Goal: Task Accomplishment & Management: Manage account settings

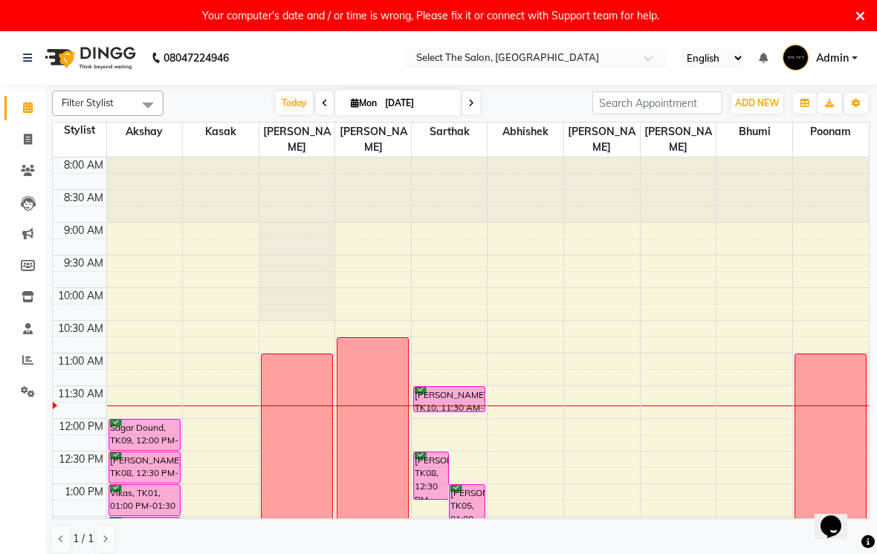
click at [858, 16] on icon at bounding box center [860, 16] width 10 height 13
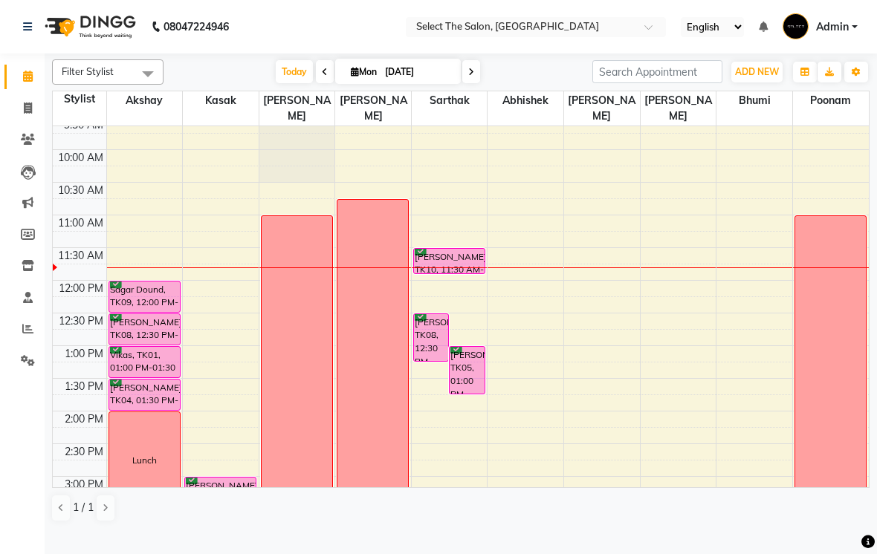
scroll to position [174, 0]
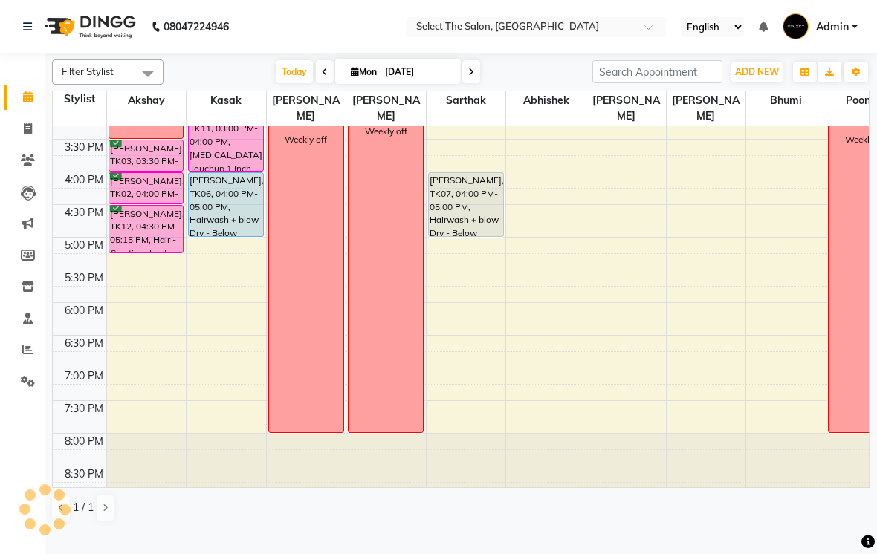
click at [54, 335] on td at bounding box center [80, 327] width 54 height 16
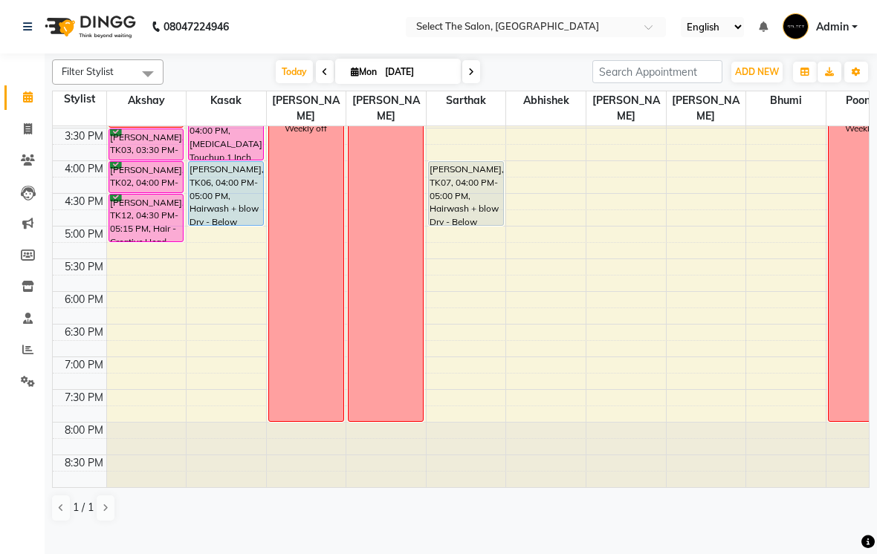
scroll to position [488, 0]
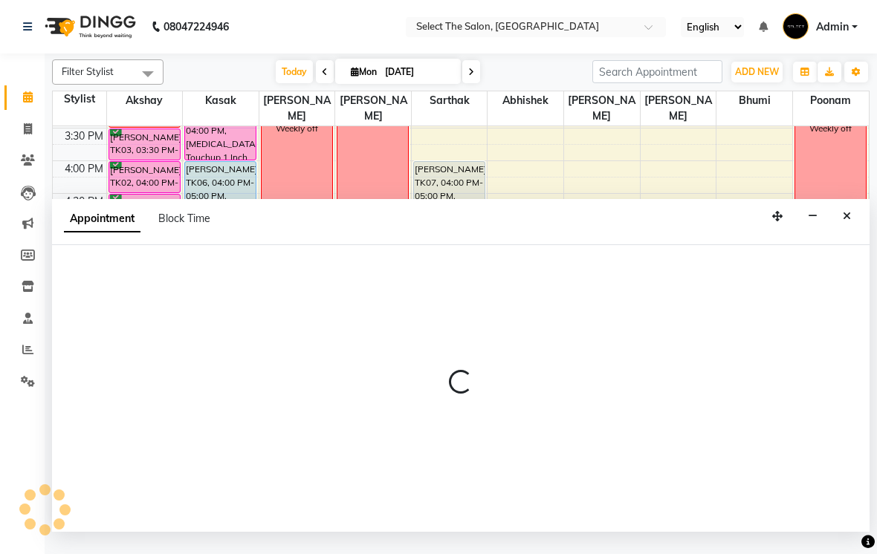
select select "81945"
select select "1020"
select select "tentative"
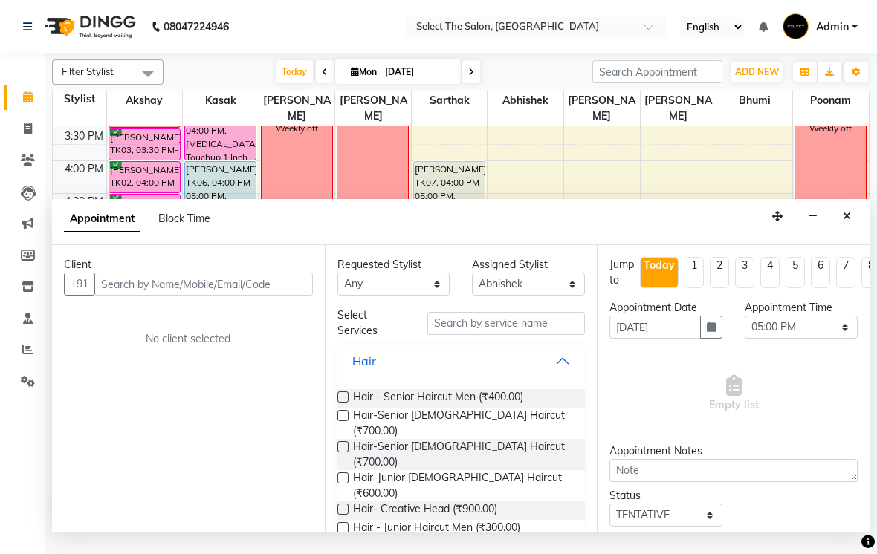
click at [866, 228] on div "Appointment Block Time" at bounding box center [460, 222] width 817 height 46
click at [833, 236] on div "Appointment Block Time" at bounding box center [460, 222] width 817 height 46
click at [849, 221] on icon "Close" at bounding box center [847, 216] width 8 height 10
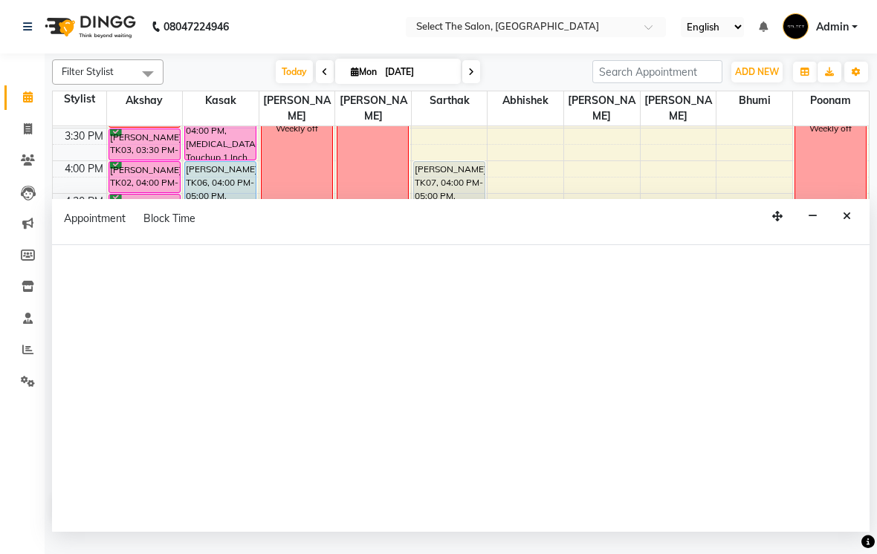
select select "68846"
select select "1020"
select select "tentative"
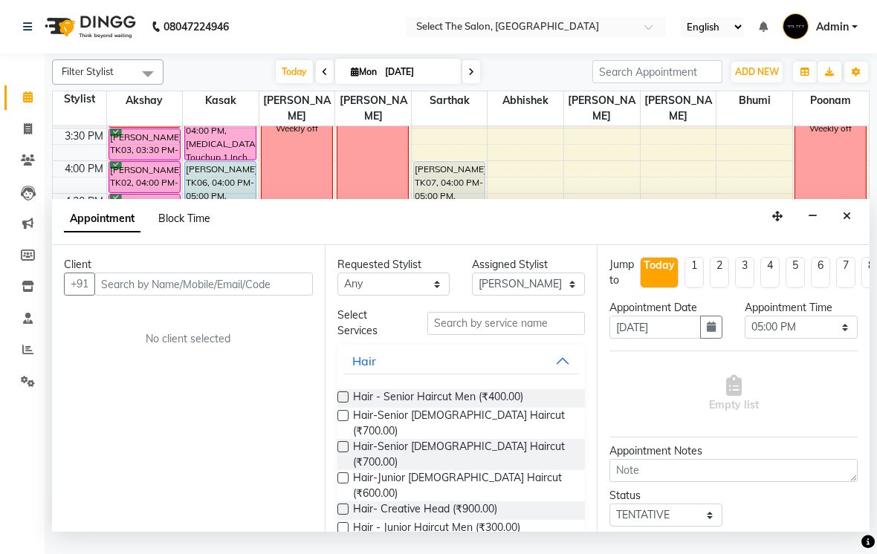
click at [198, 225] on span "Block Time" at bounding box center [184, 218] width 52 height 13
select select "68846"
select select "1020"
select select "1200"
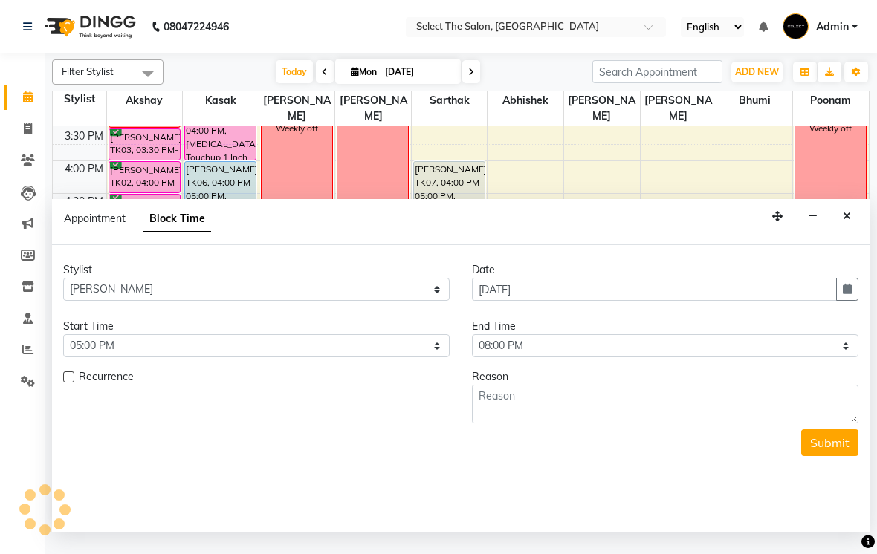
scroll to position [197, 0]
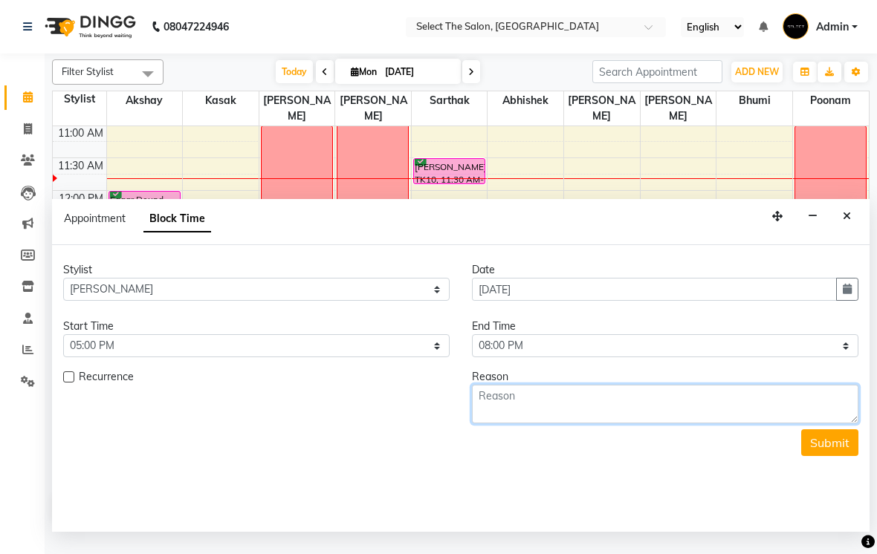
click at [592, 418] on textarea at bounding box center [665, 404] width 386 height 39
type textarea "Half day"
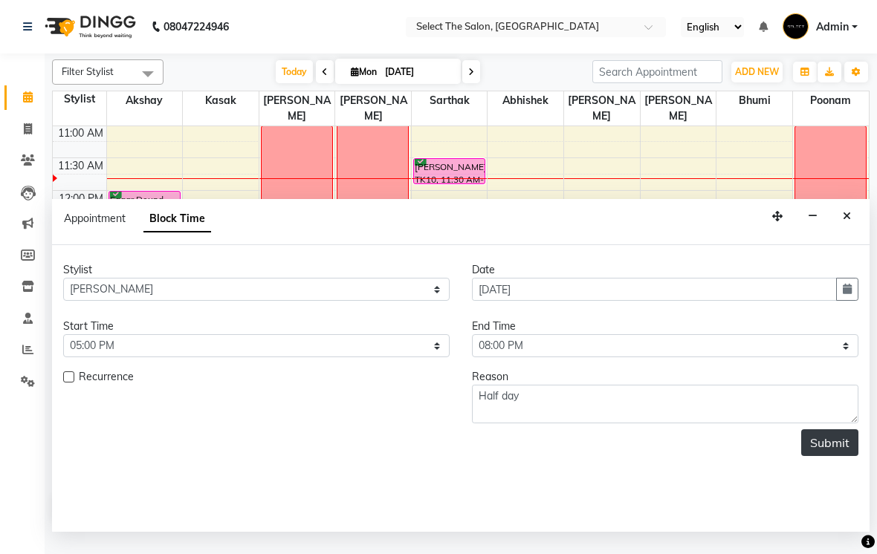
click at [829, 450] on button "Submit" at bounding box center [829, 443] width 57 height 27
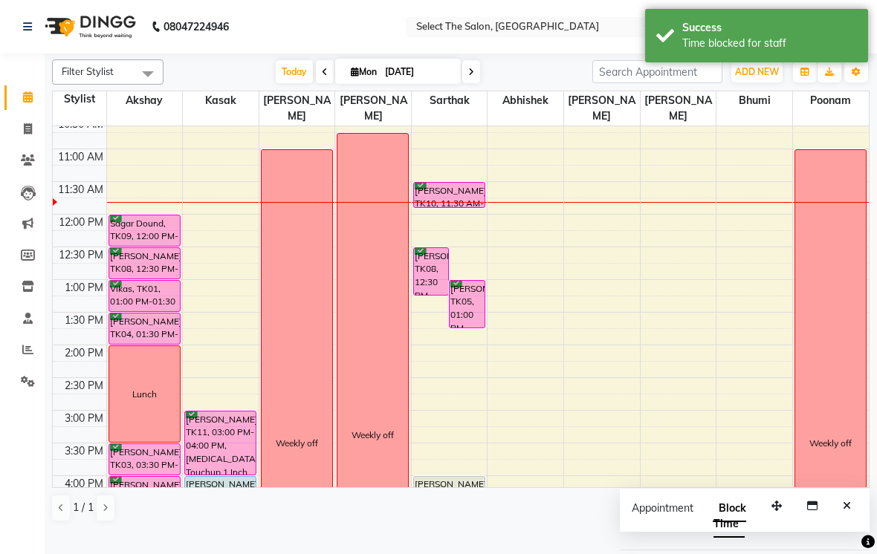
scroll to position [91, 0]
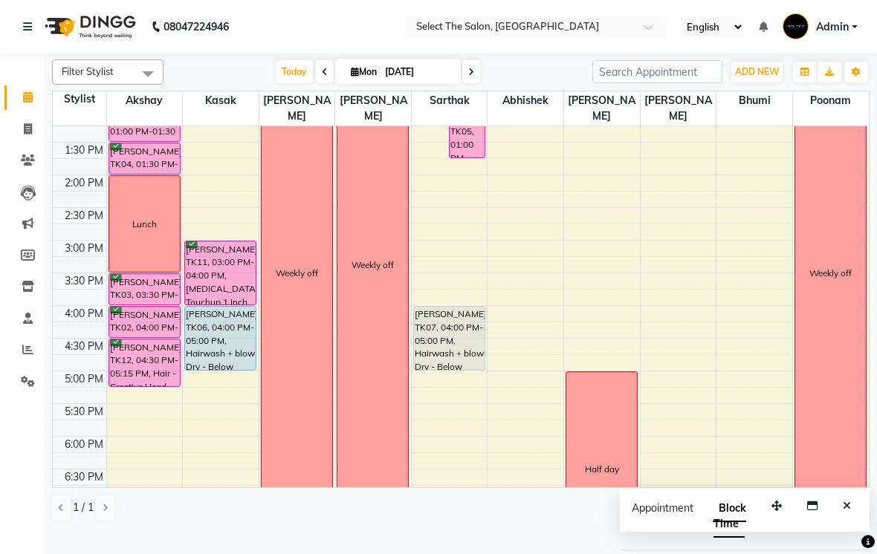
click at [48, 244] on div "Filter Stylist Select All Akshay [PERSON_NAME] [PERSON_NAME] [PERSON_NAME] [PER…" at bounding box center [461, 293] width 832 height 479
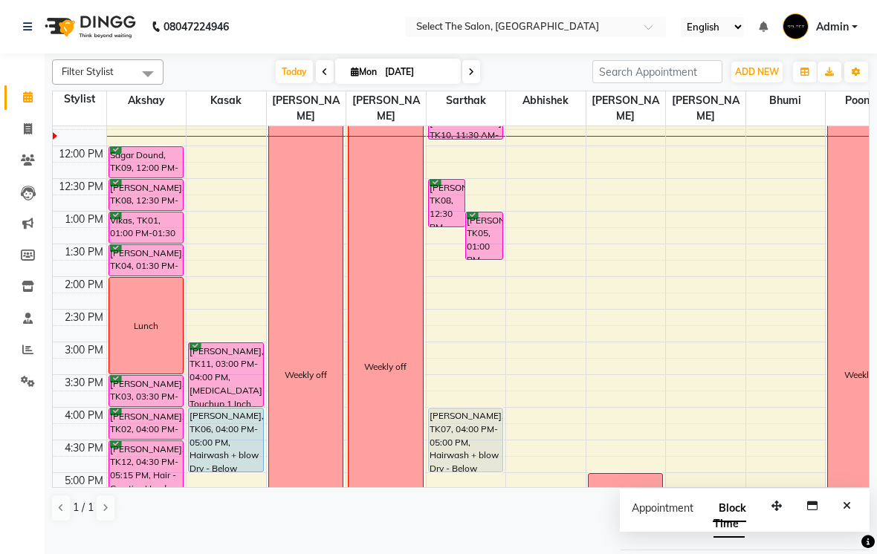
scroll to position [241, 0]
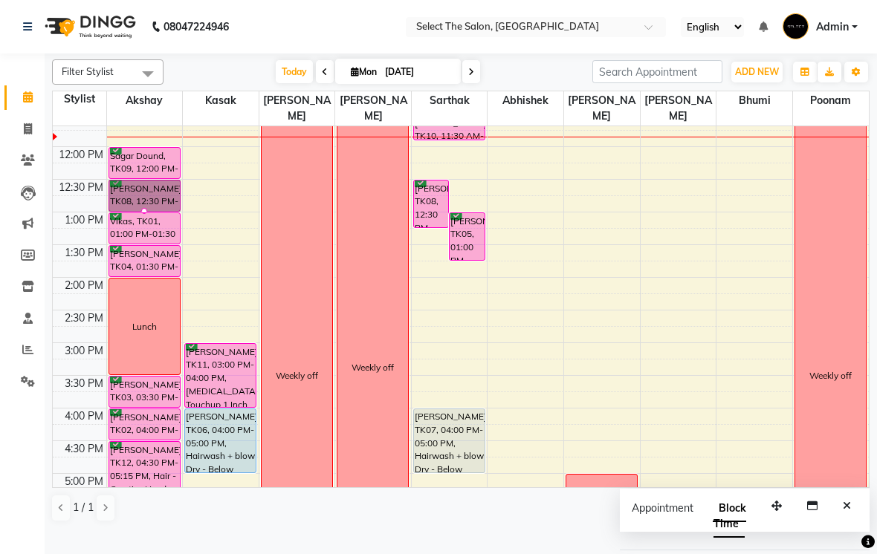
click at [143, 214] on div at bounding box center [144, 211] width 6 height 6
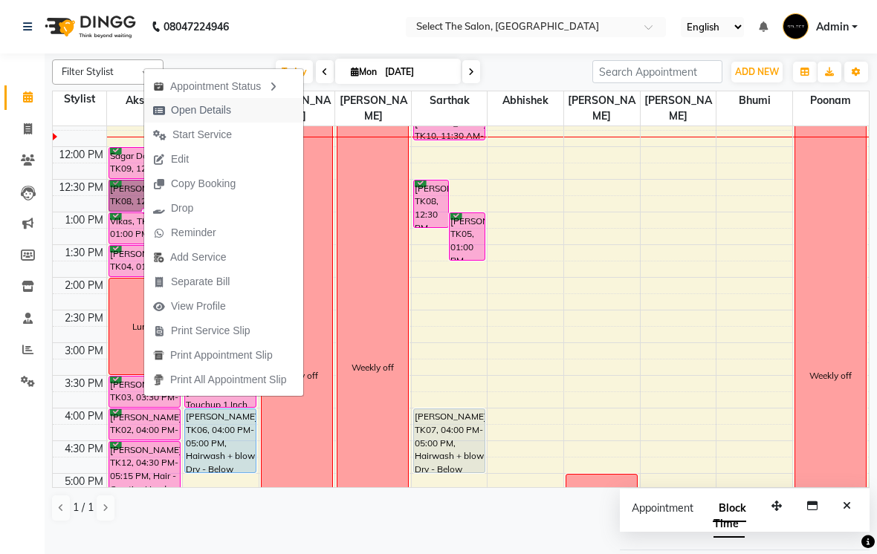
click at [259, 112] on button "Open Details" at bounding box center [223, 110] width 159 height 25
select select "6"
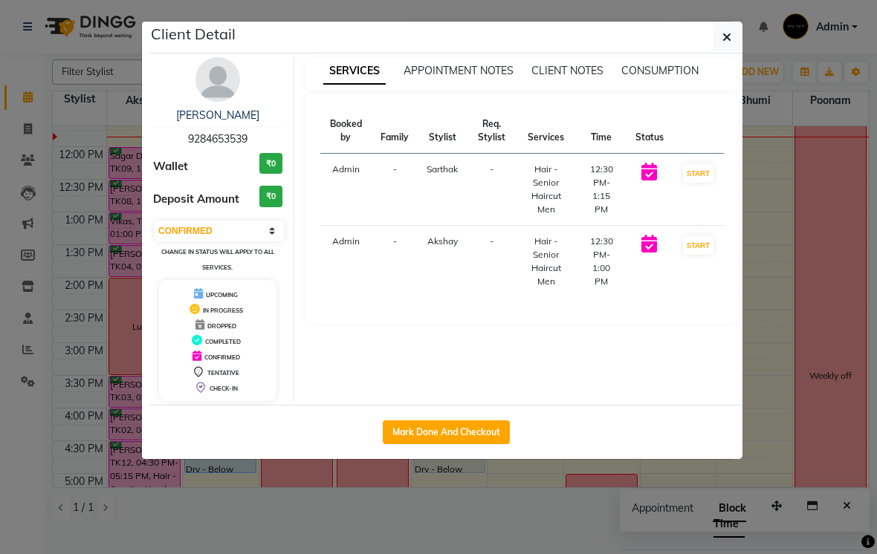
click at [224, 136] on span "9284653539" at bounding box center [217, 138] width 59 height 13
click at [213, 140] on span "9284653539" at bounding box center [217, 138] width 59 height 13
click at [216, 97] on img at bounding box center [217, 79] width 45 height 45
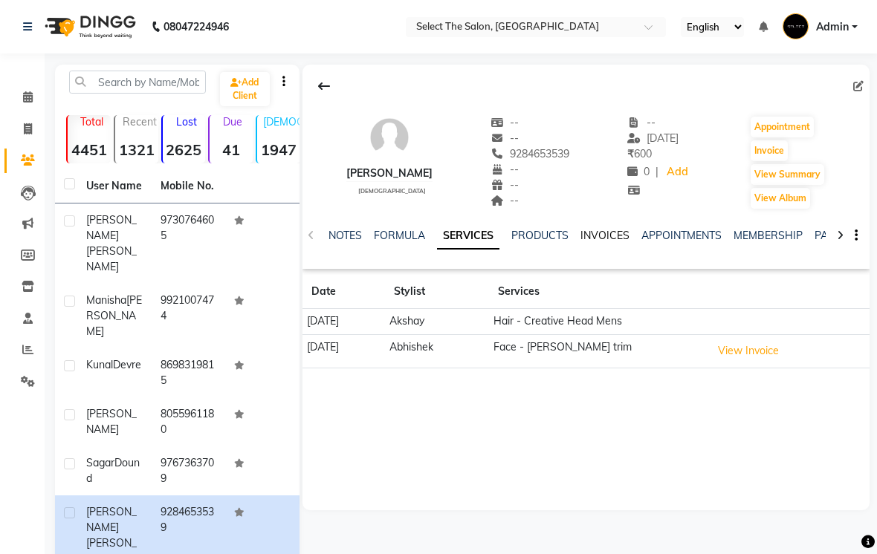
click at [615, 242] on link "INVOICES" at bounding box center [604, 235] width 49 height 13
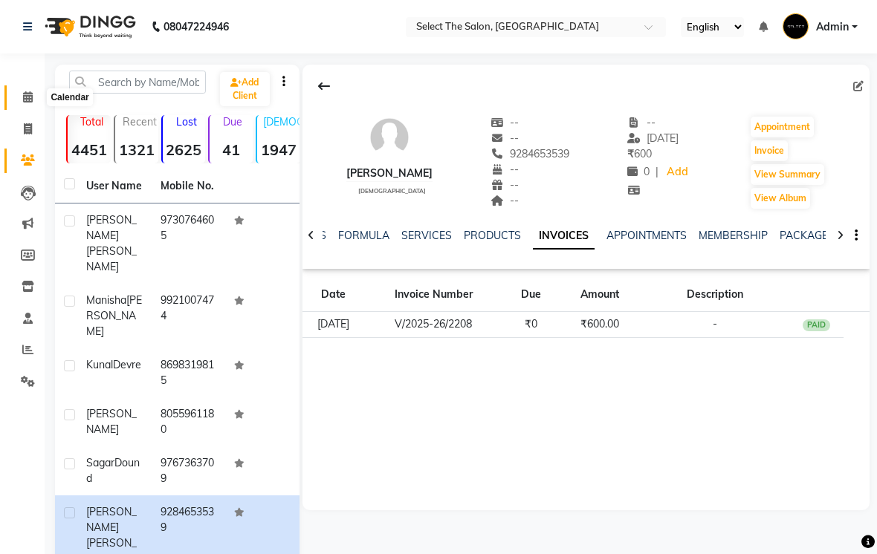
click at [30, 99] on icon at bounding box center [28, 96] width 10 height 11
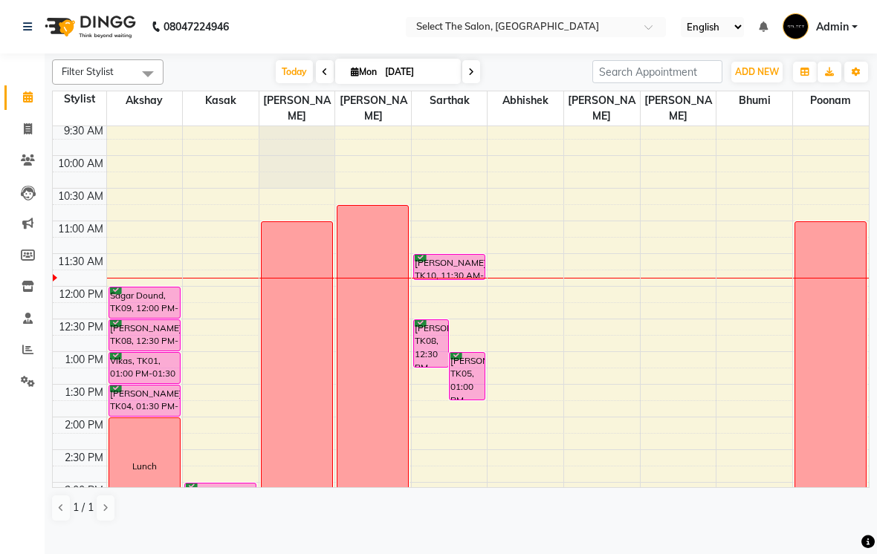
scroll to position [102, 0]
click at [452, 282] on div at bounding box center [449, 279] width 6 height 6
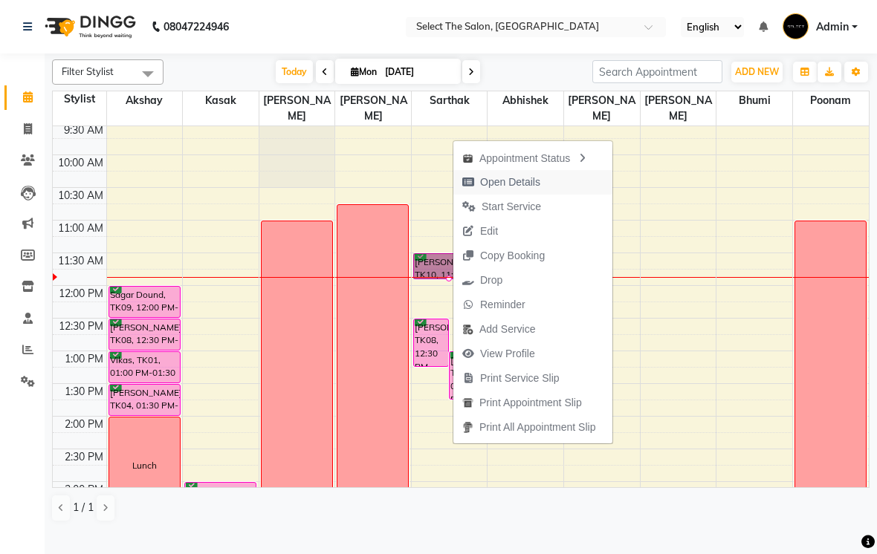
click at [538, 187] on span "Open Details" at bounding box center [510, 183] width 60 height 16
select select "6"
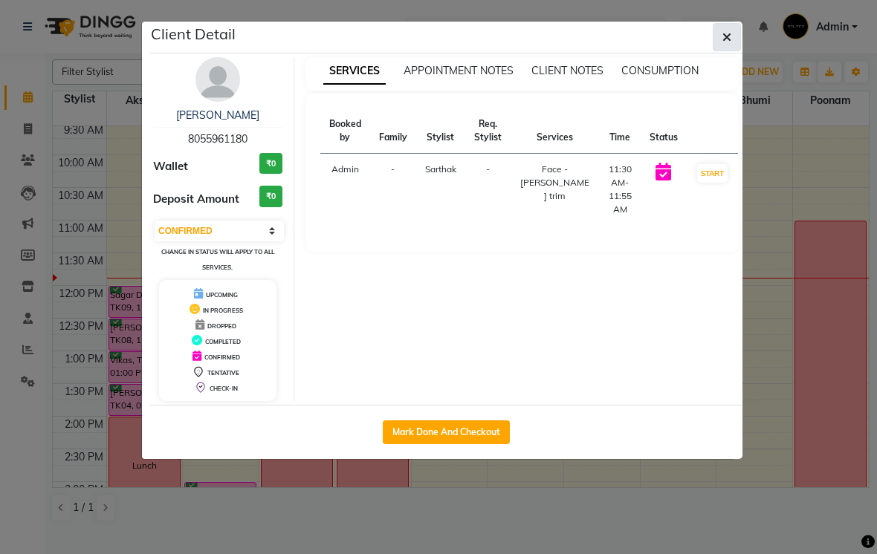
click at [713, 48] on button "button" at bounding box center [727, 37] width 28 height 28
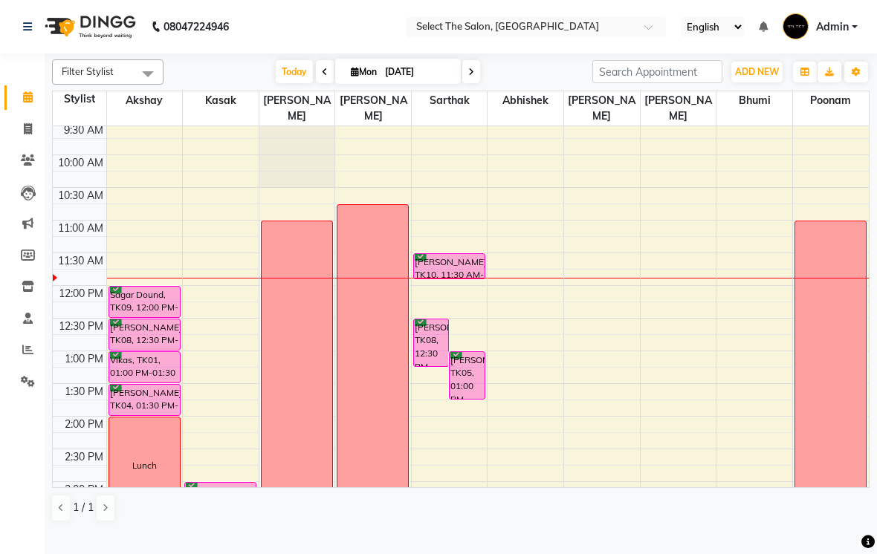
click at [450, 279] on div "[PERSON_NAME], TK10, 11:30 AM-11:55 AM, Face - [PERSON_NAME] trim" at bounding box center [449, 266] width 71 height 25
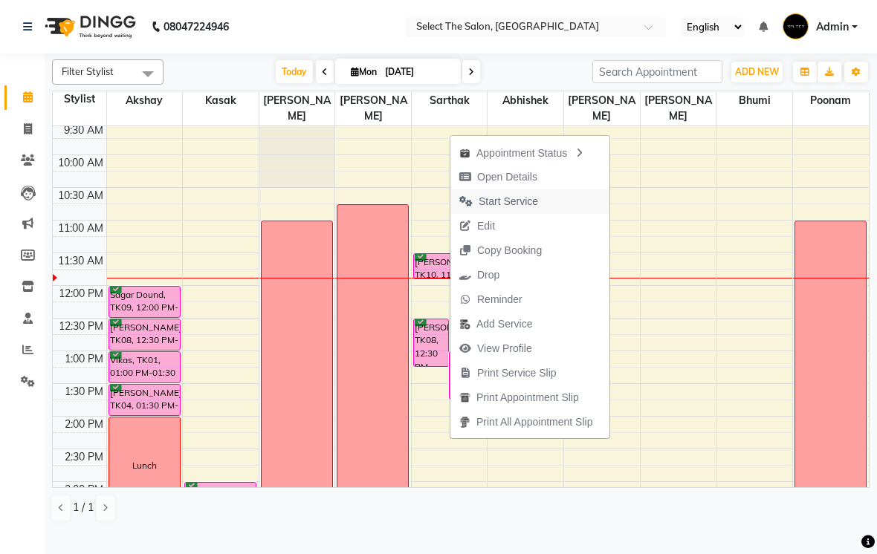
click at [540, 203] on span "Start Service" at bounding box center [498, 201] width 97 height 25
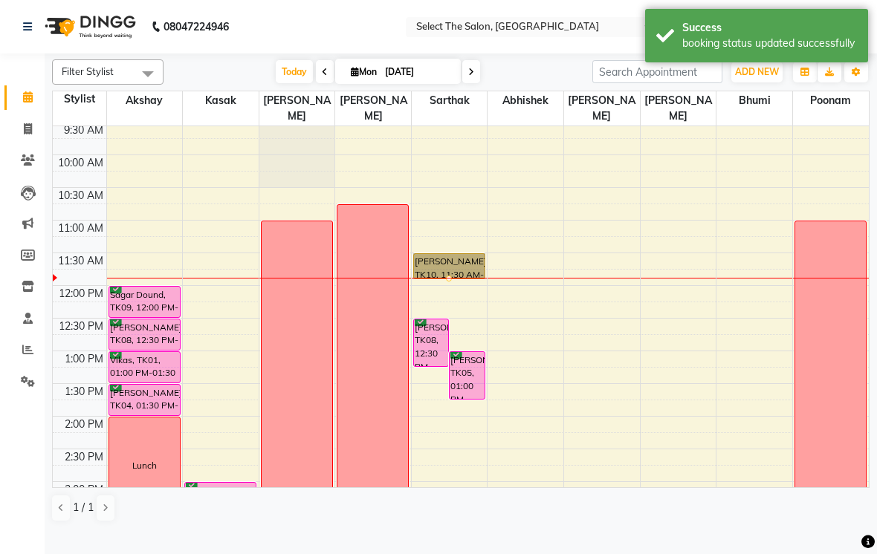
click at [450, 282] on div at bounding box center [449, 279] width 6 height 6
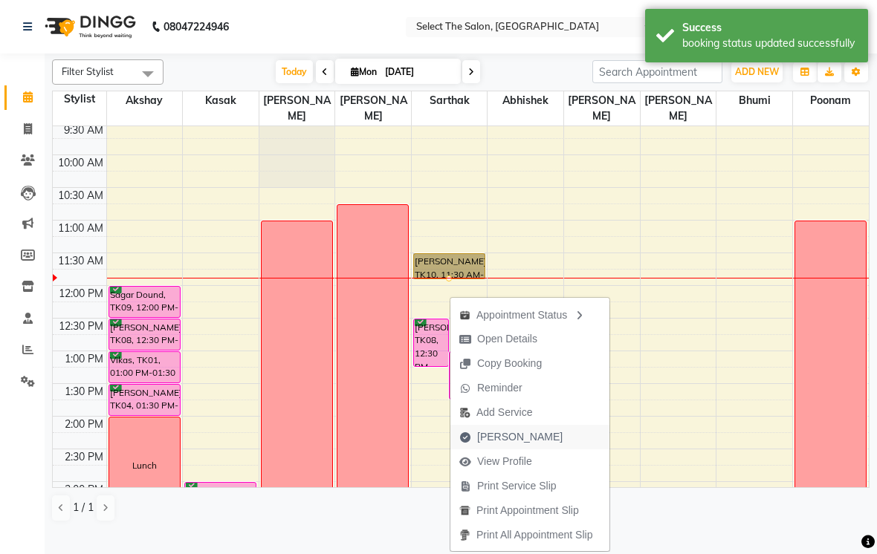
click at [537, 433] on button "[PERSON_NAME]" at bounding box center [529, 437] width 159 height 25
select select "service"
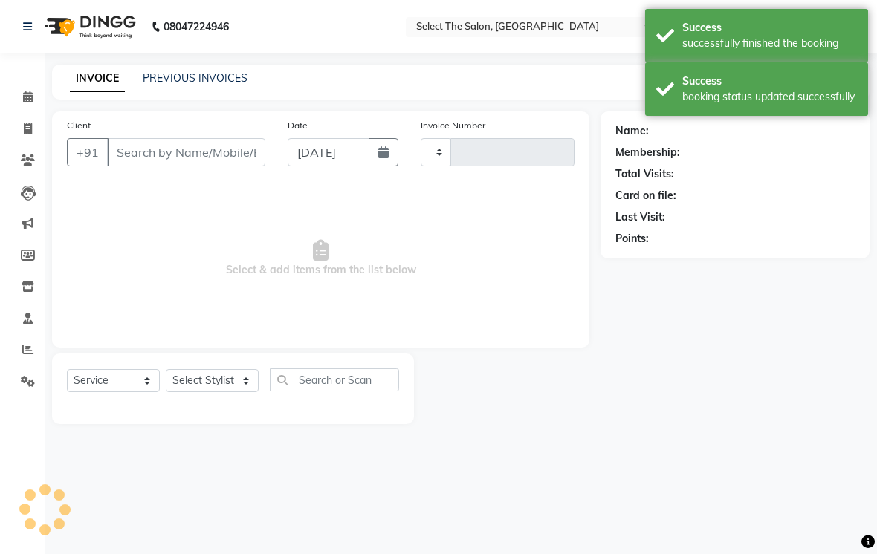
type input "3530"
select select "4969"
type input "8055961180"
select select "58559"
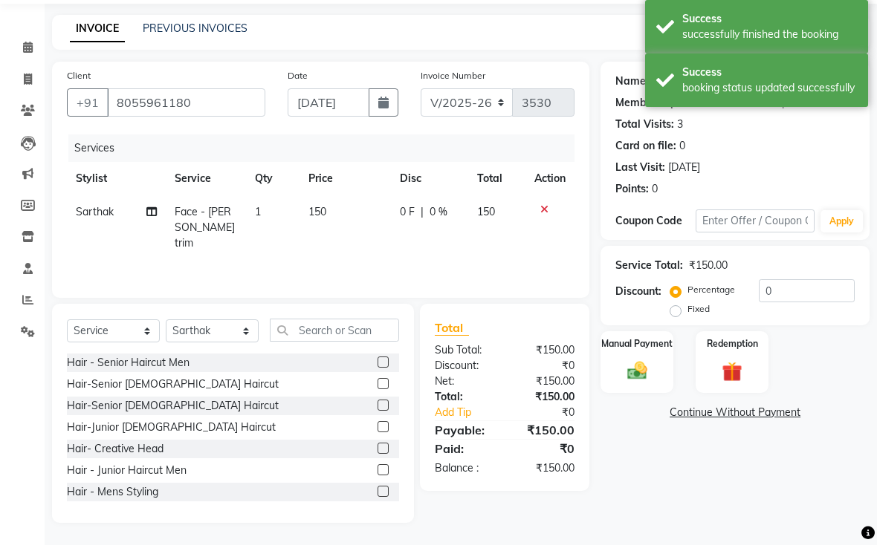
scroll to position [39, 0]
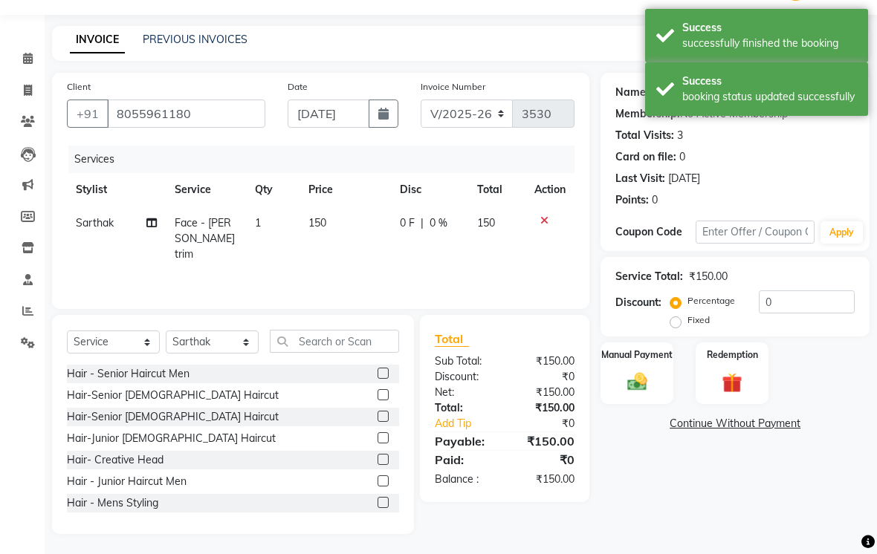
click at [335, 248] on td "150" at bounding box center [344, 239] width 91 height 65
select select "58559"
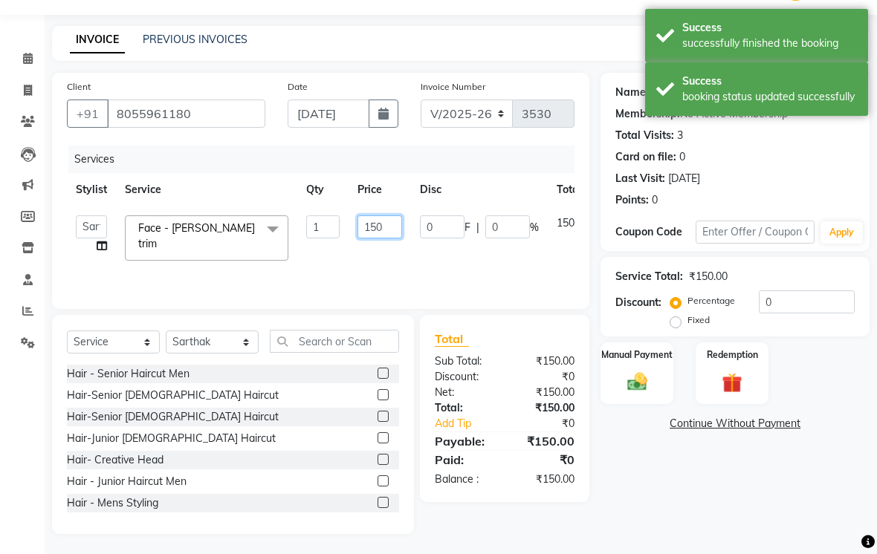
click at [380, 239] on input "150" at bounding box center [379, 227] width 45 height 23
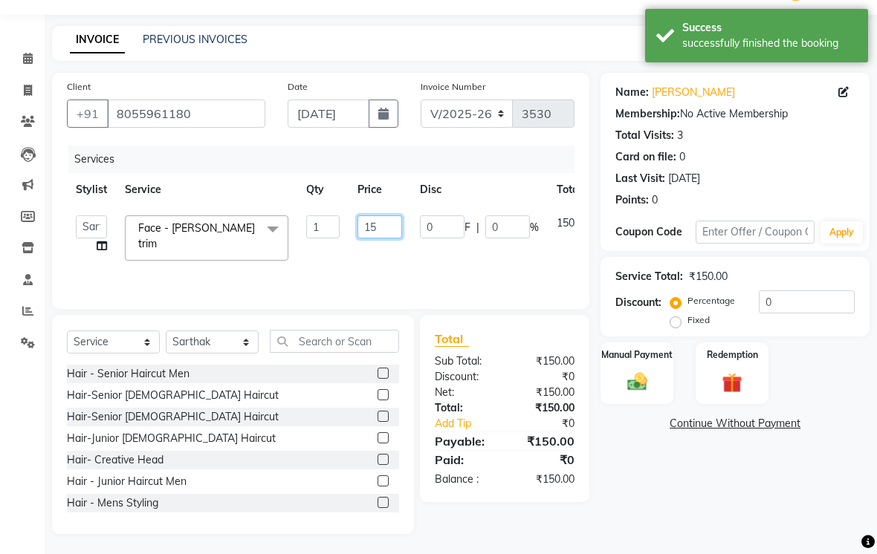
type input "1"
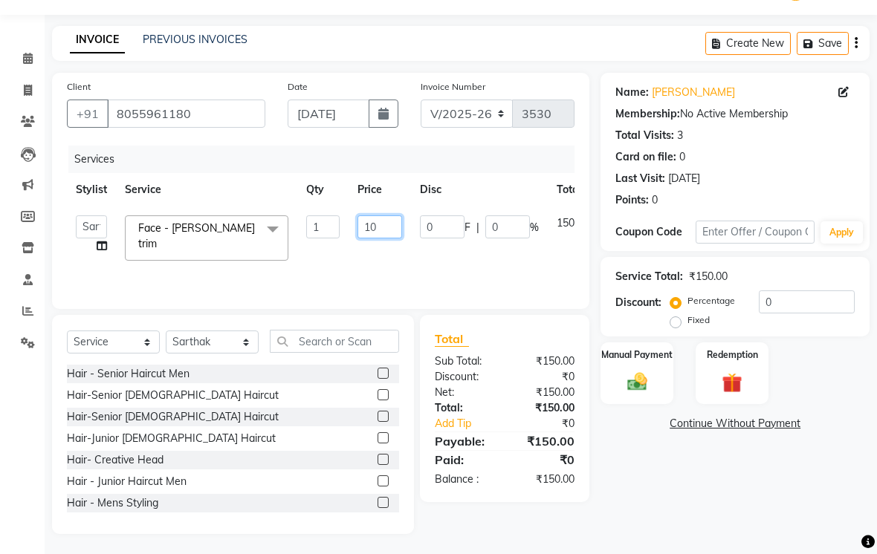
type input "100"
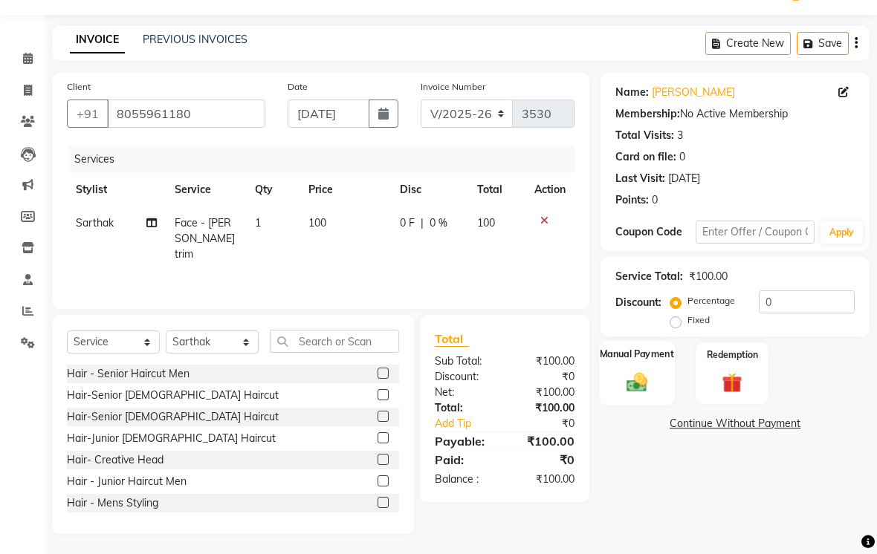
click at [650, 386] on div "Manual Payment" at bounding box center [637, 373] width 76 height 65
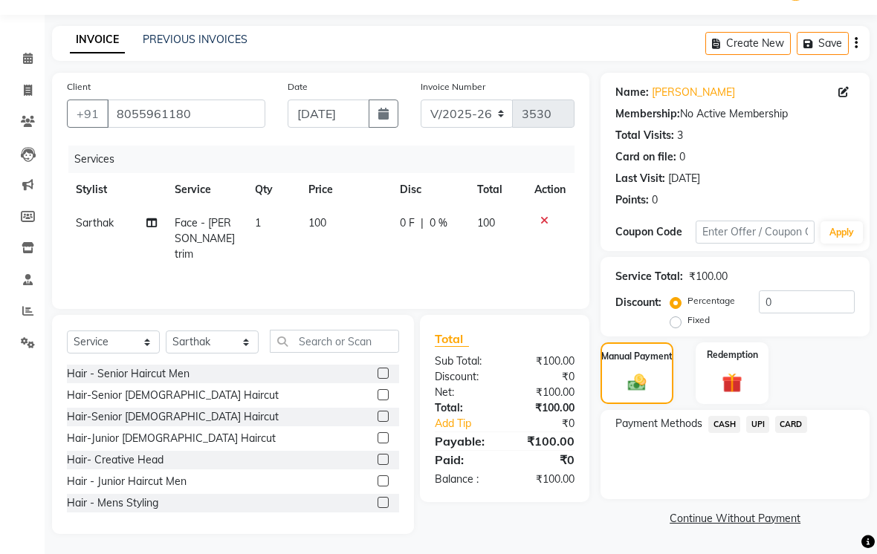
click at [722, 433] on span "CASH" at bounding box center [724, 424] width 32 height 17
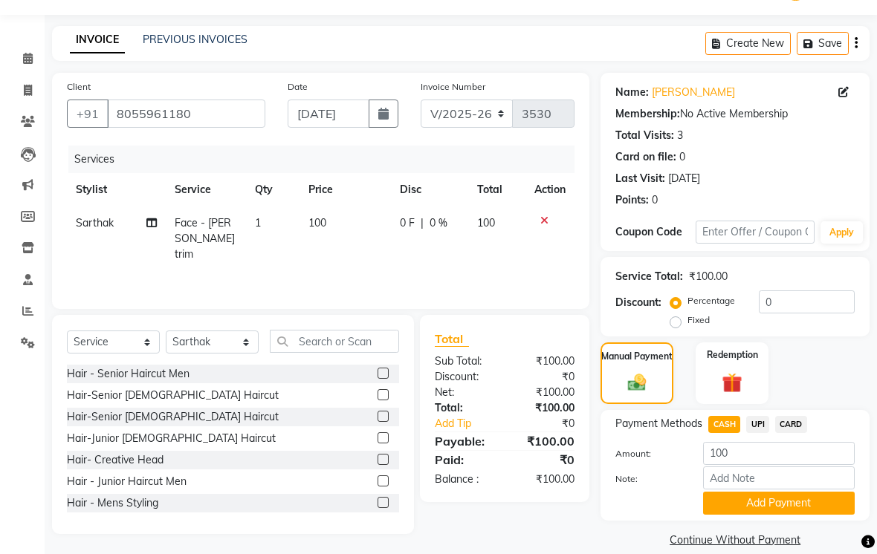
click at [765, 433] on span "UPI" at bounding box center [757, 424] width 23 height 17
click at [777, 515] on button "Add Payment" at bounding box center [779, 503] width 152 height 23
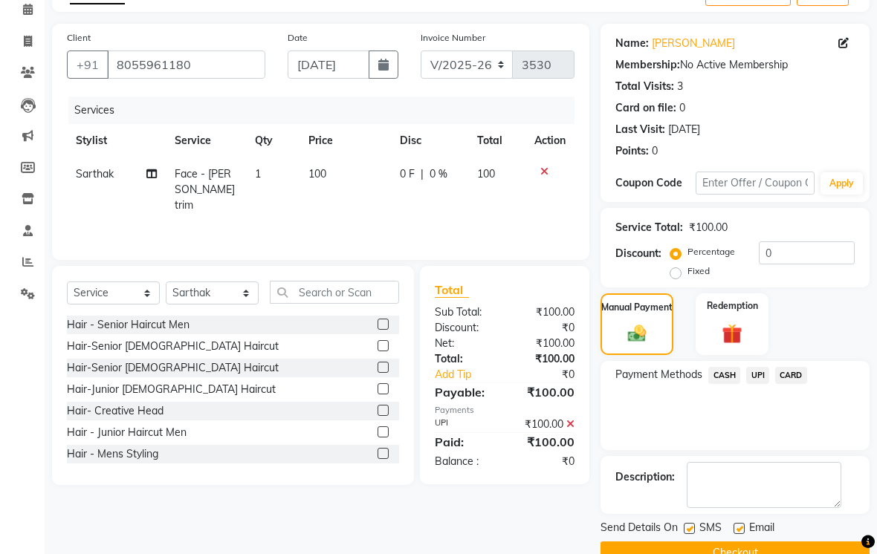
scroll to position [120, 0]
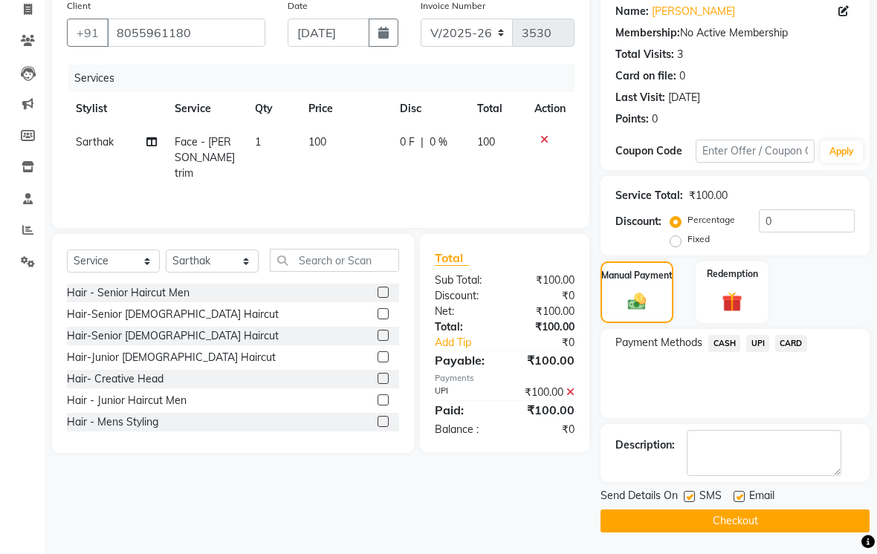
click at [687, 502] on label at bounding box center [689, 496] width 11 height 11
click at [687, 502] on input "checkbox" at bounding box center [689, 498] width 10 height 10
checkbox input "false"
click at [733, 533] on button "Checkout" at bounding box center [734, 521] width 269 height 23
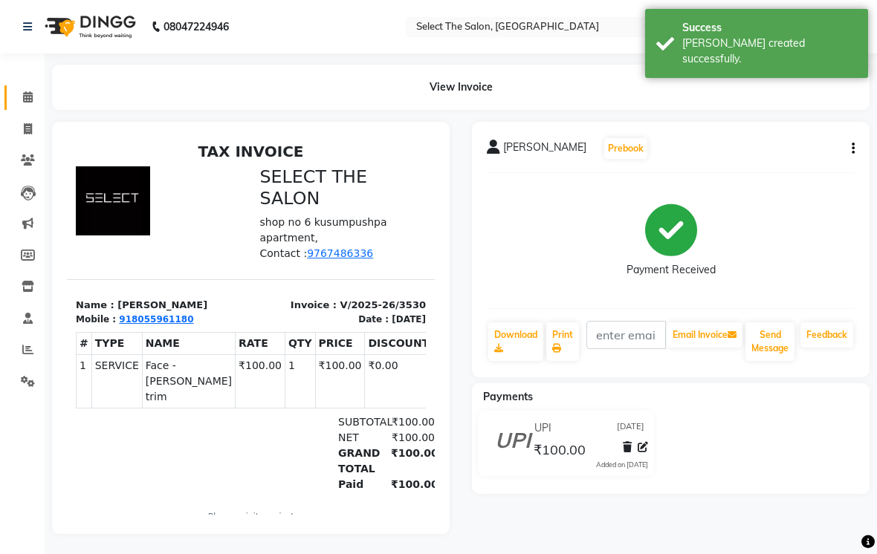
click at [26, 107] on link "Calendar" at bounding box center [22, 97] width 36 height 25
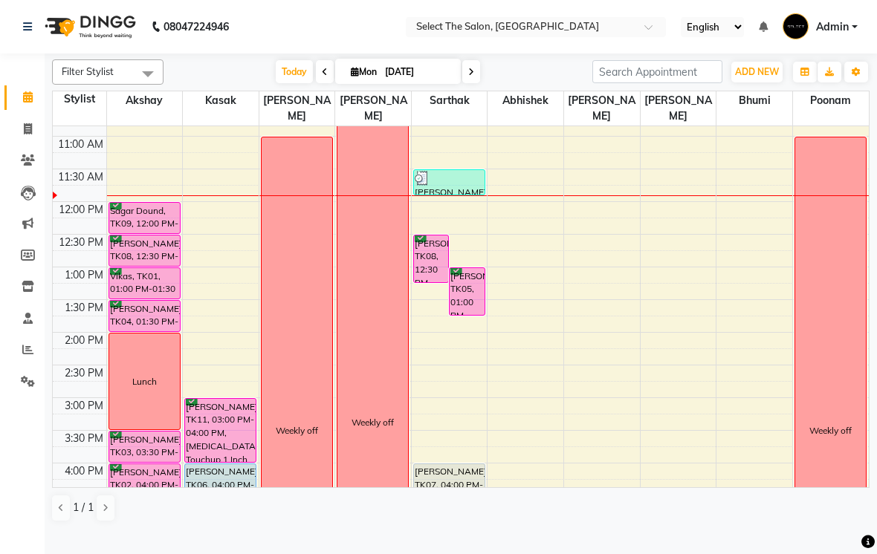
scroll to position [187, 0]
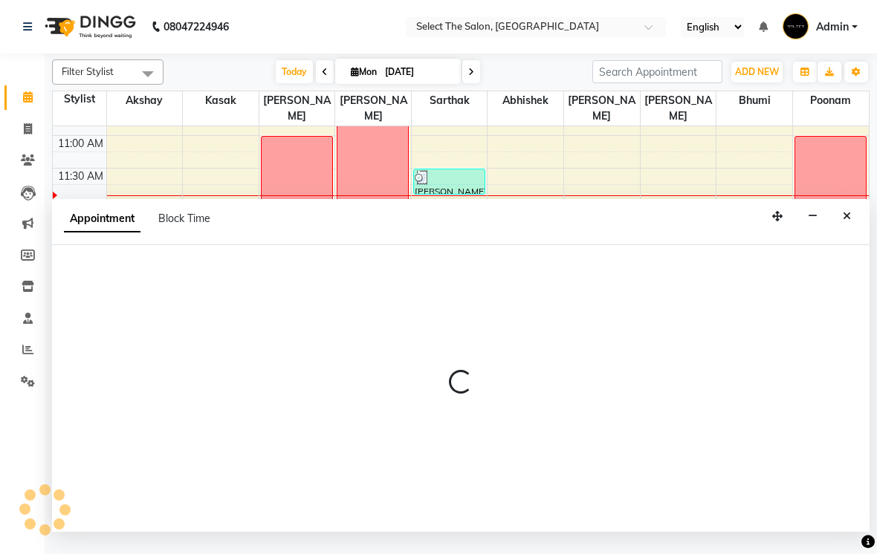
select select "58559"
select select "tentative"
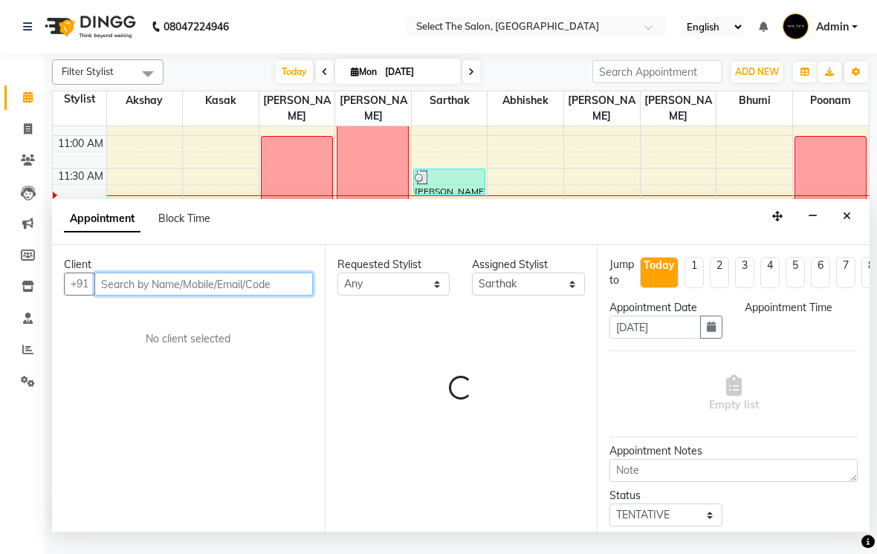
select select "840"
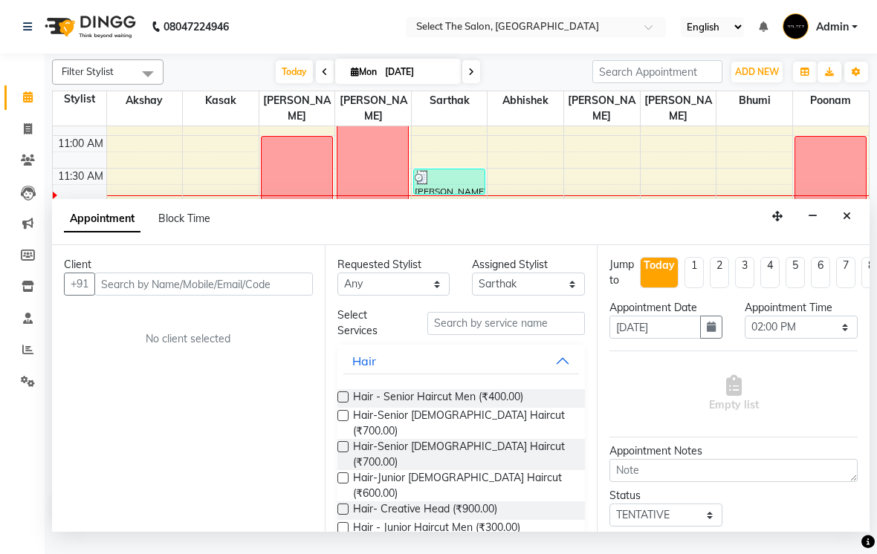
click at [94, 233] on span "Appointment" at bounding box center [102, 219] width 77 height 27
click at [112, 295] on input "text" at bounding box center [203, 284] width 218 height 23
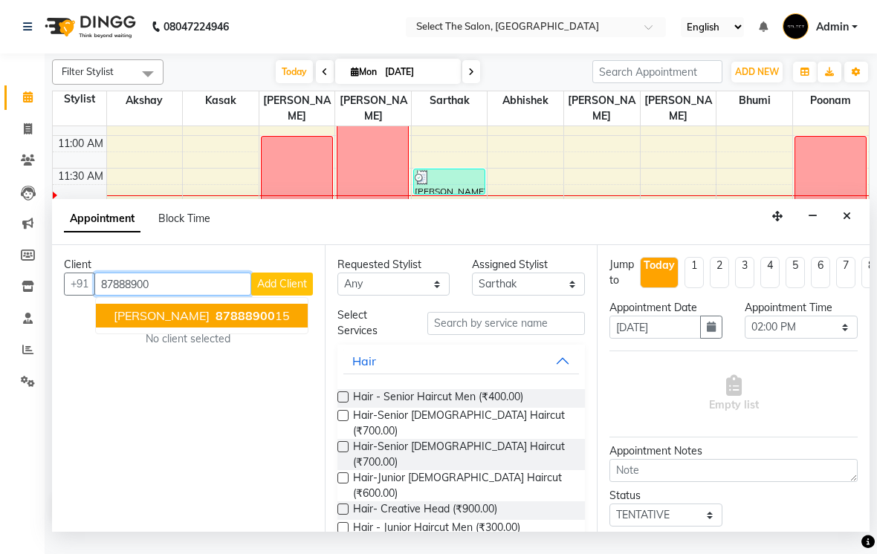
type input "8788890015"
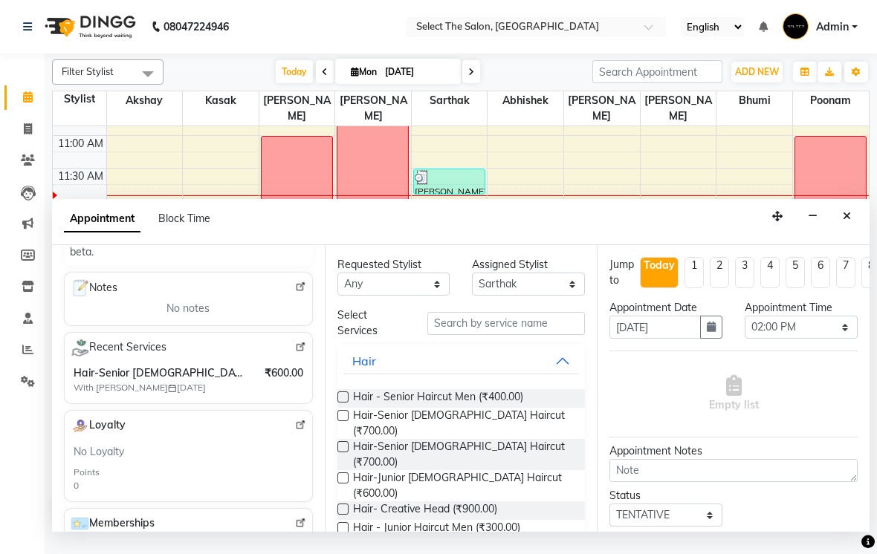
scroll to position [203, 0]
click at [149, 394] on span "With Kasak 14-01-2025" at bounding box center [167, 386] width 186 height 13
click at [150, 394] on span "With Kasak 14-01-2025" at bounding box center [167, 386] width 186 height 13
click at [542, 335] on input "text" at bounding box center [506, 323] width 158 height 23
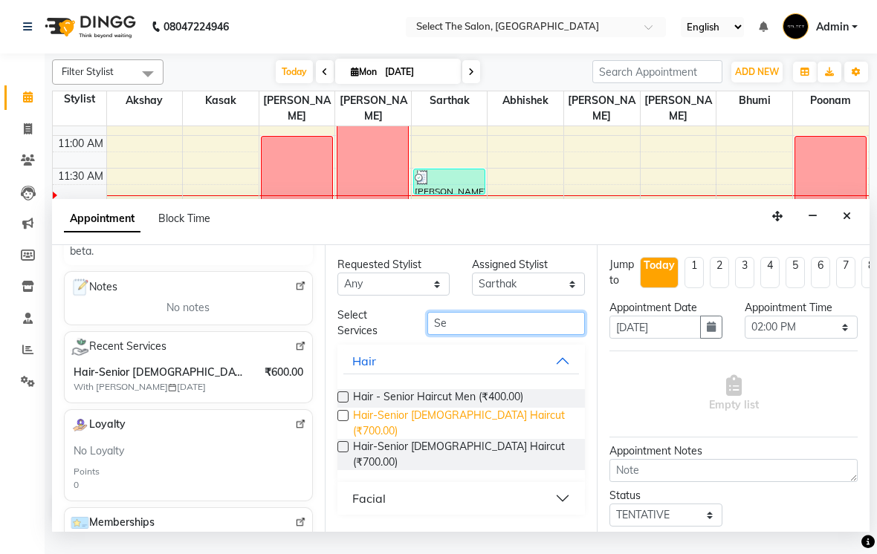
type input "Se"
click at [527, 436] on span "Hair-Senior [DEMOGRAPHIC_DATA] Haircut (₹700.00)" at bounding box center [463, 423] width 221 height 31
checkbox input "false"
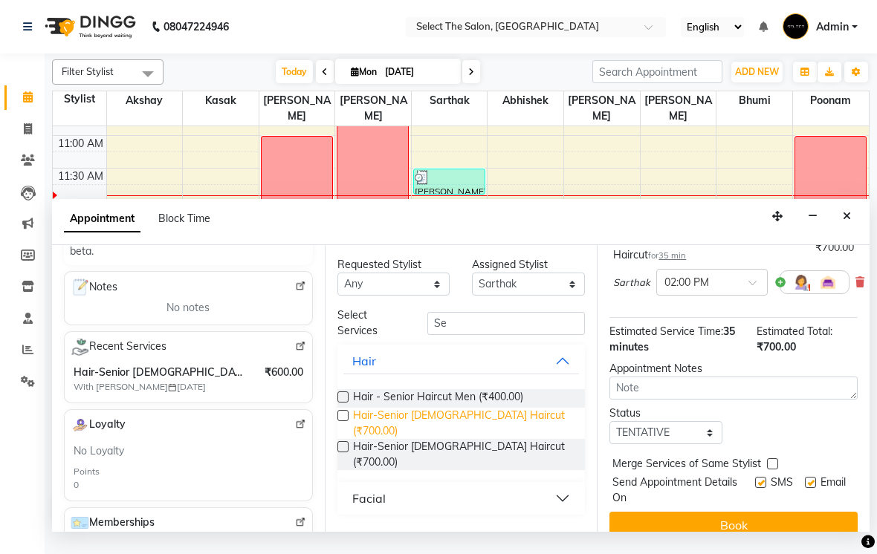
scroll to position [131, 0]
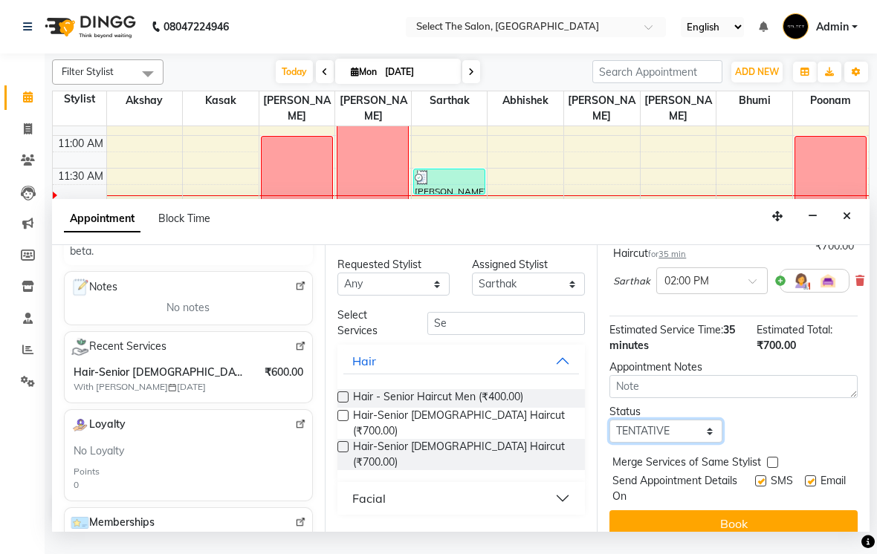
click at [699, 440] on select "Select TENTATIVE CONFIRM CHECK-IN UPCOMING" at bounding box center [665, 431] width 113 height 23
select select "confirm booking"
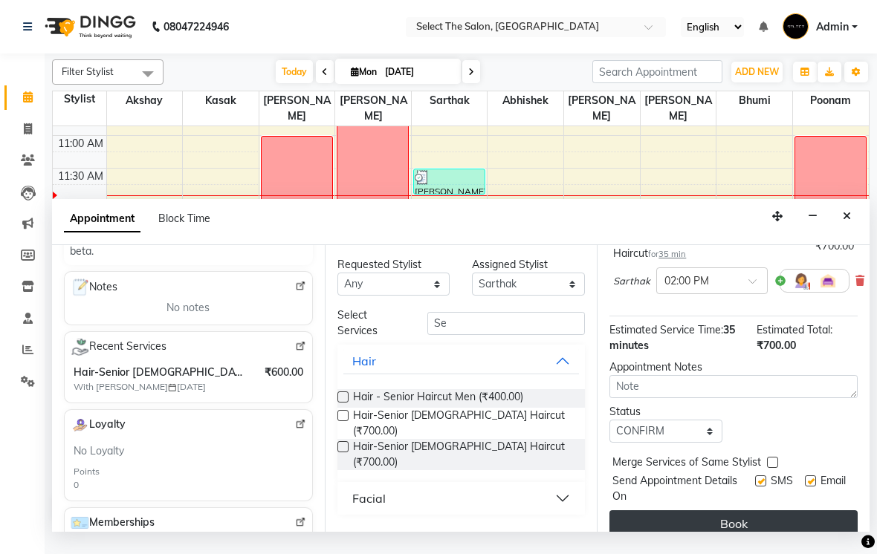
click at [802, 522] on button "Book" at bounding box center [733, 524] width 248 height 27
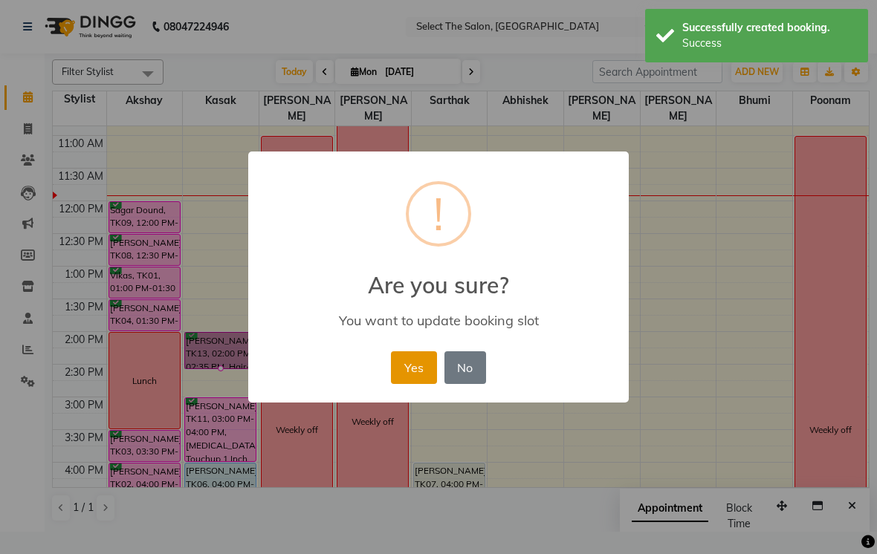
click at [414, 364] on button "Yes" at bounding box center [413, 367] width 45 height 33
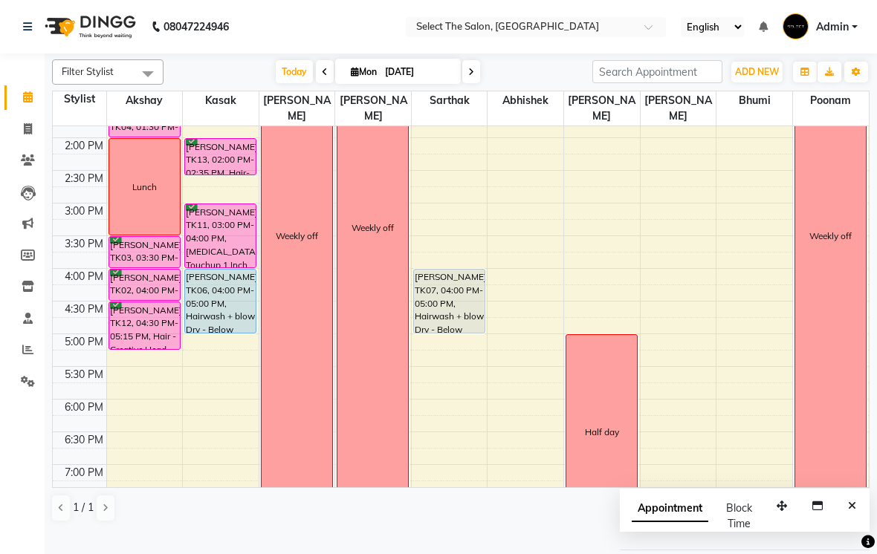
scroll to position [346, 0]
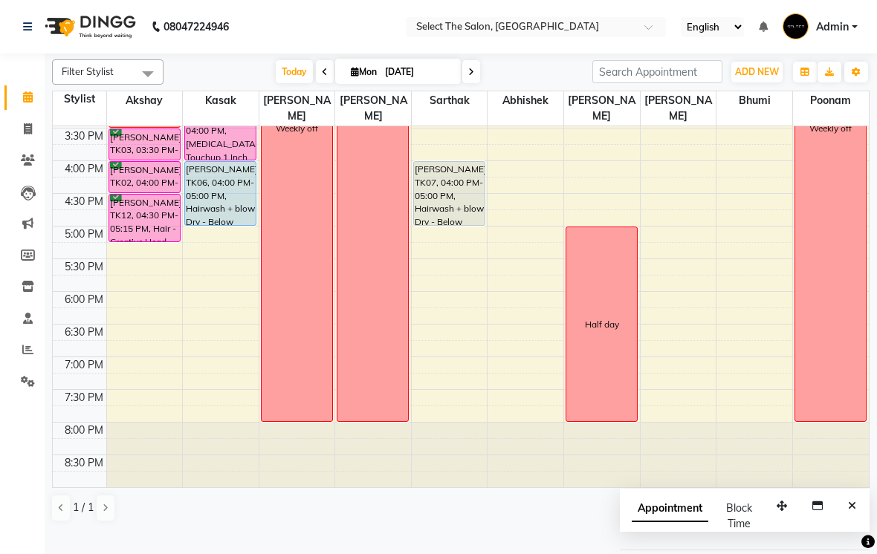
click at [53, 305] on div "6:00 PM" at bounding box center [80, 300] width 54 height 16
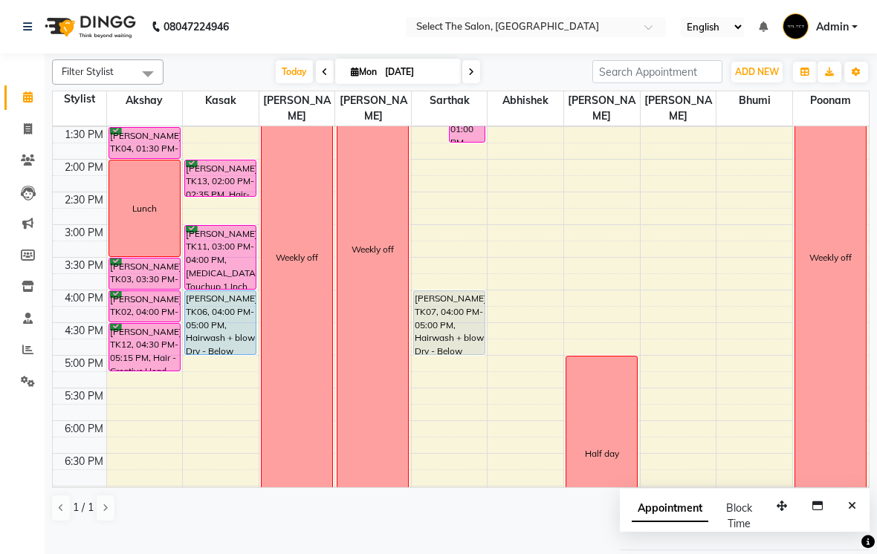
scroll to position [383, 0]
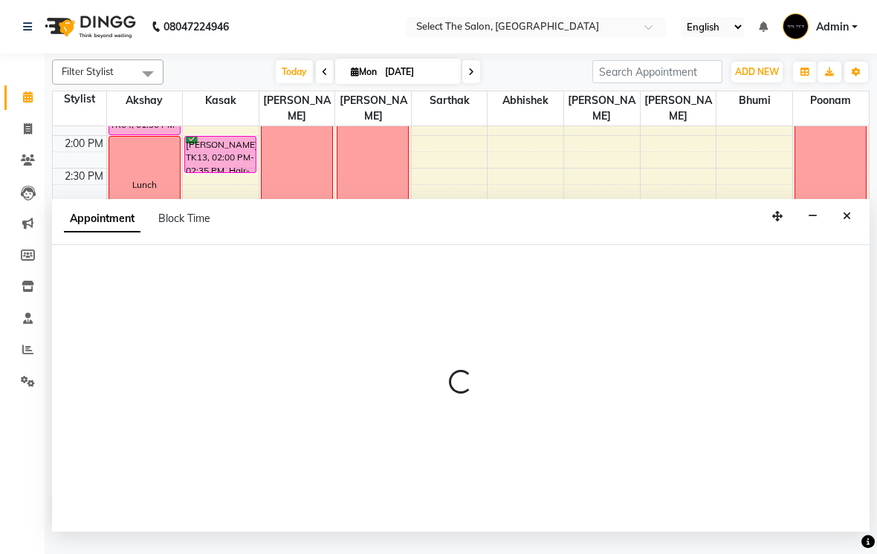
select select "36897"
select select "tentative"
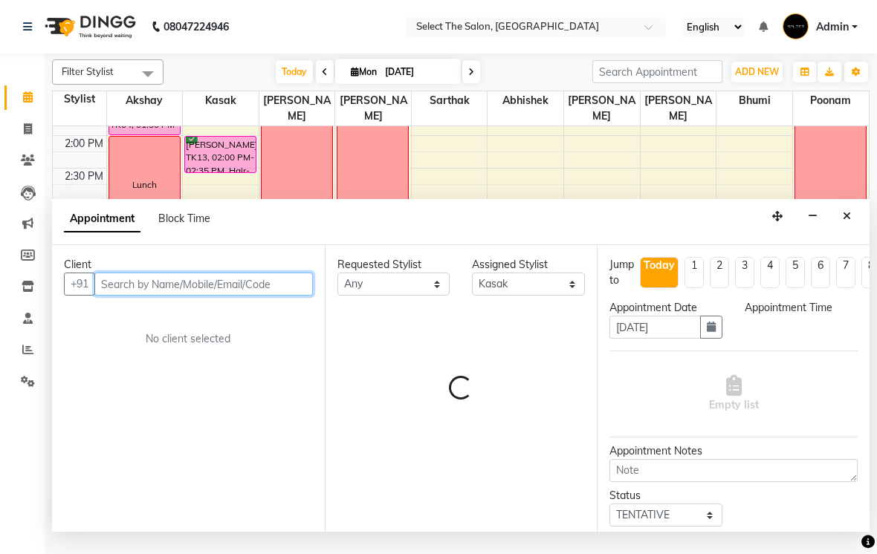
select select "1020"
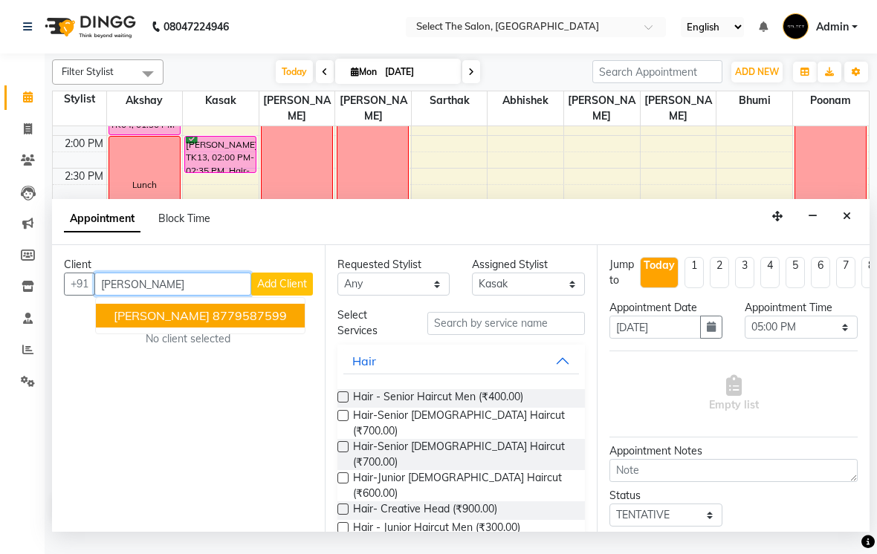
type input "8779587599"
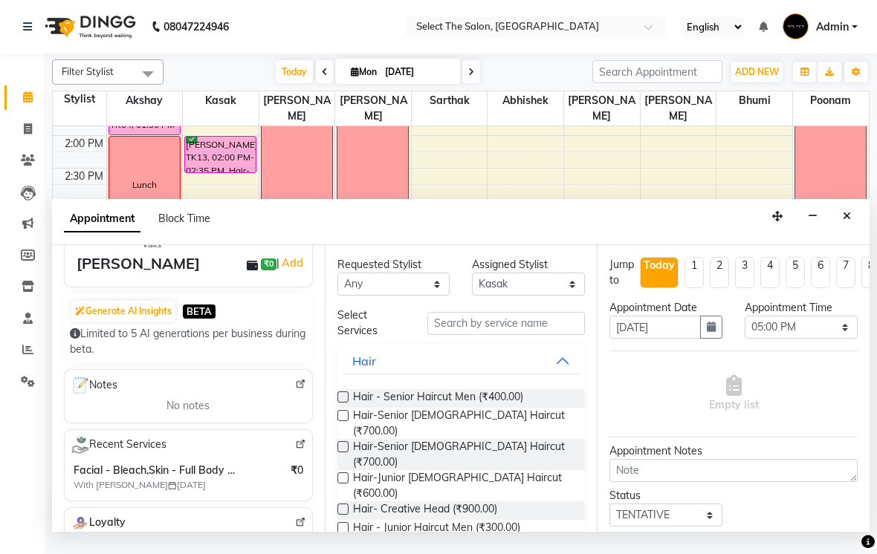
scroll to position [106, 0]
click at [519, 335] on input "text" at bounding box center [506, 323] width 158 height 23
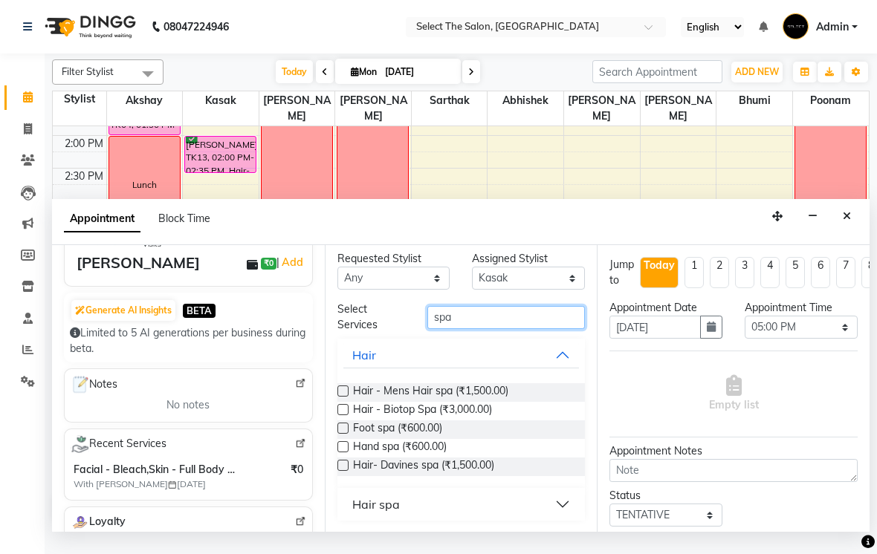
scroll to position [5, 0]
type input "spa"
click at [470, 477] on span "Hair- Davines spa (₹1,500.00)" at bounding box center [423, 468] width 141 height 19
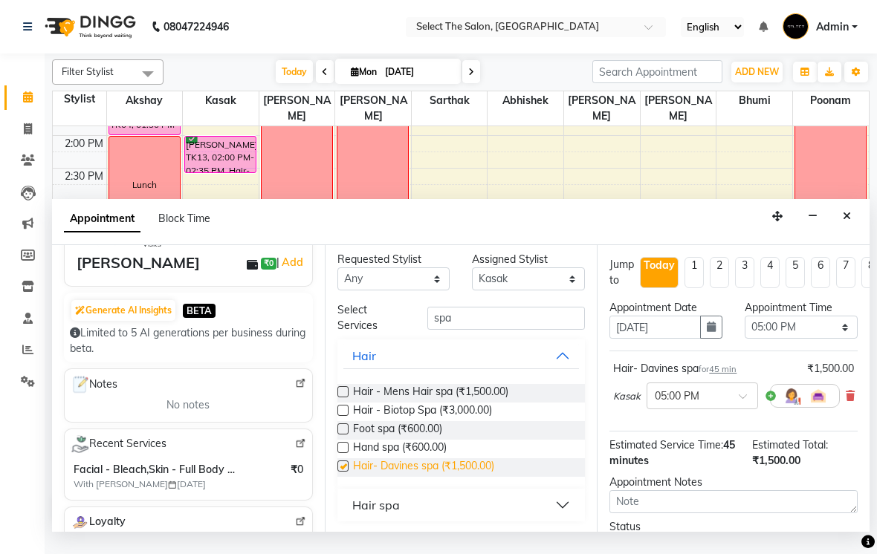
checkbox input "false"
click at [509, 330] on input "spa" at bounding box center [506, 318] width 158 height 23
type input "s"
type input "Spa"
click at [527, 288] on select "Select [PERSON_NAME] [PERSON_NAME] Poonam Sachin [PERSON_NAME] [PERSON_NAME] [P…" at bounding box center [528, 279] width 113 height 23
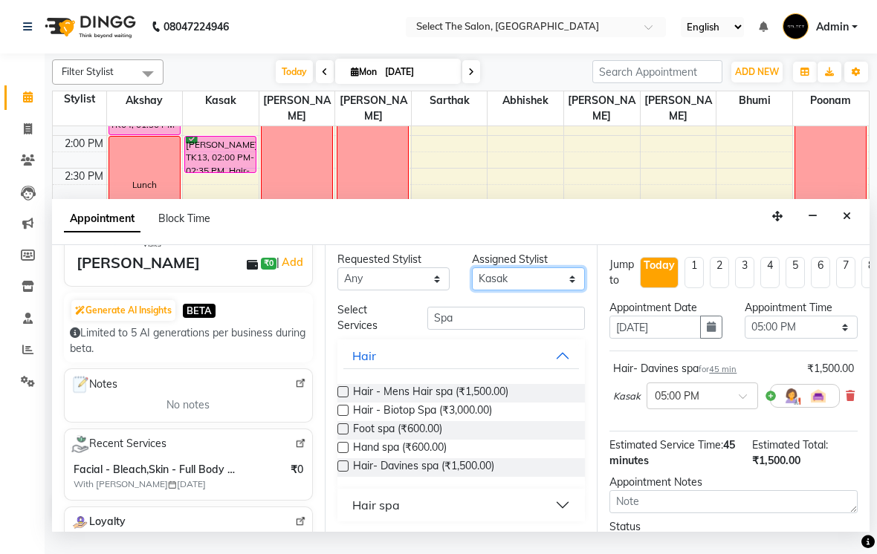
select select "58559"
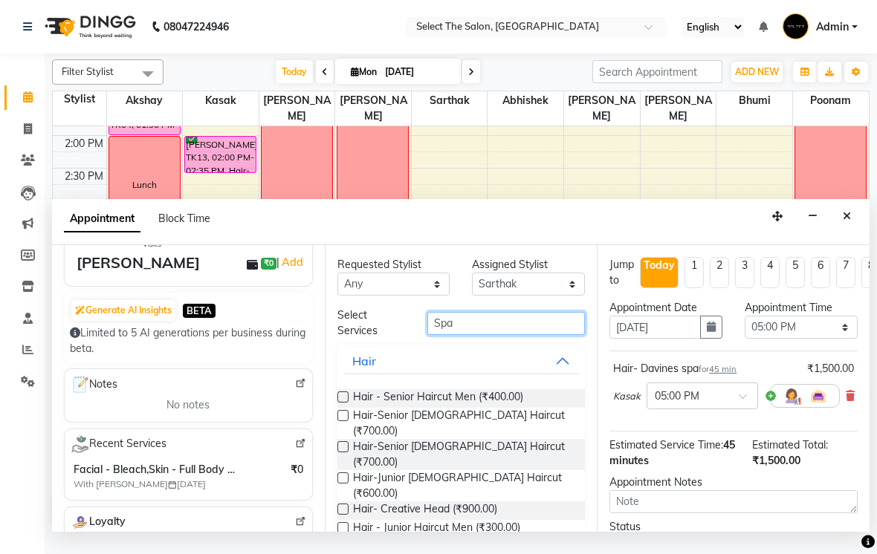
click at [513, 335] on input "Spa" at bounding box center [506, 323] width 158 height 23
type input "S"
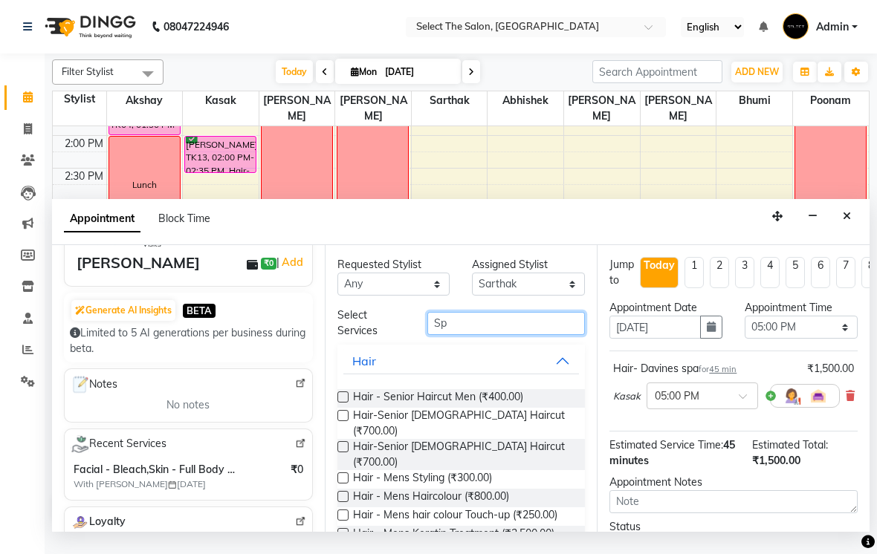
type input "Spa"
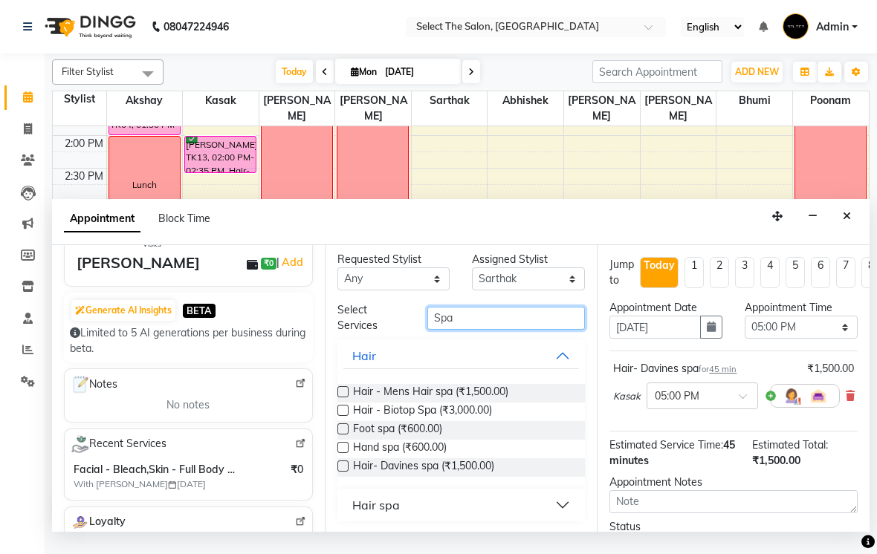
scroll to position [5, 0]
click at [432, 477] on span "Hair- Davines spa (₹1,500.00)" at bounding box center [423, 468] width 141 height 19
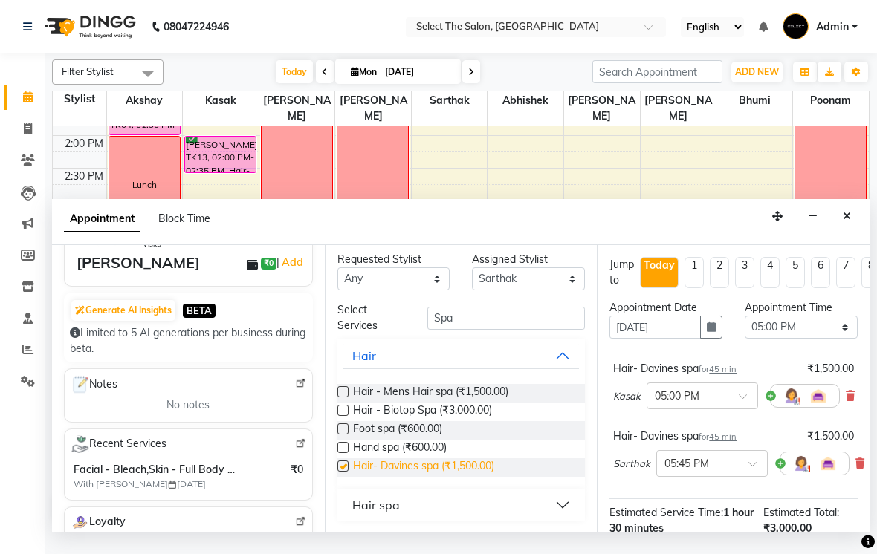
checkbox input "false"
click at [537, 291] on select "Select [PERSON_NAME] [PERSON_NAME] Poonam Sachin [PERSON_NAME] [PERSON_NAME] [P…" at bounding box center [528, 279] width 113 height 23
select select "36897"
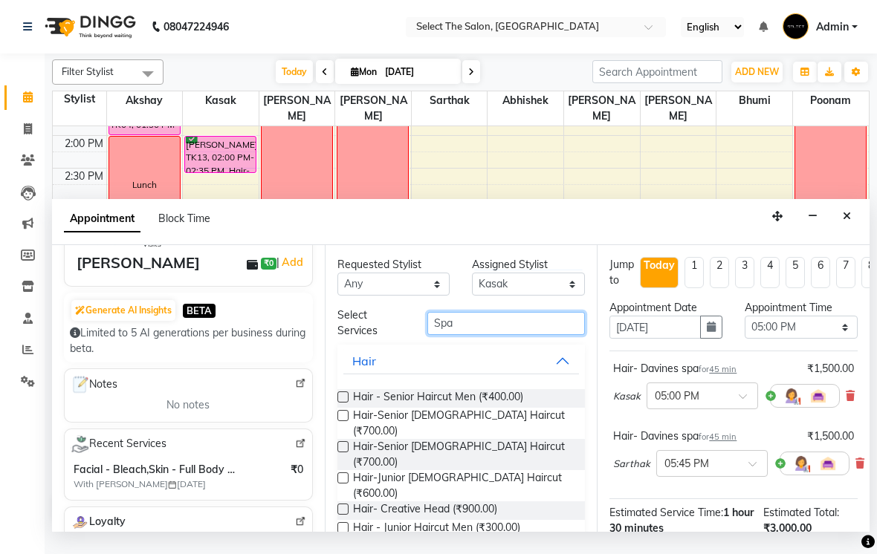
click at [519, 335] on input "Spa" at bounding box center [506, 323] width 158 height 23
type input "S"
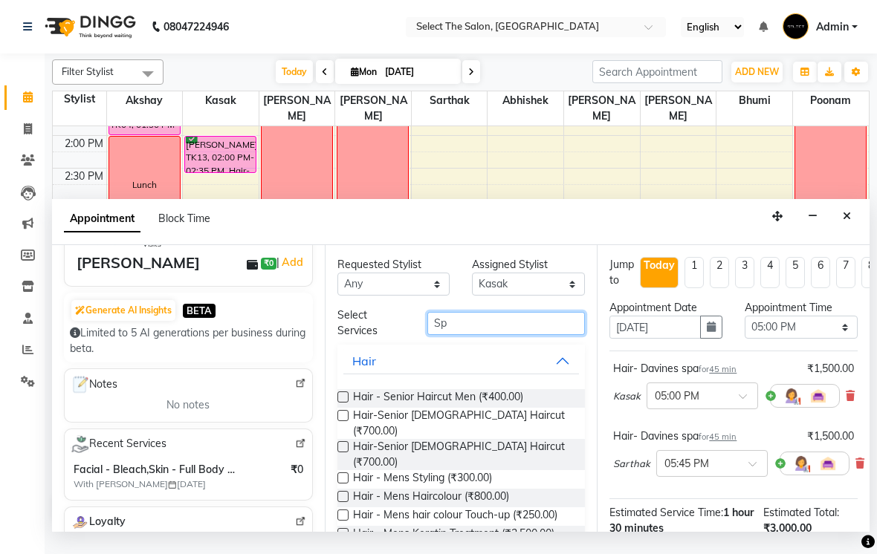
type input "Spa"
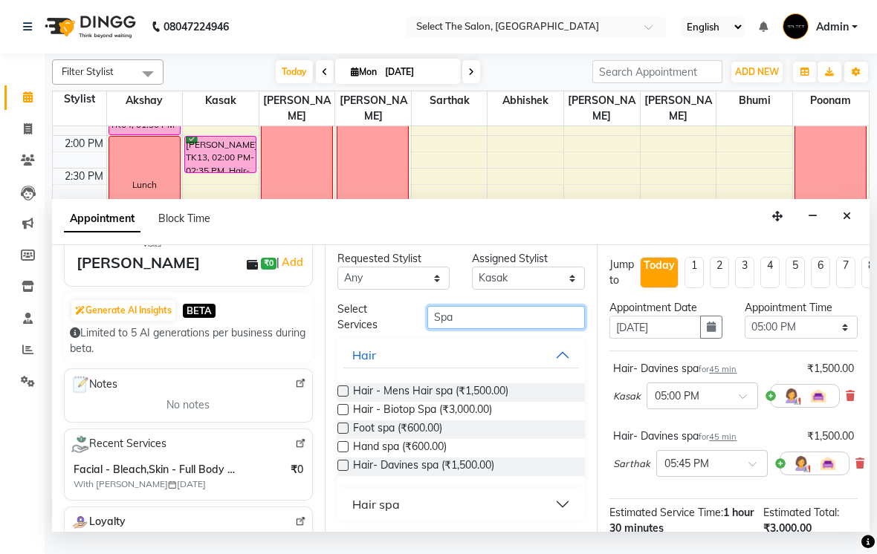
scroll to position [5, 0]
click at [473, 477] on span "Hair- Davines spa (₹1,500.00)" at bounding box center [423, 468] width 141 height 19
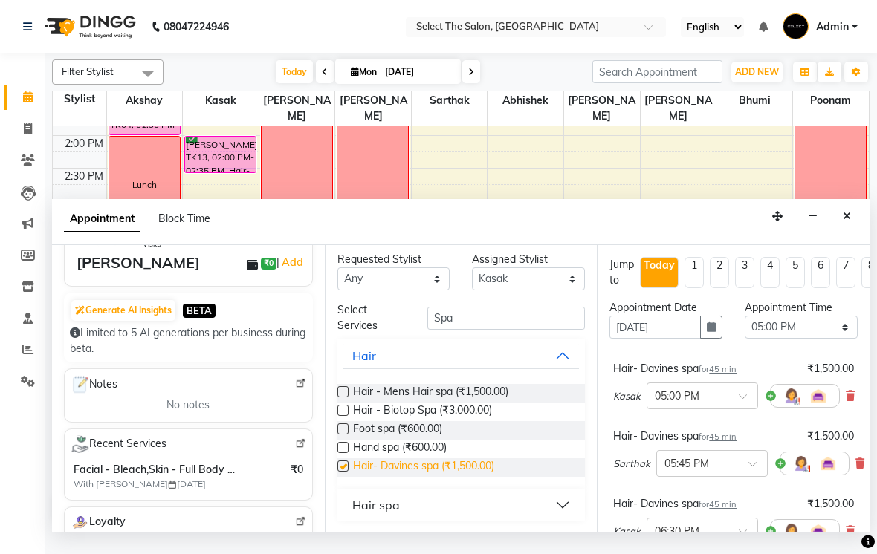
checkbox input "false"
click at [728, 470] on input "text" at bounding box center [696, 463] width 65 height 16
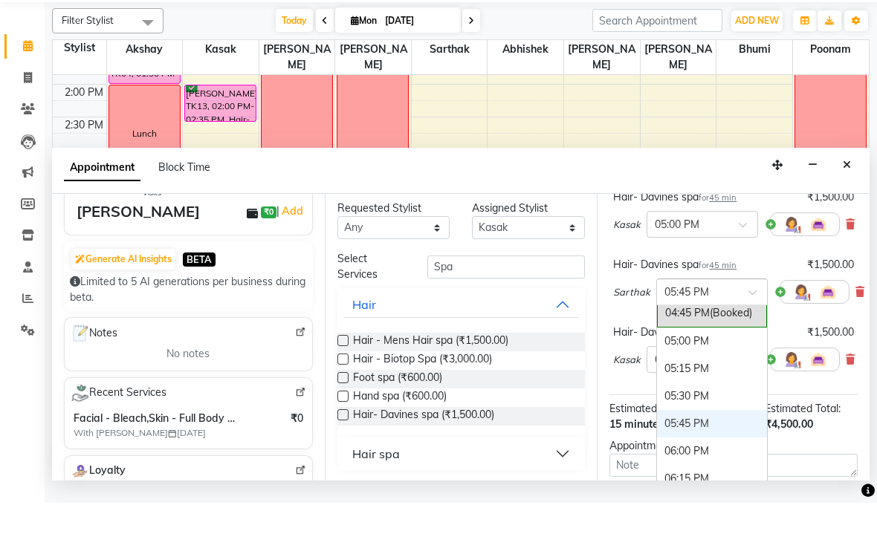
scroll to position [860, 0]
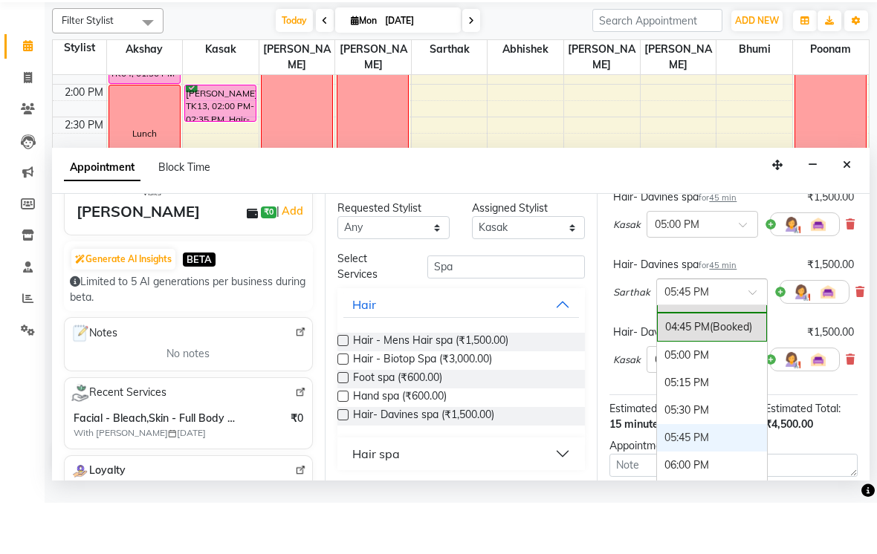
click at [729, 393] on div "05:00 PM" at bounding box center [712, 406] width 110 height 27
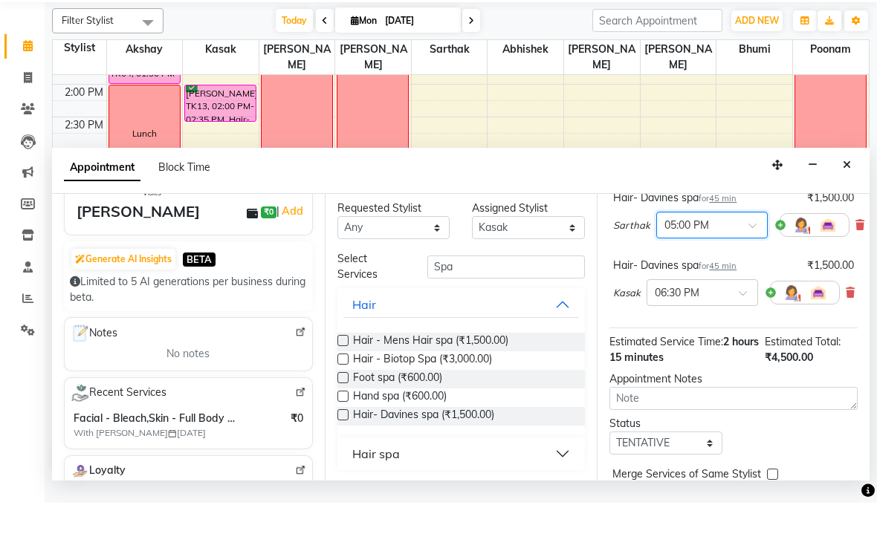
scroll to position [187, 0]
click at [745, 341] on span at bounding box center [748, 349] width 19 height 16
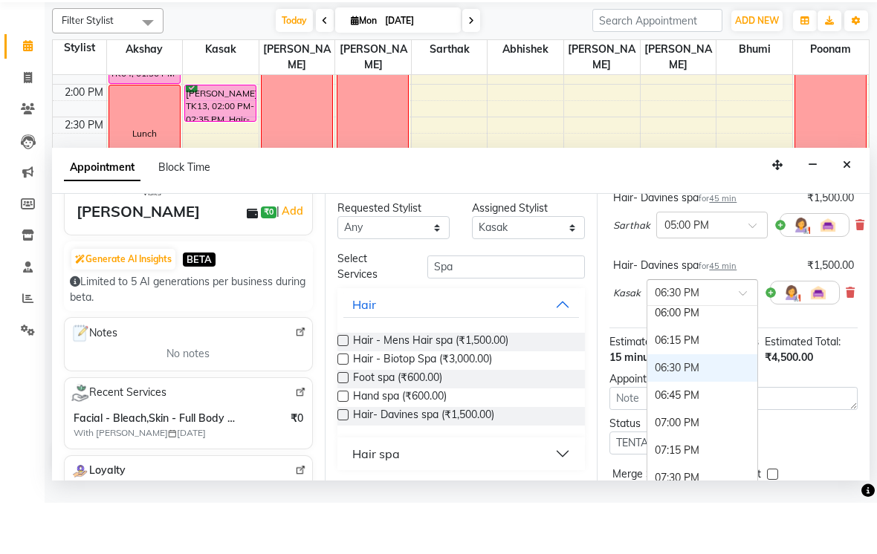
scroll to position [982, 0]
click at [724, 381] on div "06:00 PM" at bounding box center [702, 394] width 110 height 27
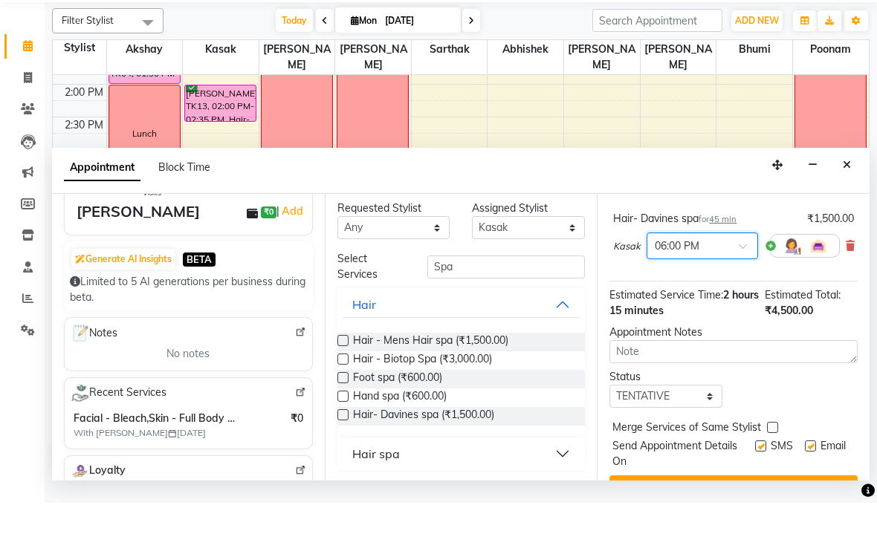
scroll to position [253, 0]
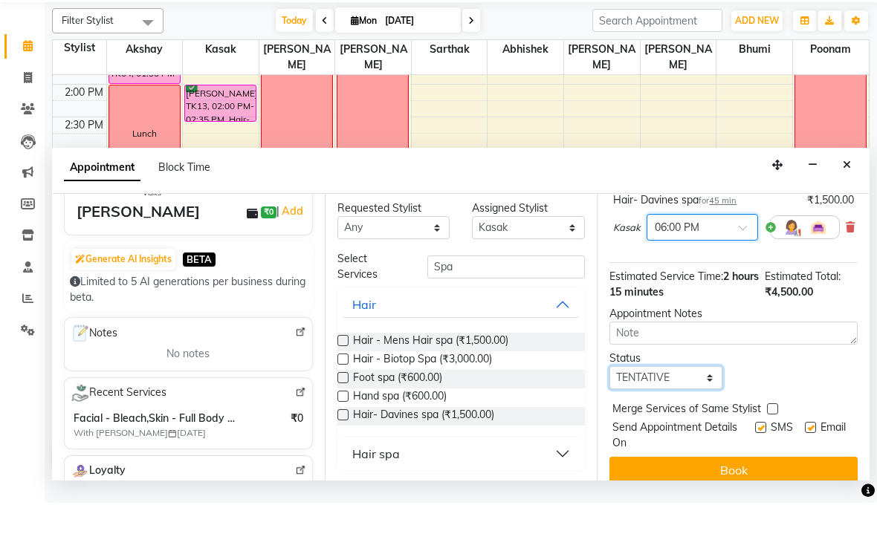
click at [710, 418] on select "Select TENTATIVE CONFIRM CHECK-IN UPCOMING" at bounding box center [665, 429] width 113 height 23
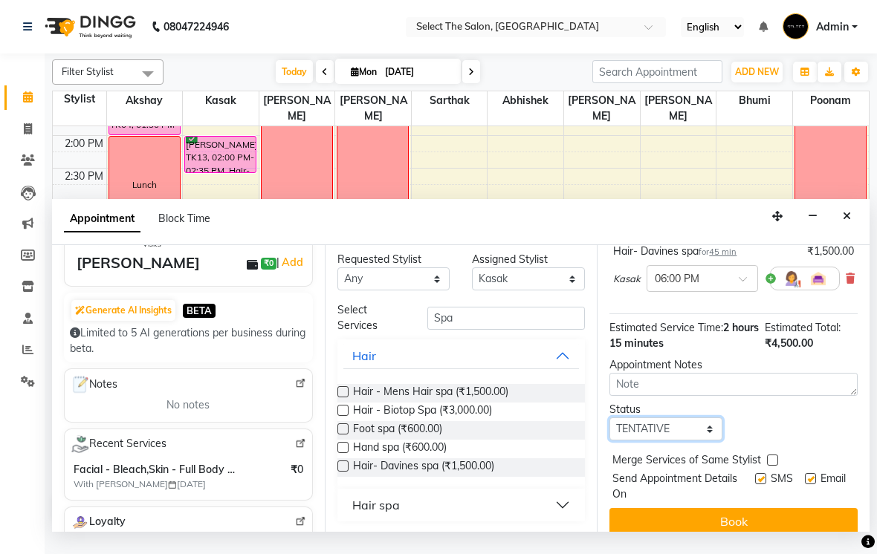
select select "confirm booking"
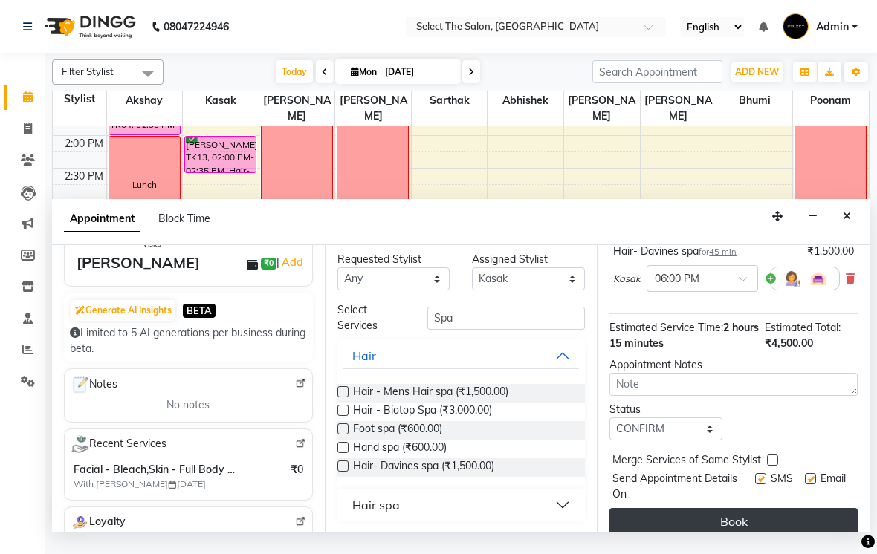
click at [823, 535] on button "Book" at bounding box center [733, 521] width 248 height 27
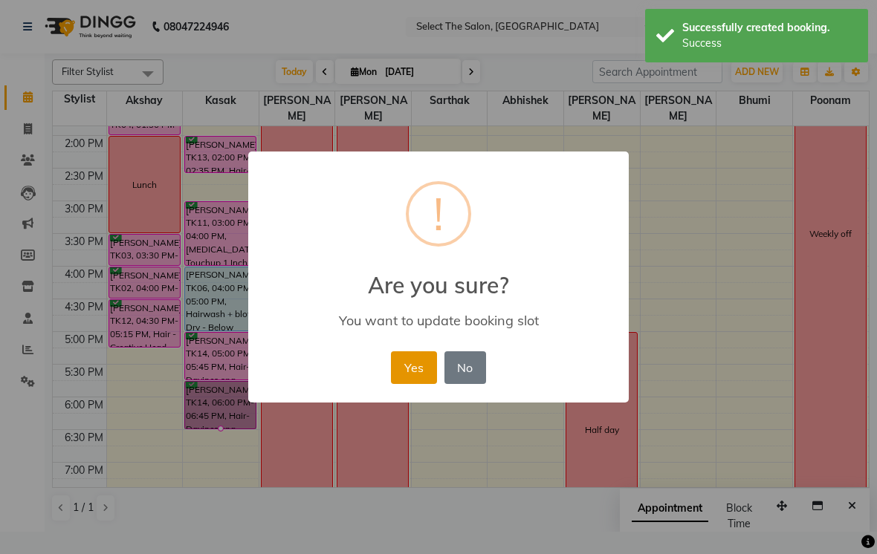
click at [404, 383] on button "Yes" at bounding box center [413, 367] width 45 height 33
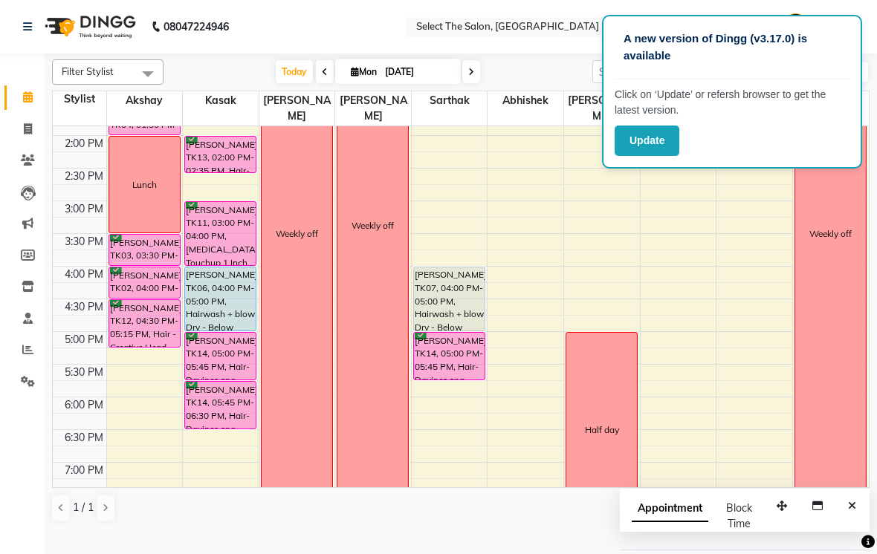
click at [99, 38] on img at bounding box center [89, 27] width 102 height 42
click at [560, 19] on nav "08047224946 Select Location × Select The Salon, Jehan Circle Gangapur Road Nash…" at bounding box center [438, 27] width 877 height 54
click at [580, 54] on nav "08047224946 Select Location × Select The Salon, Jehan Circle Gangapur Road Nash…" at bounding box center [438, 27] width 877 height 54
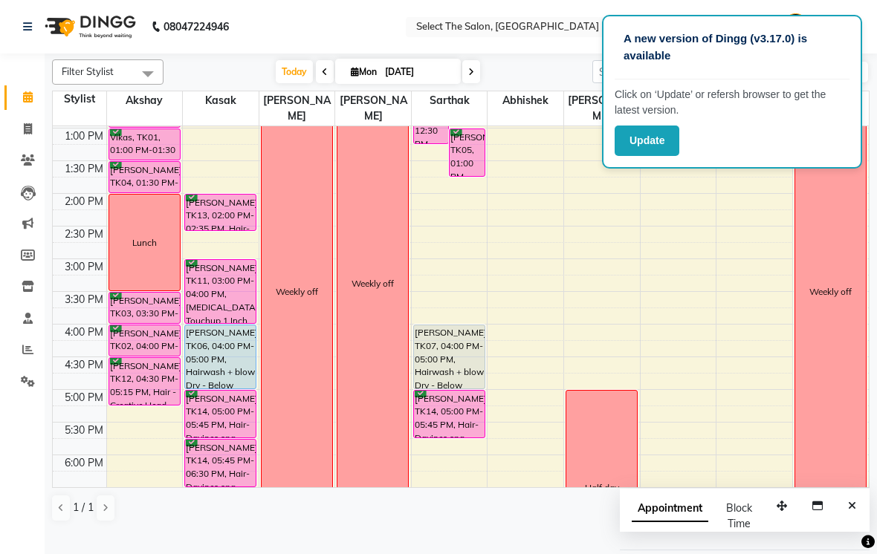
scroll to position [351, 0]
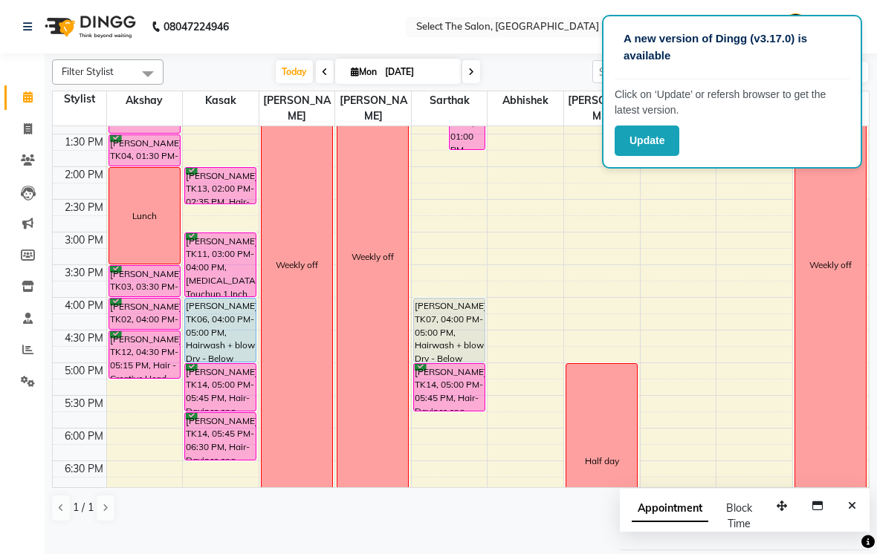
click at [595, 342] on div "8:00 AM 8:30 AM 9:00 AM 9:30 AM 10:00 AM 10:30 AM 11:00 AM 11:30 AM 12:00 PM 12…" at bounding box center [461, 199] width 816 height 849
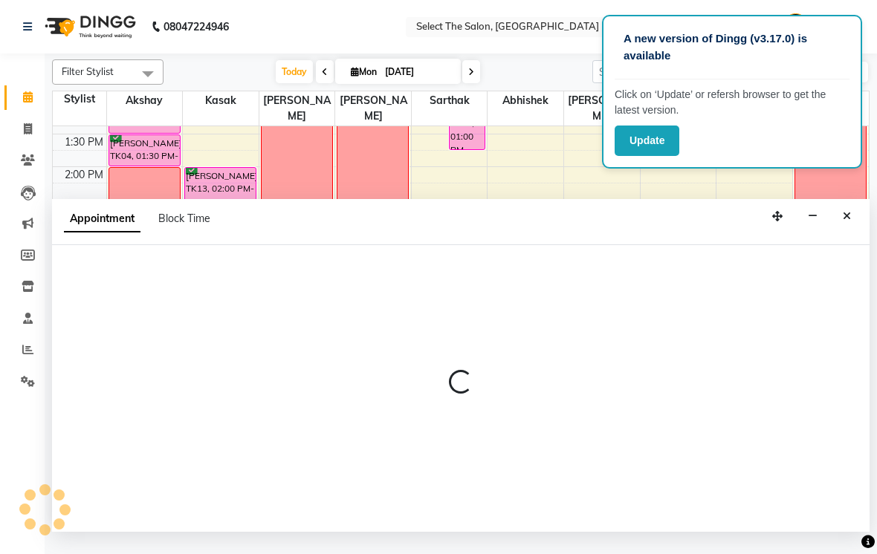
select select "68846"
select select "975"
select select "tentative"
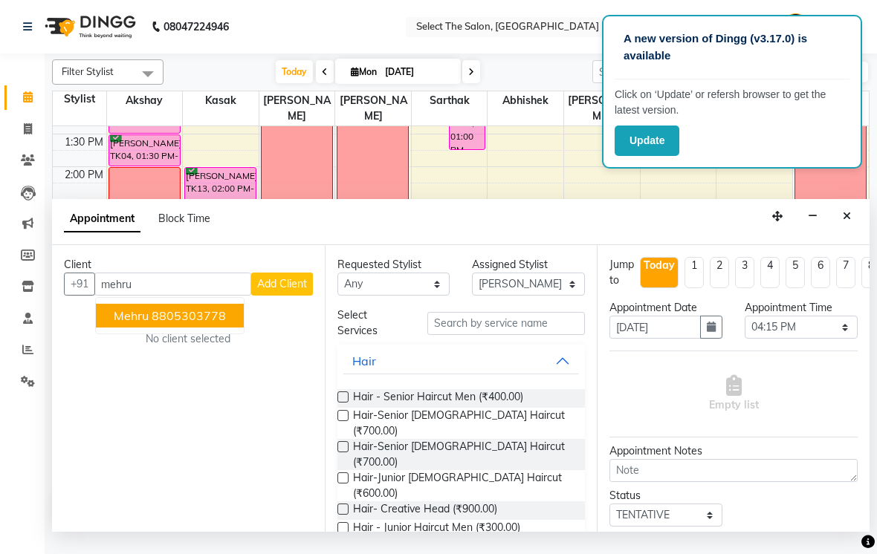
click at [199, 323] on ngb-highlight "8805303778" at bounding box center [189, 315] width 74 height 15
type input "8805303778"
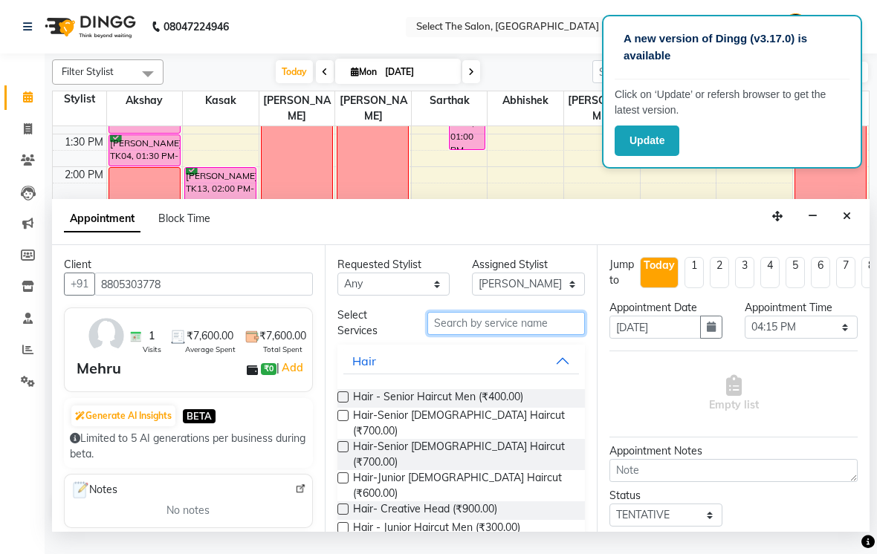
drag, startPoint x: 458, startPoint y: 350, endPoint x: 449, endPoint y: 337, distance: 15.5
click at [448, 334] on input "text" at bounding box center [506, 323] width 158 height 23
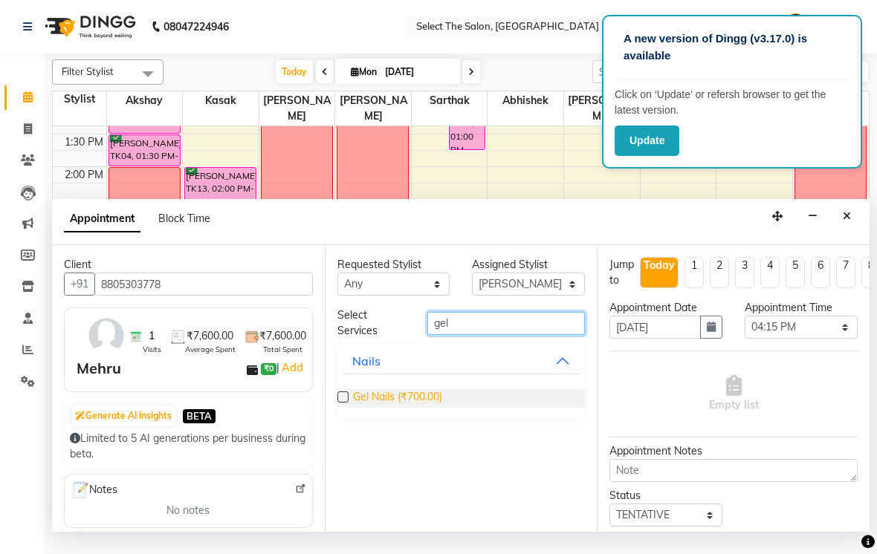
type input "gel"
click at [399, 408] on span "Gel Nails (₹700.00)" at bounding box center [397, 398] width 89 height 19
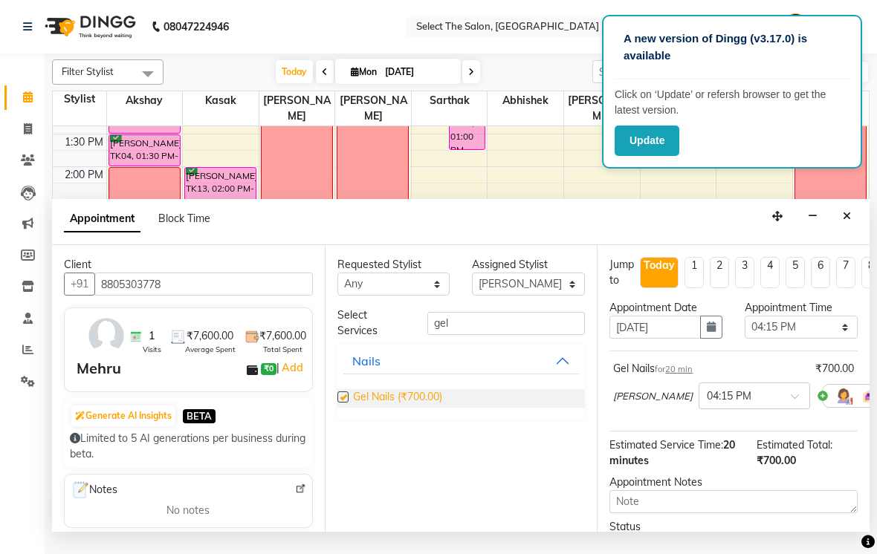
checkbox input "false"
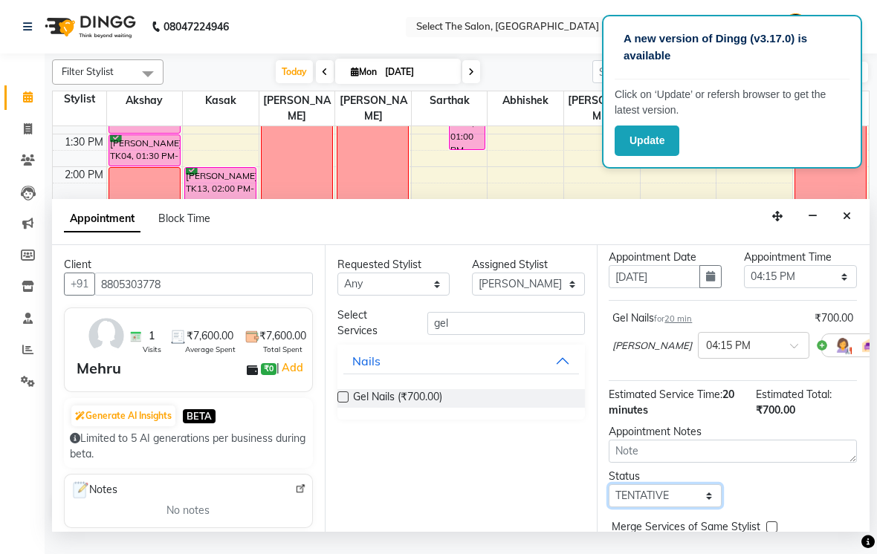
select select "confirm booking"
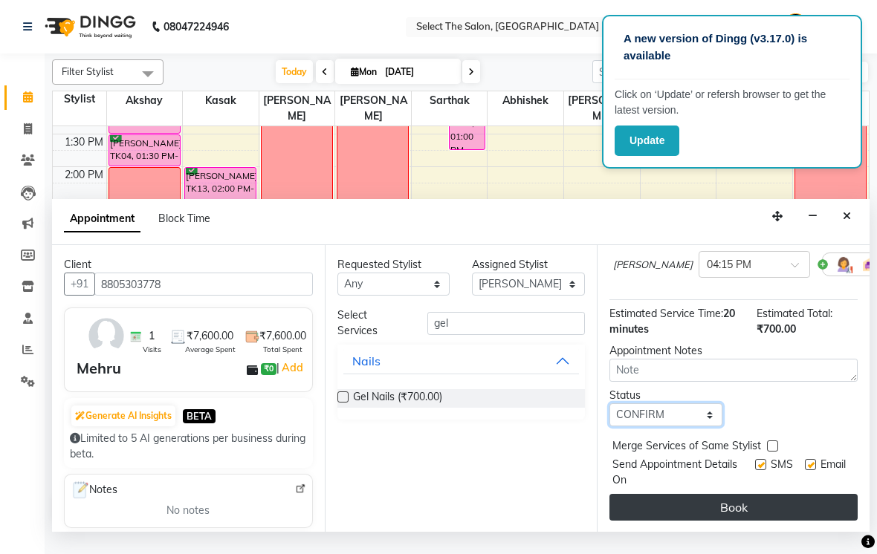
scroll to position [131, 0]
click at [673, 522] on button "Book" at bounding box center [733, 508] width 248 height 27
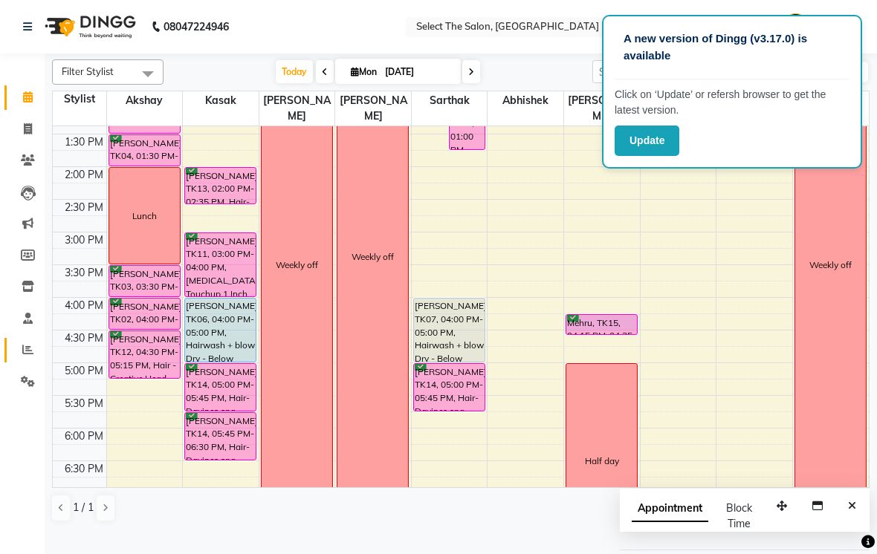
click at [25, 344] on icon at bounding box center [27, 349] width 11 height 11
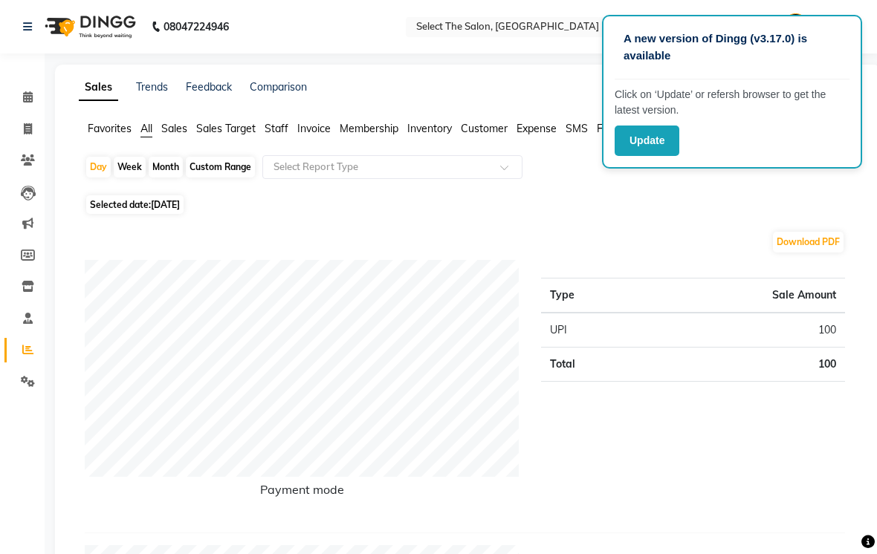
click at [118, 214] on span "Selected date: 01-09-2025" at bounding box center [134, 204] width 97 height 19
select select "9"
select select "2025"
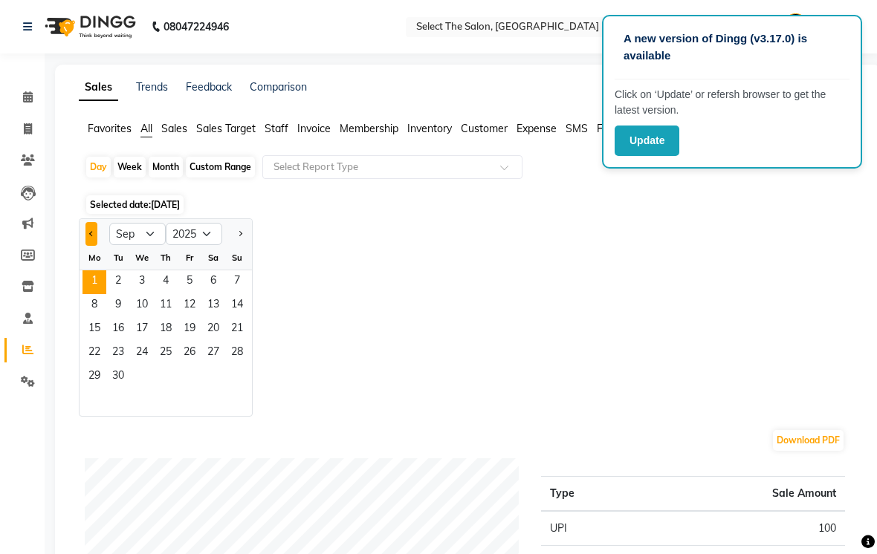
click at [88, 246] on button "Previous month" at bounding box center [91, 234] width 12 height 24
select select "8"
click at [237, 389] on span "31" at bounding box center [237, 378] width 24 height 24
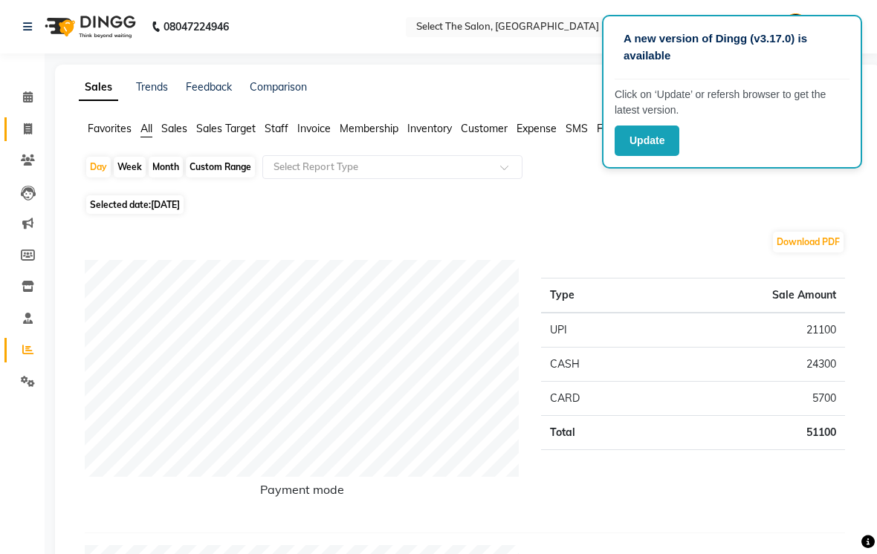
click at [32, 117] on link "Invoice" at bounding box center [22, 129] width 36 height 25
select select "service"
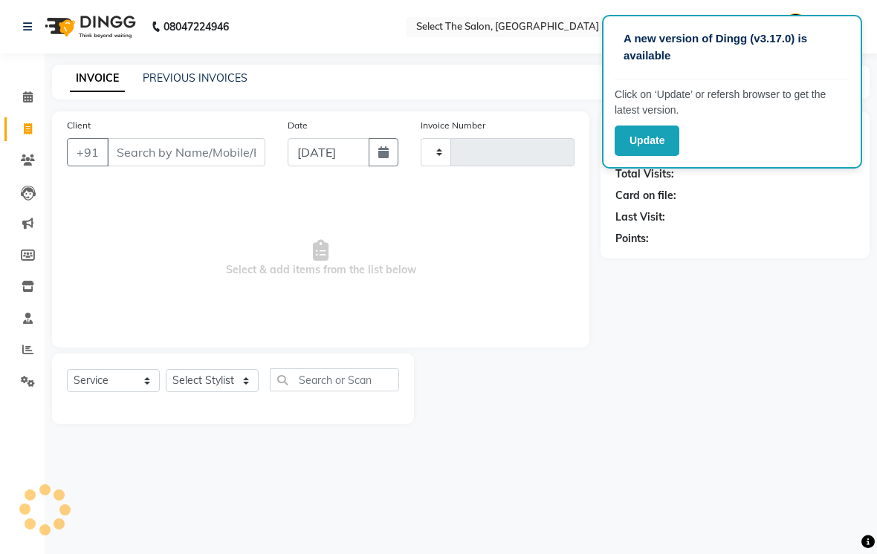
type input "3531"
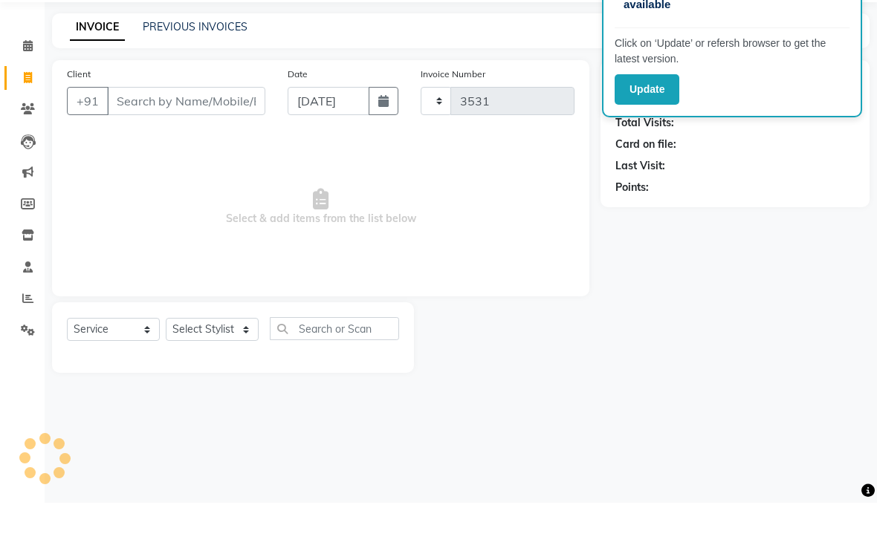
select select "4969"
click at [28, 89] on span at bounding box center [28, 97] width 26 height 17
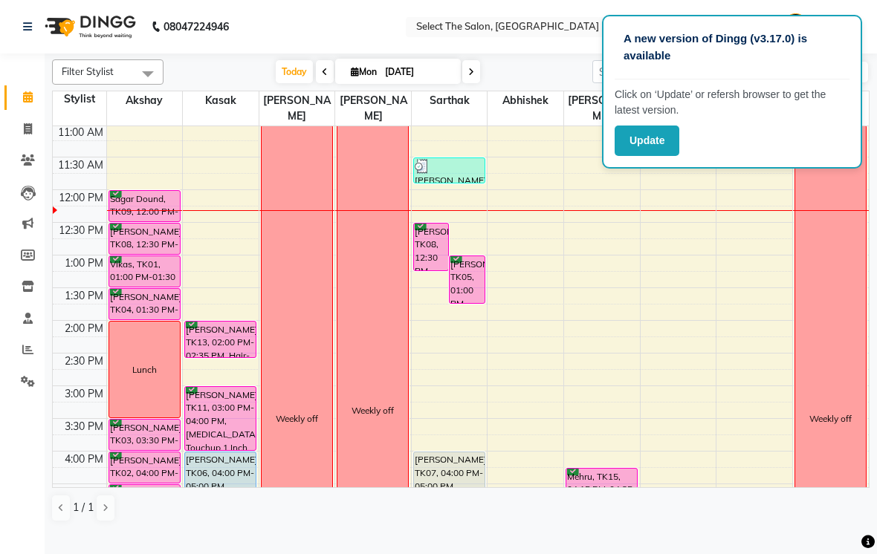
scroll to position [194, 0]
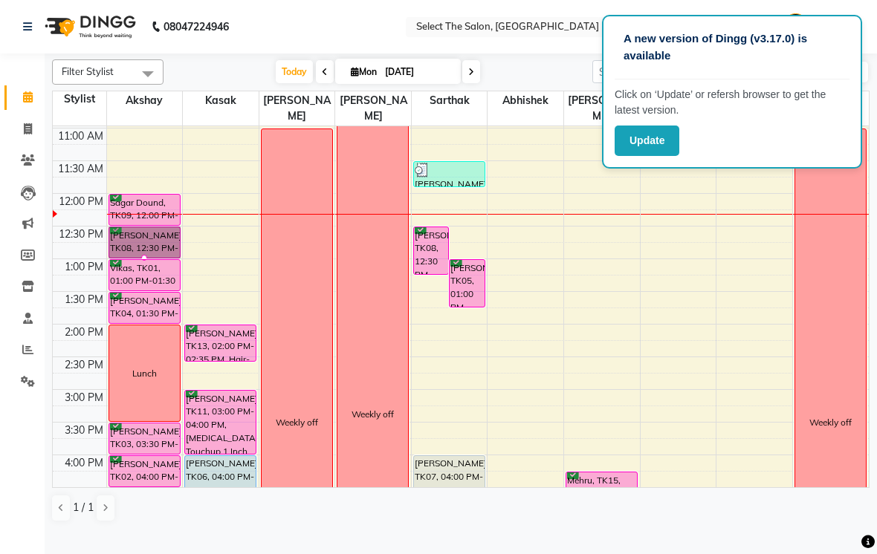
click at [141, 261] on div at bounding box center [144, 258] width 6 height 6
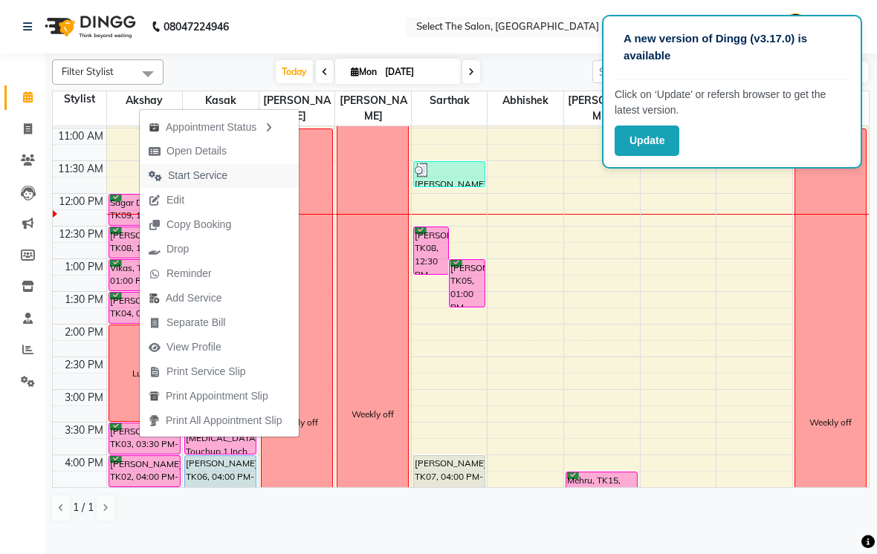
click at [163, 173] on span "Start Service" at bounding box center [188, 175] width 97 height 25
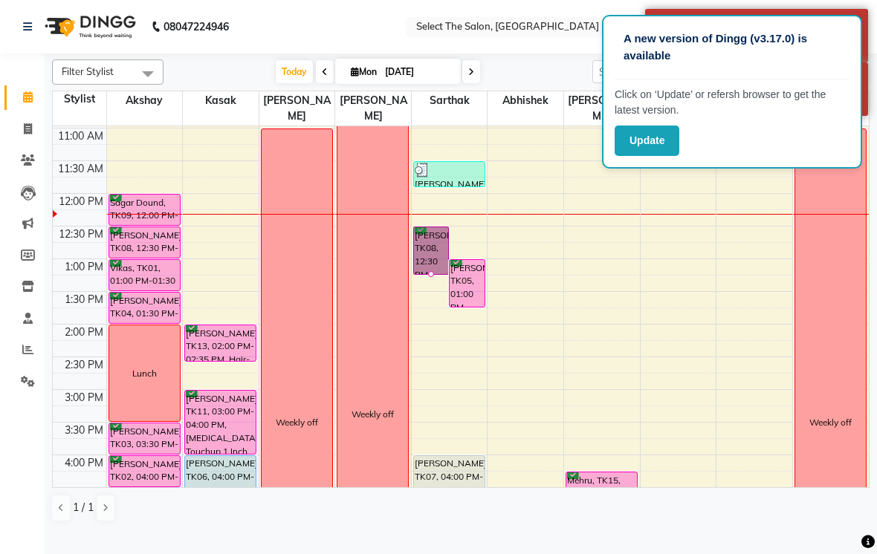
click at [433, 277] on div at bounding box center [431, 274] width 6 height 6
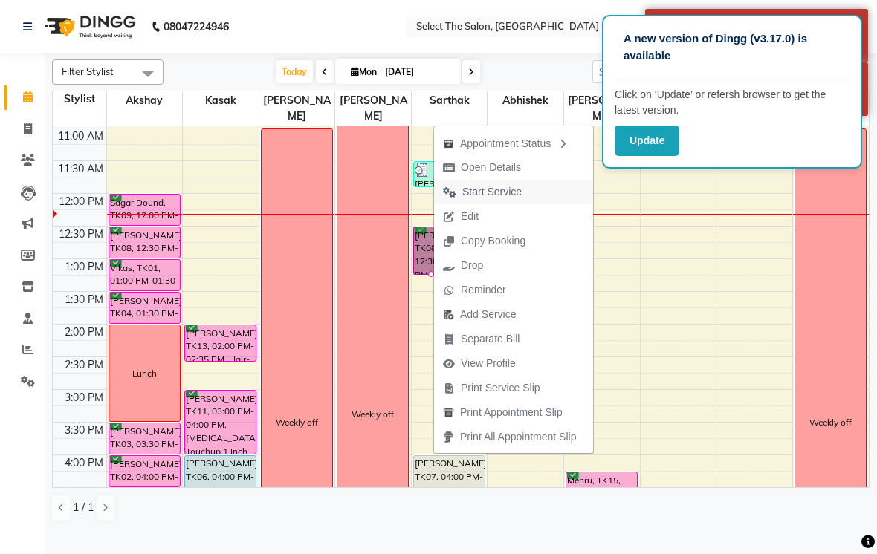
click at [516, 189] on span "Start Service" at bounding box center [491, 192] width 59 height 16
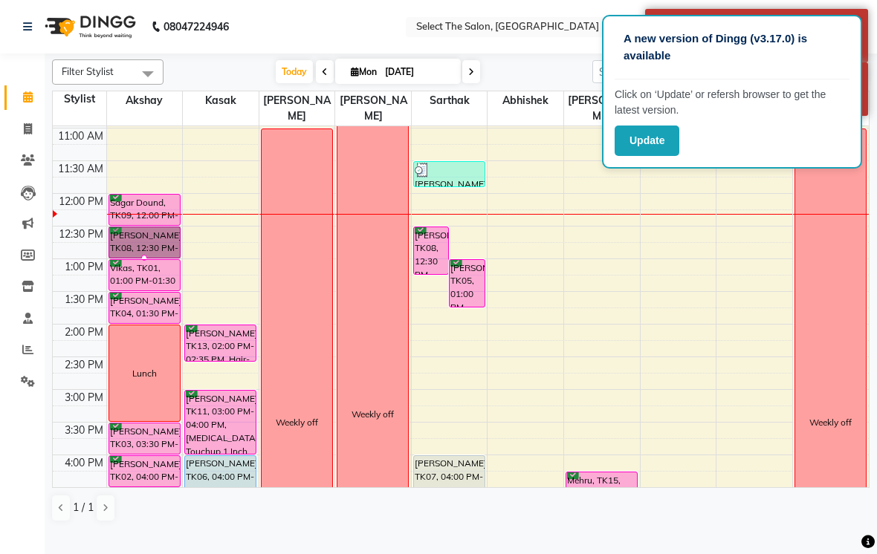
click at [145, 261] on div at bounding box center [144, 258] width 6 height 6
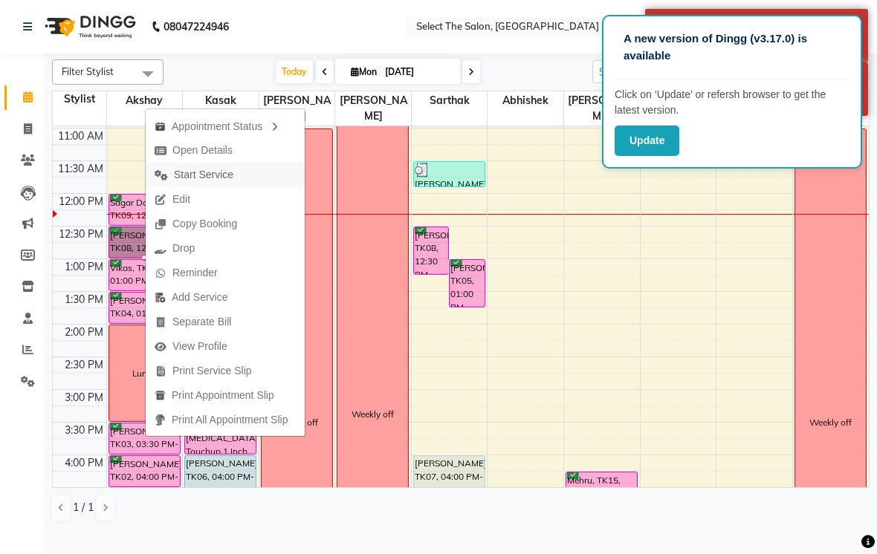
click at [227, 169] on span "Start Service" at bounding box center [203, 175] width 59 height 16
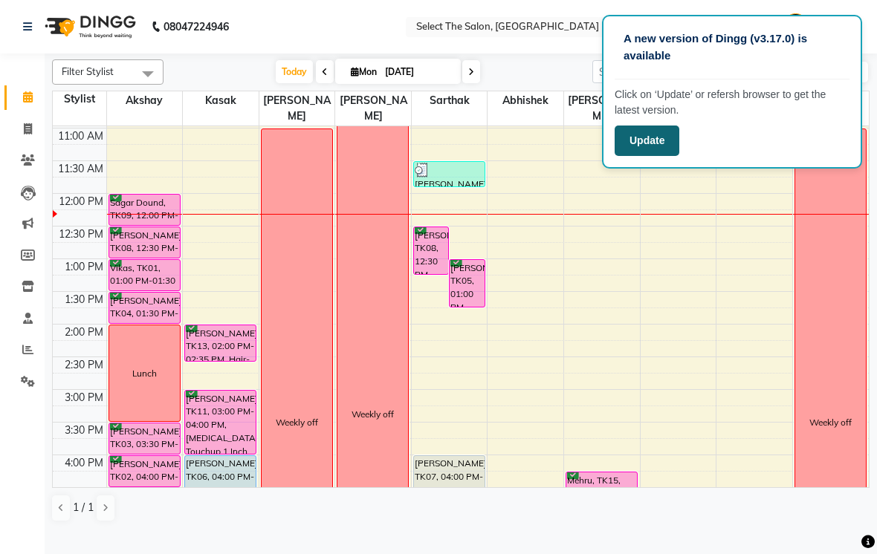
click at [668, 150] on button "Update" at bounding box center [647, 141] width 65 height 30
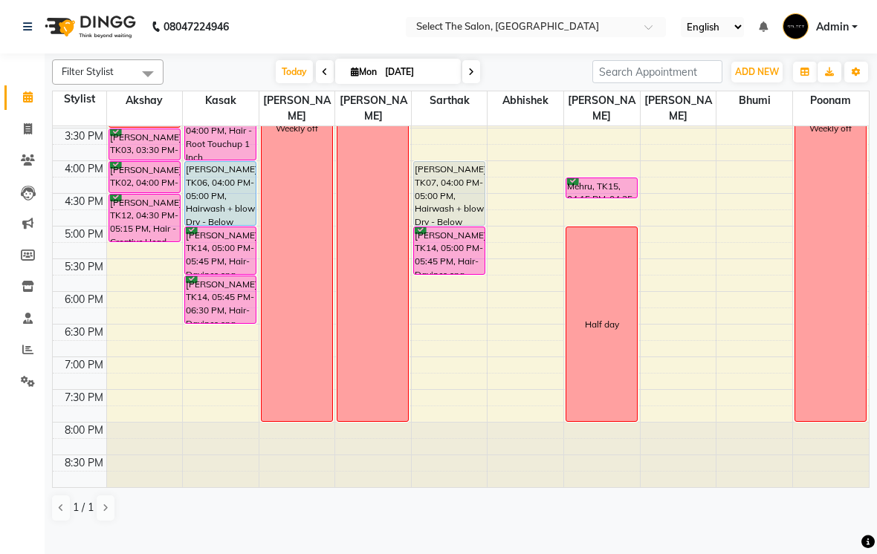
scroll to position [488, 0]
click at [517, 54] on nav "08047224946 Select Location × Select The Salon, Jehan Circle Gangapur Road Nash…" at bounding box center [438, 27] width 877 height 54
click at [463, 83] on span at bounding box center [471, 71] width 18 height 23
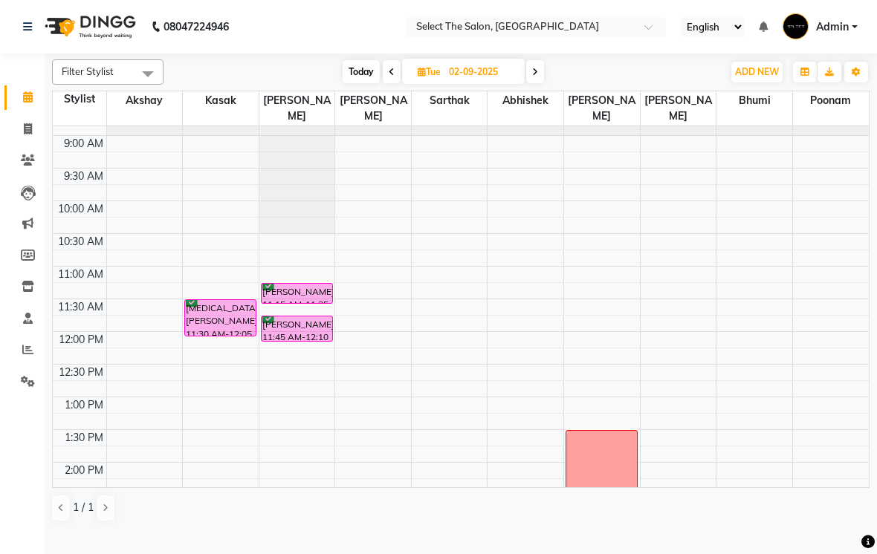
scroll to position [0, 0]
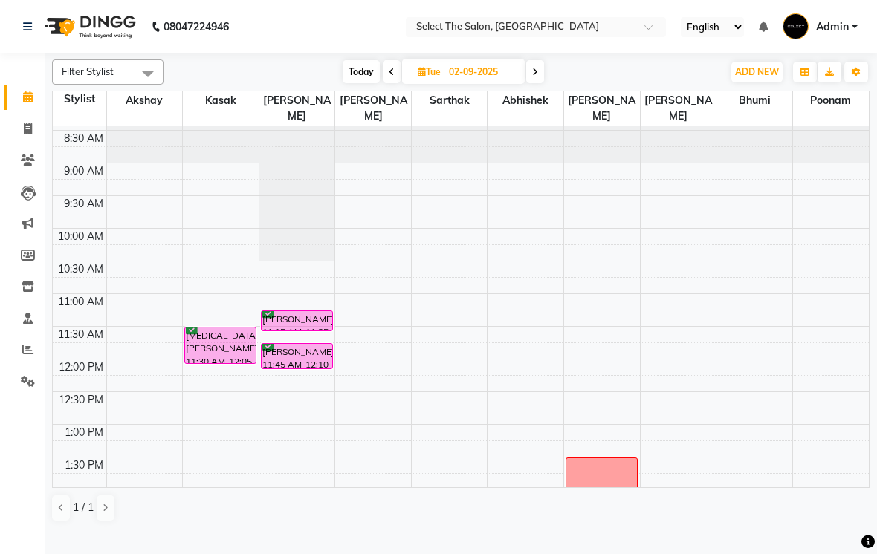
click at [354, 83] on span "Today" at bounding box center [361, 71] width 37 height 23
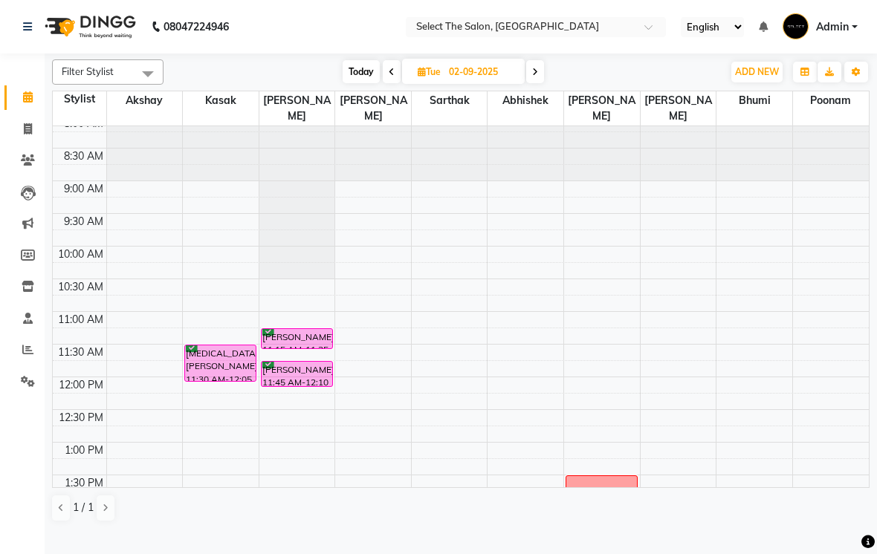
type input "[DATE]"
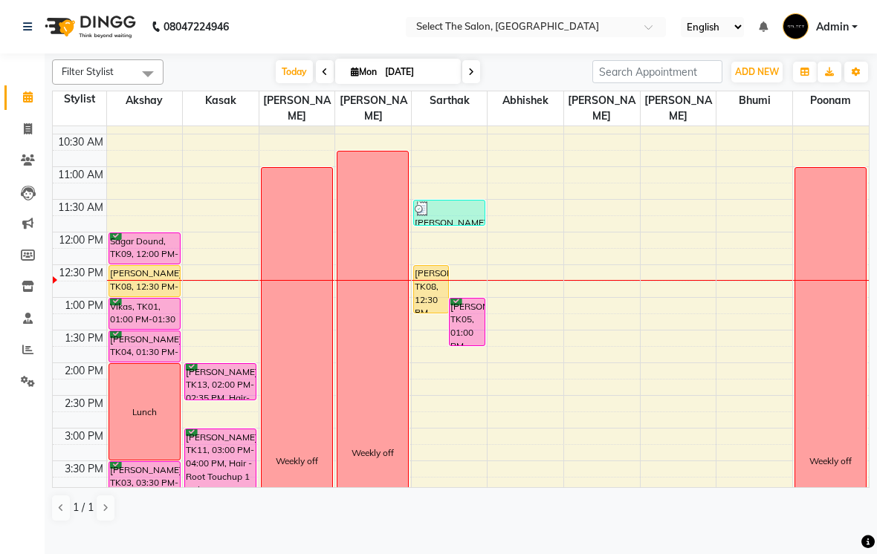
scroll to position [151, 0]
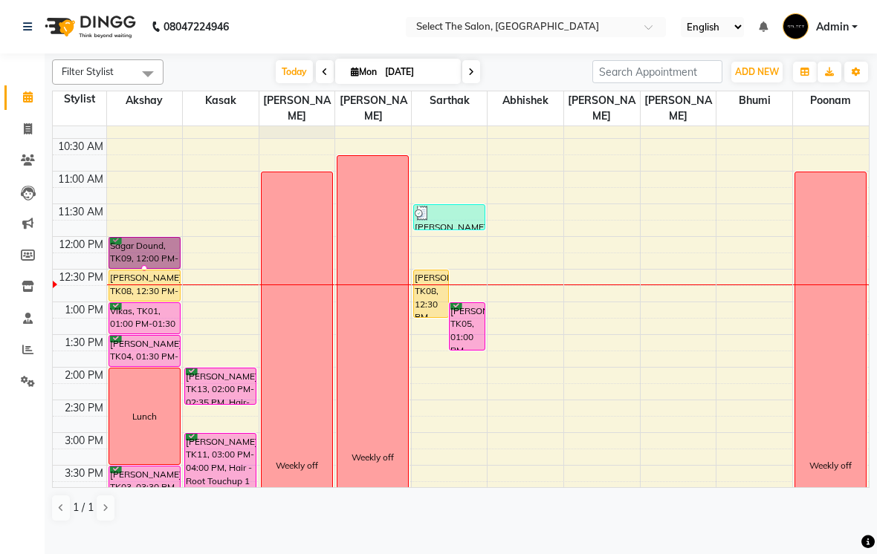
click at [142, 271] on div at bounding box center [144, 268] width 6 height 6
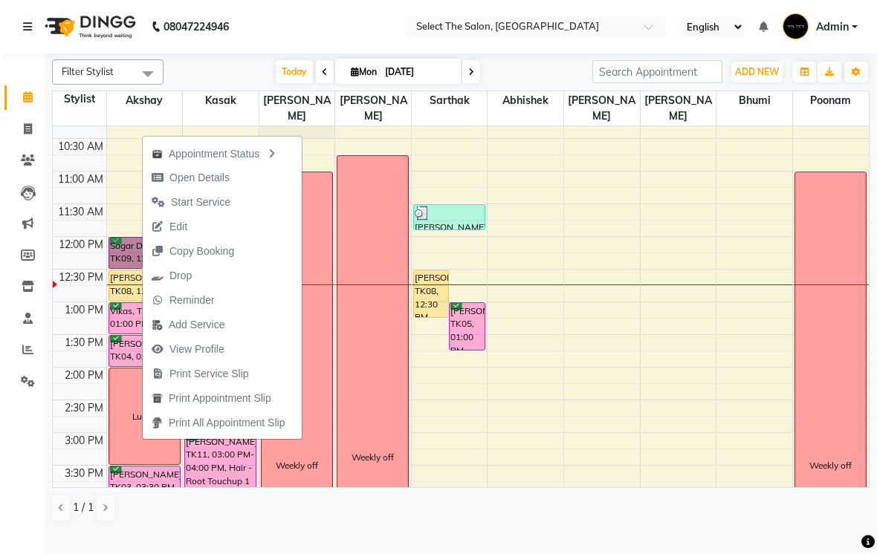
click at [163, 166] on span "Open Details" at bounding box center [191, 178] width 96 height 25
select select "6"
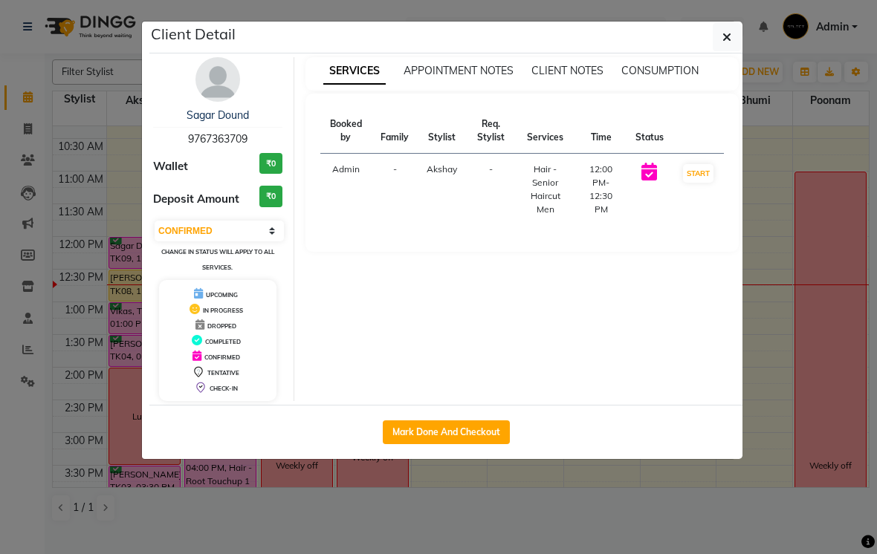
click at [419, 432] on button "Mark Done And Checkout" at bounding box center [446, 433] width 127 height 24
select select "service"
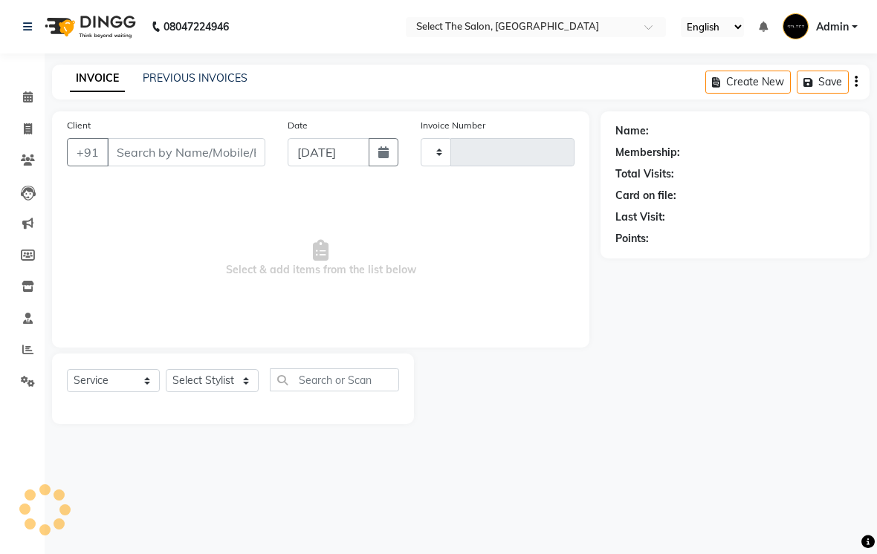
type input "3531"
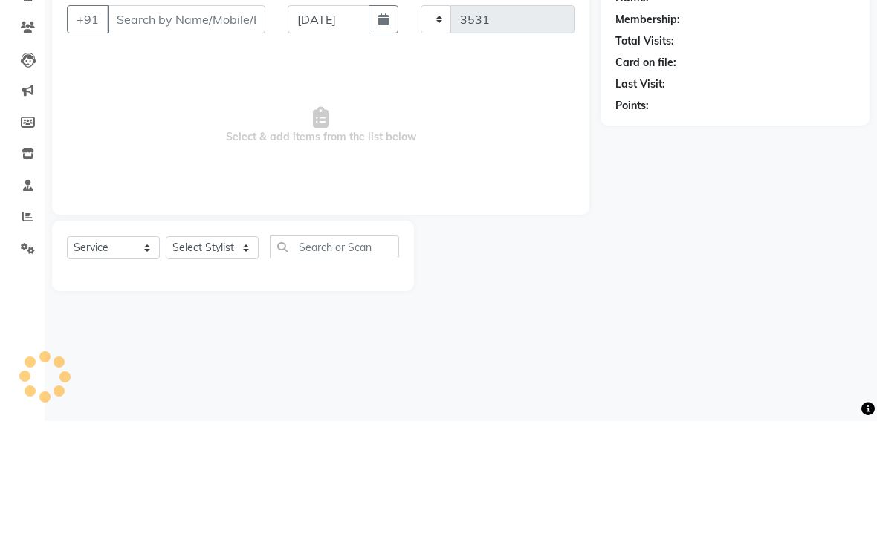
select select "3"
select select "4969"
type input "9767363709"
select select "31289"
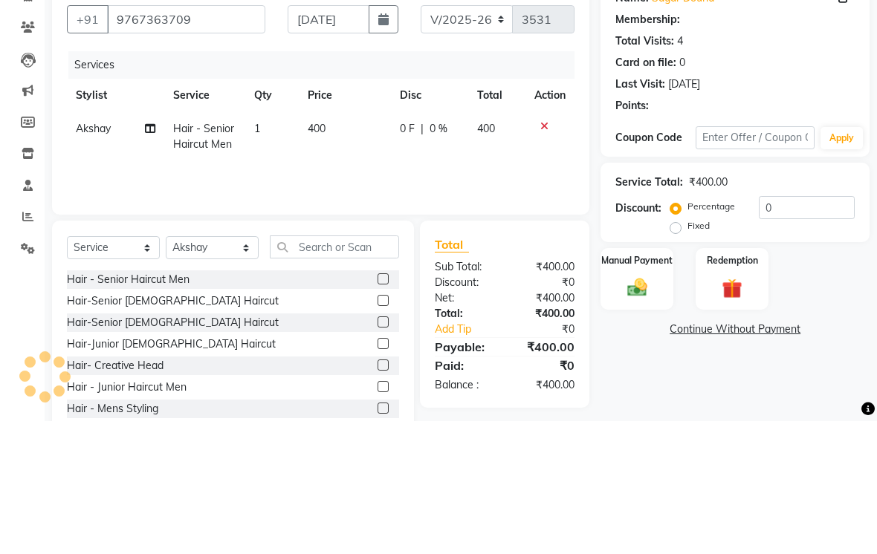
scroll to position [62, 0]
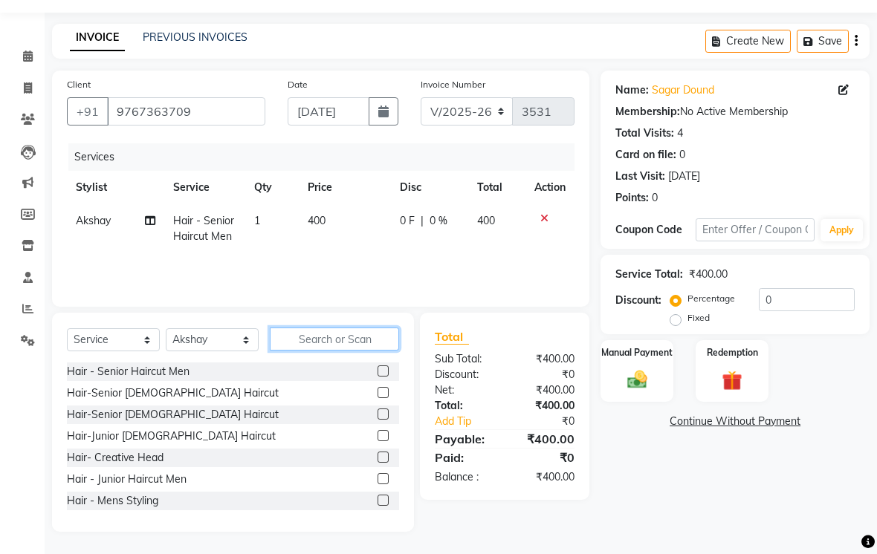
click at [290, 349] on input "text" at bounding box center [334, 339] width 129 height 23
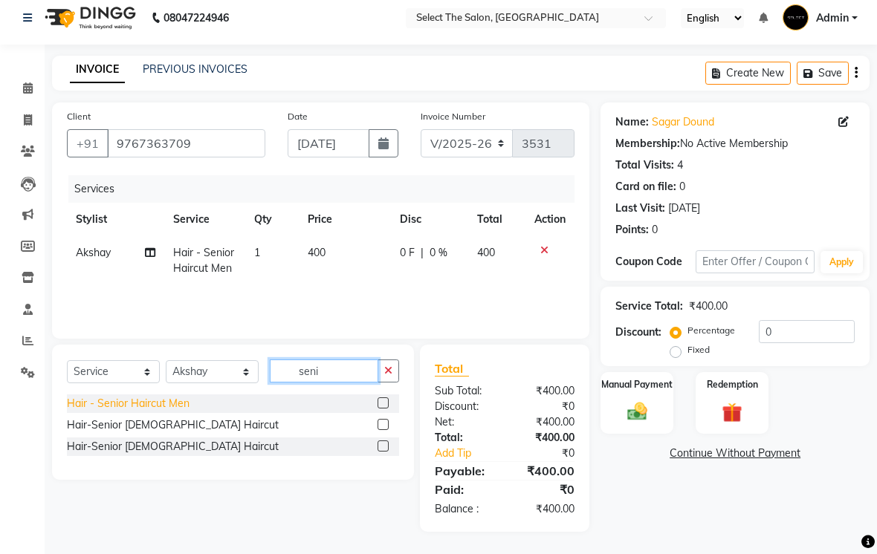
type input "seni"
click at [81, 408] on div "Hair - Senior Haircut Men" at bounding box center [128, 404] width 123 height 16
checkbox input "false"
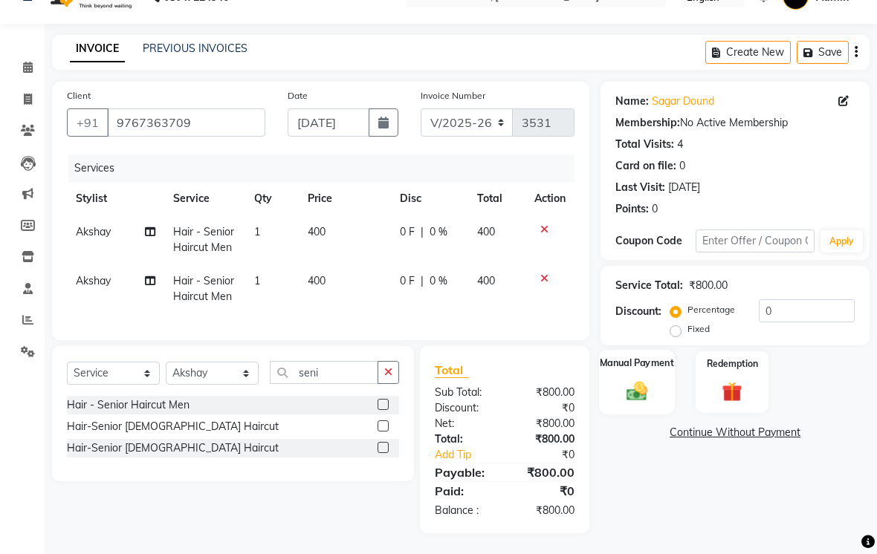
click at [623, 403] on img at bounding box center [637, 391] width 33 height 24
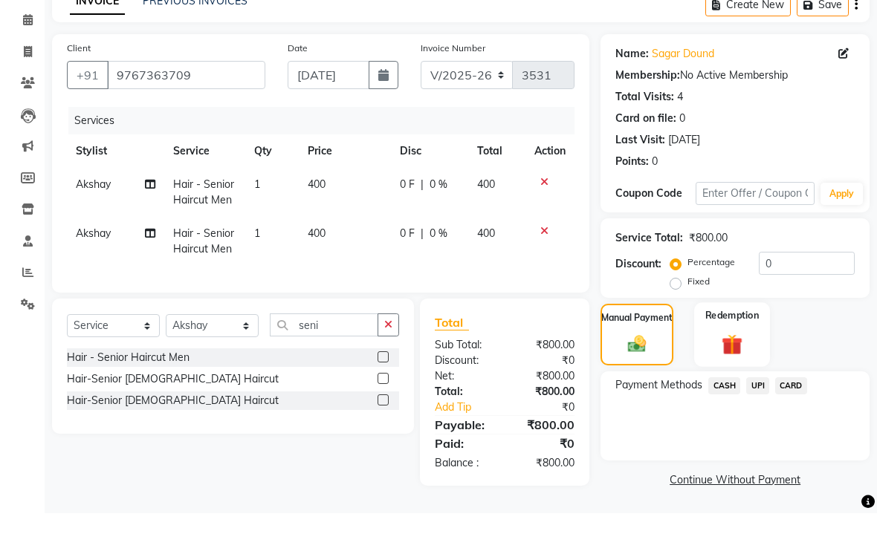
scroll to position [59, 0]
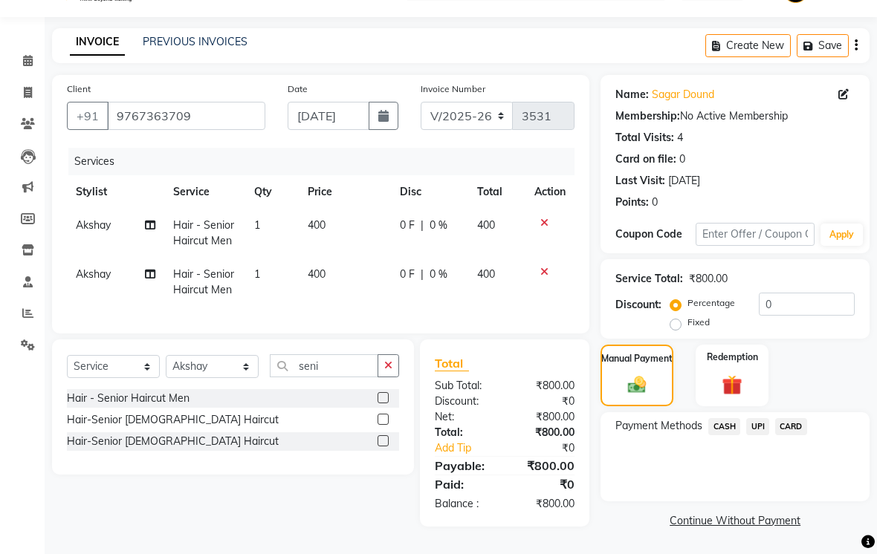
click at [756, 428] on span "UPI" at bounding box center [757, 426] width 23 height 17
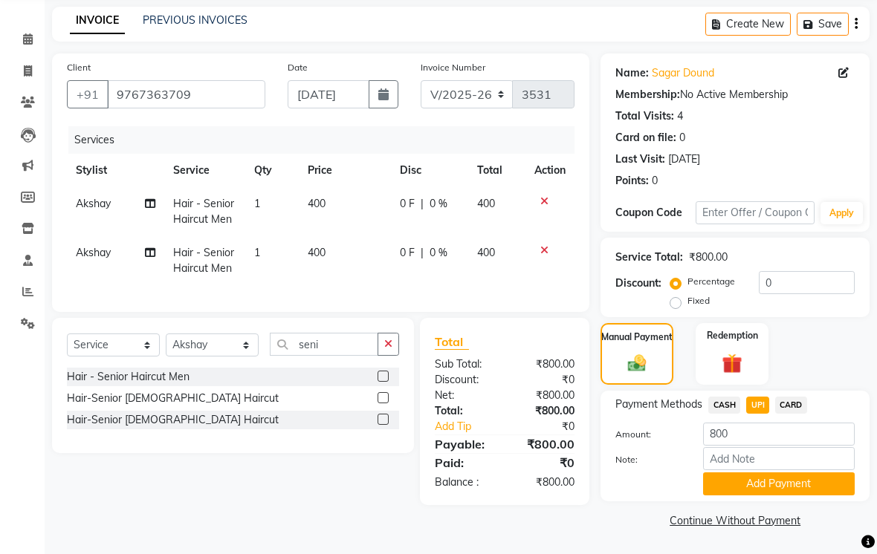
scroll to position [80, 0]
click at [754, 489] on button "Add Payment" at bounding box center [779, 484] width 152 height 23
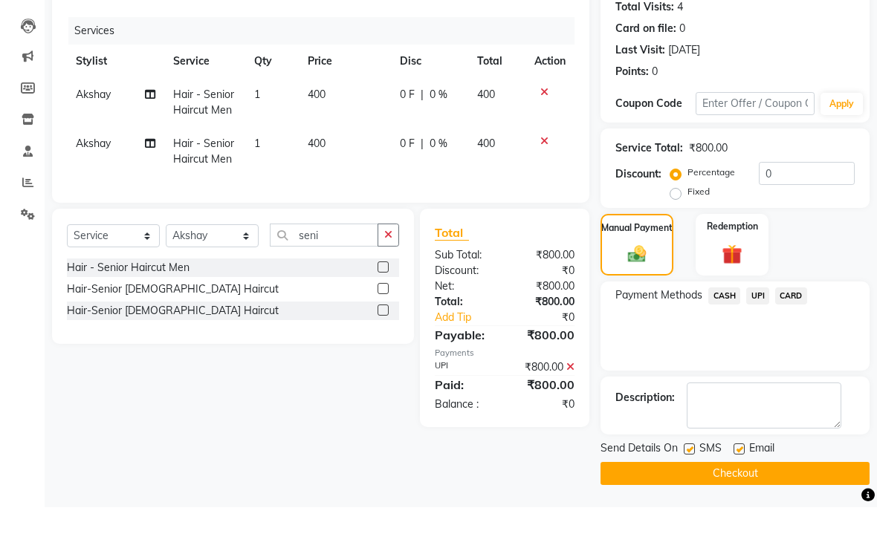
scroll to position [120, 0]
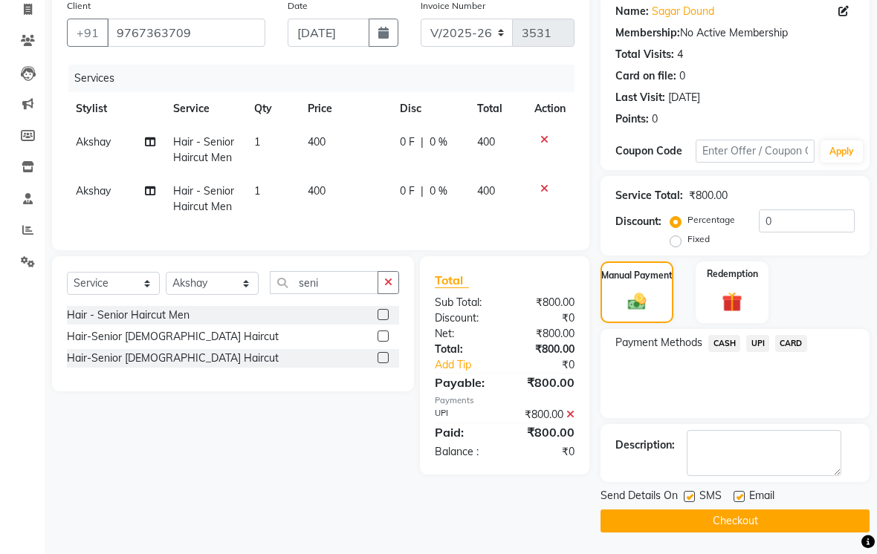
click at [695, 502] on label at bounding box center [689, 496] width 11 height 11
click at [693, 502] on input "checkbox" at bounding box center [689, 498] width 10 height 10
checkbox input "false"
click at [705, 533] on button "Checkout" at bounding box center [734, 521] width 269 height 23
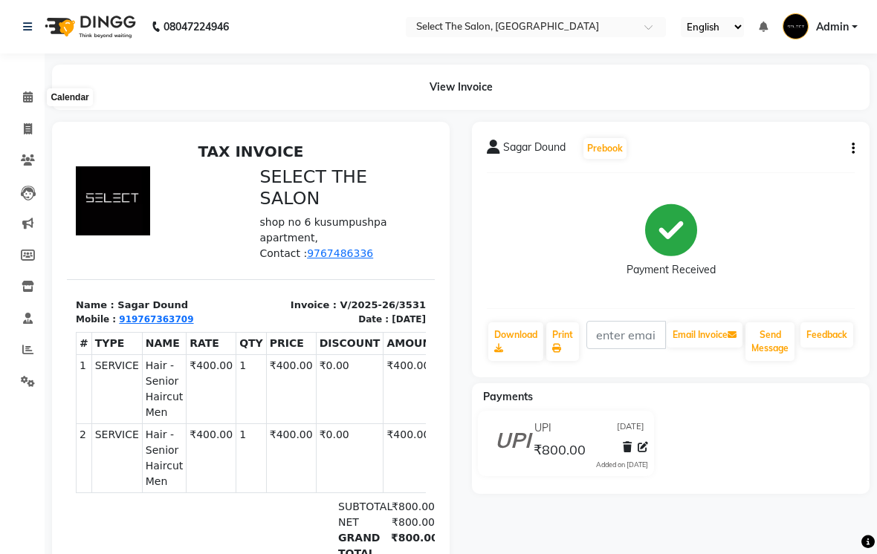
click at [22, 91] on span at bounding box center [28, 97] width 26 height 17
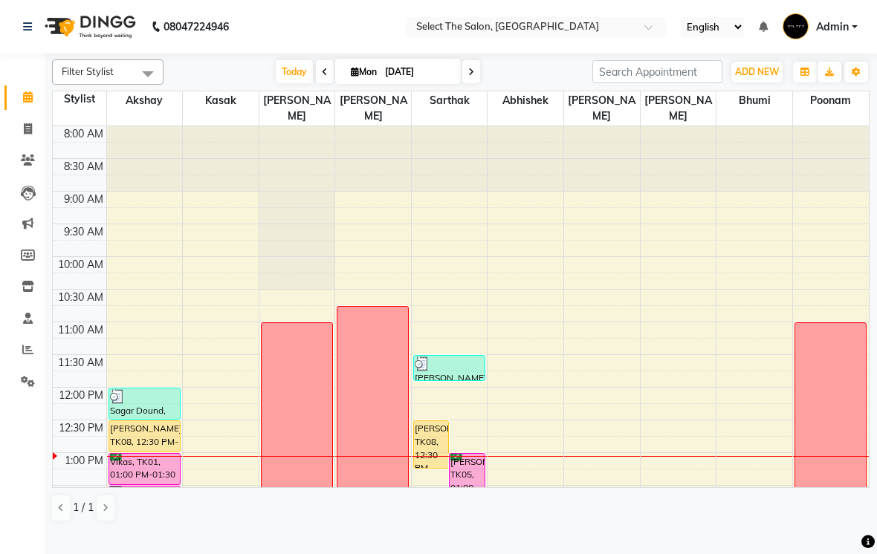
scroll to position [76, 0]
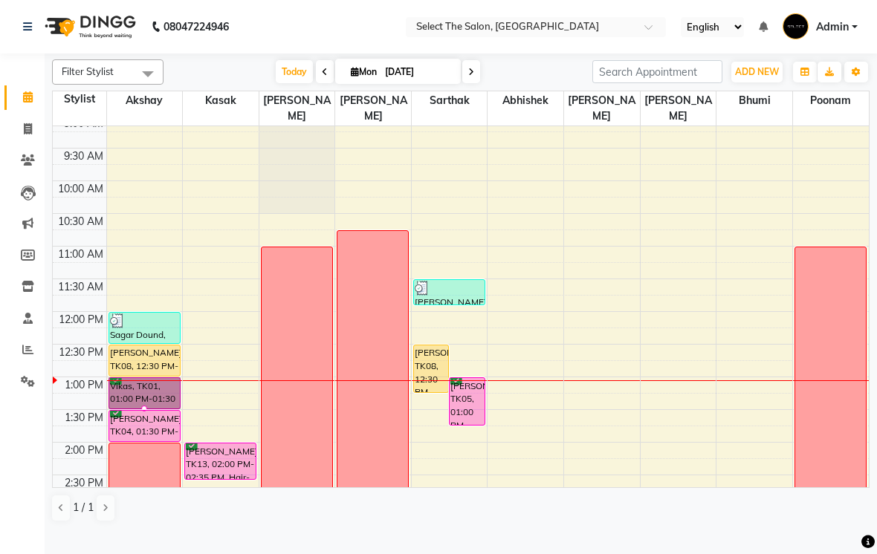
click at [147, 412] on div at bounding box center [144, 409] width 6 height 6
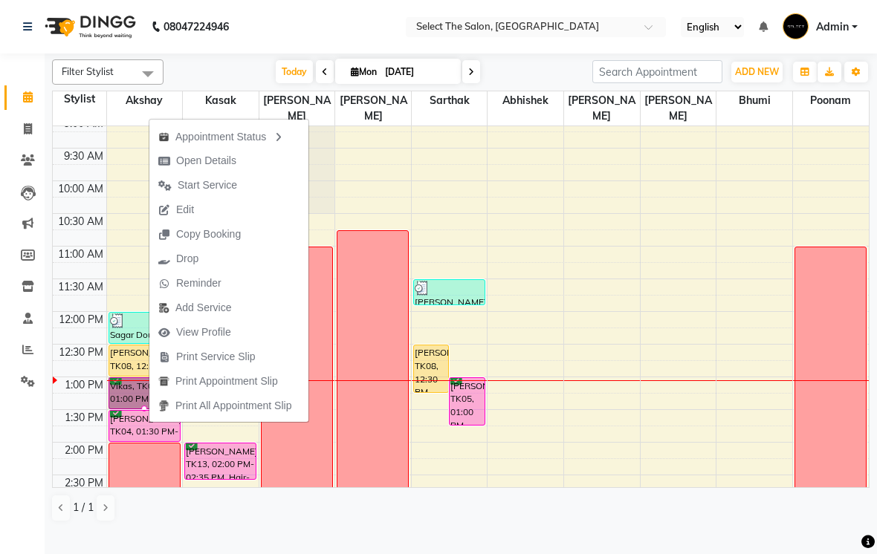
click at [252, 169] on button "Open Details" at bounding box center [228, 161] width 159 height 25
select select "6"
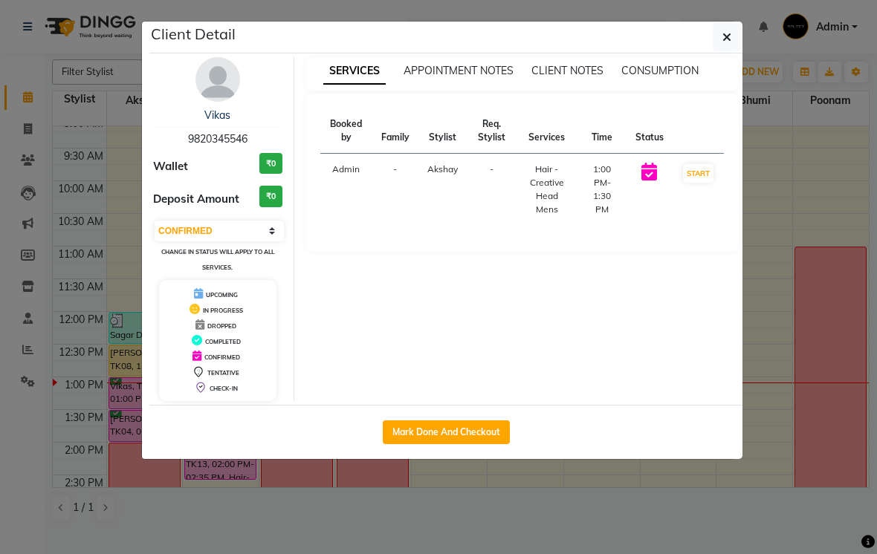
click at [727, 37] on button "button" at bounding box center [727, 37] width 28 height 28
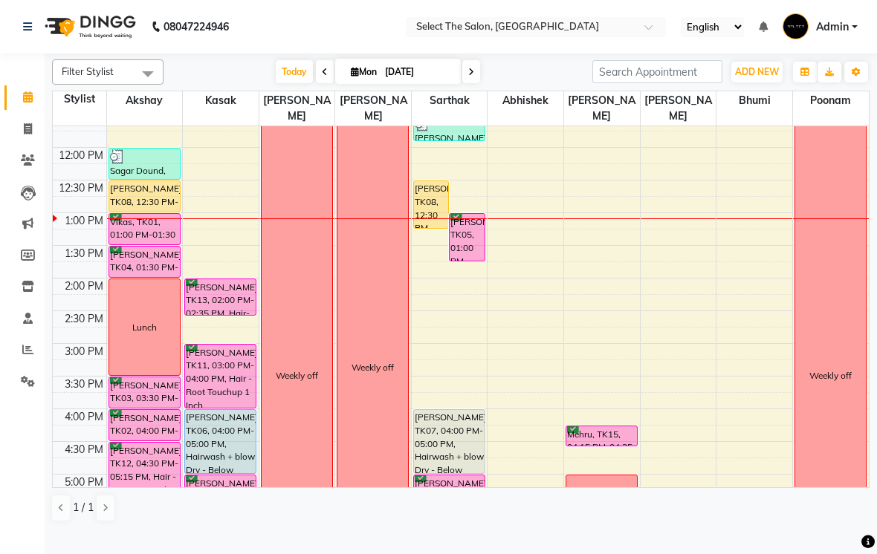
scroll to position [243, 0]
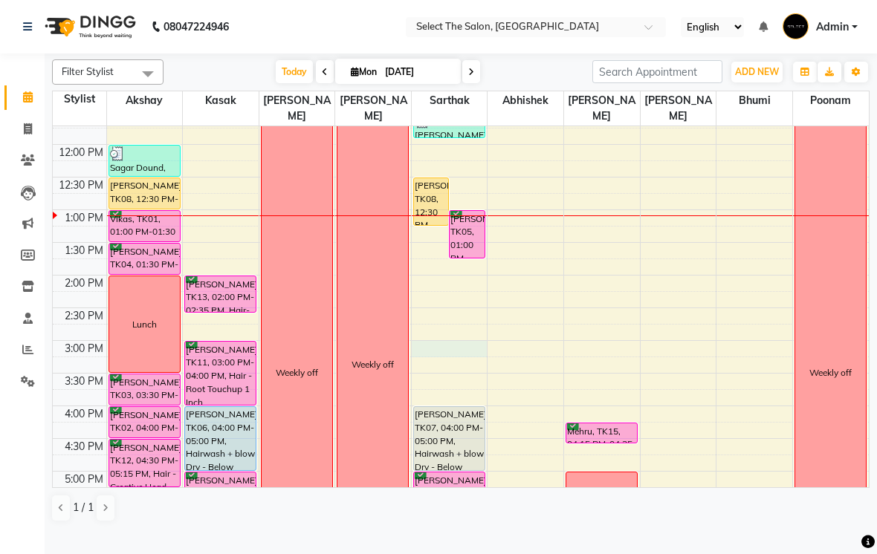
click at [430, 374] on div "8:00 AM 8:30 AM 9:00 AM 9:30 AM 10:00 AM 10:30 AM 11:00 AM 11:30 AM 12:00 PM 12…" at bounding box center [461, 307] width 816 height 849
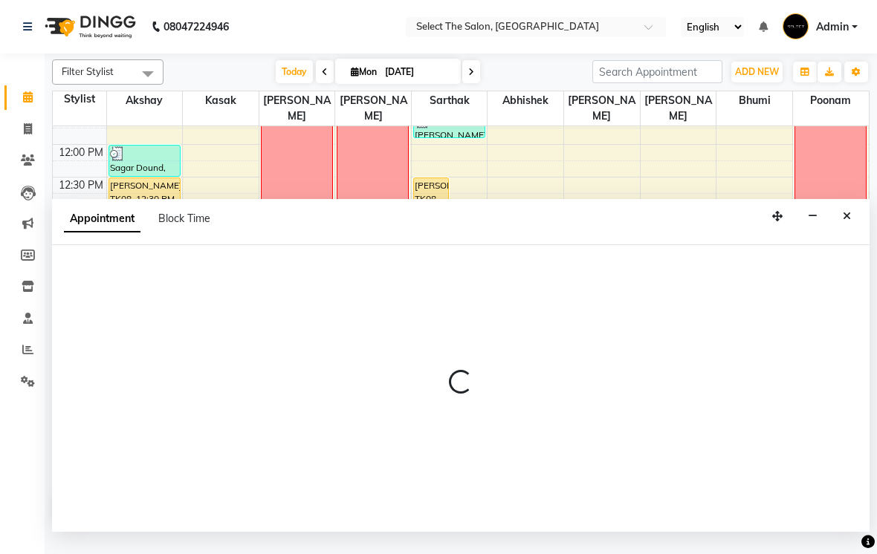
select select "58559"
select select "tentative"
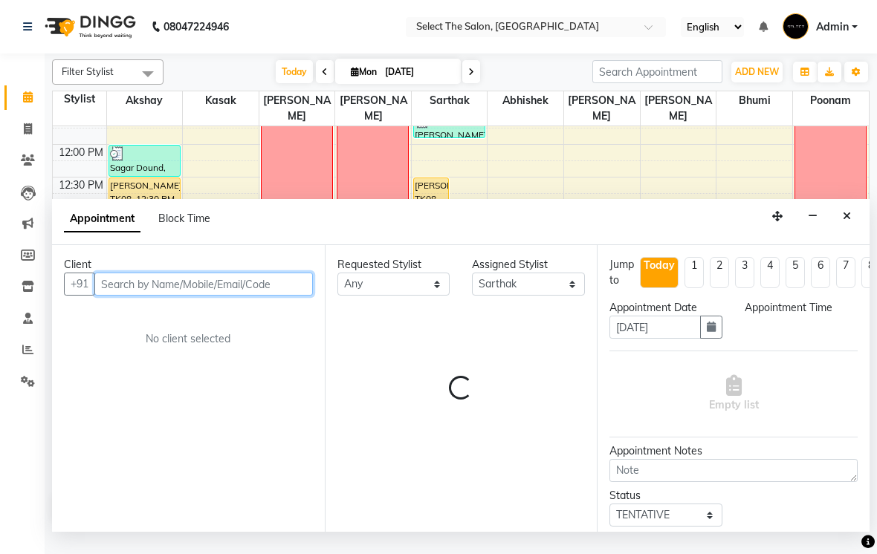
select select "900"
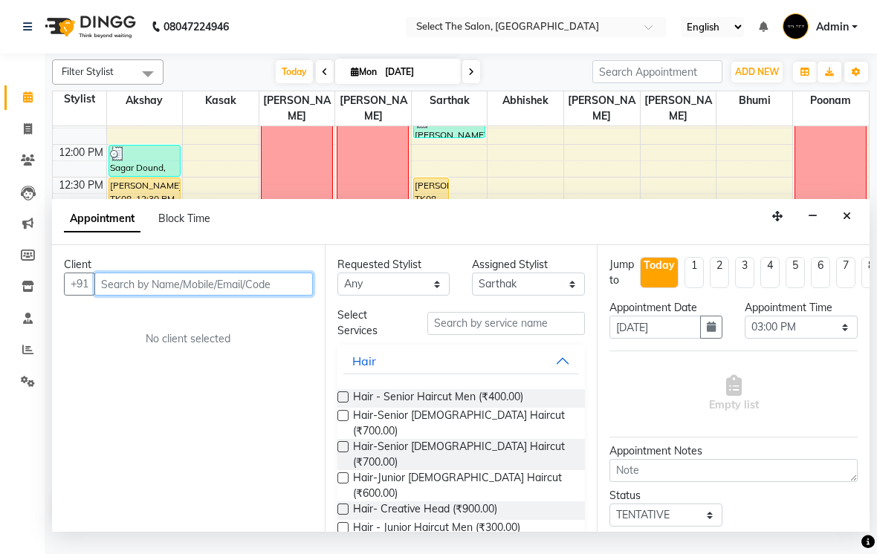
click at [218, 296] on input "text" at bounding box center [203, 284] width 218 height 23
type input "m"
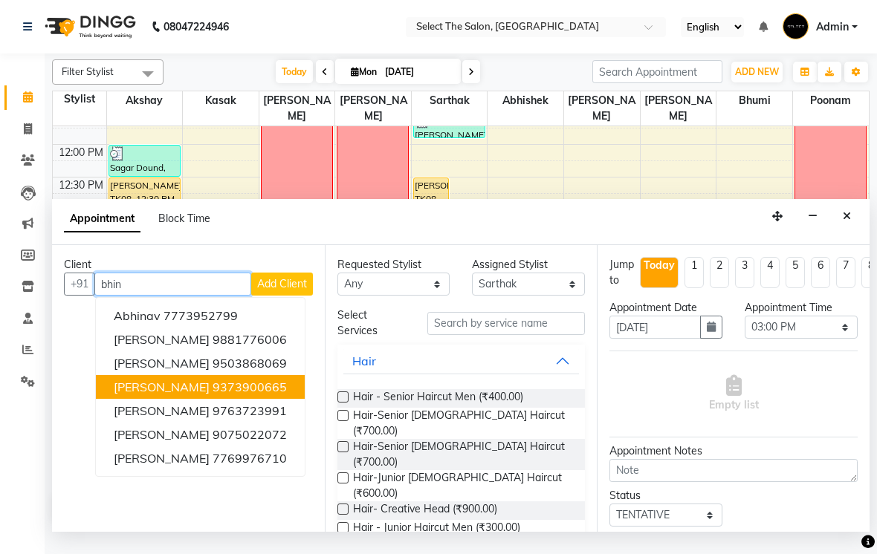
click at [236, 395] on ngb-highlight "9373900665" at bounding box center [250, 387] width 74 height 15
type input "9373900665"
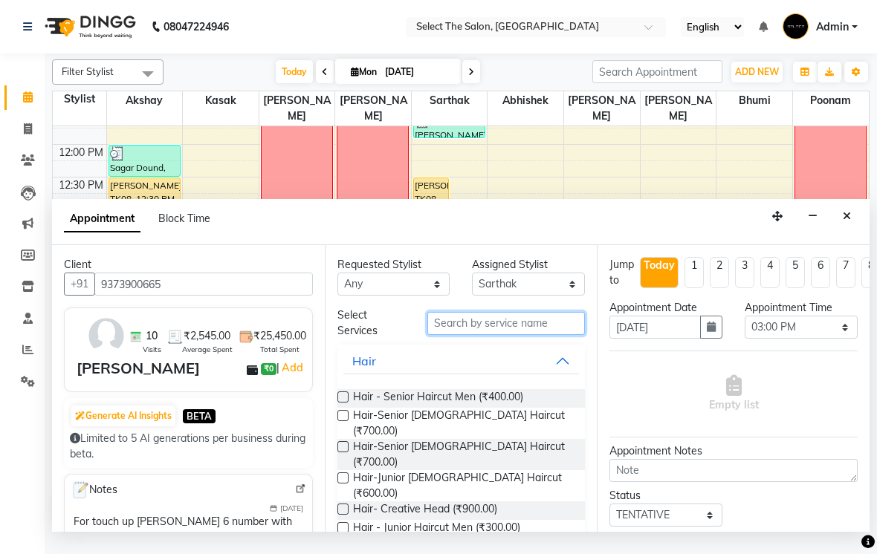
click at [495, 335] on input "text" at bounding box center [506, 323] width 158 height 23
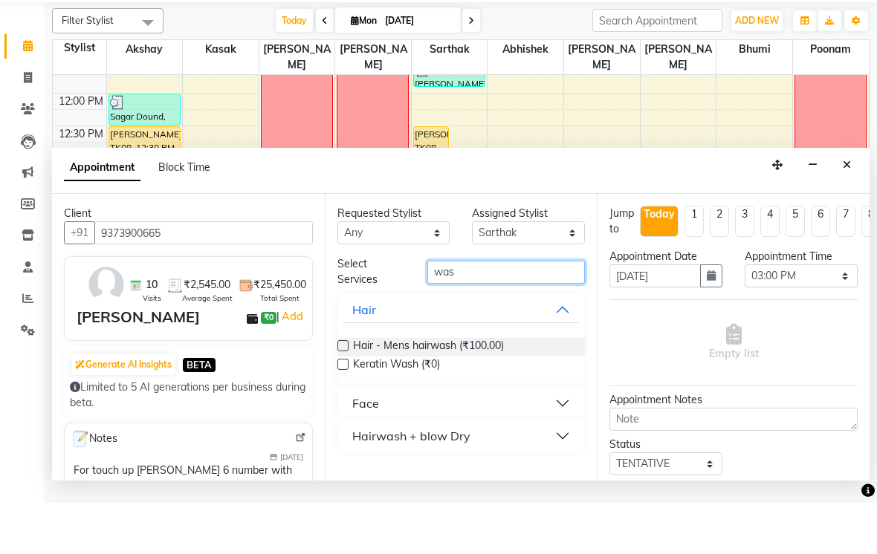
type input "was"
click at [455, 479] on div "Hairwash + blow Dry" at bounding box center [411, 488] width 118 height 18
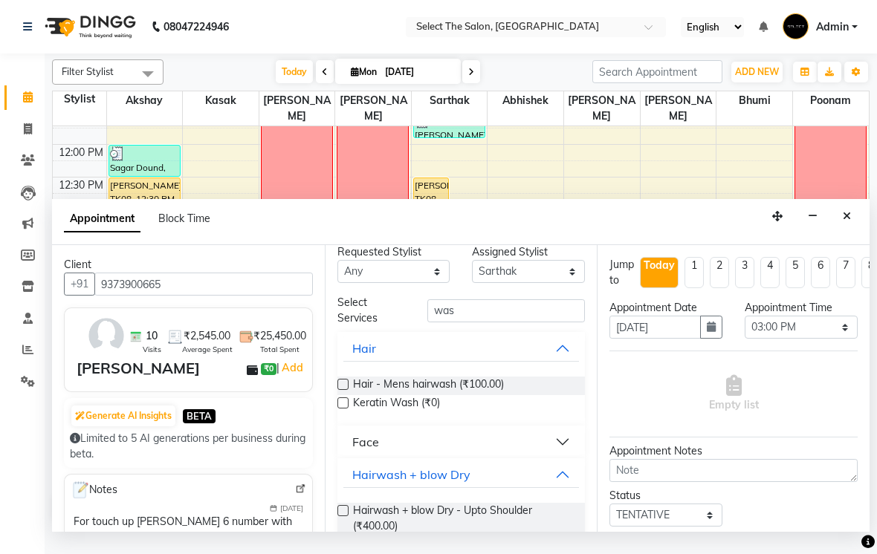
scroll to position [47, 0]
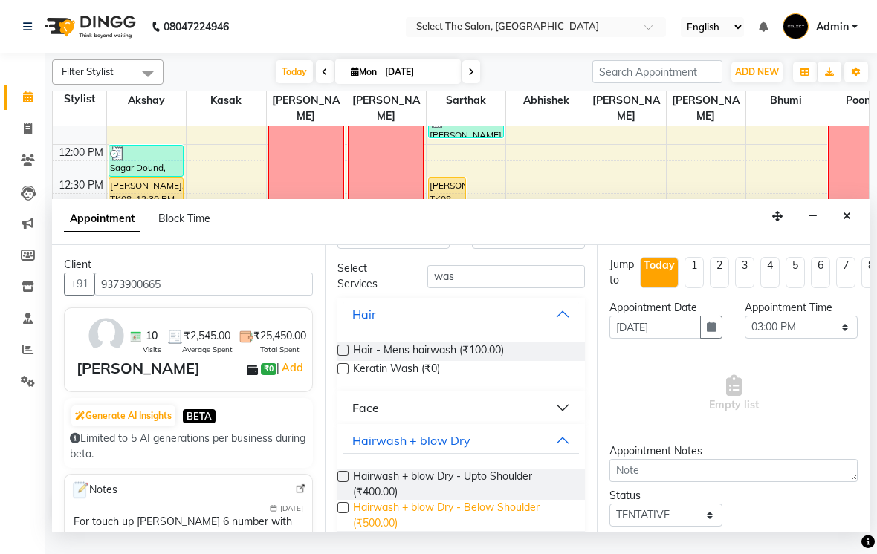
click at [483, 528] on span "Hairwash + blow Dry - Below Shoulder (₹500.00)" at bounding box center [463, 515] width 221 height 31
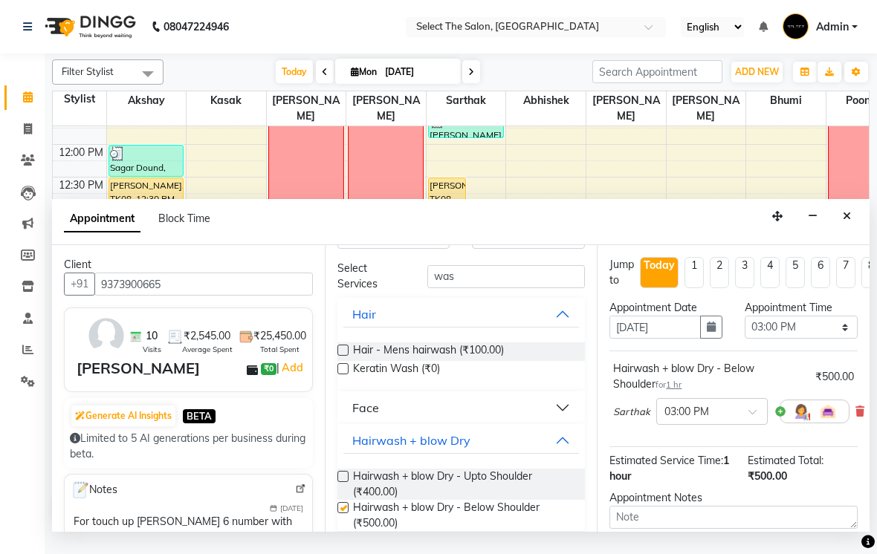
checkbox input "false"
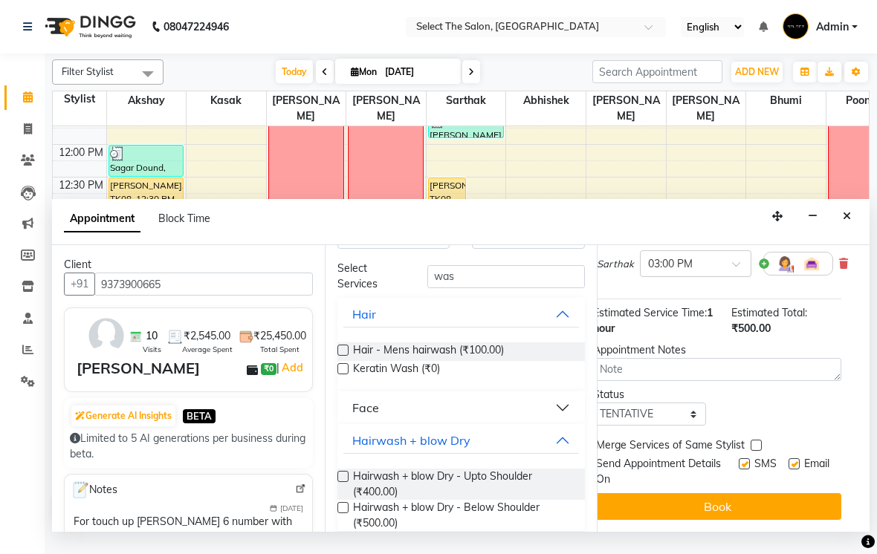
scroll to position [146, 19]
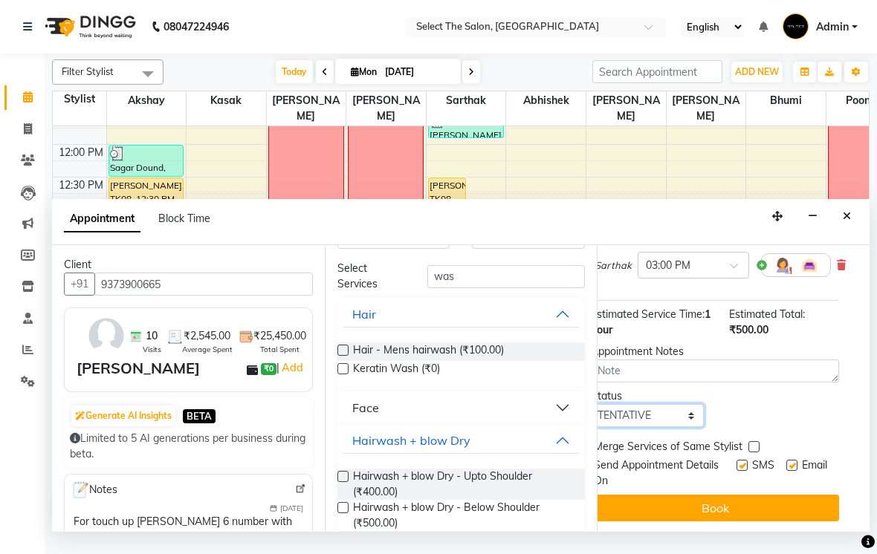
select select "confirm booking"
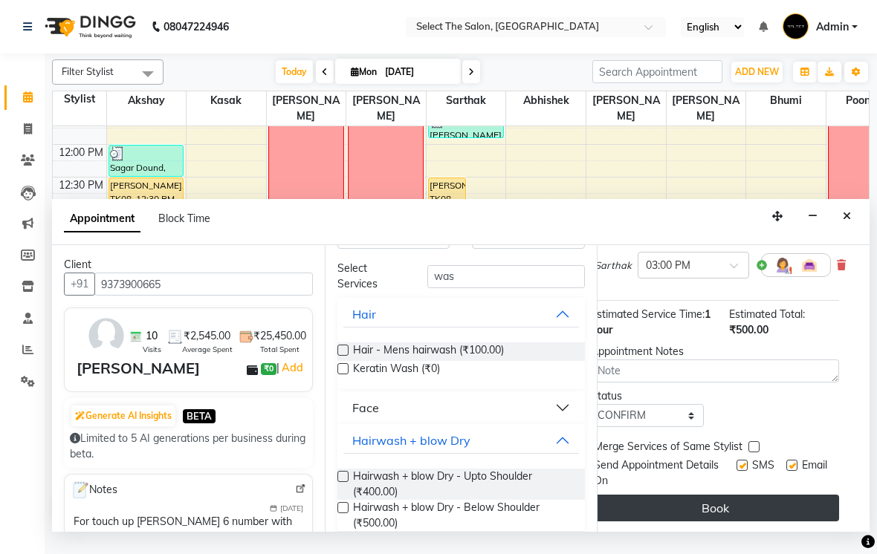
click at [742, 518] on button "Book" at bounding box center [715, 508] width 248 height 27
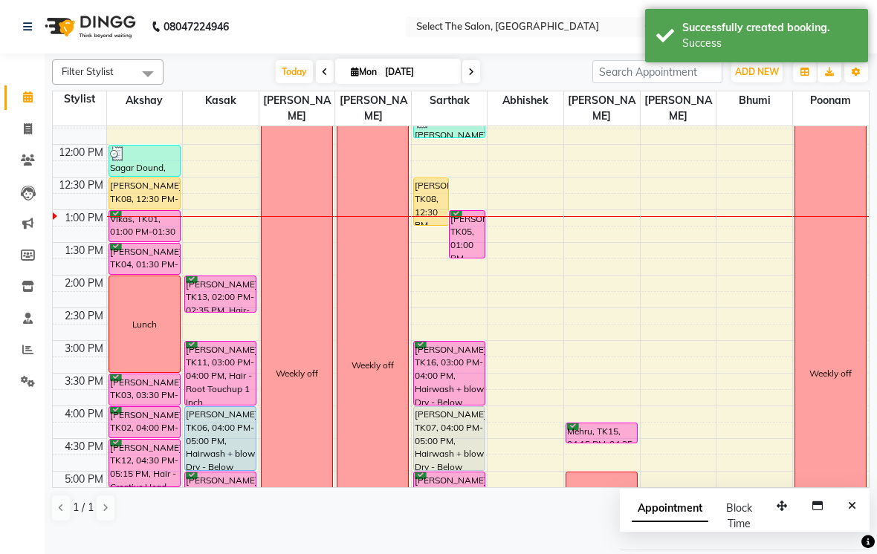
click at [456, 256] on div "[PERSON_NAME], TK05, 01:00 PM-01:45 PM, Hair - Senior Haircut Men" at bounding box center [467, 234] width 35 height 47
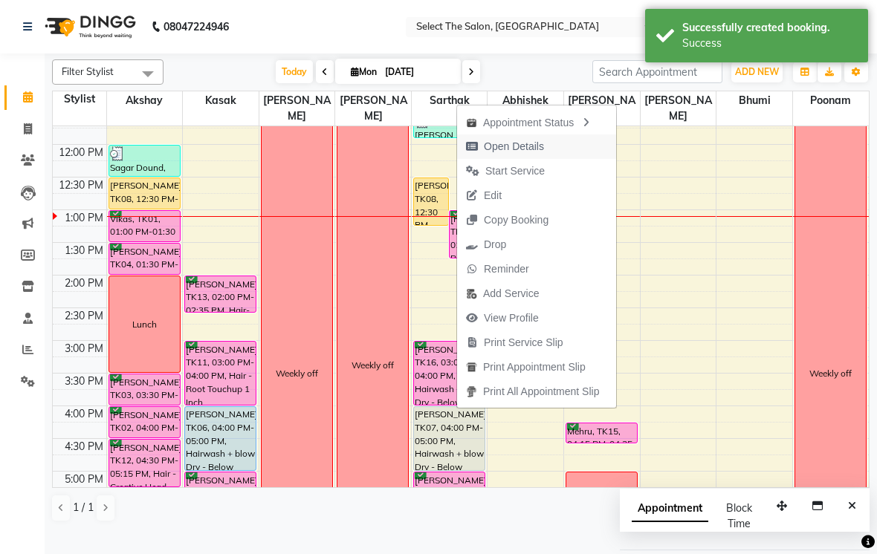
click at [537, 141] on span "Open Details" at bounding box center [514, 147] width 60 height 16
select select "6"
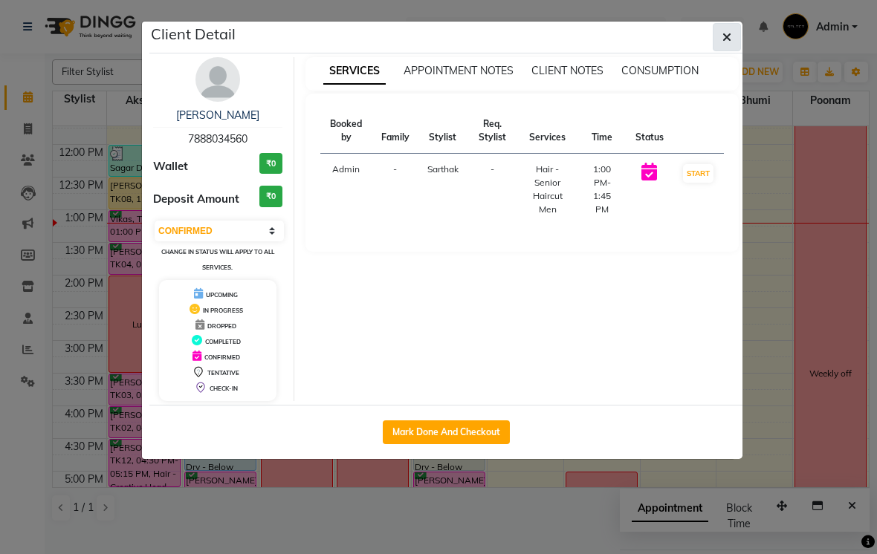
click at [728, 39] on icon "button" at bounding box center [726, 37] width 9 height 12
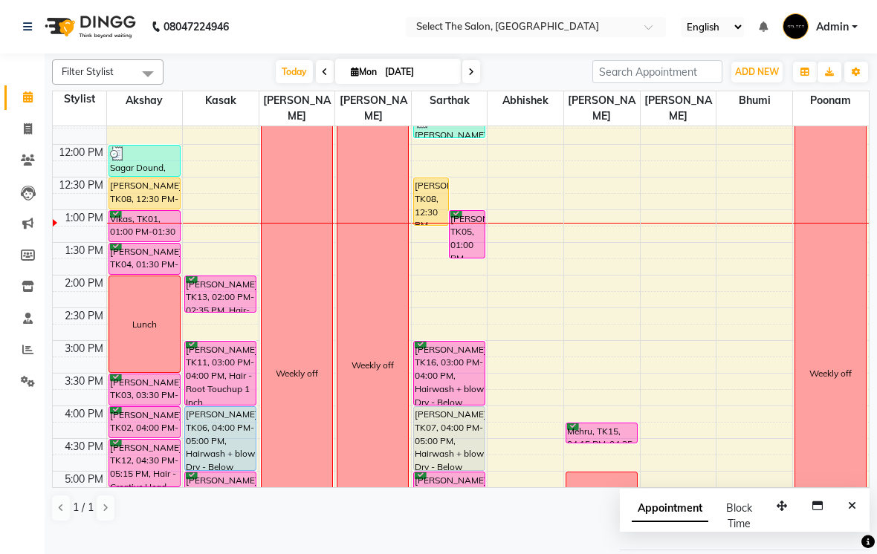
click at [149, 207] on div "[PERSON_NAME], TK08, 12:30 PM-01:00 PM, Hair - Senior Haircut Men" at bounding box center [144, 193] width 71 height 30
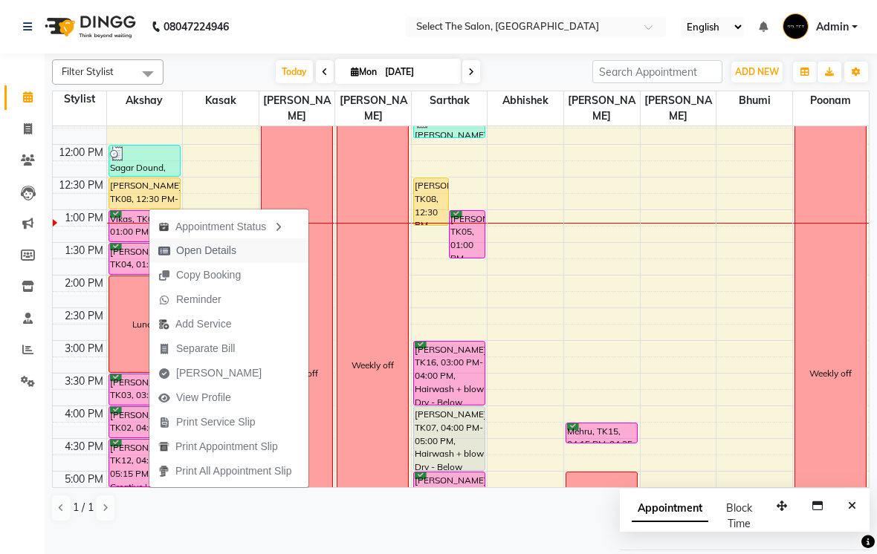
click at [189, 252] on span "Open Details" at bounding box center [206, 251] width 60 height 16
select select "1"
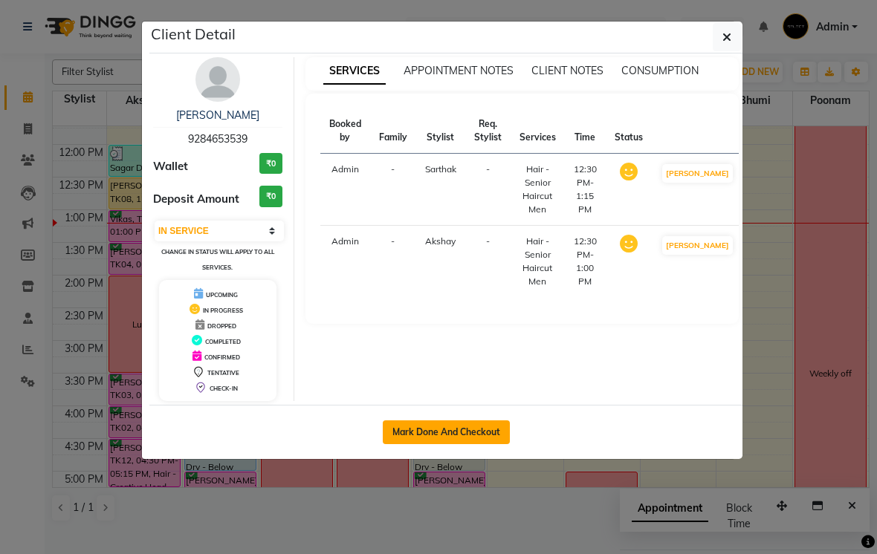
click at [414, 438] on button "Mark Done And Checkout" at bounding box center [446, 433] width 127 height 24
select select "service"
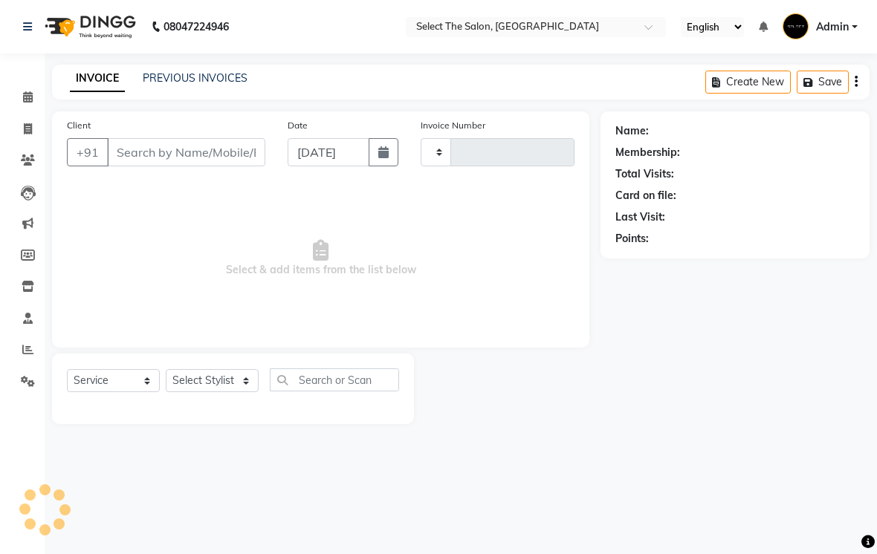
type input "3532"
select select "4969"
type input "9284653539"
select select "58559"
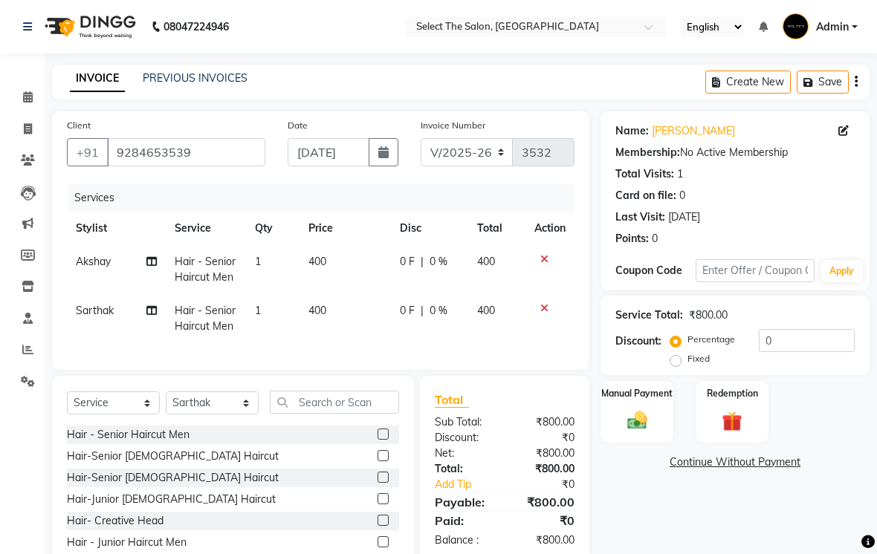
click at [220, 284] on span "Hair - Senior Haircut Men" at bounding box center [205, 269] width 61 height 29
select select "31289"
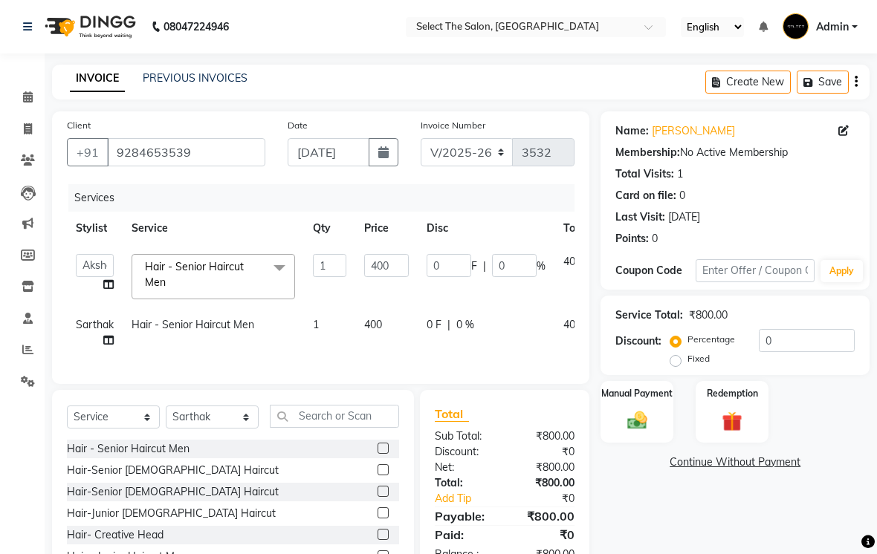
click at [208, 291] on span "Hair - Senior Haircut Men x" at bounding box center [206, 275] width 131 height 32
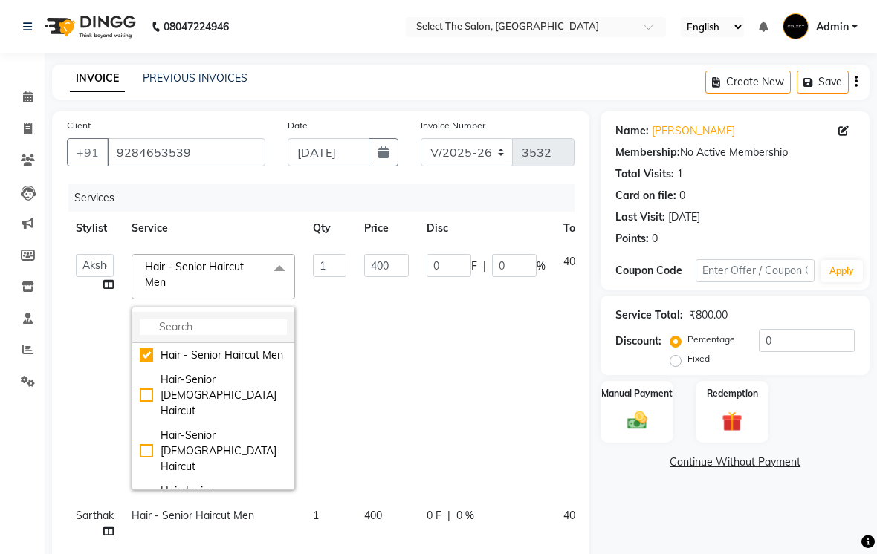
click at [218, 343] on li at bounding box center [213, 327] width 162 height 31
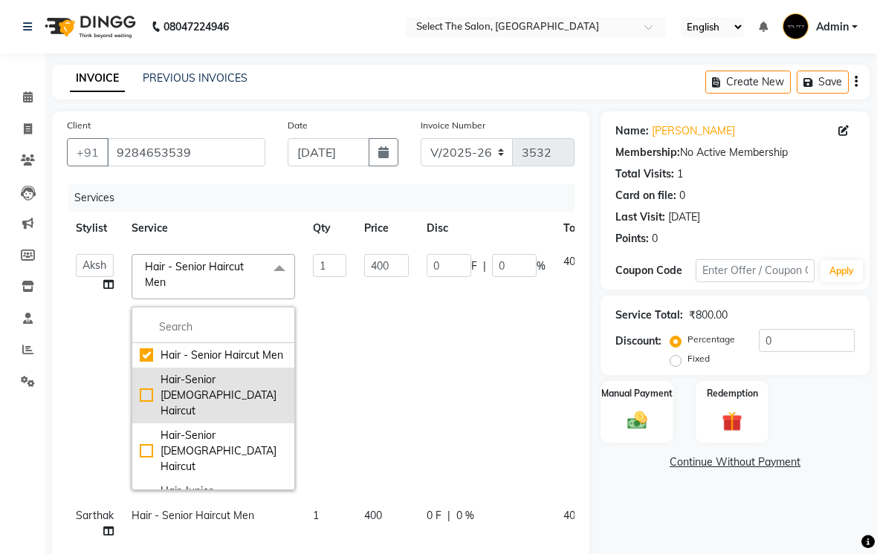
drag, startPoint x: 252, startPoint y: 398, endPoint x: 233, endPoint y: 394, distance: 19.8
click at [234, 394] on div "Hair-Senior [DEMOGRAPHIC_DATA] Haircut" at bounding box center [213, 395] width 147 height 47
checkbox input "false"
checkbox input "true"
type input "700"
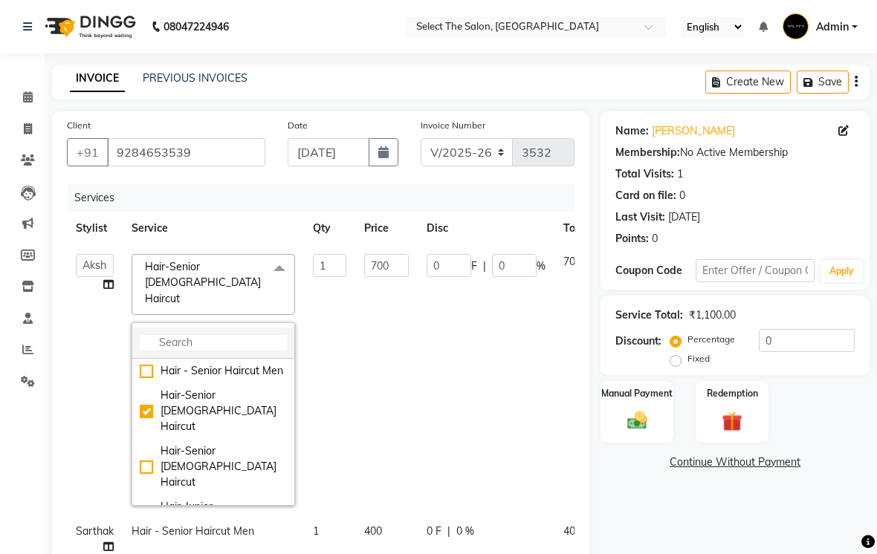
drag, startPoint x: 224, startPoint y: 342, endPoint x: 180, endPoint y: 343, distance: 44.6
click at [180, 343] on input "multiselect-search" at bounding box center [213, 343] width 147 height 16
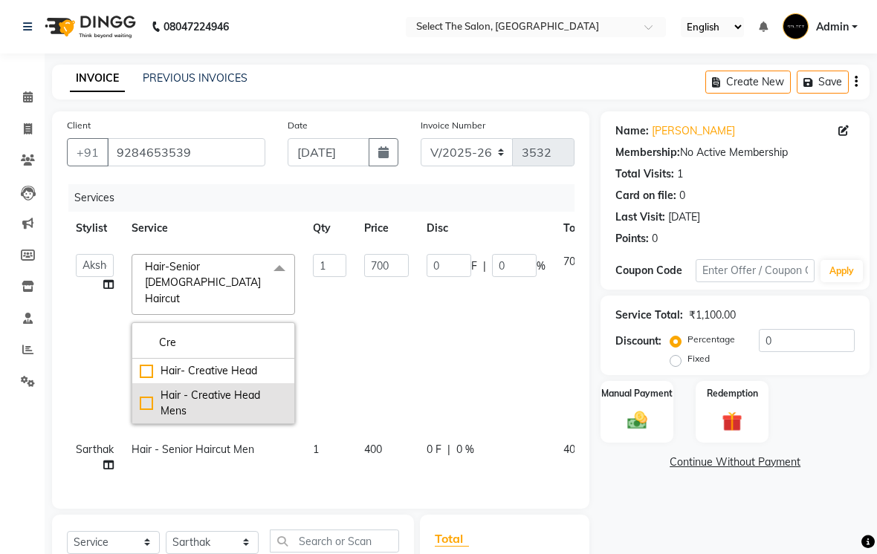
type input "Cre"
click at [178, 408] on div "Hair - Creative Head Mens" at bounding box center [213, 403] width 147 height 31
checkbox input "true"
type input "600"
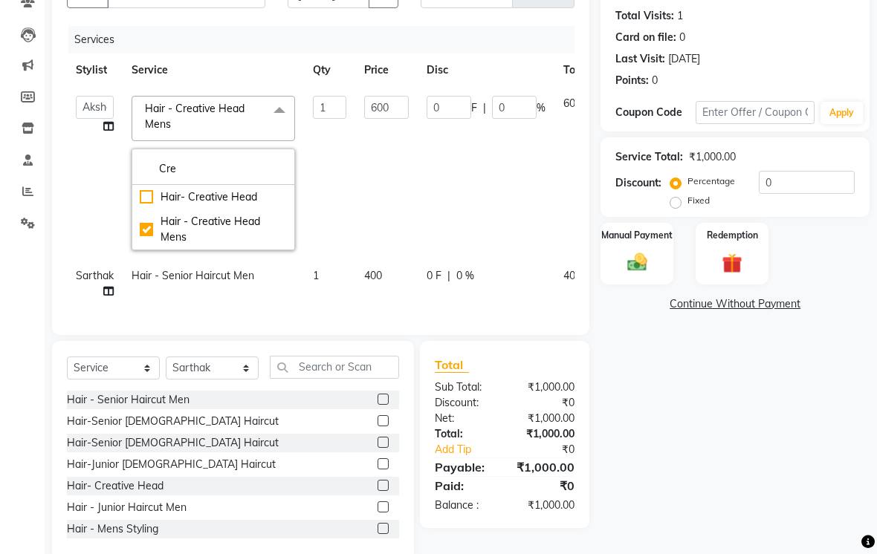
scroll to position [184, 0]
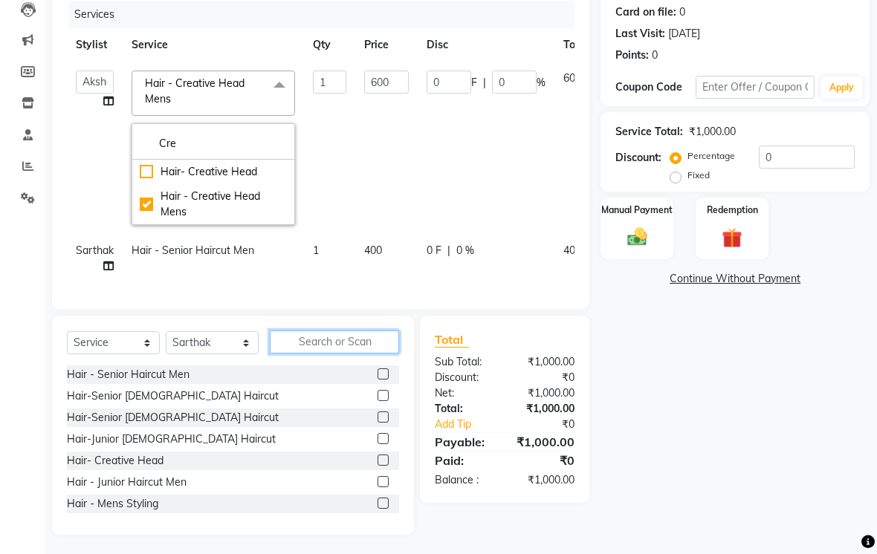
click at [293, 354] on input "text" at bounding box center [334, 342] width 129 height 23
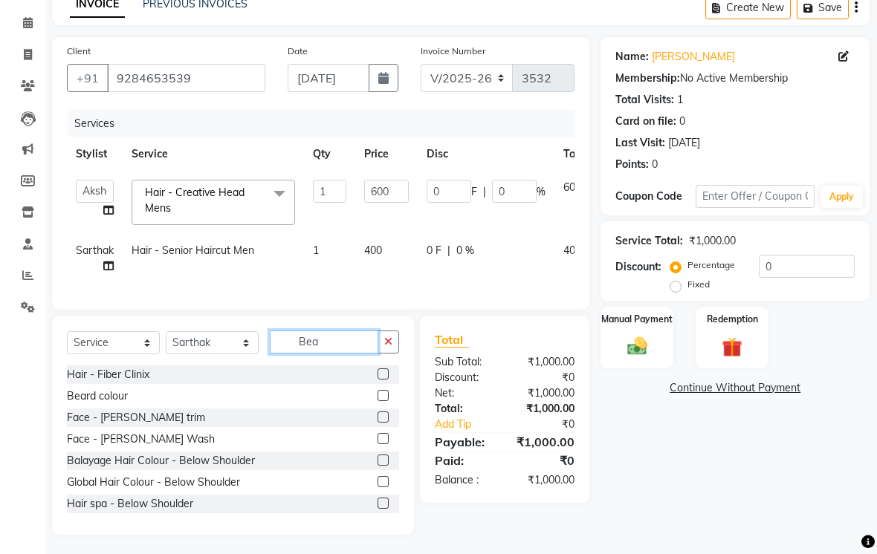
scroll to position [42, 0]
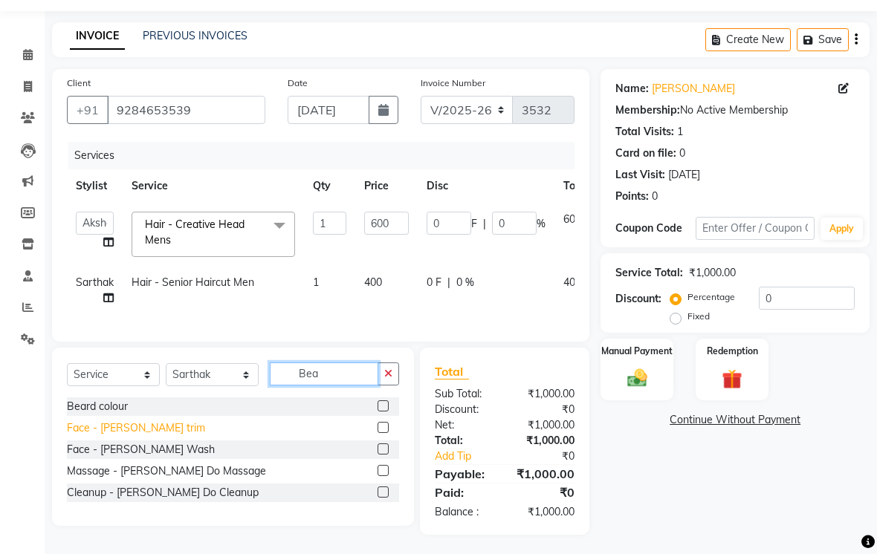
type input "Bea"
click at [129, 436] on div "Face - [PERSON_NAME] trim" at bounding box center [136, 429] width 138 height 16
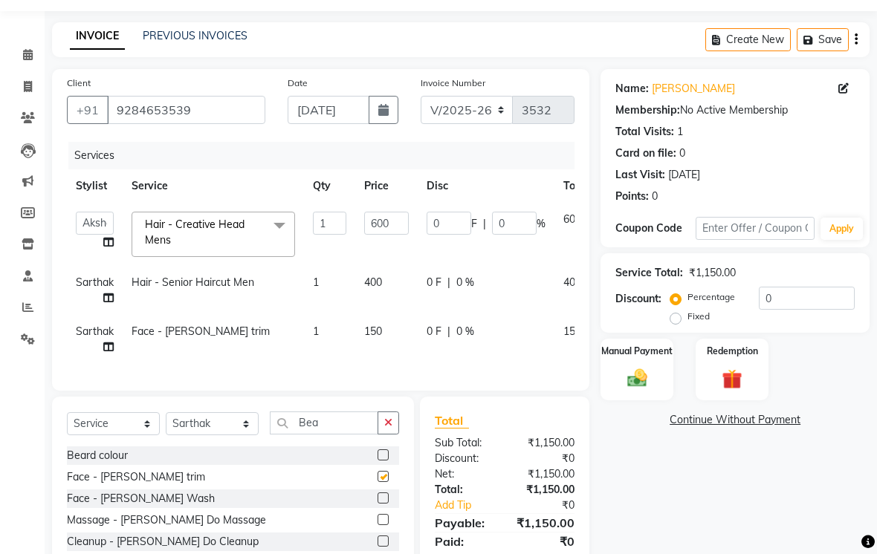
checkbox input "false"
click at [380, 338] on span "150" at bounding box center [373, 331] width 18 height 13
select select "58559"
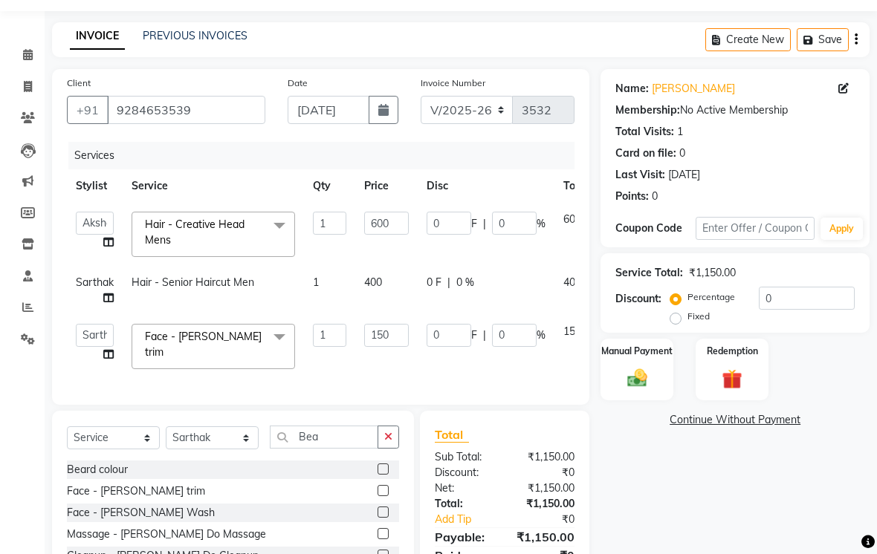
click at [392, 347] on input "150" at bounding box center [386, 335] width 45 height 23
type input "100"
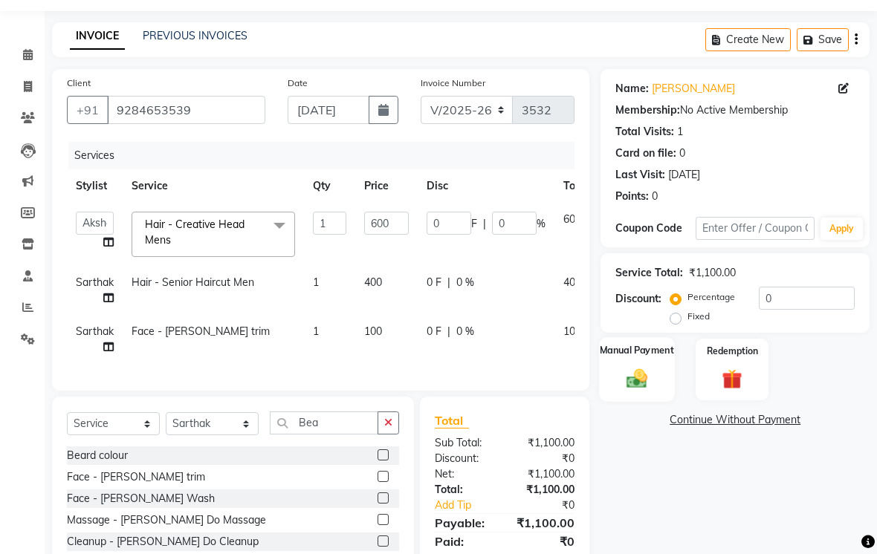
click at [638, 390] on img at bounding box center [637, 378] width 33 height 24
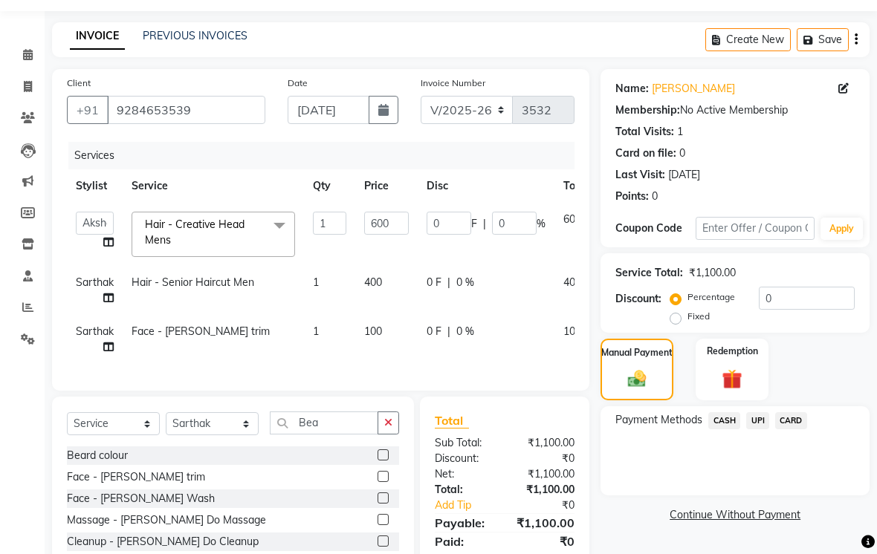
click at [762, 430] on span "UPI" at bounding box center [757, 420] width 23 height 17
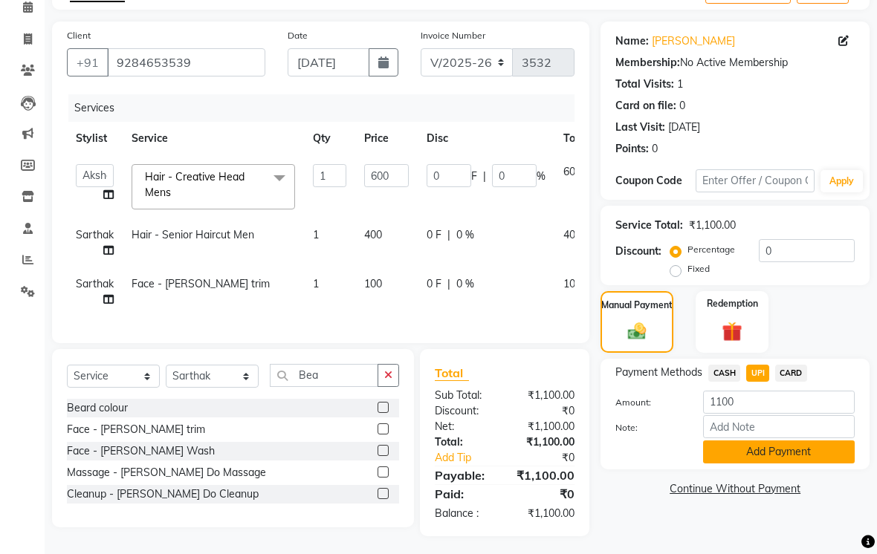
scroll to position [90, 0]
click at [771, 464] on button "Add Payment" at bounding box center [779, 452] width 152 height 23
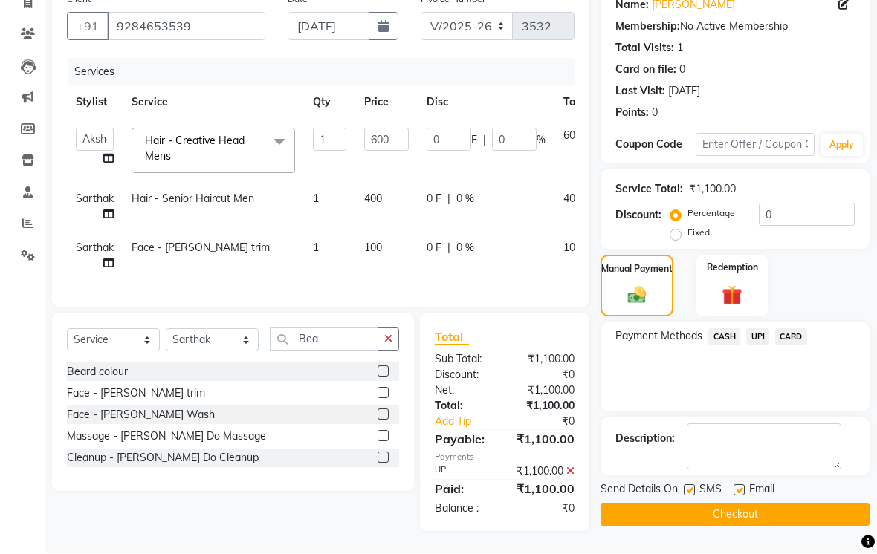
scroll to position [128, 0]
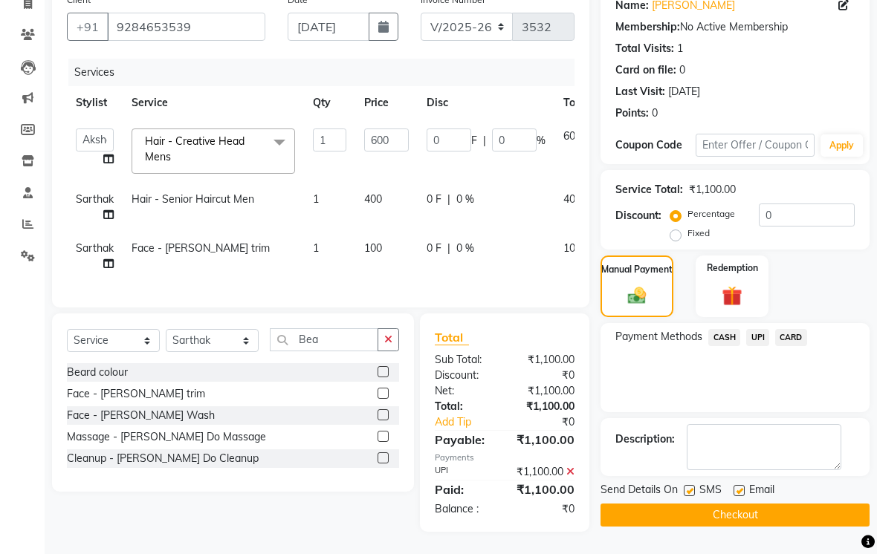
click at [744, 527] on button "Checkout" at bounding box center [734, 515] width 269 height 23
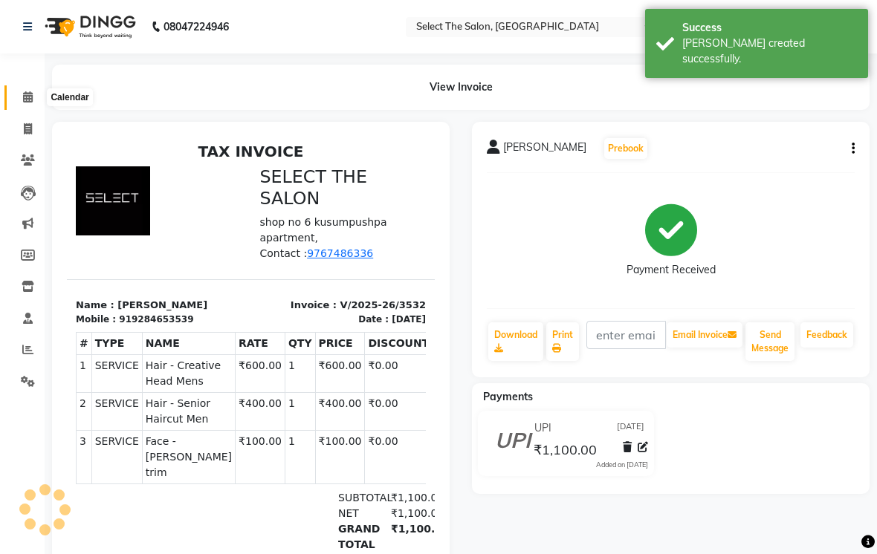
click at [24, 103] on icon at bounding box center [28, 96] width 10 height 11
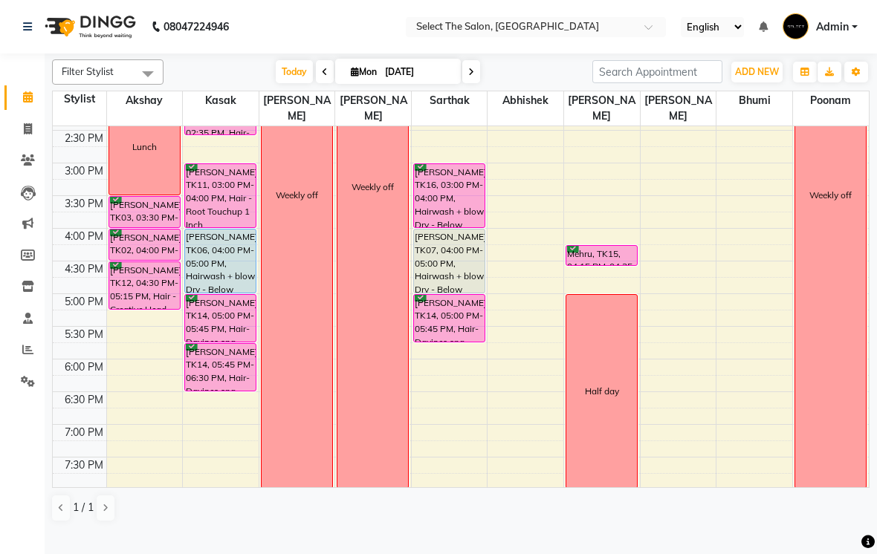
scroll to position [423, 0]
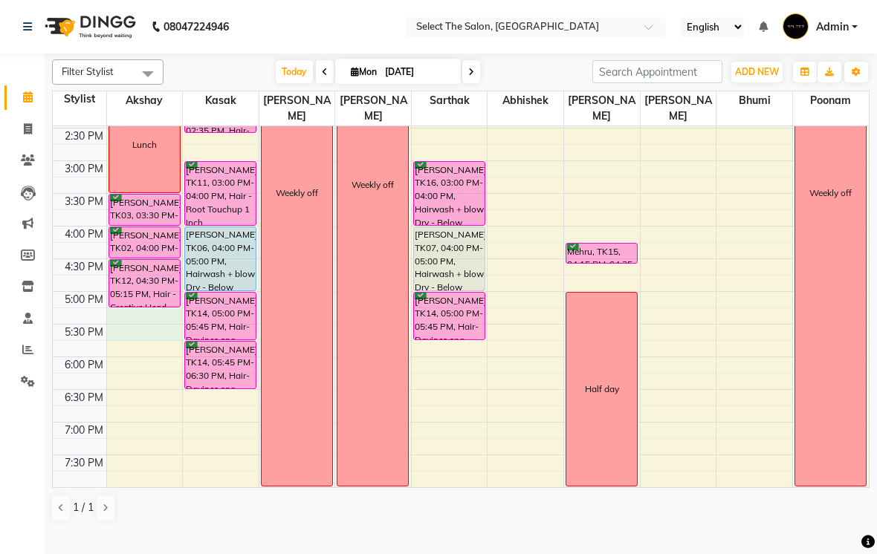
drag, startPoint x: 114, startPoint y: 354, endPoint x: 120, endPoint y: 329, distance: 25.8
click at [120, 329] on div "8:00 AM 8:30 AM 9:00 AM 9:30 AM 10:00 AM 10:30 AM 11:00 AM 11:30 AM 12:00 PM 12…" at bounding box center [461, 127] width 816 height 849
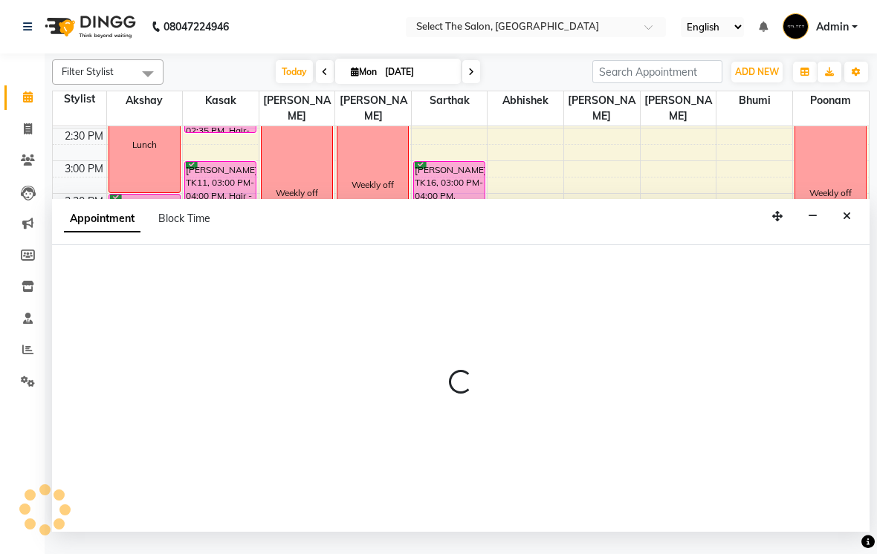
select select "31289"
select select "1035"
select select "tentative"
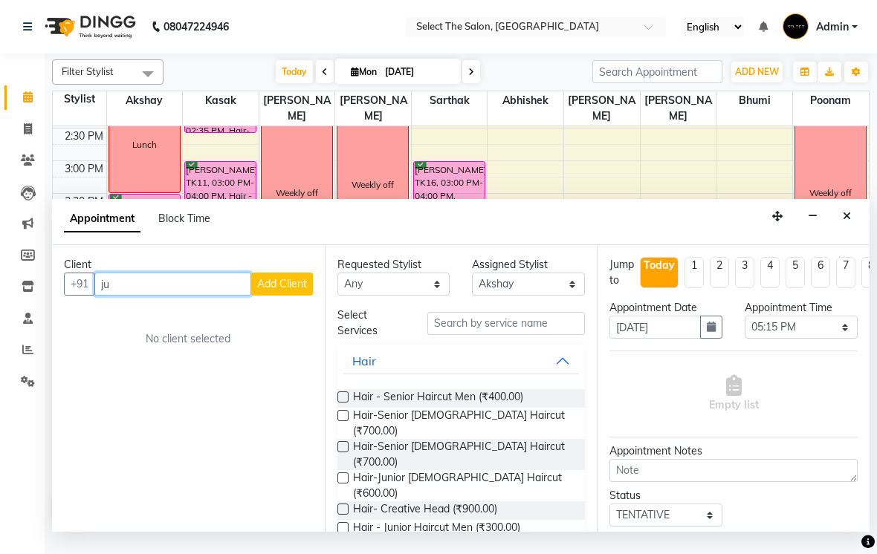
type input "j"
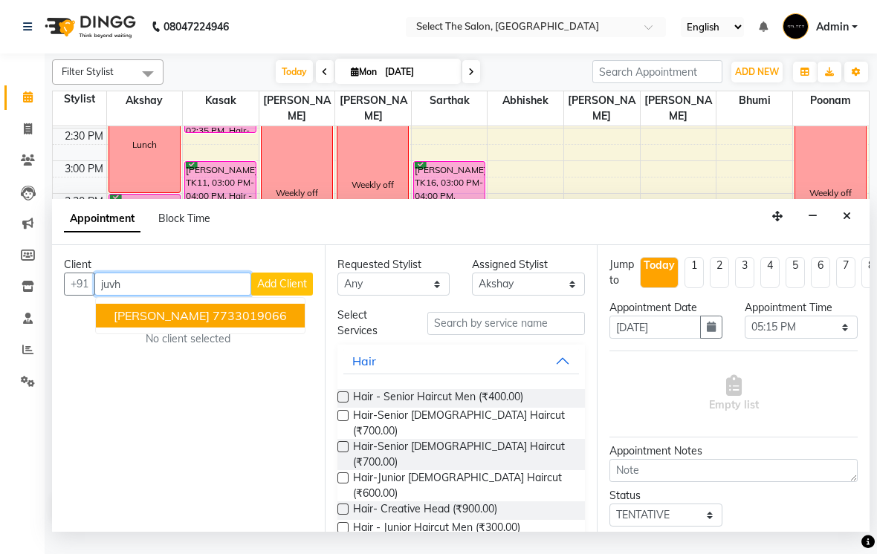
click at [249, 328] on button "[PERSON_NAME] 7733019066" at bounding box center [200, 316] width 209 height 24
type input "7733019066"
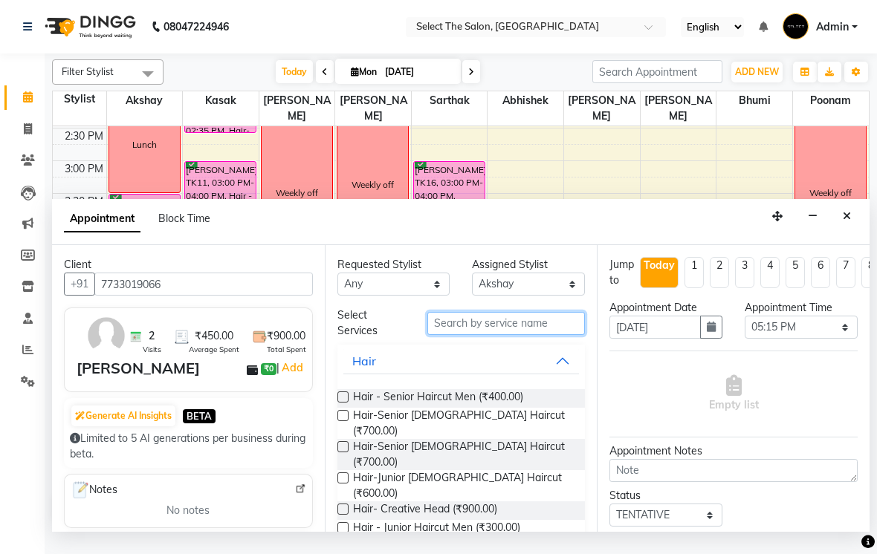
click at [502, 335] on input "text" at bounding box center [506, 323] width 158 height 23
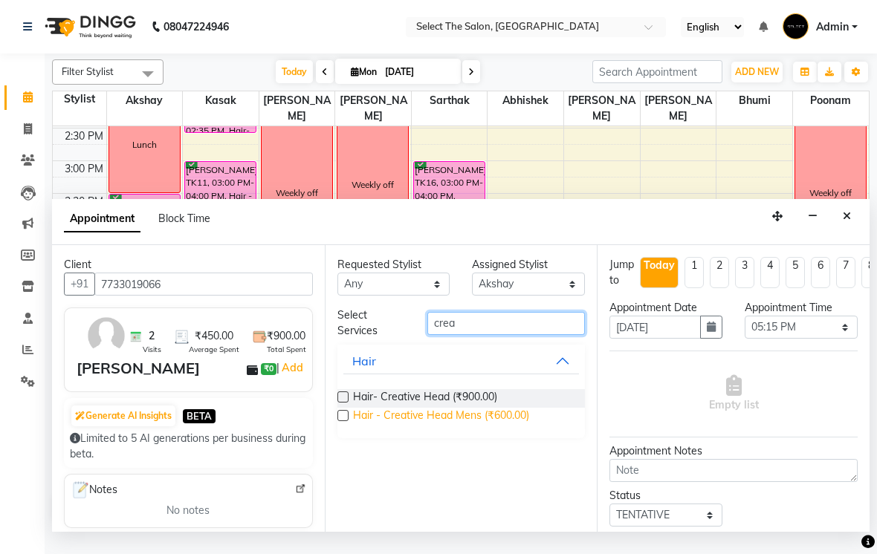
type input "crea"
click at [481, 427] on span "Hair - Creative Head Mens (₹600.00)" at bounding box center [441, 417] width 176 height 19
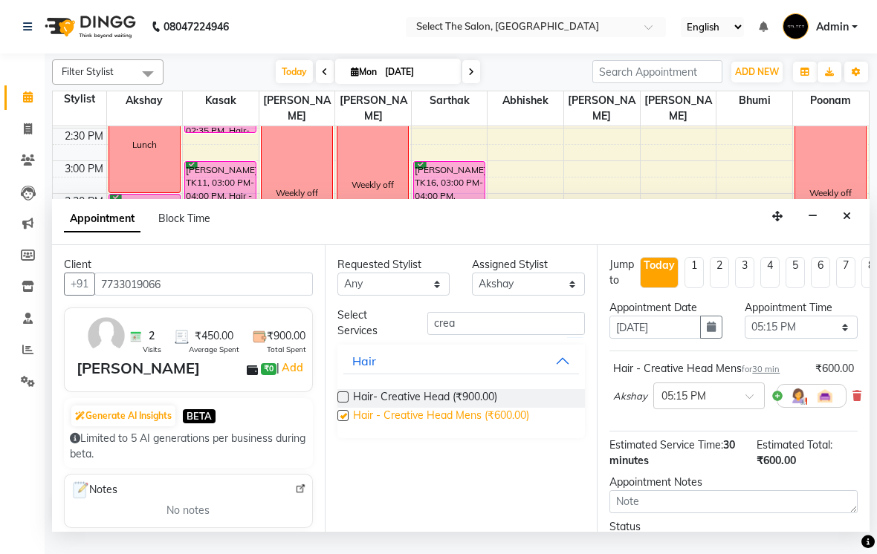
checkbox input "false"
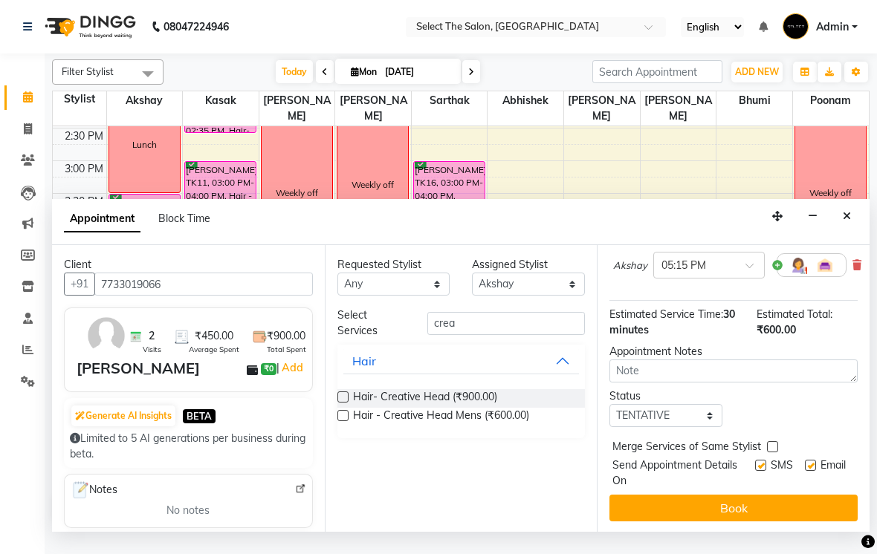
scroll to position [131, 0]
click at [670, 272] on input "text" at bounding box center [693, 264] width 65 height 16
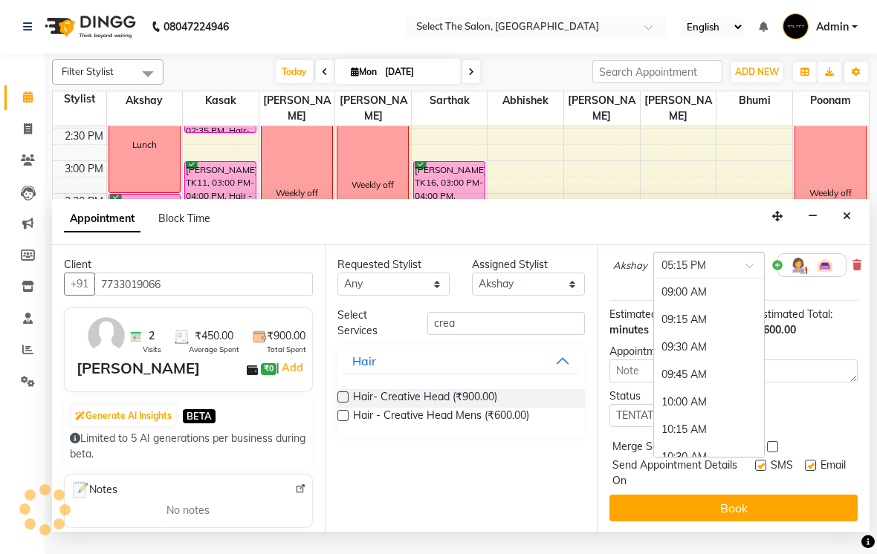
scroll to position [939, 0]
click at [690, 334] on div "05:30 PM" at bounding box center [709, 319] width 110 height 27
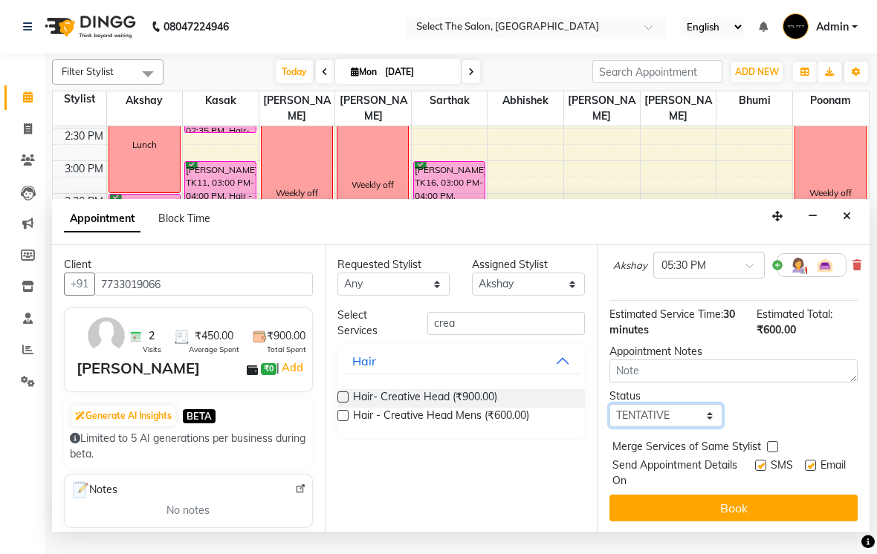
select select "confirm booking"
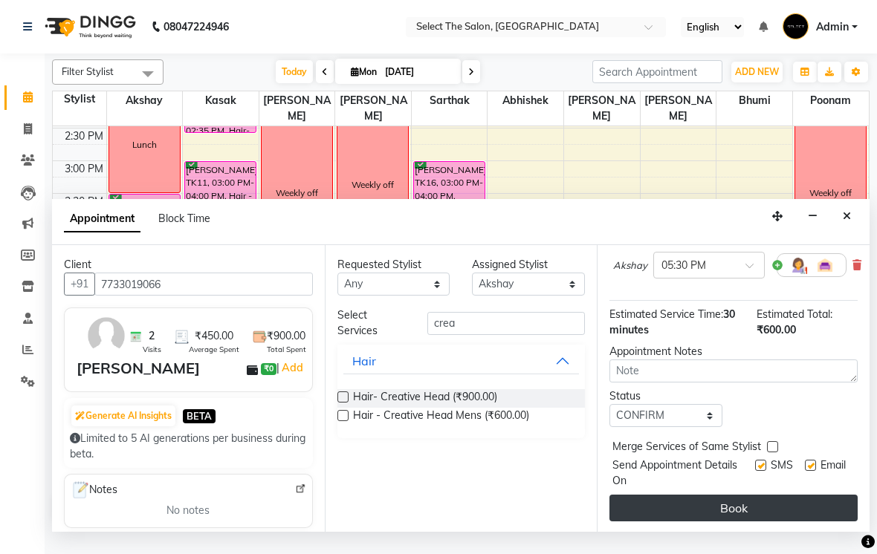
click at [717, 522] on button "Book" at bounding box center [733, 508] width 248 height 27
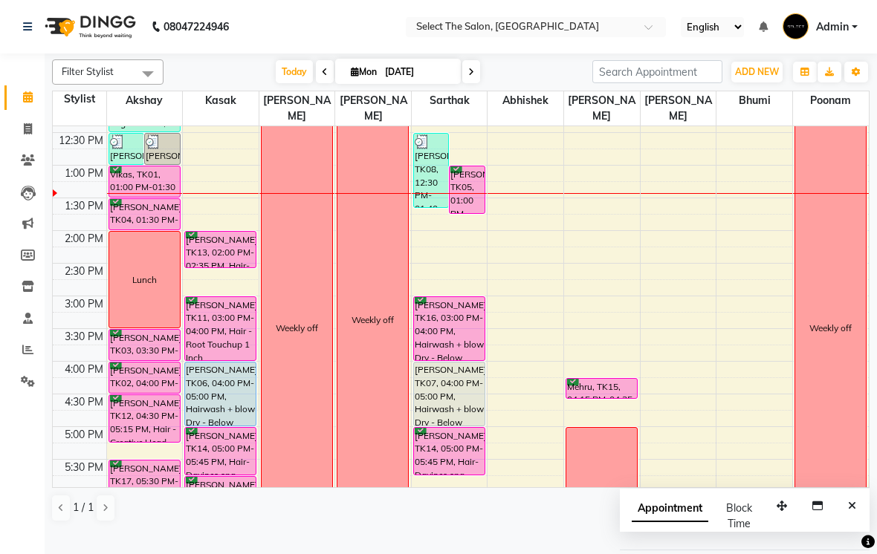
scroll to position [184, 0]
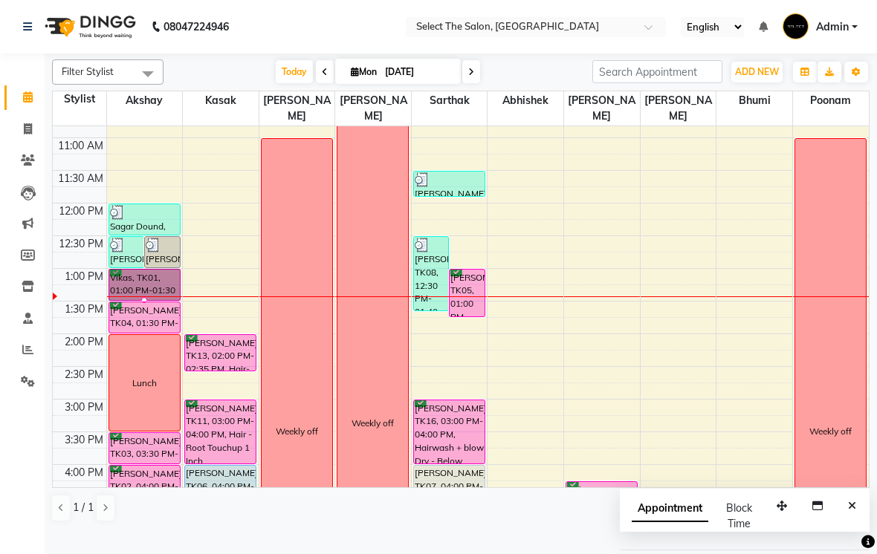
click at [147, 303] on div at bounding box center [144, 300] width 6 height 6
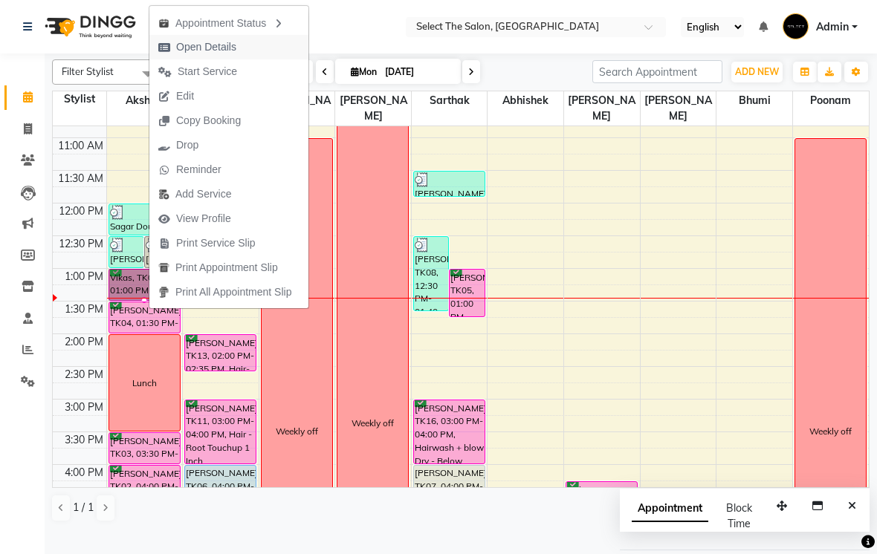
click at [188, 57] on span "Open Details" at bounding box center [197, 47] width 96 height 25
select select "6"
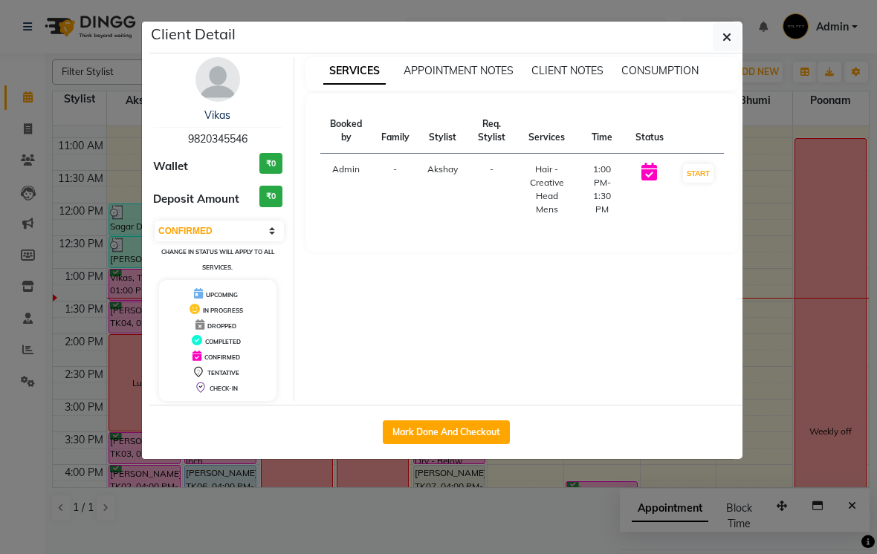
click at [214, 137] on span "9820345546" at bounding box center [217, 138] width 59 height 13
click at [204, 120] on link "Vikas" at bounding box center [217, 114] width 26 height 13
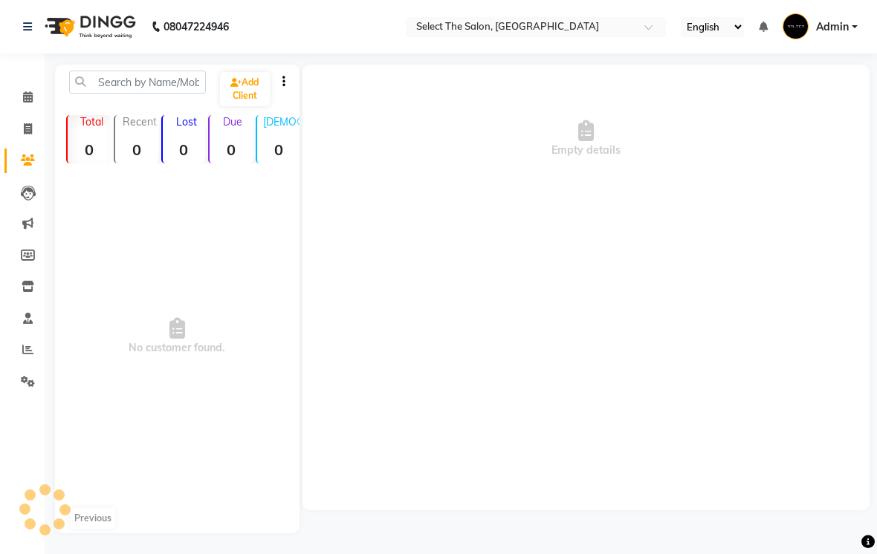
click at [213, 106] on div "Wallet ₹0" at bounding box center [217, 92] width 129 height 27
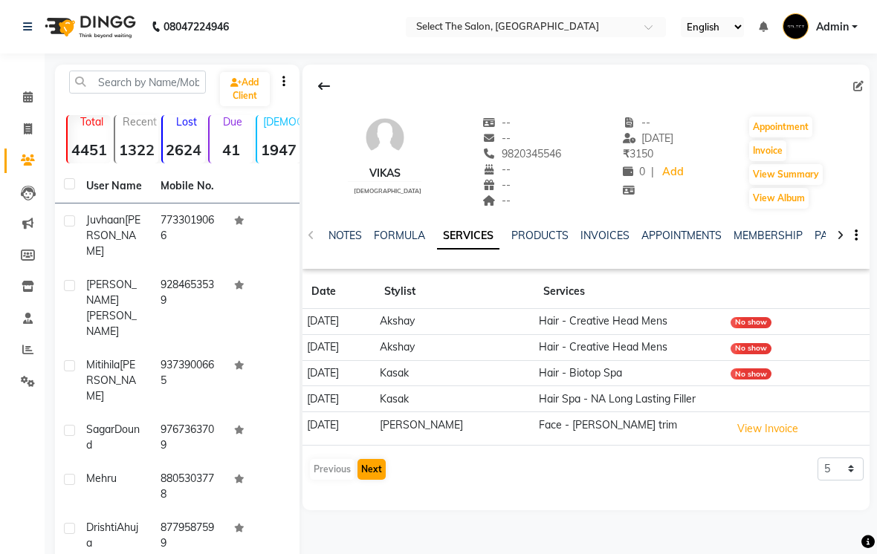
click at [380, 480] on button "Next" at bounding box center [371, 469] width 28 height 21
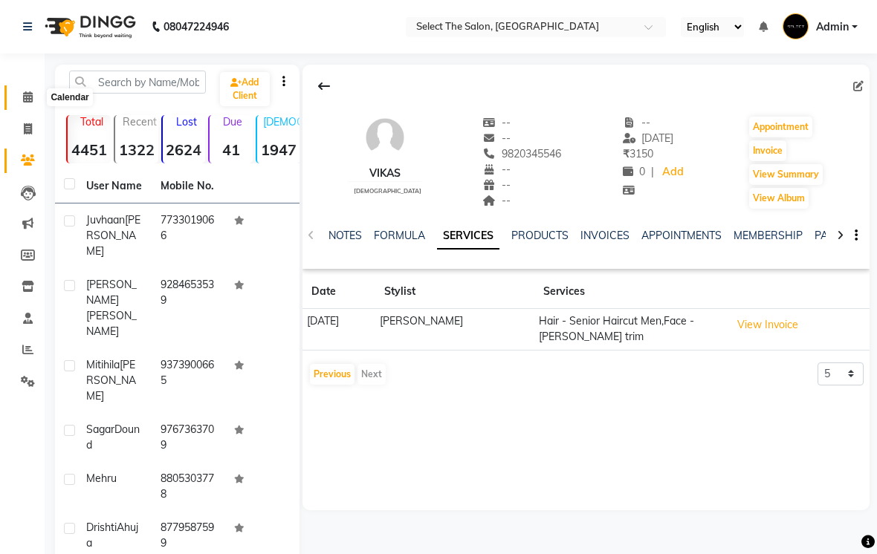
click at [30, 99] on icon at bounding box center [28, 96] width 10 height 11
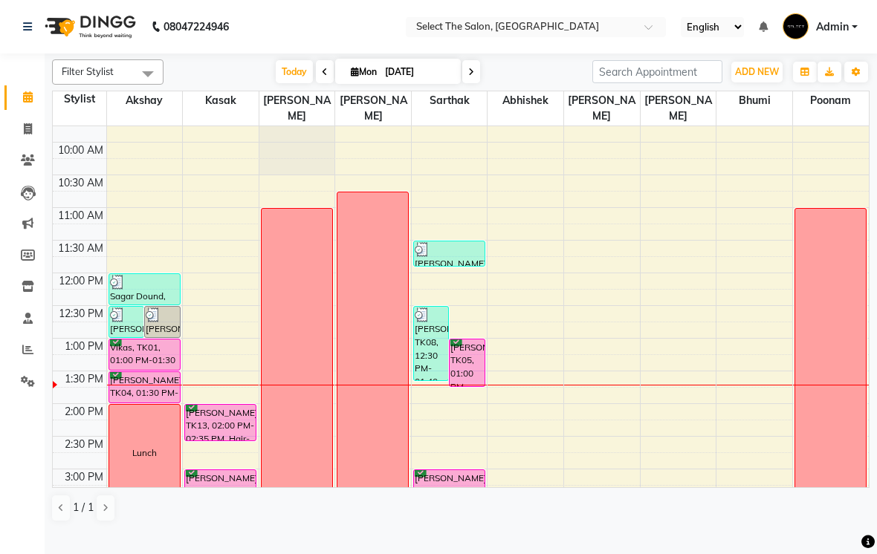
scroll to position [111, 0]
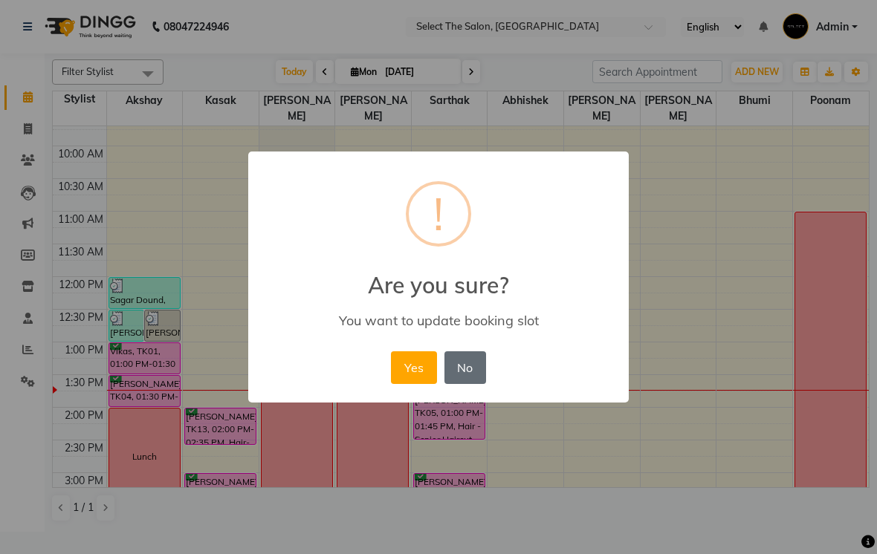
click at [455, 363] on button "No" at bounding box center [465, 367] width 42 height 33
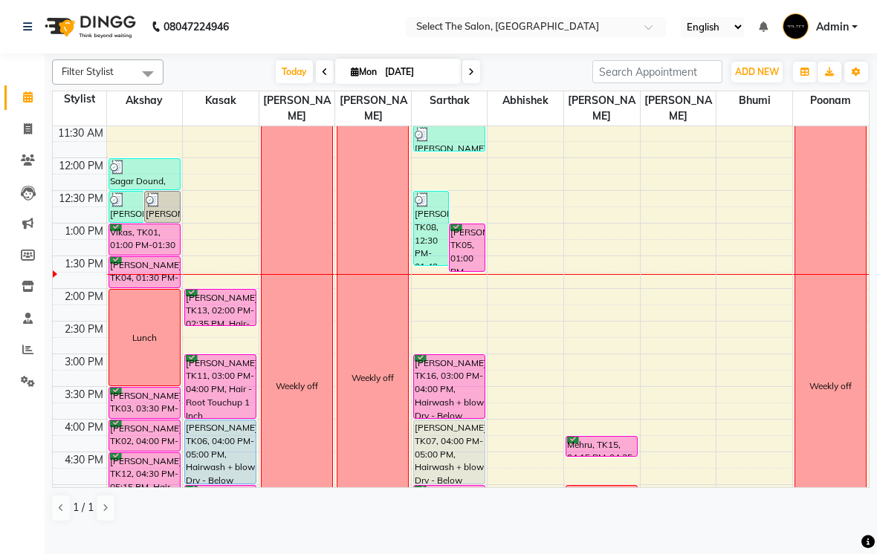
scroll to position [233, 0]
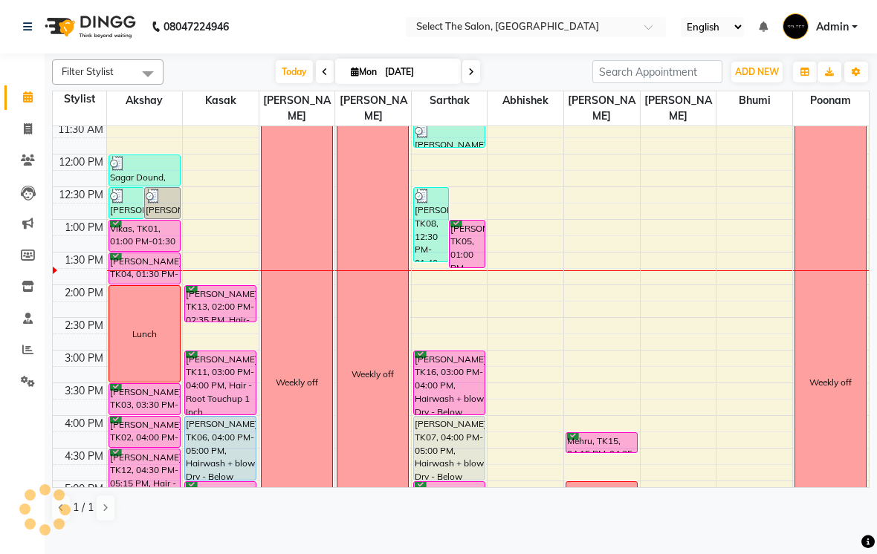
click at [467, 83] on span at bounding box center [471, 71] width 18 height 23
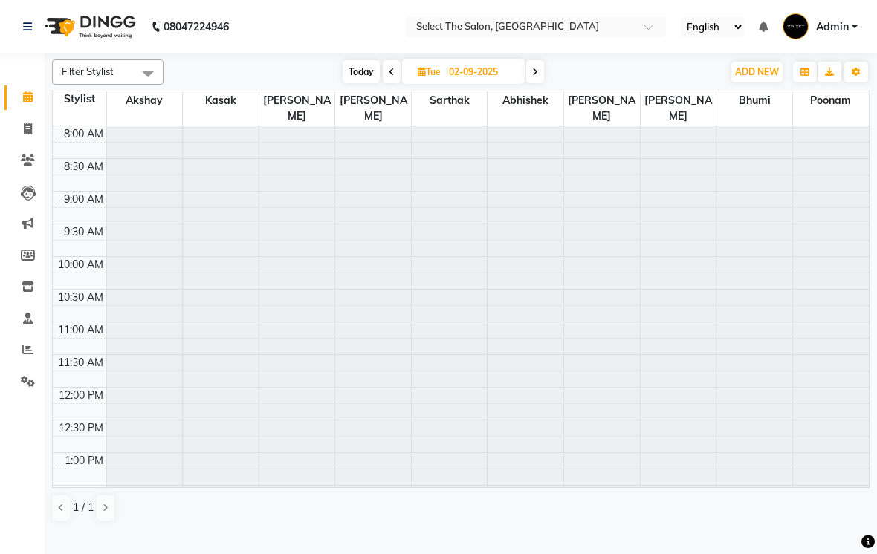
scroll to position [328, 0]
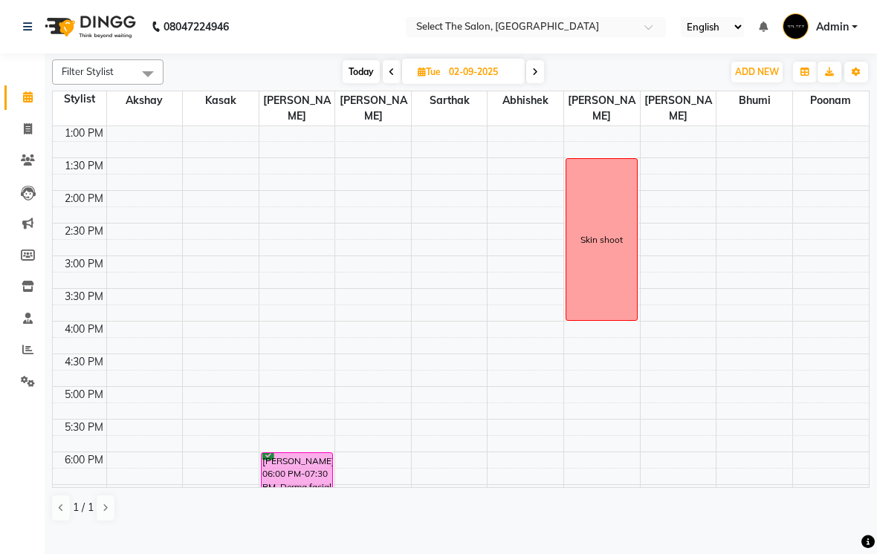
click at [383, 83] on span at bounding box center [392, 71] width 18 height 23
type input "[DATE]"
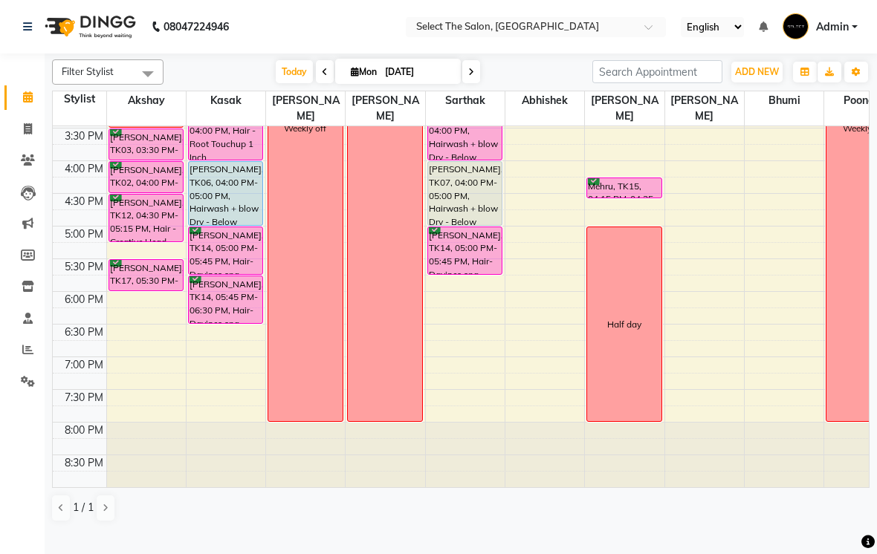
scroll to position [488, 0]
click at [473, 308] on td at bounding box center [504, 299] width 797 height 16
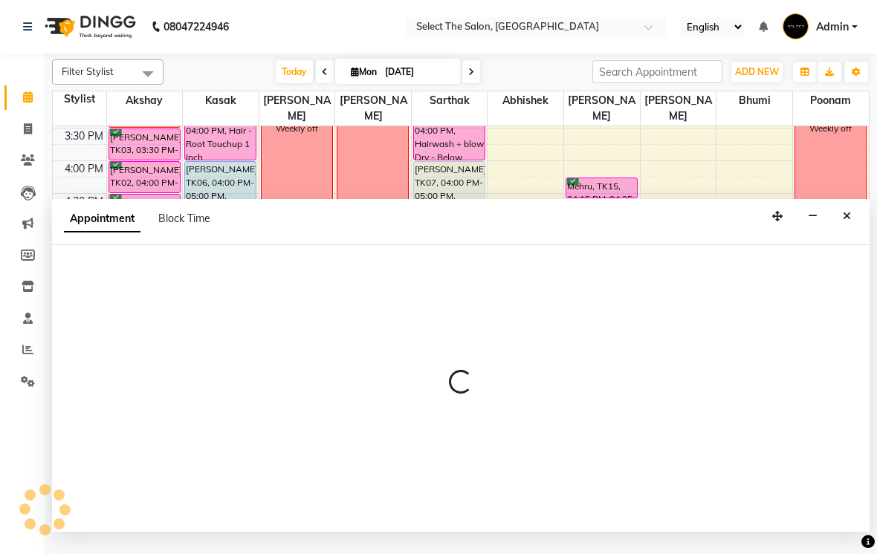
select select "58559"
select select "tentative"
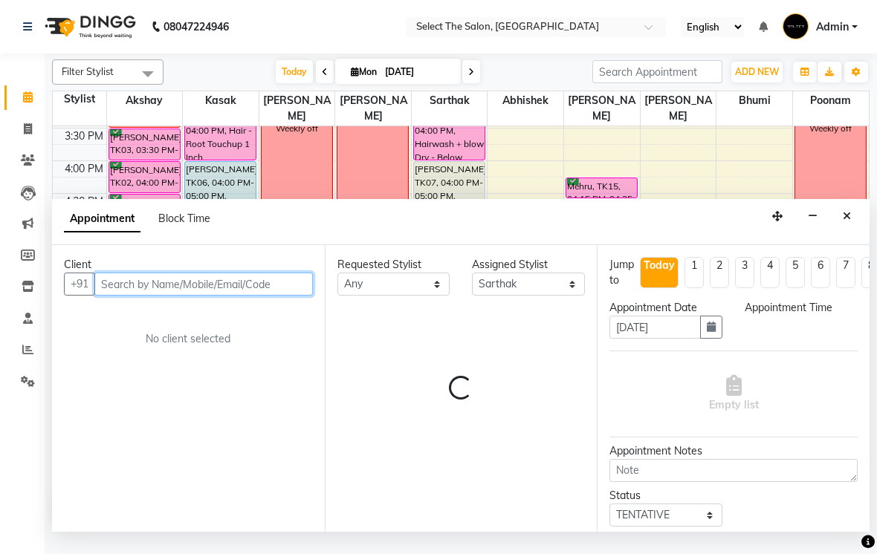
select select "1080"
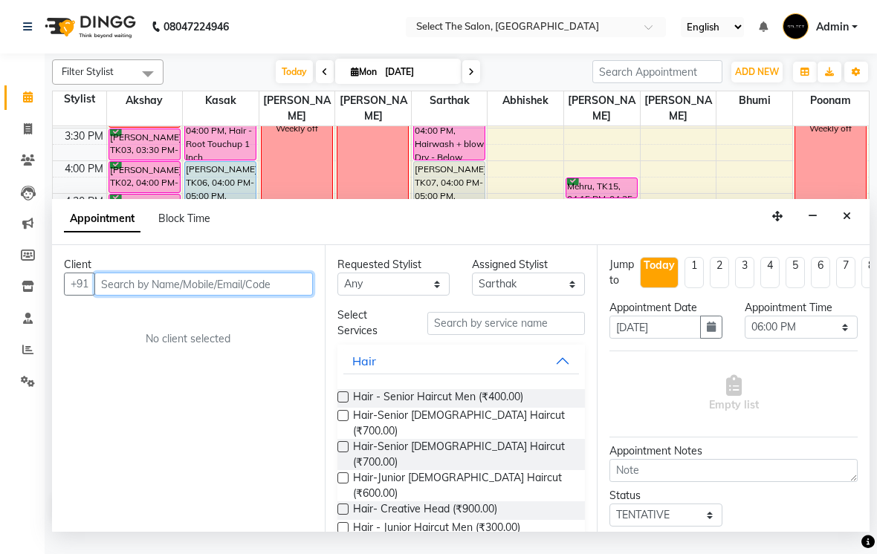
click at [236, 296] on input "text" at bounding box center [203, 284] width 218 height 23
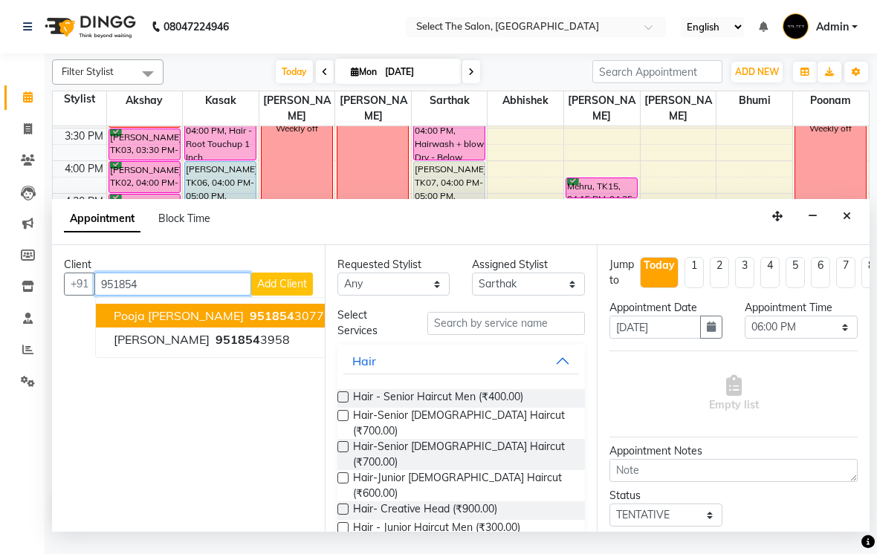
click at [270, 323] on ngb-highlight "951854 3077" at bounding box center [285, 315] width 77 height 15
type input "9518543077"
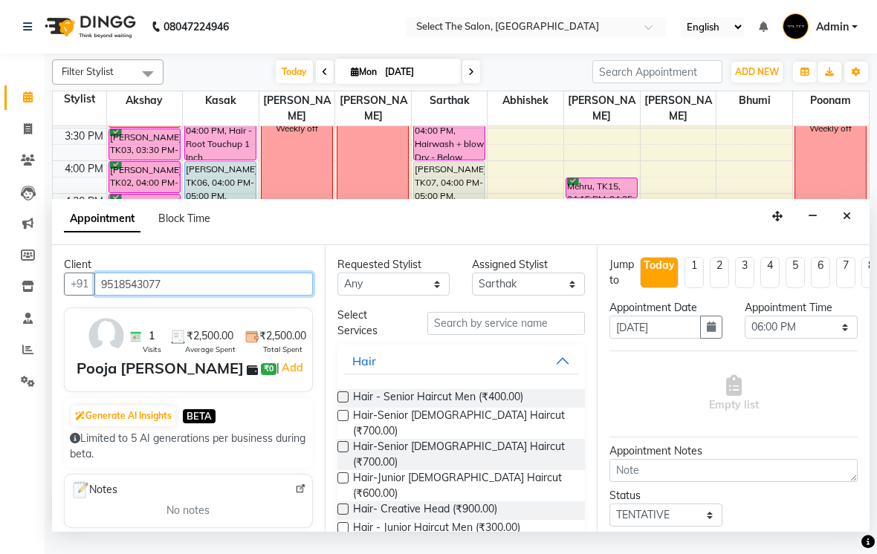
scroll to position [39, 0]
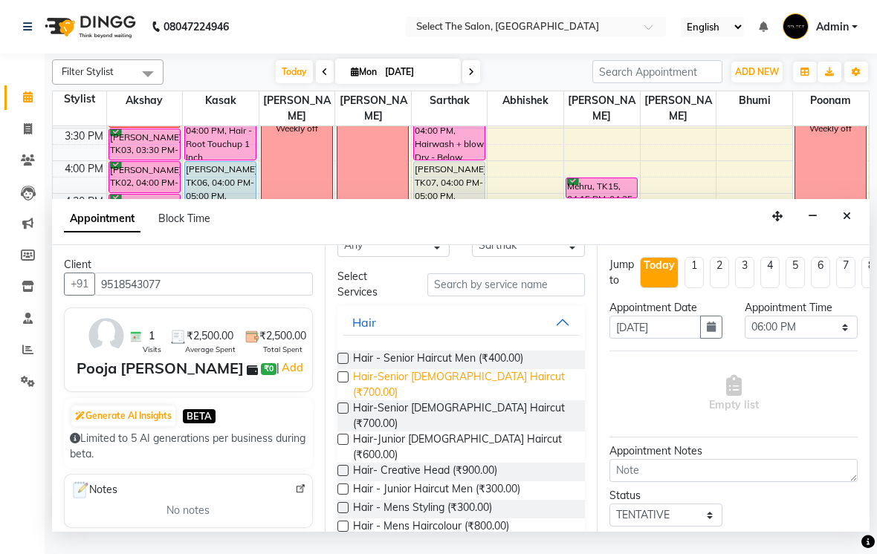
click at [532, 392] on span "Hair-Senior [DEMOGRAPHIC_DATA] Haircut (₹700.00)" at bounding box center [463, 384] width 221 height 31
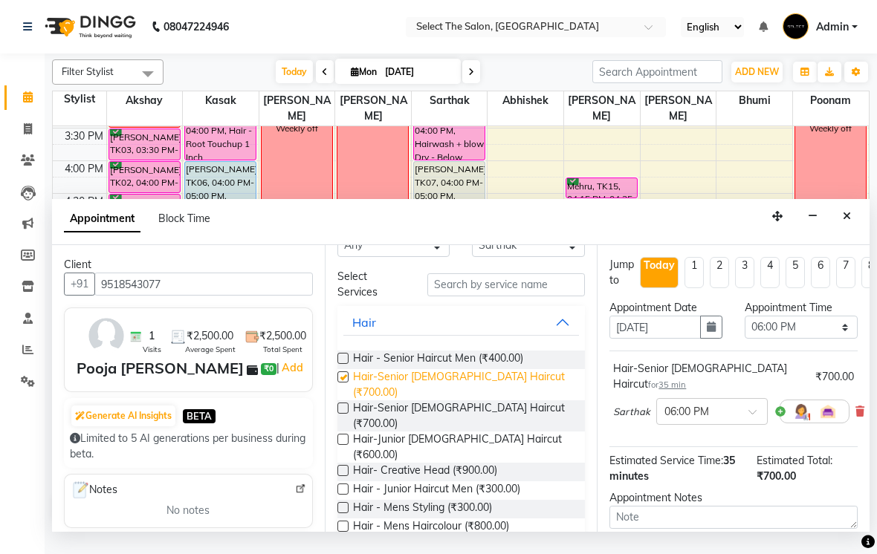
checkbox input "false"
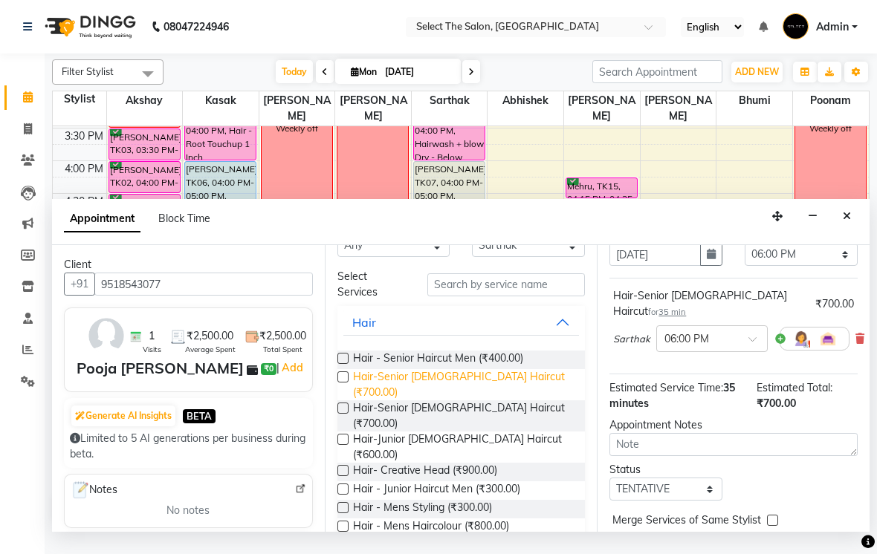
scroll to position [74, 0]
click at [697, 490] on select "Select TENTATIVE CONFIRM CHECK-IN UPCOMING" at bounding box center [665, 488] width 113 height 23
select select "confirm booking"
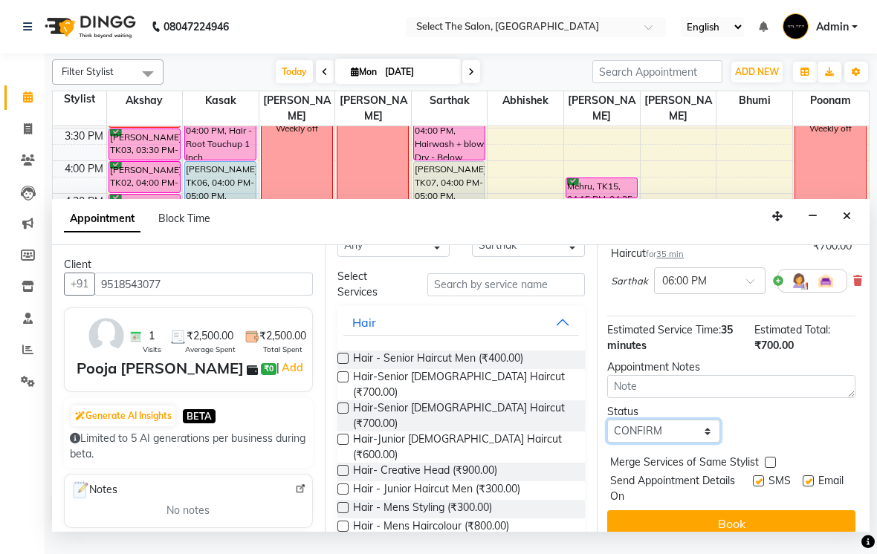
scroll to position [131, 2]
click at [753, 485] on label at bounding box center [758, 481] width 11 height 11
click at [753, 485] on input "checkbox" at bounding box center [758, 483] width 10 height 10
checkbox input "false"
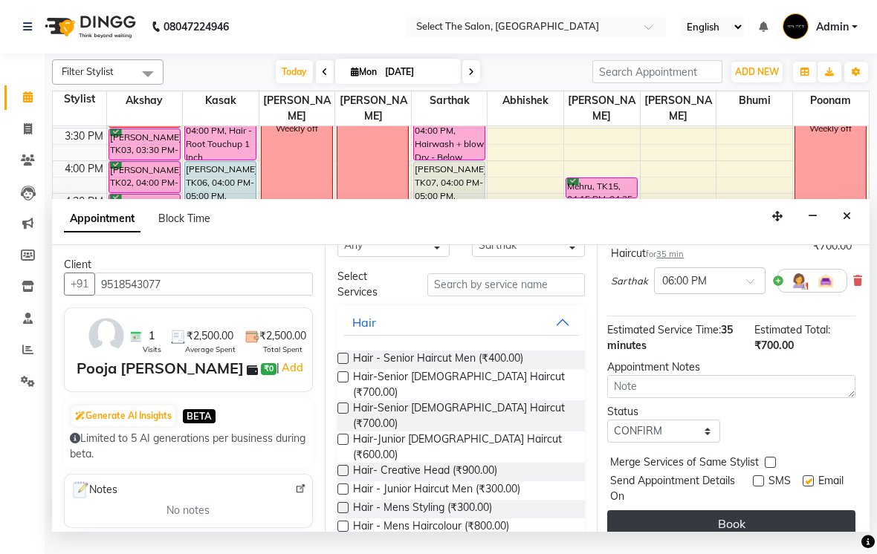
click at [748, 520] on button "Book" at bounding box center [731, 524] width 248 height 27
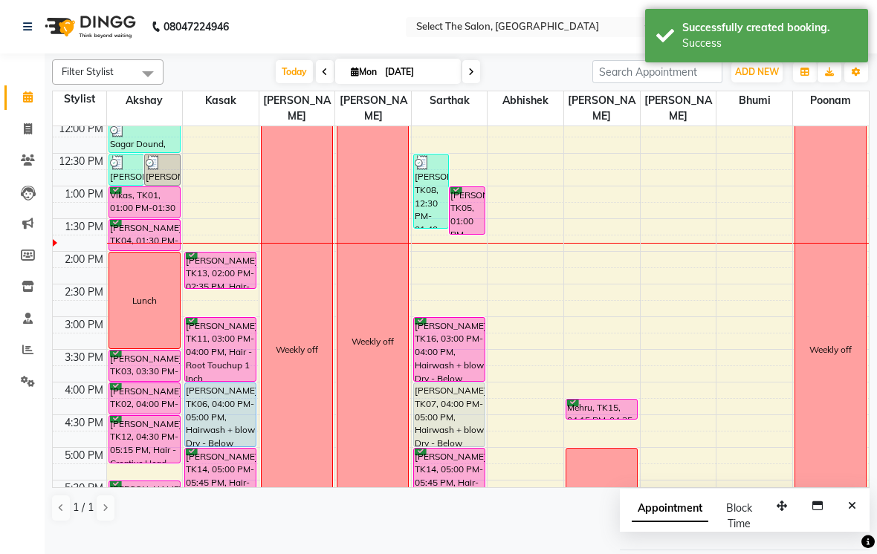
scroll to position [269, 0]
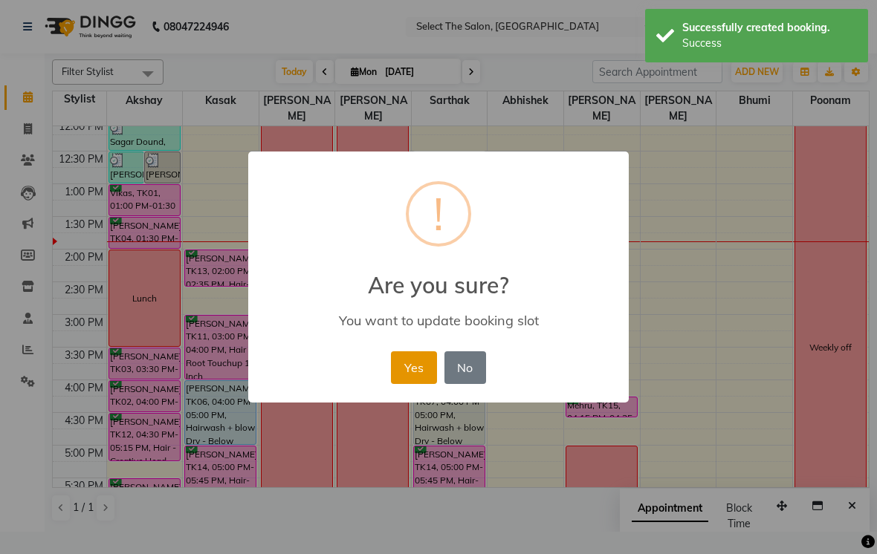
click at [424, 369] on button "Yes" at bounding box center [413, 367] width 45 height 33
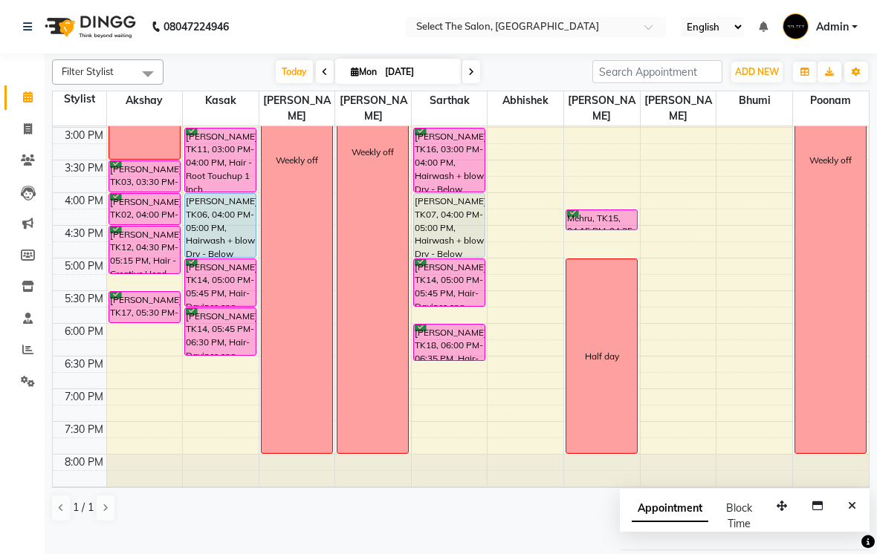
scroll to position [454, 0]
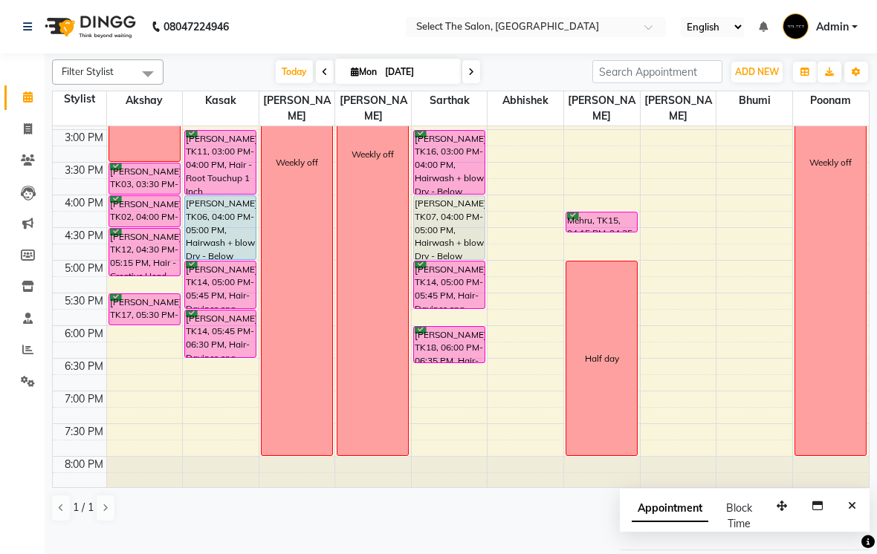
click at [72, 375] on div "6:30 PM" at bounding box center [84, 367] width 45 height 16
click at [73, 375] on div "6:30 PM" at bounding box center [84, 367] width 45 height 16
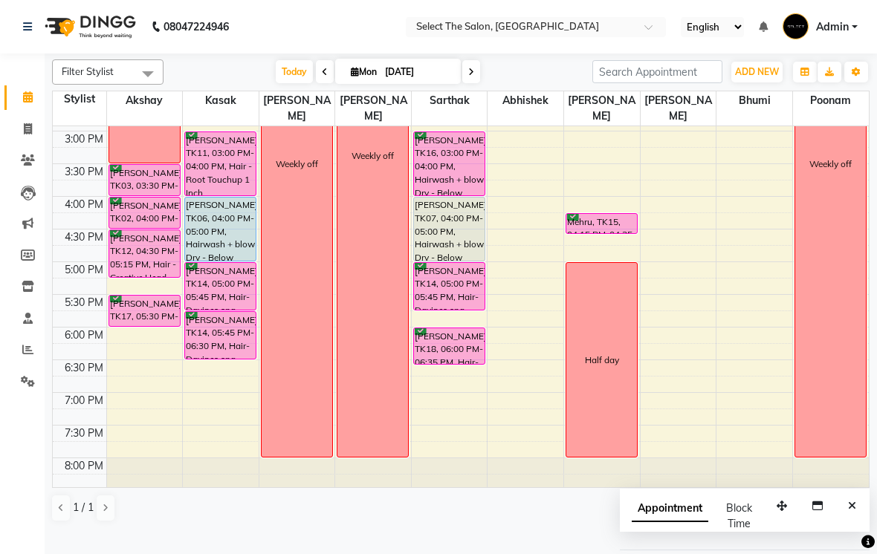
click at [77, 376] on div "6:30 PM" at bounding box center [84, 368] width 45 height 16
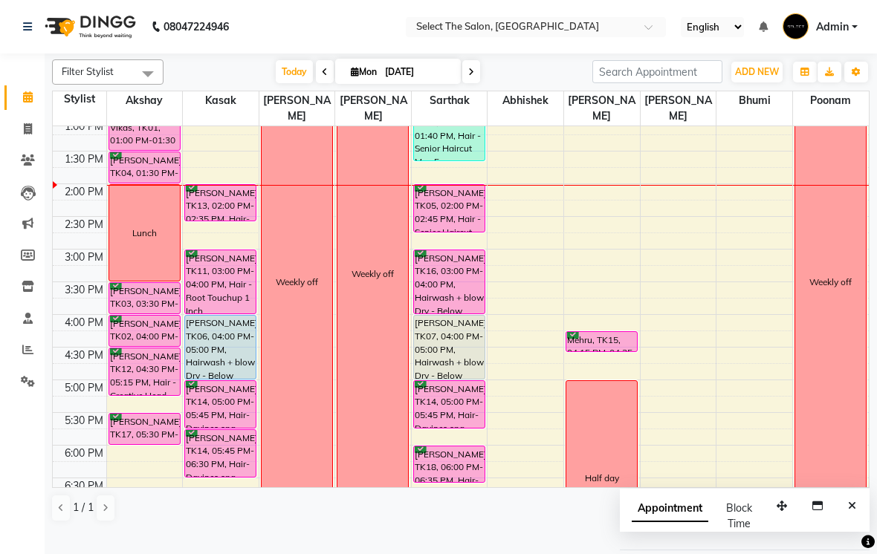
scroll to position [309, 0]
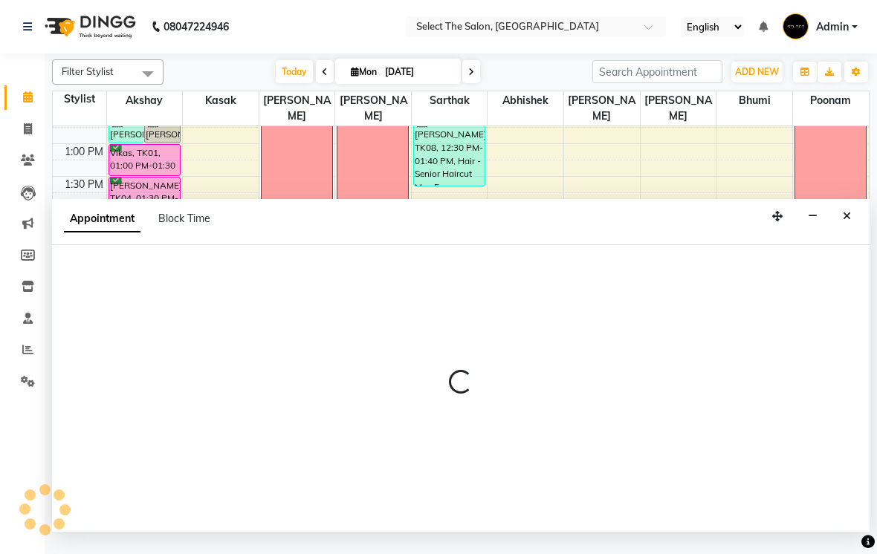
select select "68846"
select select "855"
select select "tentative"
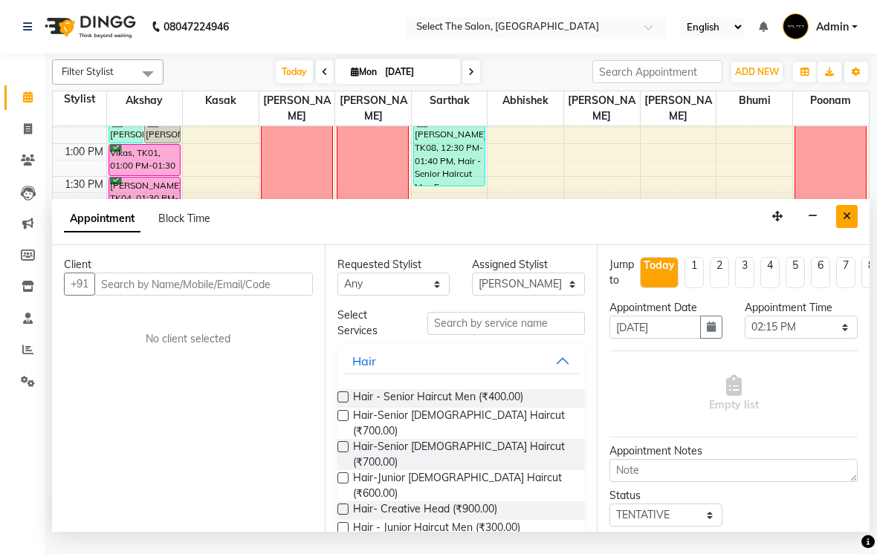
click at [842, 228] on button "Close" at bounding box center [847, 216] width 22 height 23
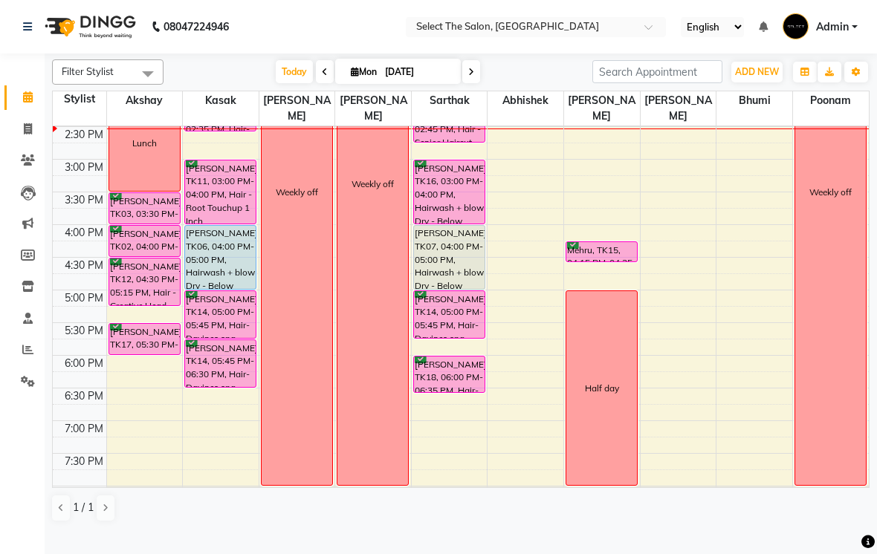
scroll to position [425, 0]
click at [601, 264] on div at bounding box center [602, 261] width 6 height 6
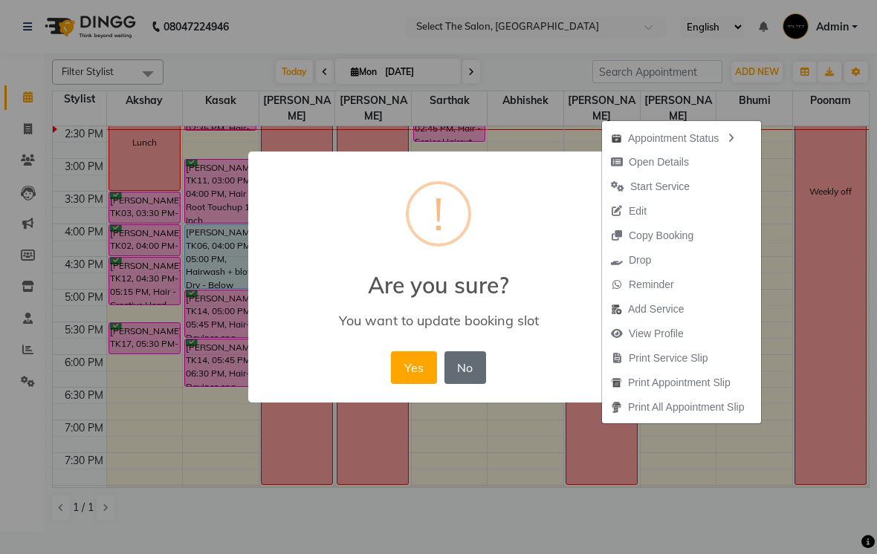
click at [464, 360] on button "No" at bounding box center [465, 367] width 42 height 33
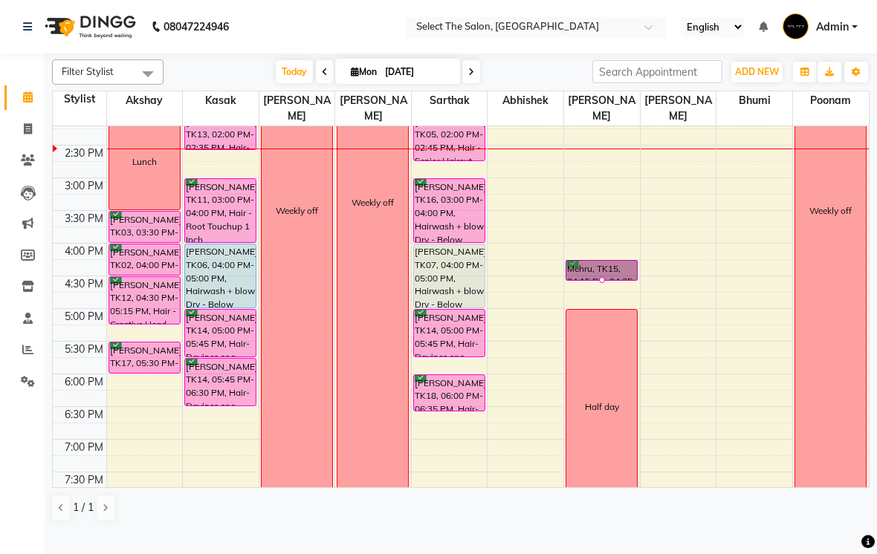
scroll to position [406, 0]
click at [600, 282] on div at bounding box center [602, 279] width 6 height 6
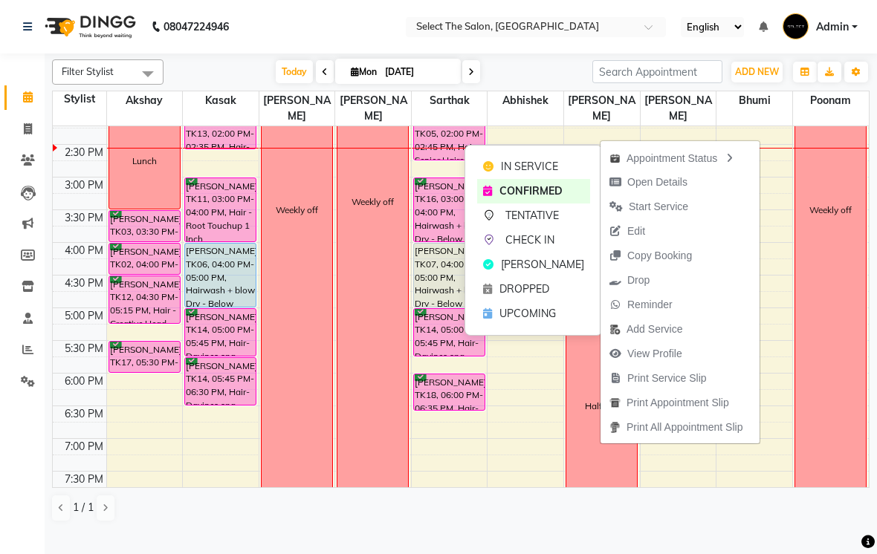
click at [85, 259] on div "4:00 PM" at bounding box center [84, 251] width 45 height 16
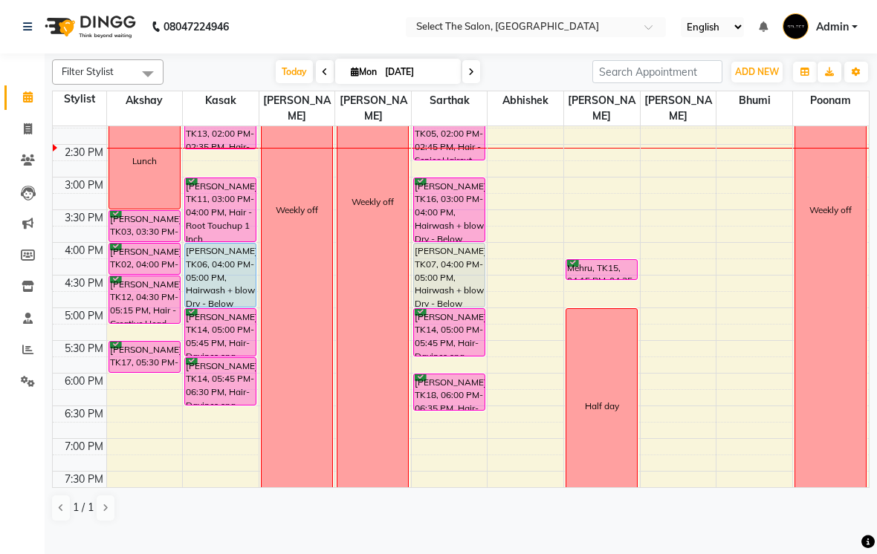
click at [476, 80] on span at bounding box center [471, 71] width 18 height 23
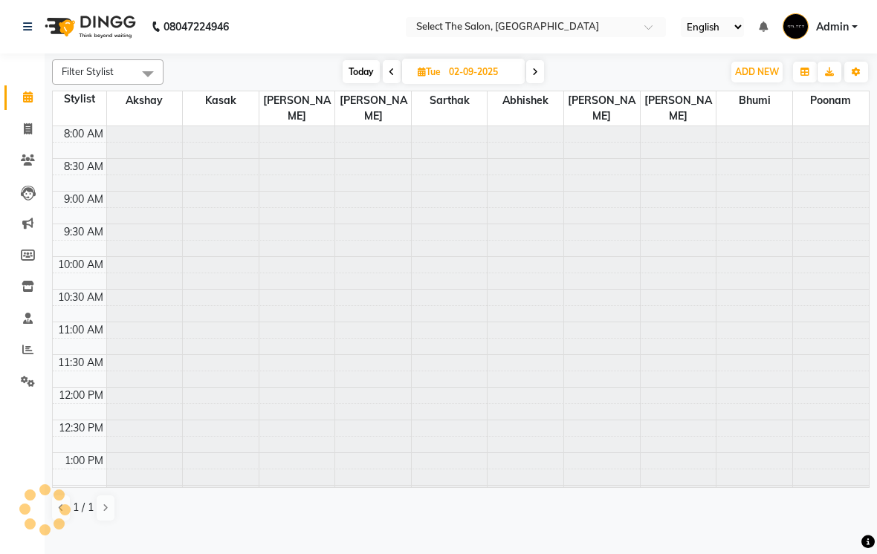
scroll to position [393, 0]
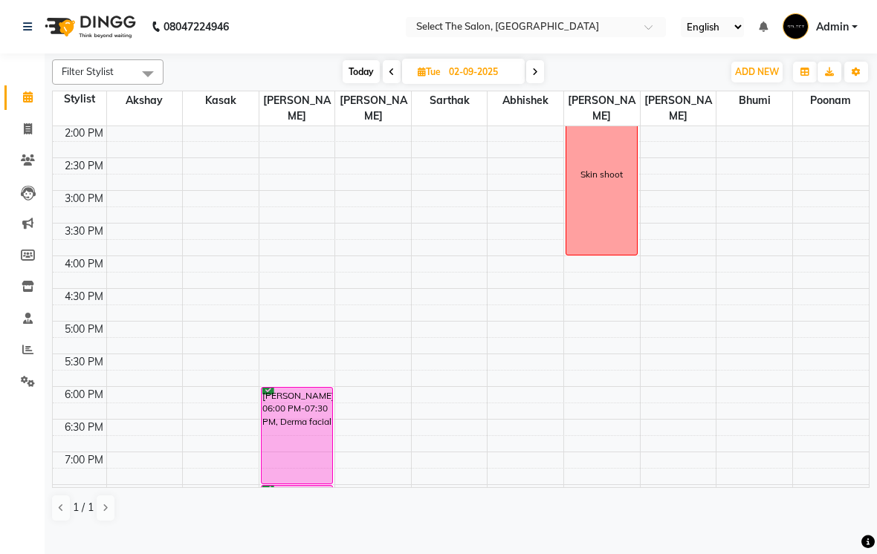
click at [540, 83] on span at bounding box center [535, 71] width 18 height 23
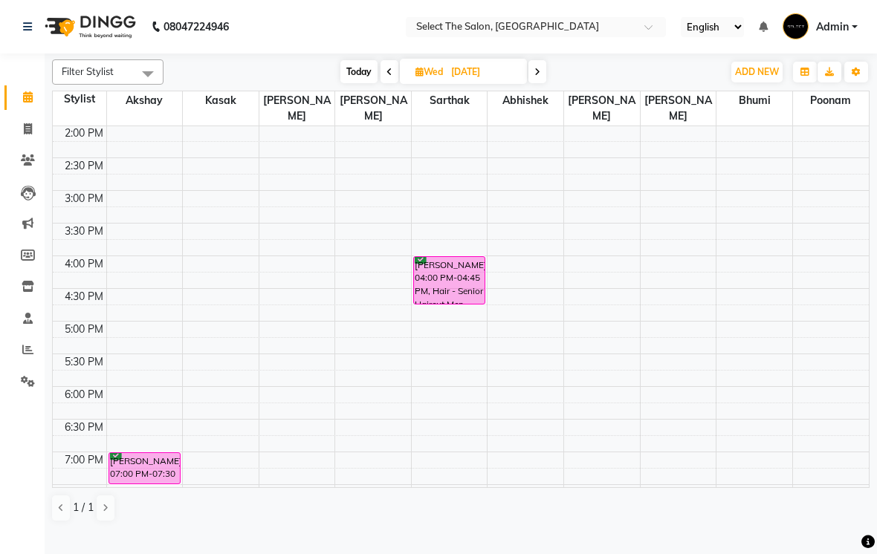
click at [540, 54] on nav "08047224946 Select Location × Select The Salon, Jehan Circle Gangapur Road Nash…" at bounding box center [438, 27] width 877 height 54
click at [386, 54] on nav "08047224946 Select Location × Select The Salon, Jehan Circle Gangapur Road Nash…" at bounding box center [438, 27] width 877 height 54
click at [380, 83] on span at bounding box center [389, 71] width 18 height 23
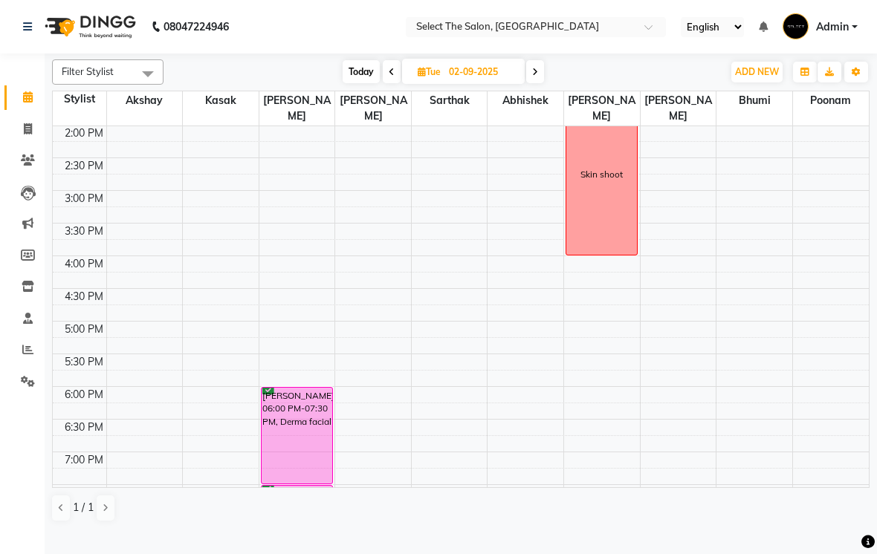
click at [386, 83] on span at bounding box center [392, 71] width 18 height 23
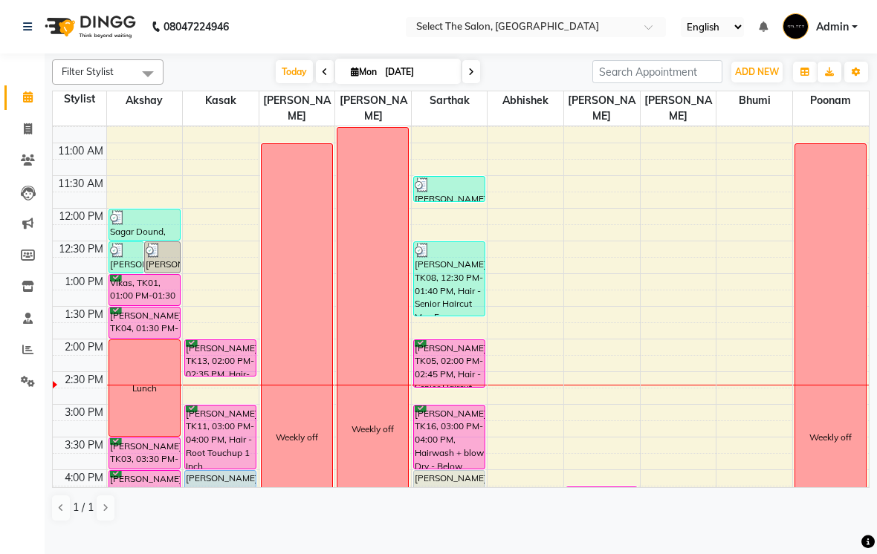
scroll to position [178, 0]
click at [324, 83] on span at bounding box center [325, 71] width 18 height 23
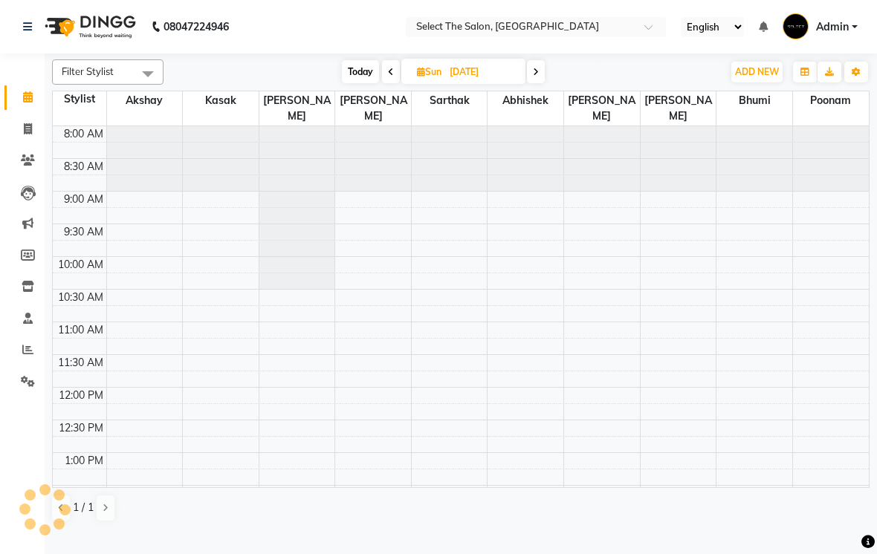
scroll to position [393, 0]
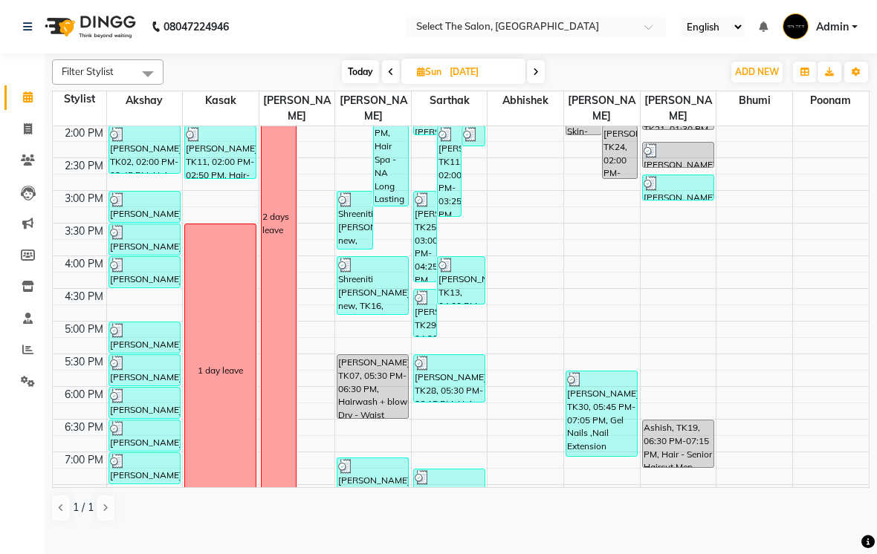
click at [389, 83] on span at bounding box center [391, 71] width 18 height 23
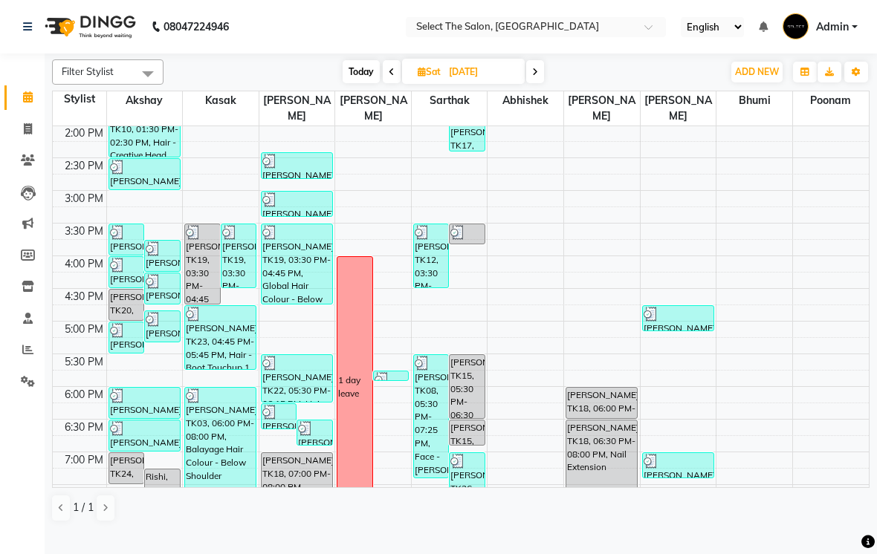
click at [380, 54] on nav "08047224946 Select Location × Select The Salon, Jehan Circle Gangapur Road Nash…" at bounding box center [438, 27] width 877 height 54
click at [378, 83] on span "Today" at bounding box center [361, 71] width 37 height 23
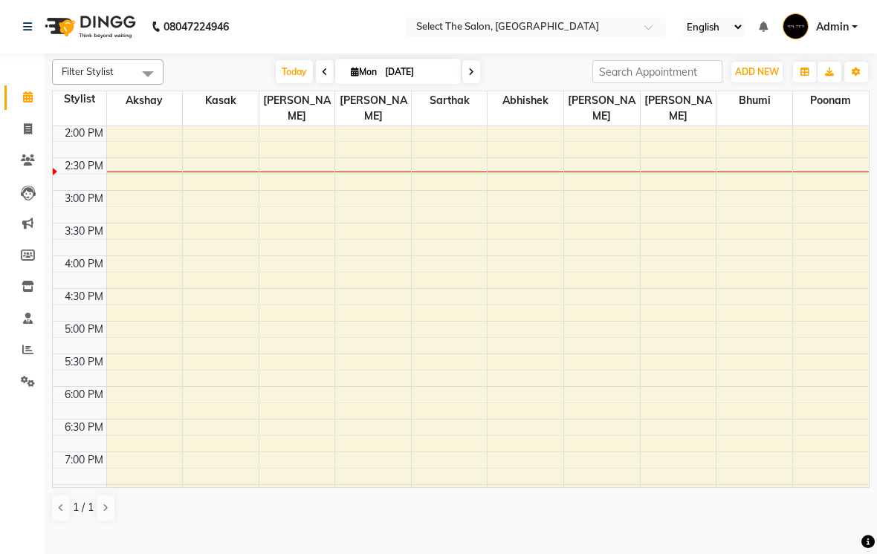
click at [322, 77] on icon at bounding box center [325, 72] width 6 height 9
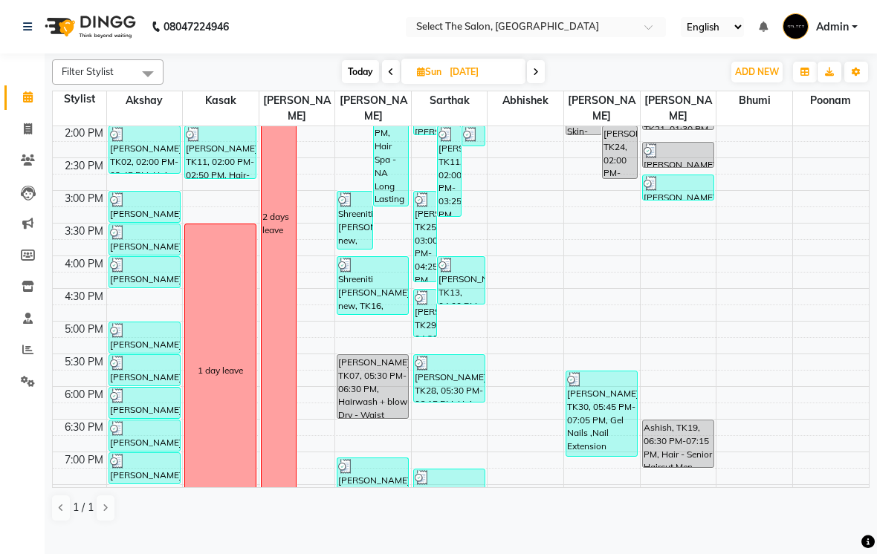
click at [384, 83] on span at bounding box center [391, 71] width 18 height 23
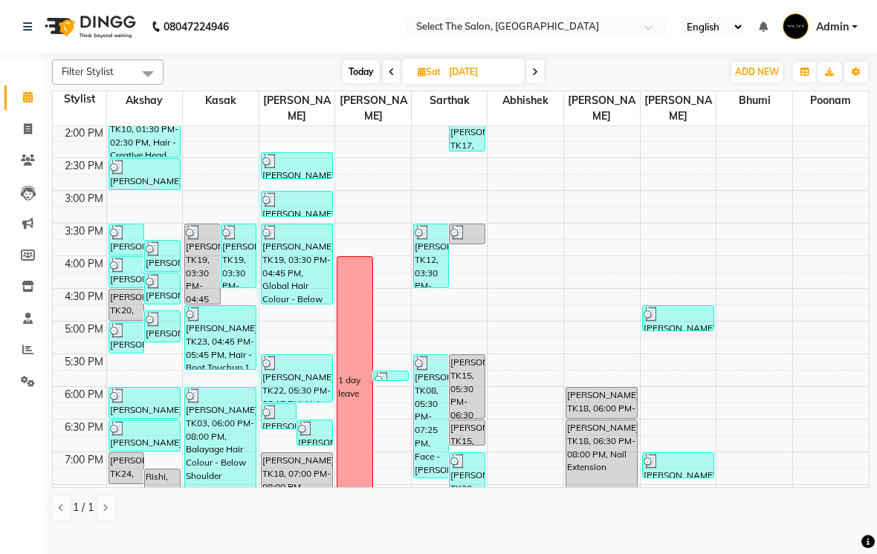
click at [533, 82] on span at bounding box center [535, 71] width 18 height 23
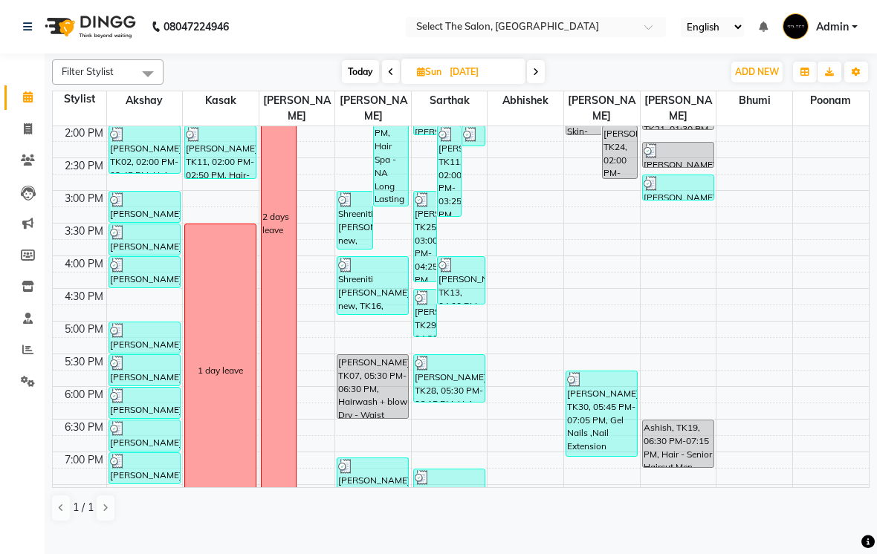
click at [534, 54] on nav "08047224946 Select Location × Select The Salon, Jehan Circle Gangapur Road Nash…" at bounding box center [438, 27] width 877 height 54
click at [540, 81] on span at bounding box center [536, 71] width 18 height 23
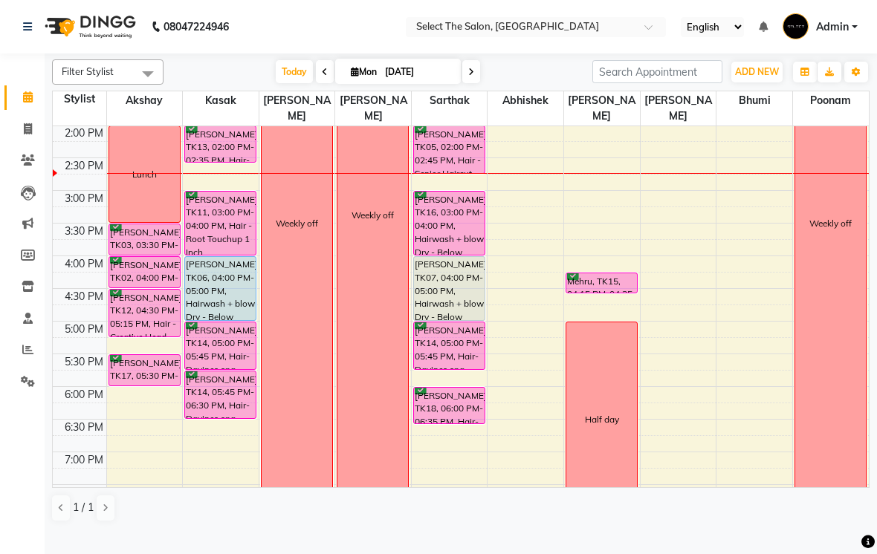
click at [476, 83] on span at bounding box center [471, 71] width 18 height 23
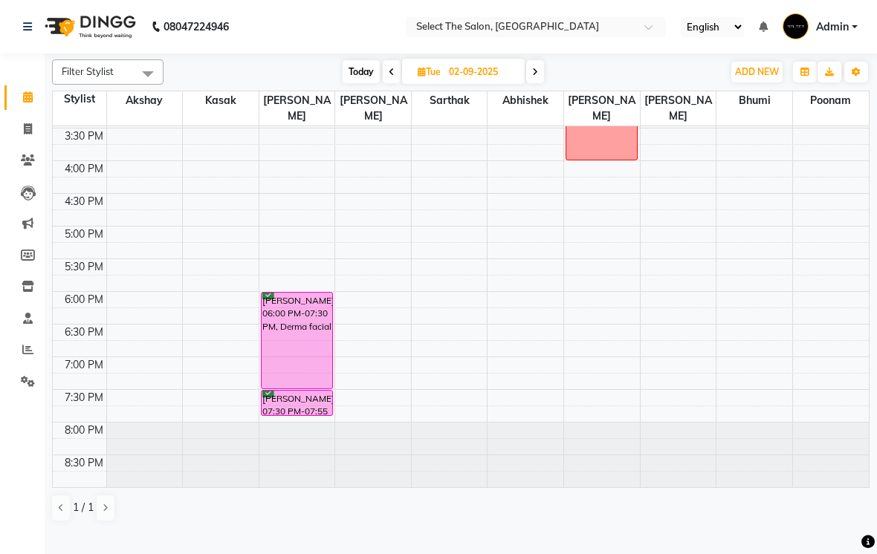
scroll to position [488, 0]
click at [395, 83] on span at bounding box center [392, 71] width 18 height 23
type input "[DATE]"
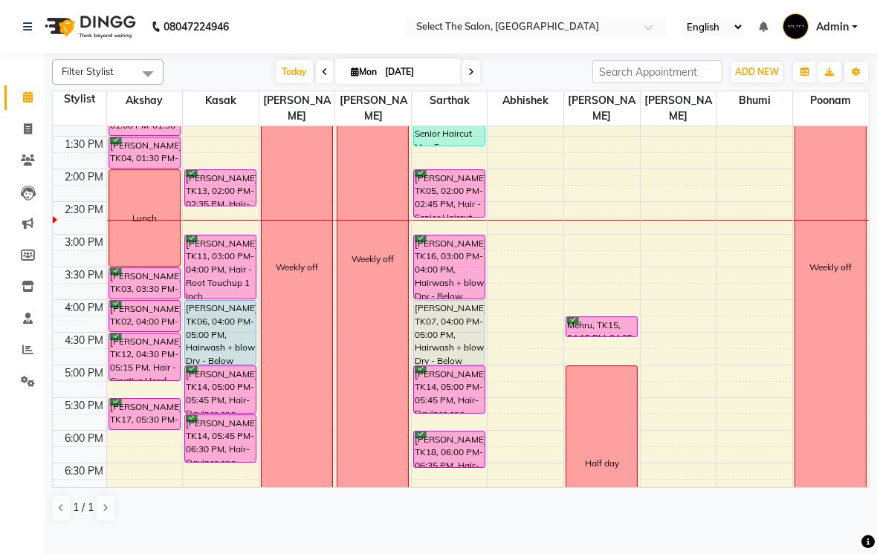
scroll to position [351, 0]
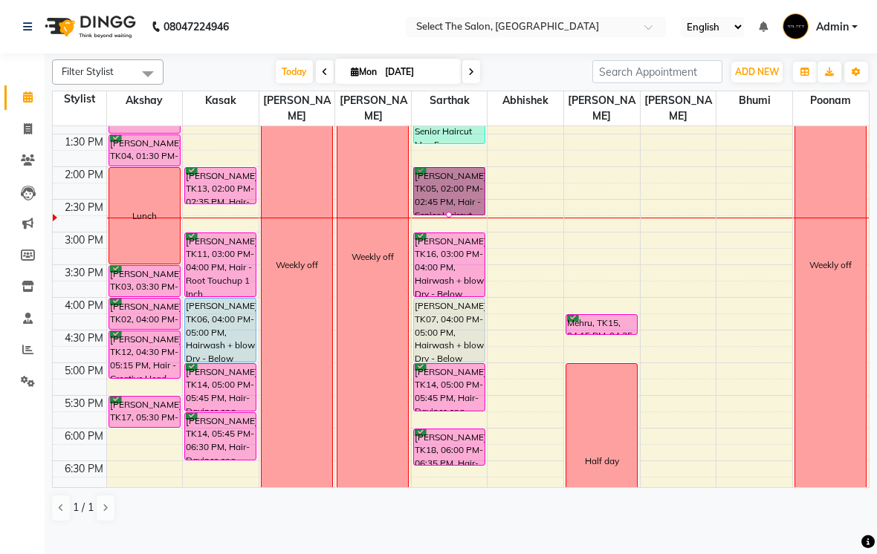
click at [450, 218] on div at bounding box center [449, 215] width 6 height 6
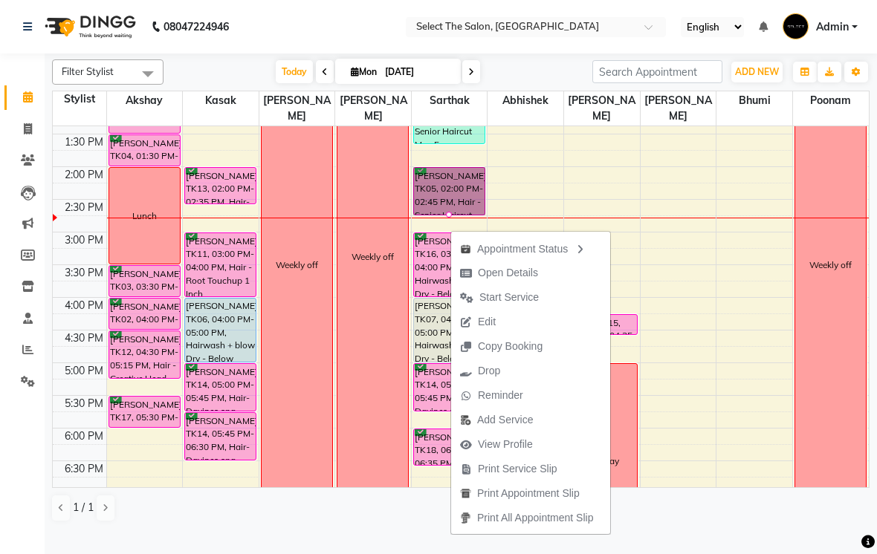
click at [532, 270] on span "Open Details" at bounding box center [508, 273] width 60 height 16
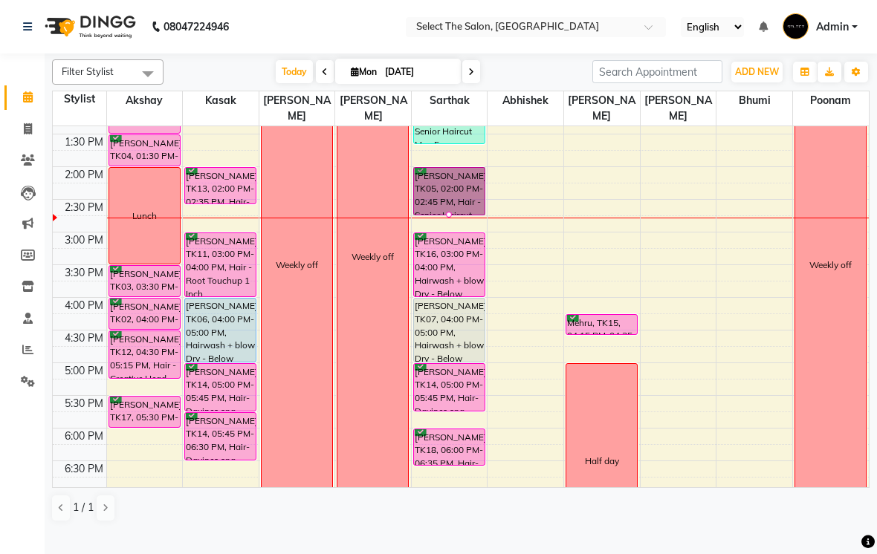
click at [452, 218] on div at bounding box center [449, 215] width 6 height 6
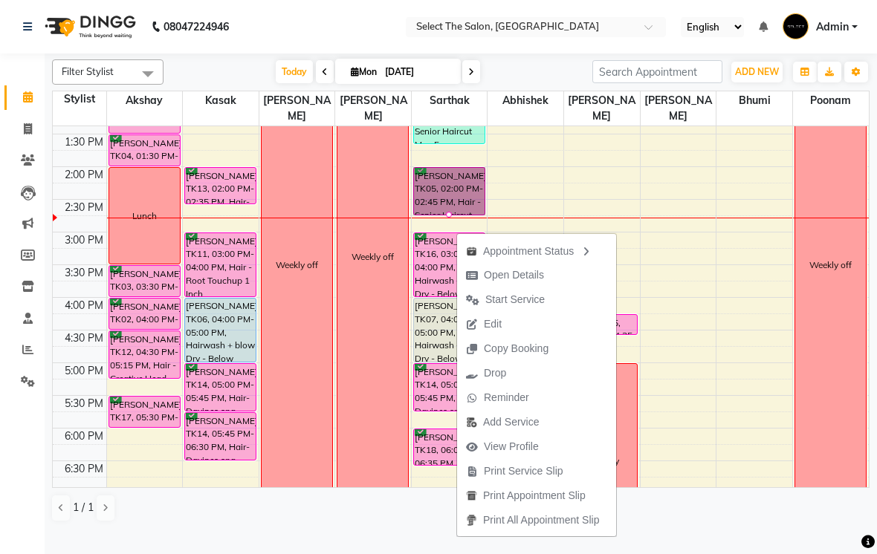
click at [534, 273] on span "Open Details" at bounding box center [514, 276] width 60 height 16
select select "6"
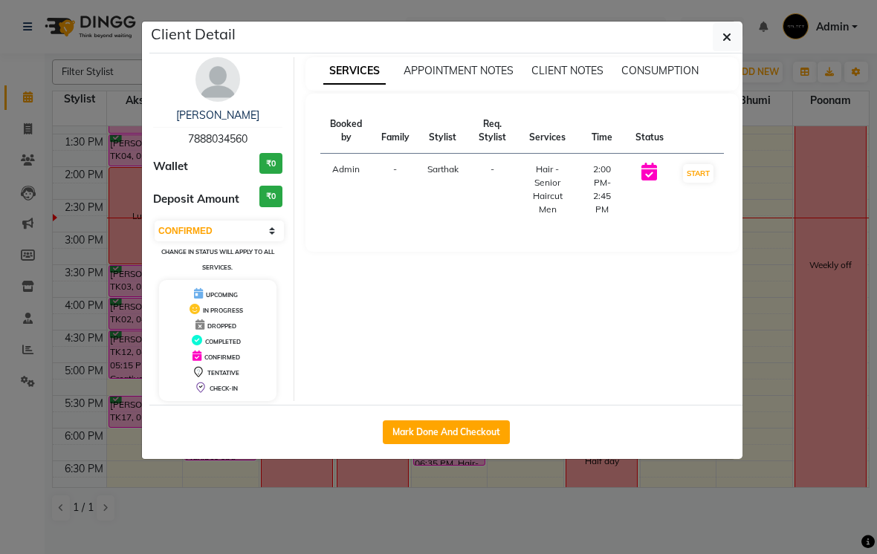
click at [455, 430] on button "Mark Done And Checkout" at bounding box center [446, 433] width 127 height 24
select select "service"
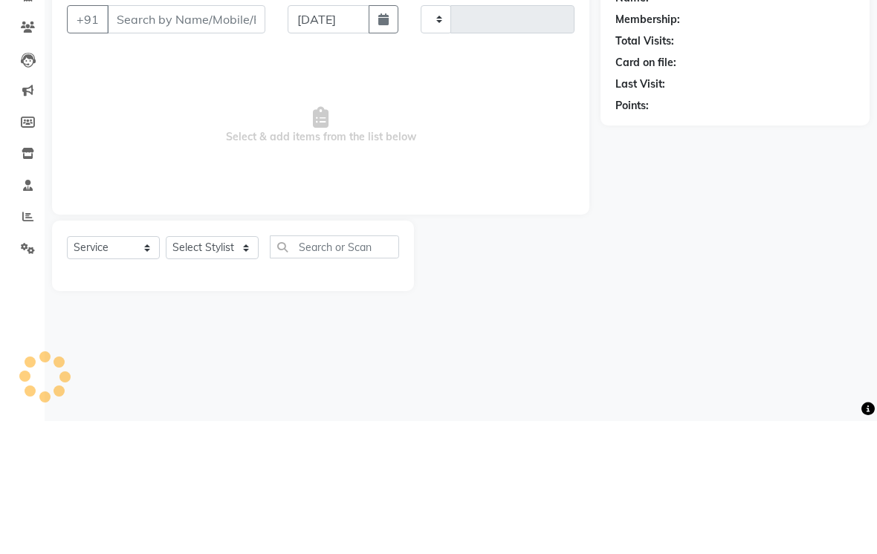
type input "3533"
select select "4969"
type input "7888034560"
select select "58559"
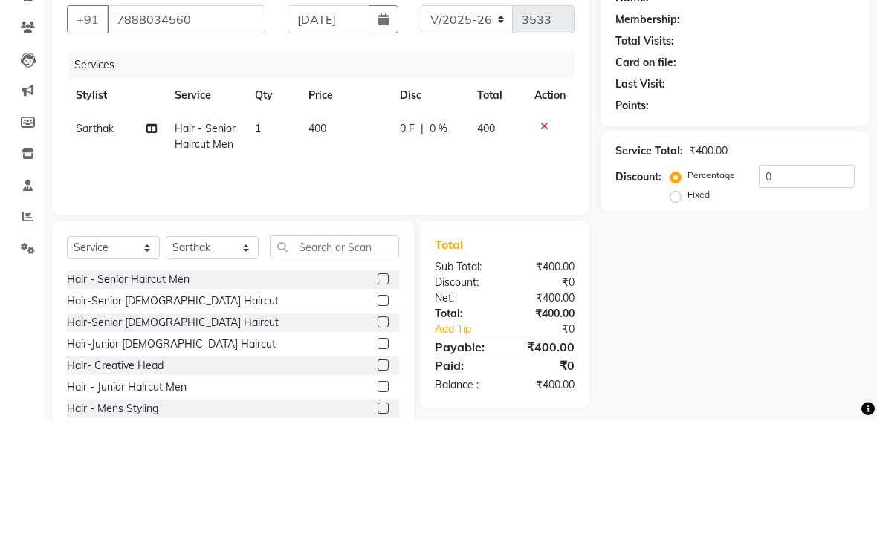
scroll to position [62, 0]
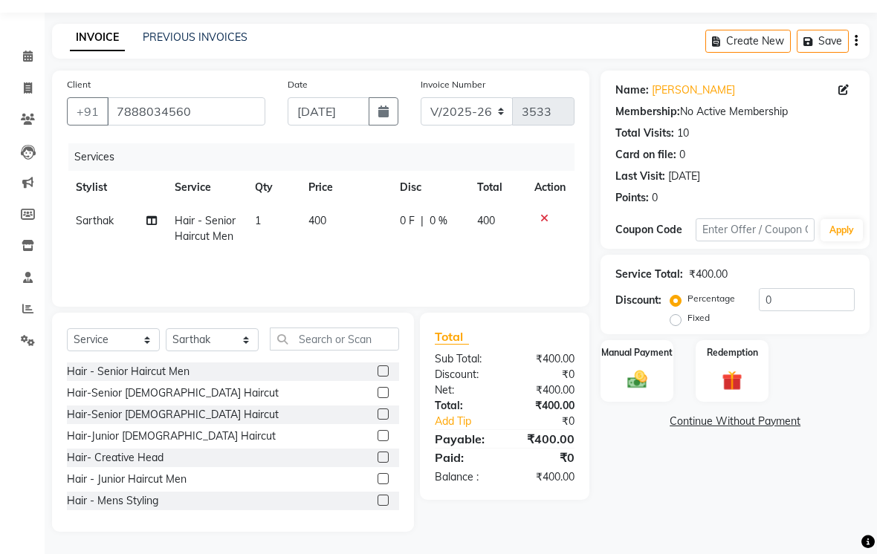
click at [638, 364] on div "Manual Payment" at bounding box center [636, 371] width 73 height 62
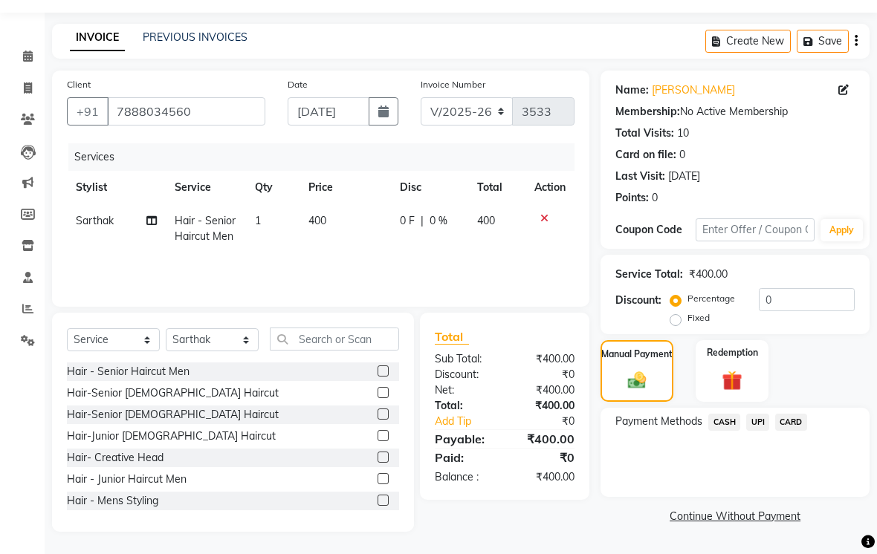
click at [728, 420] on span "CASH" at bounding box center [724, 422] width 32 height 17
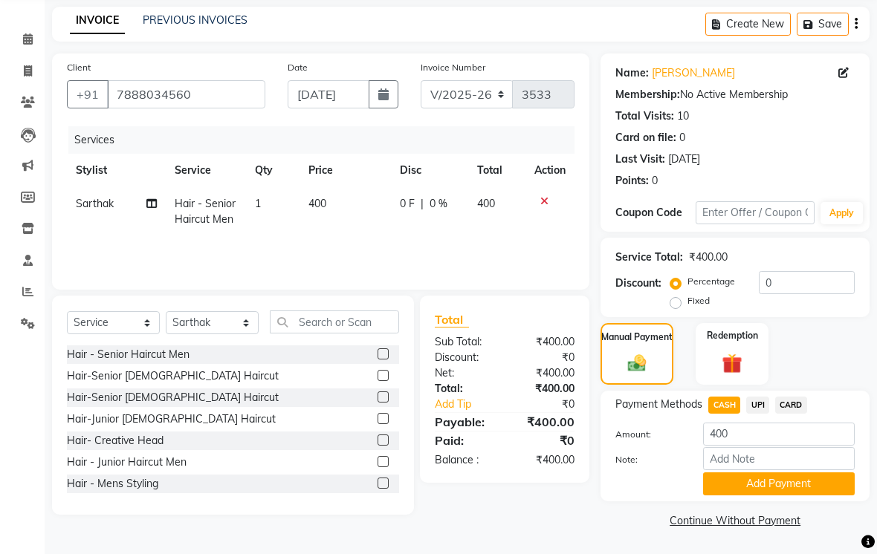
scroll to position [80, 0]
click at [774, 476] on button "Add Payment" at bounding box center [779, 484] width 152 height 23
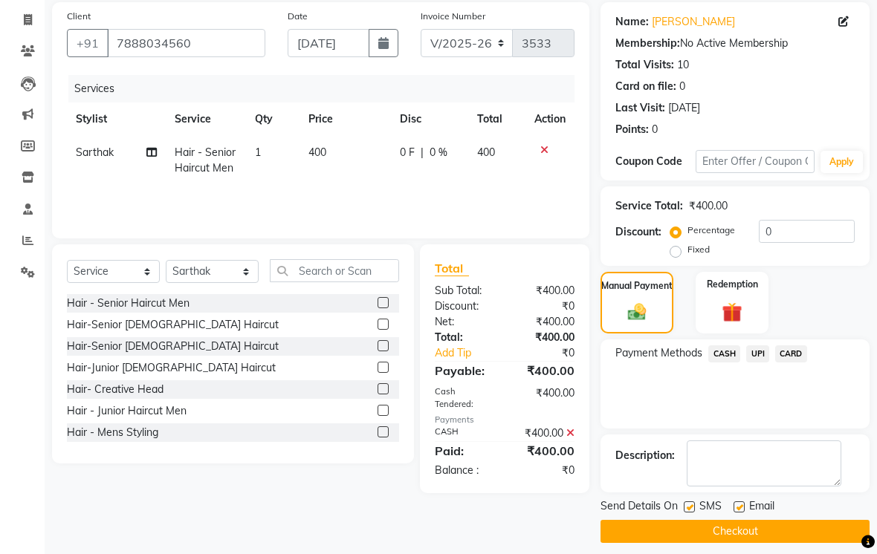
scroll to position [120, 0]
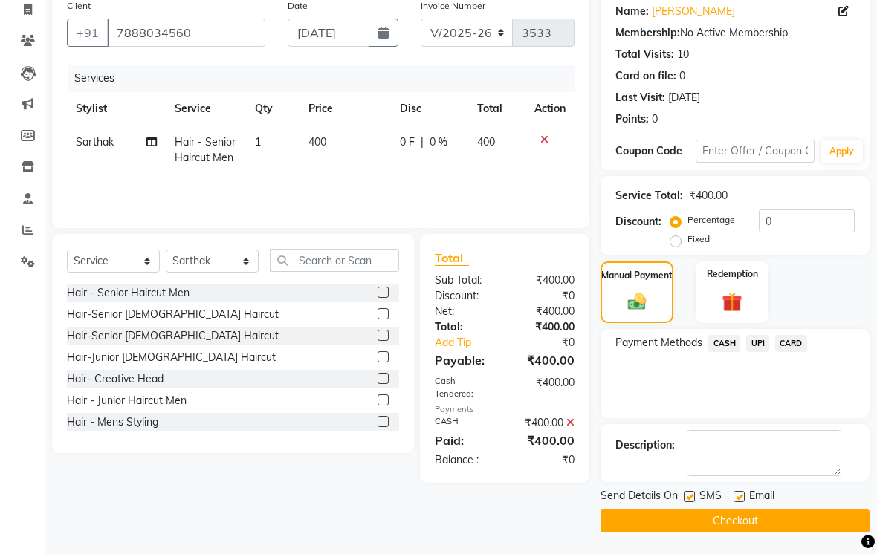
click at [694, 502] on label at bounding box center [689, 496] width 11 height 11
click at [693, 502] on input "checkbox" at bounding box center [689, 498] width 10 height 10
checkbox input "false"
click at [760, 533] on button "Checkout" at bounding box center [734, 521] width 269 height 23
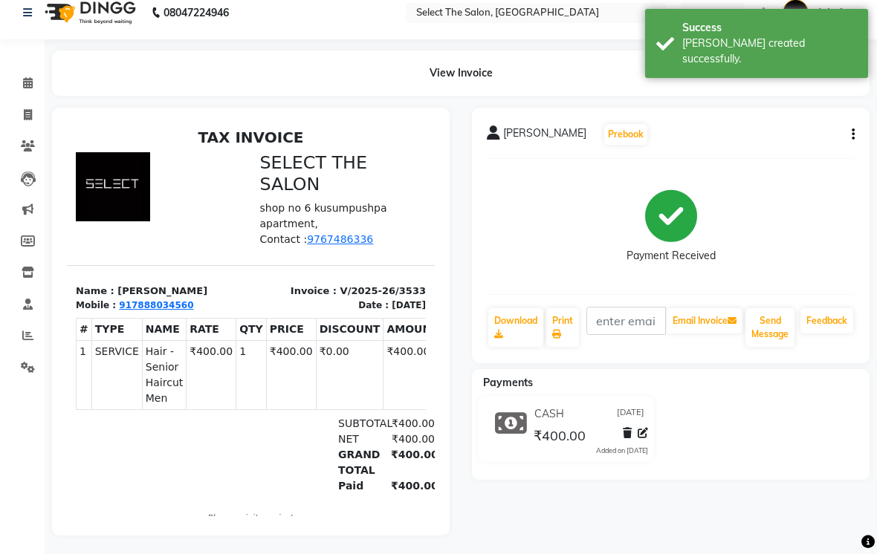
scroll to position [15, 0]
click at [25, 87] on icon at bounding box center [28, 82] width 10 height 11
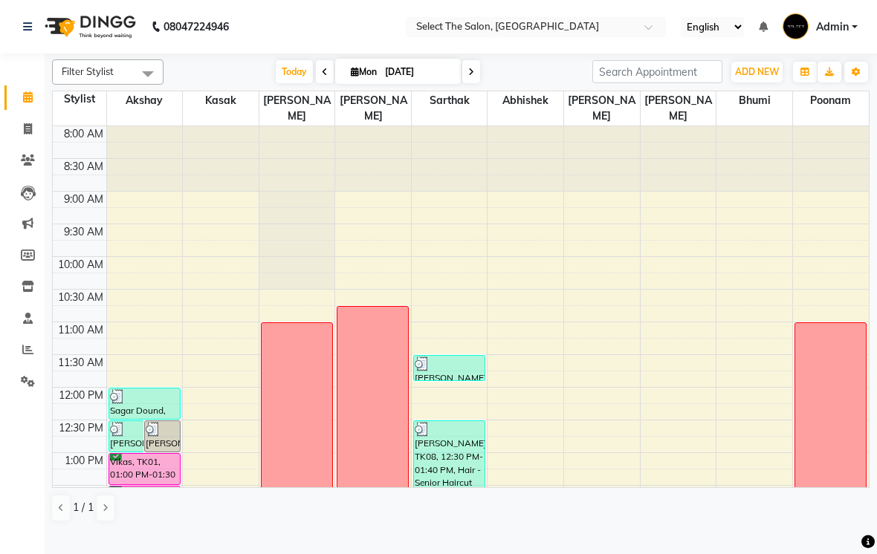
scroll to position [-1, 0]
click at [464, 83] on span at bounding box center [471, 71] width 18 height 23
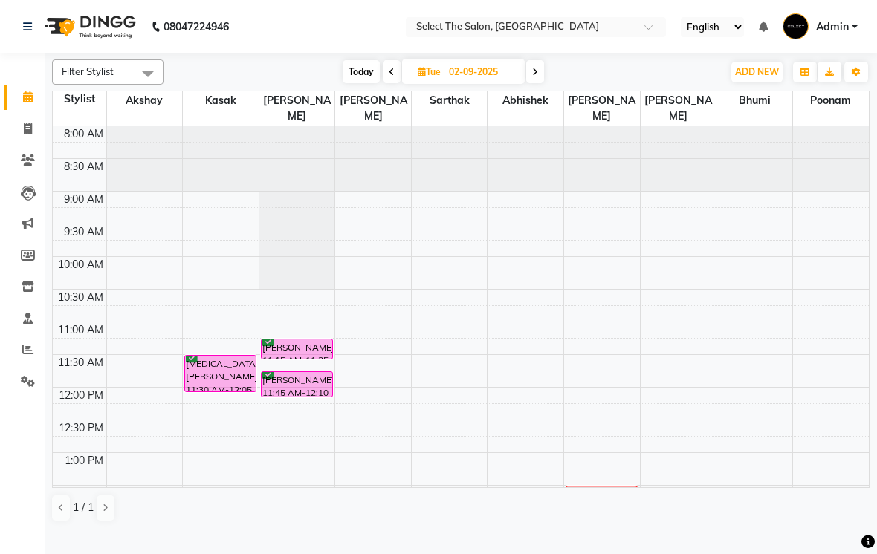
scroll to position [0, 0]
click at [392, 77] on icon at bounding box center [392, 72] width 6 height 9
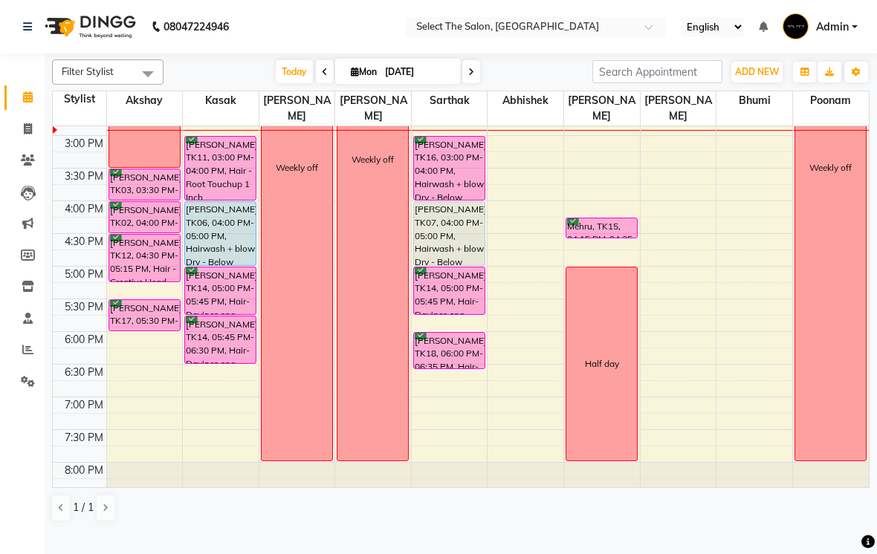
scroll to position [442, 0]
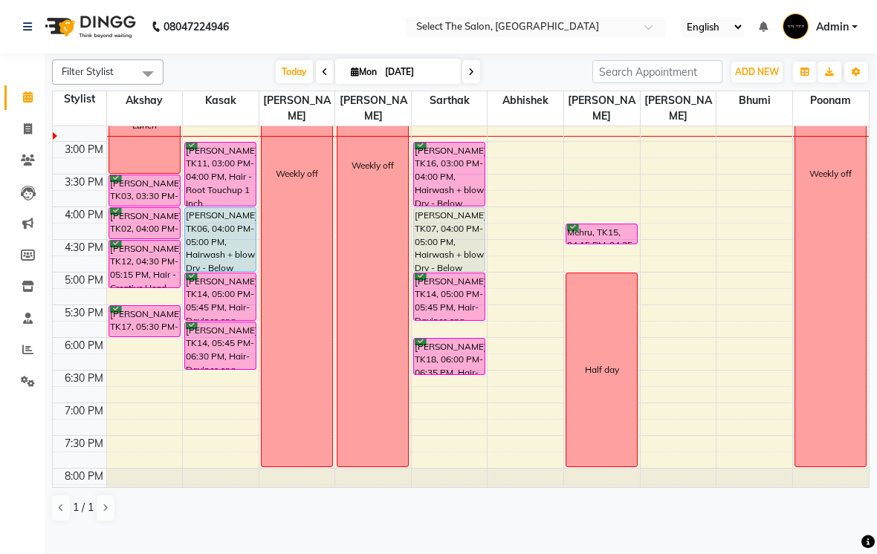
click at [468, 77] on icon at bounding box center [471, 72] width 6 height 9
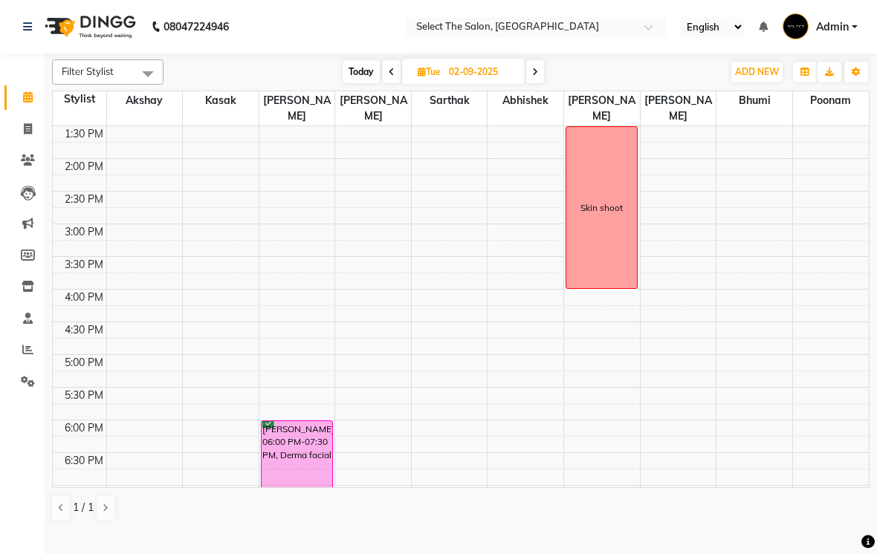
scroll to position [337, 0]
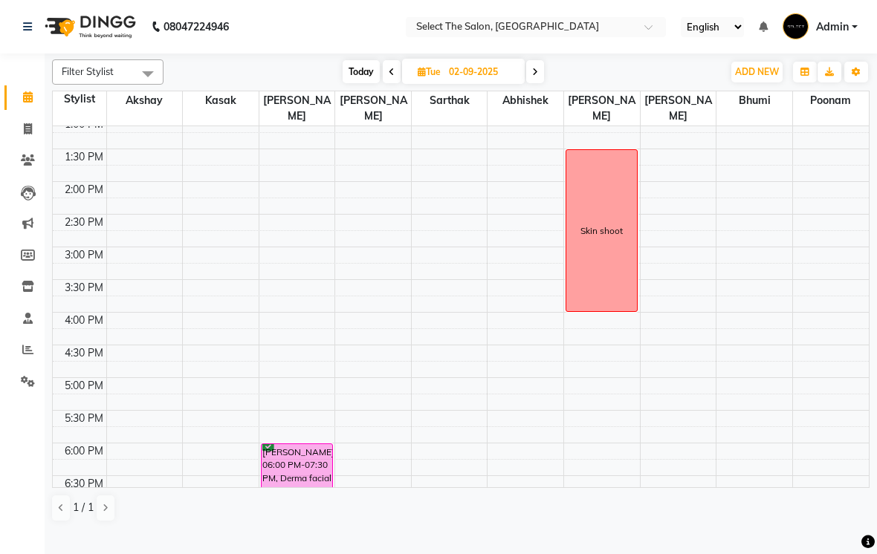
click at [395, 83] on span at bounding box center [392, 71] width 18 height 23
type input "[DATE]"
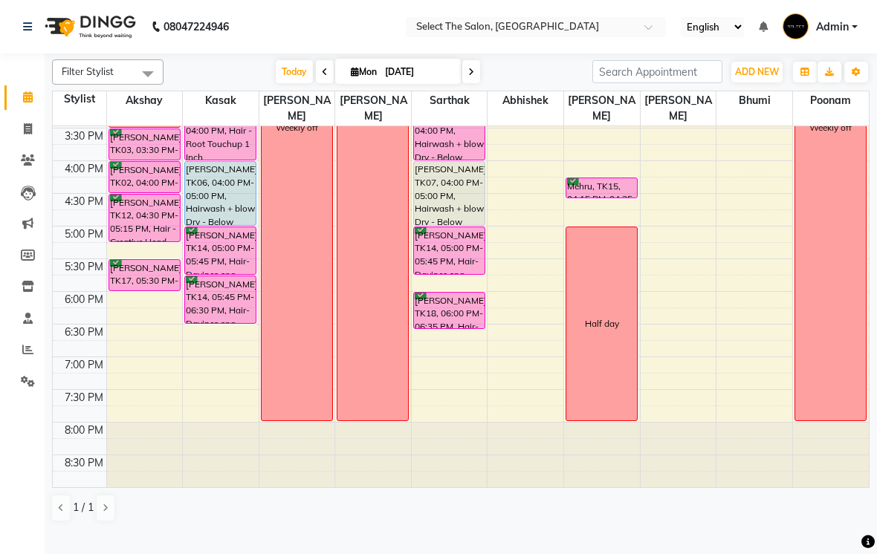
scroll to position [488, 0]
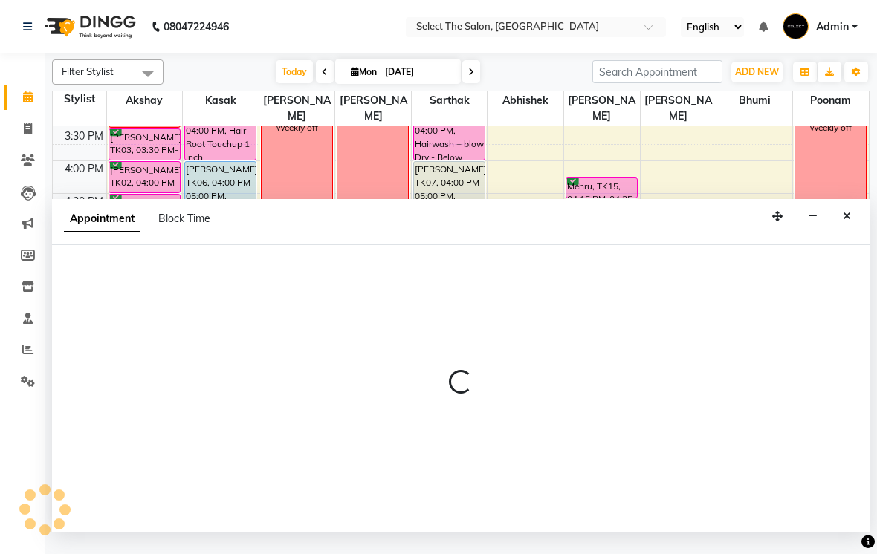
select select "31289"
select select "1080"
select select "tentative"
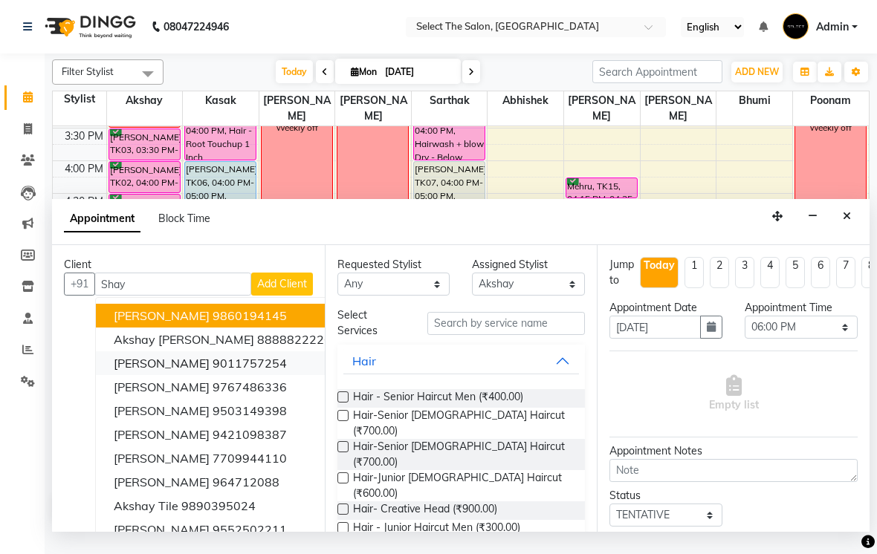
click at [149, 371] on span "[PERSON_NAME]" at bounding box center [162, 363] width 96 height 15
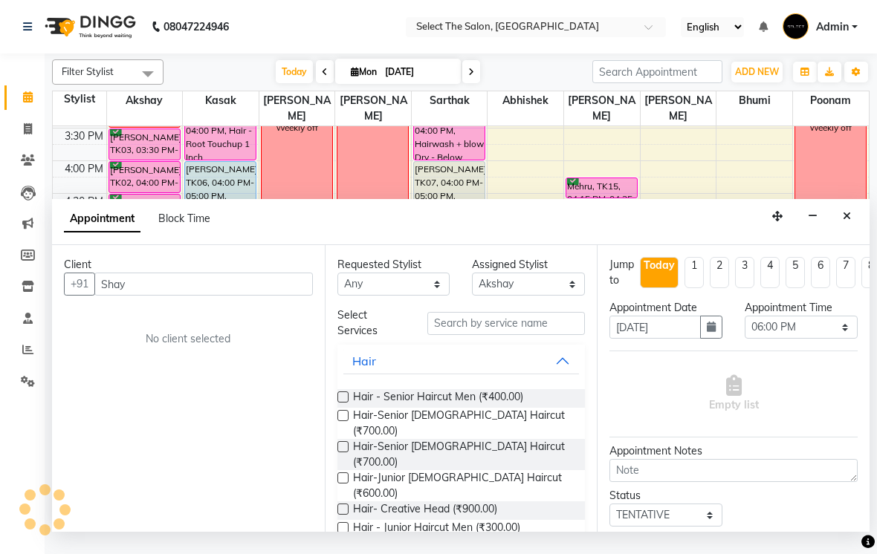
type input "9011757254"
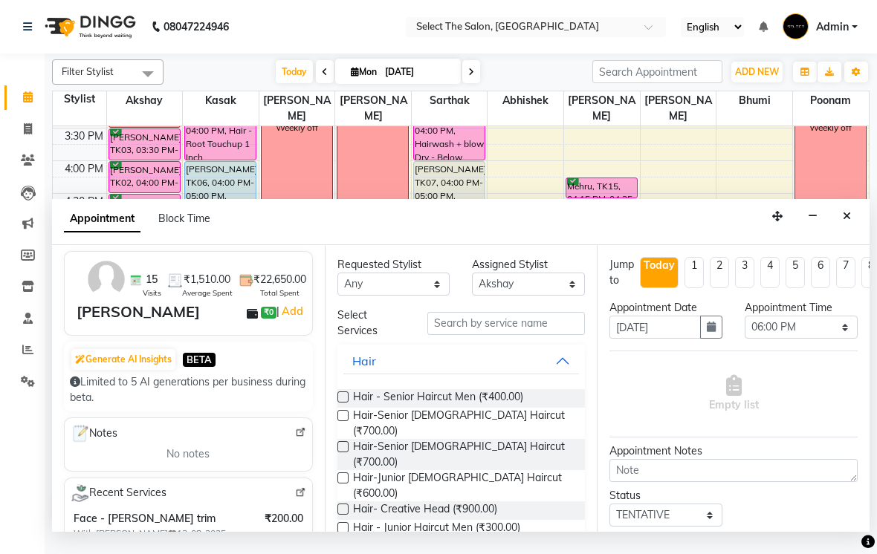
scroll to position [58, 0]
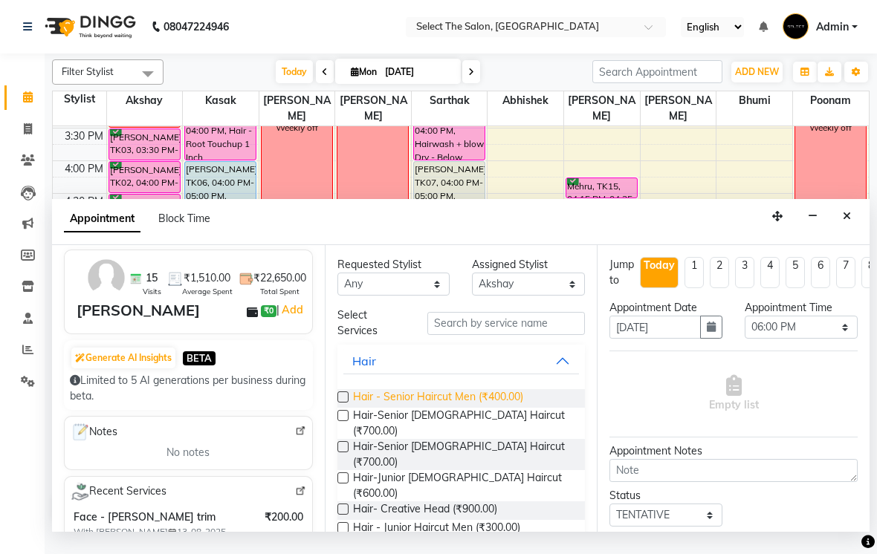
click at [363, 408] on span "Hair - Senior Haircut Men (₹400.00)" at bounding box center [438, 398] width 170 height 19
checkbox input "false"
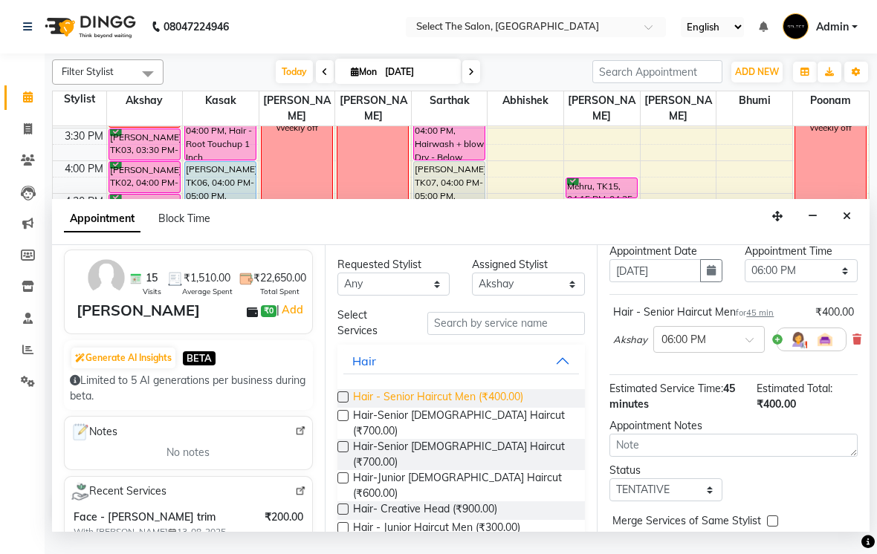
scroll to position [54, 0]
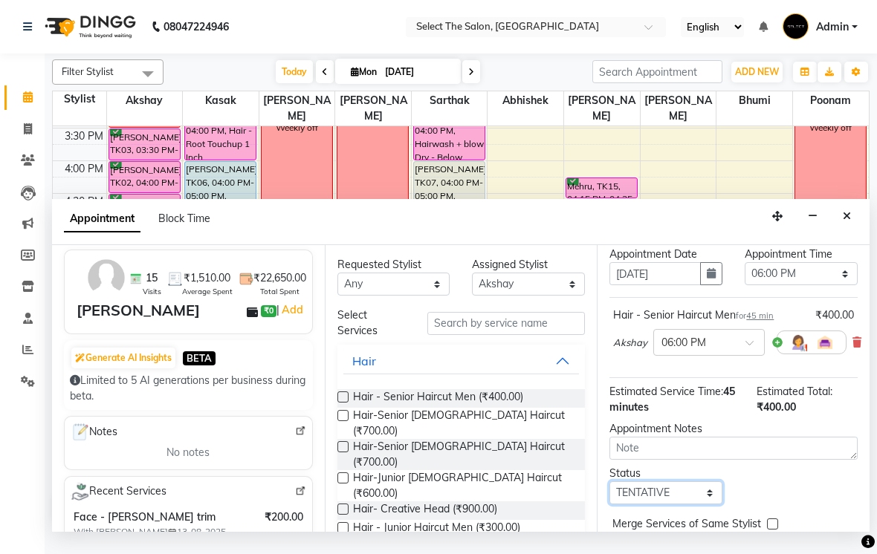
click at [635, 505] on select "Select TENTATIVE CONFIRM CHECK-IN UPCOMING" at bounding box center [665, 493] width 113 height 23
select select "confirm booking"
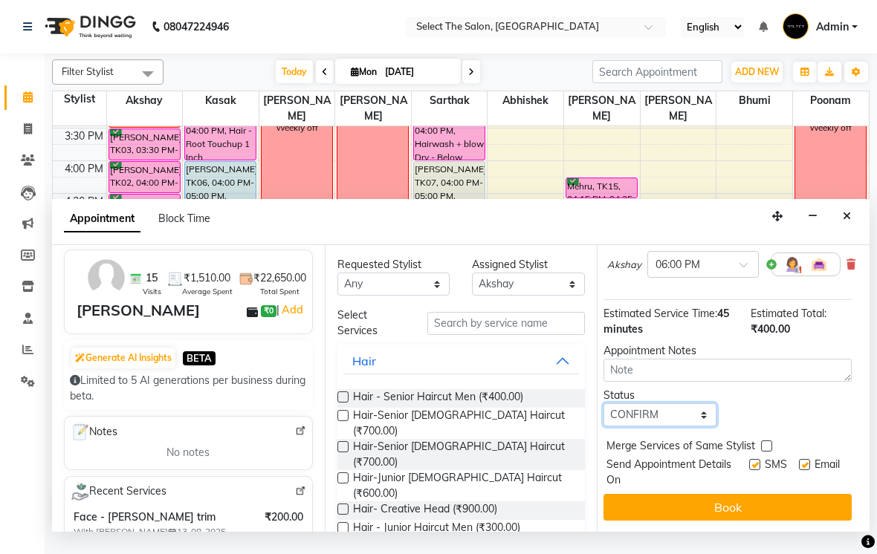
scroll to position [131, 6]
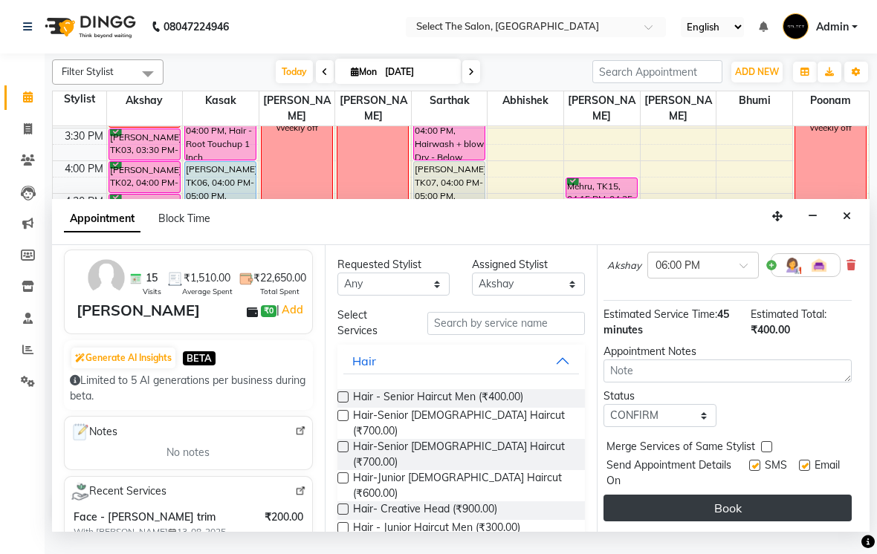
click at [711, 519] on button "Book" at bounding box center [727, 508] width 248 height 27
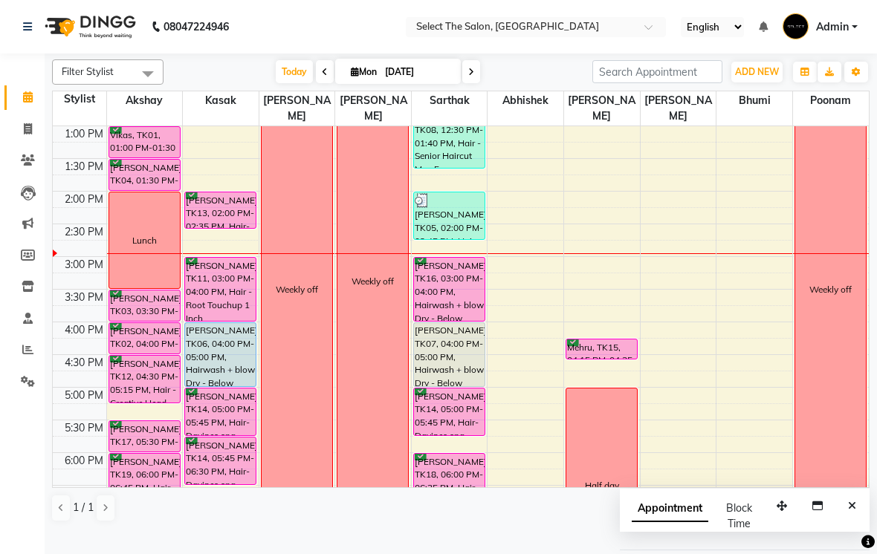
scroll to position [332, 0]
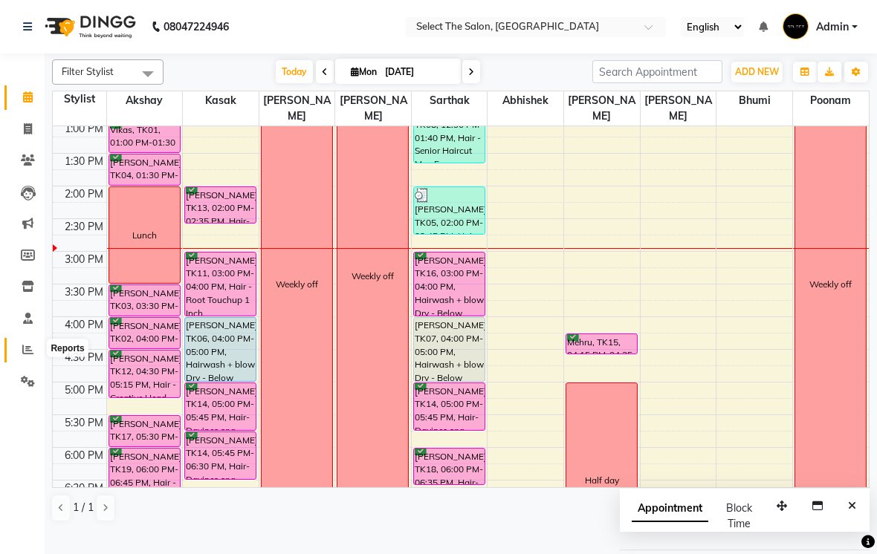
click at [23, 344] on icon at bounding box center [27, 349] width 11 height 11
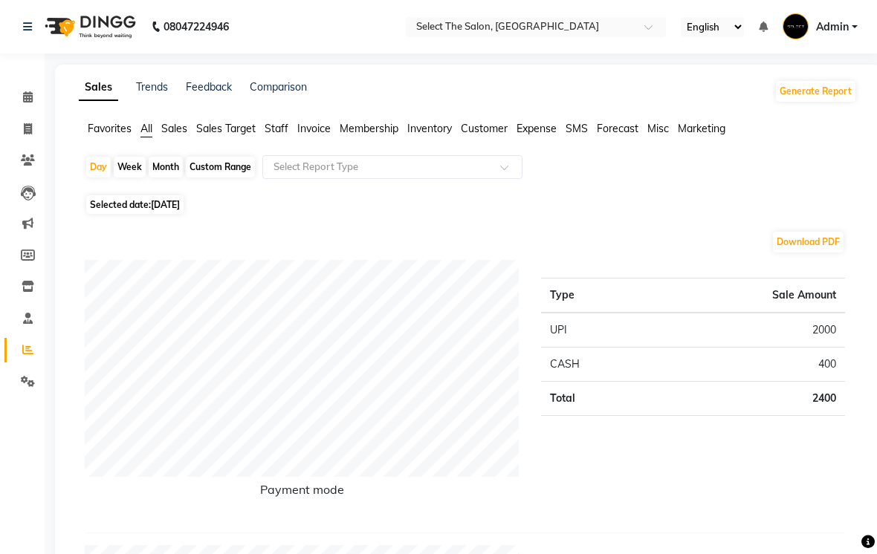
click at [170, 178] on div "Month" at bounding box center [166, 167] width 34 height 21
select select "9"
select select "2025"
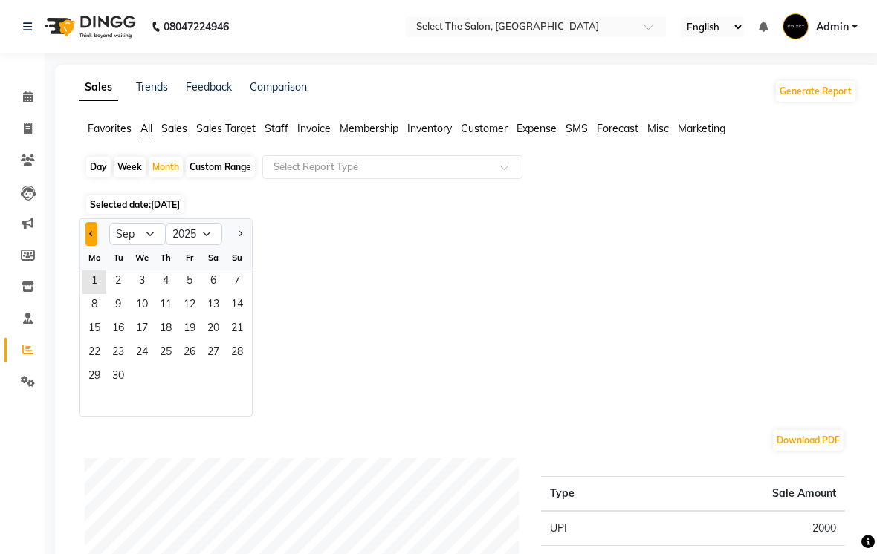
click at [91, 246] on button "Previous month" at bounding box center [91, 234] width 12 height 24
select select "8"
click at [236, 389] on span "31" at bounding box center [237, 378] width 24 height 24
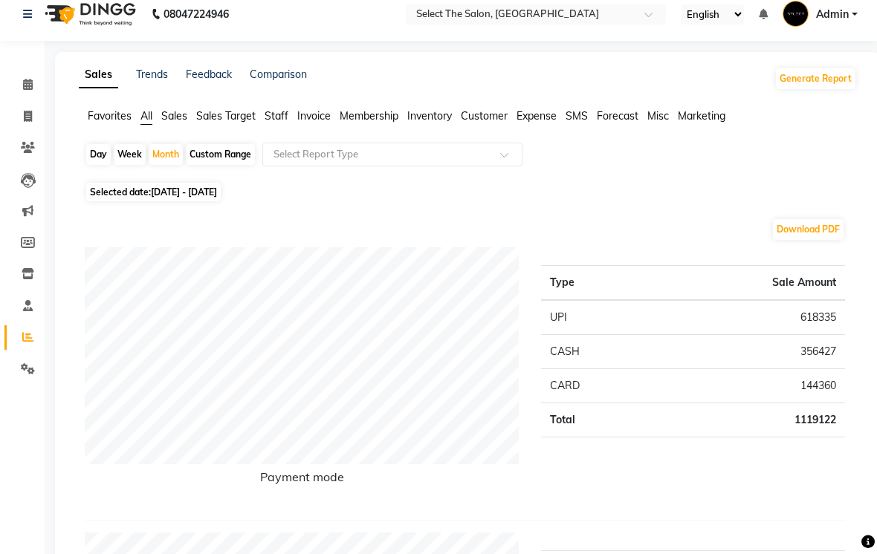
scroll to position [9, 0]
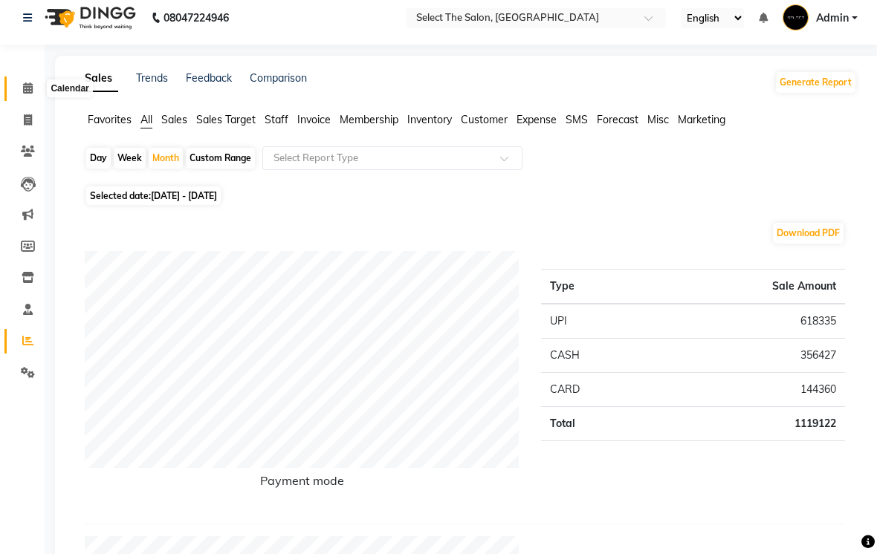
click at [22, 87] on span at bounding box center [28, 88] width 26 height 17
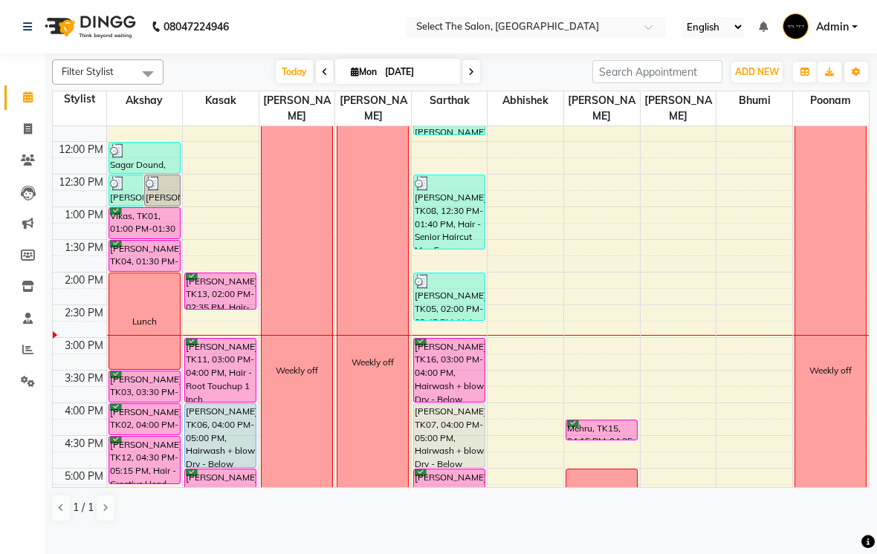
scroll to position [249, 0]
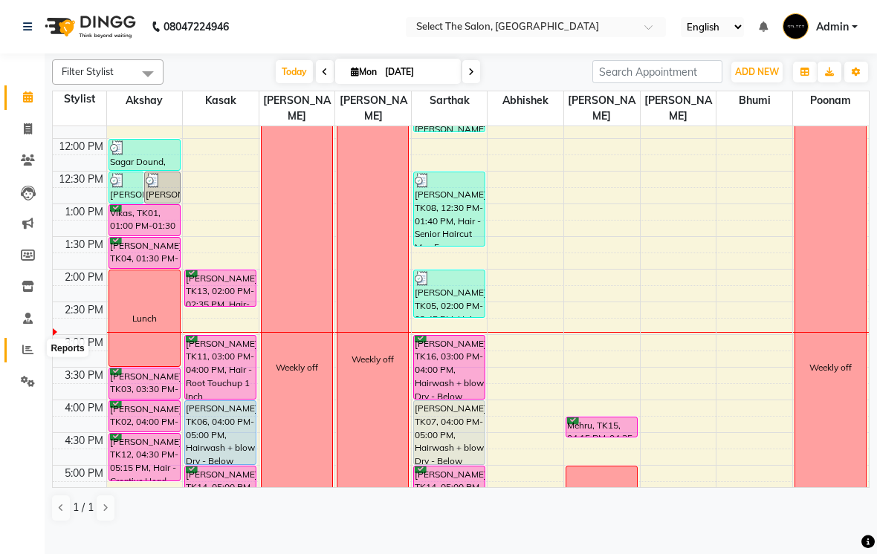
click at [21, 349] on span at bounding box center [28, 350] width 26 height 17
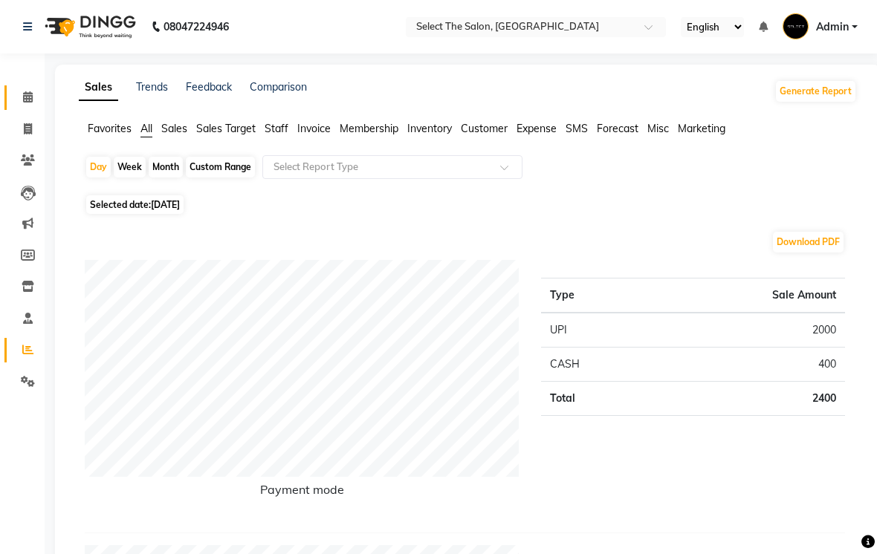
click at [17, 93] on span at bounding box center [28, 97] width 26 height 17
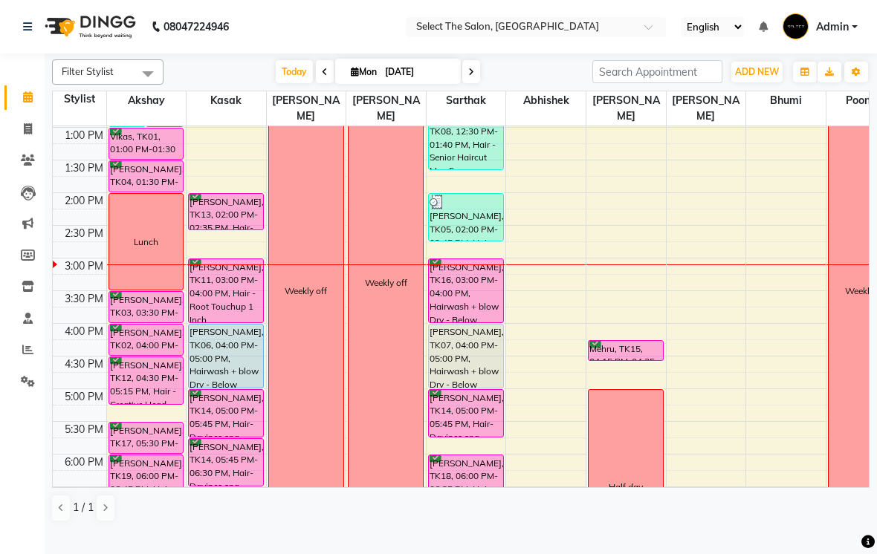
scroll to position [324, 0]
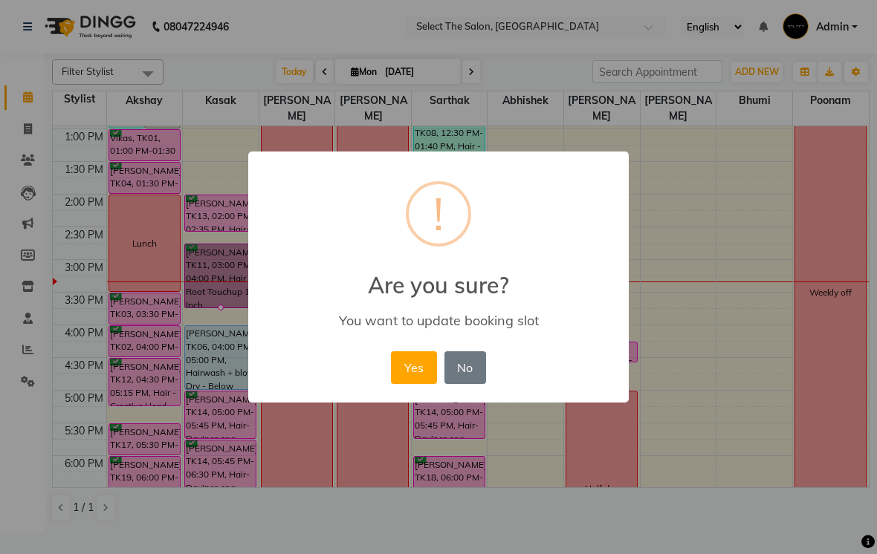
click at [467, 369] on button "No" at bounding box center [465, 367] width 42 height 33
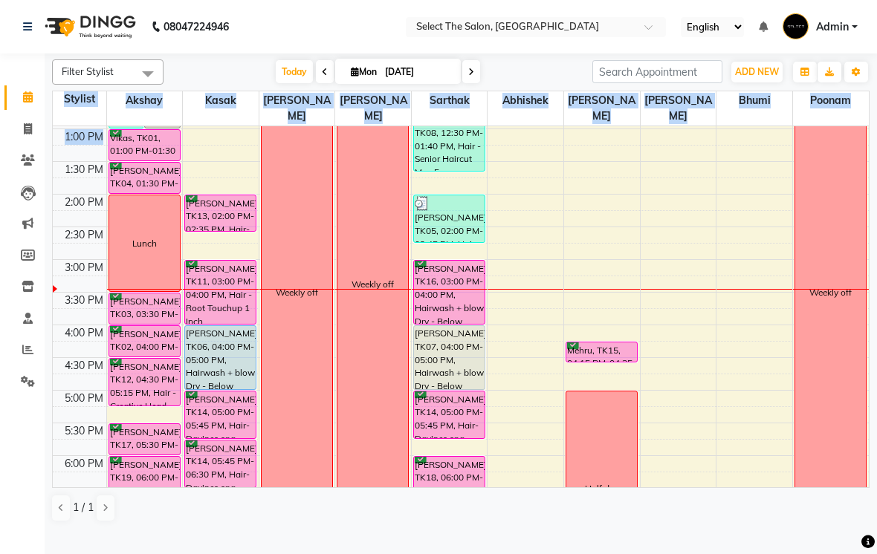
drag, startPoint x: 58, startPoint y: 125, endPoint x: 207, endPoint y: 152, distance: 151.0
click at [207, 152] on table "Stylist [PERSON_NAME] [PERSON_NAME] [PERSON_NAME] [PERSON_NAME] [PERSON_NAME] B…" at bounding box center [460, 290] width 817 height 398
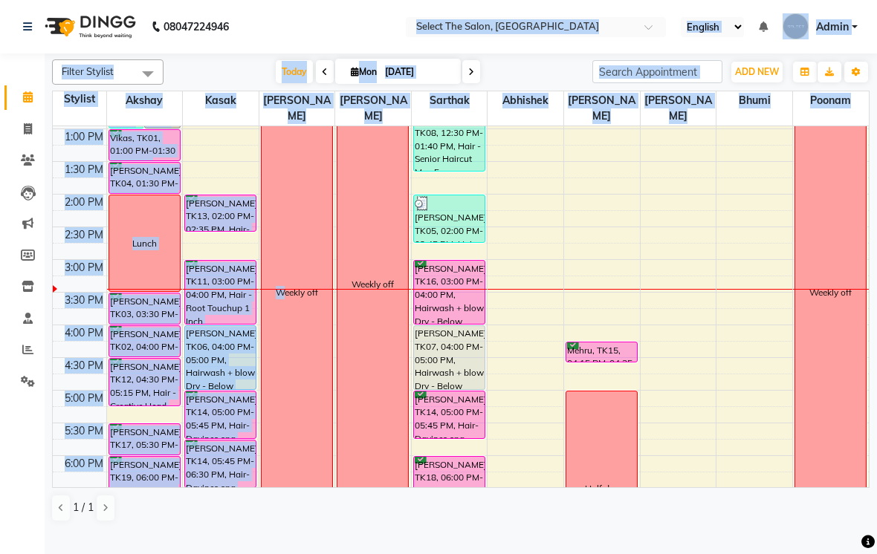
drag, startPoint x: 444, startPoint y: 53, endPoint x: 244, endPoint y: 299, distance: 317.4
click at [267, 219] on app-home "08047224946 Select Location × Select The Salon, Jehan Circle Gangapur Road Nash…" at bounding box center [438, 266] width 877 height 532
click at [506, 51] on nav "08047224946 Select Location × Select The Salon, Jehan Circle Gangapur Road Nash…" at bounding box center [438, 27] width 877 height 54
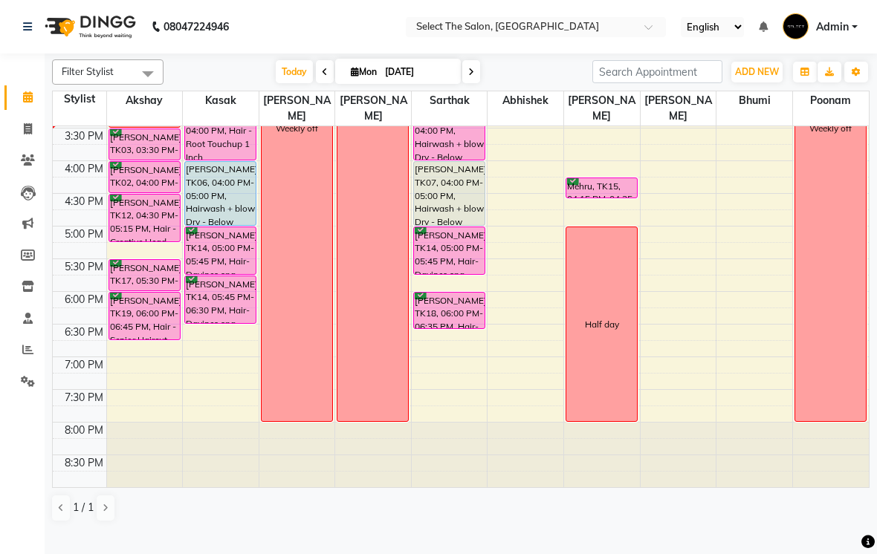
scroll to position [488, 0]
click at [68, 193] on td at bounding box center [80, 185] width 54 height 16
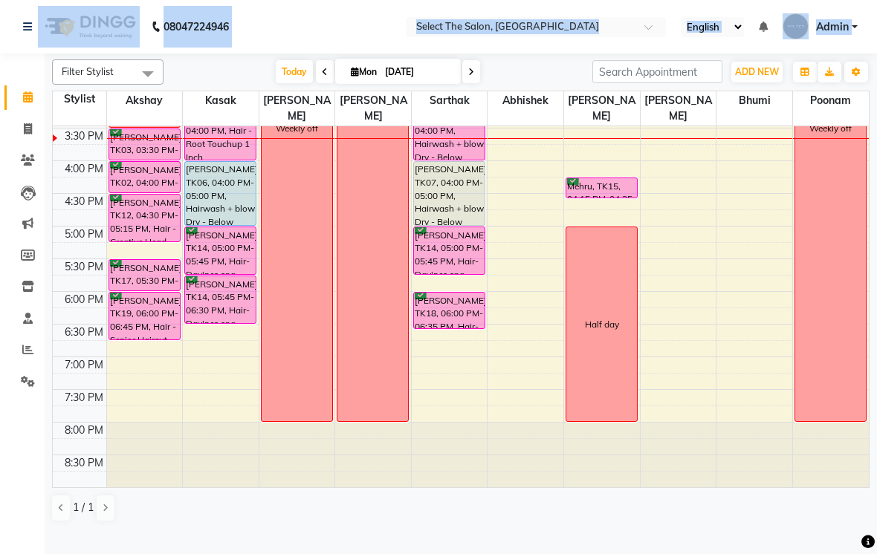
drag, startPoint x: 452, startPoint y: 341, endPoint x: -1, endPoint y: -1, distance: 567.2
click at [0, 0] on html "08047224946 Select Location × Select The Salon, Jehan Circle Gangapur Road Nash…" at bounding box center [438, 277] width 877 height 554
click at [307, 1] on nav "08047224946 Select Location × Select The Salon, Jehan Circle Gangapur Road Nash…" at bounding box center [438, 27] width 877 height 54
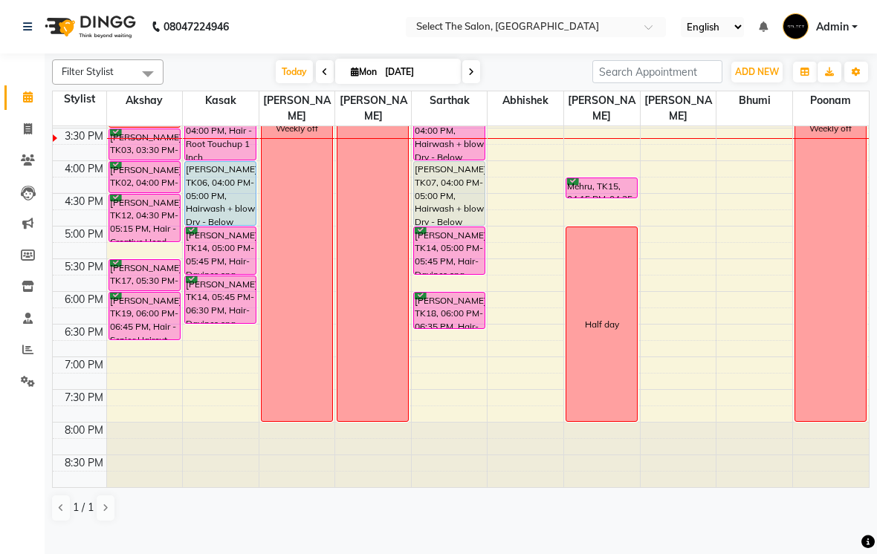
click at [369, 77] on span "Mon" at bounding box center [363, 71] width 33 height 11
select select "9"
select select "2025"
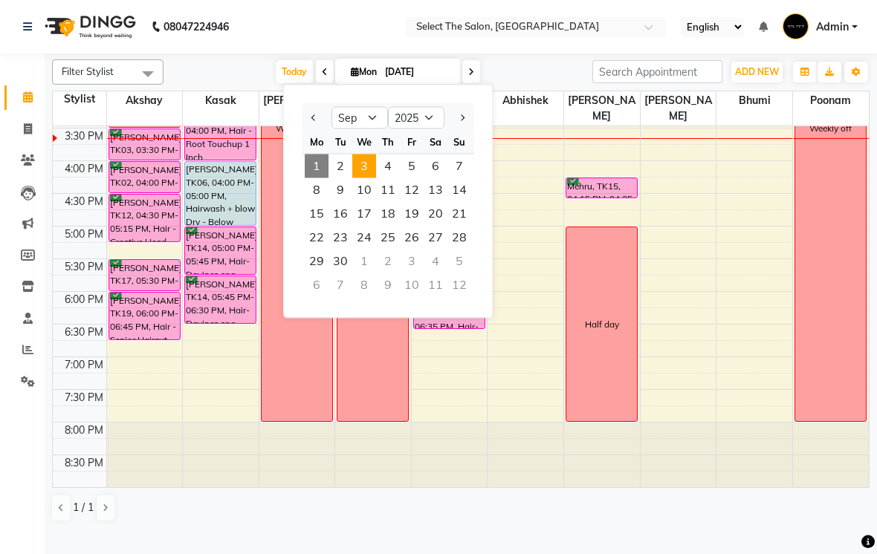
click at [365, 178] on span "3" at bounding box center [364, 167] width 24 height 24
type input "[DATE]"
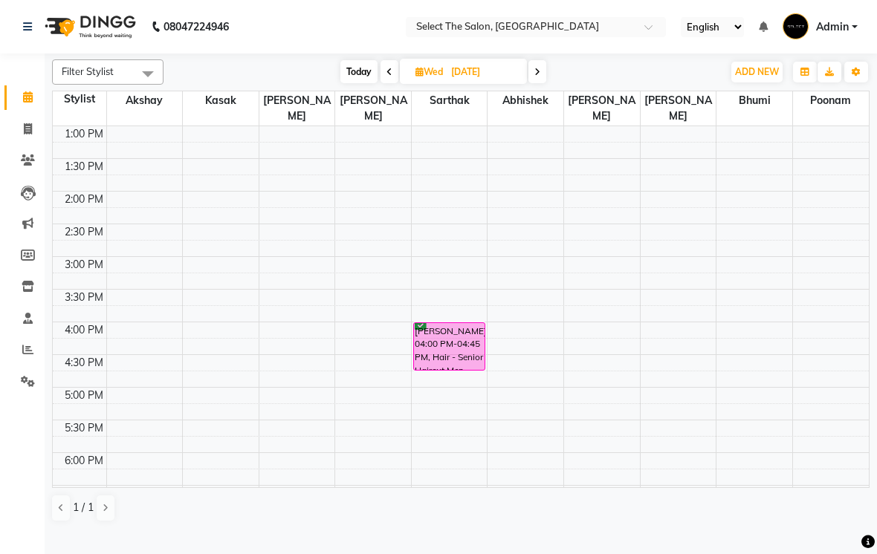
scroll to position [360, 0]
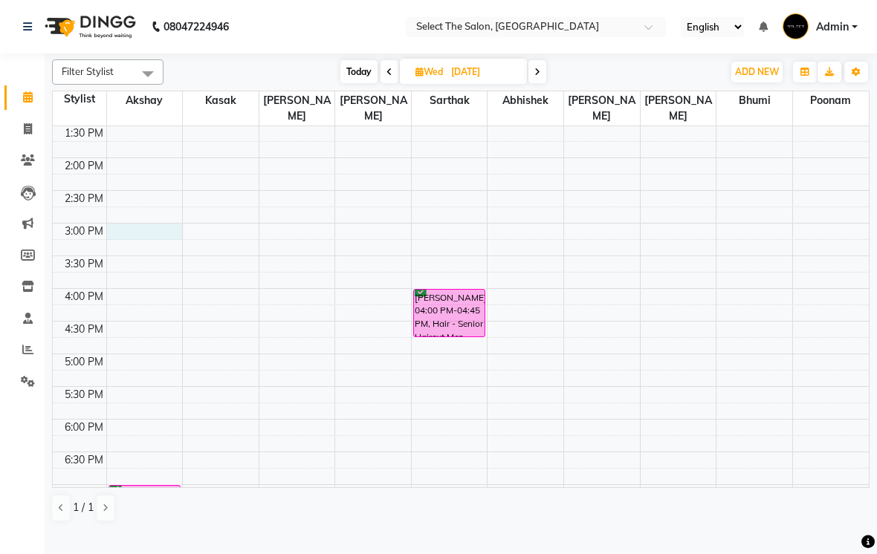
drag, startPoint x: 117, startPoint y: 254, endPoint x: 135, endPoint y: 255, distance: 17.9
click at [135, 255] on div "8:00 AM 8:30 AM 9:00 AM 9:30 AM 10:00 AM 10:30 AM 11:00 AM 11:30 AM 12:00 PM 12…" at bounding box center [461, 190] width 816 height 849
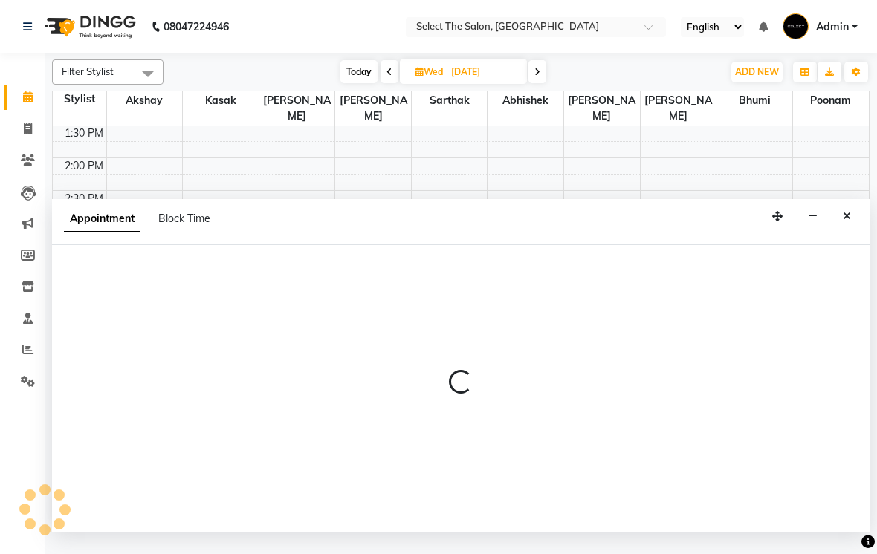
select select "31289"
select select "tentative"
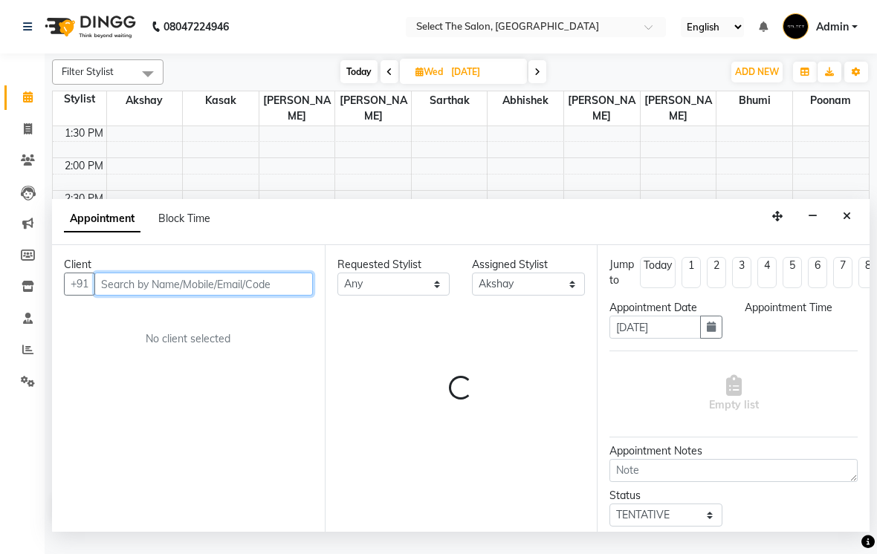
select select "900"
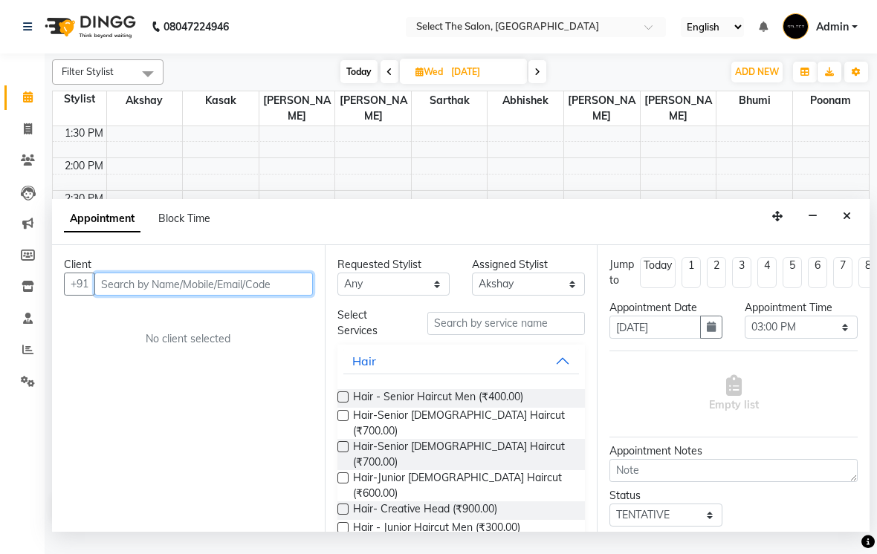
click at [120, 296] on input "text" at bounding box center [203, 284] width 218 height 23
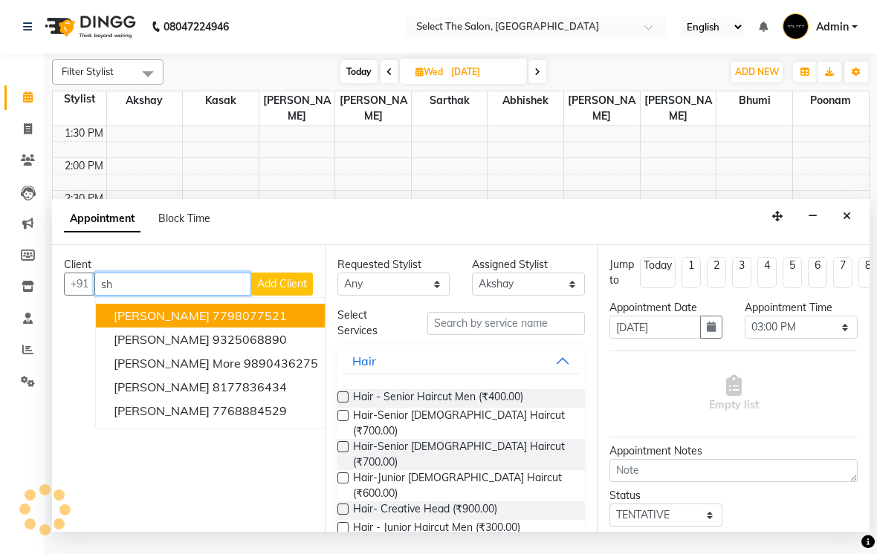
type input "s"
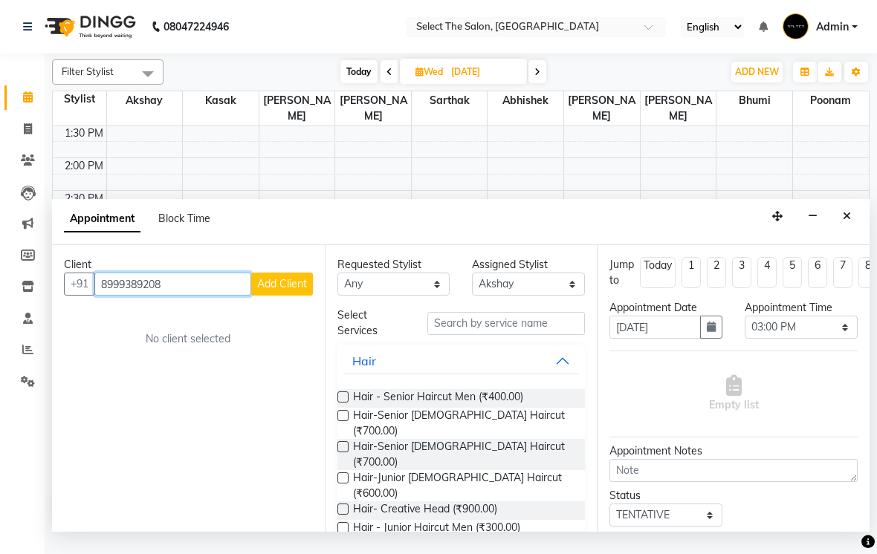
type input "8999389208"
click at [262, 291] on span "Add Client" at bounding box center [282, 283] width 50 height 13
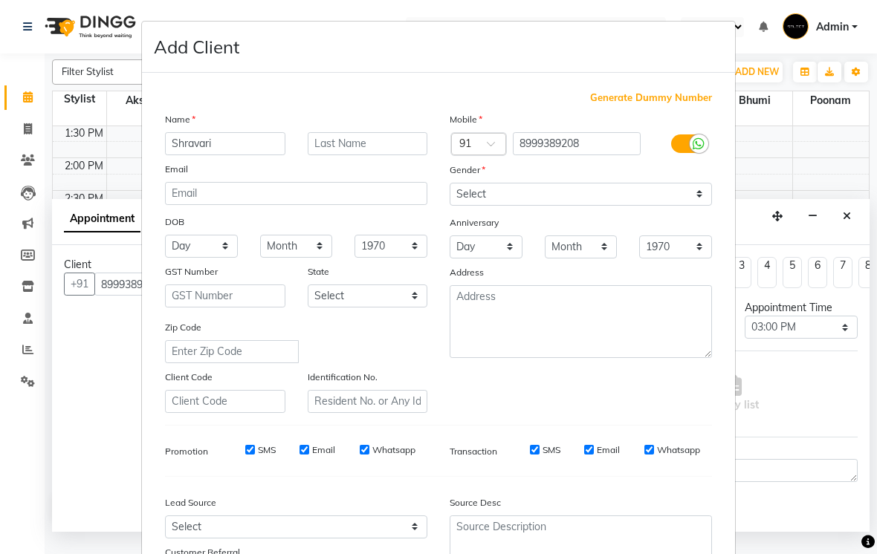
type input "Shravari"
click at [371, 141] on input "text" at bounding box center [368, 143] width 120 height 23
type input "[PERSON_NAME]"
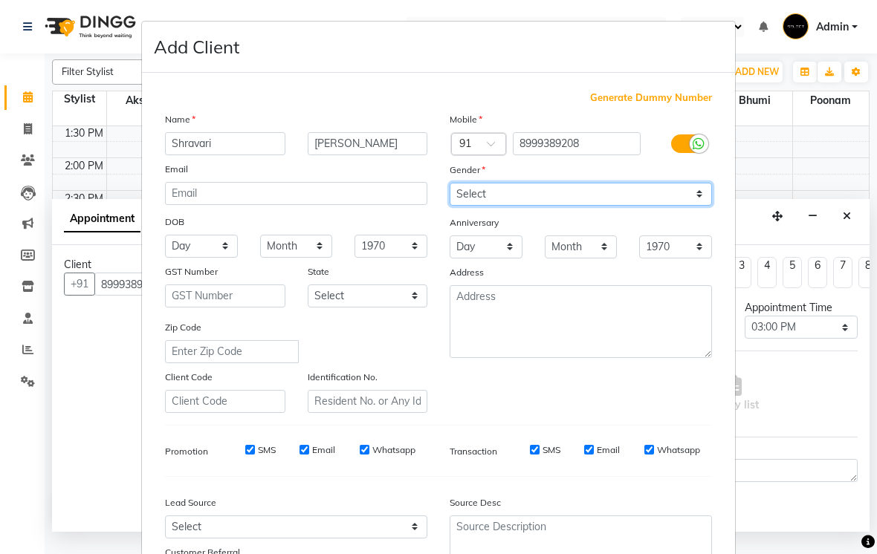
select select "[DEMOGRAPHIC_DATA]"
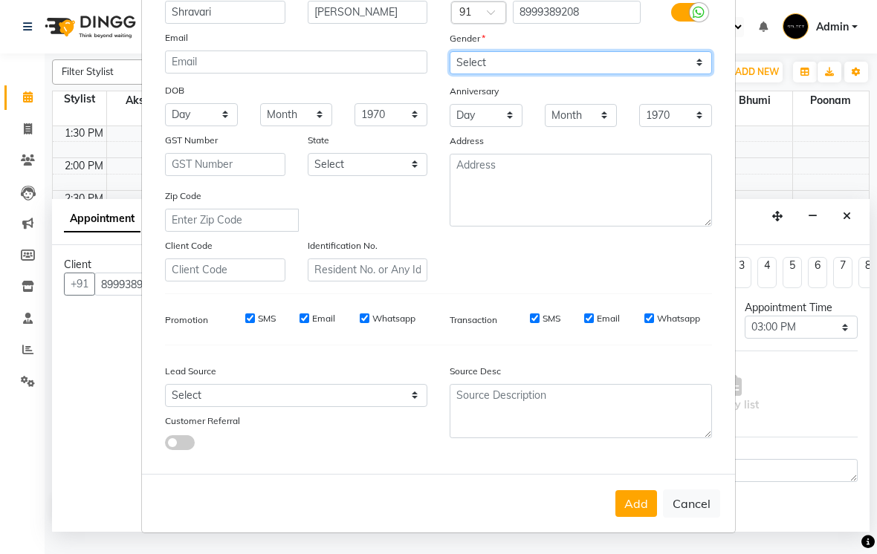
scroll to position [131, 0]
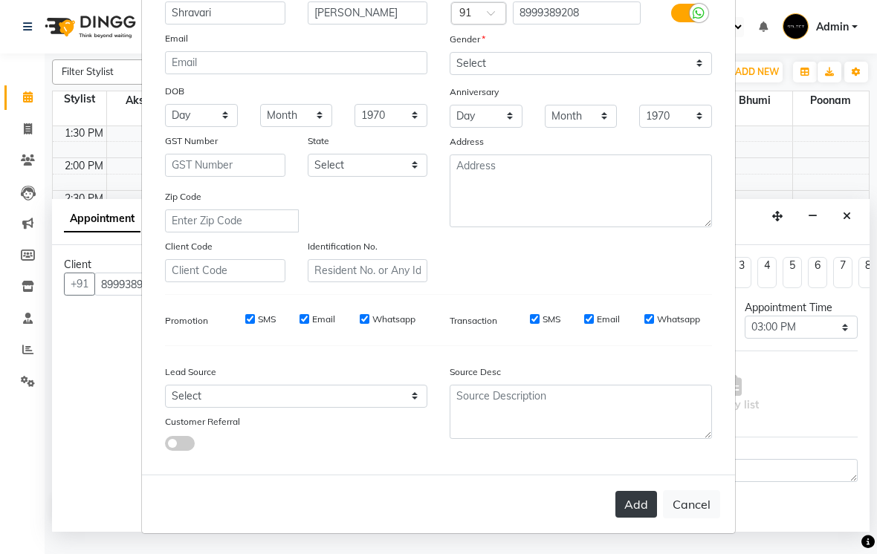
click at [626, 512] on button "Add" at bounding box center [636, 504] width 42 height 27
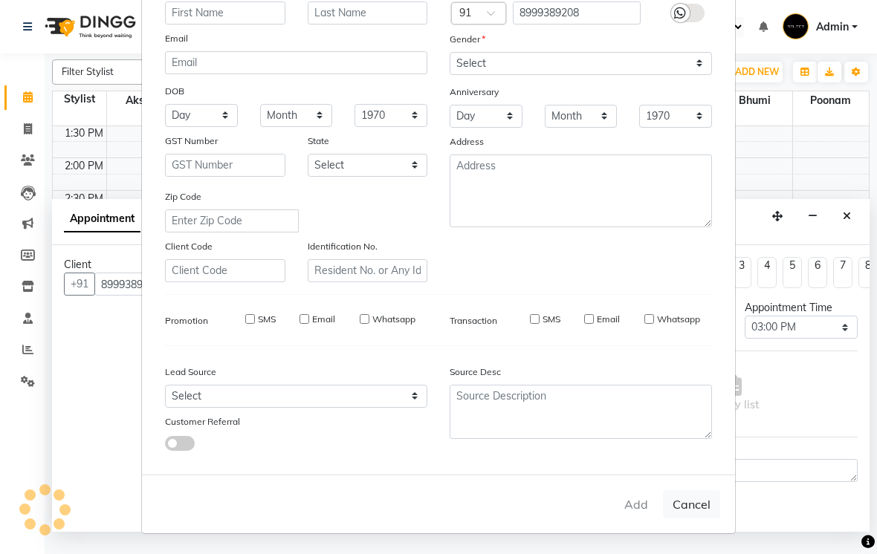
select select
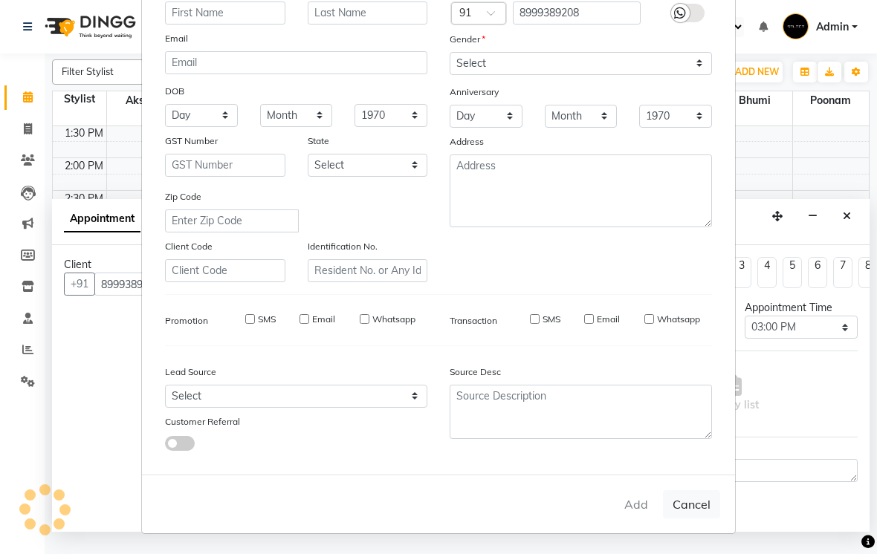
select select
checkbox input "false"
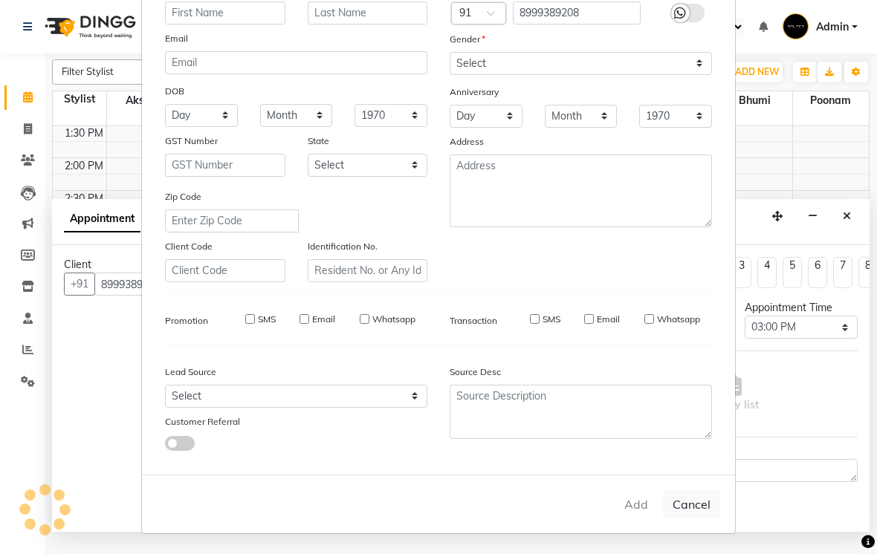
checkbox input "false"
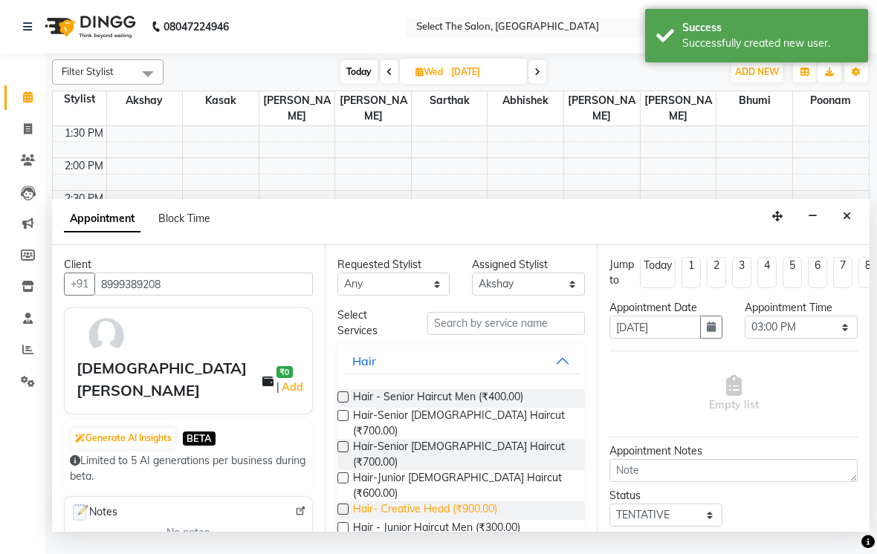
click at [494, 502] on span "Hair- Creative Head (₹900.00)" at bounding box center [425, 511] width 144 height 19
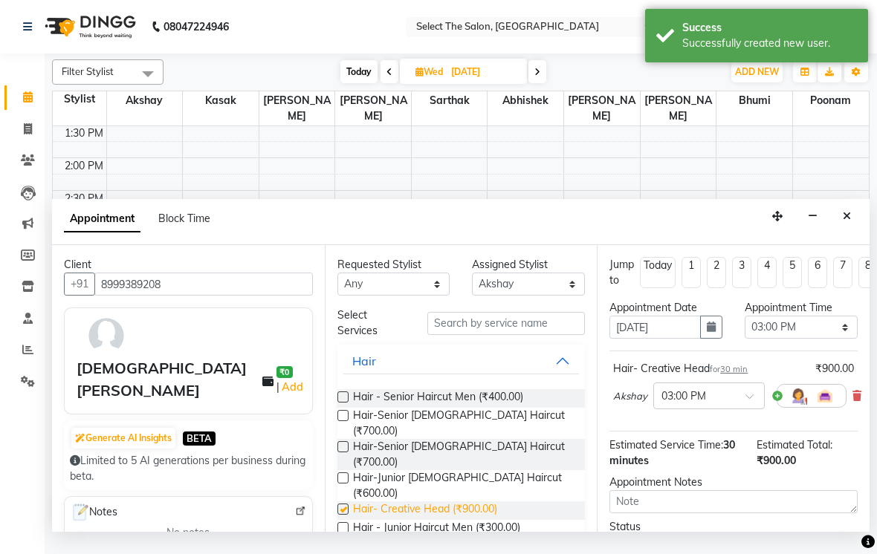
checkbox input "false"
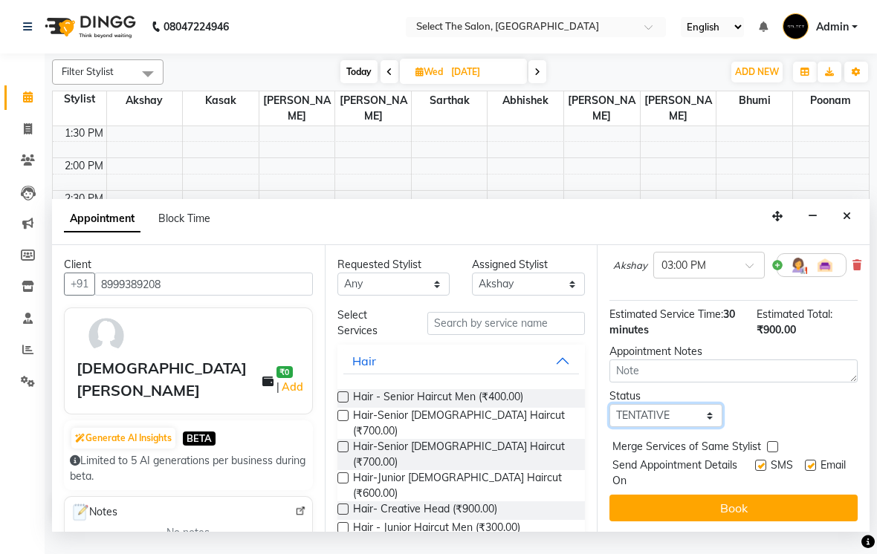
select select "confirm booking"
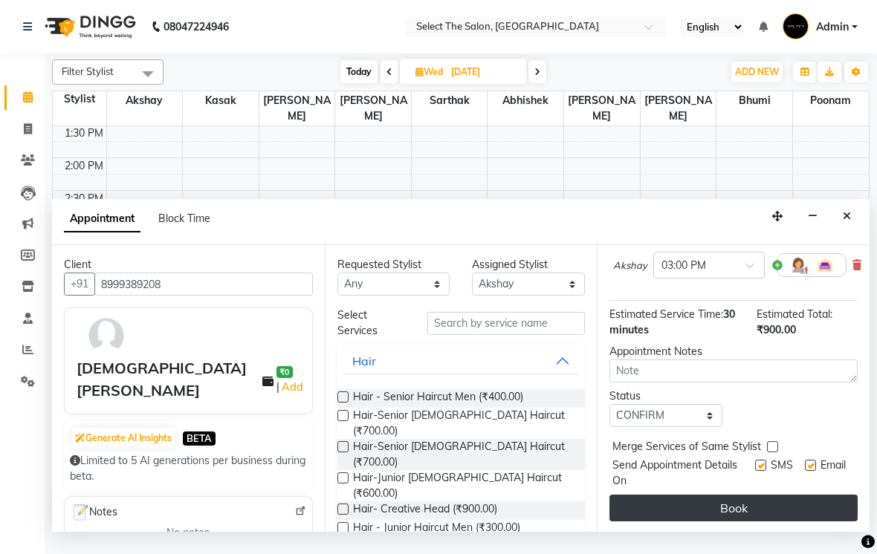
click at [653, 522] on button "Book" at bounding box center [733, 508] width 248 height 27
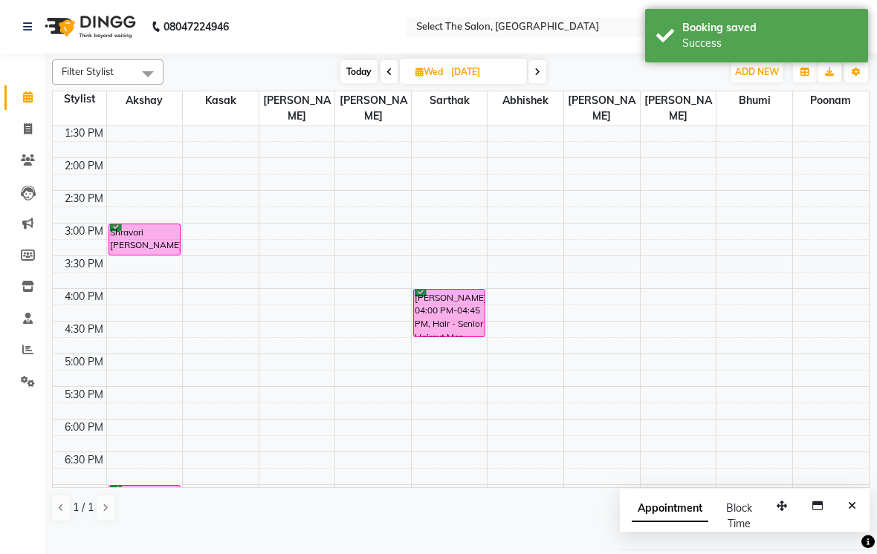
click at [369, 83] on span "Today" at bounding box center [358, 71] width 37 height 23
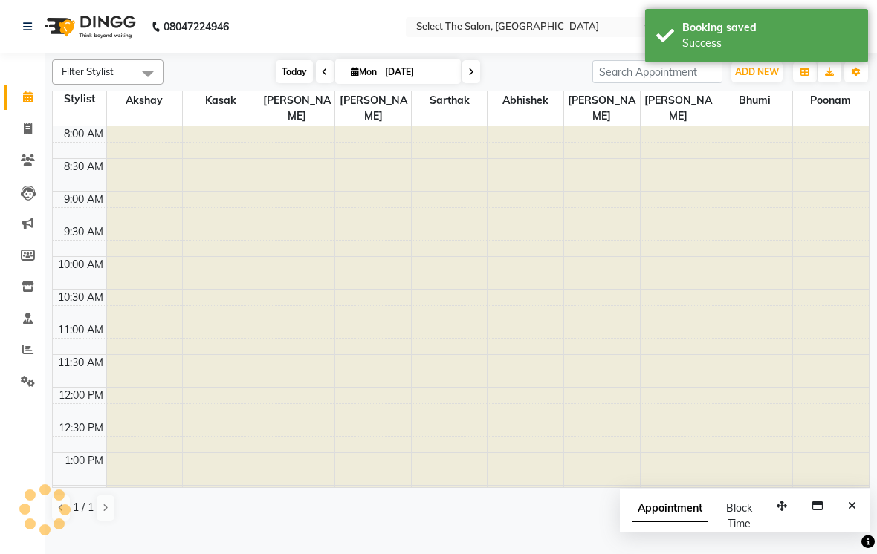
scroll to position [459, 0]
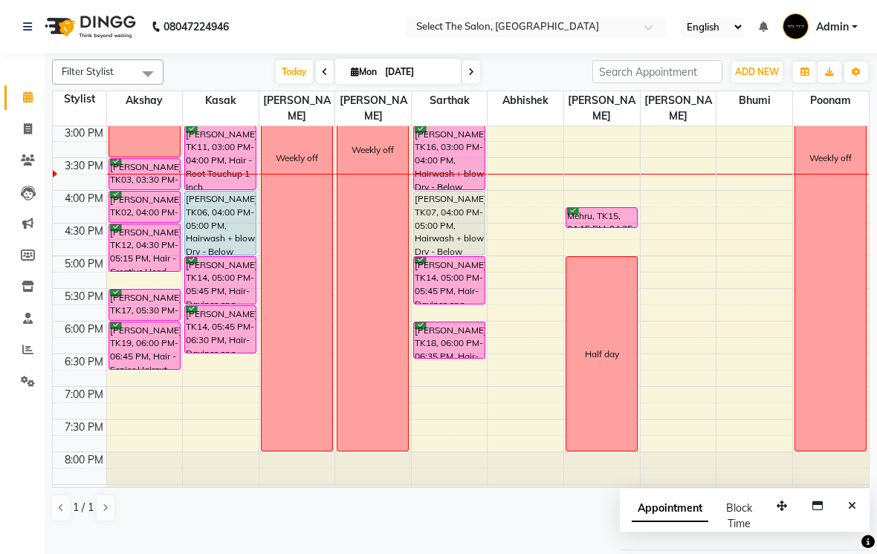
click at [470, 77] on icon at bounding box center [471, 72] width 6 height 9
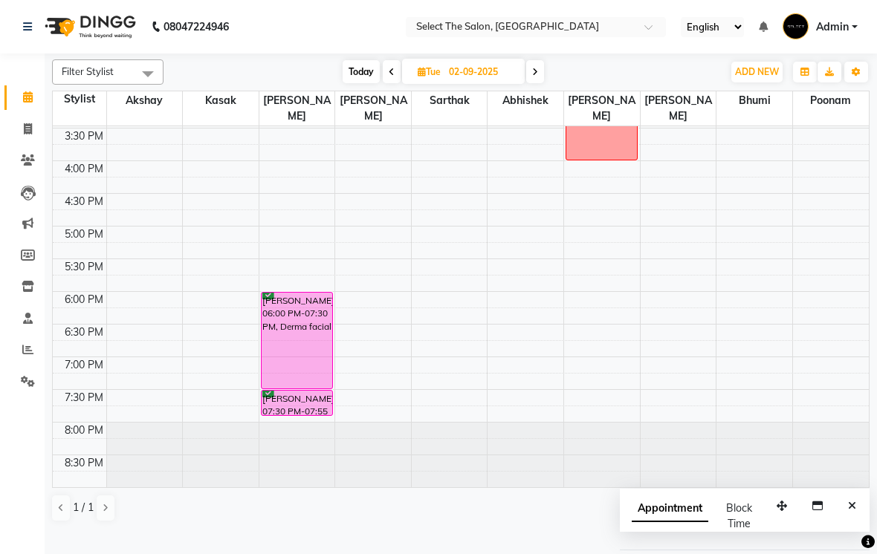
scroll to position [488, 0]
drag, startPoint x: 374, startPoint y: 94, endPoint x: 360, endPoint y: 94, distance: 14.1
click at [360, 83] on span "Today" at bounding box center [361, 71] width 37 height 23
type input "[DATE]"
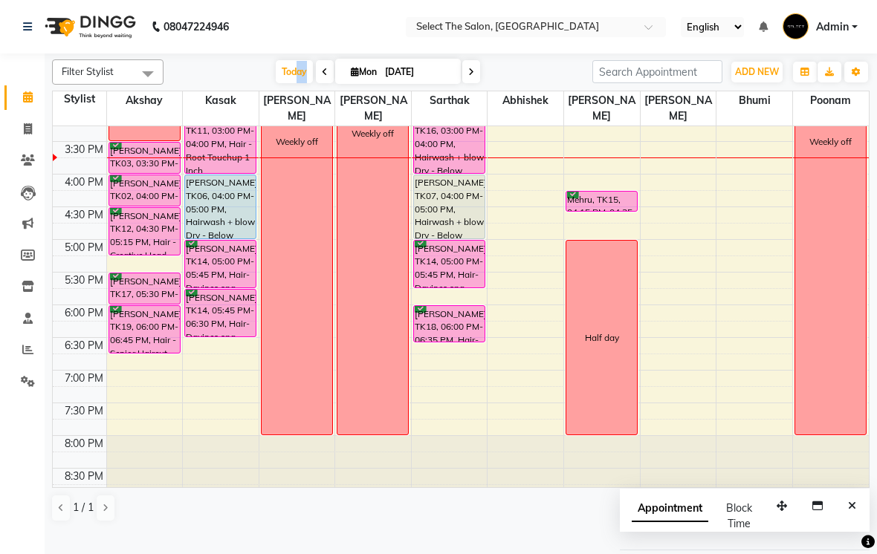
scroll to position [478, 0]
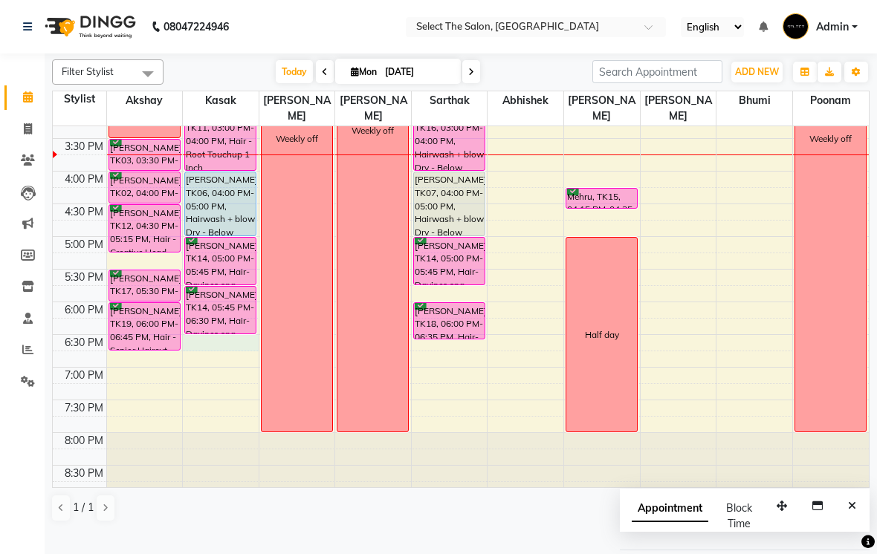
click at [192, 366] on div "8:00 AM 8:30 AM 9:00 AM 9:30 AM 10:00 AM 10:30 AM 11:00 AM 11:30 AM 12:00 PM 12…" at bounding box center [461, 73] width 816 height 849
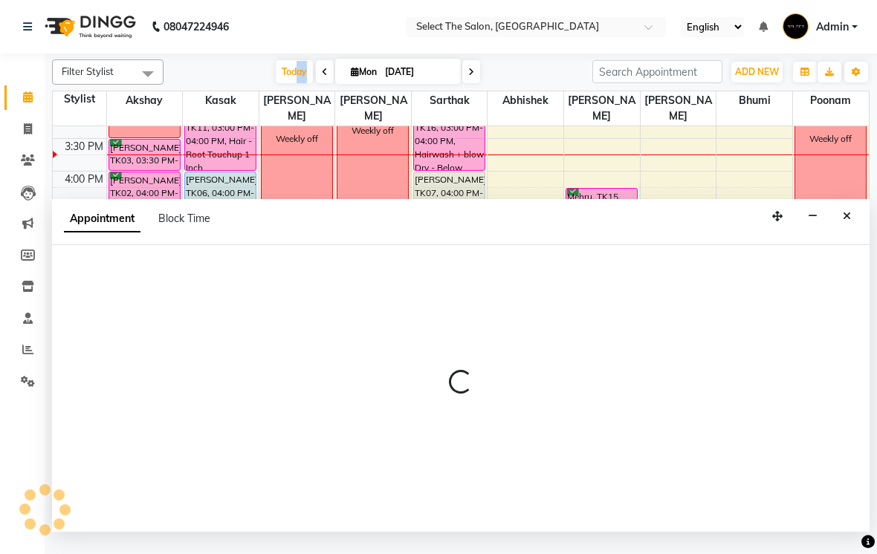
select select "36897"
select select "1110"
select select "tentative"
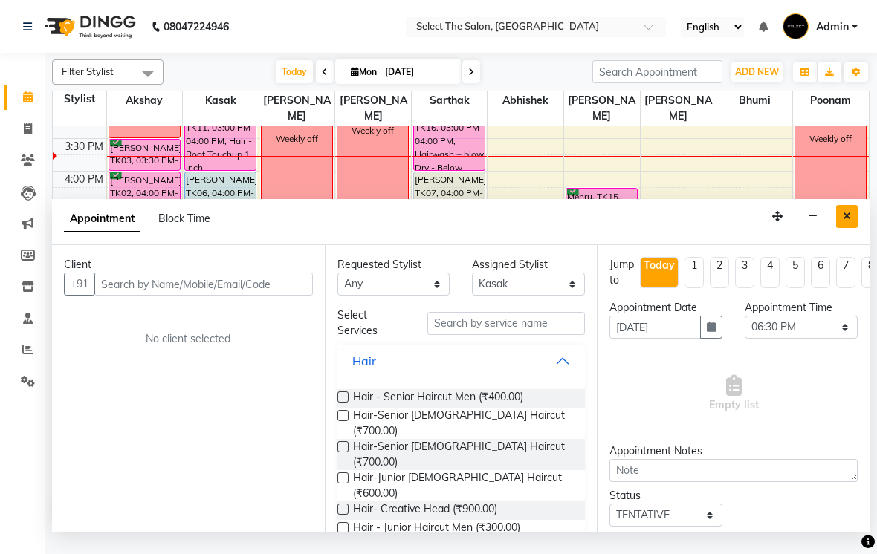
click at [846, 245] on div "Appointment Block Time" at bounding box center [460, 222] width 817 height 46
click at [846, 228] on button "Close" at bounding box center [847, 216] width 22 height 23
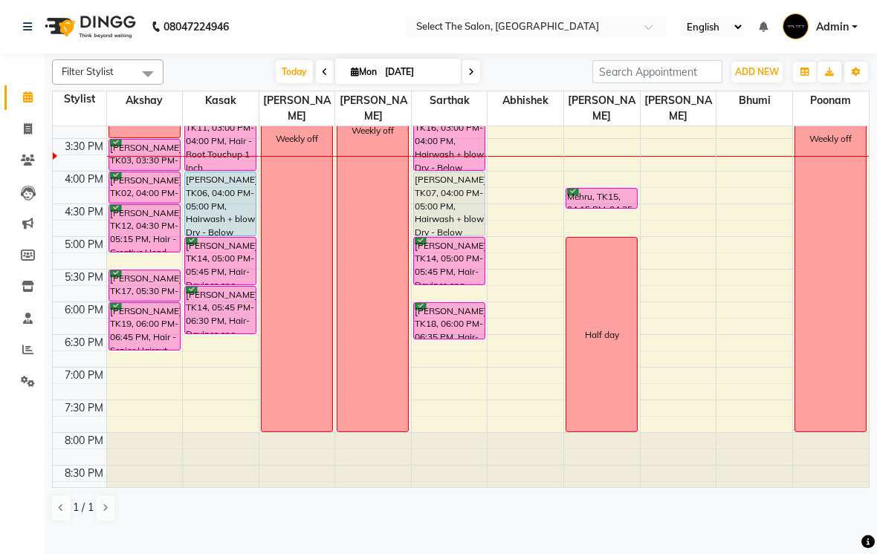
click at [143, 353] on div at bounding box center [144, 350] width 71 height 6
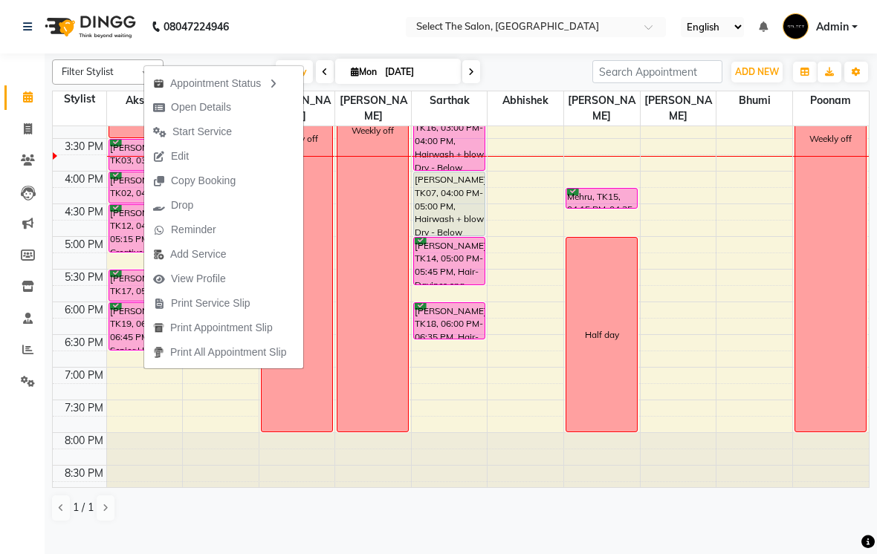
click at [77, 269] on td at bounding box center [80, 261] width 54 height 16
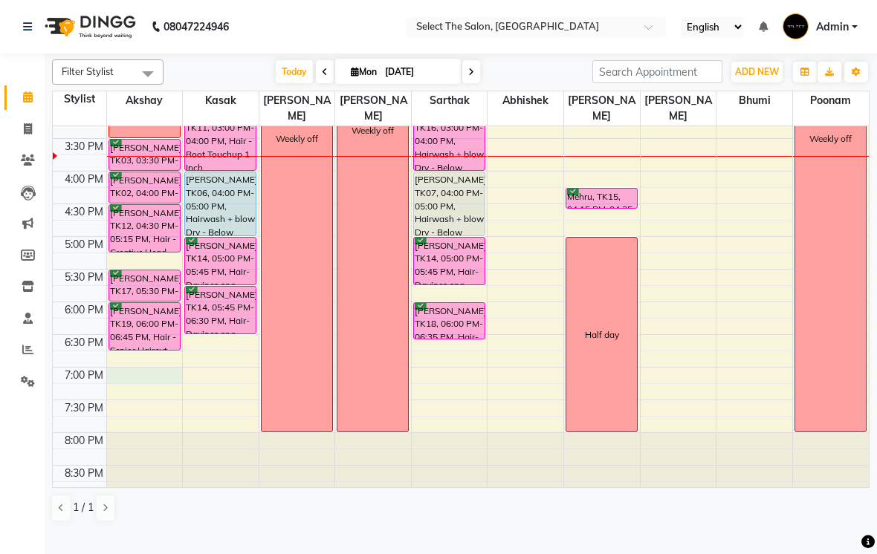
click at [123, 395] on div "8:00 AM 8:30 AM 9:00 AM 9:30 AM 10:00 AM 10:30 AM 11:00 AM 11:30 AM 12:00 PM 12…" at bounding box center [461, 73] width 816 height 849
select select "31289"
select select "1140"
select select "tentative"
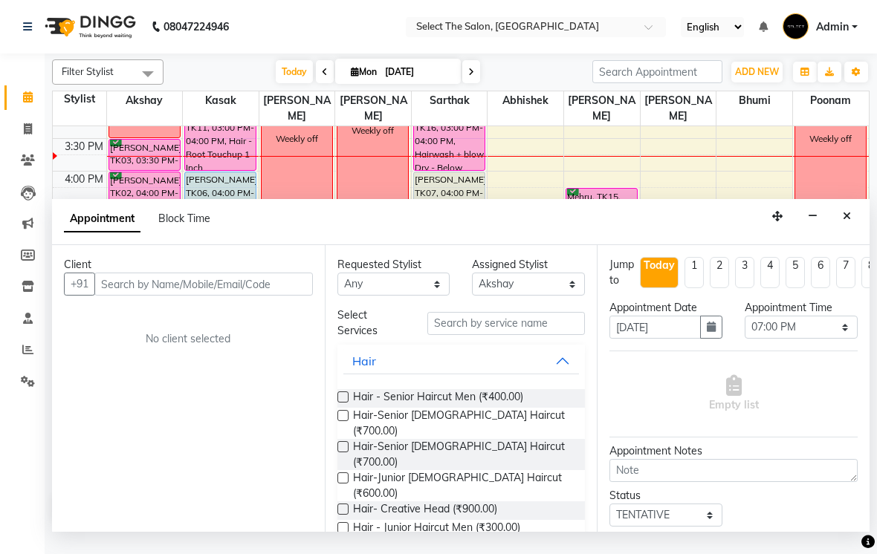
click at [187, 296] on input "text" at bounding box center [203, 284] width 218 height 23
type input "n"
type input "9588681979"
click at [280, 291] on span "Add Client" at bounding box center [282, 283] width 50 height 13
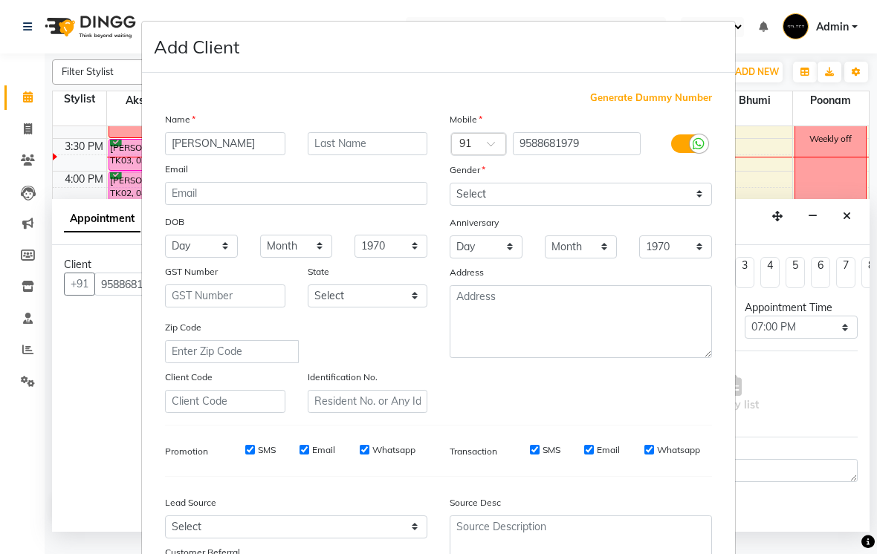
type input "[PERSON_NAME]"
click at [318, 143] on input "text" at bounding box center [368, 143] width 120 height 23
type input "p"
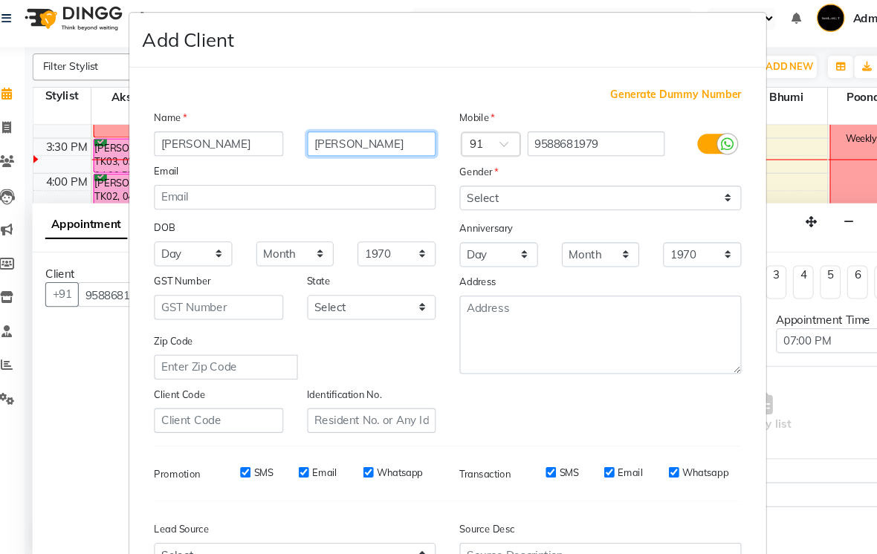
type input "[PERSON_NAME]"
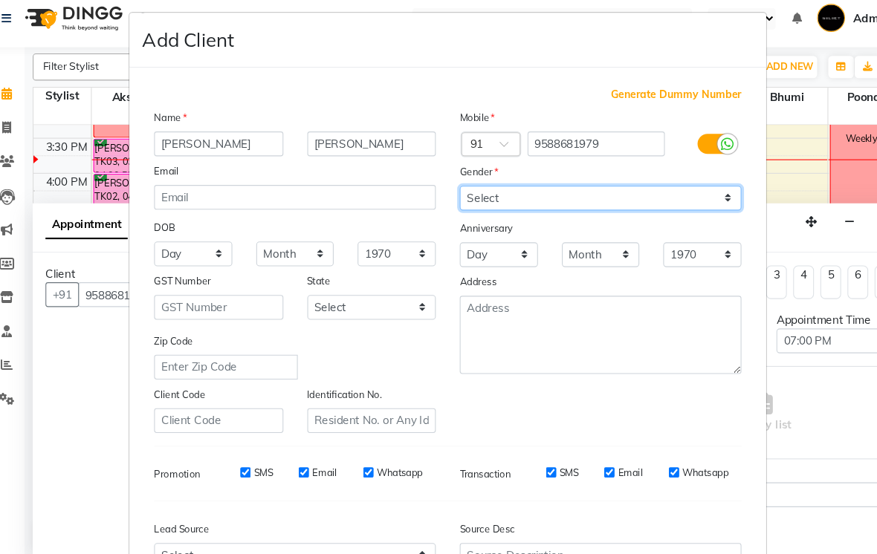
select select "[DEMOGRAPHIC_DATA]"
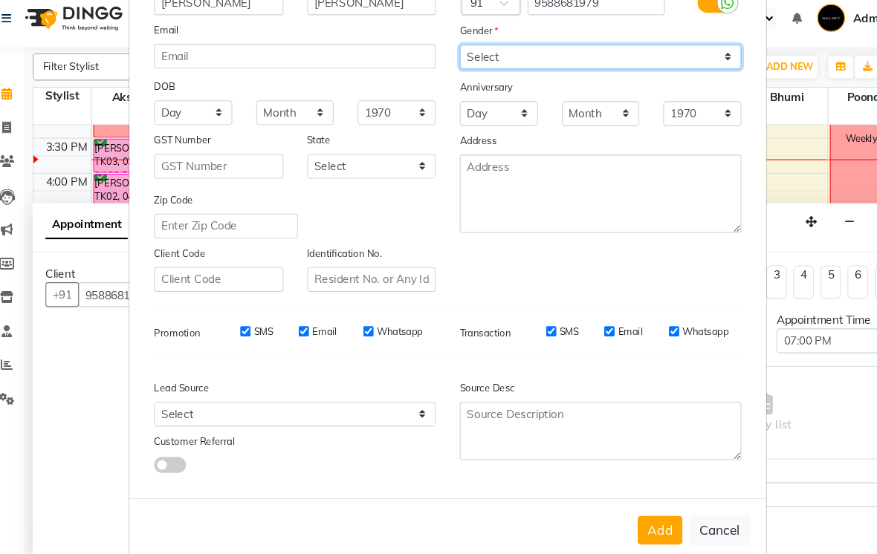
scroll to position [131, 0]
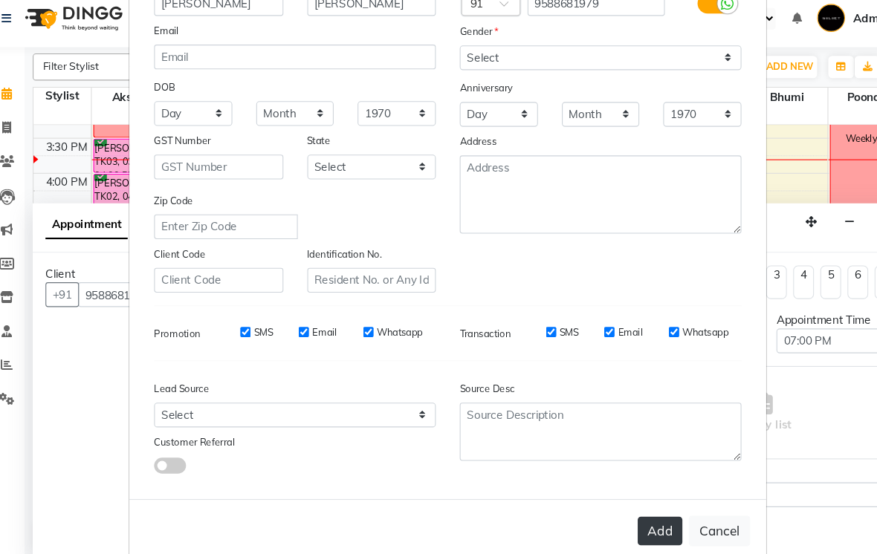
click at [621, 496] on button "Add" at bounding box center [636, 504] width 42 height 27
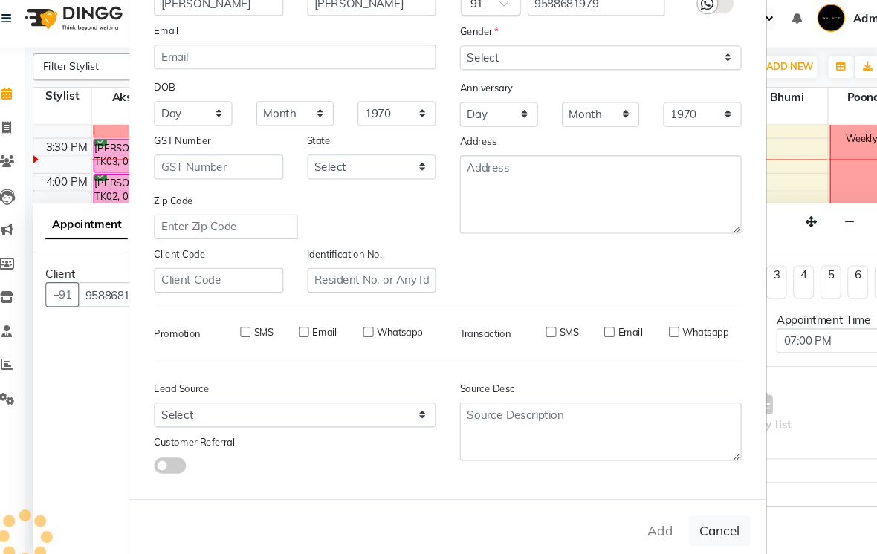
select select
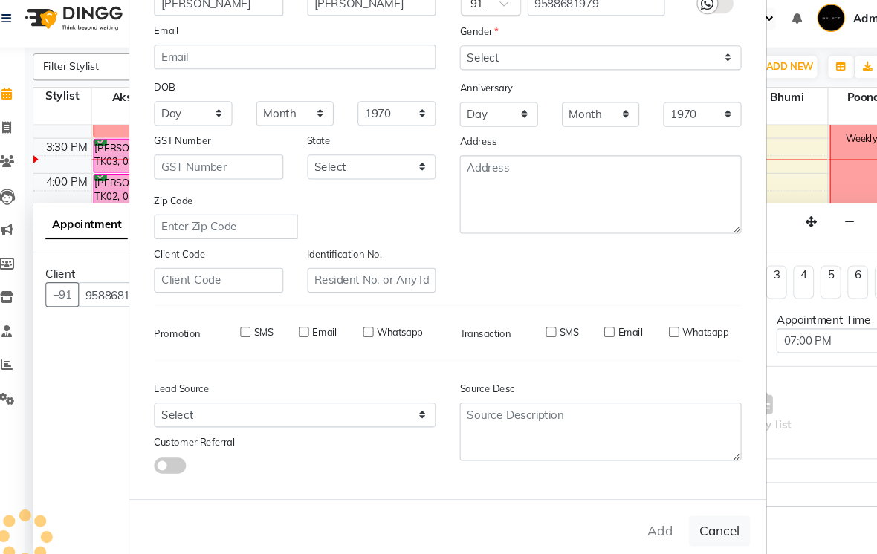
select select
checkbox input "false"
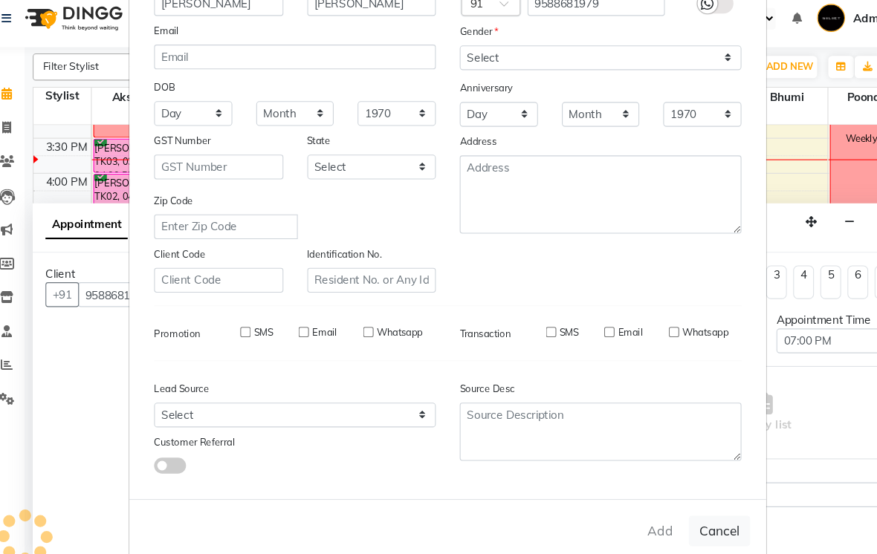
checkbox input "false"
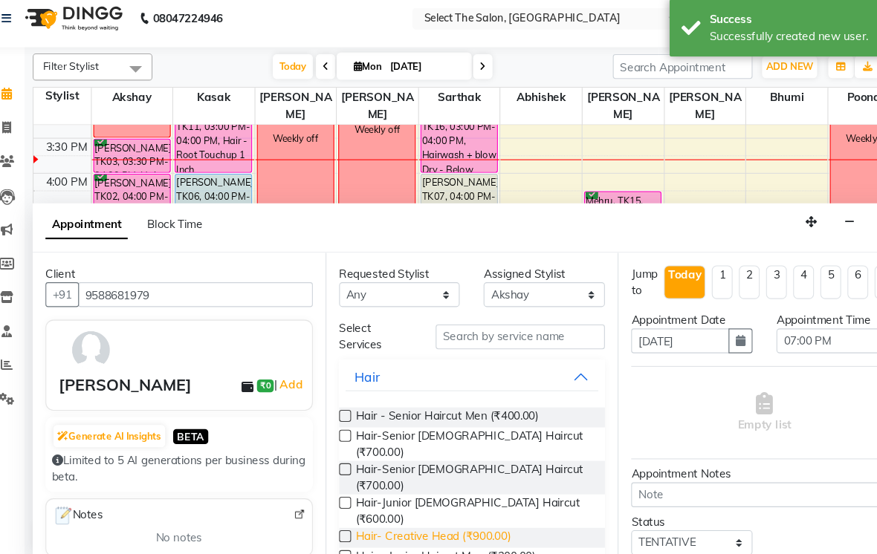
click at [476, 502] on span "Hair- Creative Head (₹900.00)" at bounding box center [425, 511] width 144 height 19
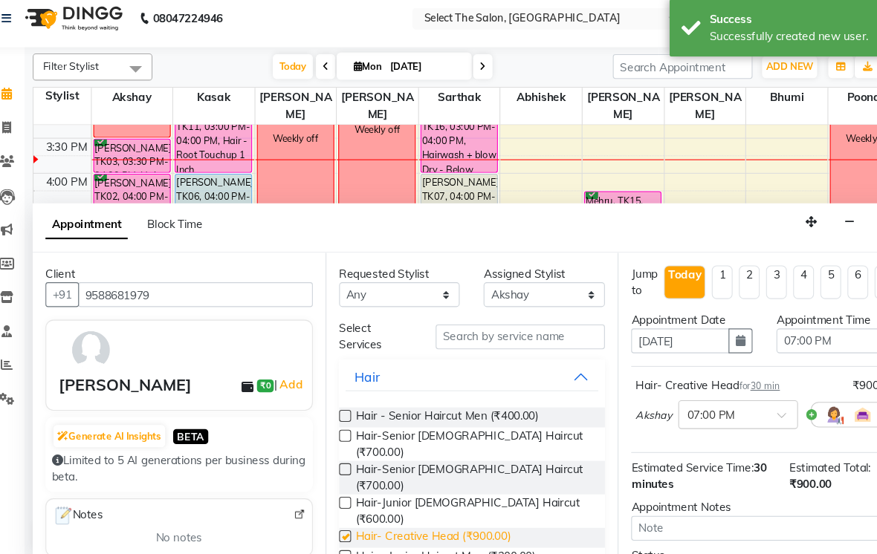
checkbox input "false"
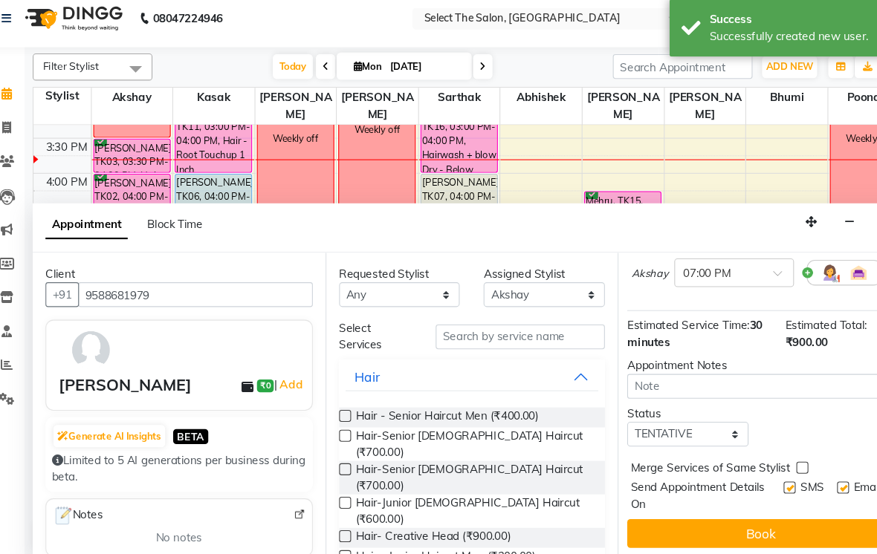
scroll to position [131, 4]
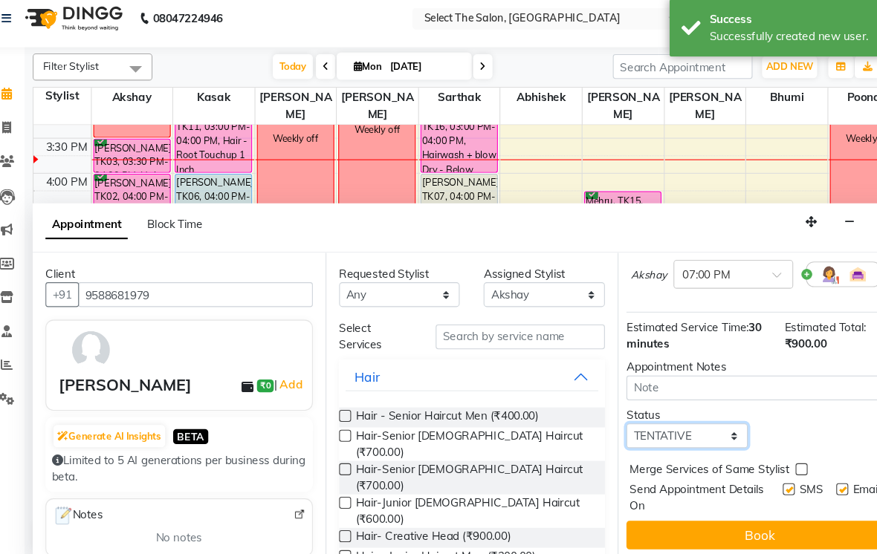
select select "confirm booking"
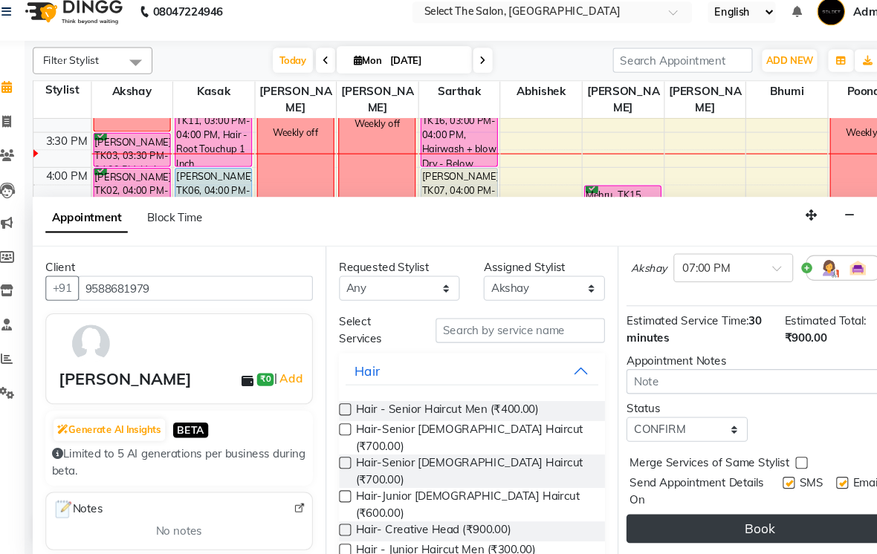
click at [781, 507] on button "Book" at bounding box center [729, 508] width 248 height 27
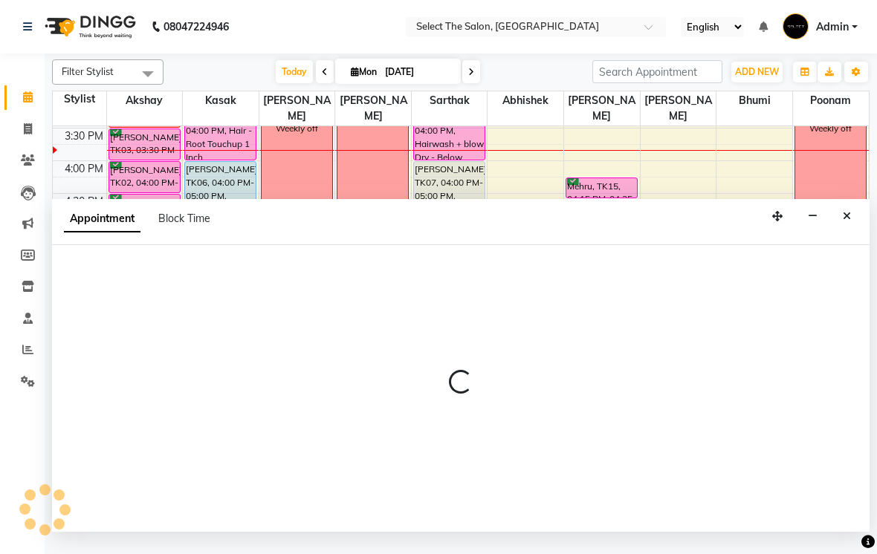
scroll to position [488, 0]
select select "36897"
select select "1110"
select select "tentative"
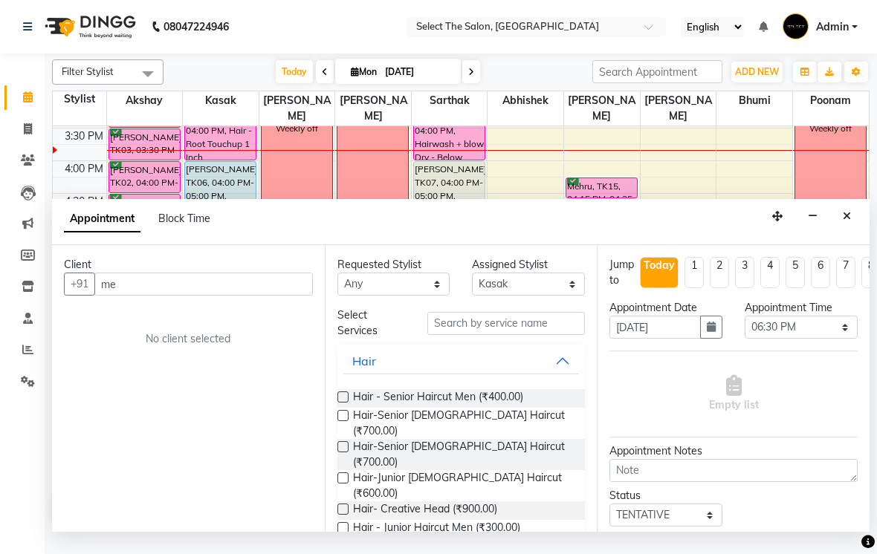
type input "m"
click at [837, 228] on button "Close" at bounding box center [847, 216] width 22 height 23
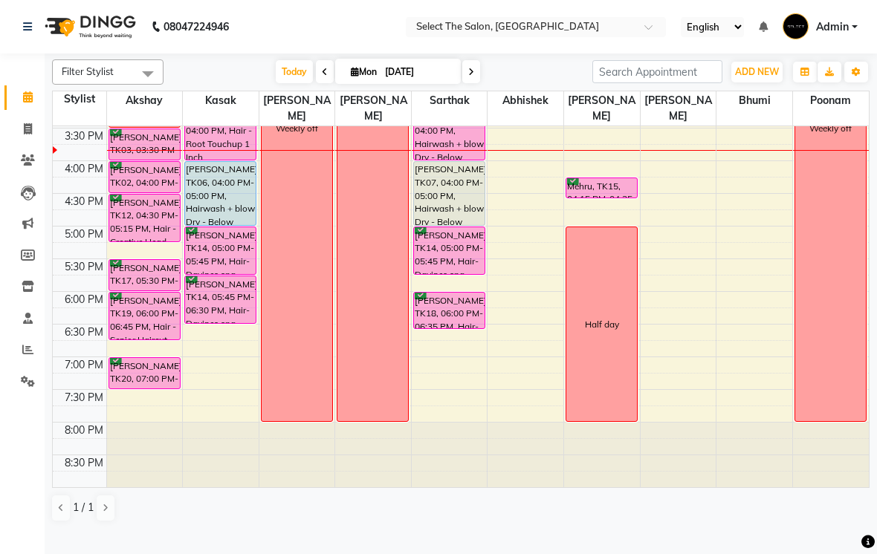
click at [614, 195] on div "8:00 AM 8:30 AM 9:00 AM 9:30 AM 10:00 AM 10:30 AM 11:00 AM 11:30 AM 12:00 PM 12…" at bounding box center [461, 62] width 816 height 849
select select "68846"
select select "tentative"
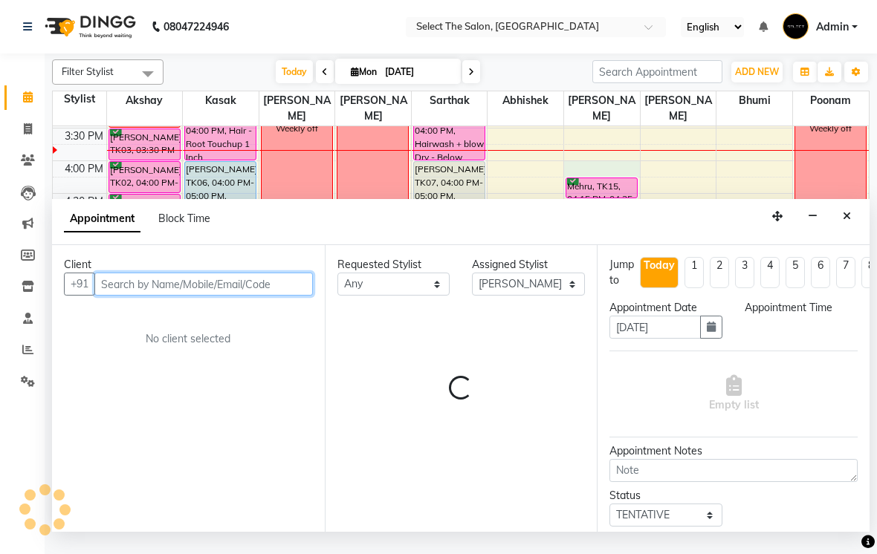
select select "960"
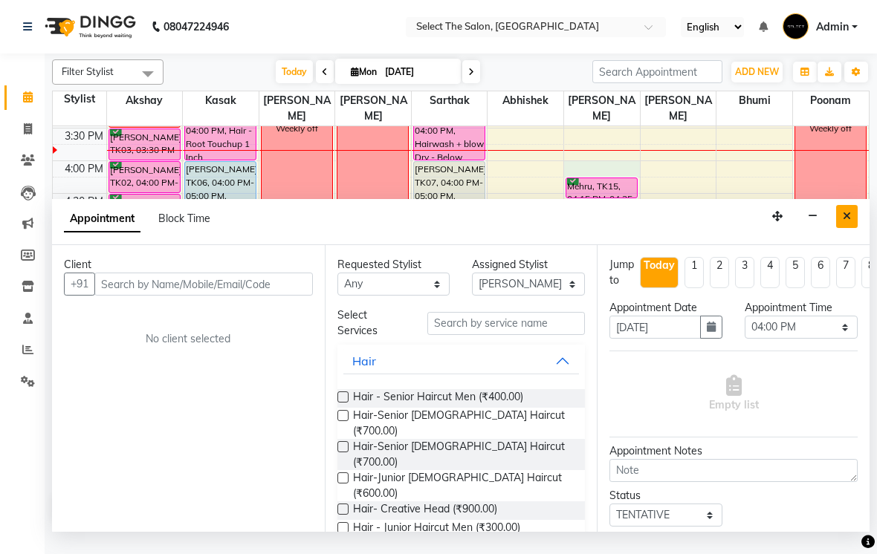
drag, startPoint x: 865, startPoint y: 237, endPoint x: 852, endPoint y: 236, distance: 13.4
click at [852, 236] on div "Appointment Block Time" at bounding box center [460, 222] width 817 height 46
click at [847, 221] on icon "Close" at bounding box center [847, 216] width 8 height 10
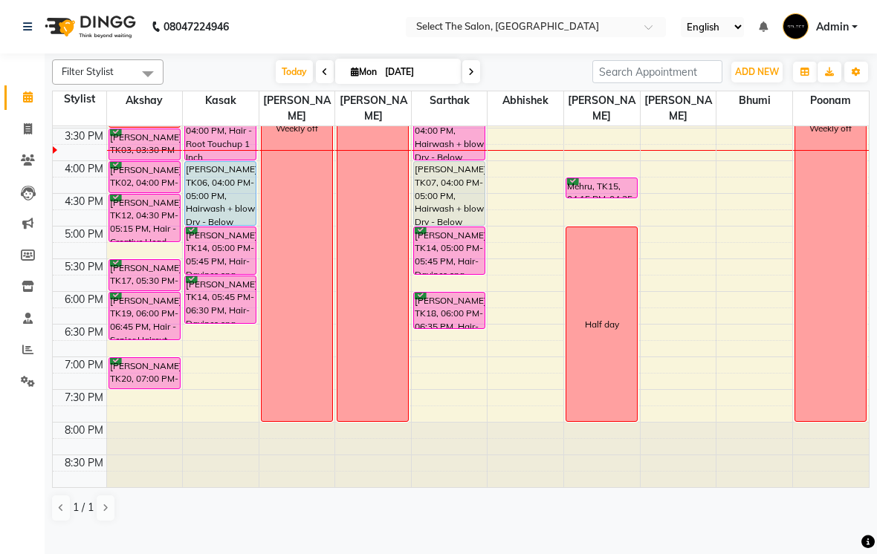
click at [847, 236] on div "Weekly off" at bounding box center [830, 128] width 71 height 586
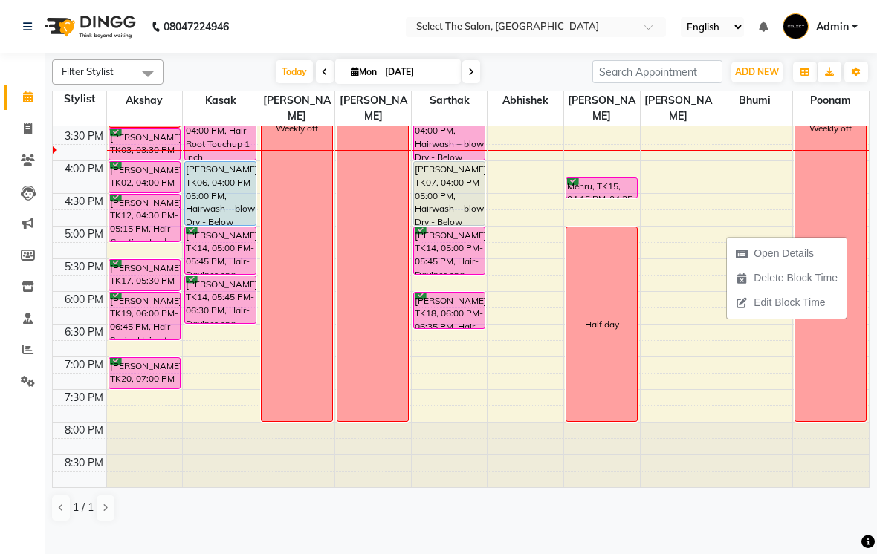
click at [621, 198] on div "Mehru, TK15, 04:15 PM-04:35 PM, Gel Nails" at bounding box center [601, 187] width 71 height 19
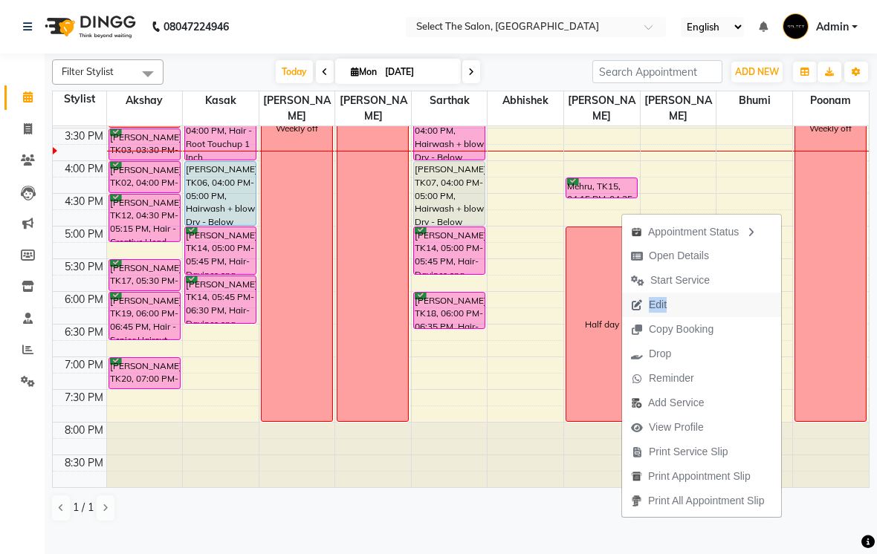
drag, startPoint x: 687, startPoint y: 311, endPoint x: 652, endPoint y: 305, distance: 35.3
click at [652, 305] on button "Edit" at bounding box center [701, 305] width 159 height 25
select select "tentative"
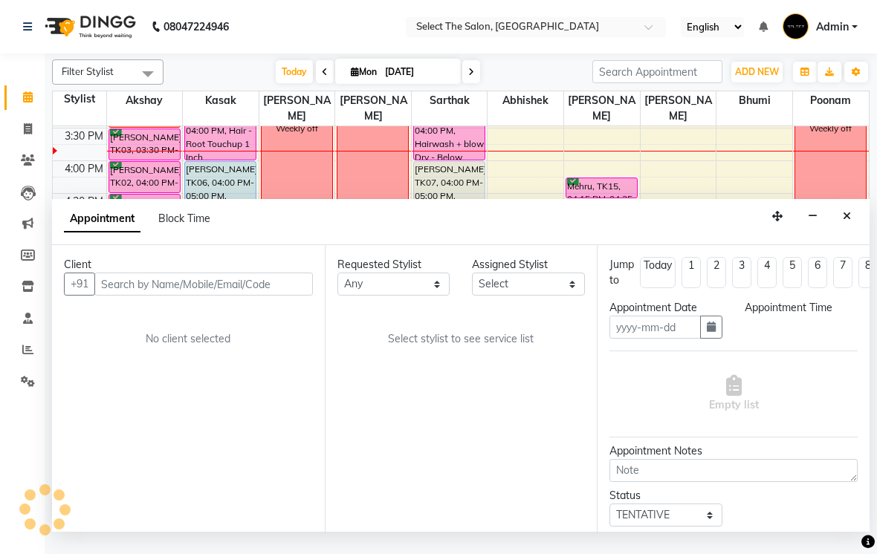
type input "[DATE]"
select select "confirm booking"
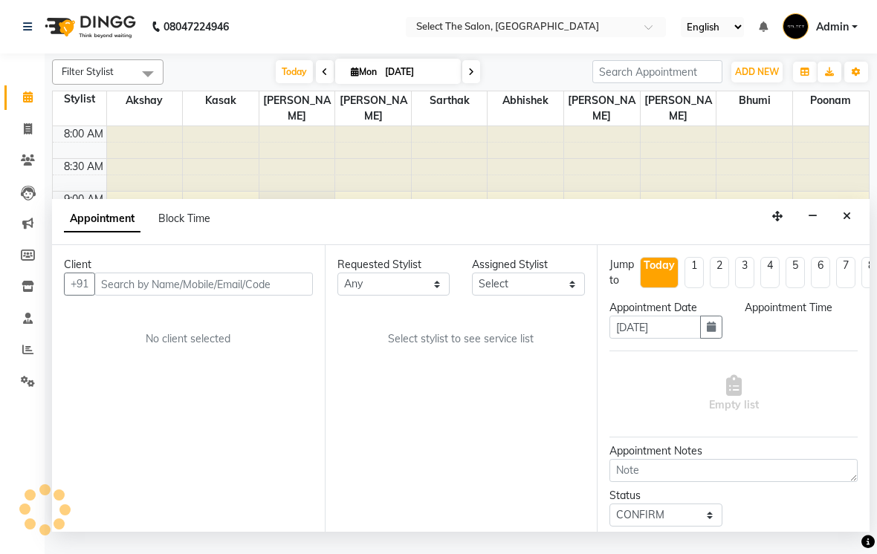
select select "975"
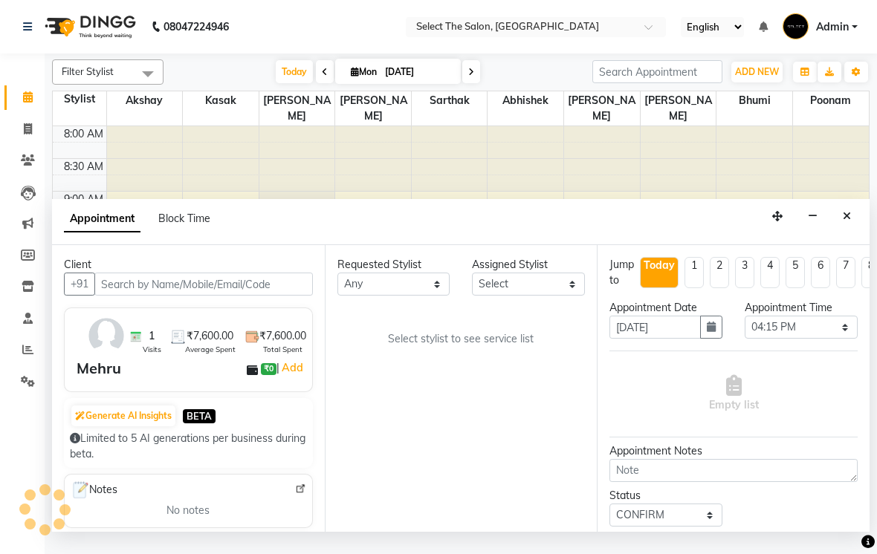
select select "68846"
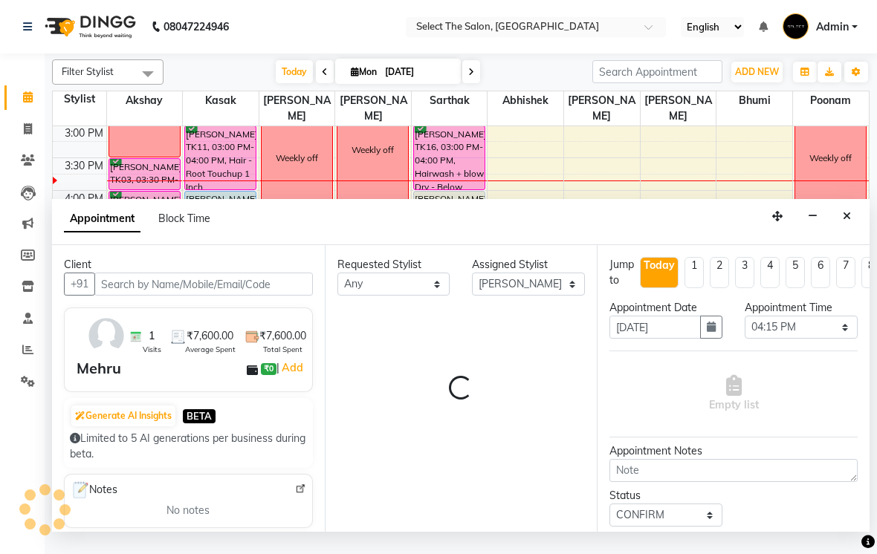
select select "2213"
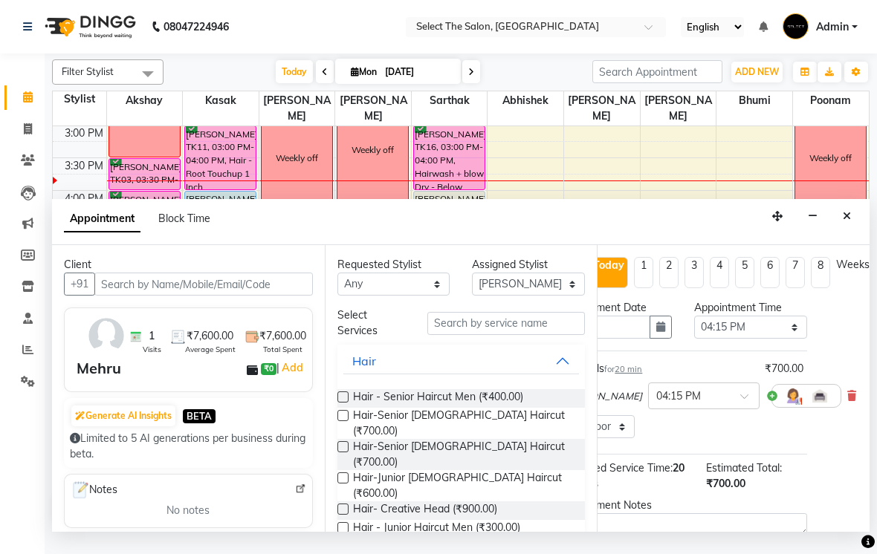
scroll to position [0, 51]
drag, startPoint x: 830, startPoint y: 420, endPoint x: 821, endPoint y: 416, distance: 9.7
click at [821, 416] on div "Jump to [DATE] 1 2 3 4 5 6 7 8 Weeks Appointment Date [DATE] Appointment Time S…" at bounding box center [733, 388] width 273 height 287
click at [847, 401] on icon at bounding box center [851, 396] width 9 height 10
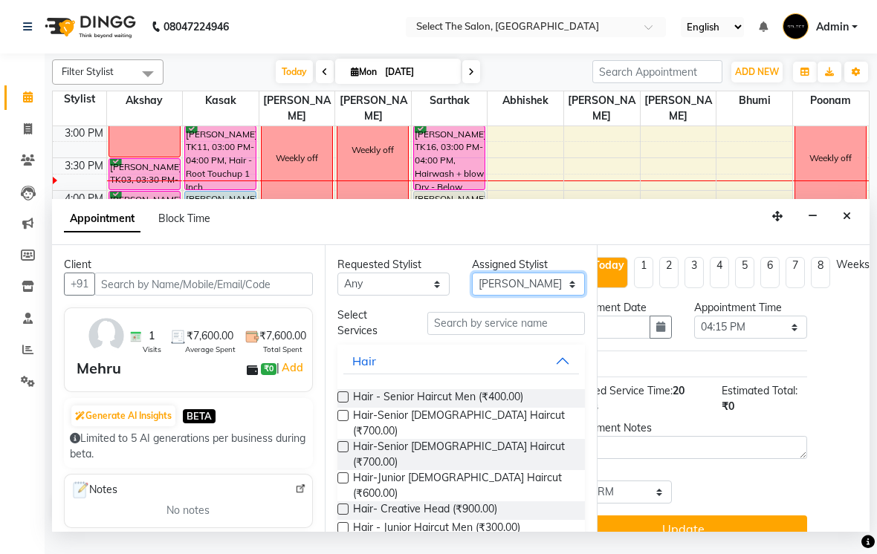
select select "36897"
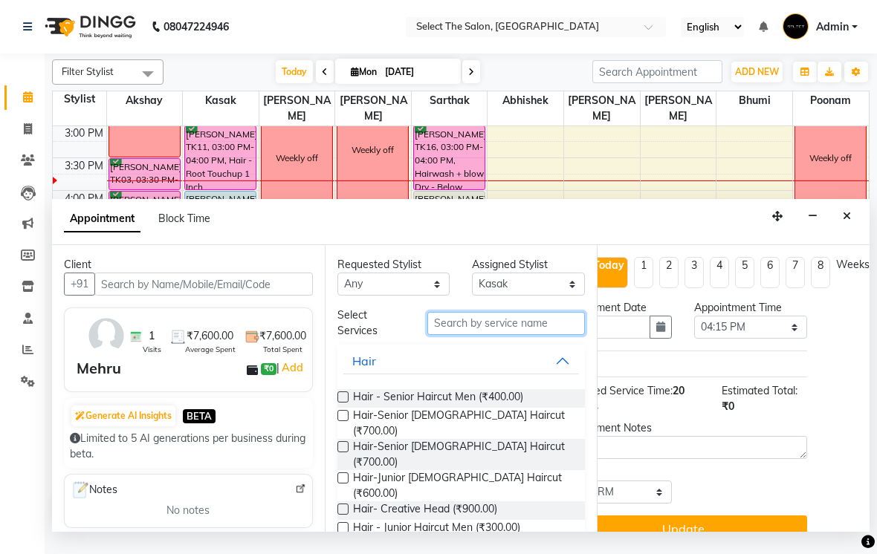
click at [509, 335] on input "text" at bounding box center [506, 323] width 158 height 23
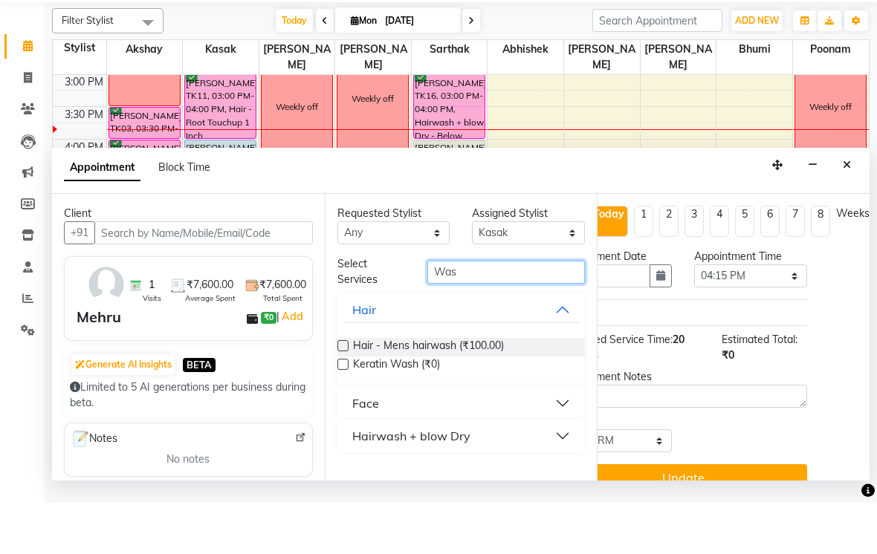
type input "Was"
click at [560, 474] on button "Hairwash + blow Dry" at bounding box center [461, 487] width 236 height 27
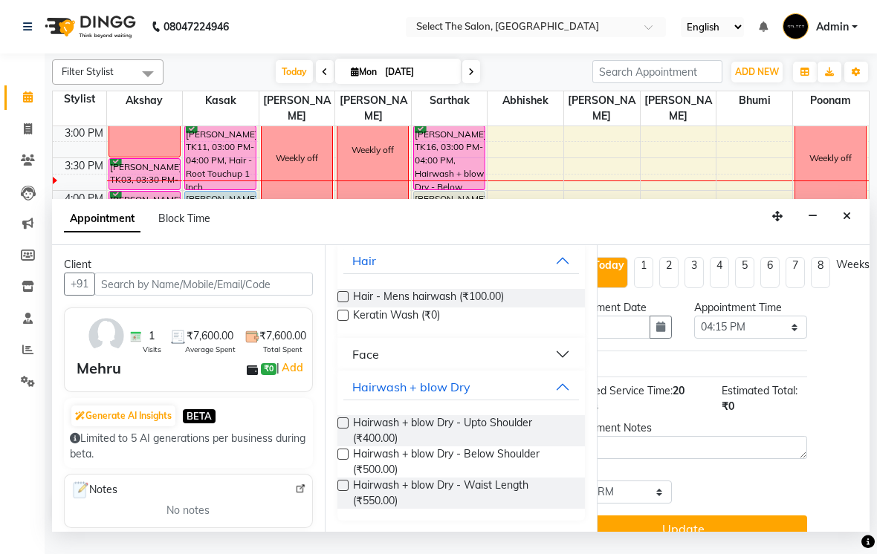
scroll to position [100, 0]
click at [379, 479] on span "Hairwash + blow Dry - Below Shoulder (₹500.00)" at bounding box center [463, 462] width 221 height 31
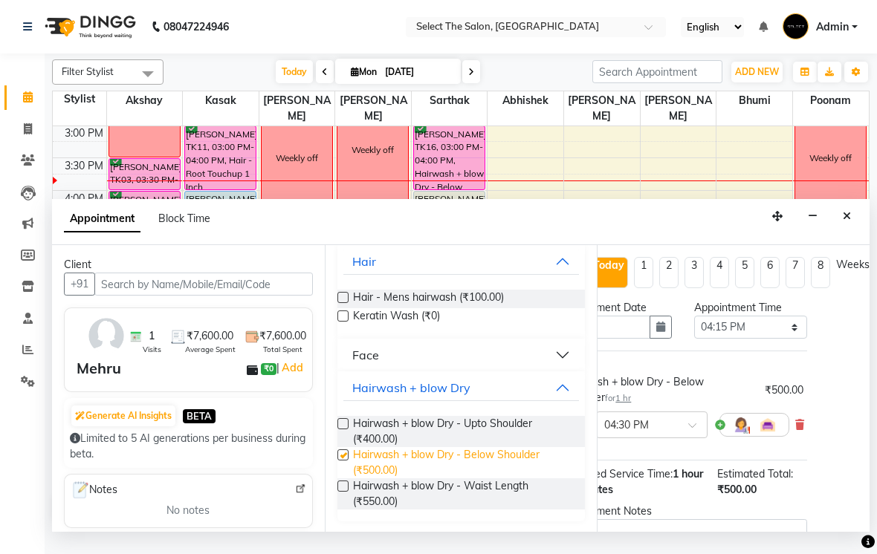
checkbox input "false"
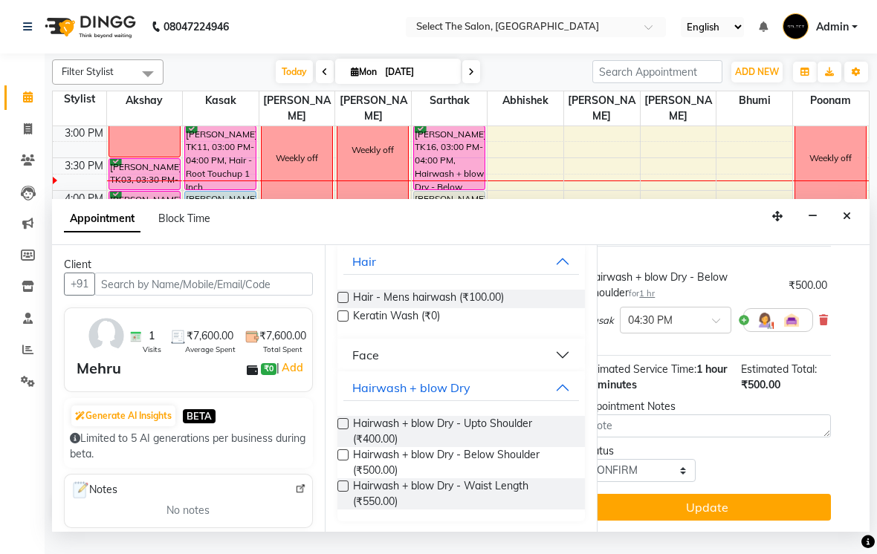
scroll to position [104, 27]
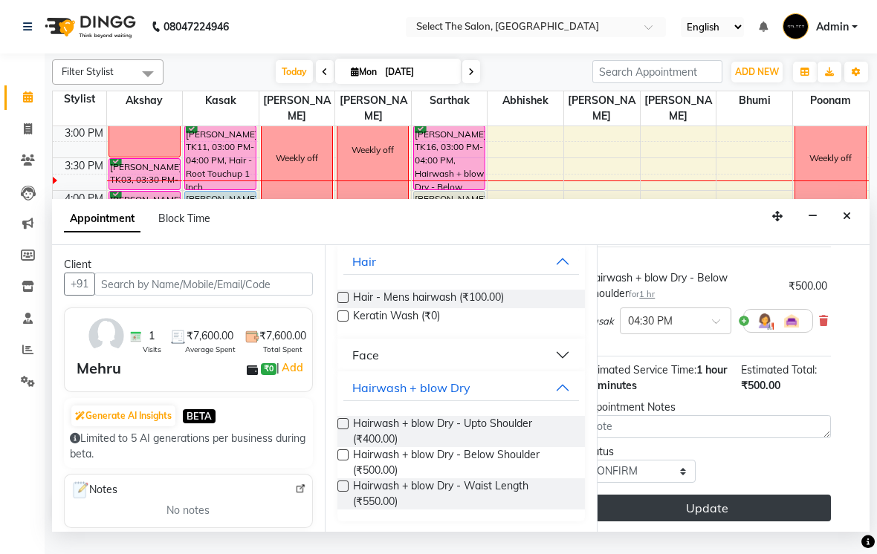
click at [678, 522] on button "Update" at bounding box center [707, 508] width 248 height 27
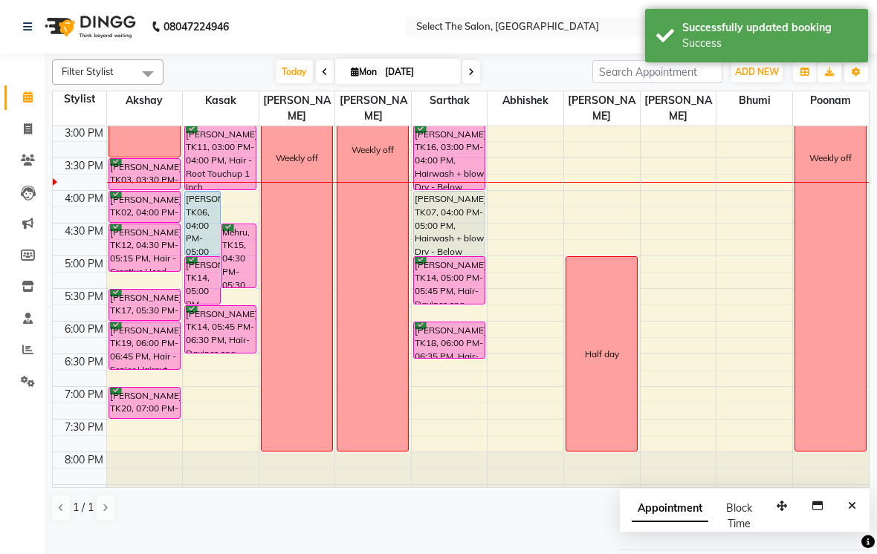
click at [230, 288] on div "Mehru, TK15, 04:30 PM-05:30 PM, Hairwash + blow Dry - Below Shoulder" at bounding box center [238, 255] width 35 height 63
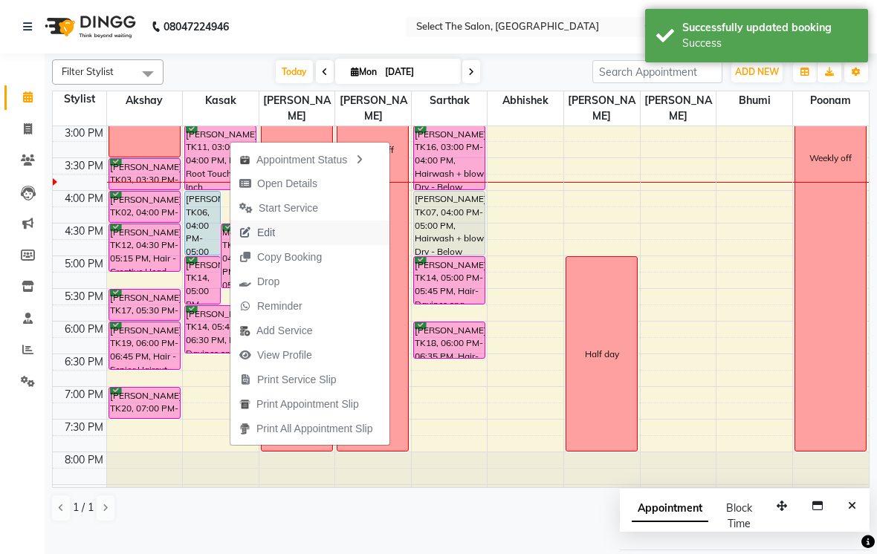
click at [282, 236] on span "Edit" at bounding box center [257, 233] width 54 height 25
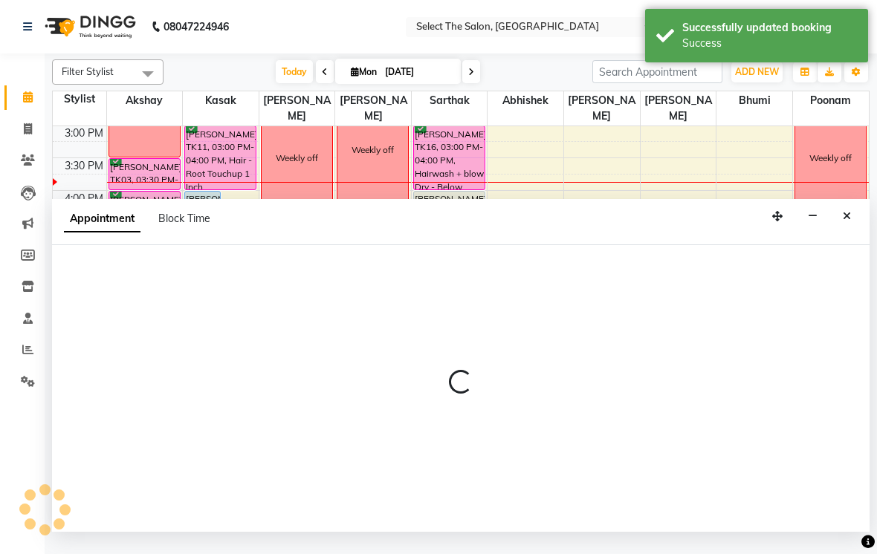
select select "confirm booking"
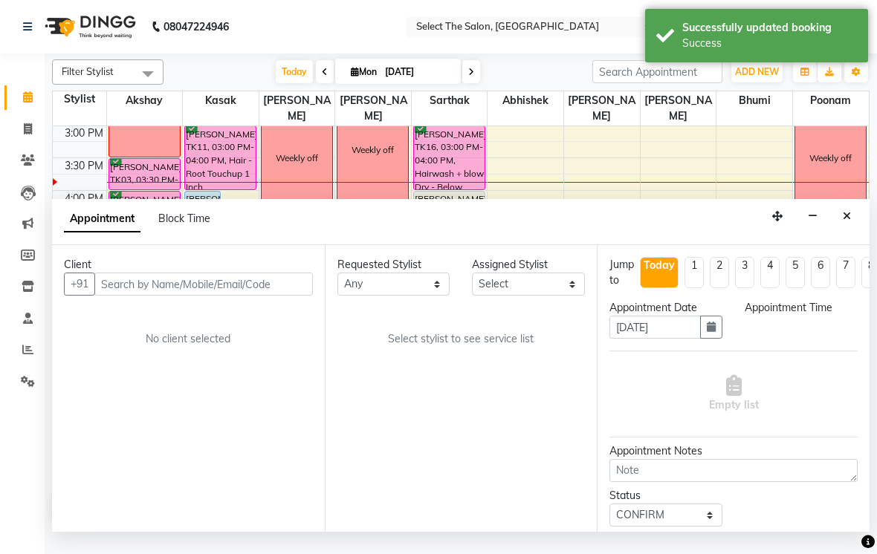
scroll to position [0, 0]
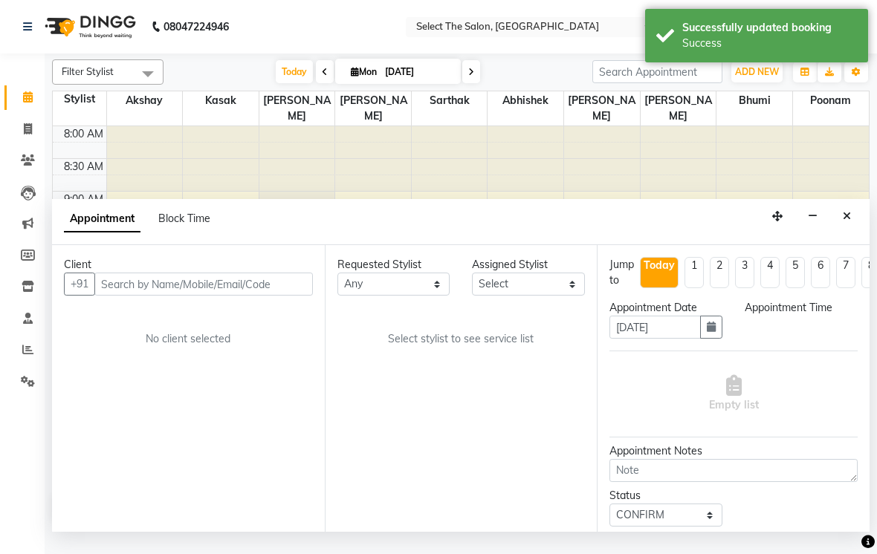
select select "36897"
select select "990"
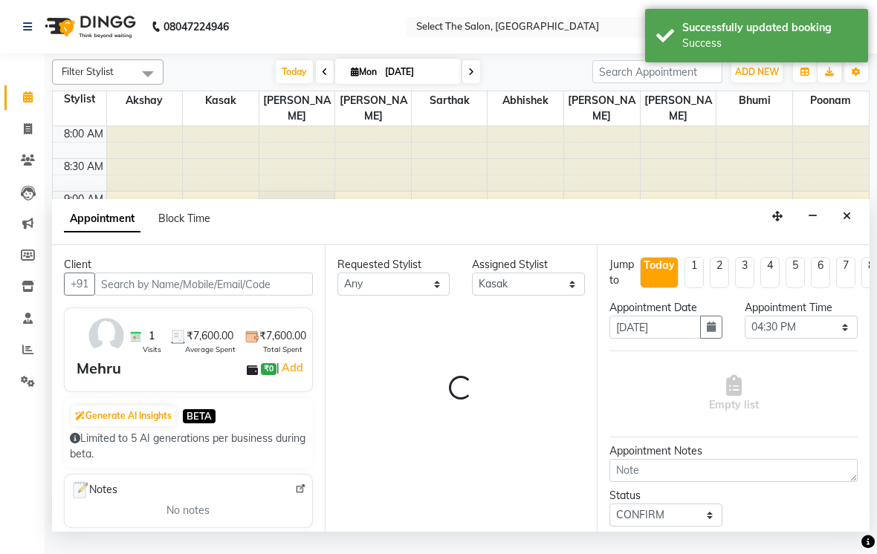
scroll to position [459, 0]
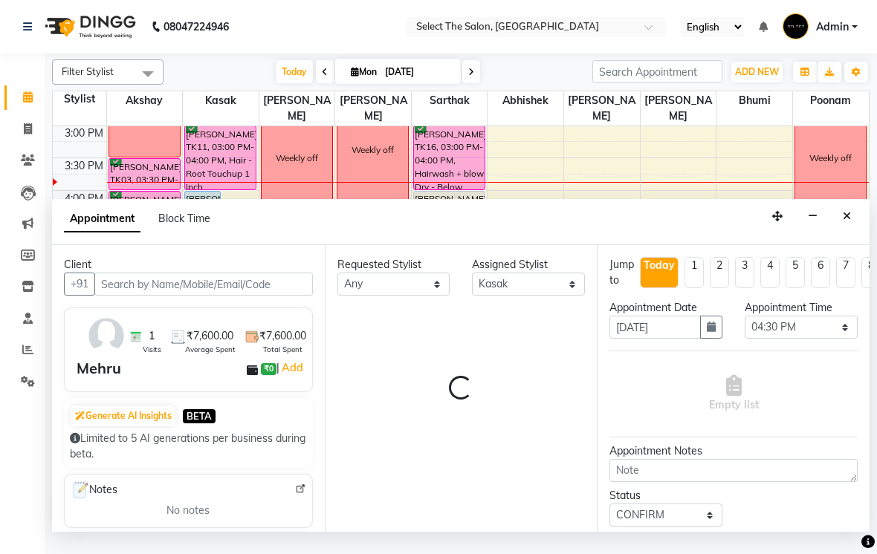
select select "2213"
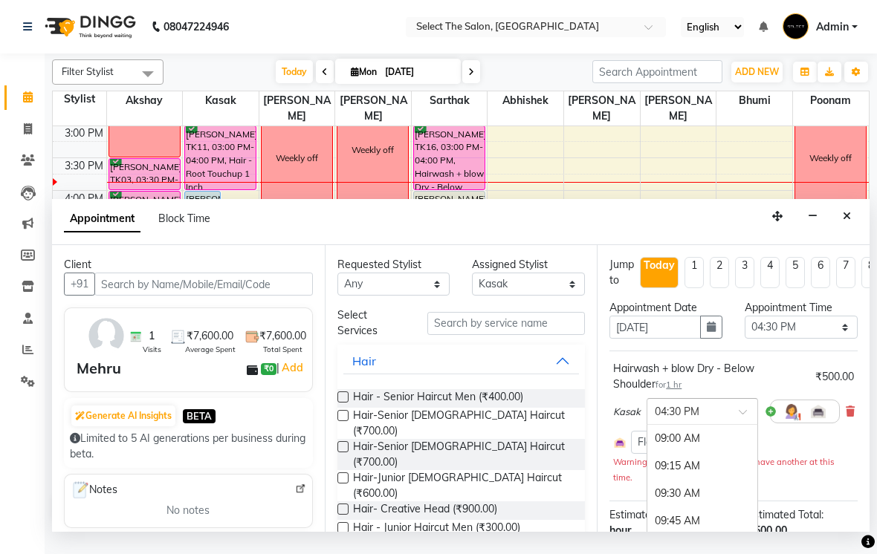
click at [715, 418] on input "text" at bounding box center [687, 411] width 65 height 16
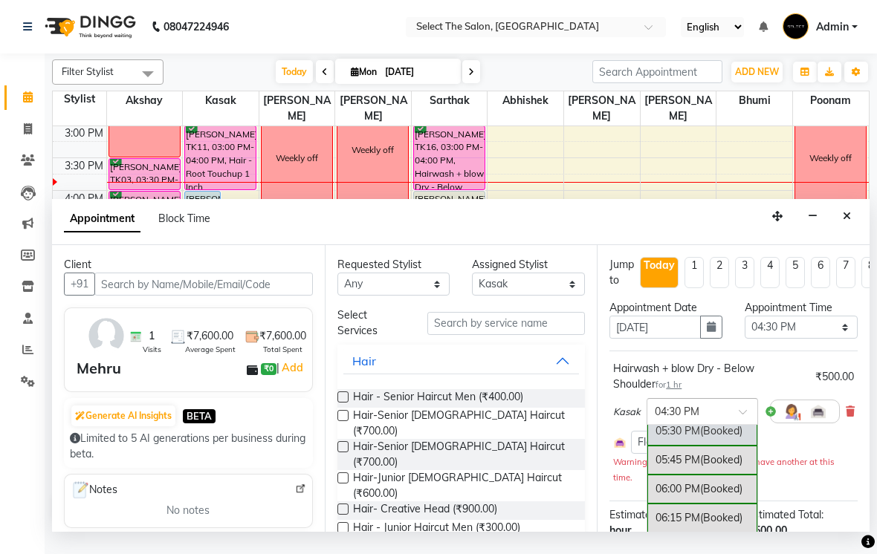
scroll to position [988, 0]
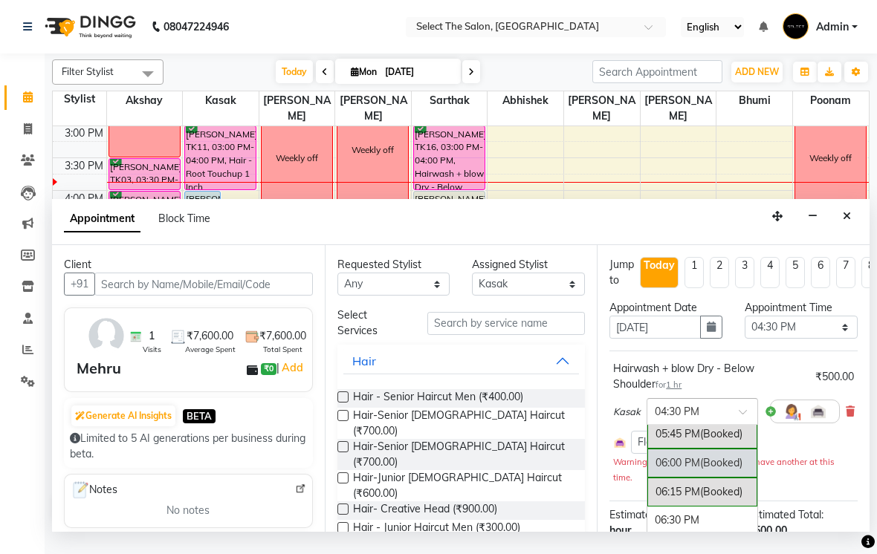
click at [712, 478] on div "06:00 PM (Booked)" at bounding box center [702, 463] width 110 height 29
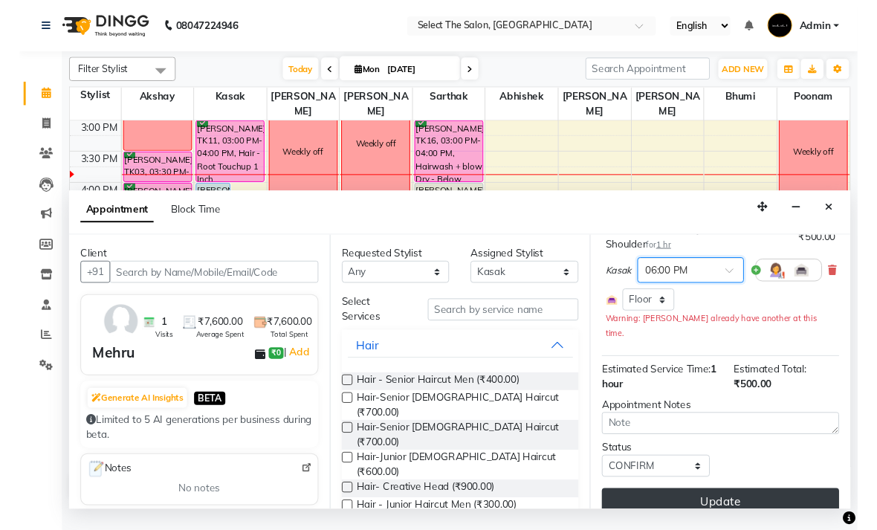
scroll to position [129, 0]
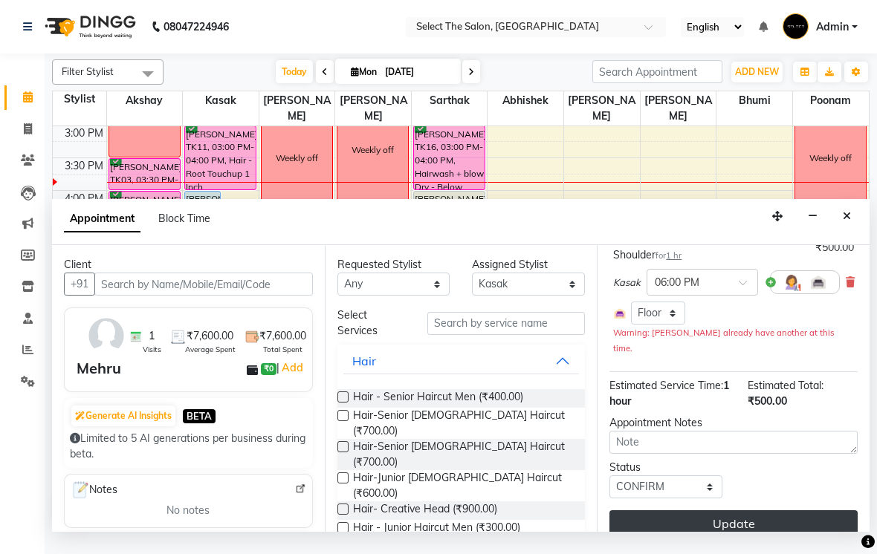
drag, startPoint x: 769, startPoint y: 534, endPoint x: 757, endPoint y: 536, distance: 12.0
click at [755, 536] on button "Update" at bounding box center [733, 524] width 248 height 27
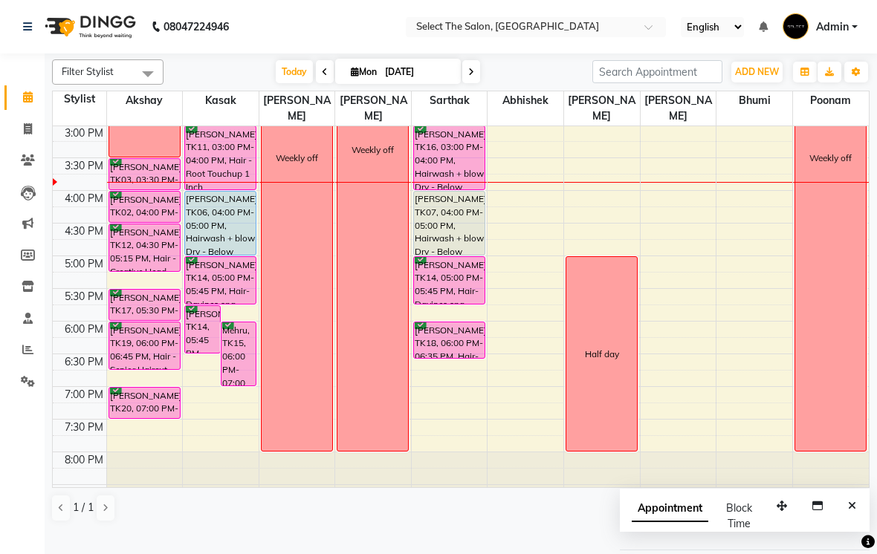
click at [218, 189] on div "[PERSON_NAME], TK11, 03:00 PM-04:00 PM, Hair - Root Touchup 1 Inch" at bounding box center [220, 157] width 71 height 63
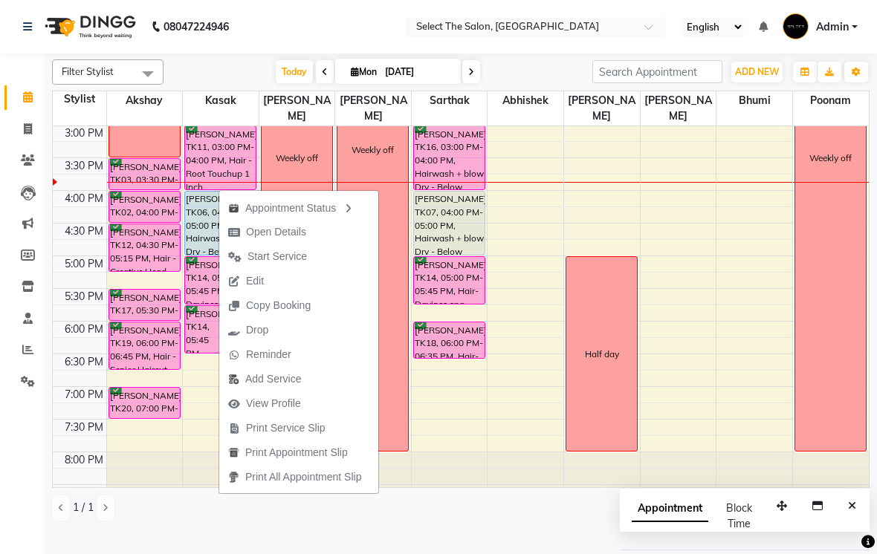
click at [78, 419] on td at bounding box center [80, 411] width 54 height 16
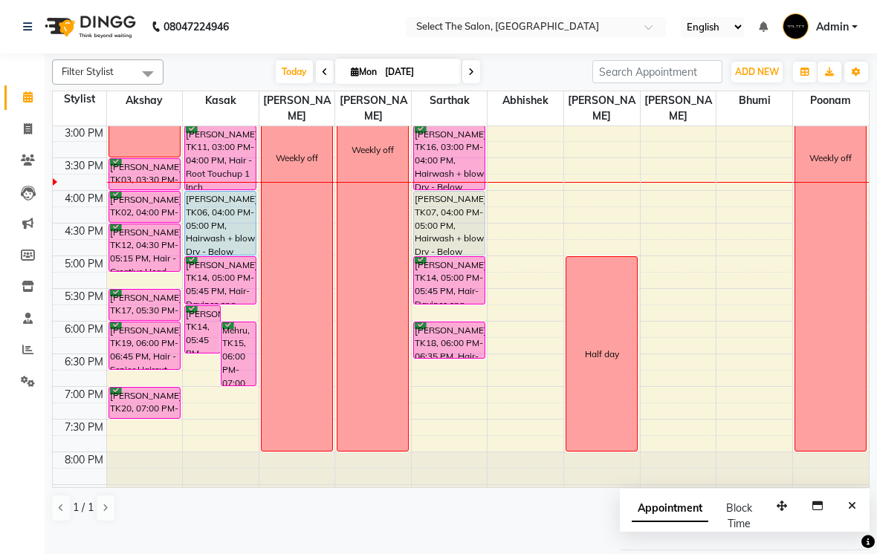
click at [230, 246] on div "[PERSON_NAME], TK06, 04:00 PM-05:00 PM, Hairwash + blow Dry - Below Shoulder" at bounding box center [220, 223] width 71 height 63
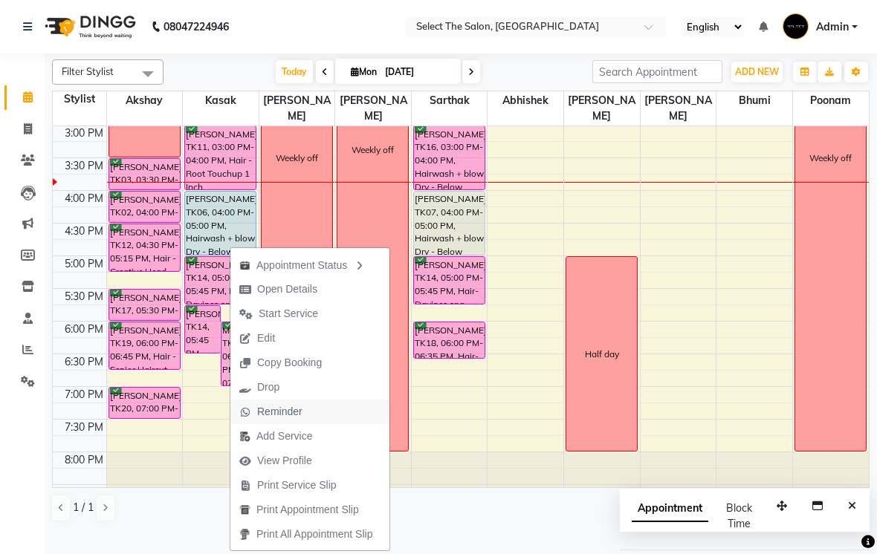
click at [247, 404] on span "Reminder" at bounding box center [270, 412] width 81 height 25
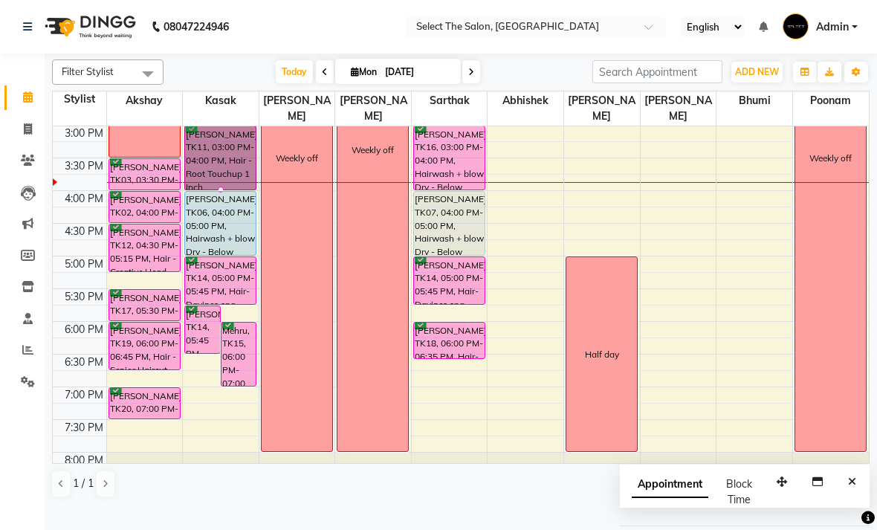
click at [224, 192] on div at bounding box center [221, 190] width 6 height 6
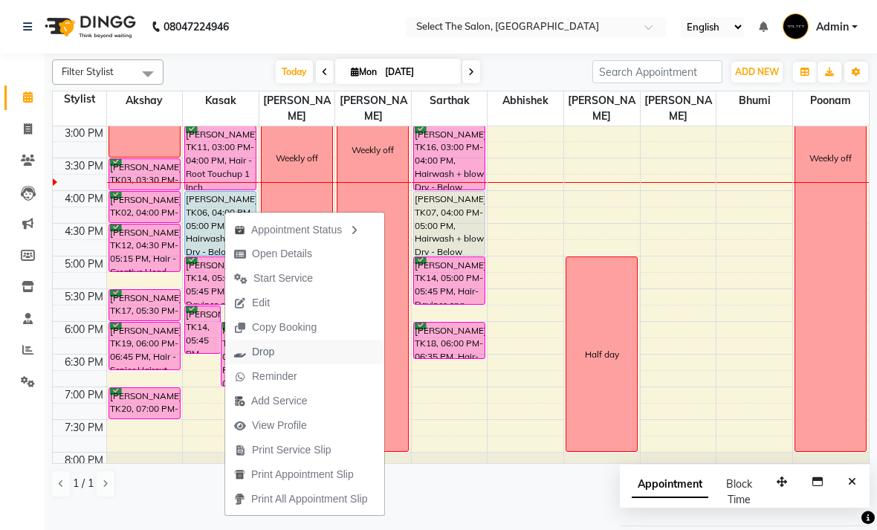
click at [270, 357] on span "Drop" at bounding box center [263, 352] width 22 height 16
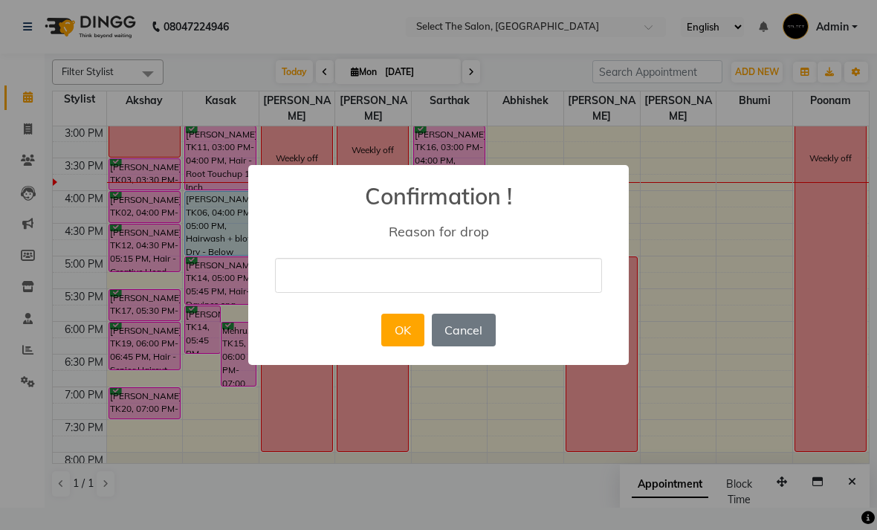
click at [453, 280] on input "text" at bounding box center [438, 275] width 327 height 35
type input "Cancel"
click at [407, 323] on button "OK" at bounding box center [402, 330] width 42 height 33
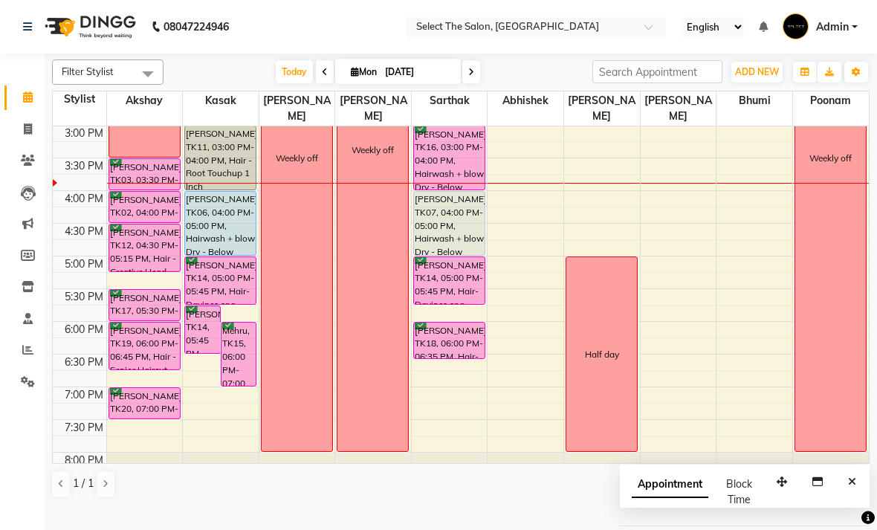
drag, startPoint x: 496, startPoint y: 74, endPoint x: 502, endPoint y: 65, distance: 11.3
click at [502, 54] on nav "08047224946 Select Location × Select The Salon, Jehan Circle Gangapur Road Nash…" at bounding box center [438, 27] width 877 height 54
click at [457, 189] on div "[PERSON_NAME], TK10, 11:30 AM-11:55 AM, Face - [PERSON_NAME] trim [PERSON_NAME]…" at bounding box center [450, 92] width 76 height 849
click at [449, 159] on div "[PERSON_NAME], TK16, 03:00 PM-04:00 PM, Hairwash + blow Dry - Below Shoulder" at bounding box center [449, 157] width 71 height 63
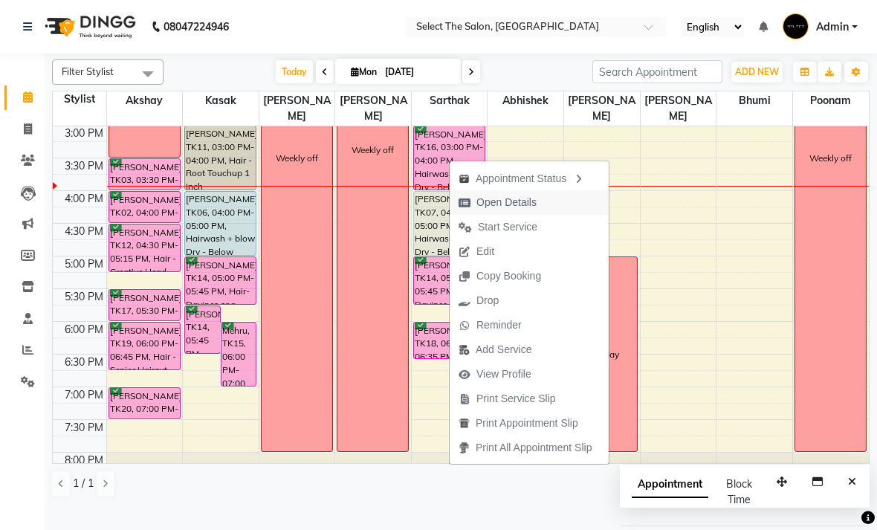
click at [515, 210] on span "Open Details" at bounding box center [506, 203] width 60 height 16
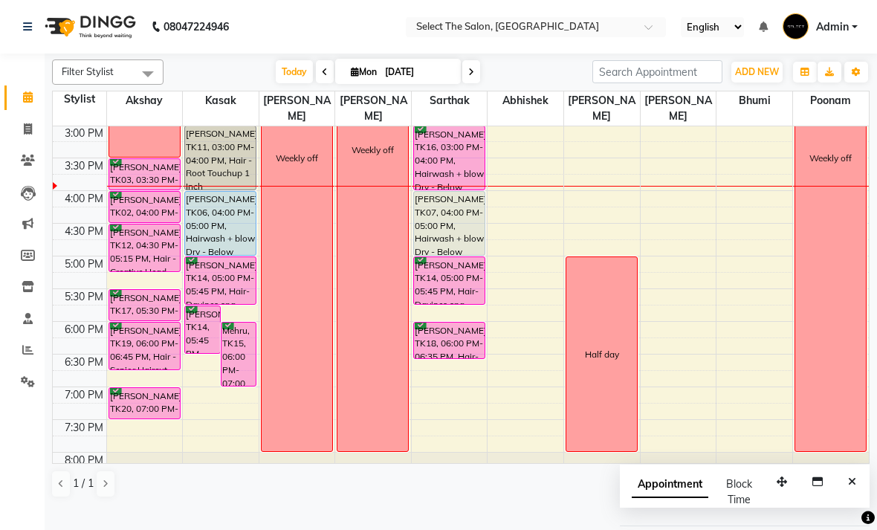
click at [461, 181] on div "[PERSON_NAME], TK16, 03:00 PM-04:00 PM, Hairwash + blow Dry - Below Shoulder" at bounding box center [449, 157] width 71 height 63
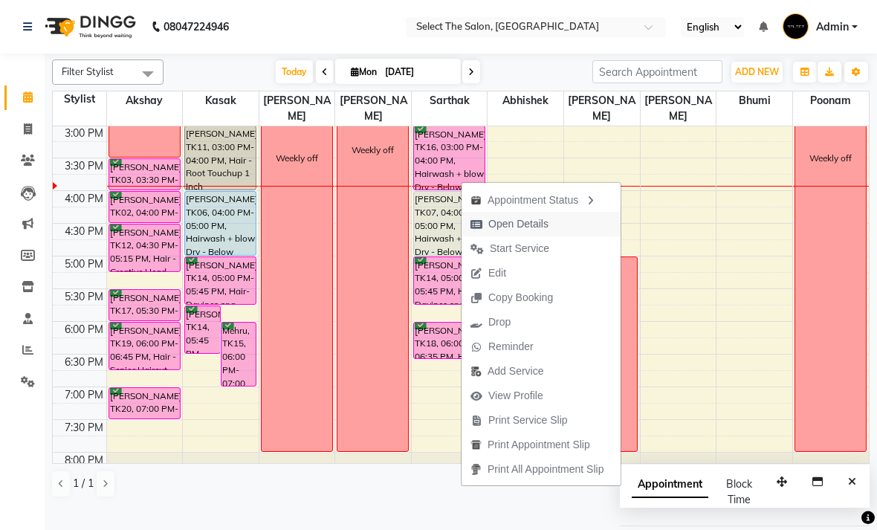
click at [509, 228] on span "Open Details" at bounding box center [518, 224] width 60 height 16
select select "6"
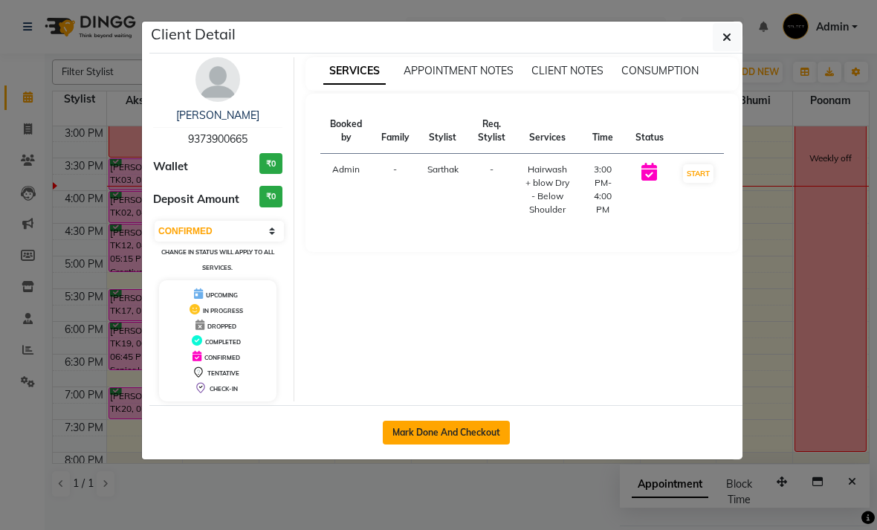
click at [485, 435] on button "Mark Done And Checkout" at bounding box center [446, 433] width 127 height 24
select select "service"
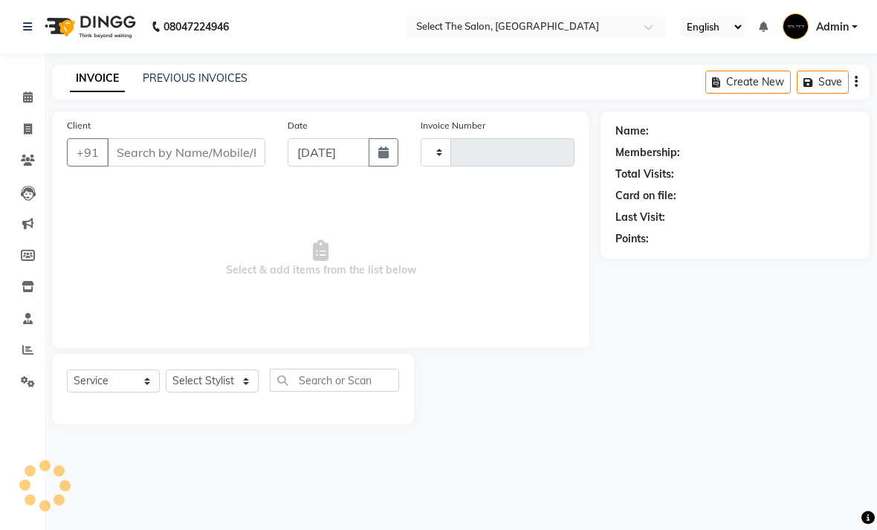
type input "3534"
select select "4969"
type input "9373900665"
select select "58559"
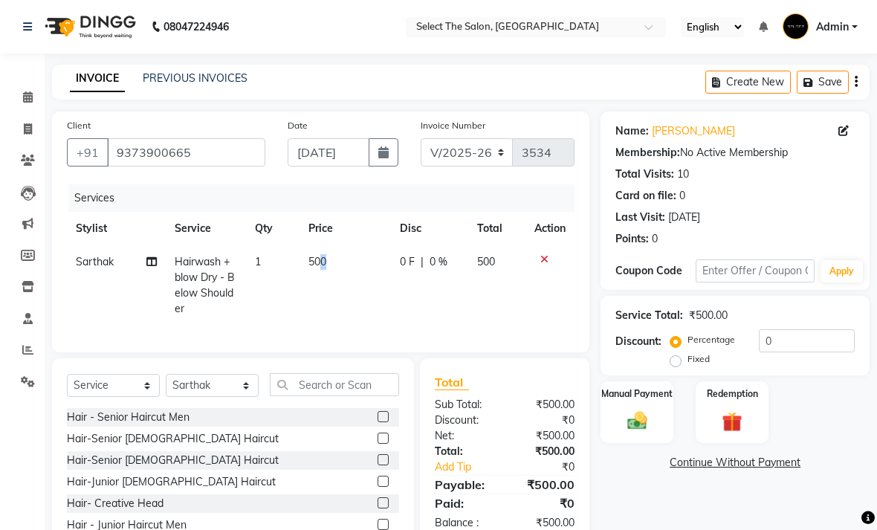
drag, startPoint x: 332, startPoint y: 283, endPoint x: 318, endPoint y: 288, distance: 15.0
click at [317, 288] on td "500" at bounding box center [344, 285] width 91 height 80
select select "58559"
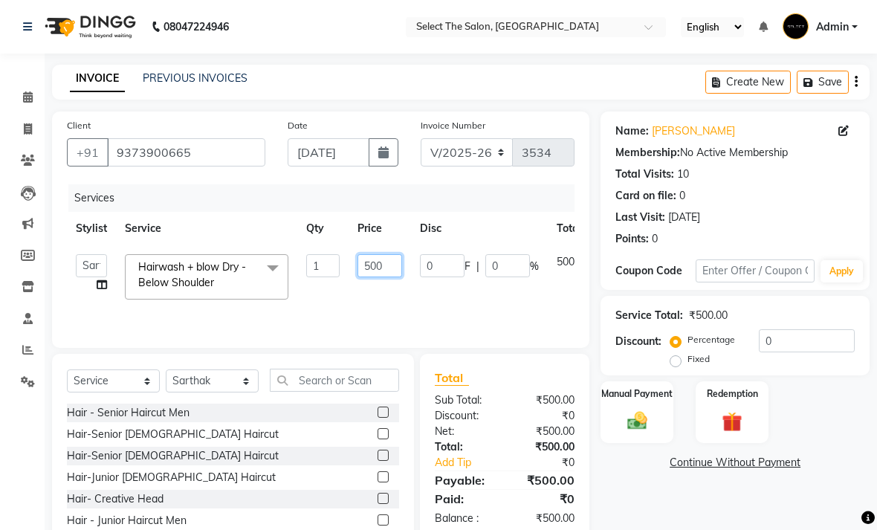
drag, startPoint x: 381, startPoint y: 288, endPoint x: 389, endPoint y: 288, distance: 8.2
click at [389, 277] on input "500" at bounding box center [379, 265] width 45 height 23
type input "5"
type input "450"
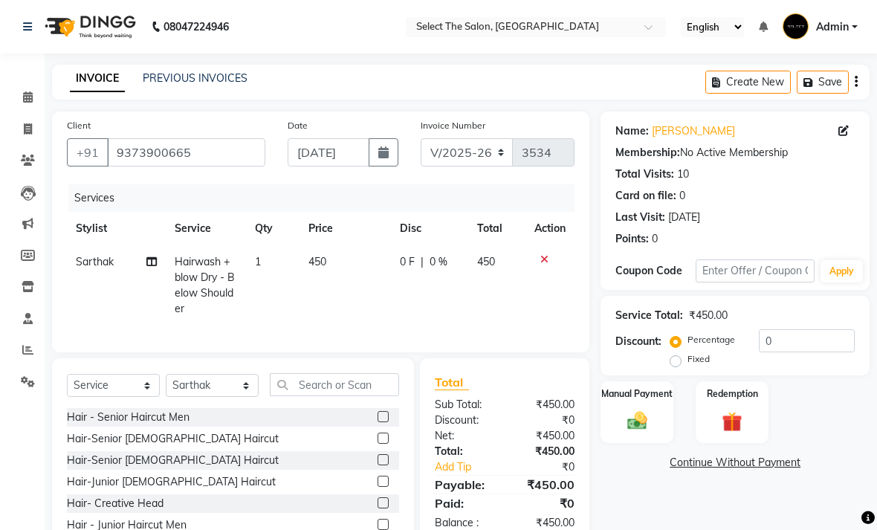
click at [509, 335] on div "Services Stylist Service Qty Price Disc Total Action [PERSON_NAME] Hairwash + b…" at bounding box center [321, 260] width 508 height 153
click at [652, 427] on div "Manual Payment" at bounding box center [637, 412] width 76 height 65
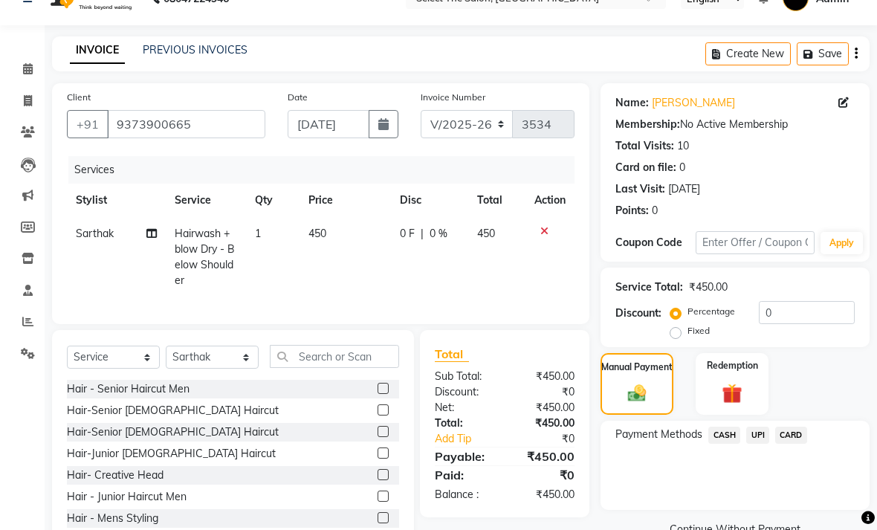
click at [727, 444] on span "CASH" at bounding box center [724, 435] width 32 height 17
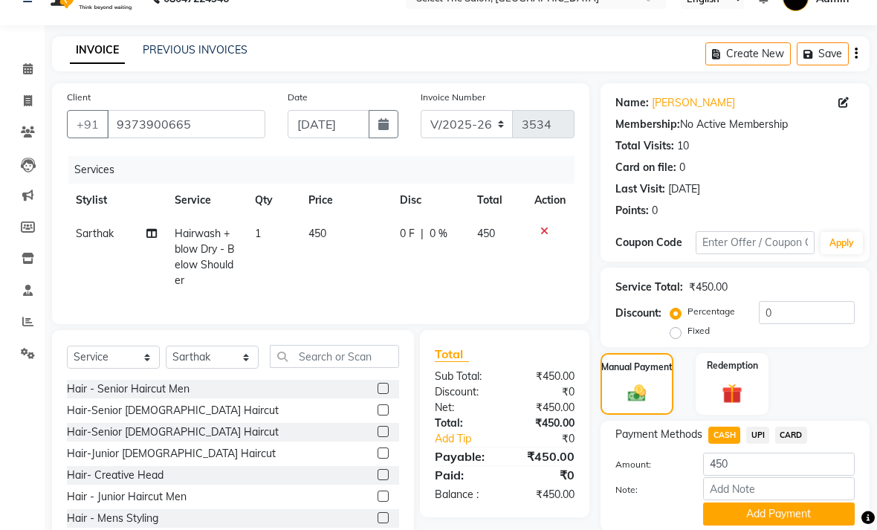
scroll to position [57, 0]
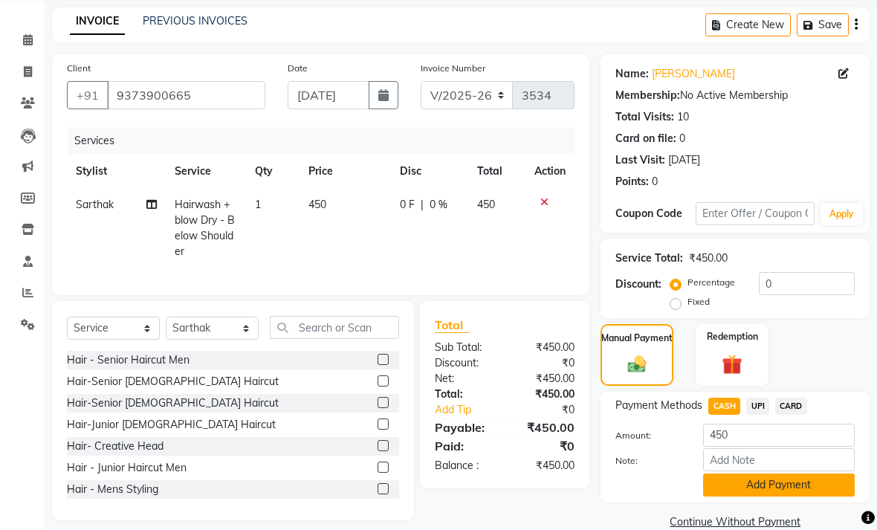
click at [797, 496] on button "Add Payment" at bounding box center [779, 484] width 152 height 23
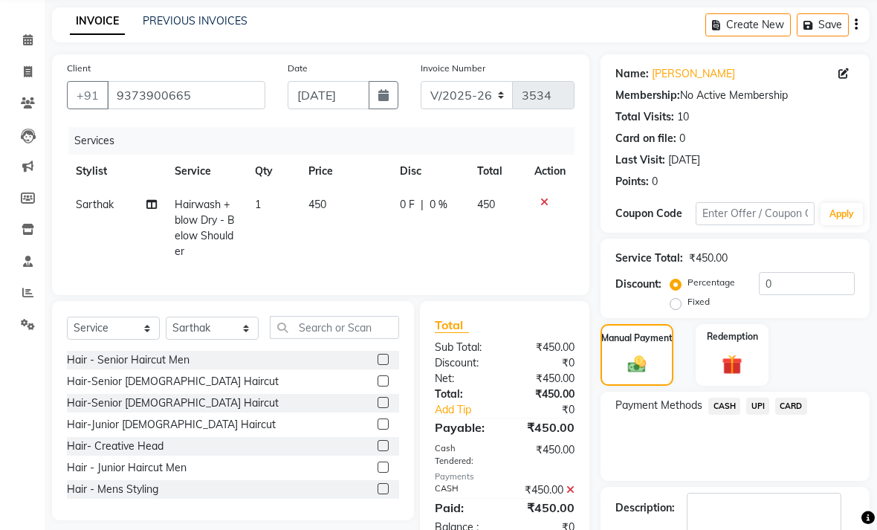
scroll to position [120, 0]
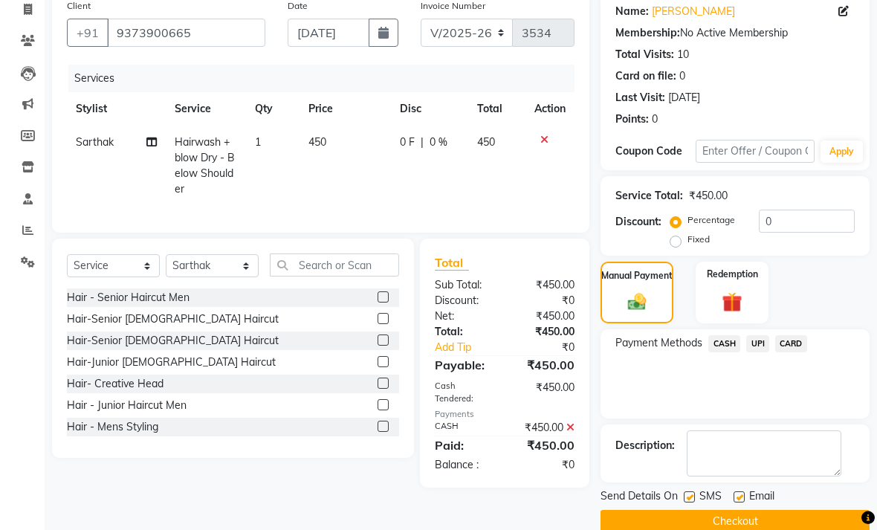
click at [788, 533] on button "Checkout" at bounding box center [734, 521] width 269 height 23
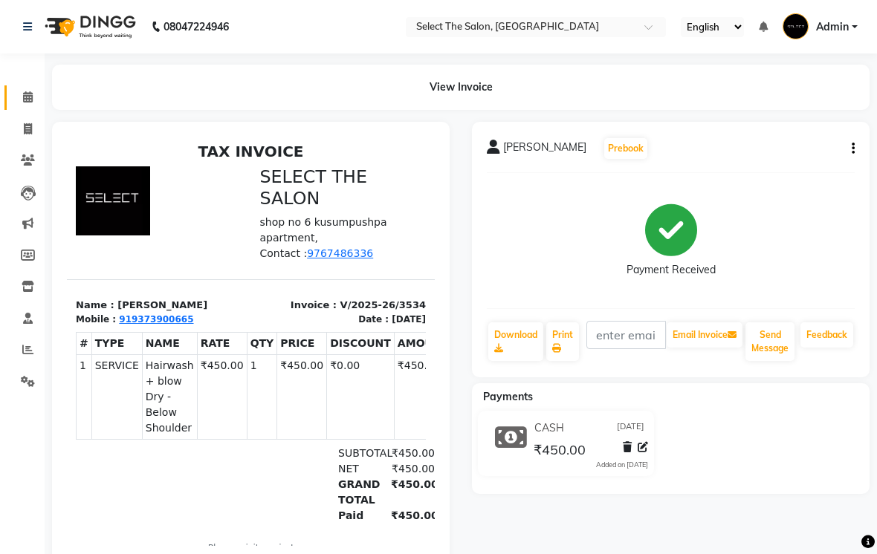
click at [7, 94] on link "Calendar" at bounding box center [22, 97] width 36 height 25
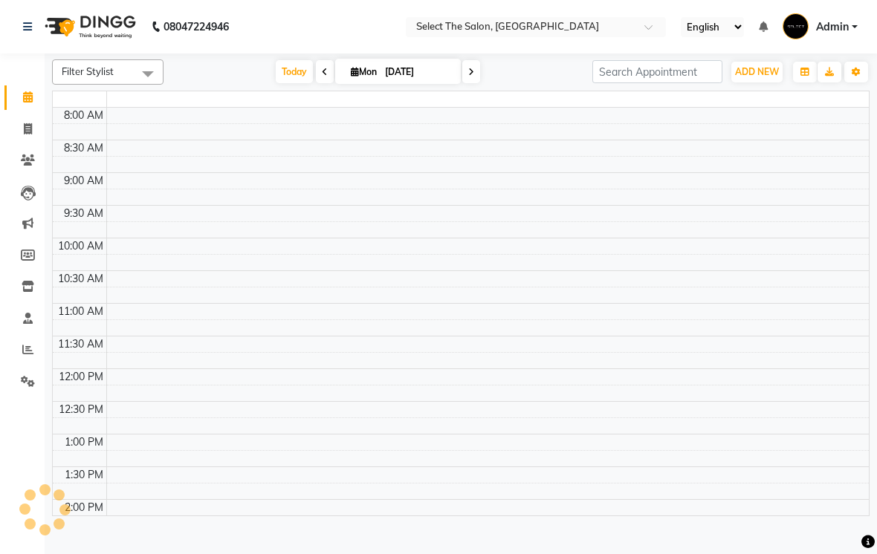
scroll to position [459, 0]
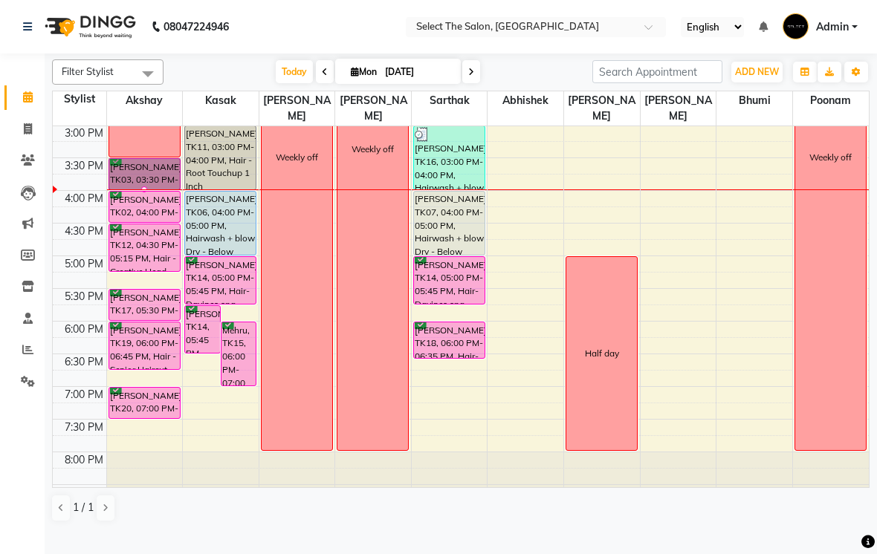
click at [147, 192] on div at bounding box center [144, 190] width 6 height 6
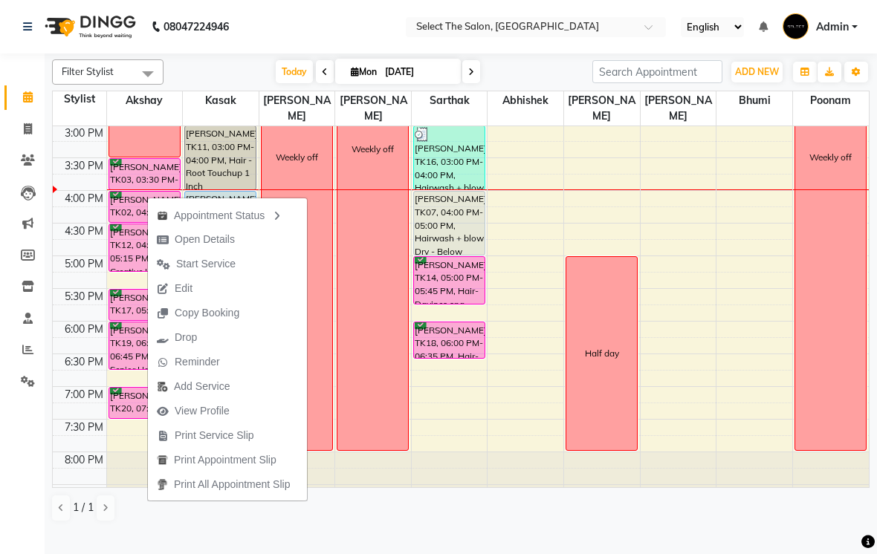
click at [84, 435] on div "7:30 PM" at bounding box center [84, 428] width 45 height 16
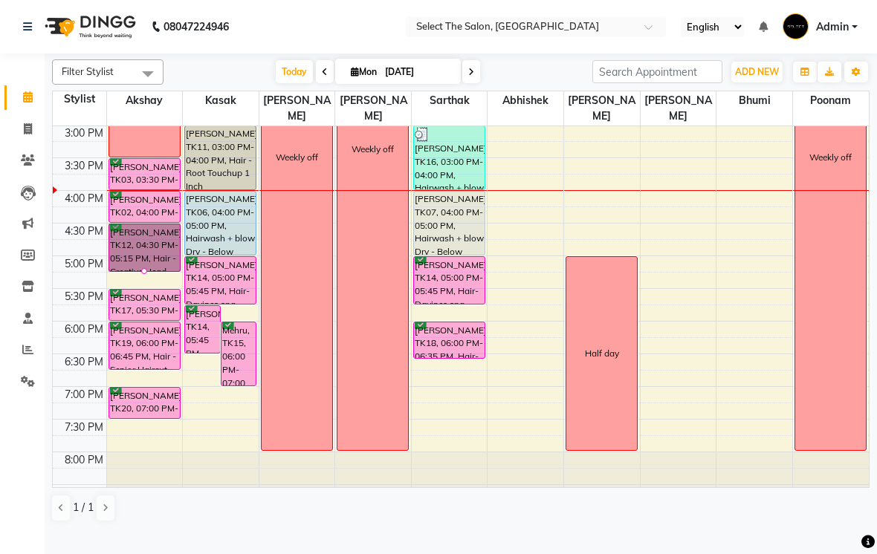
click at [147, 274] on div at bounding box center [144, 271] width 6 height 6
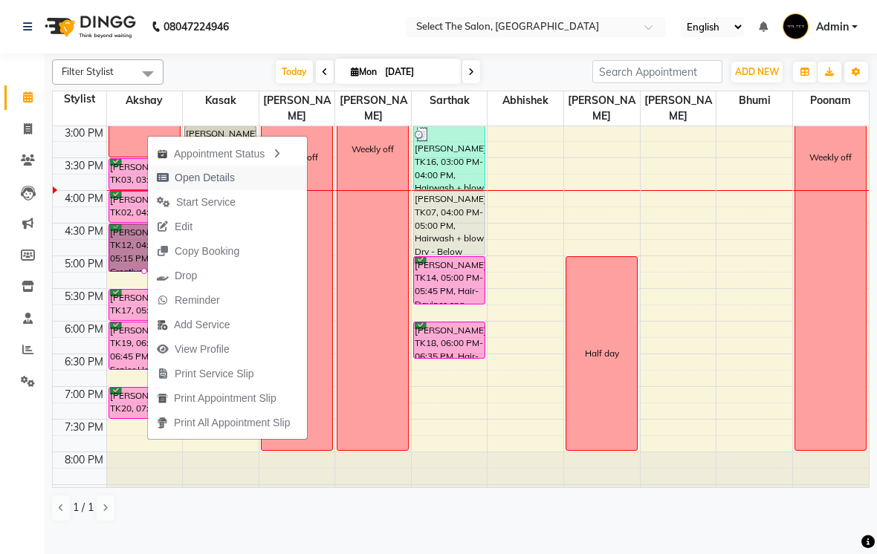
click at [234, 173] on span "Open Details" at bounding box center [205, 178] width 60 height 16
select select "6"
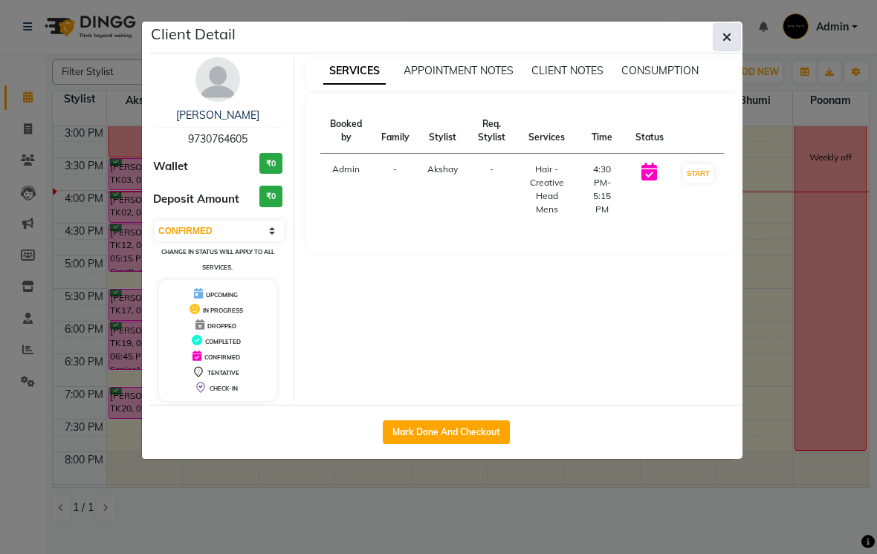
click at [721, 34] on button "button" at bounding box center [727, 37] width 28 height 28
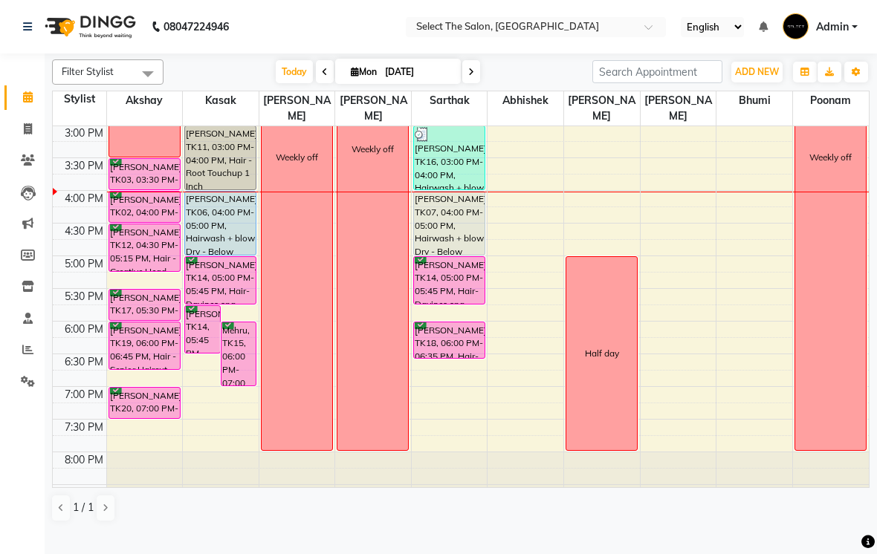
click at [0, 451] on div "Calendar Invoice Clients Leads Marketing Members Inventory Staff Reports Settin…" at bounding box center [100, 297] width 201 height 469
click at [134, 478] on div at bounding box center [145, 484] width 76 height 65
click at [133, 484] on div at bounding box center [145, 484] width 76 height 65
click at [137, 476] on div at bounding box center [145, 484] width 76 height 65
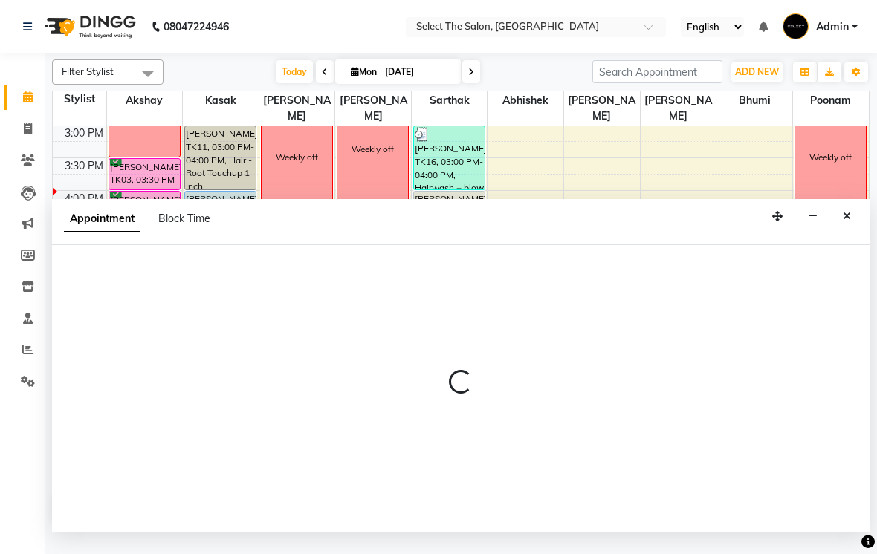
select select "31289"
select select "1185"
select select "tentative"
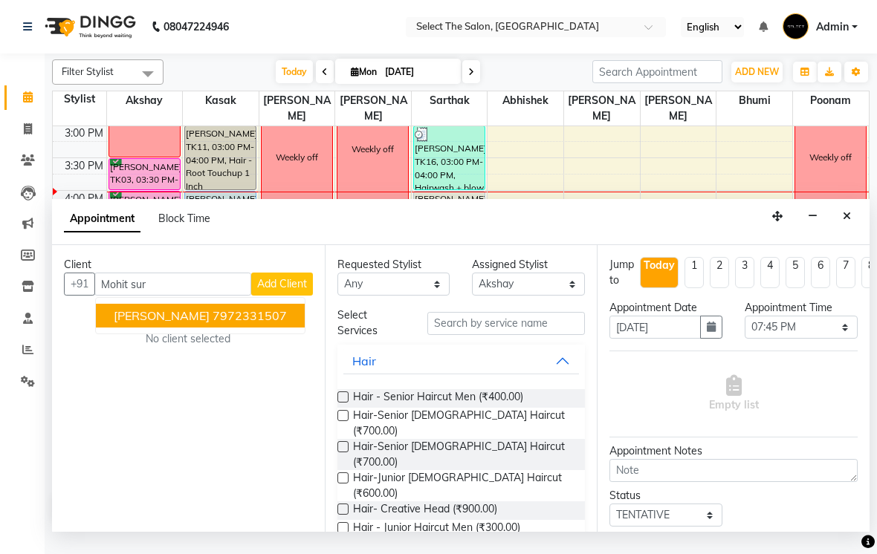
click at [221, 328] on button "[PERSON_NAME] 7972331507" at bounding box center [200, 316] width 209 height 24
type input "7972331507"
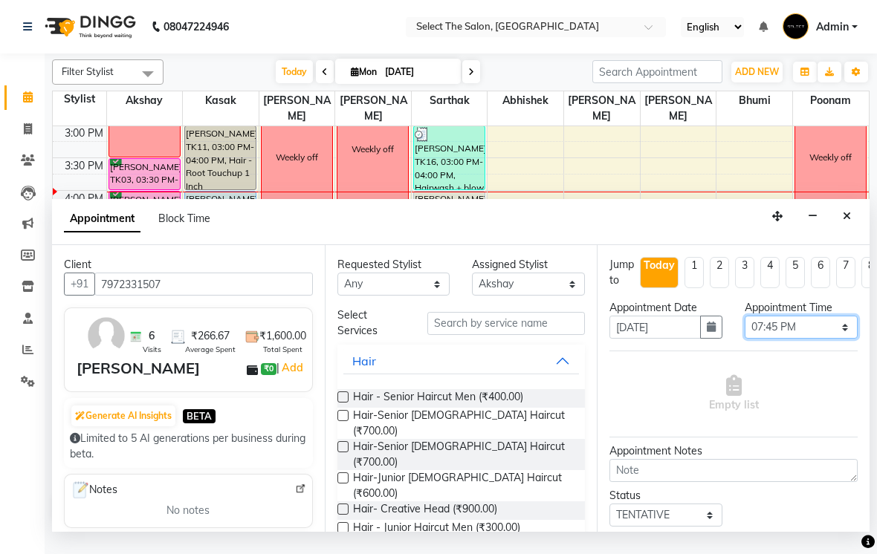
click at [810, 339] on select "Select 09:00 AM 09:15 AM 09:30 AM 09:45 AM 10:00 AM 10:15 AM 10:30 AM 10:45 AM …" at bounding box center [801, 327] width 113 height 23
select select "1200"
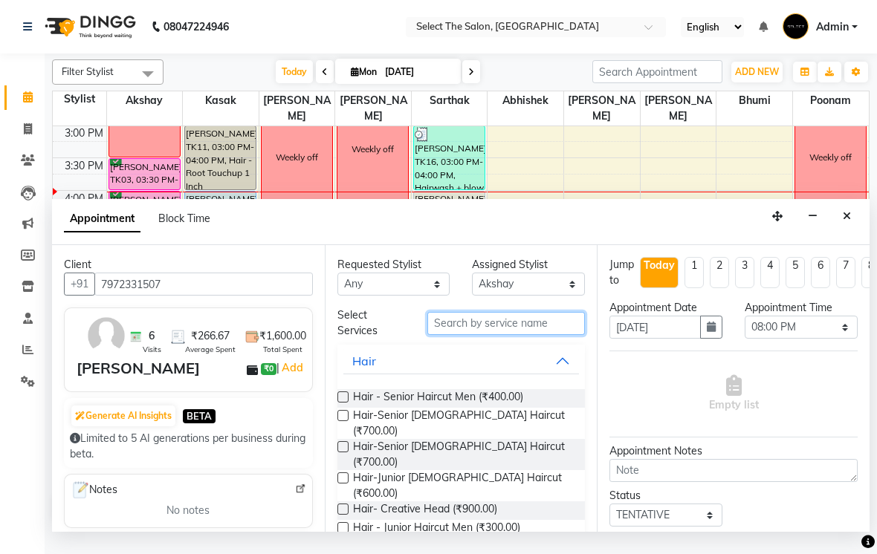
click at [511, 331] on input "text" at bounding box center [506, 323] width 158 height 23
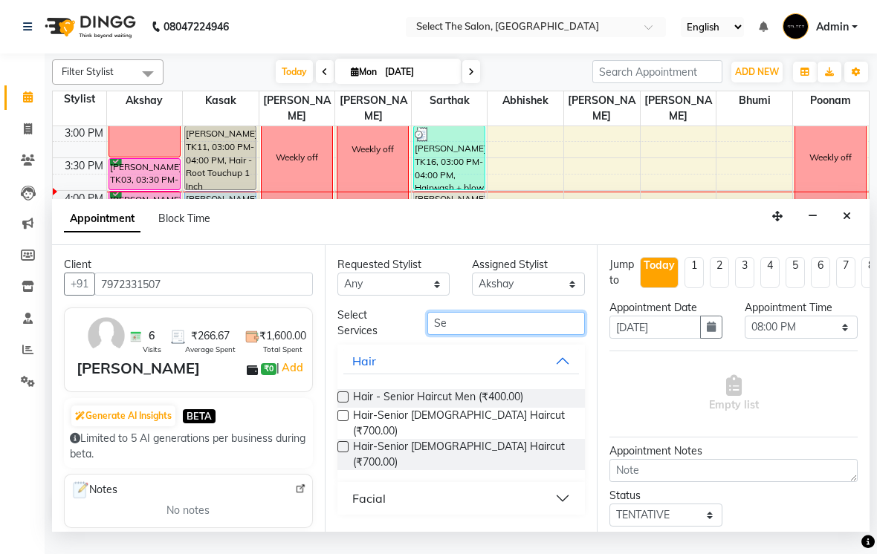
type input "S"
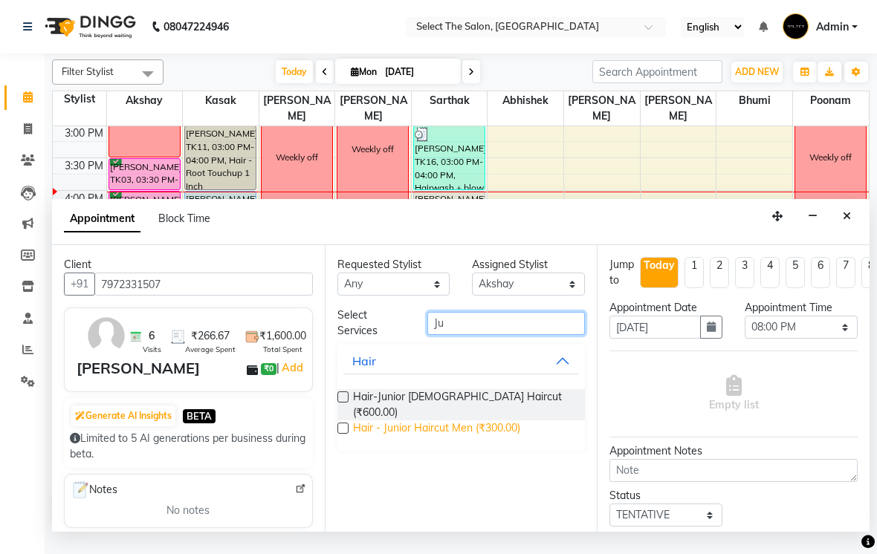
type input "Ju"
click at [470, 435] on span "Hair - Junior Haircut Men (₹300.00)" at bounding box center [436, 430] width 167 height 19
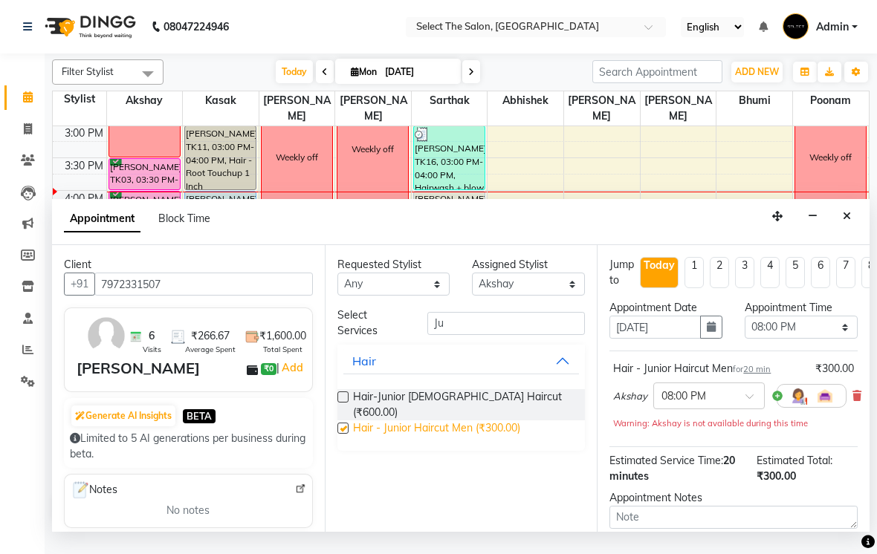
checkbox input "false"
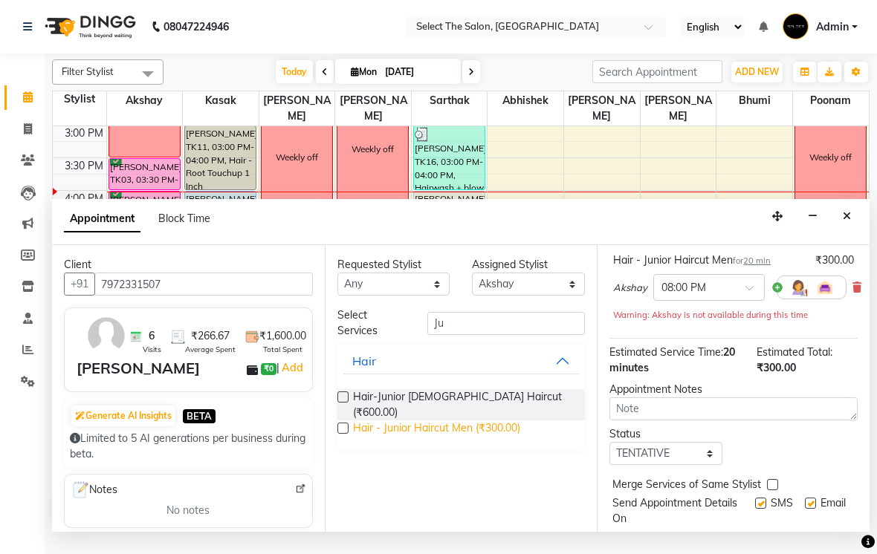
scroll to position [108, 0]
click at [678, 465] on select "Select TENTATIVE CONFIRM CHECK-IN UPCOMING" at bounding box center [665, 453] width 113 height 23
select select "confirm booking"
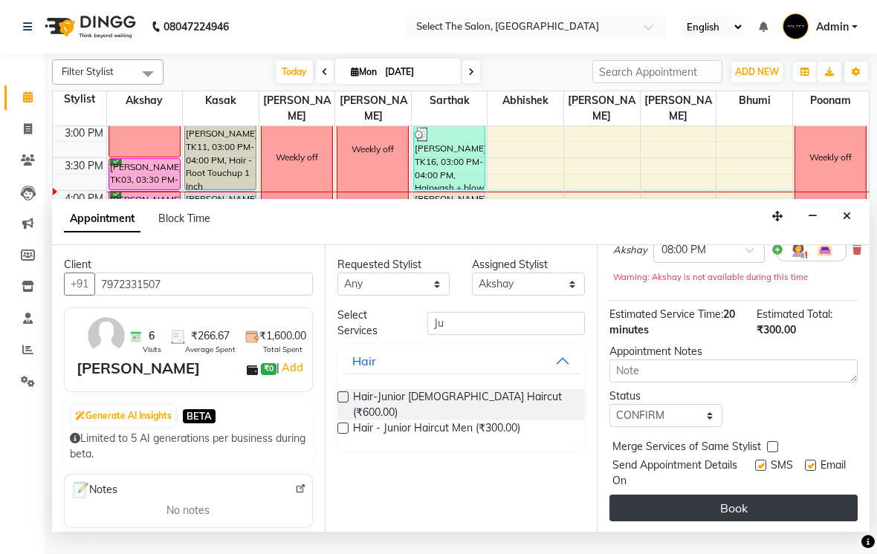
click at [756, 522] on button "Book" at bounding box center [733, 508] width 248 height 27
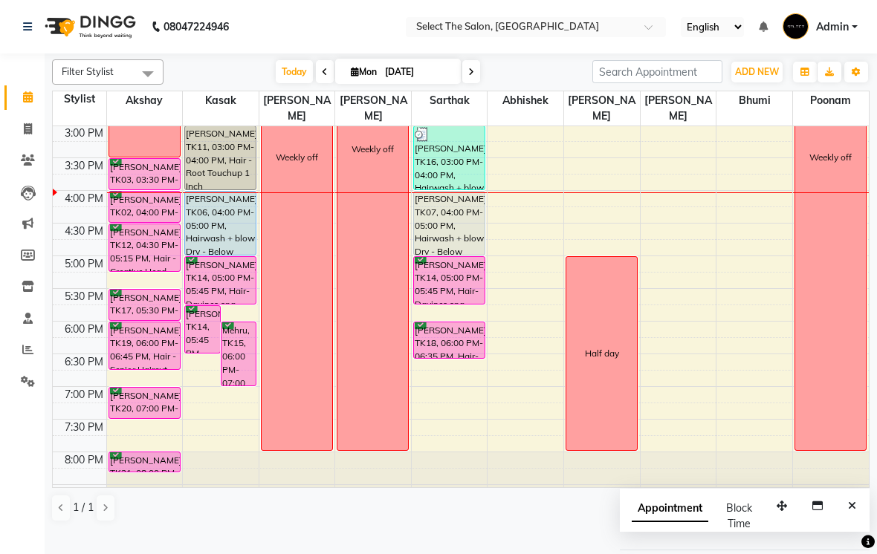
click at [146, 295] on div "8:00 AM 8:30 AM 9:00 AM 9:30 AM 10:00 AM 10:30 AM 11:00 AM 11:30 AM 12:00 PM 12…" at bounding box center [461, 92] width 816 height 849
select select "31289"
select select "tentative"
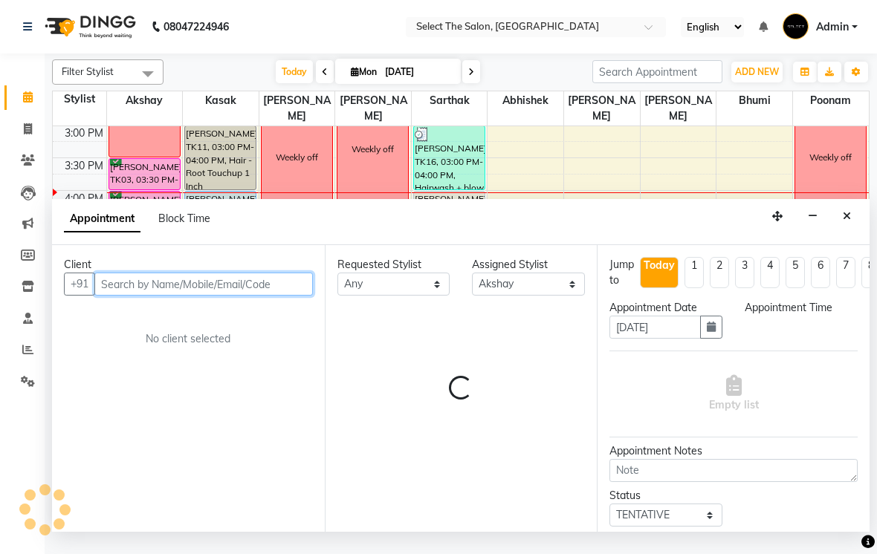
select select "1035"
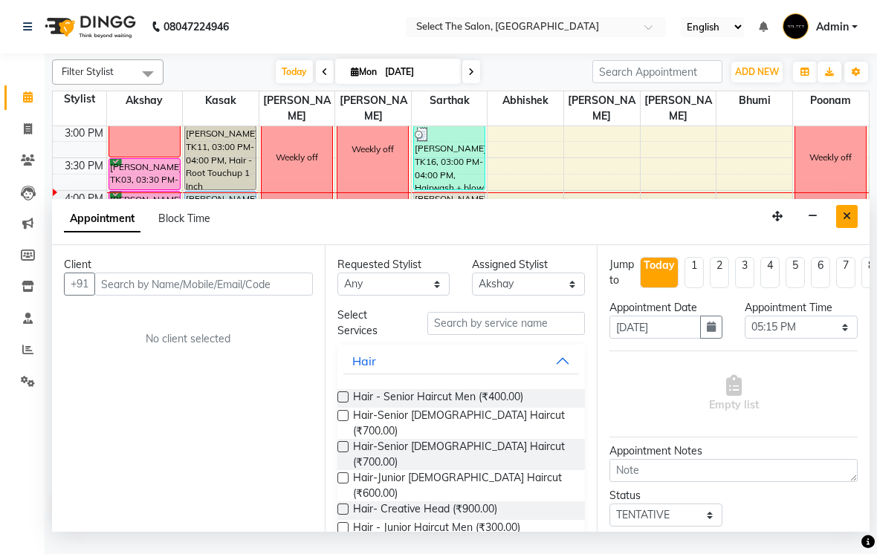
click at [849, 228] on button "Close" at bounding box center [847, 216] width 22 height 23
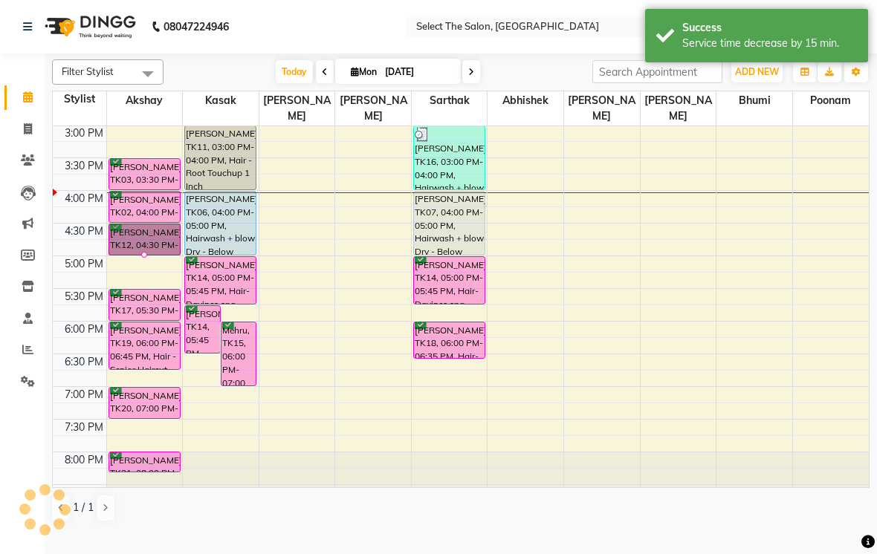
click at [77, 288] on td at bounding box center [80, 280] width 54 height 16
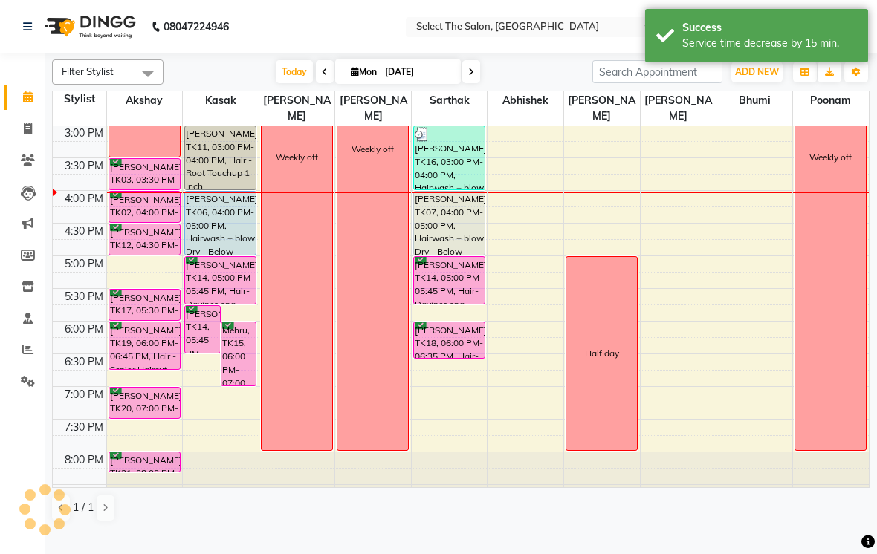
select select "31289"
select select "1020"
select select "tentative"
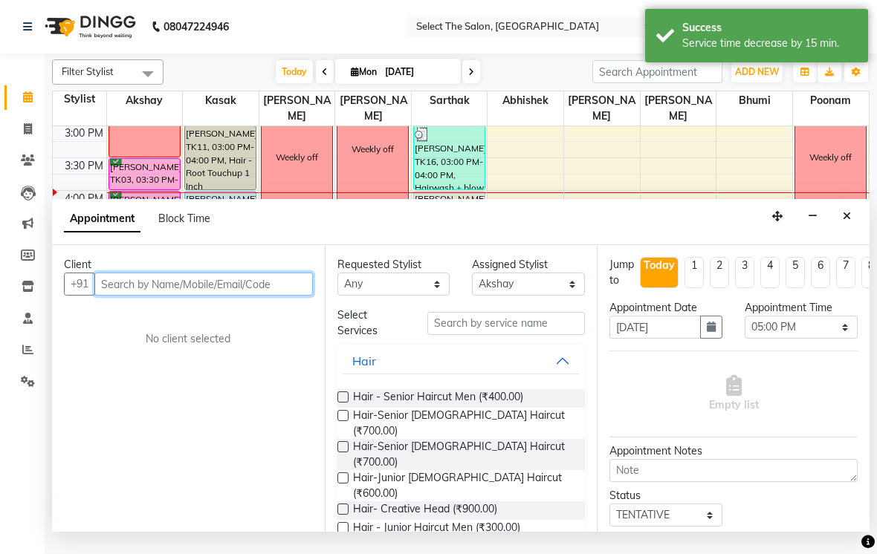
click at [216, 296] on input "text" at bounding box center [203, 284] width 218 height 23
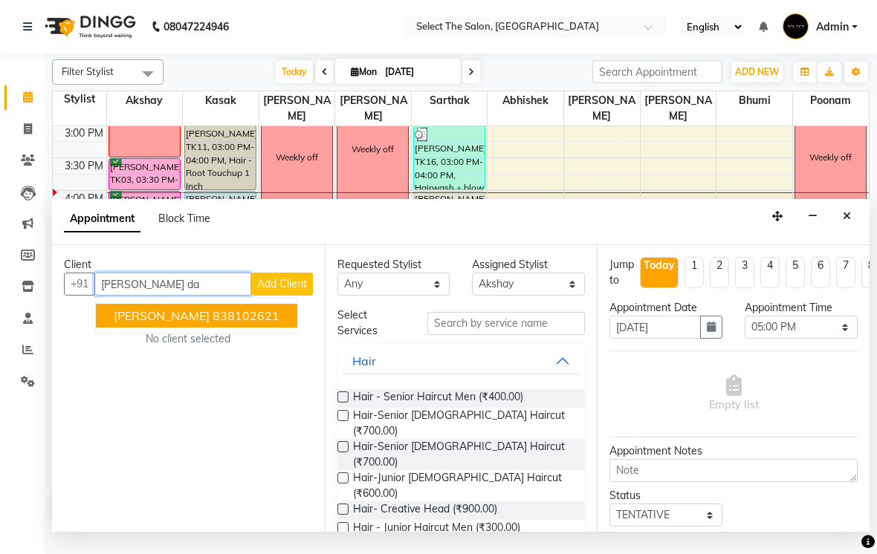
click at [159, 323] on span "[PERSON_NAME]" at bounding box center [162, 315] width 96 height 15
type input "838102621"
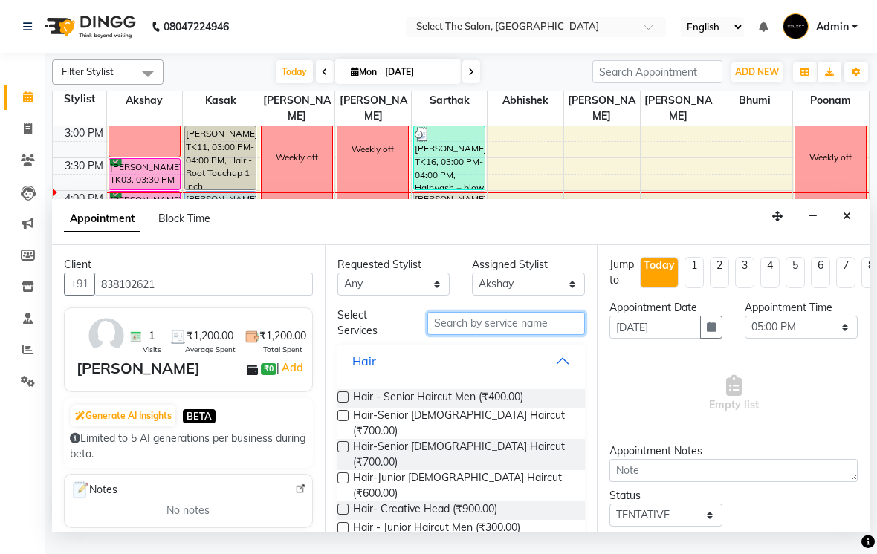
click at [535, 335] on input "text" at bounding box center [506, 323] width 158 height 23
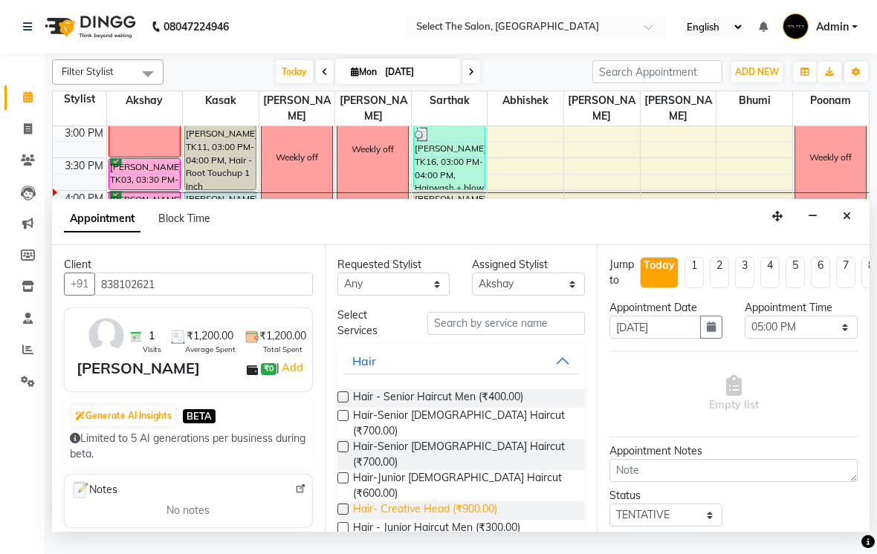
drag, startPoint x: 499, startPoint y: 497, endPoint x: 483, endPoint y: 496, distance: 16.4
click at [482, 502] on span "Hair- Creative Head (₹900.00)" at bounding box center [425, 511] width 144 height 19
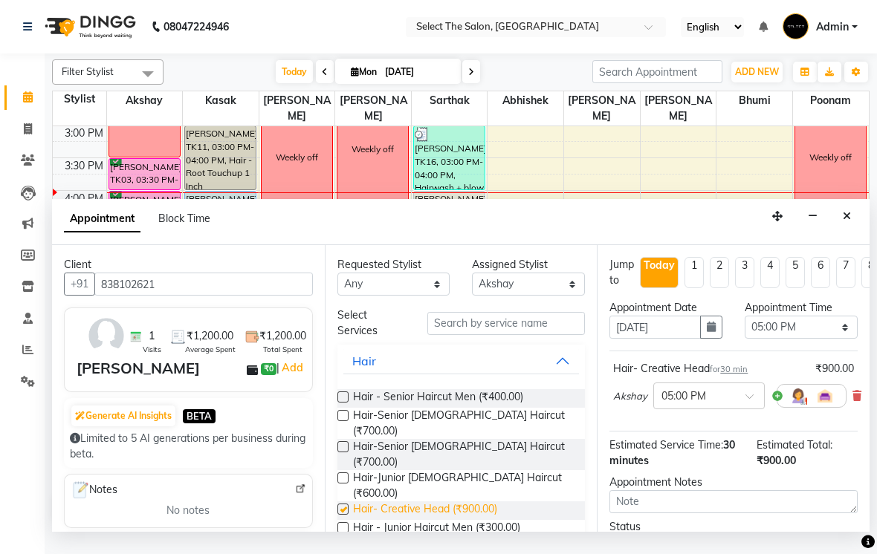
checkbox input "false"
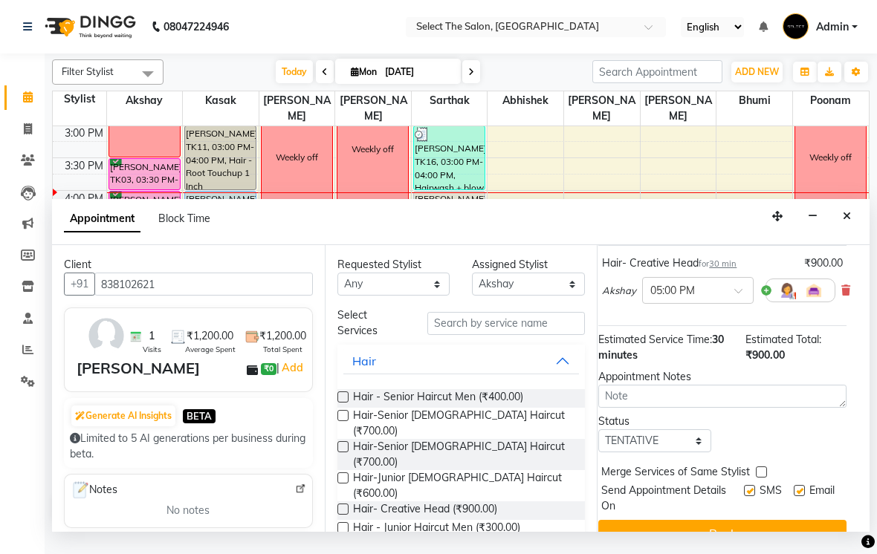
scroll to position [119, 13]
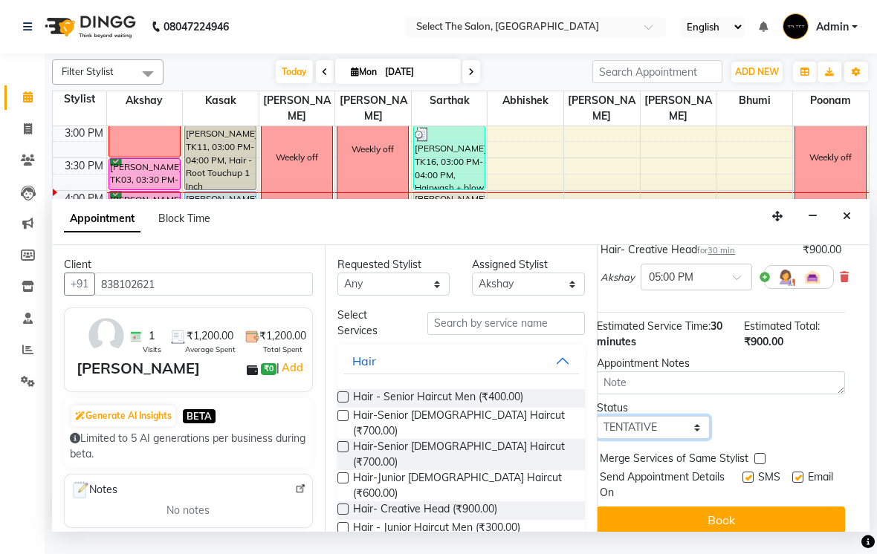
select select "confirm booking"
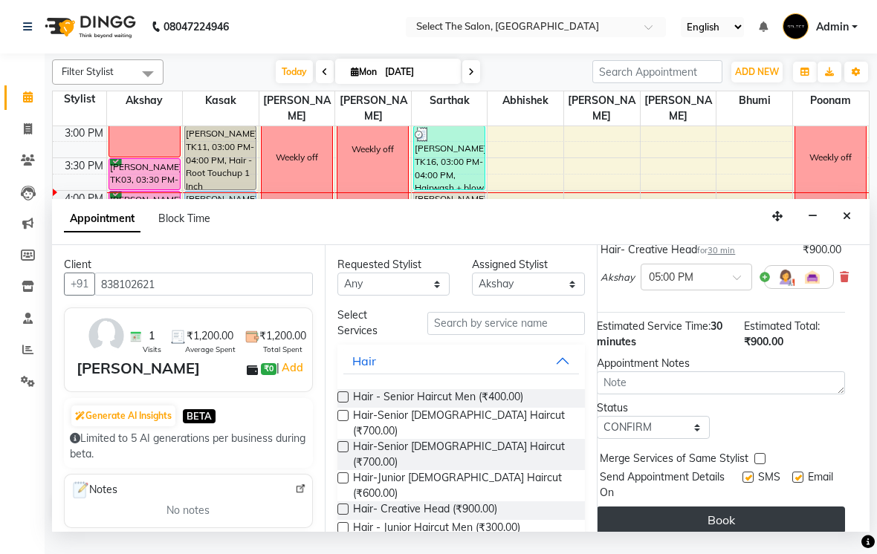
click at [715, 534] on button "Book" at bounding box center [721, 520] width 248 height 27
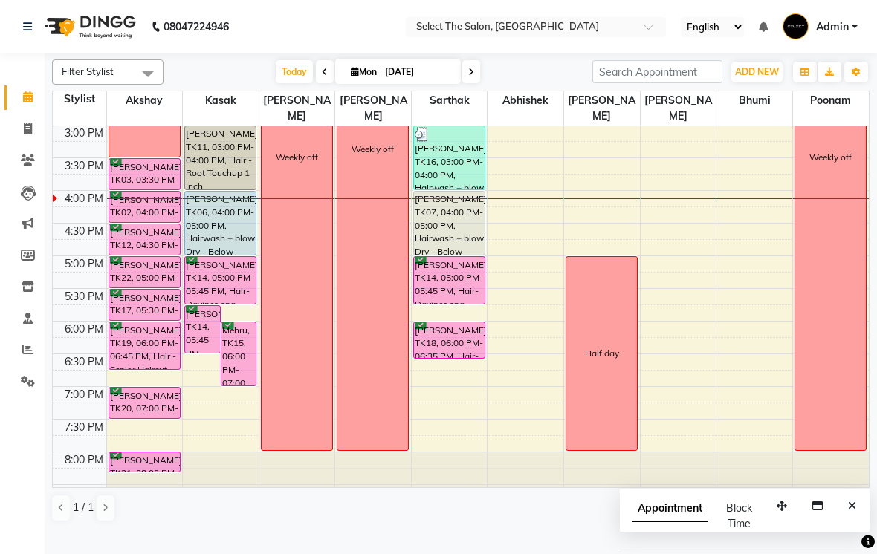
click at [816, 35] on span "Admin" at bounding box center [832, 27] width 33 height 16
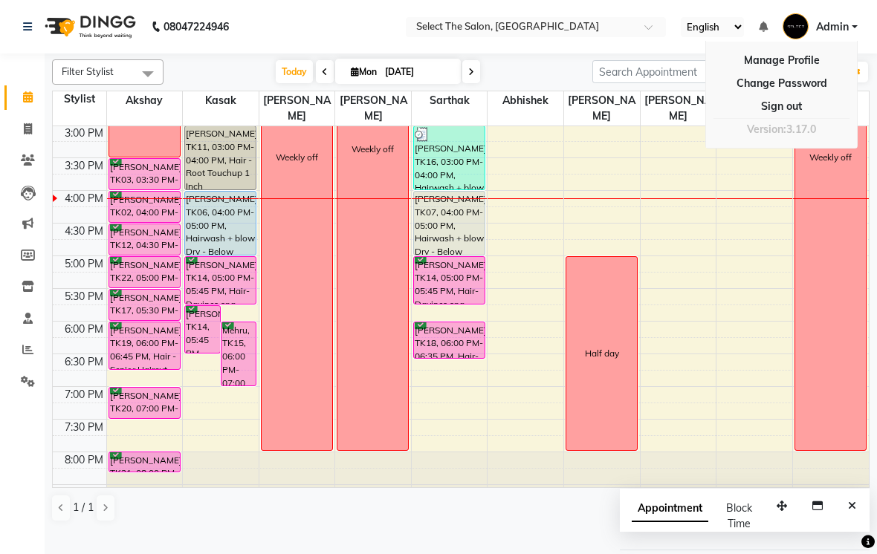
click at [447, 22] on nav "08047224946 Select Location × Select The Salon, Jehan Circle Gangapur Road Nash…" at bounding box center [438, 27] width 877 height 54
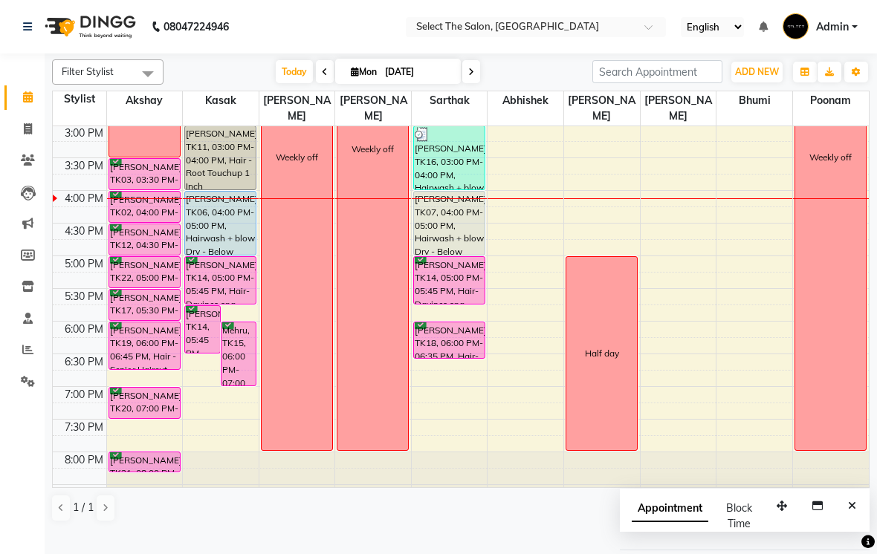
click at [325, 83] on span at bounding box center [325, 71] width 18 height 23
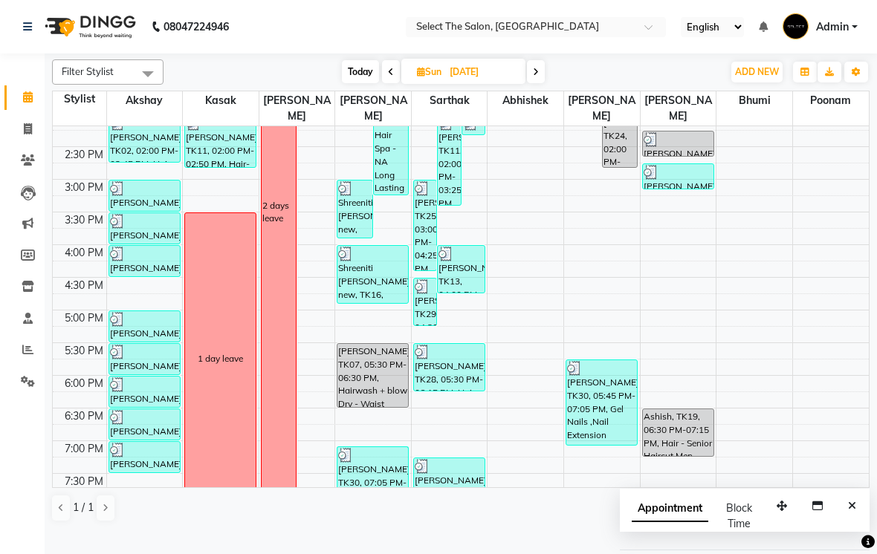
scroll to position [405, 0]
click at [389, 77] on icon at bounding box center [391, 72] width 6 height 9
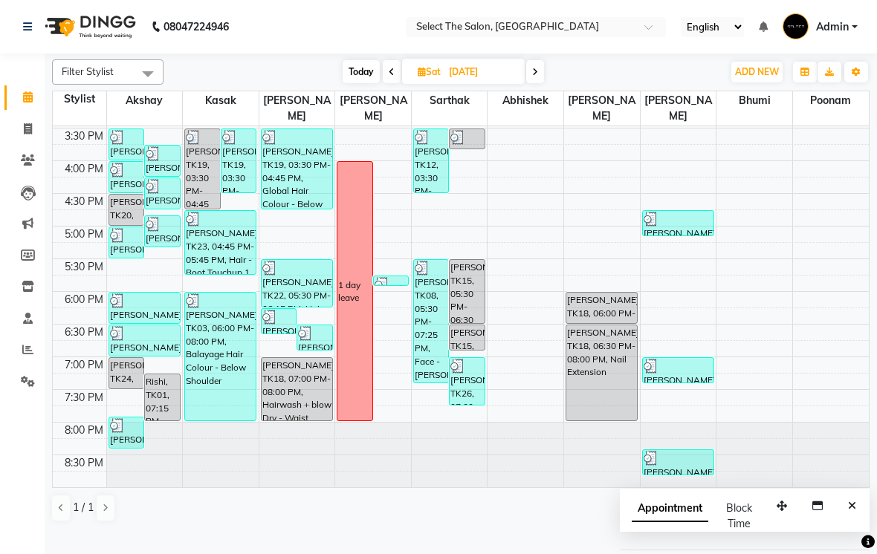
scroll to position [488, 0]
click at [386, 83] on span at bounding box center [392, 71] width 18 height 23
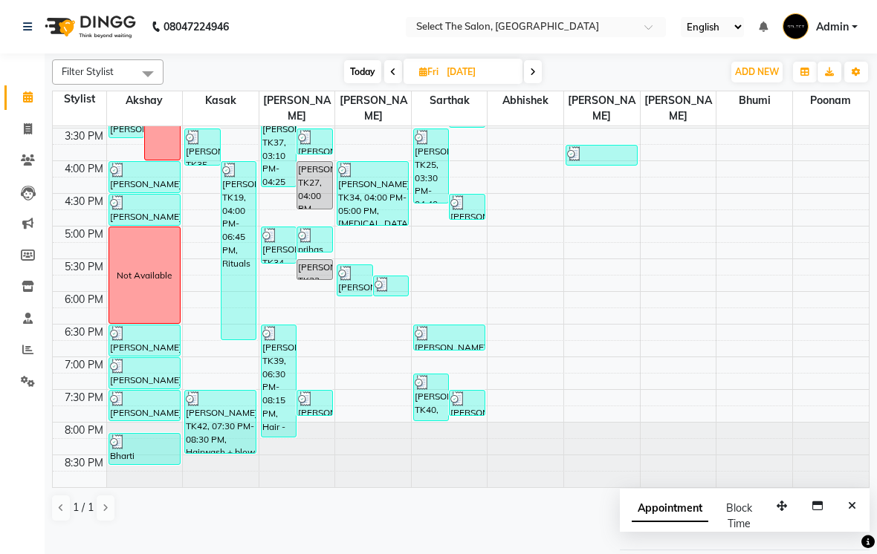
click at [386, 83] on span at bounding box center [393, 71] width 18 height 23
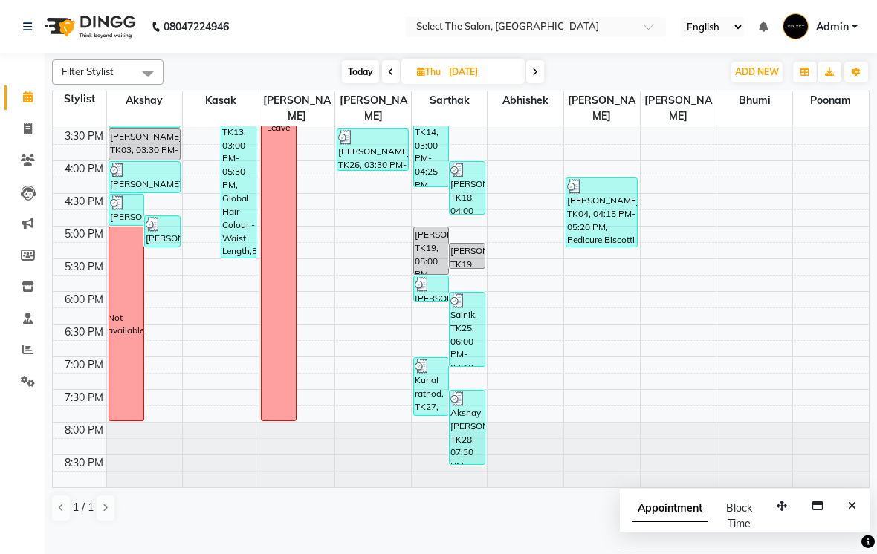
click at [531, 83] on span at bounding box center [535, 71] width 18 height 23
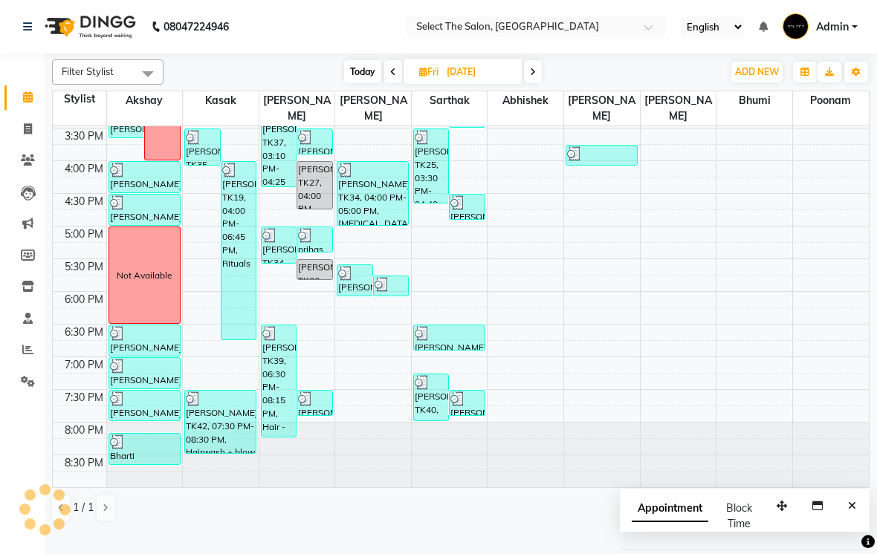
click at [528, 83] on span at bounding box center [533, 71] width 18 height 23
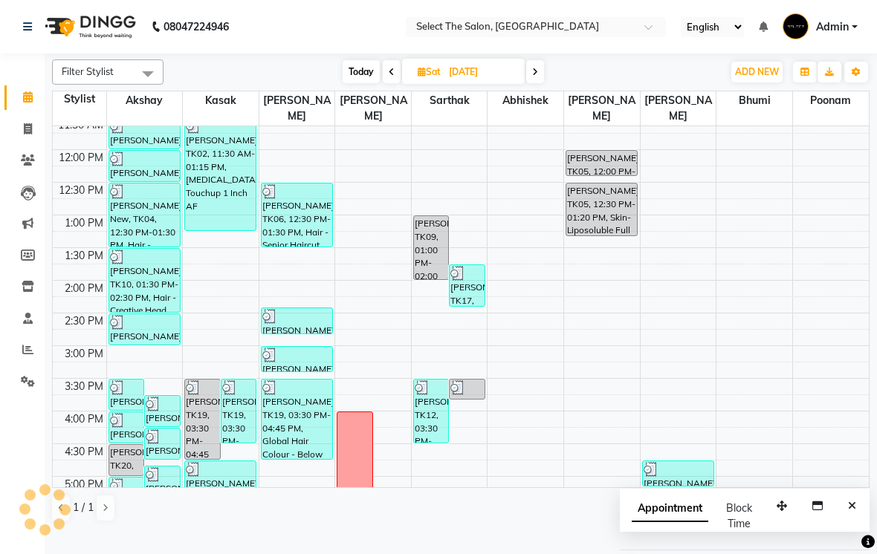
scroll to position [236, 0]
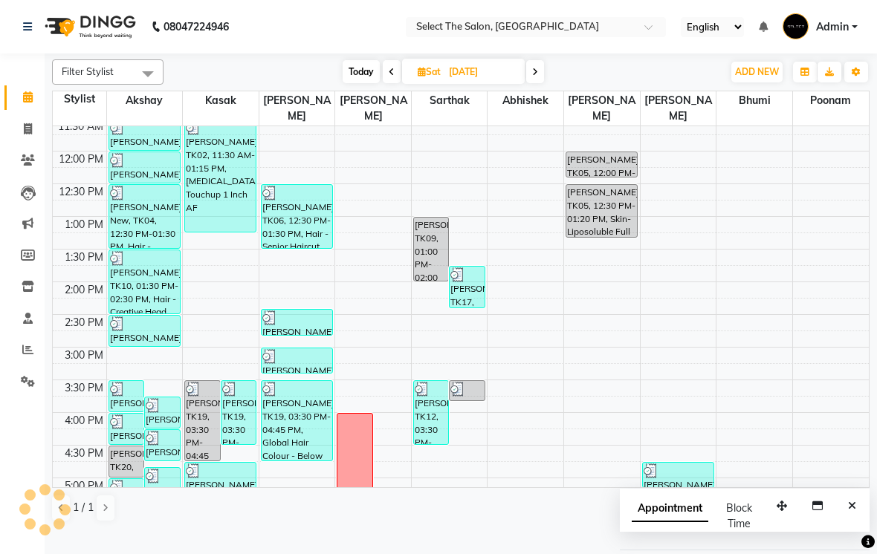
click at [535, 83] on span at bounding box center [535, 71] width 18 height 23
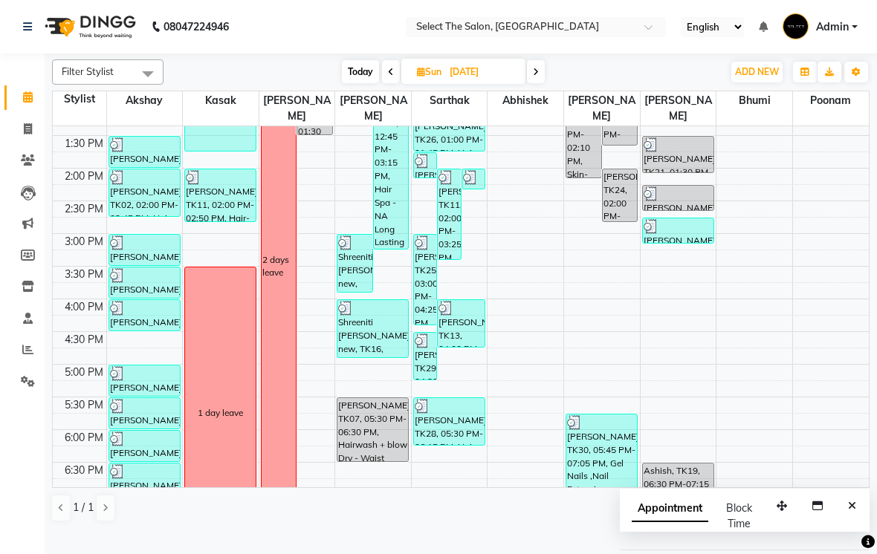
scroll to position [348, 0]
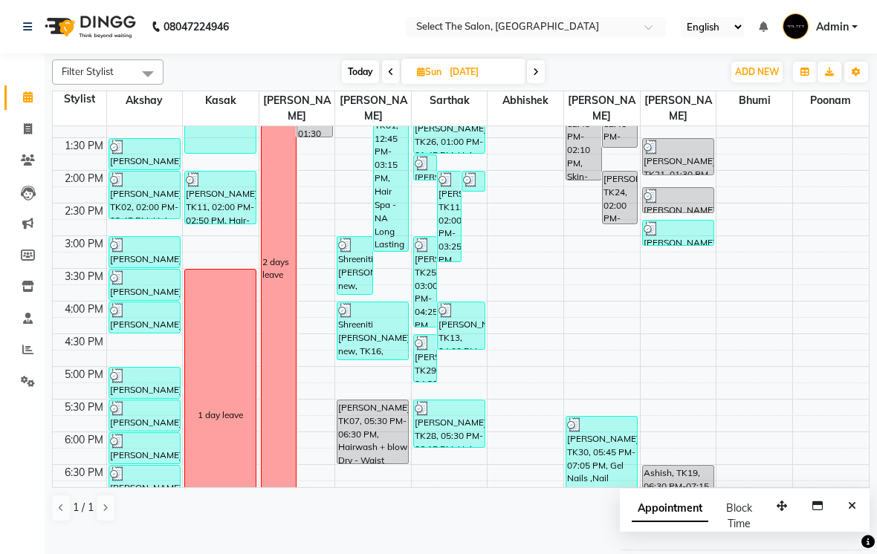
click at [540, 83] on span at bounding box center [536, 71] width 18 height 23
type input "[DATE]"
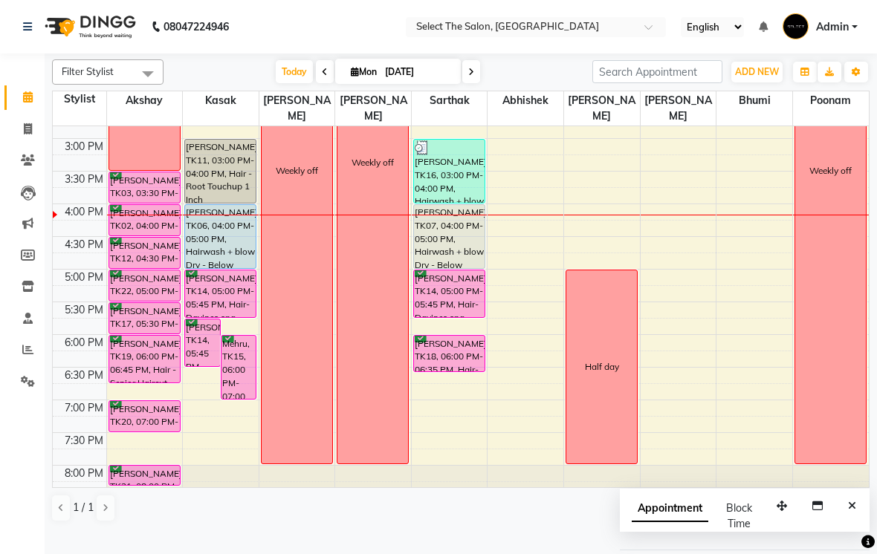
scroll to position [444, 0]
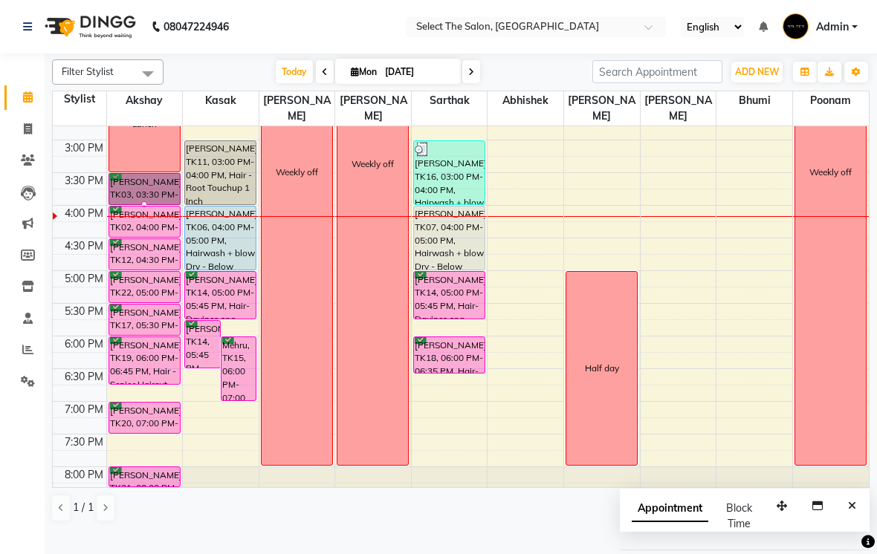
click at [147, 207] on div at bounding box center [144, 204] width 6 height 6
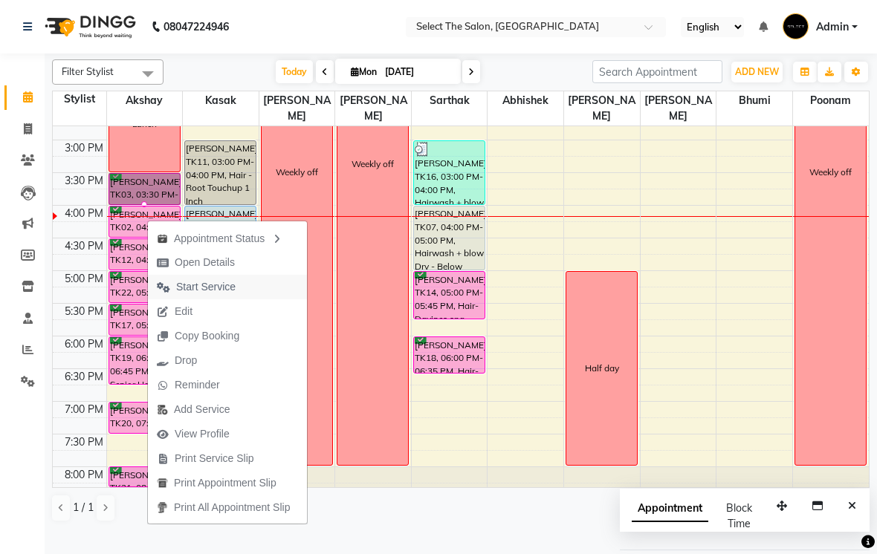
click at [245, 289] on button "Start Service" at bounding box center [227, 287] width 159 height 25
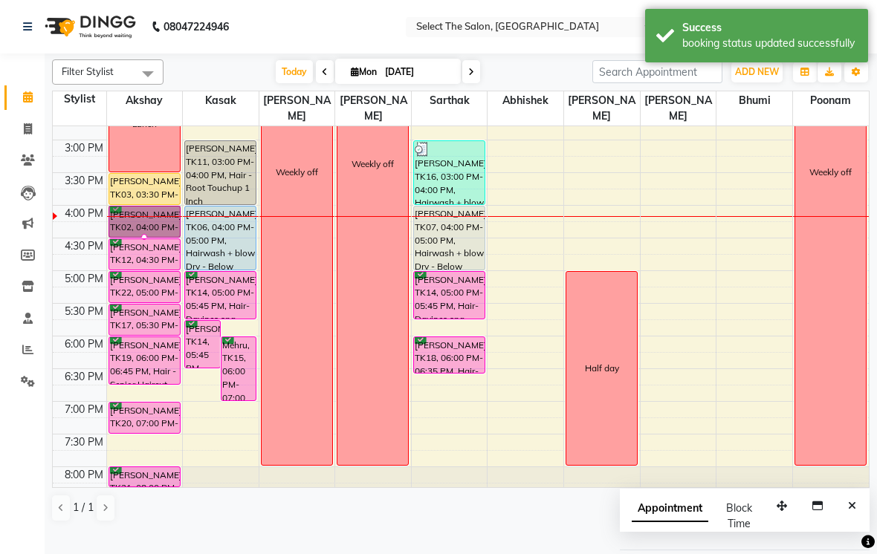
click at [147, 240] on div at bounding box center [144, 237] width 6 height 6
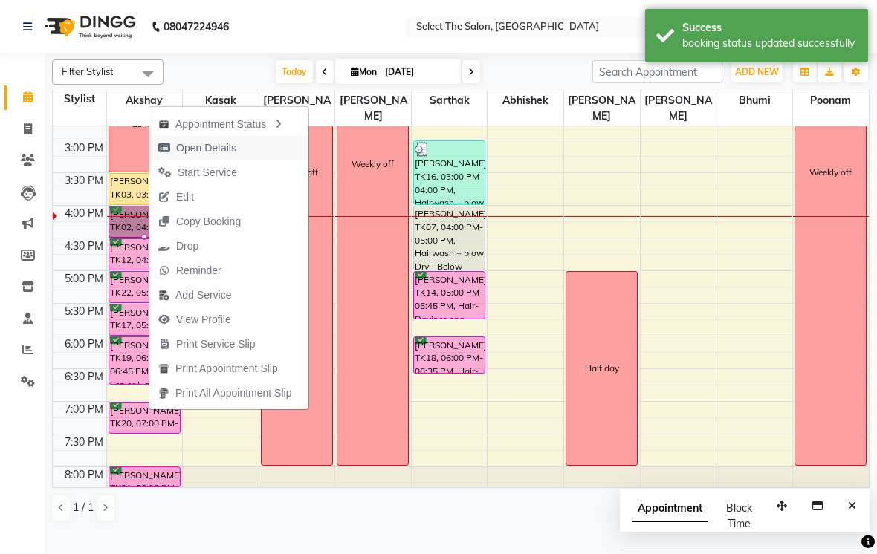
click at [236, 144] on span "Open Details" at bounding box center [197, 148] width 96 height 25
select select "6"
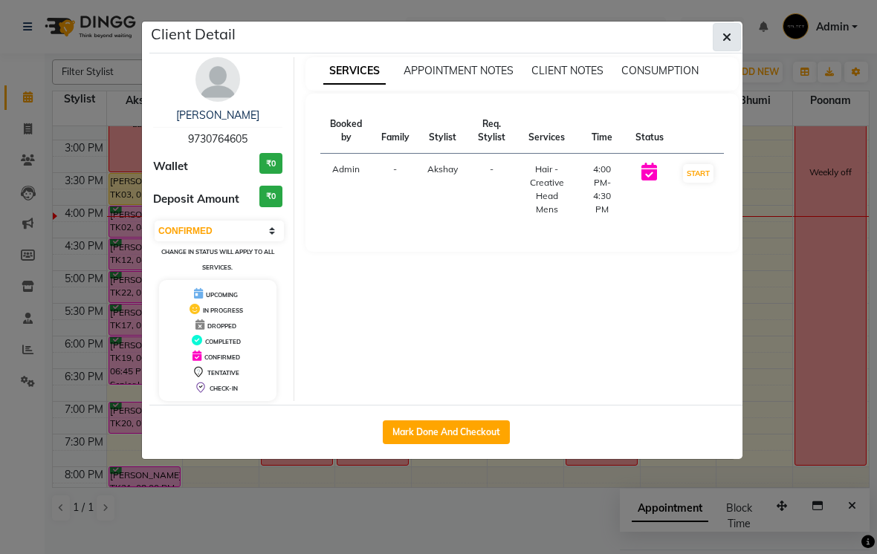
click at [730, 36] on icon "button" at bounding box center [726, 37] width 9 height 12
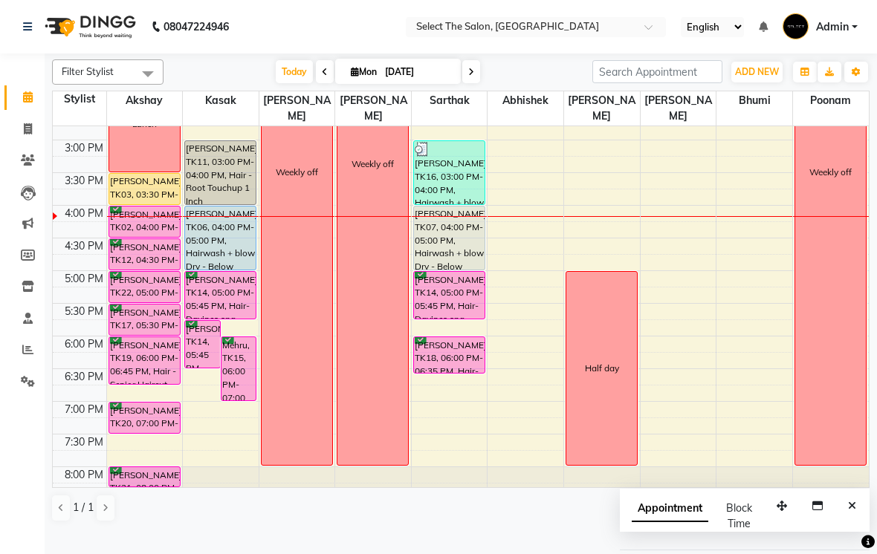
click at [156, 270] on div "[PERSON_NAME], TK12, 04:30 PM-05:00 PM, Hair - Creative Head Mens" at bounding box center [144, 254] width 71 height 30
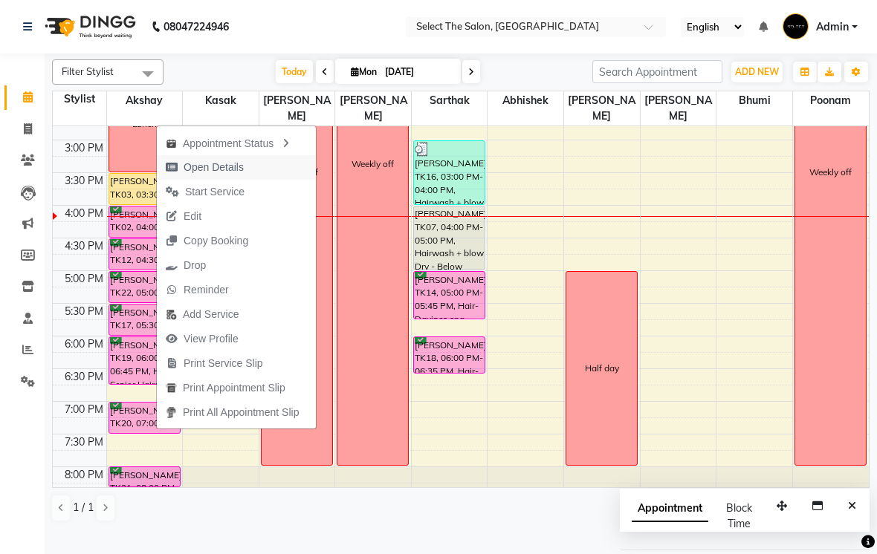
click at [262, 165] on button "Open Details" at bounding box center [236, 167] width 159 height 25
select select "6"
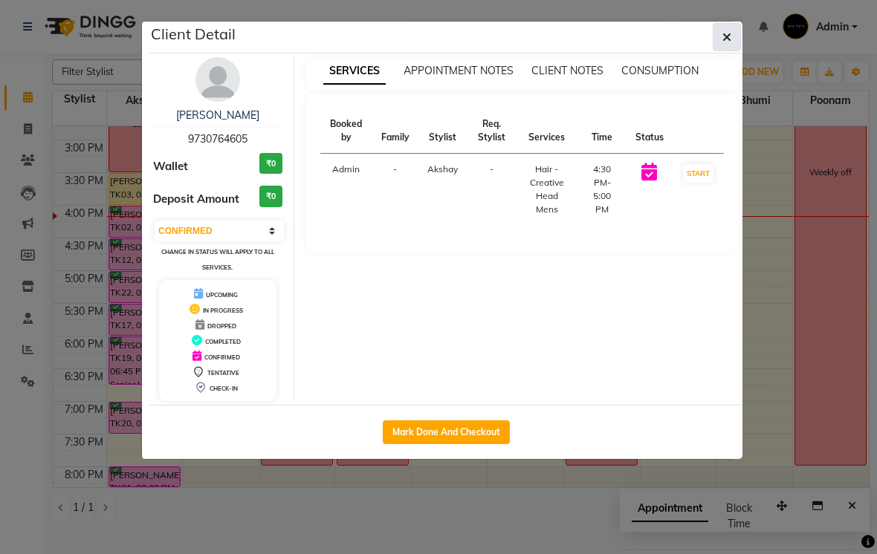
click at [725, 42] on icon "button" at bounding box center [726, 37] width 9 height 12
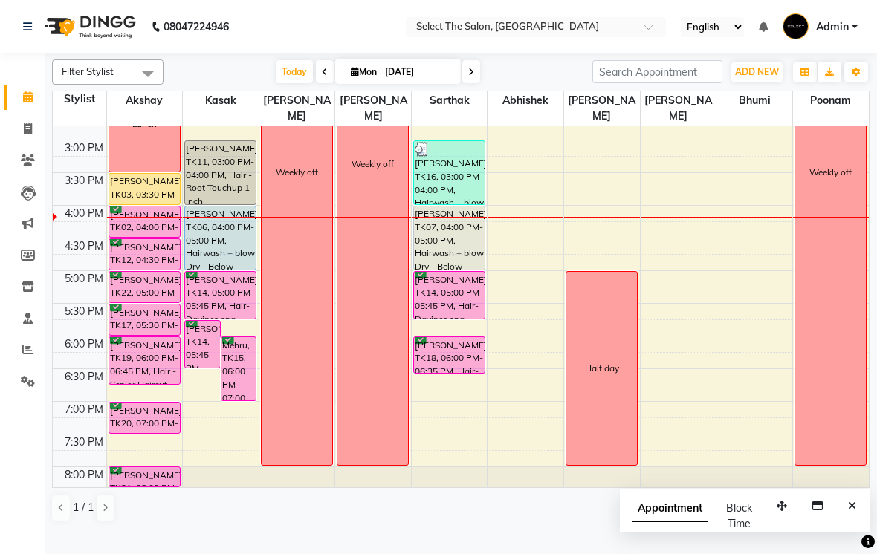
click at [195, 368] on div "[PERSON_NAME], TK14, 05:45 PM-06:30 PM, Hair- Davines spa" at bounding box center [202, 344] width 35 height 47
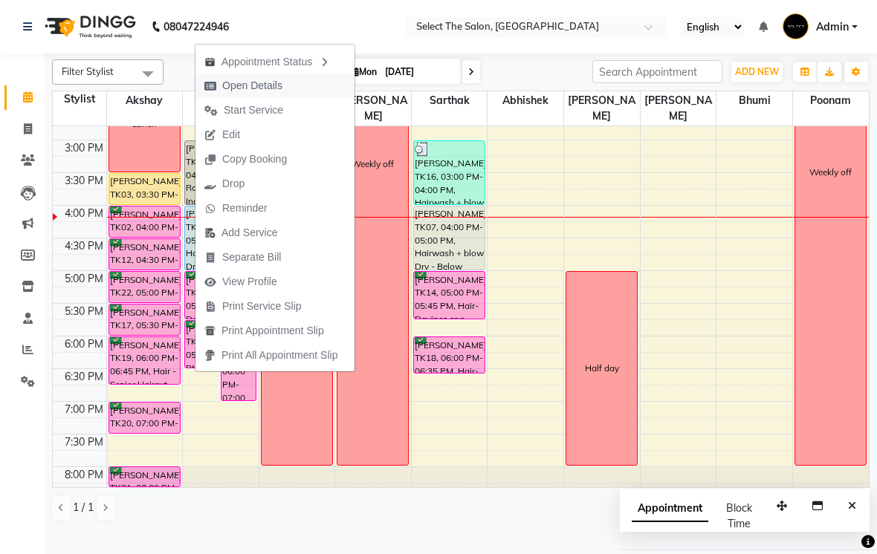
click at [305, 85] on button "Open Details" at bounding box center [274, 86] width 159 height 25
select select "6"
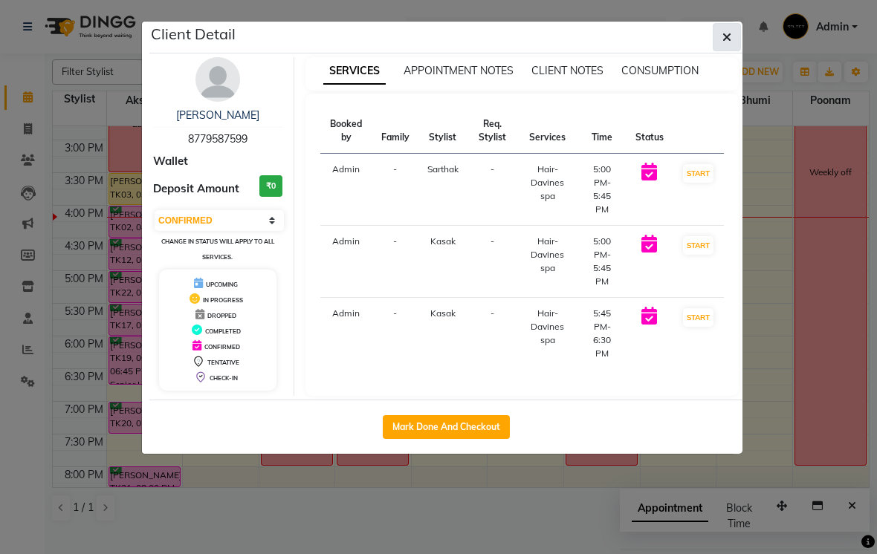
click at [721, 33] on button "button" at bounding box center [727, 37] width 28 height 28
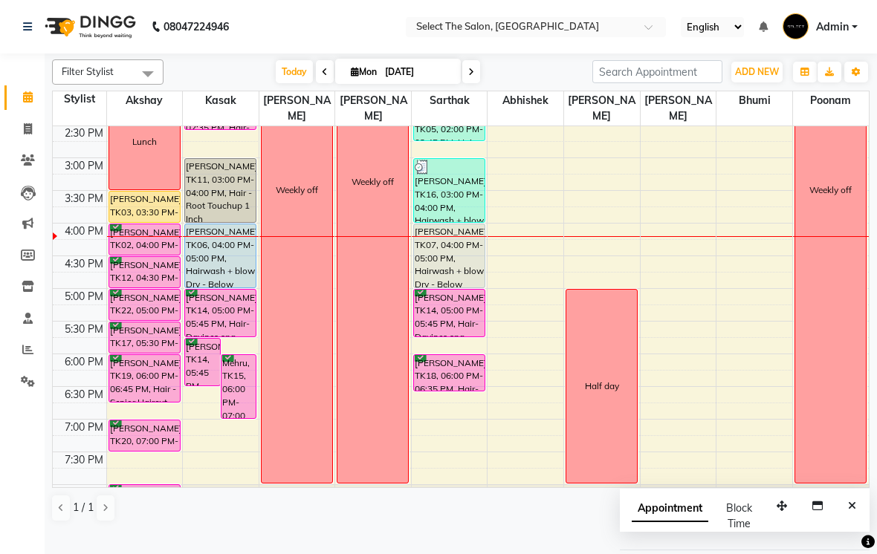
scroll to position [425, 0]
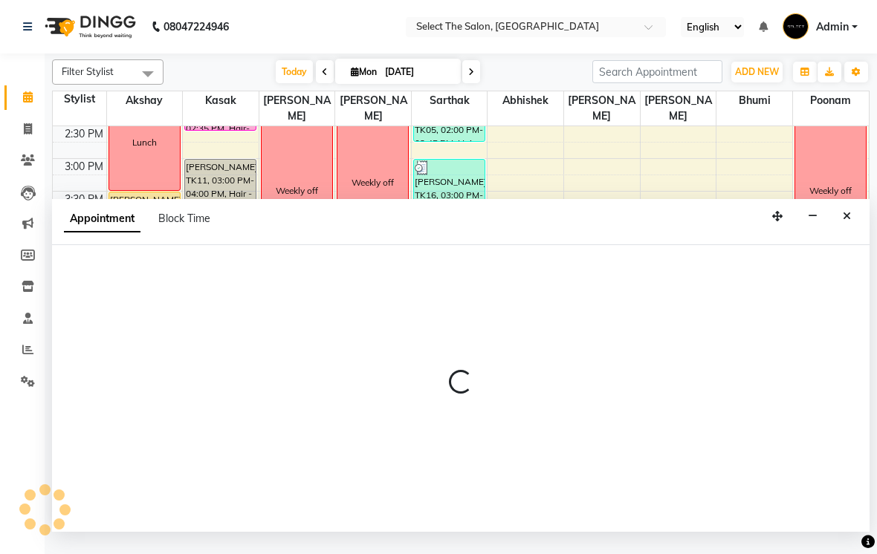
select select "81945"
select select "1020"
select select "tentative"
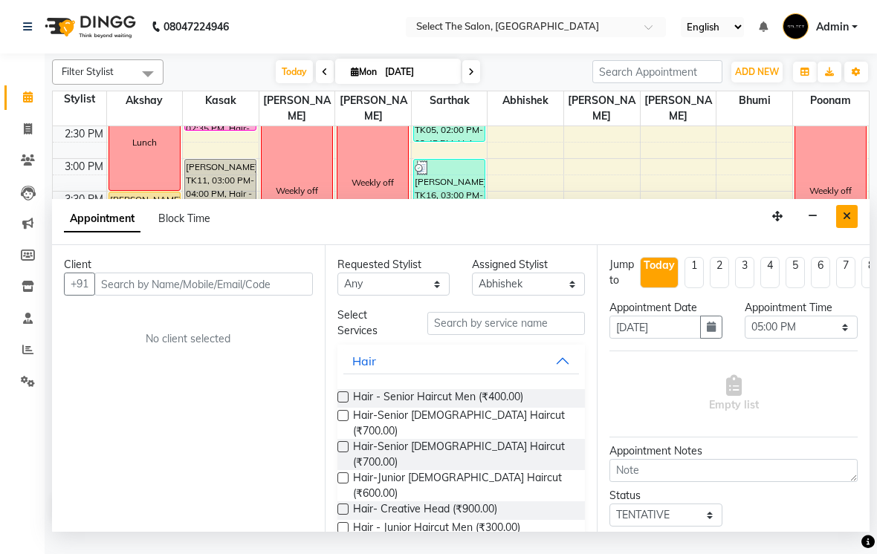
click at [845, 221] on icon "Close" at bounding box center [847, 216] width 8 height 10
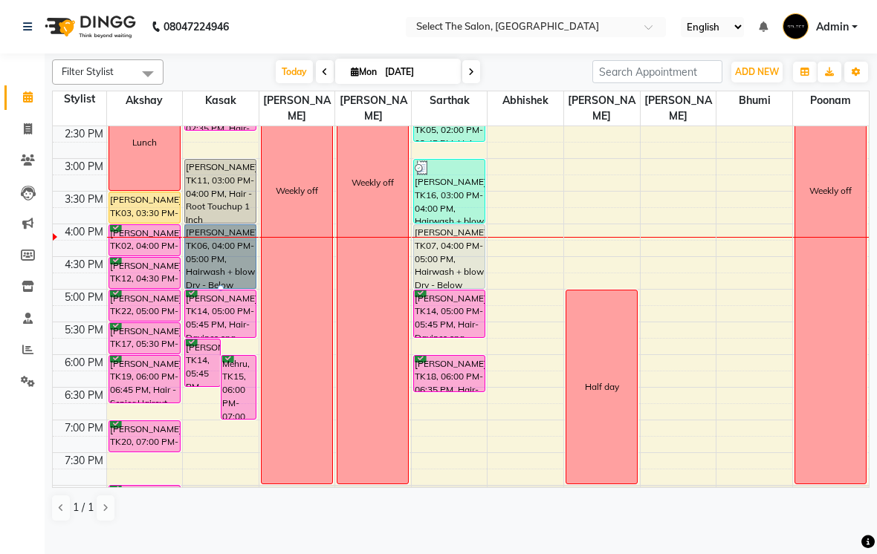
click at [223, 291] on div at bounding box center [221, 288] width 6 height 6
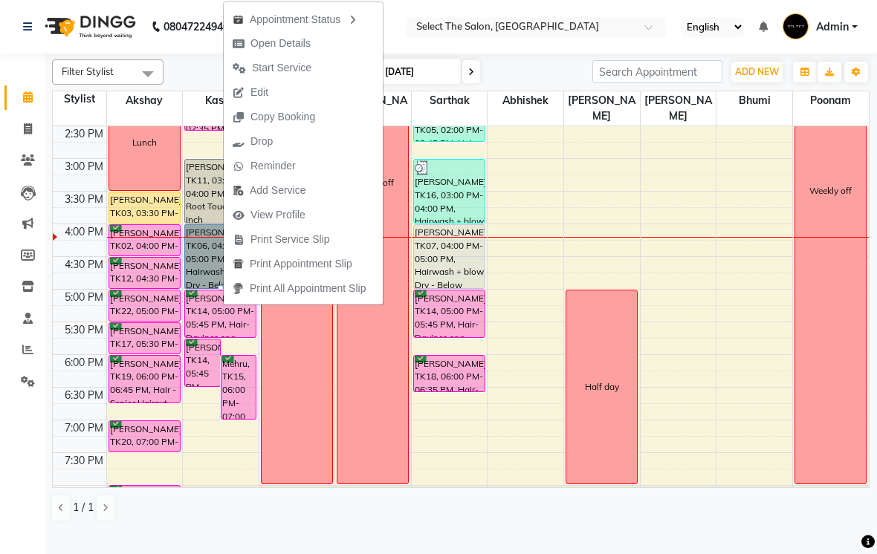
click at [308, 68] on span "Start Service" at bounding box center [281, 68] width 59 height 16
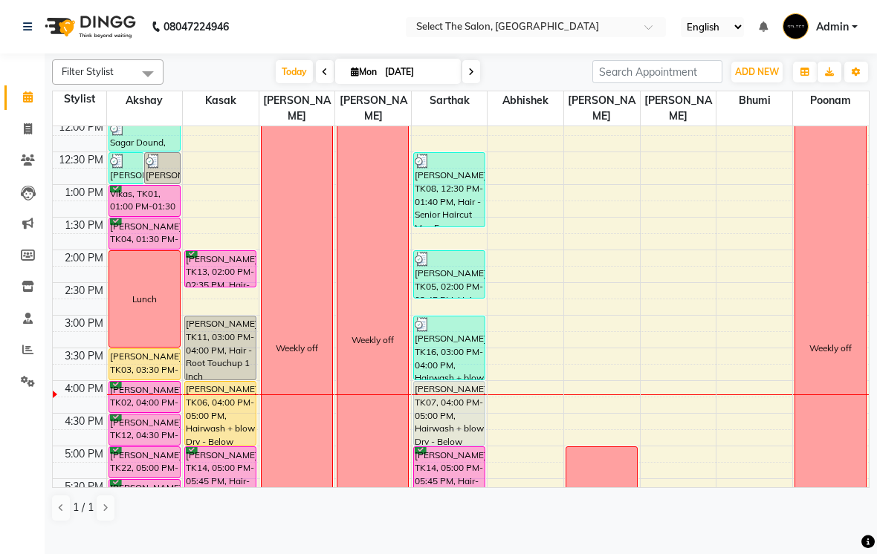
scroll to position [268, 0]
click at [221, 373] on div "[PERSON_NAME], TK11, 03:00 PM-04:00 PM, Hair - Root Touchup 1 Inch" at bounding box center [220, 348] width 71 height 63
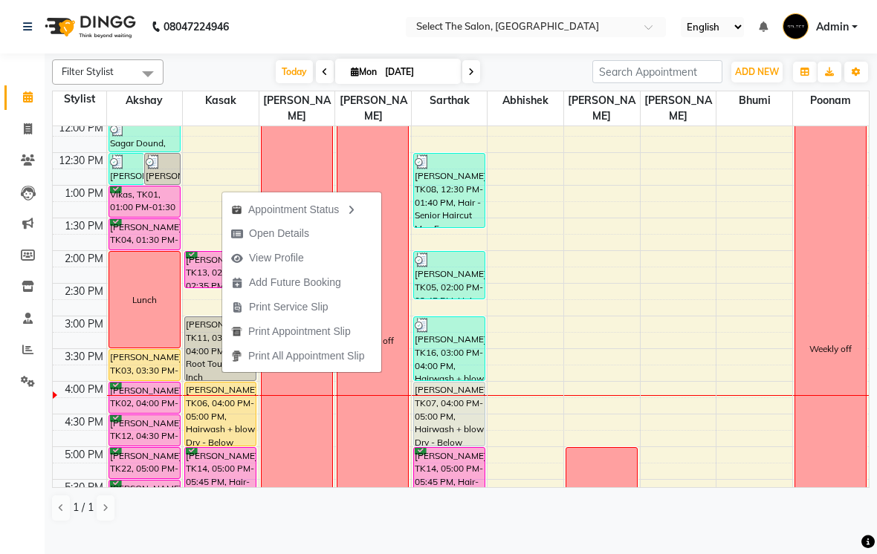
click at [356, 210] on icon "button" at bounding box center [351, 210] width 12 height 10
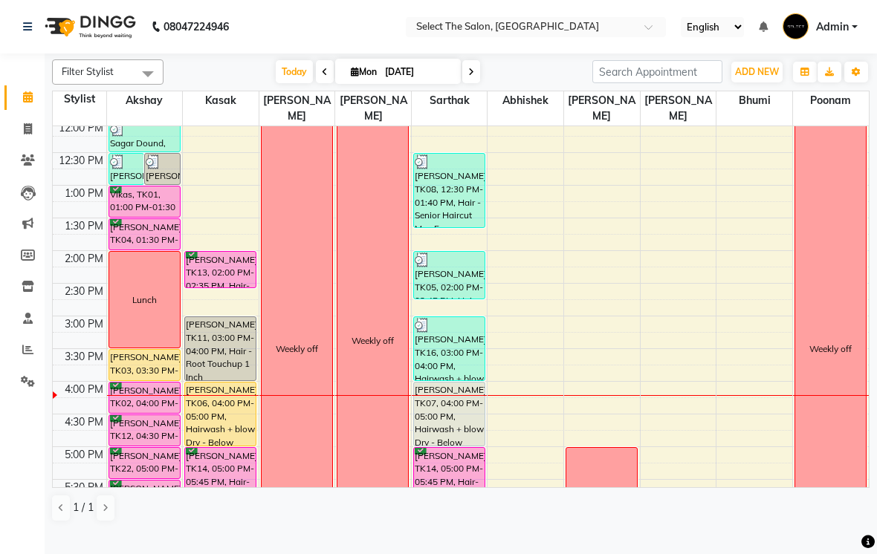
click at [227, 363] on div "[PERSON_NAME], TK11, 03:00 PM-04:00 PM, Hair - Root Touchup 1 Inch" at bounding box center [220, 348] width 71 height 63
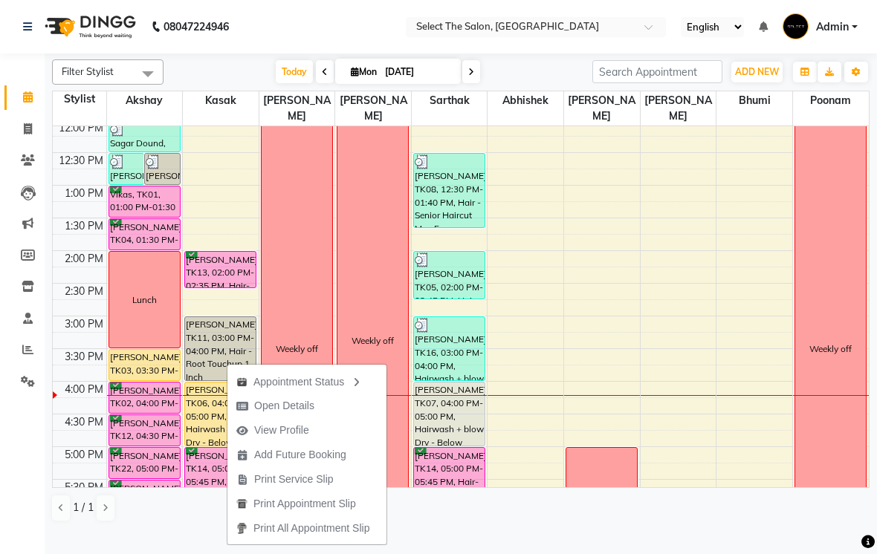
click at [280, 381] on div "Appointment Status" at bounding box center [306, 381] width 159 height 25
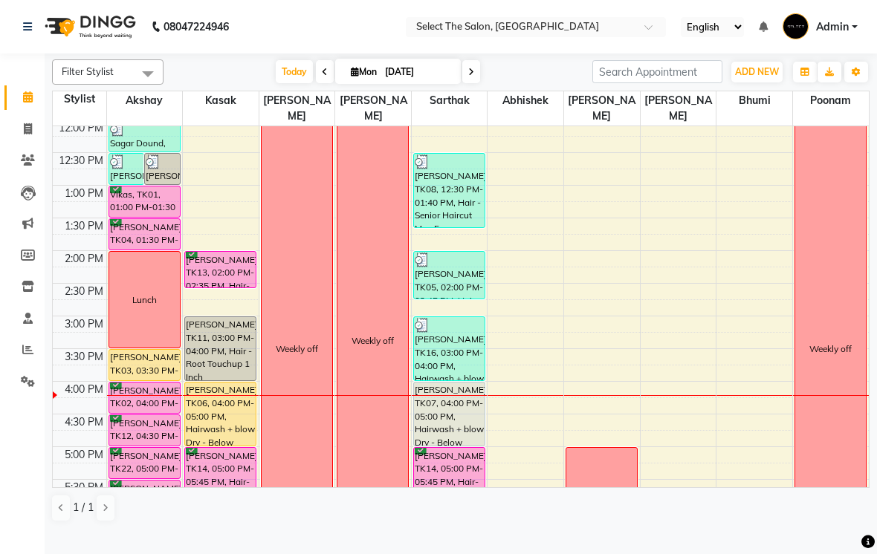
click at [234, 366] on div "[PERSON_NAME], TK11, 03:00 PM-04:00 PM, Hair - Root Touchup 1 Inch" at bounding box center [220, 348] width 71 height 63
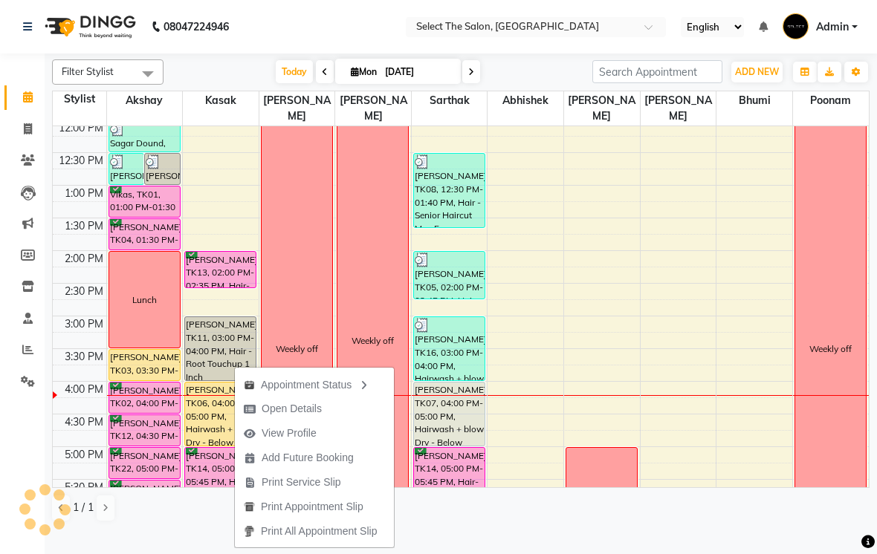
click at [242, 358] on div "[PERSON_NAME], TK11, 03:00 PM-04:00 PM, Hair - Root Touchup 1 Inch" at bounding box center [220, 348] width 71 height 63
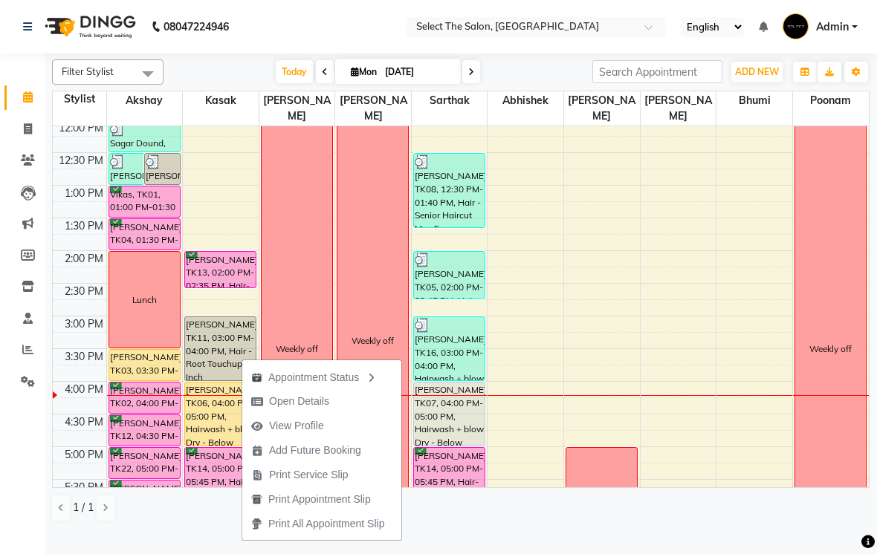
click at [377, 373] on icon "button" at bounding box center [371, 378] width 12 height 10
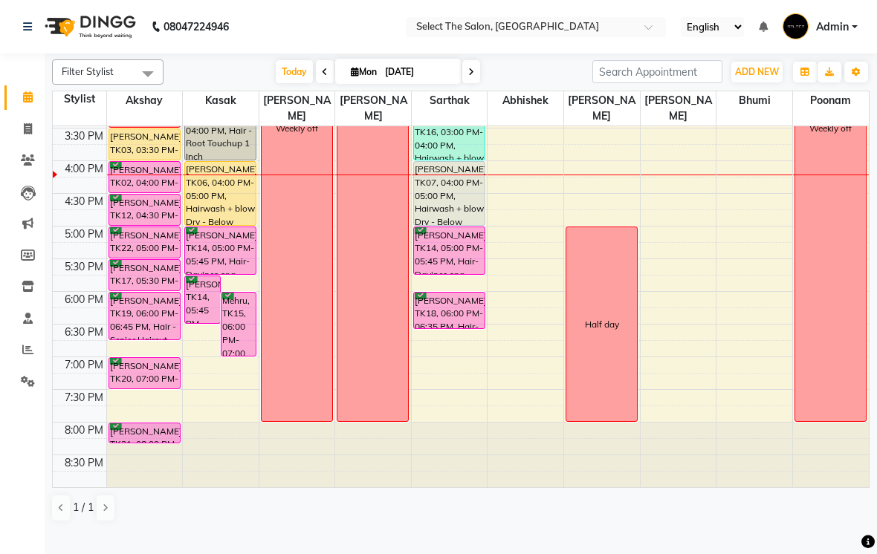
scroll to position [488, 0]
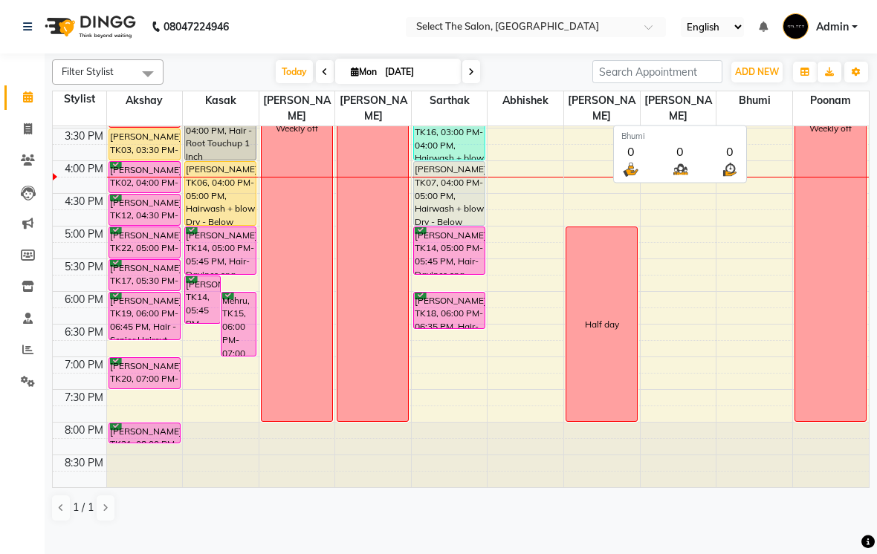
click at [756, 110] on span "Bhumi" at bounding box center [754, 100] width 76 height 19
click at [754, 126] on th "Bhumi" at bounding box center [754, 108] width 77 height 35
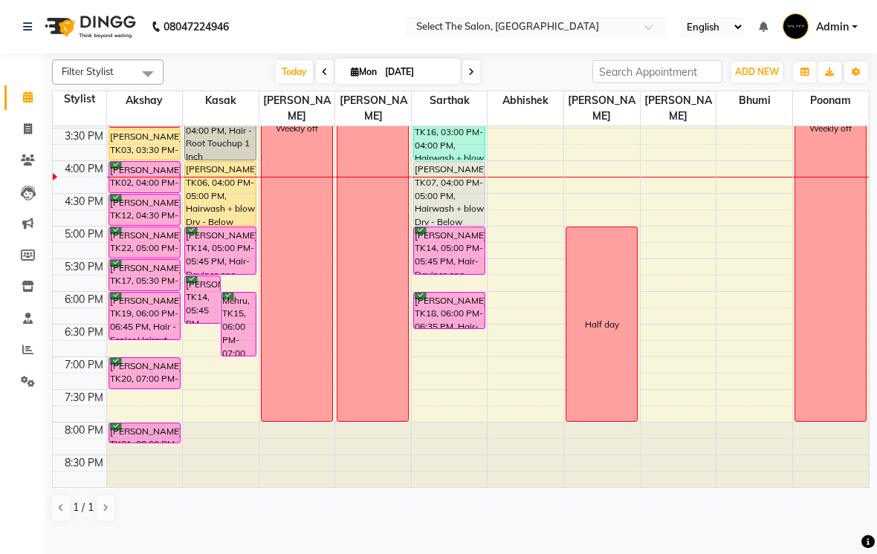
click at [47, 471] on div "Filter Stylist Select All Akshay [PERSON_NAME] [PERSON_NAME] [PERSON_NAME] [PER…" at bounding box center [461, 293] width 832 height 479
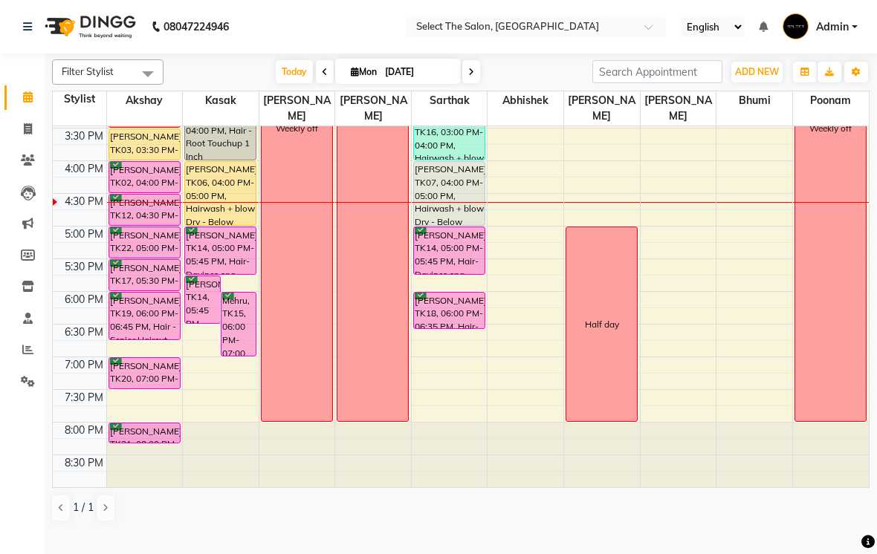
click at [231, 201] on div "[PERSON_NAME], TK06, 04:00 PM-05:00 PM, Hairwash + blow Dry - Below Shoulder" at bounding box center [220, 193] width 71 height 63
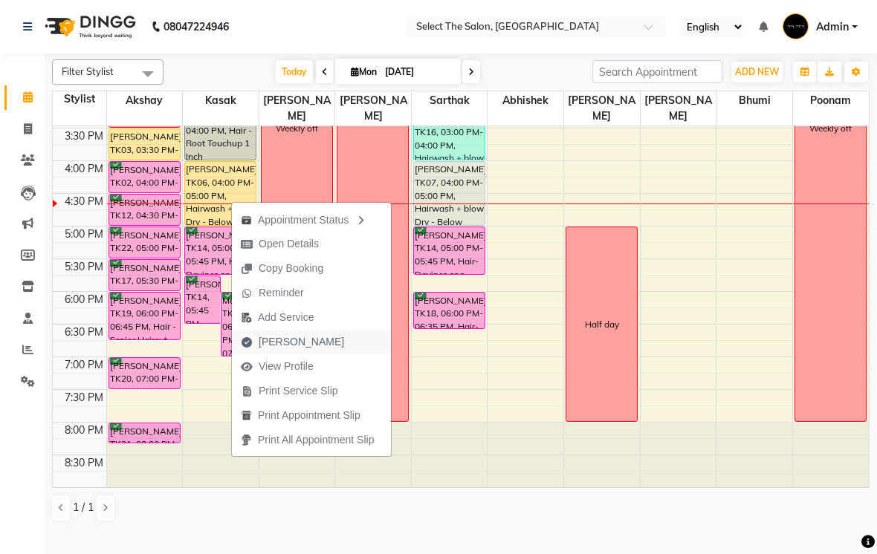
click at [283, 342] on span "[PERSON_NAME]" at bounding box center [301, 342] width 85 height 16
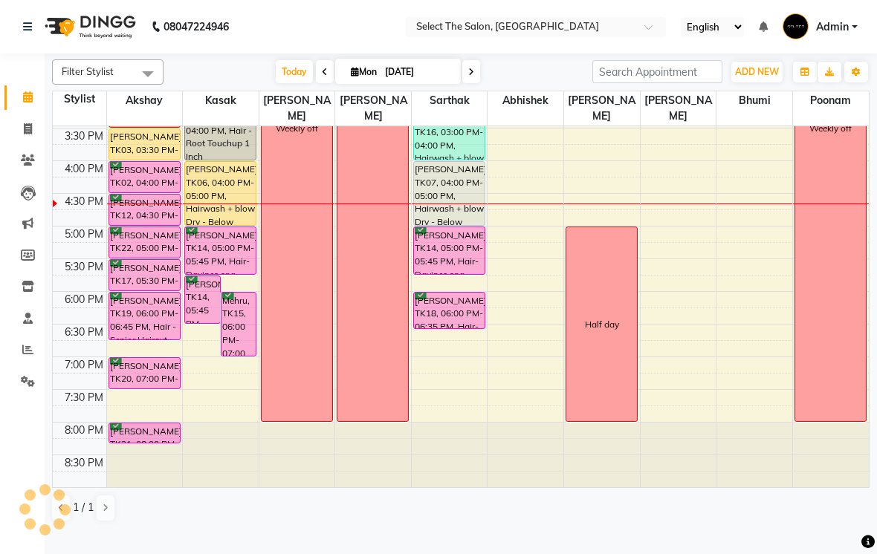
select select "service"
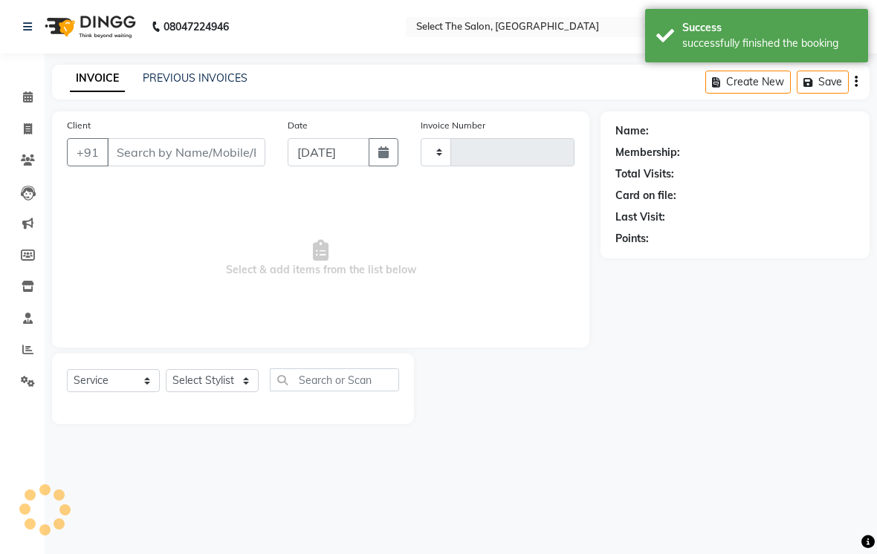
type input "3535"
select select "4969"
type input "9284163801"
select select "36897"
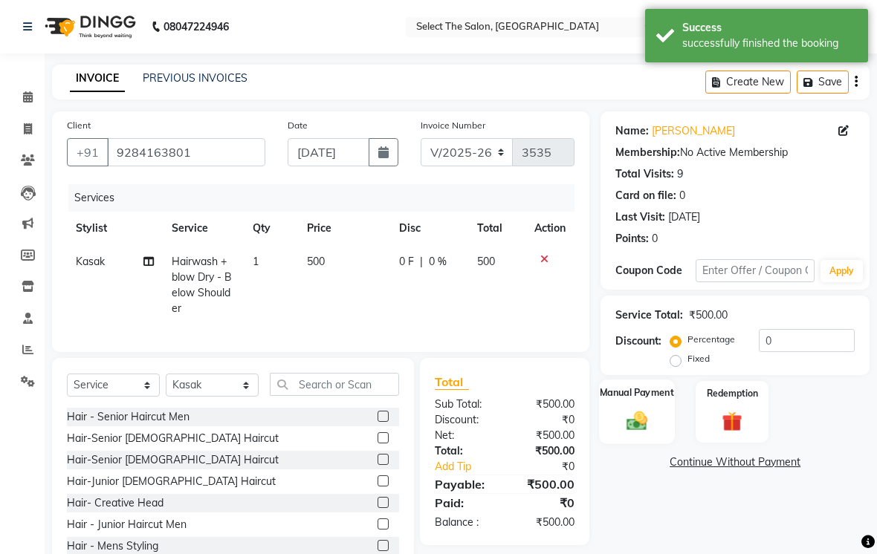
click at [635, 431] on img at bounding box center [637, 421] width 33 height 24
click at [715, 472] on span "CASH" at bounding box center [724, 463] width 32 height 17
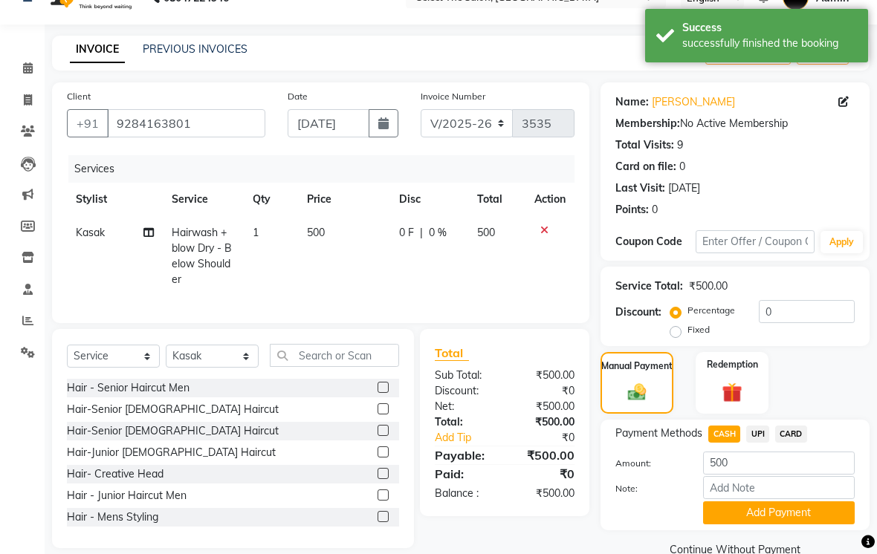
scroll to position [57, 0]
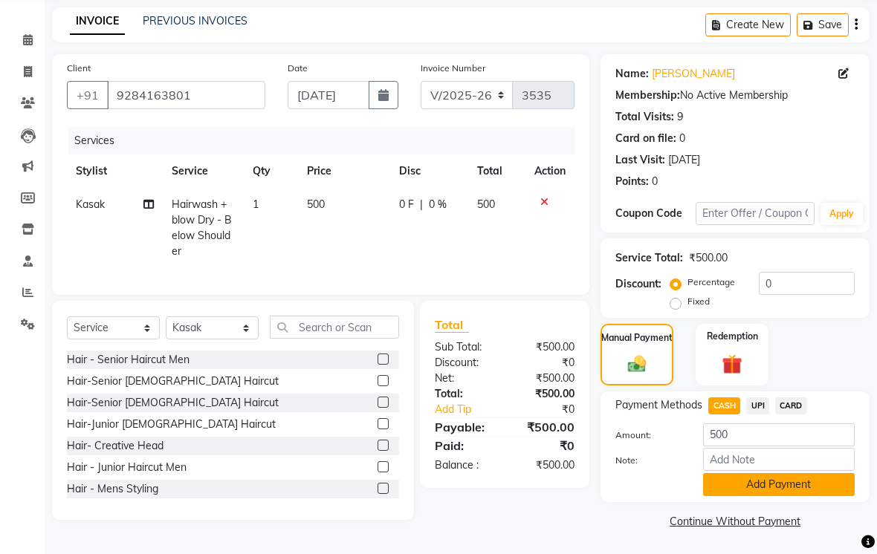
click at [761, 496] on button "Add Payment" at bounding box center [779, 484] width 152 height 23
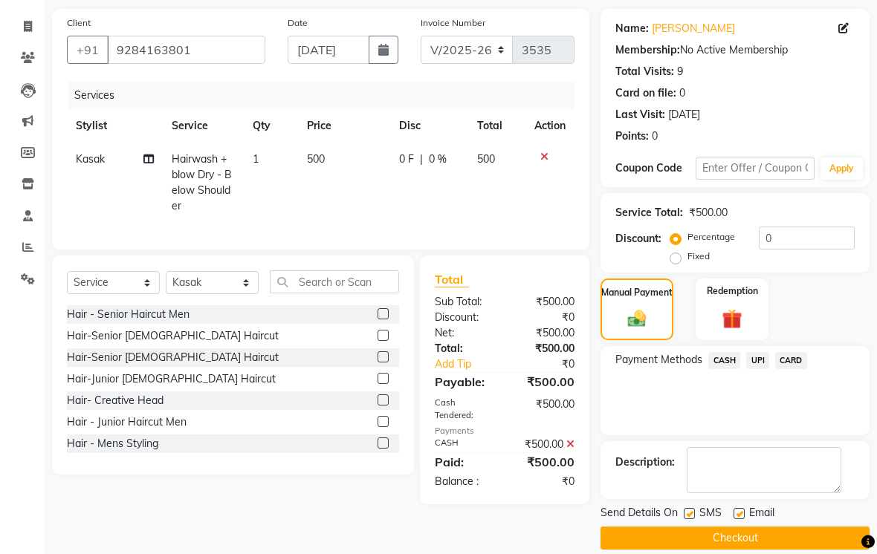
scroll to position [120, 0]
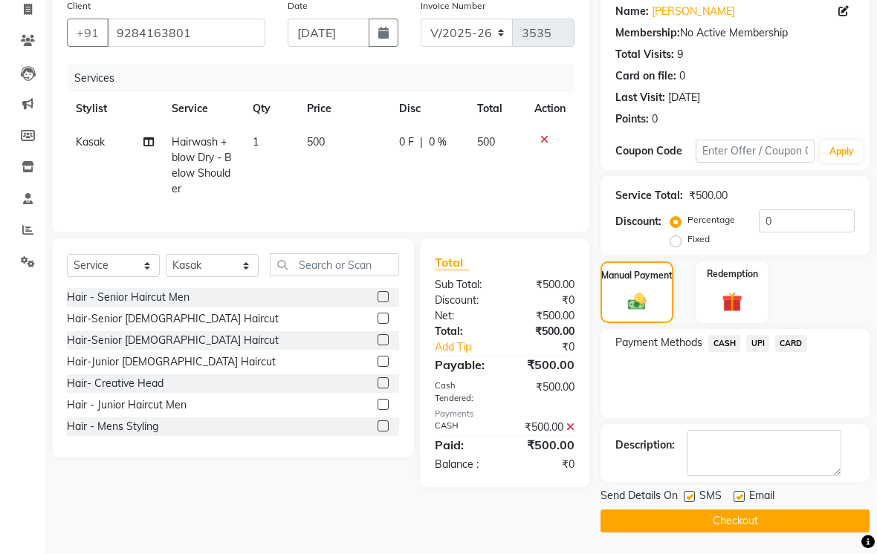
click at [744, 502] on label at bounding box center [738, 496] width 11 height 11
click at [743, 502] on input "checkbox" at bounding box center [738, 498] width 10 height 10
checkbox input "false"
click at [684, 502] on label at bounding box center [689, 496] width 11 height 11
click at [684, 502] on input "checkbox" at bounding box center [689, 498] width 10 height 10
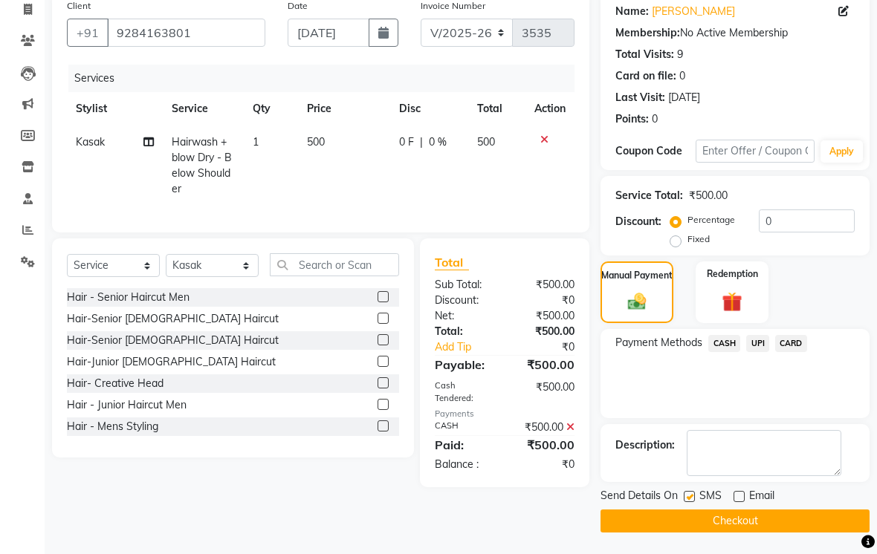
checkbox input "false"
click at [706, 533] on button "Checkout" at bounding box center [734, 521] width 269 height 23
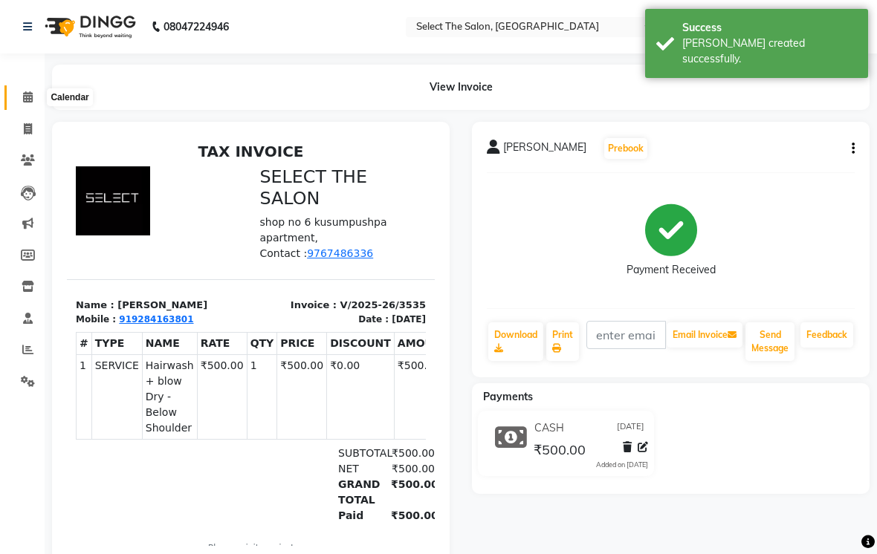
click at [28, 104] on span at bounding box center [28, 97] width 26 height 17
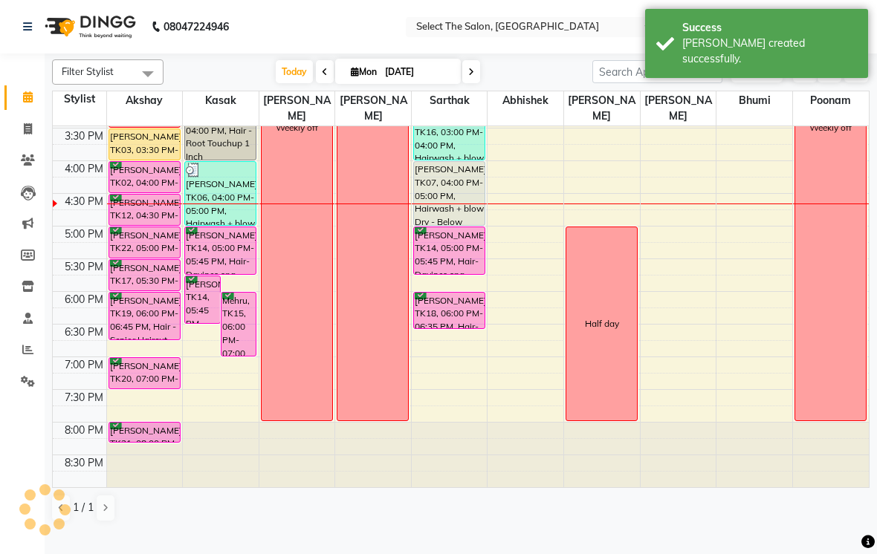
scroll to position [488, 0]
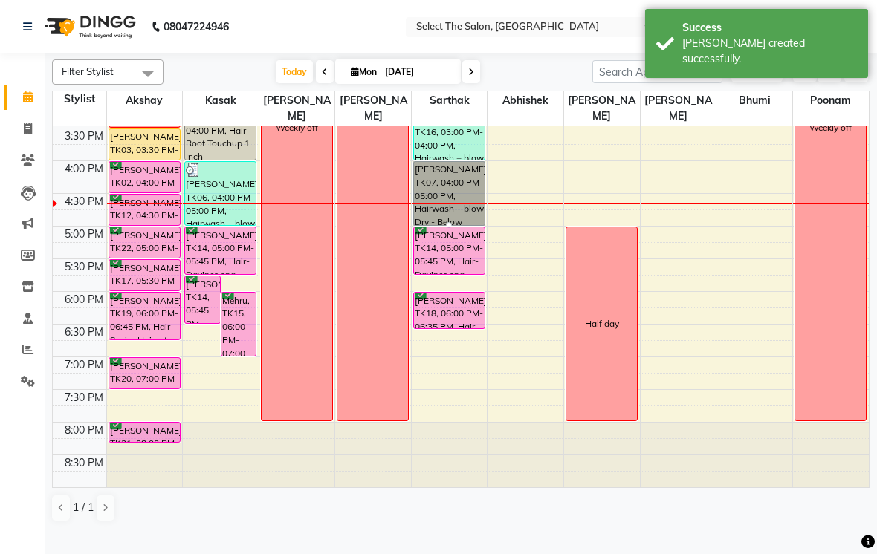
click at [448, 228] on div at bounding box center [449, 225] width 6 height 6
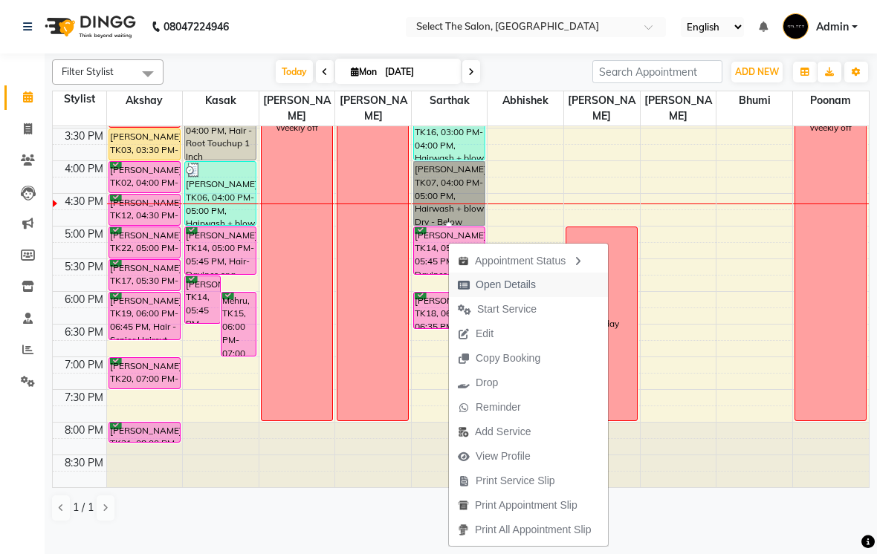
click at [535, 285] on span "Open Details" at bounding box center [506, 285] width 60 height 16
select select "7"
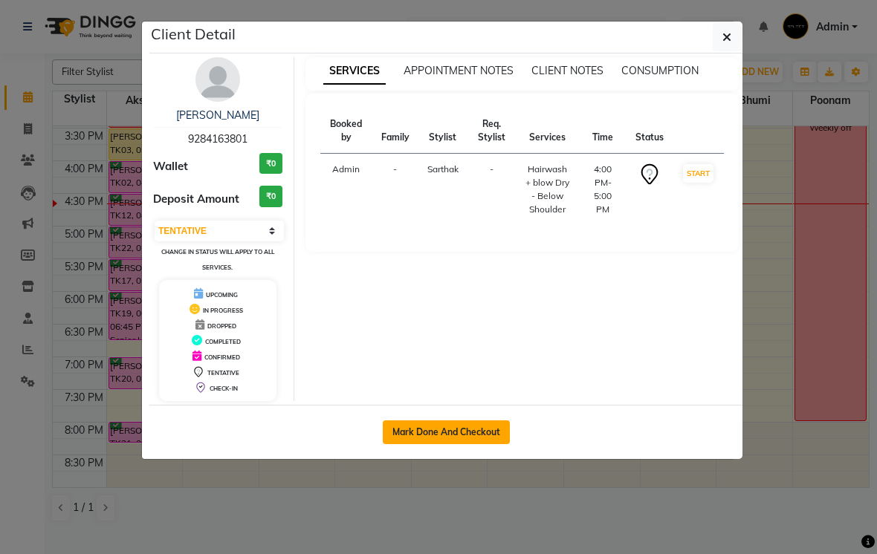
click at [461, 430] on button "Mark Done And Checkout" at bounding box center [446, 433] width 127 height 24
select select "service"
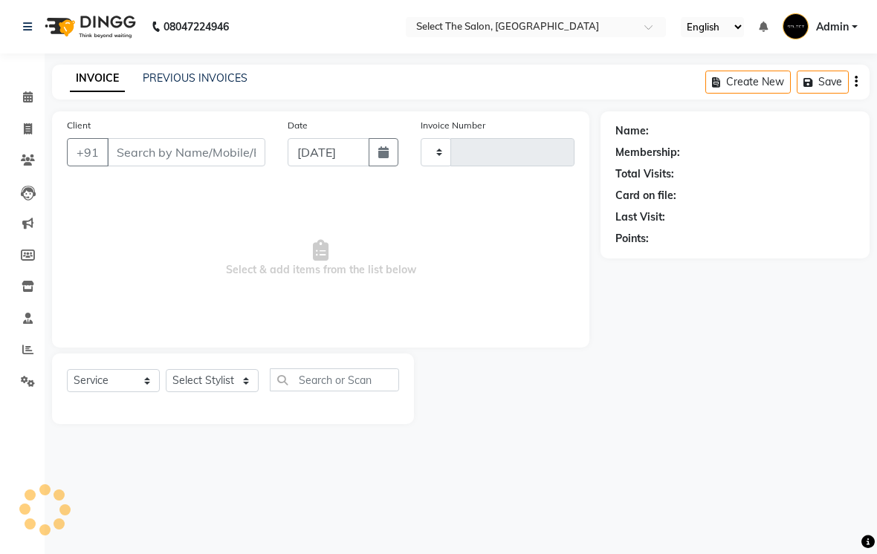
type input "3536"
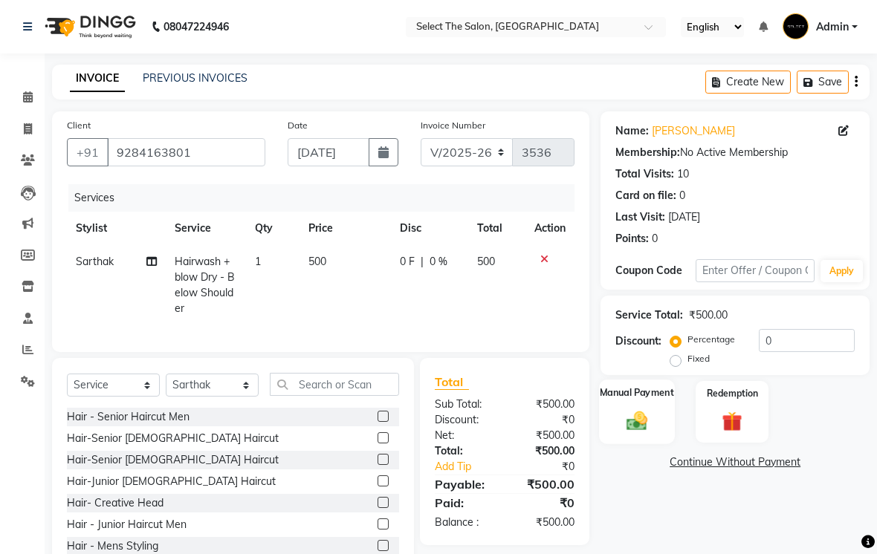
click at [647, 424] on div "Manual Payment" at bounding box center [637, 412] width 76 height 65
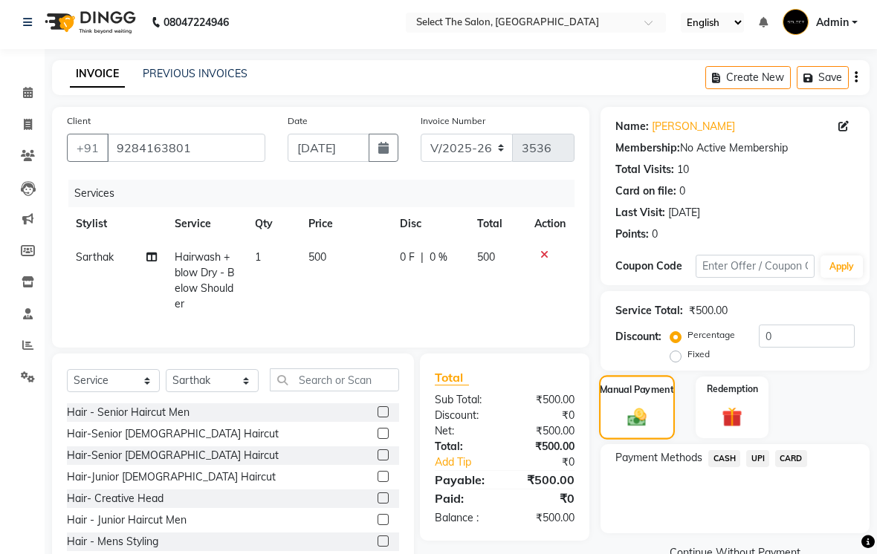
scroll to position [43, 0]
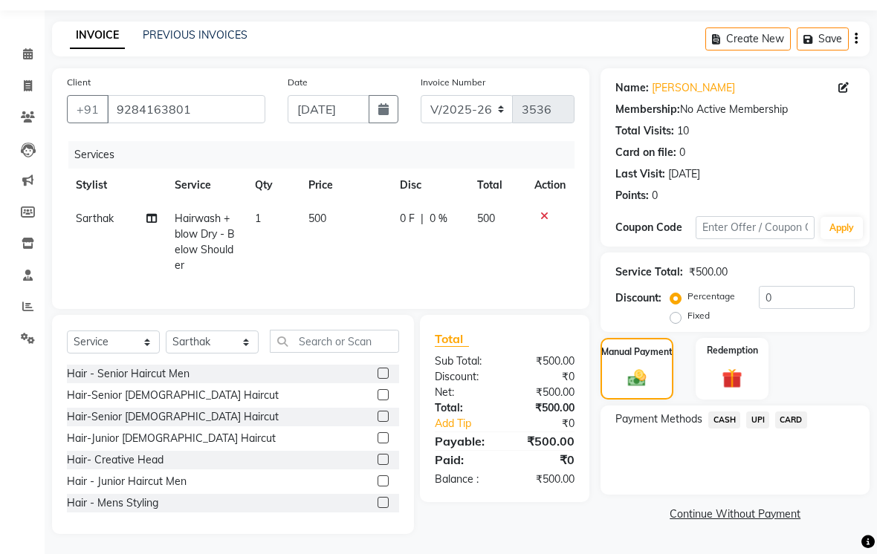
click at [726, 429] on span "CASH" at bounding box center [724, 420] width 32 height 17
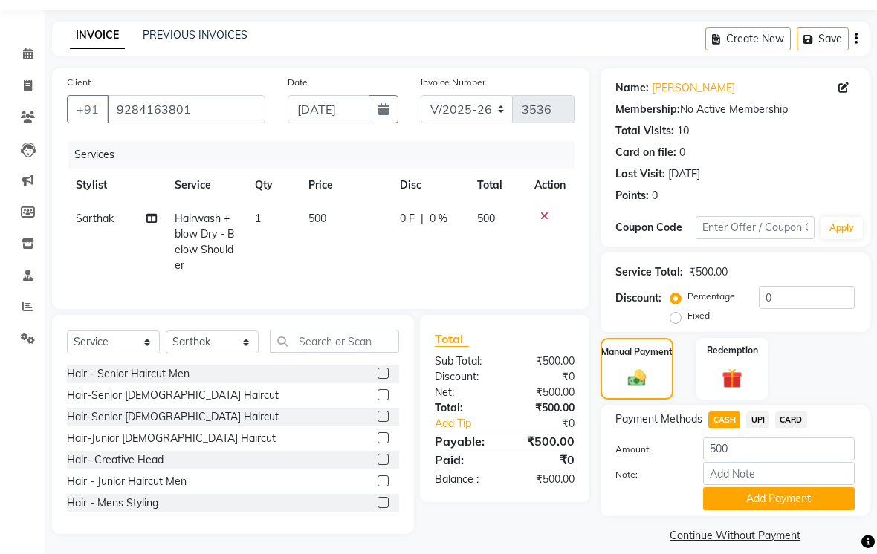
scroll to position [57, 0]
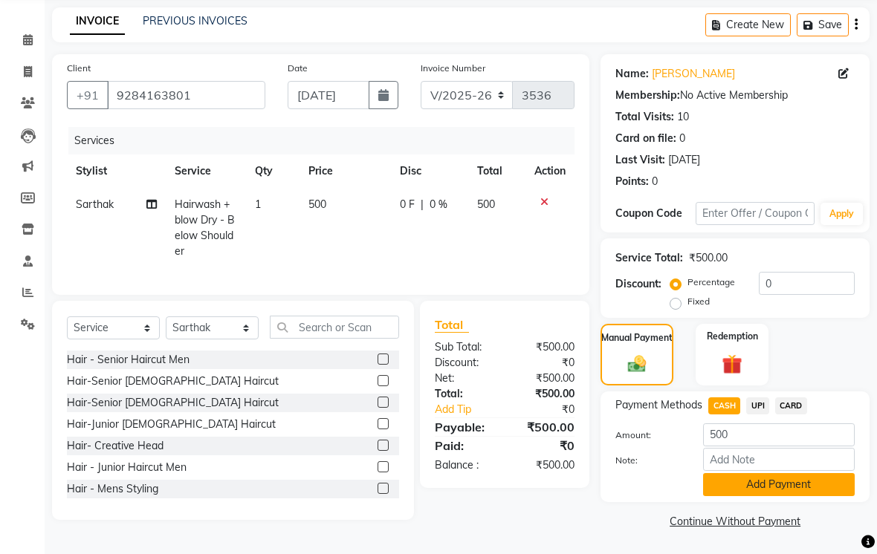
click at [748, 496] on button "Add Payment" at bounding box center [779, 484] width 152 height 23
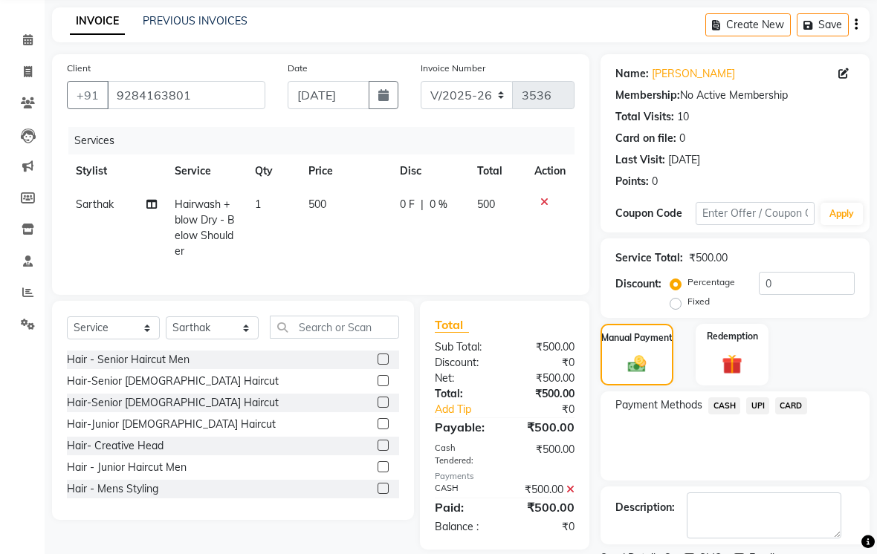
click at [713, 415] on span "CASH" at bounding box center [724, 406] width 32 height 17
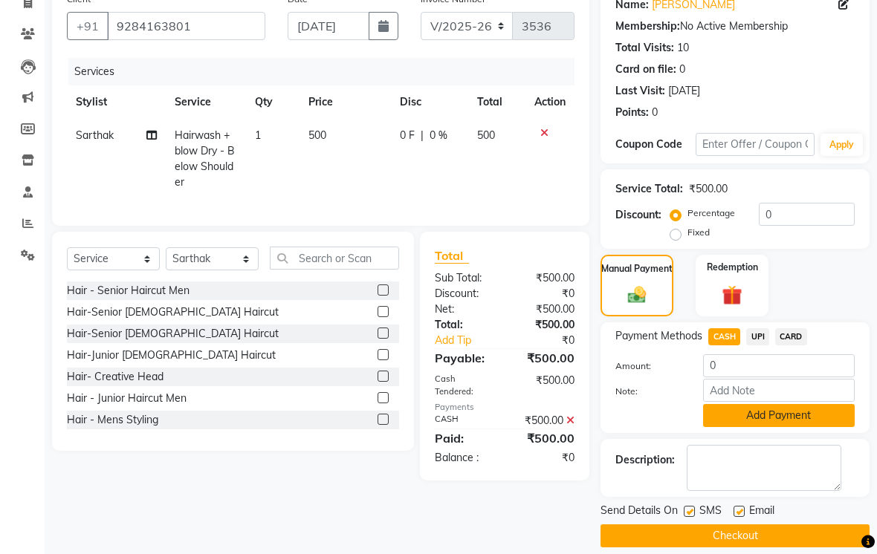
click at [777, 428] on button "Add Payment" at bounding box center [779, 416] width 152 height 23
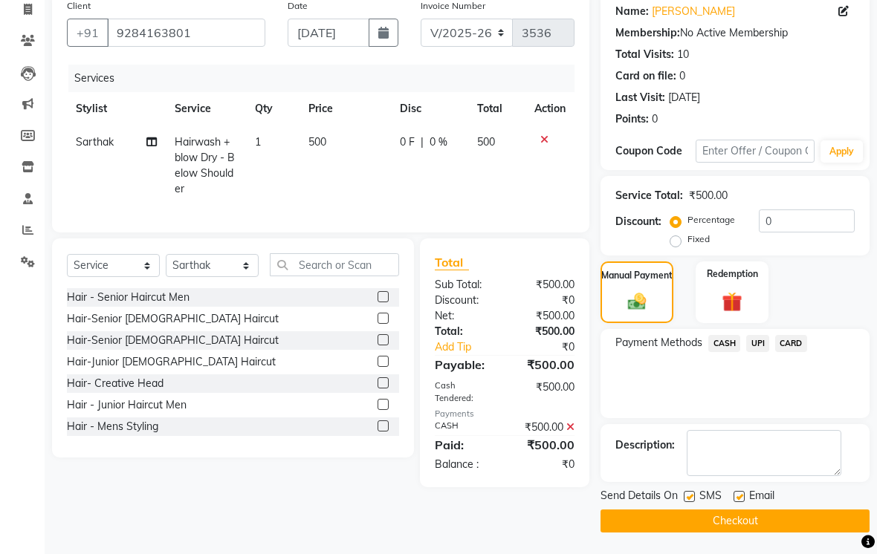
click at [684, 502] on label at bounding box center [689, 496] width 11 height 11
click at [684, 502] on input "checkbox" at bounding box center [689, 498] width 10 height 10
click at [745, 502] on label at bounding box center [738, 496] width 11 height 11
click at [743, 502] on input "checkbox" at bounding box center [738, 498] width 10 height 10
click at [742, 533] on button "Checkout" at bounding box center [734, 521] width 269 height 23
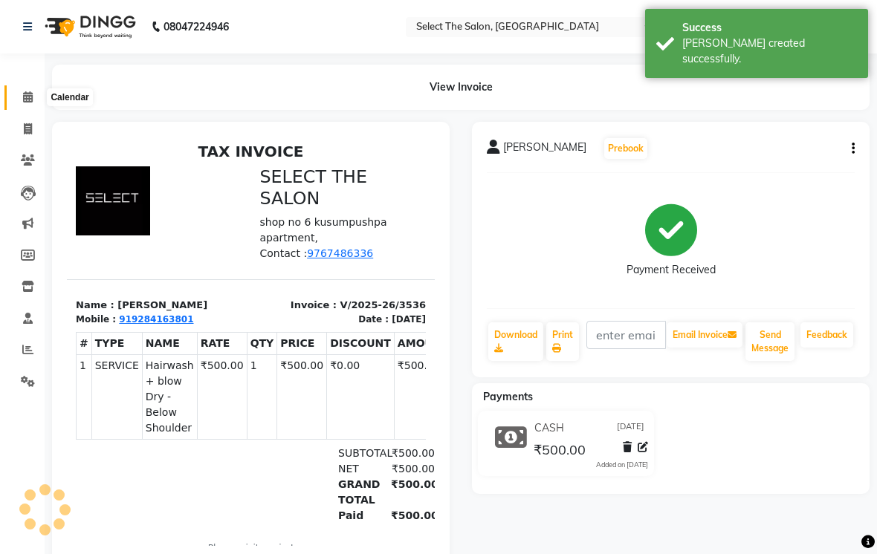
click at [27, 100] on icon at bounding box center [28, 96] width 10 height 11
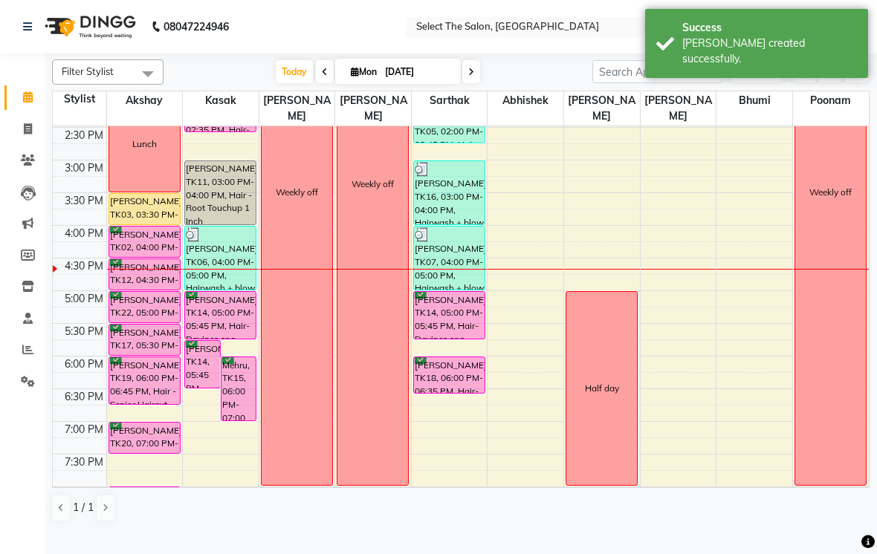
scroll to position [424, 0]
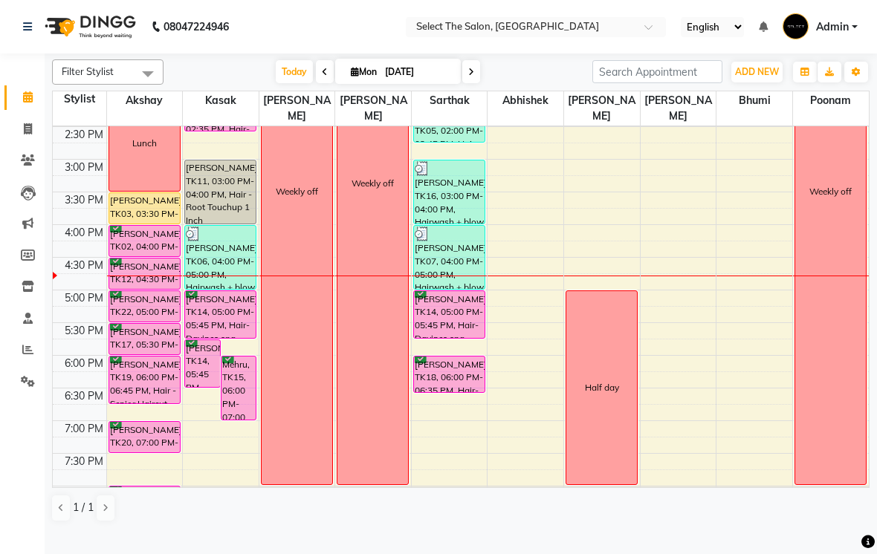
click at [233, 218] on div "[PERSON_NAME], TK11, 03:00 PM-04:00 PM, Hair - Root Touchup 1 Inch" at bounding box center [220, 192] width 71 height 63
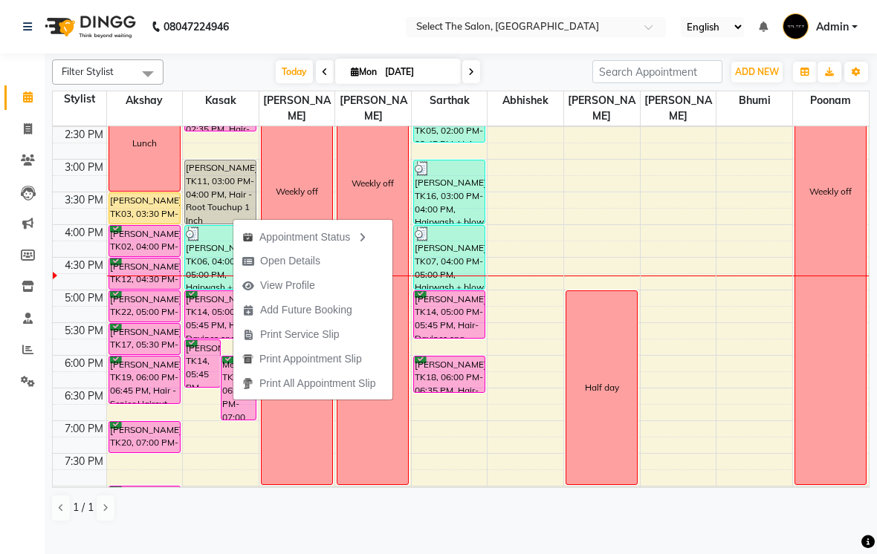
click at [359, 235] on div "Appointment Status" at bounding box center [312, 236] width 159 height 25
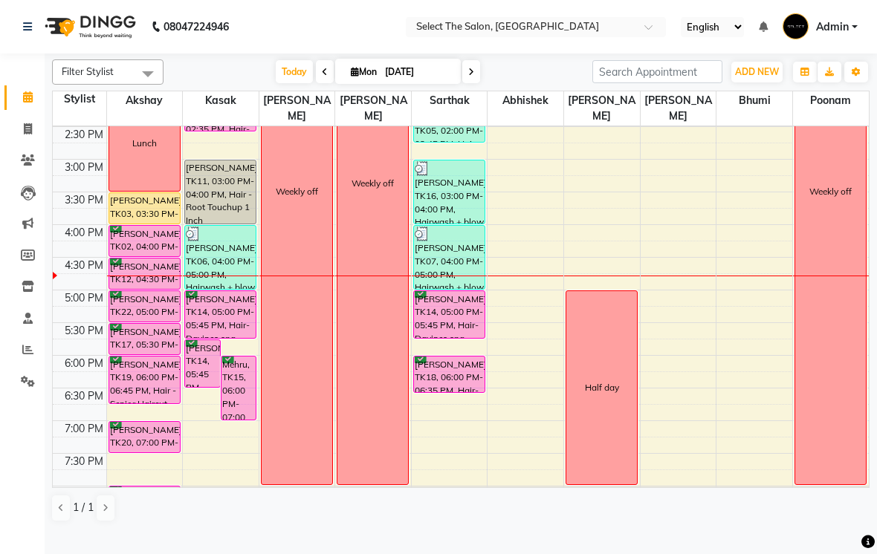
click at [206, 209] on div "[PERSON_NAME], TK11, 03:00 PM-04:00 PM, Hair - Root Touchup 1 Inch" at bounding box center [220, 192] width 71 height 63
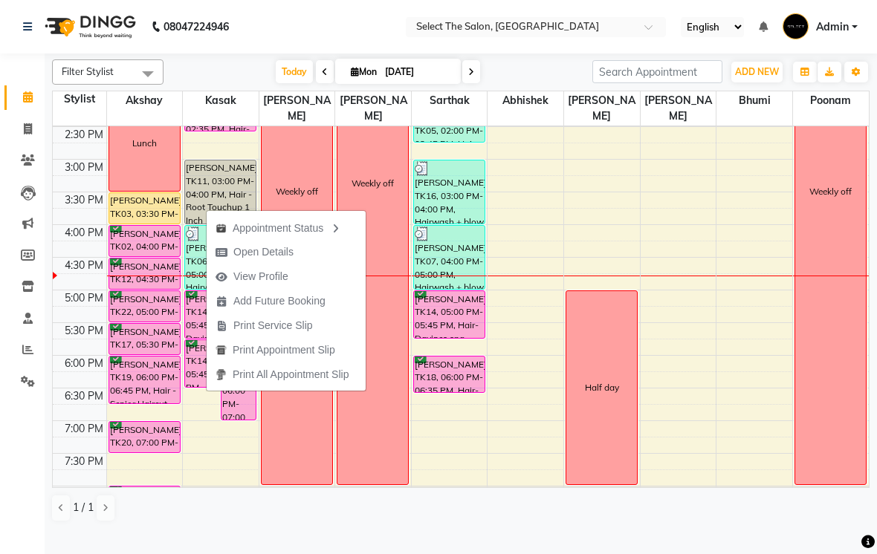
click at [288, 253] on span "Open Details" at bounding box center [263, 252] width 60 height 16
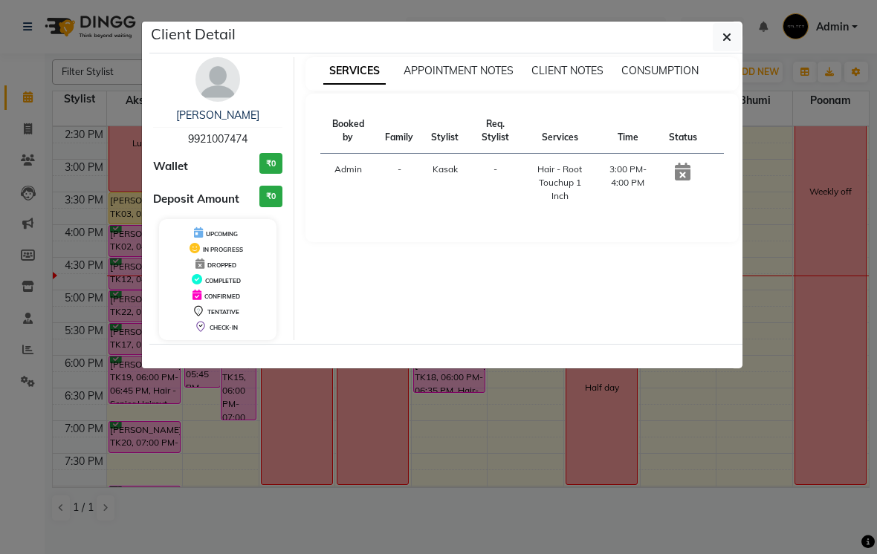
click at [727, 30] on span "button" at bounding box center [726, 37] width 9 height 15
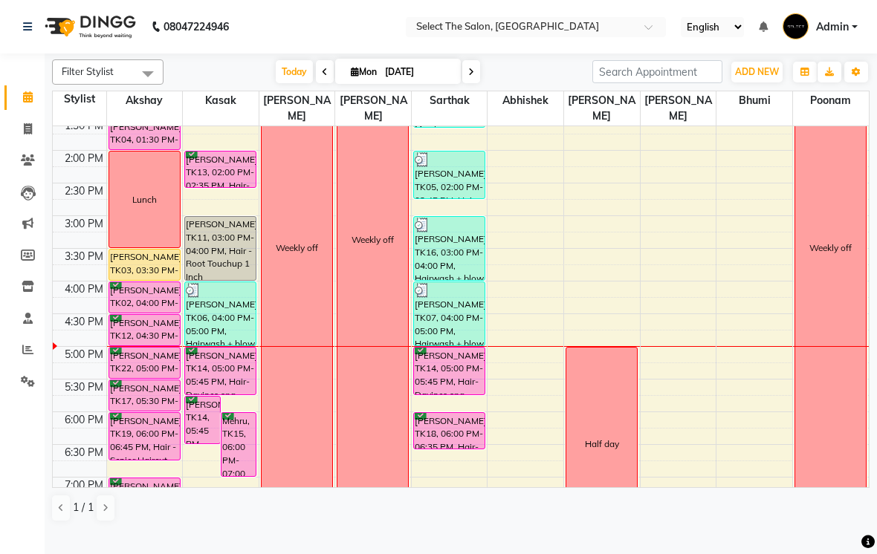
scroll to position [371, 0]
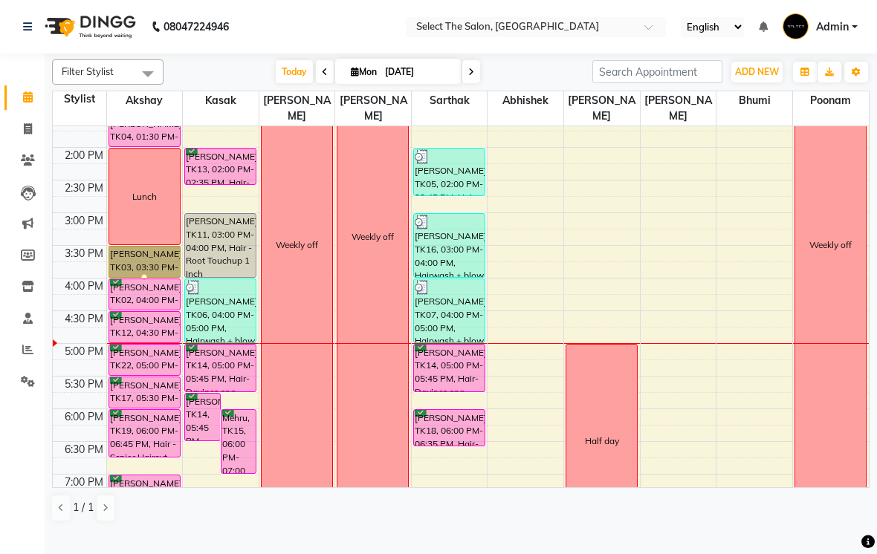
click at [141, 280] on div at bounding box center [144, 277] width 6 height 6
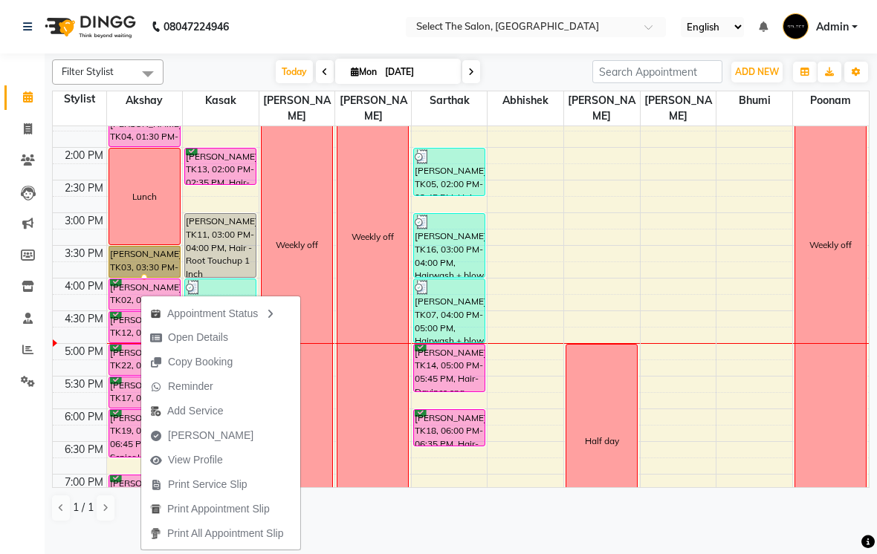
click at [163, 340] on span "Open Details" at bounding box center [189, 337] width 96 height 25
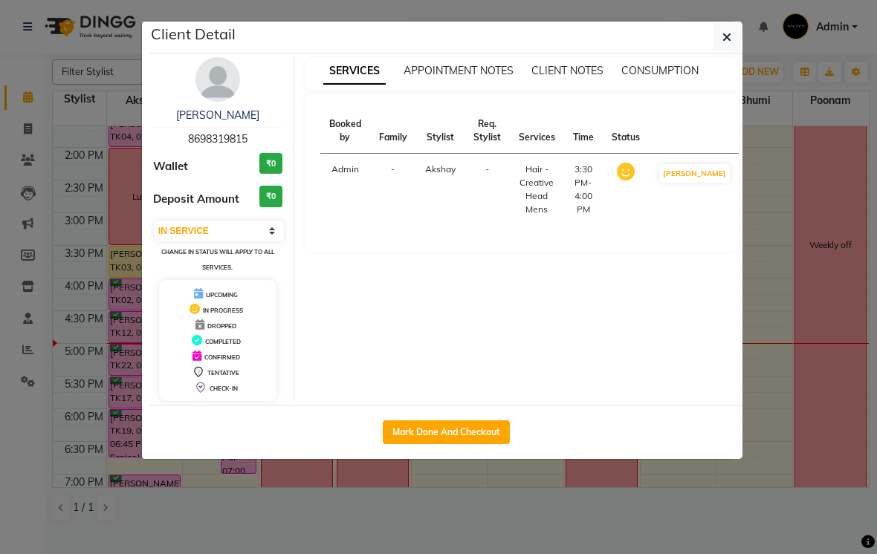
click at [488, 421] on button "Mark Done And Checkout" at bounding box center [446, 433] width 127 height 24
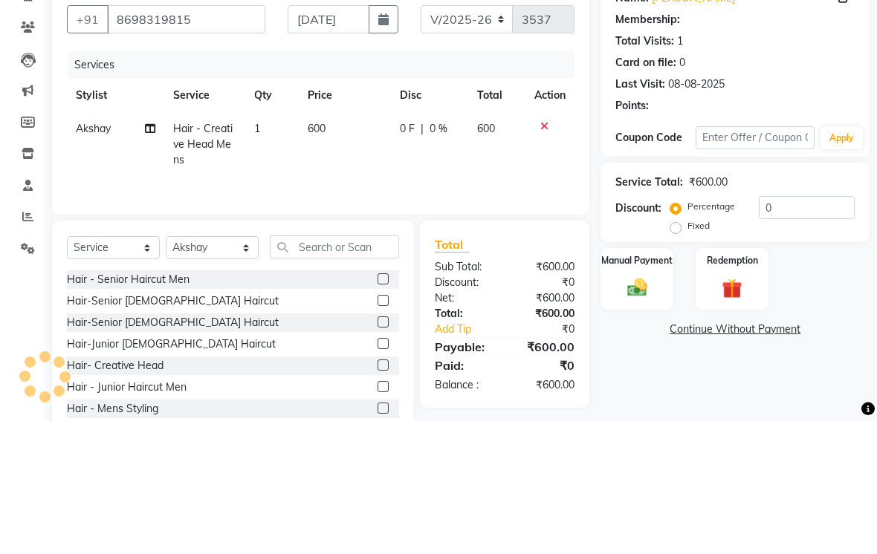
scroll to position [62, 0]
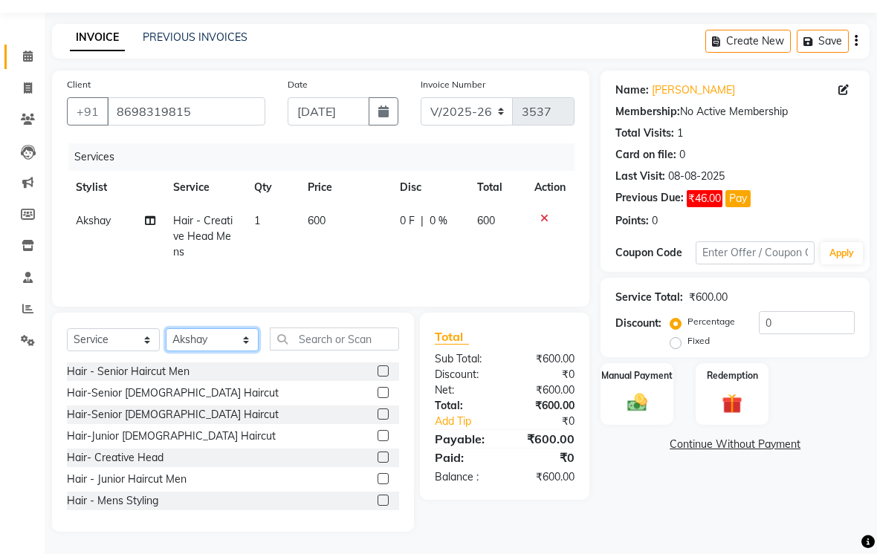
click at [247, 346] on select "Select Stylist [PERSON_NAME] [PERSON_NAME] Poonam Sachin [PERSON_NAME] [PERSON_…" at bounding box center [212, 339] width 93 height 23
click at [32, 51] on icon at bounding box center [28, 56] width 10 height 11
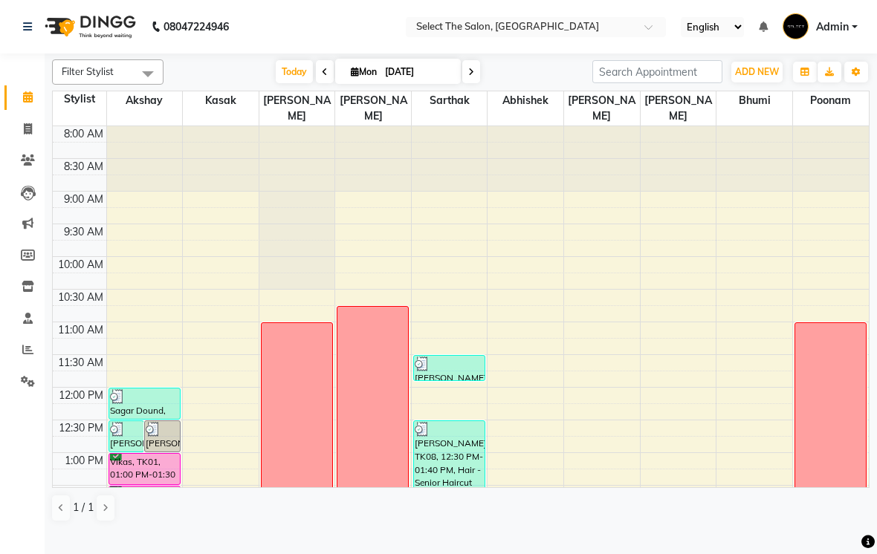
click at [354, 77] on icon at bounding box center [355, 72] width 8 height 10
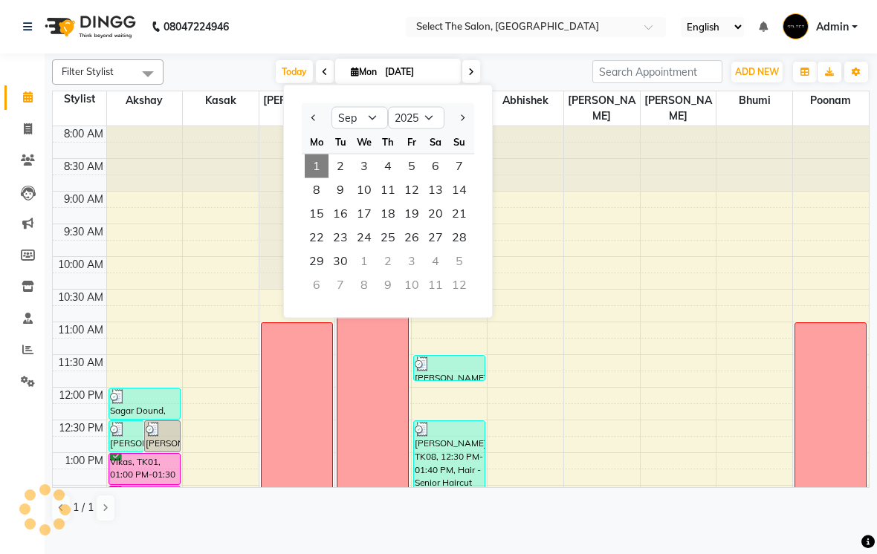
click at [390, 178] on span "4" at bounding box center [388, 167] width 24 height 24
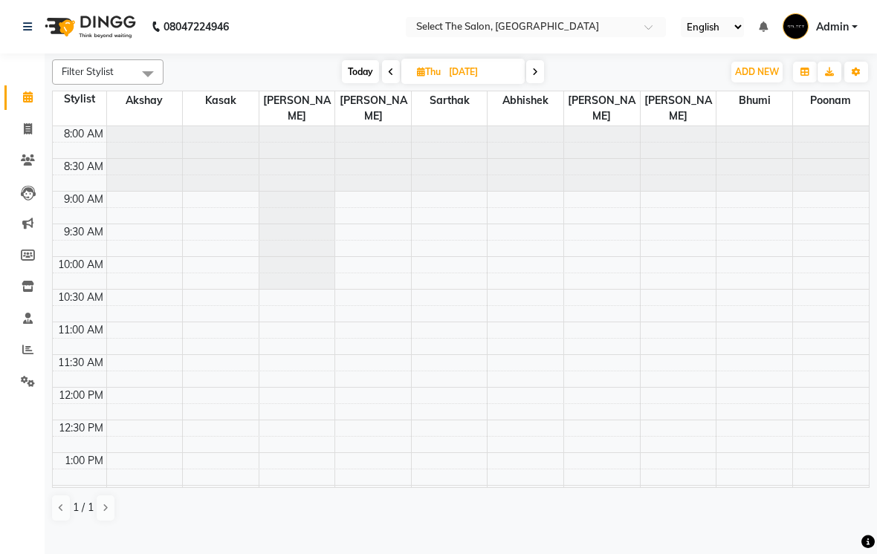
scroll to position [488, 0]
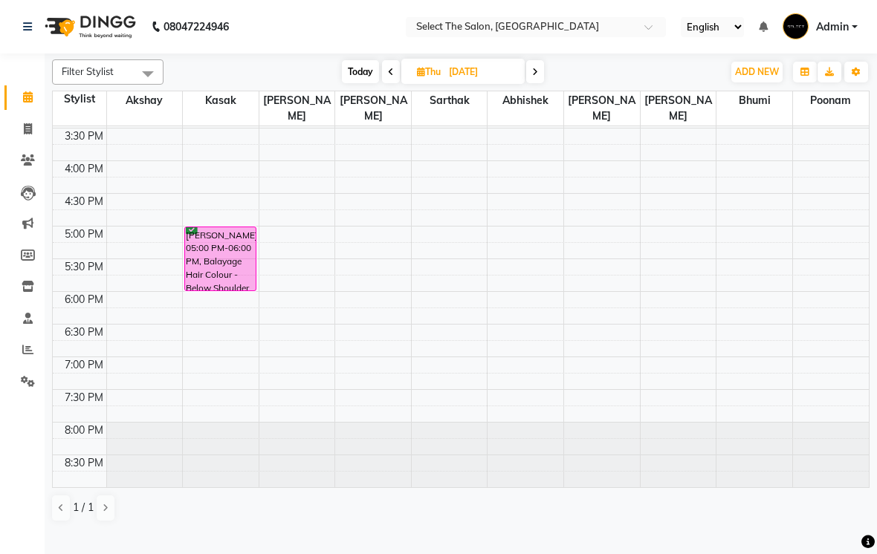
click at [434, 77] on span "Thu" at bounding box center [428, 71] width 31 height 11
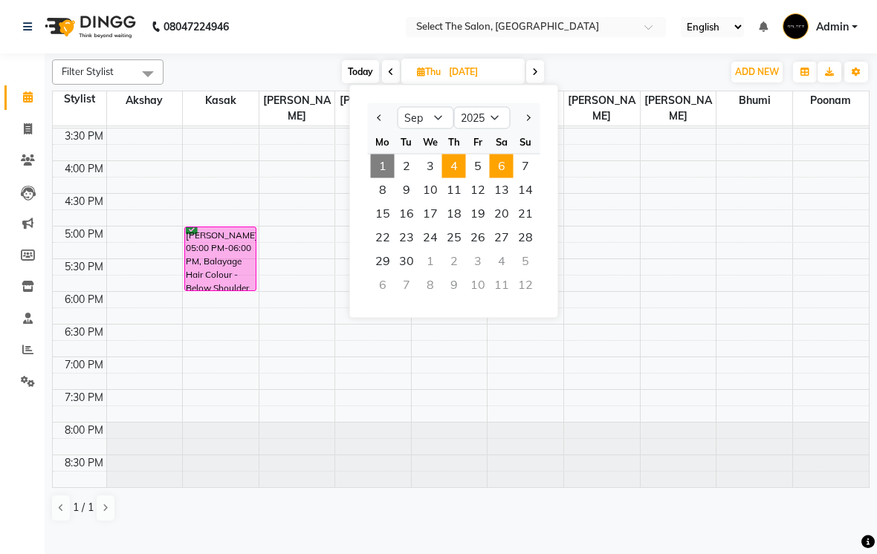
click at [503, 178] on span "6" at bounding box center [502, 167] width 24 height 24
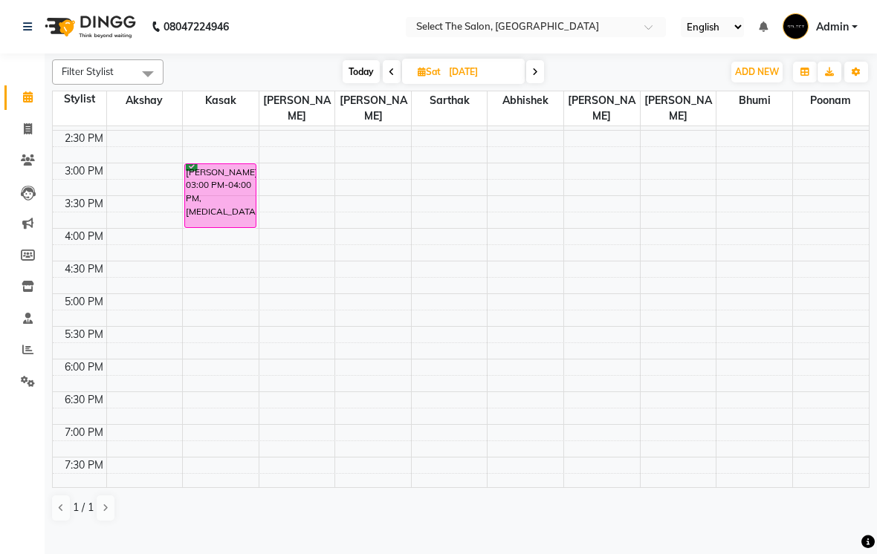
scroll to position [311, 0]
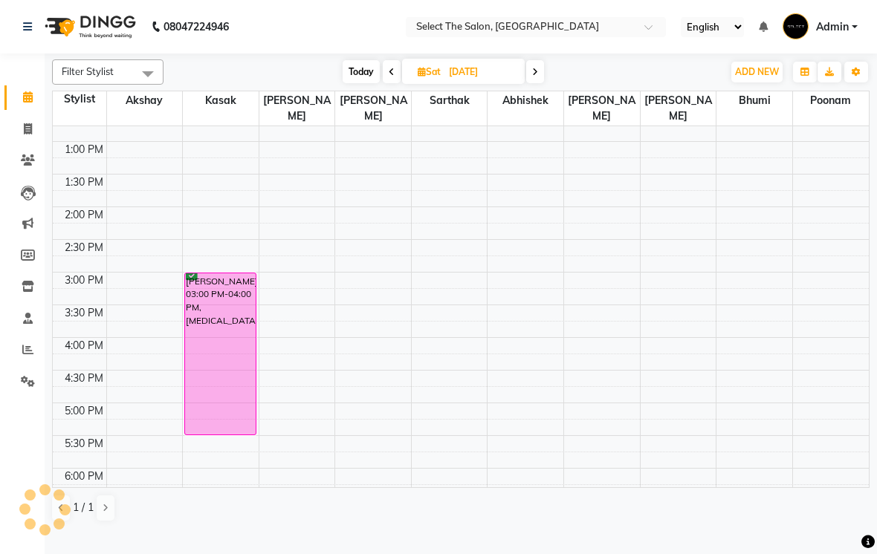
click at [94, 386] on td "4:30 PM" at bounding box center [80, 378] width 54 height 16
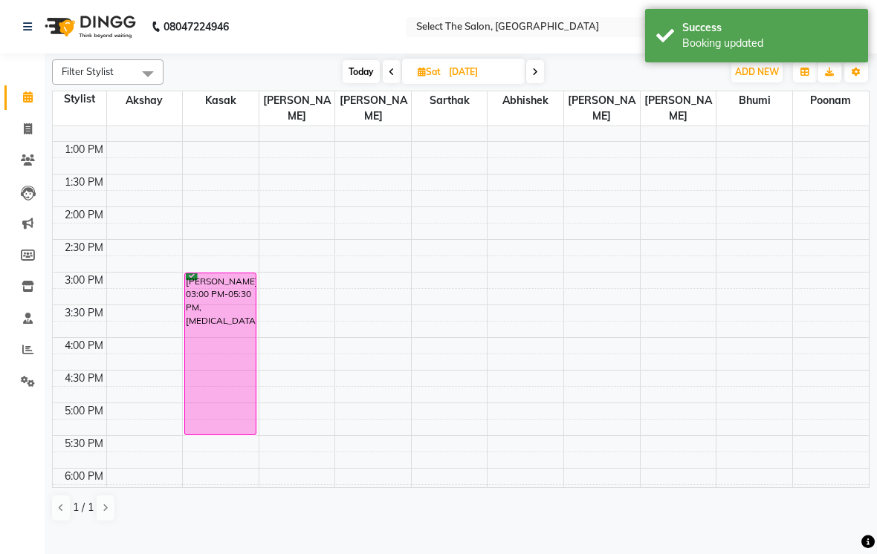
click at [368, 83] on span "Today" at bounding box center [361, 71] width 37 height 23
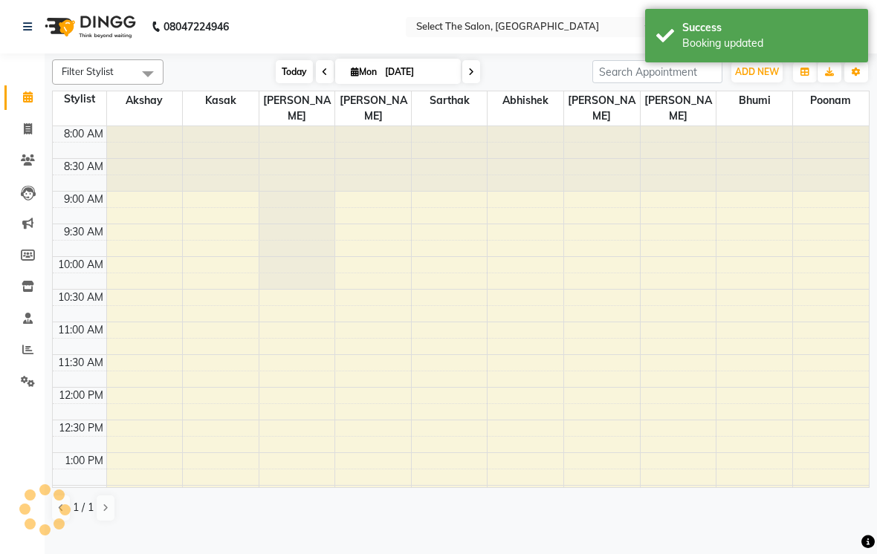
scroll to position [488, 0]
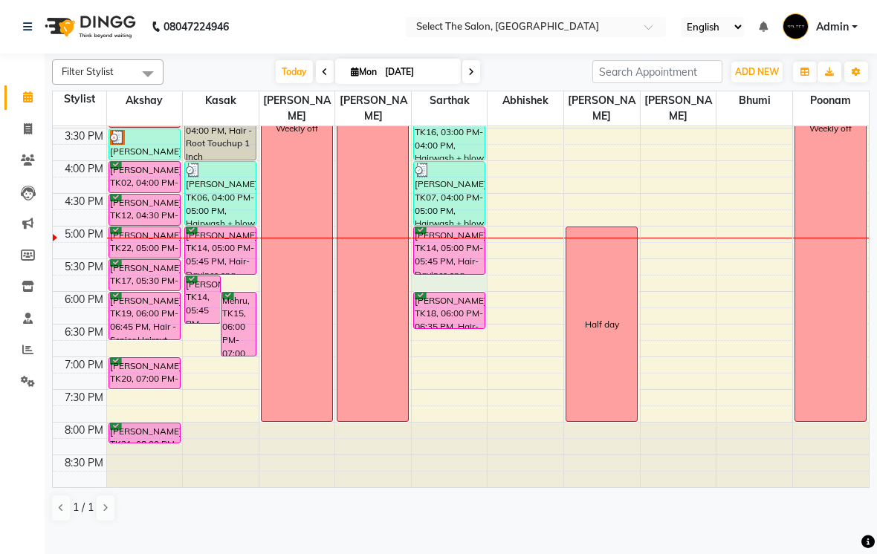
click at [445, 303] on div "8:00 AM 8:30 AM 9:00 AM 9:30 AM 10:00 AM 10:30 AM 11:00 AM 11:30 AM 12:00 PM 12…" at bounding box center [461, 62] width 816 height 849
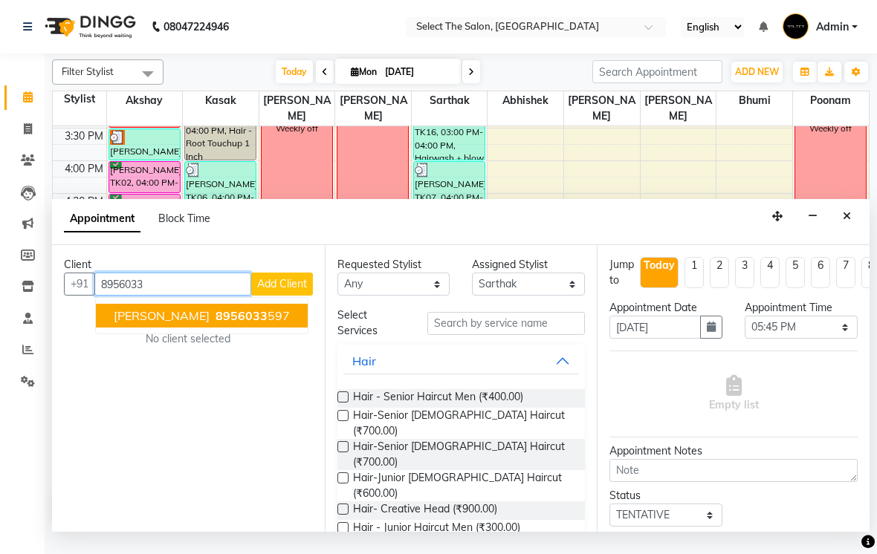
click at [251, 323] on ngb-highlight "8956033 597" at bounding box center [251, 315] width 77 height 15
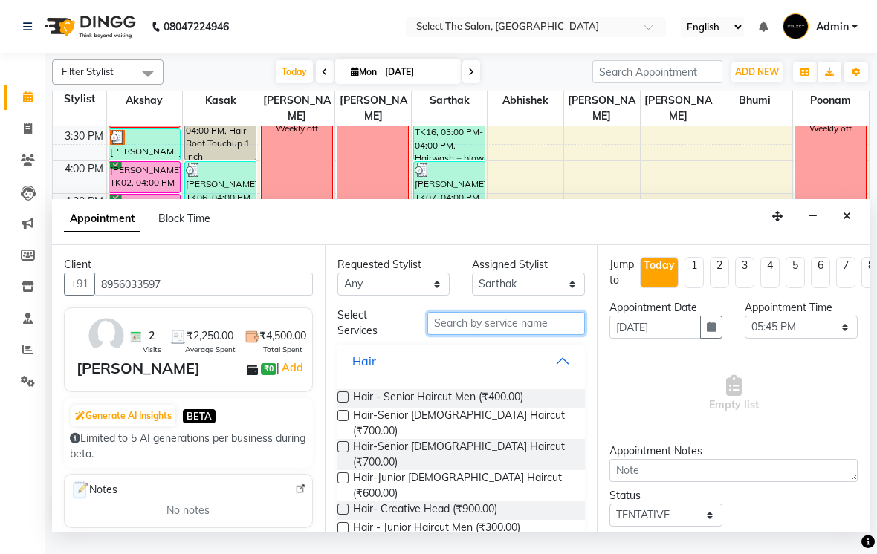
click at [537, 335] on input "text" at bounding box center [506, 323] width 158 height 23
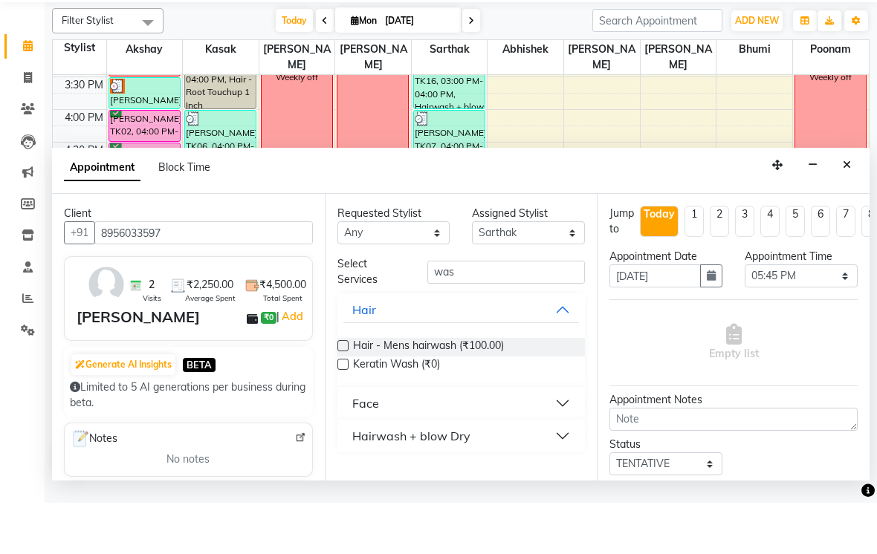
click at [560, 474] on button "Hairwash + blow Dry" at bounding box center [461, 487] width 236 height 27
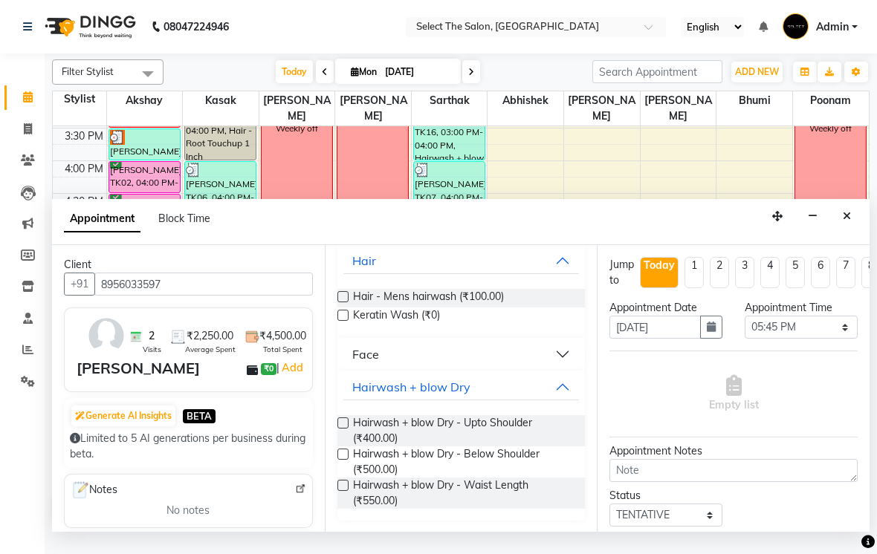
scroll to position [100, 0]
click at [425, 447] on span "Hairwash + blow Dry - Upto Shoulder (₹400.00)" at bounding box center [463, 431] width 221 height 31
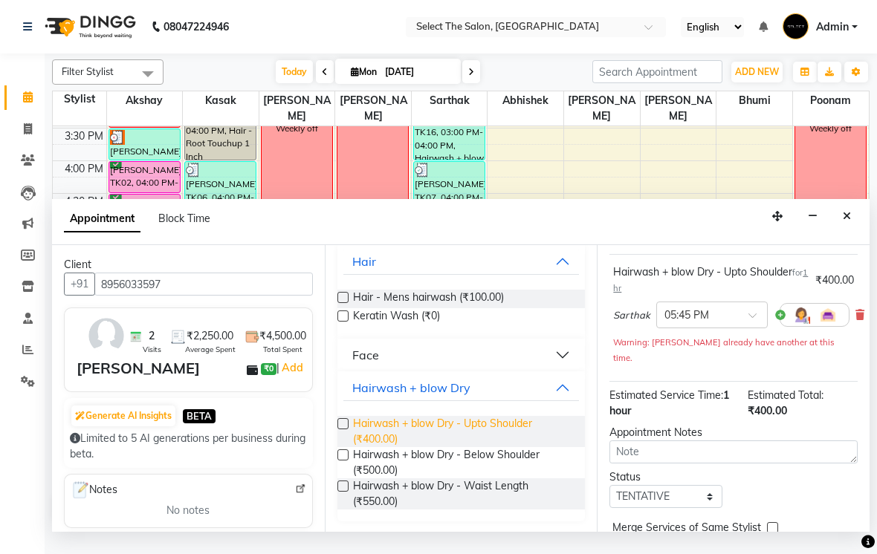
scroll to position [109, 0]
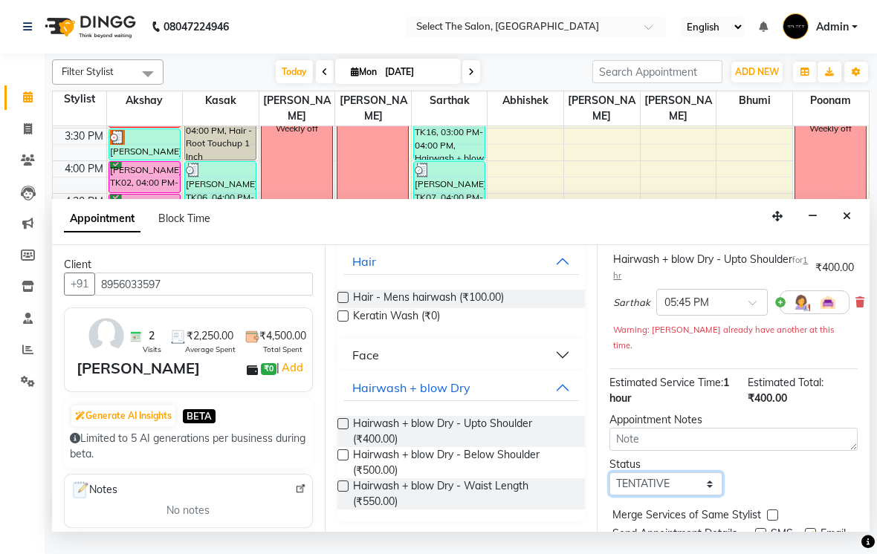
click at [699, 487] on select "Select TENTATIVE CONFIRM CHECK-IN UPCOMING" at bounding box center [665, 484] width 113 height 23
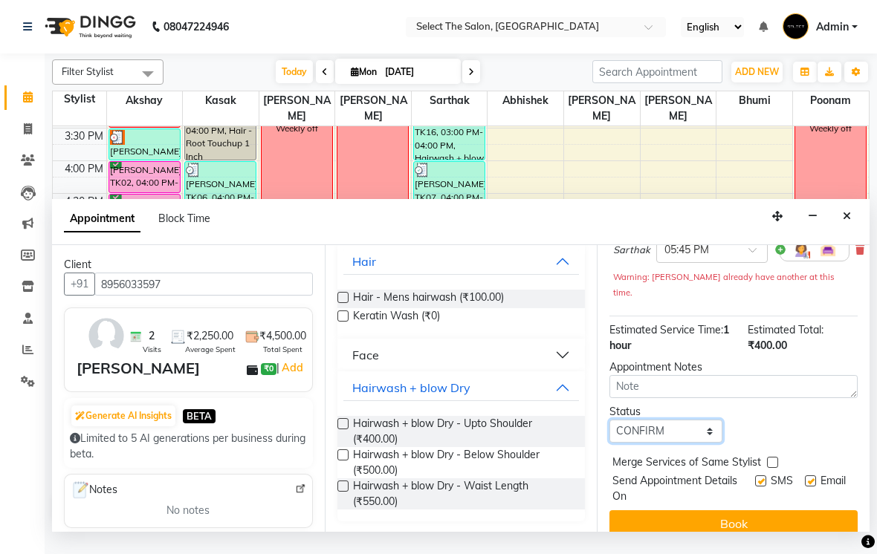
scroll to position [162, 0]
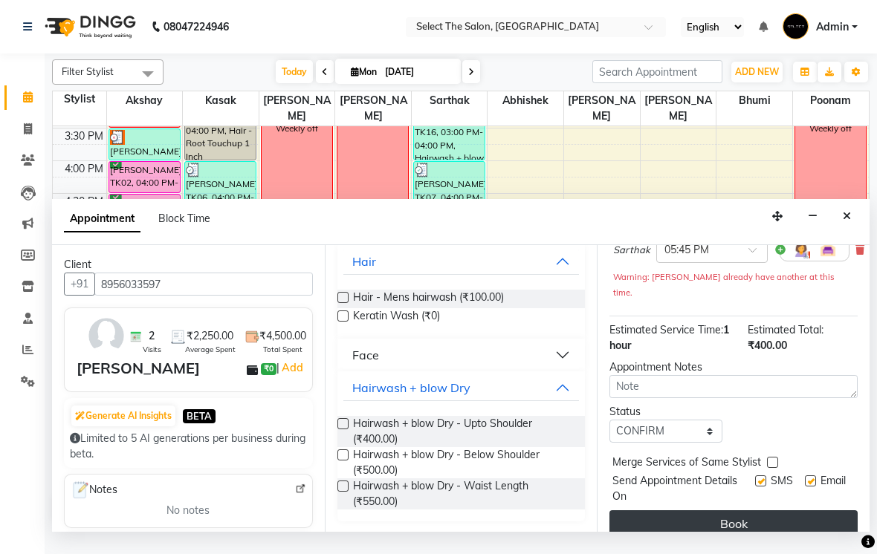
click at [755, 531] on button "Book" at bounding box center [733, 524] width 248 height 27
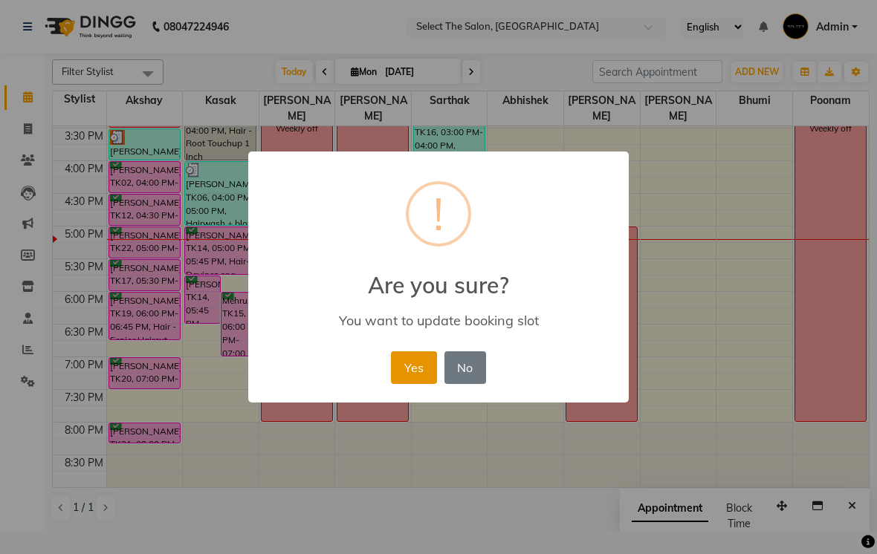
click at [412, 370] on button "Yes" at bounding box center [413, 367] width 45 height 33
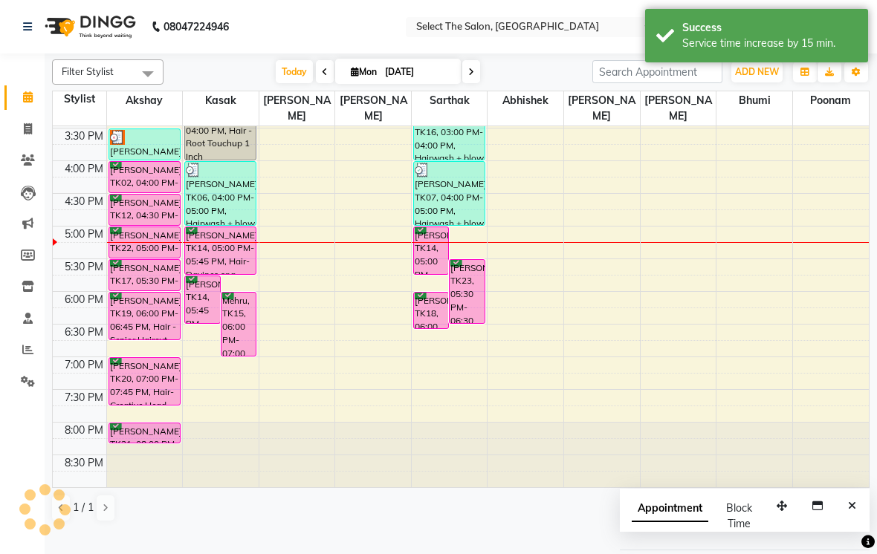
click at [92, 389] on td at bounding box center [80, 381] width 54 height 16
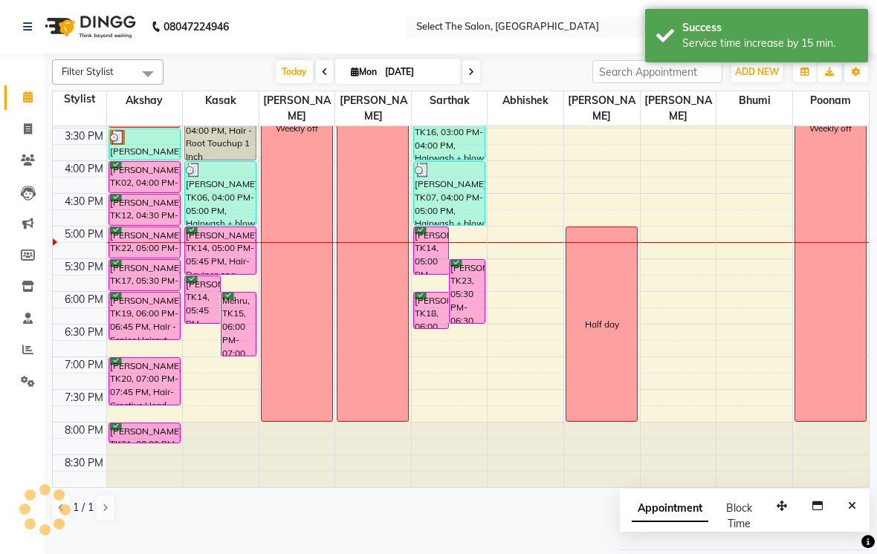
click at [467, 83] on span at bounding box center [471, 71] width 18 height 23
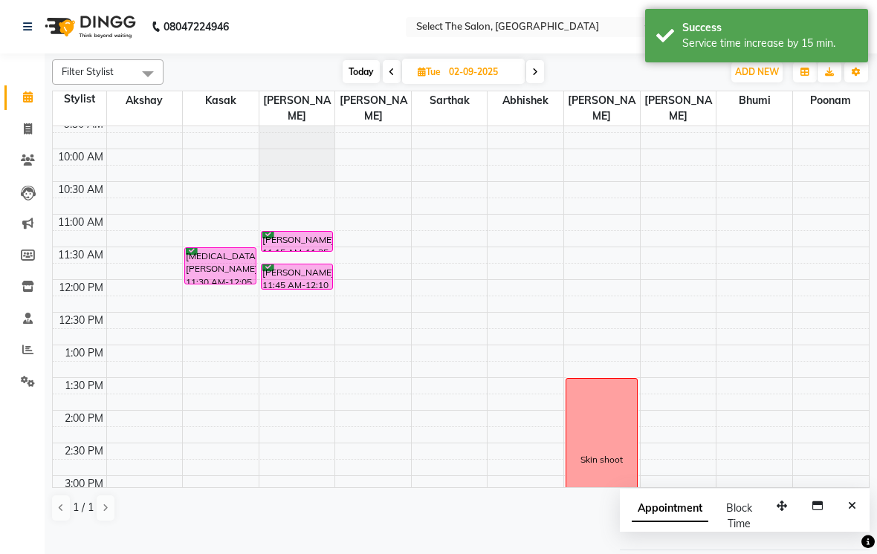
scroll to position [107, 0]
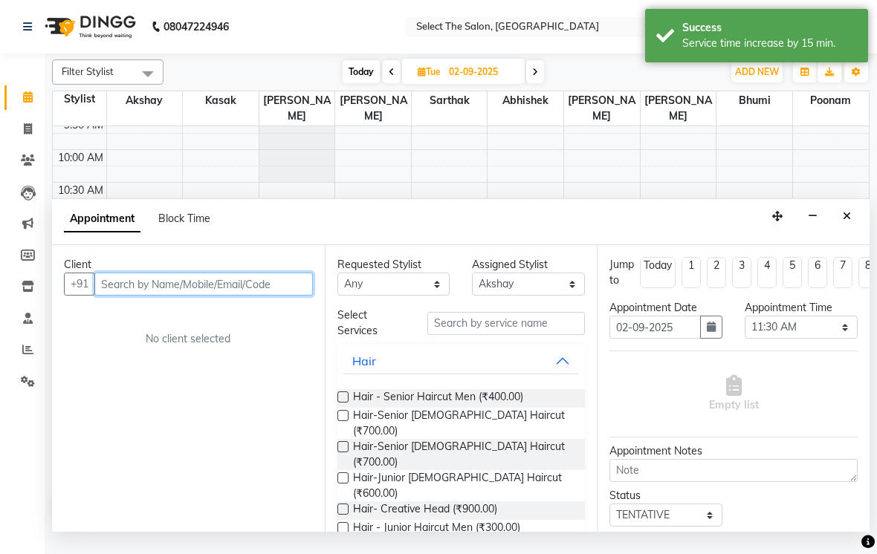
click at [208, 296] on input "text" at bounding box center [203, 284] width 218 height 23
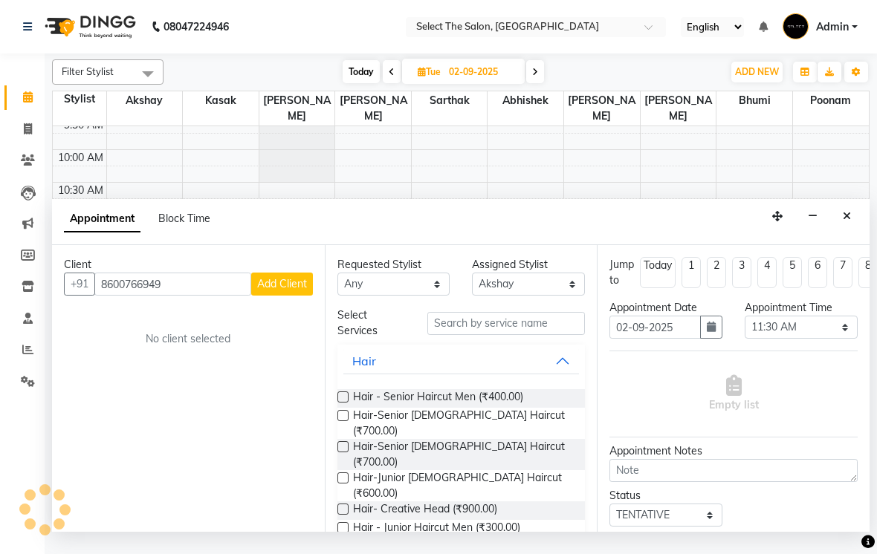
click at [307, 273] on div "Client" at bounding box center [188, 265] width 249 height 16
click at [293, 291] on span "Add Client" at bounding box center [282, 283] width 50 height 13
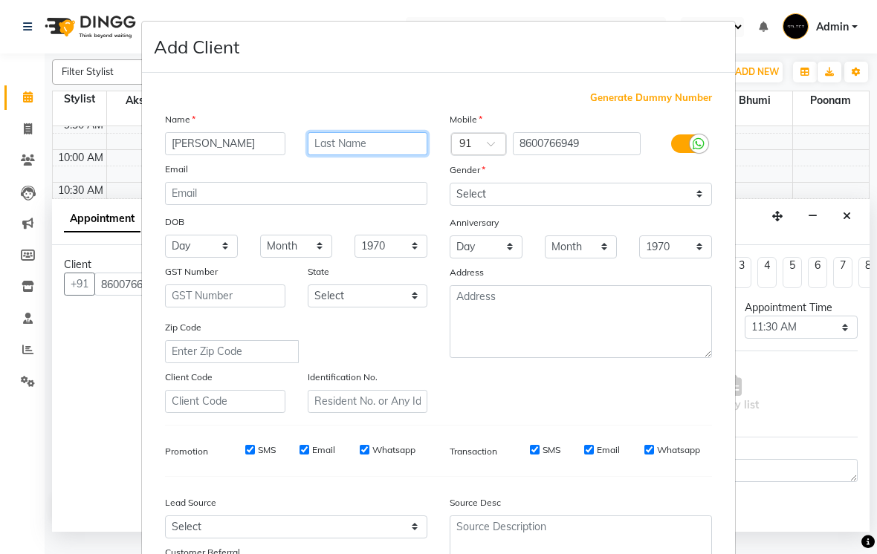
click at [357, 149] on input "text" at bounding box center [368, 143] width 120 height 23
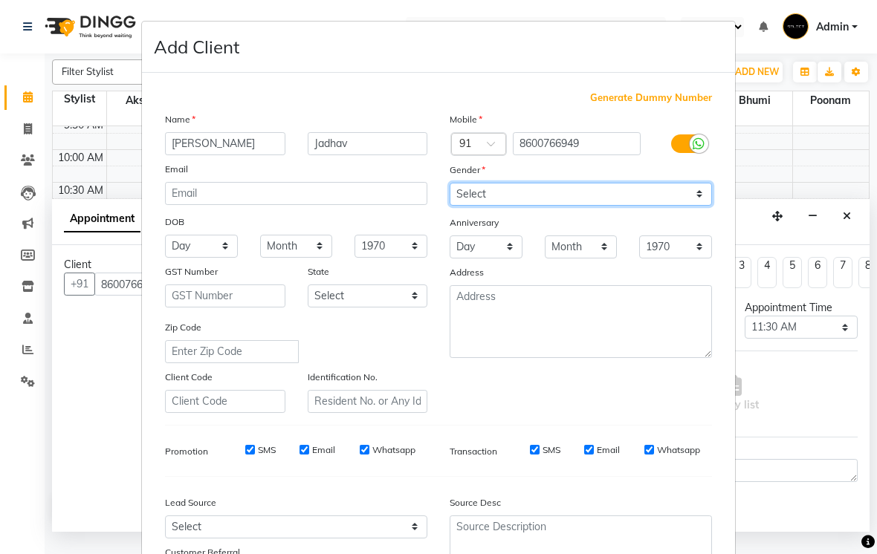
click at [534, 198] on select "Select [DEMOGRAPHIC_DATA] [DEMOGRAPHIC_DATA] Other Prefer Not To Say" at bounding box center [581, 194] width 262 height 23
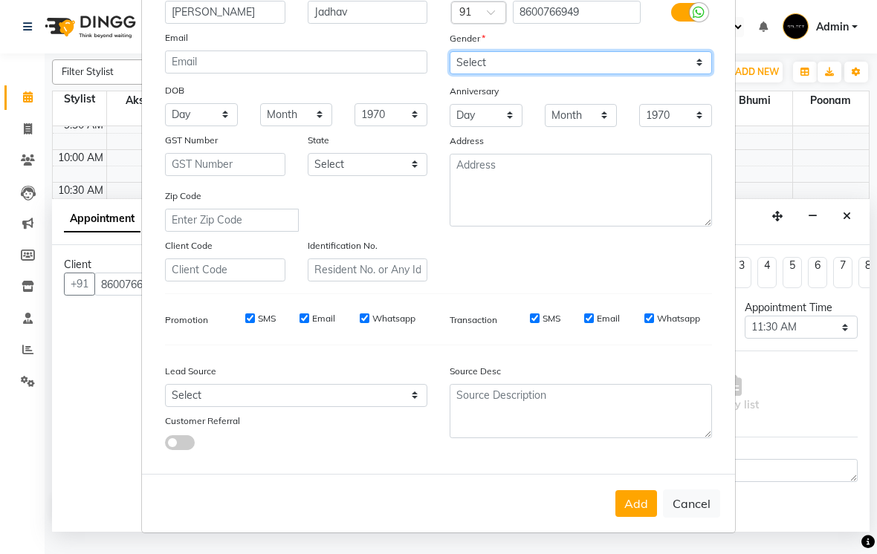
scroll to position [131, 0]
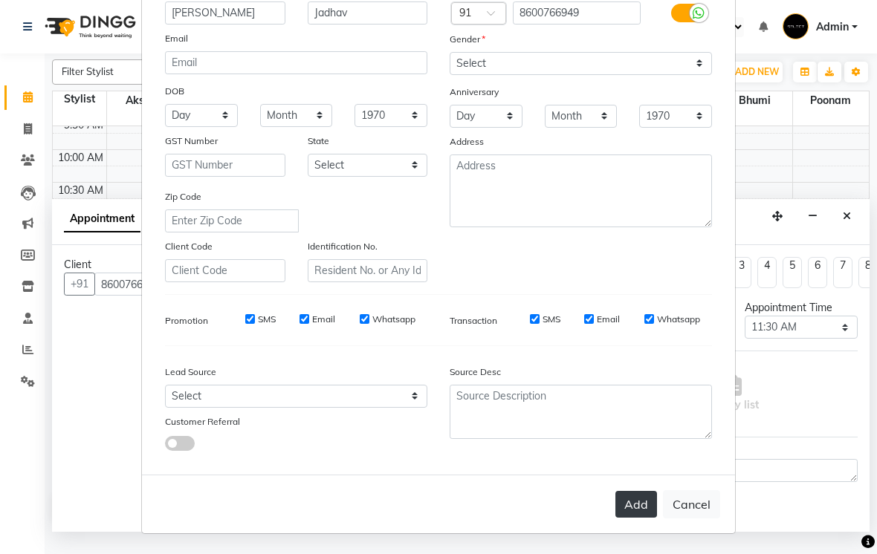
click at [641, 504] on button "Add" at bounding box center [636, 504] width 42 height 27
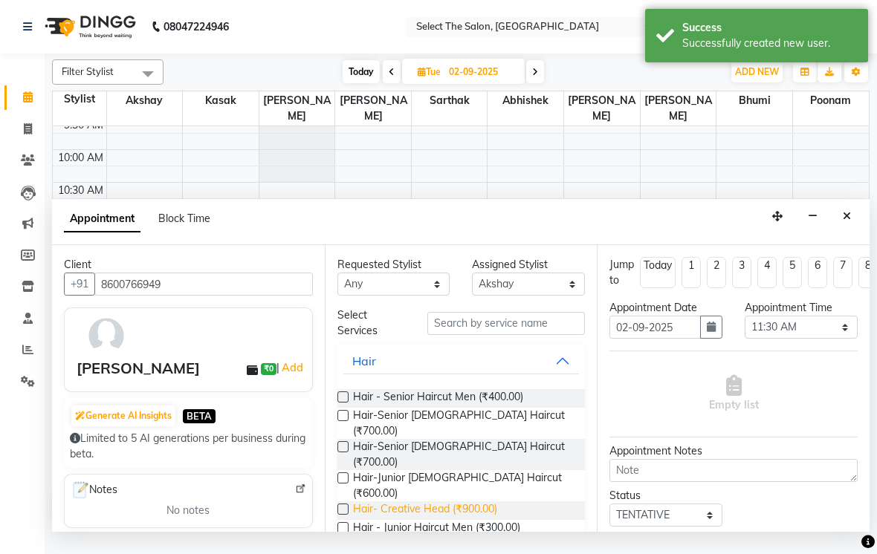
click at [476, 502] on span "Hair- Creative Head (₹900.00)" at bounding box center [425, 511] width 144 height 19
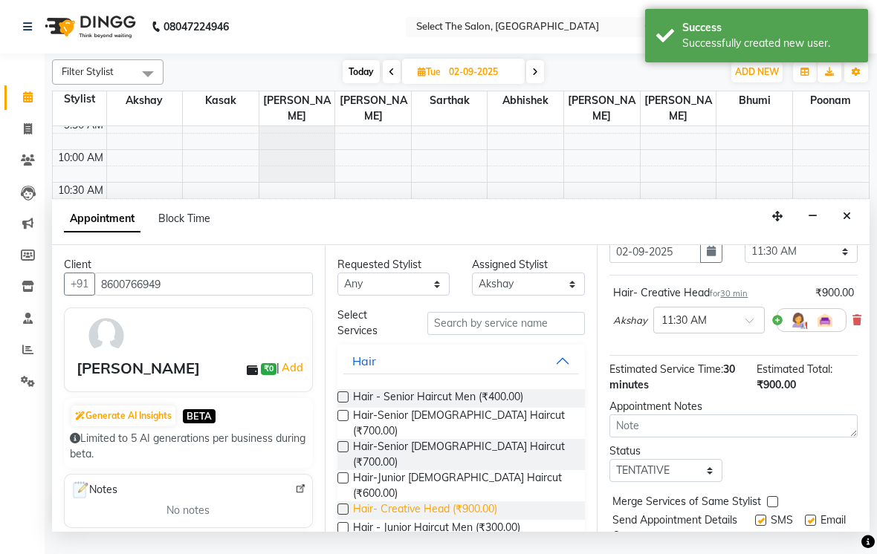
scroll to position [76, 0]
click at [690, 482] on select "Select TENTATIVE CONFIRM UPCOMING" at bounding box center [665, 470] width 113 height 23
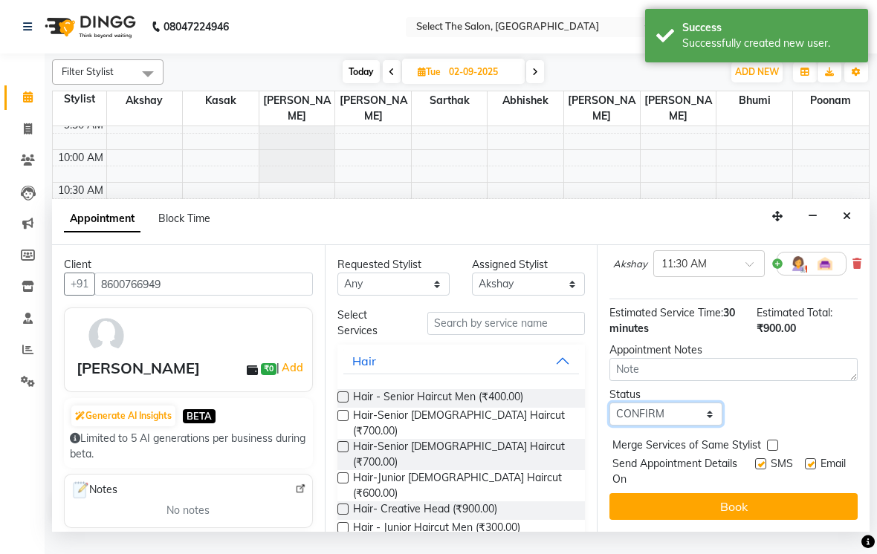
scroll to position [134, -1]
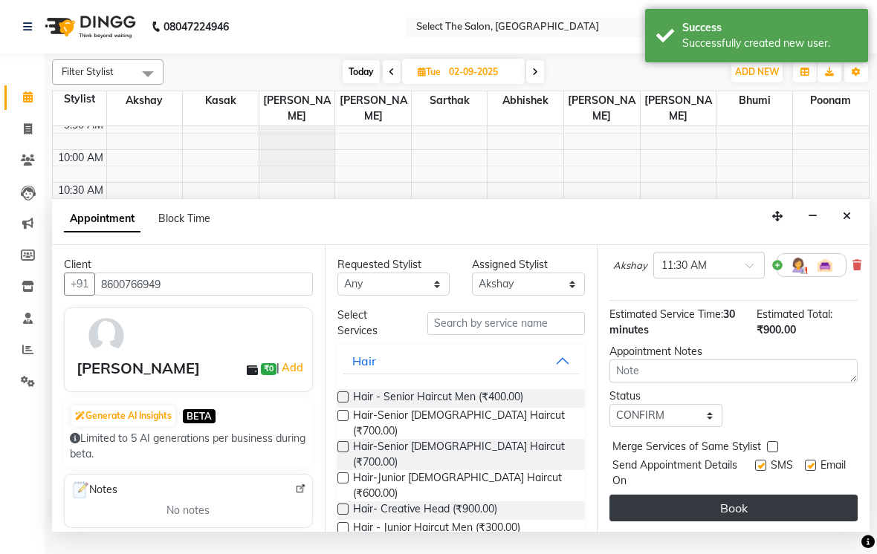
click at [799, 522] on button "Book" at bounding box center [733, 508] width 248 height 27
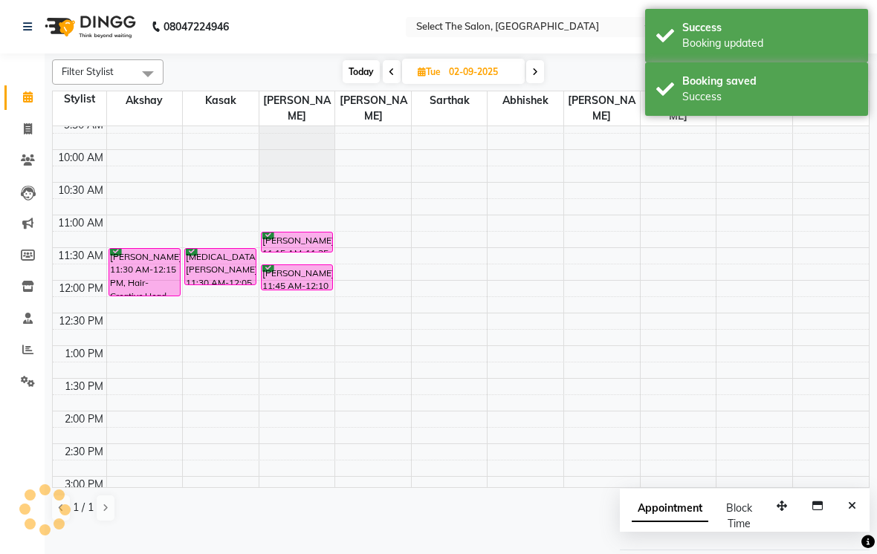
click at [62, 313] on td at bounding box center [80, 305] width 54 height 16
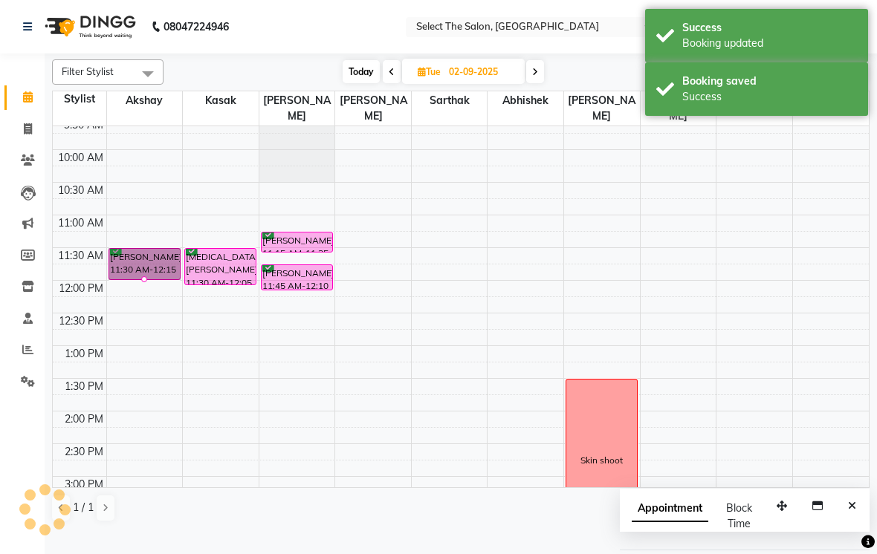
click at [80, 313] on td at bounding box center [80, 305] width 54 height 16
click at [383, 83] on span at bounding box center [392, 71] width 18 height 23
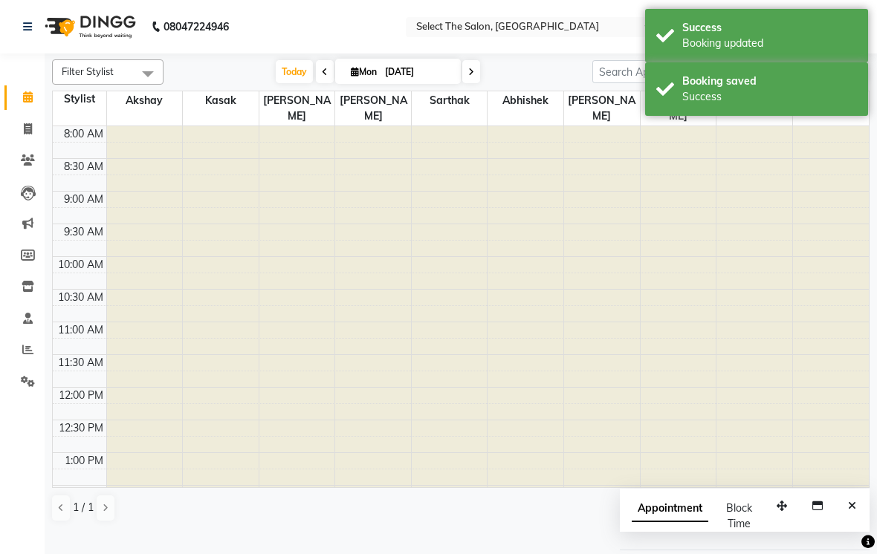
scroll to position [488, 0]
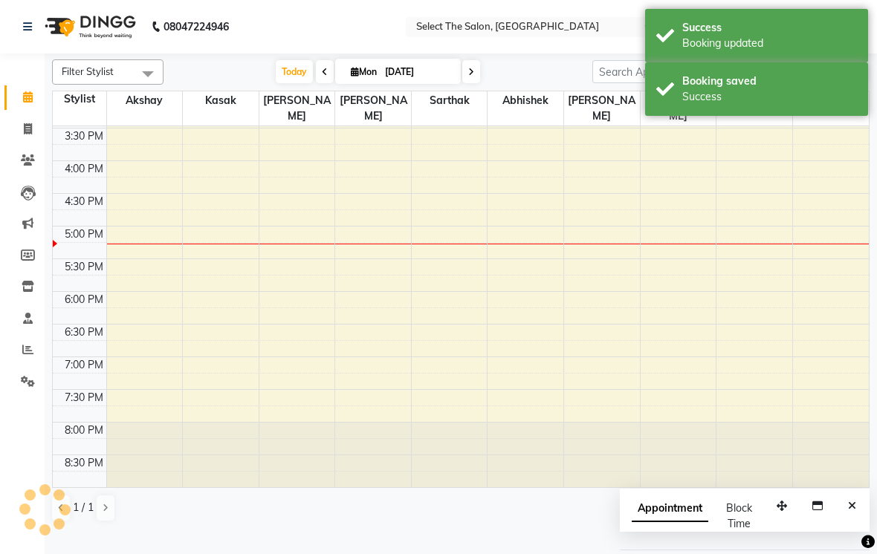
click at [352, 77] on span "Mon" at bounding box center [363, 71] width 33 height 11
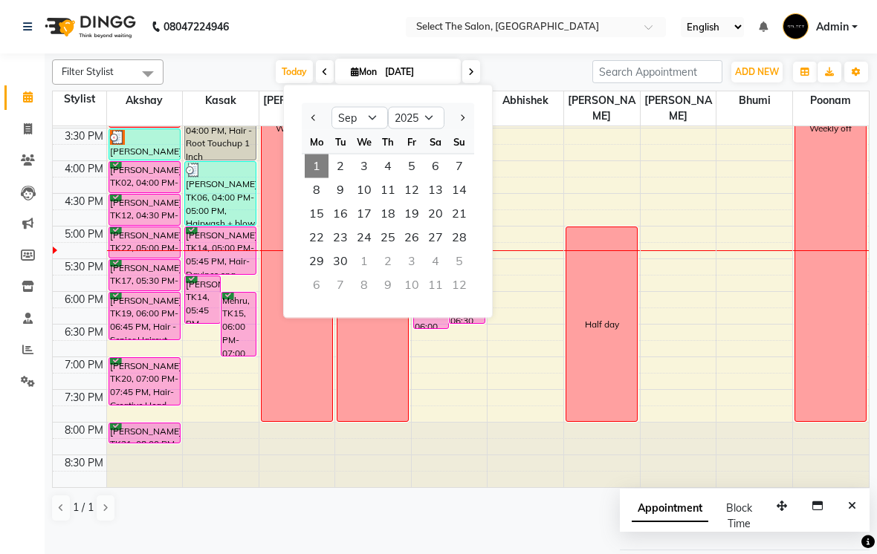
click at [204, 83] on div "[DATE] [DATE] Jan Feb Mar Apr May Jun [DATE] Aug Sep Oct Nov [DATE] 2016 2017 2…" at bounding box center [378, 72] width 414 height 22
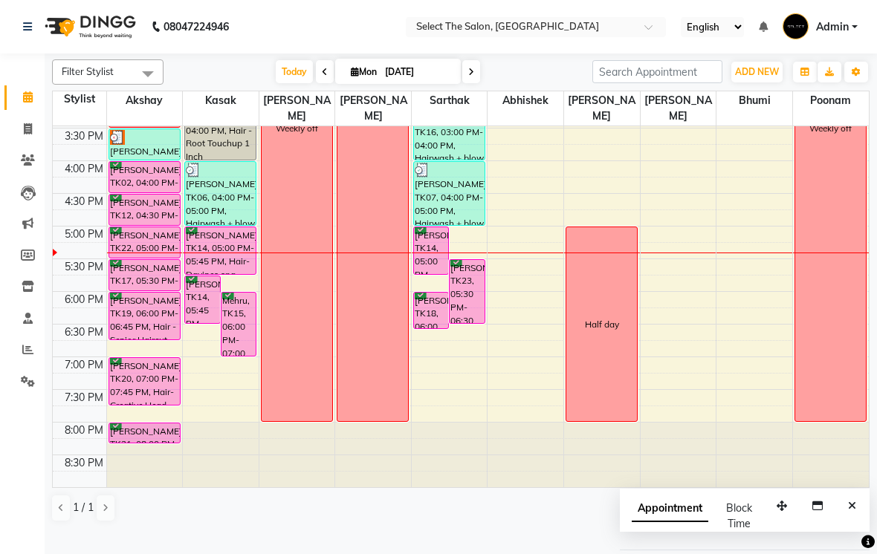
click at [419, 83] on input "[DATE]" at bounding box center [417, 72] width 74 height 22
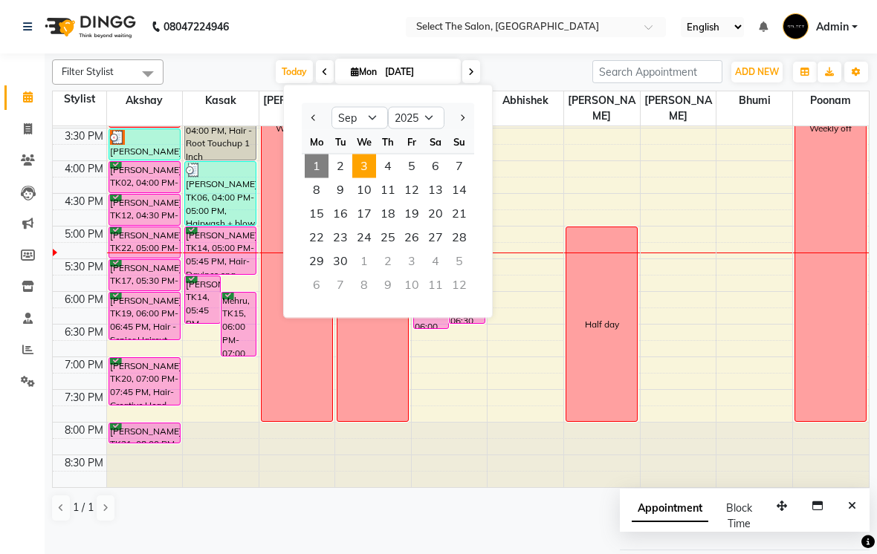
click at [366, 178] on span "3" at bounding box center [364, 167] width 24 height 24
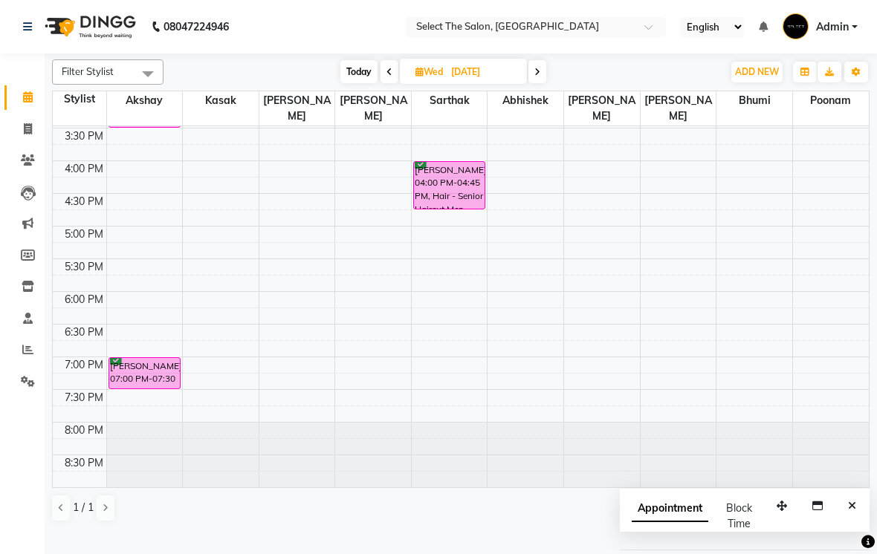
click at [354, 83] on span "Today" at bounding box center [358, 71] width 37 height 23
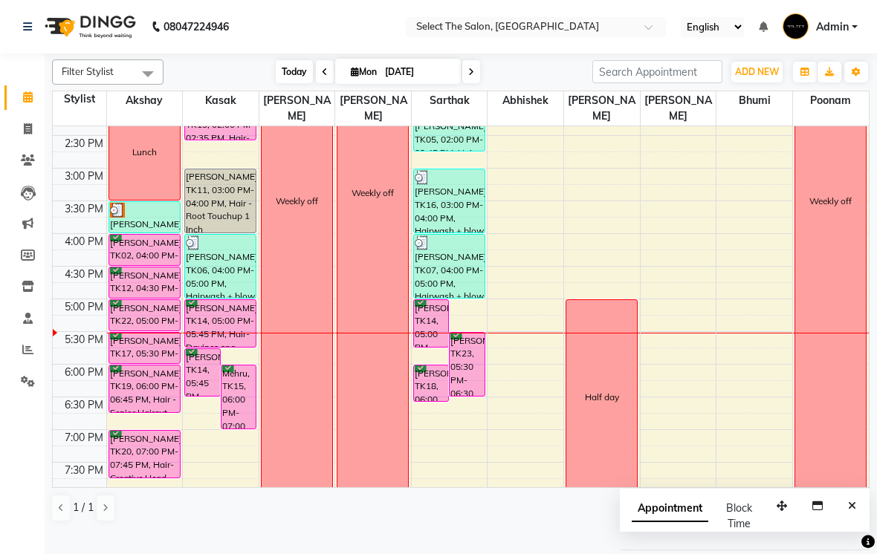
scroll to position [414, 0]
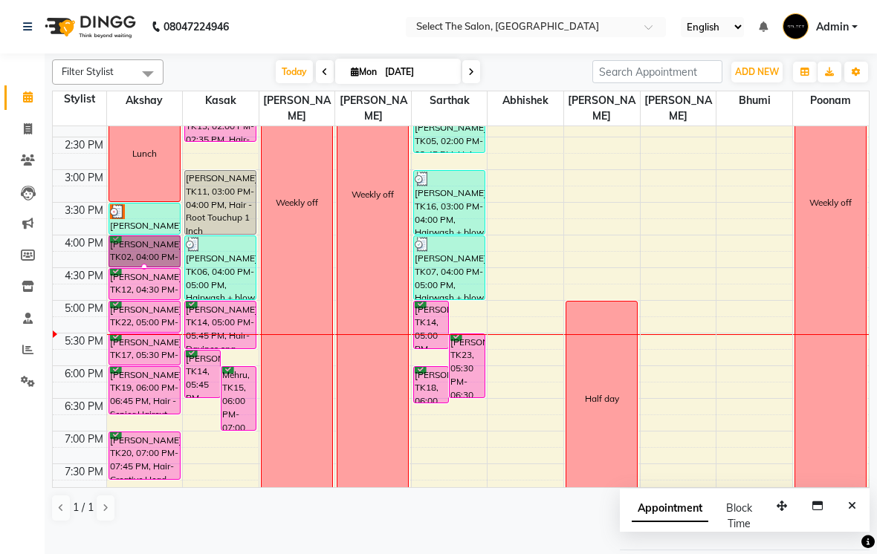
click at [76, 284] on div "4:30 PM" at bounding box center [84, 276] width 45 height 16
click at [150, 219] on div at bounding box center [144, 211] width 69 height 15
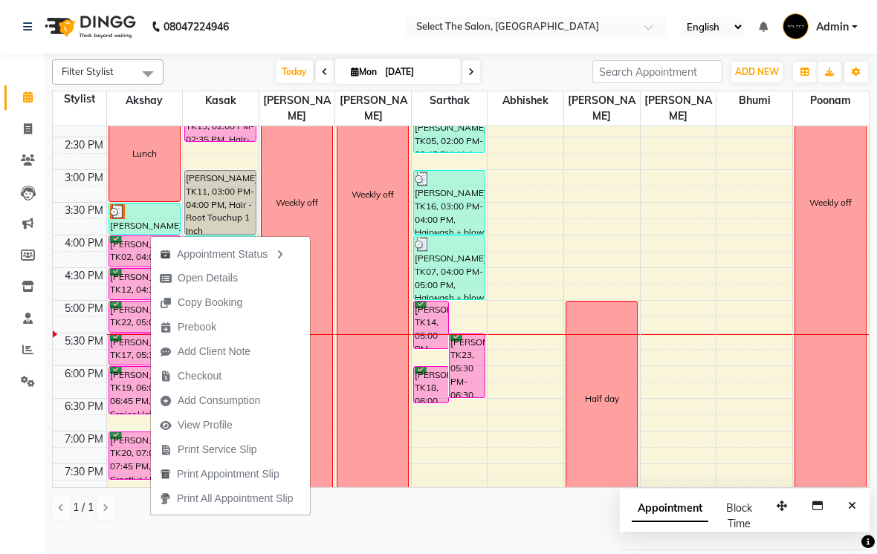
click at [230, 382] on span "Checkout" at bounding box center [191, 376] width 80 height 25
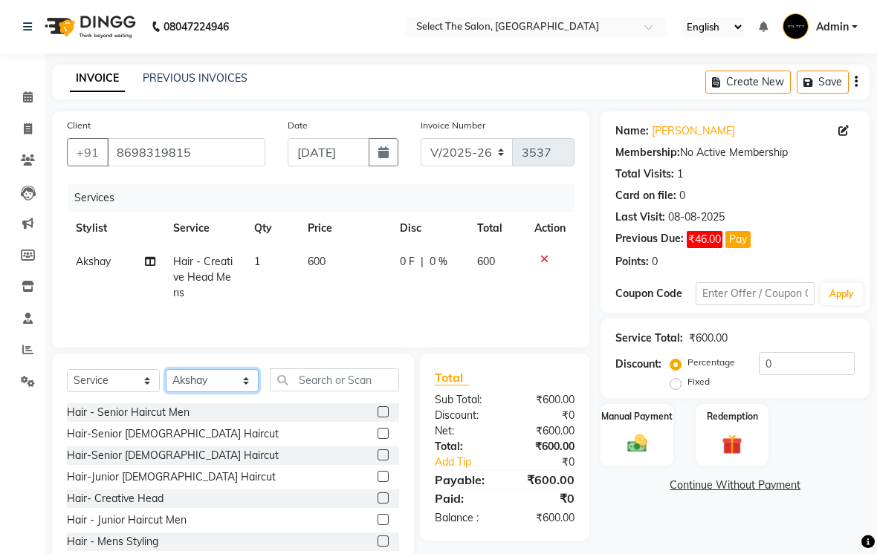
click at [238, 392] on select "Select Stylist [PERSON_NAME] [PERSON_NAME] Poonam Sachin [PERSON_NAME] [PERSON_…" at bounding box center [212, 380] width 93 height 23
click at [323, 392] on input "text" at bounding box center [334, 380] width 129 height 23
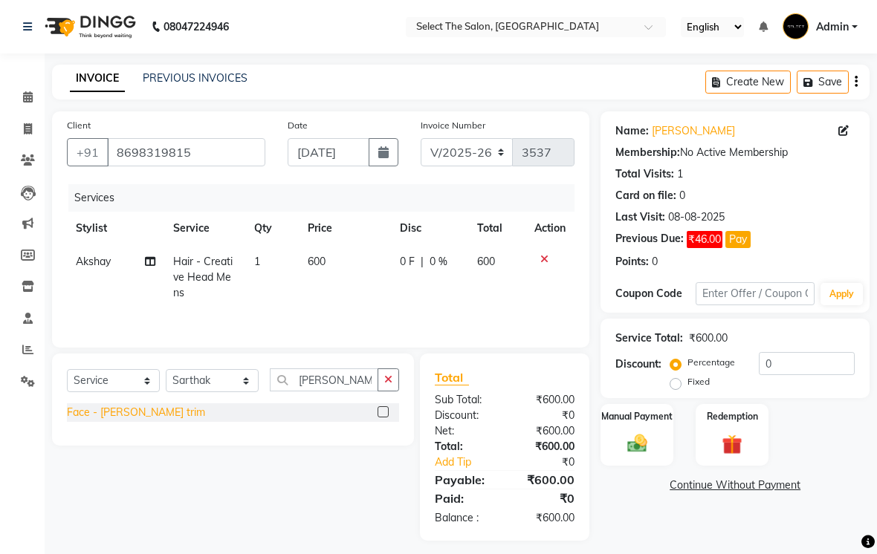
click at [123, 421] on div "Face - [PERSON_NAME] trim" at bounding box center [136, 413] width 138 height 16
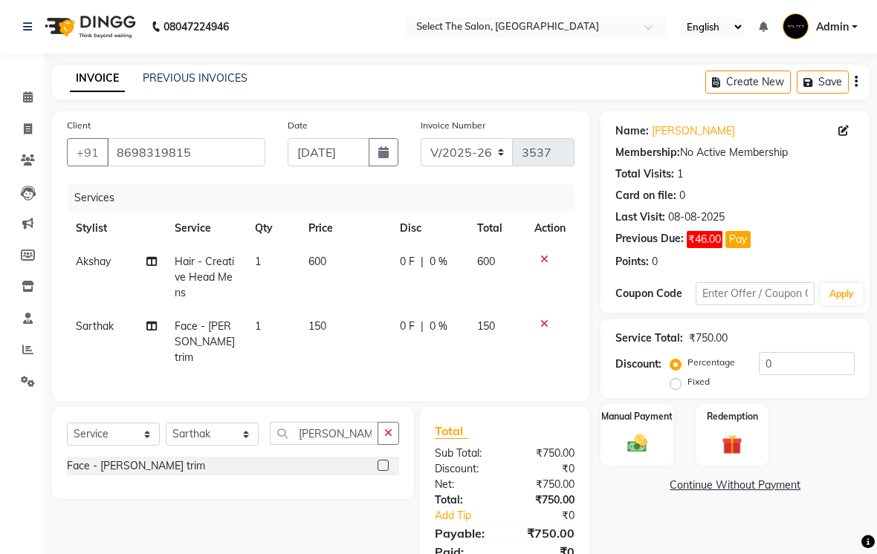
click at [340, 346] on td "150" at bounding box center [344, 342] width 91 height 65
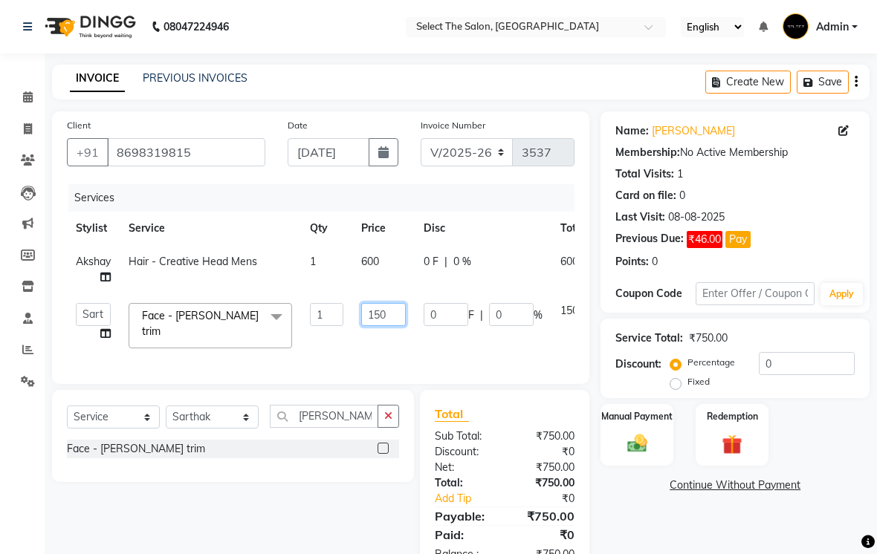
click at [394, 326] on input "150" at bounding box center [383, 314] width 45 height 23
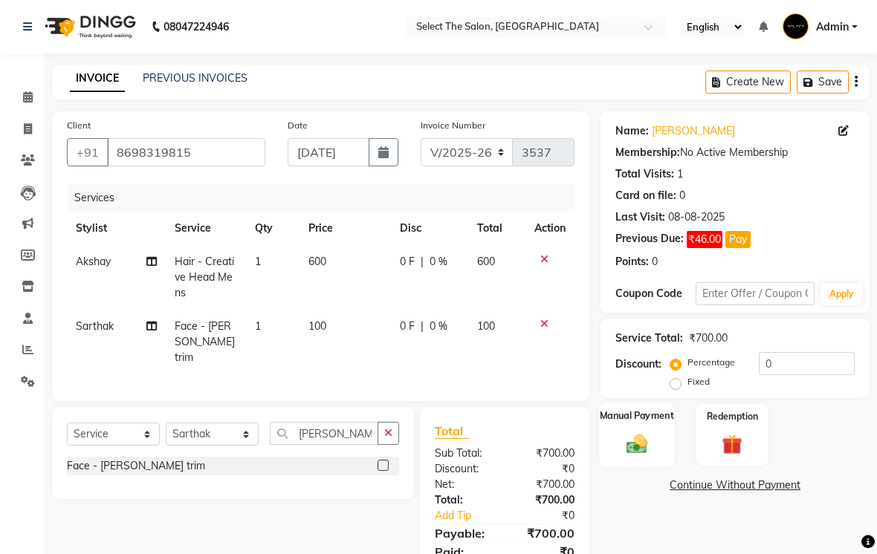
click at [667, 467] on div "Manual Payment" at bounding box center [637, 435] width 76 height 65
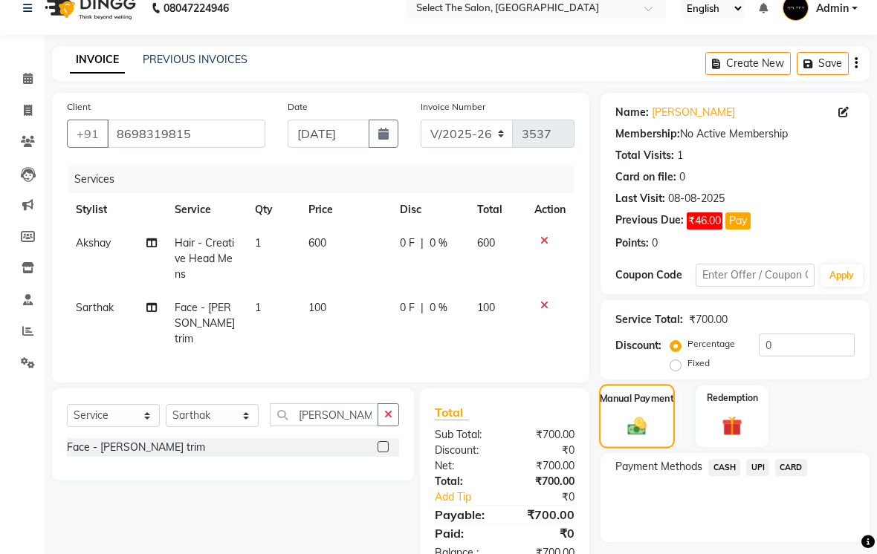
scroll to position [19, 0]
click at [800, 476] on span "CARD" at bounding box center [791, 467] width 32 height 17
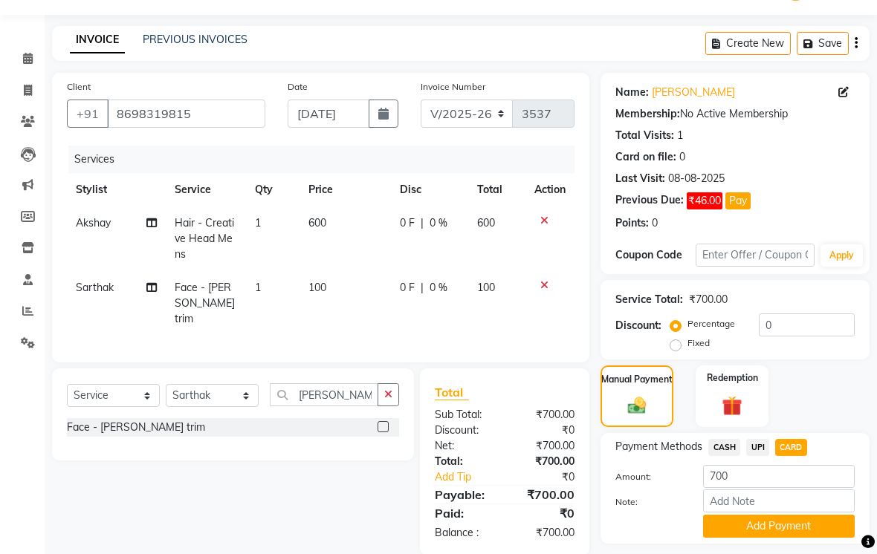
scroll to position [80, 0]
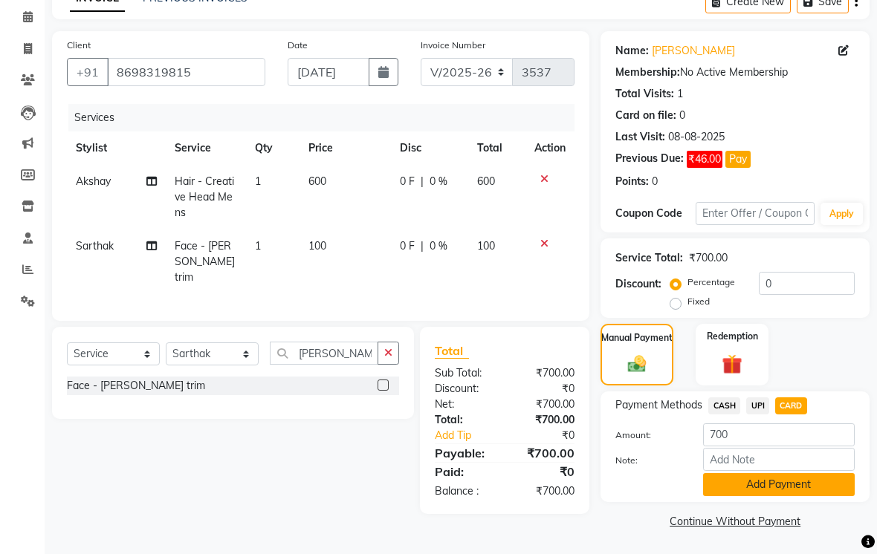
click at [823, 496] on button "Add Payment" at bounding box center [779, 484] width 152 height 23
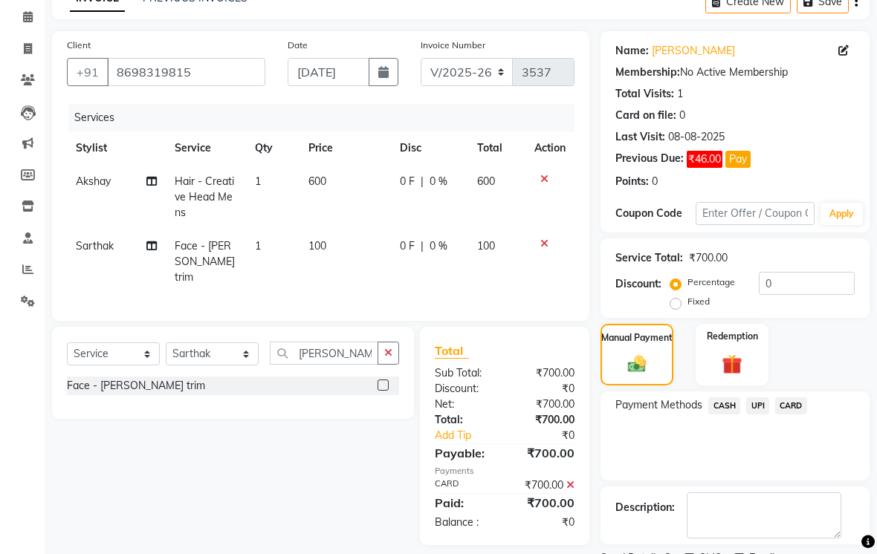
scroll to position [143, 0]
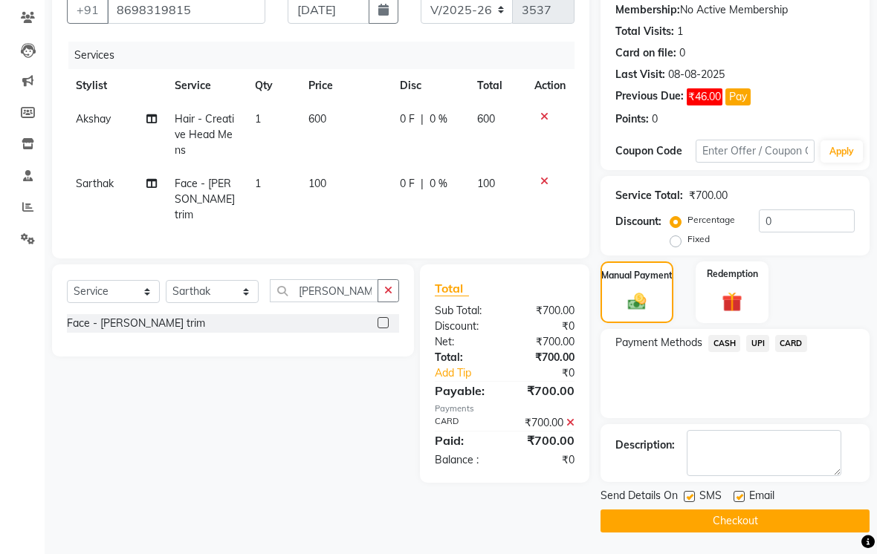
click at [694, 502] on label at bounding box center [689, 496] width 11 height 11
click at [693, 502] on input "checkbox" at bounding box center [689, 498] width 10 height 10
click at [726, 533] on button "Checkout" at bounding box center [734, 521] width 269 height 23
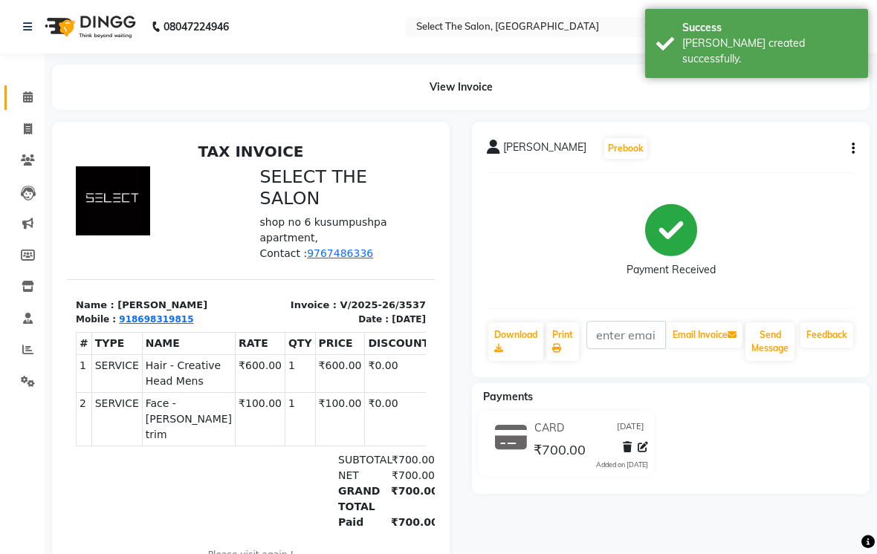
click at [32, 98] on icon at bounding box center [28, 96] width 10 height 11
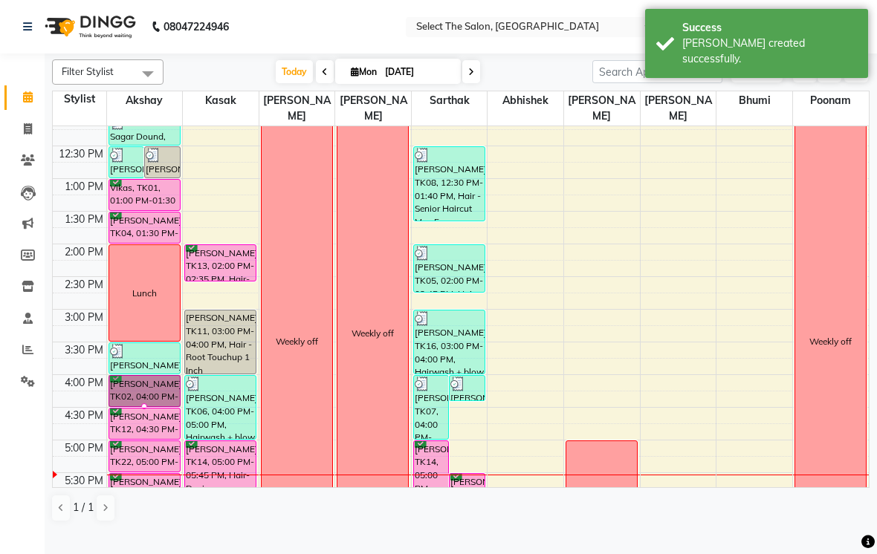
scroll to position [317, 0]
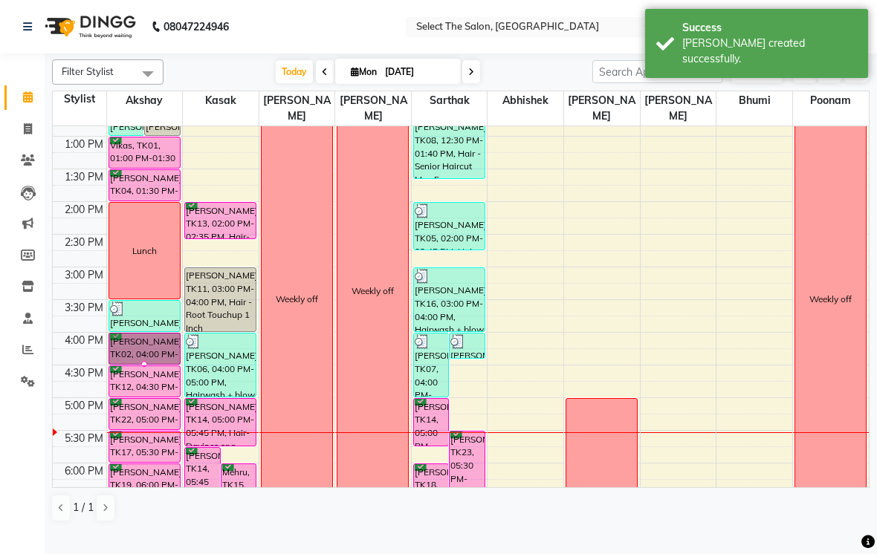
click at [147, 367] on div at bounding box center [144, 364] width 6 height 6
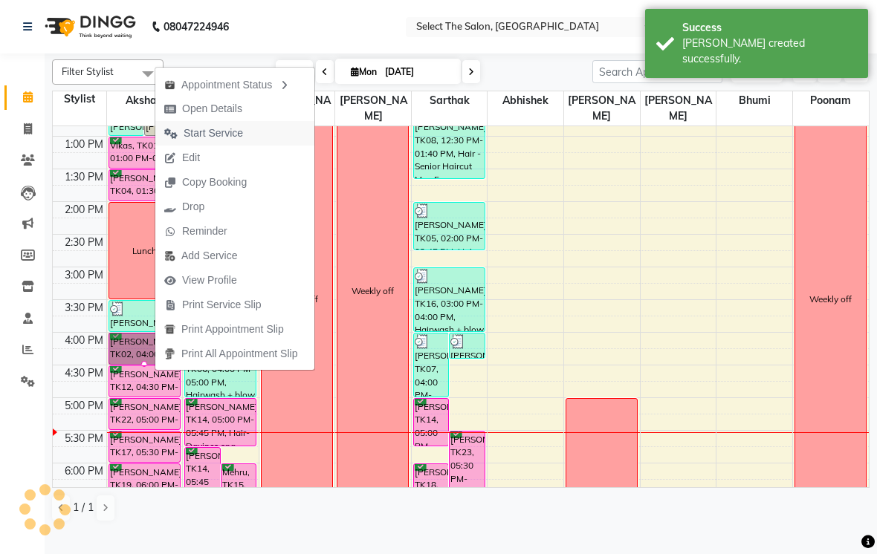
click at [260, 140] on button "Start Service" at bounding box center [234, 133] width 159 height 25
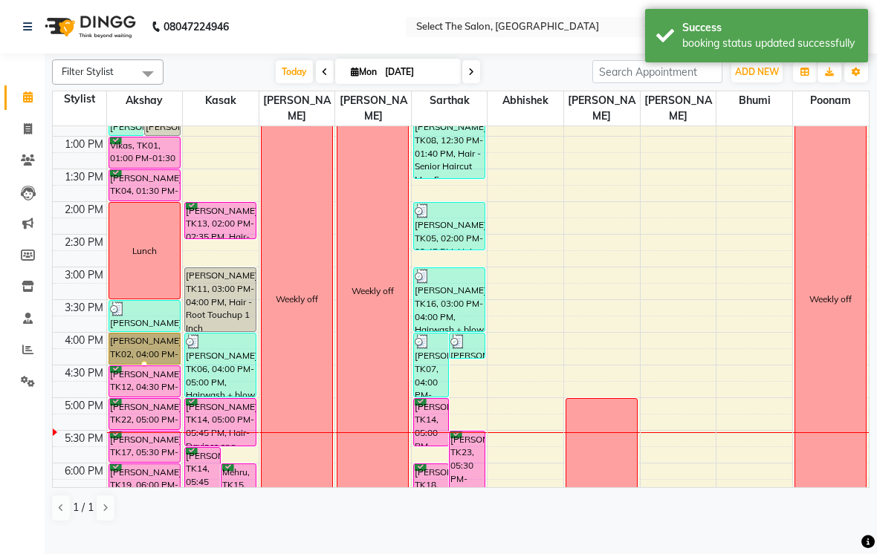
click at [147, 367] on div at bounding box center [144, 364] width 6 height 6
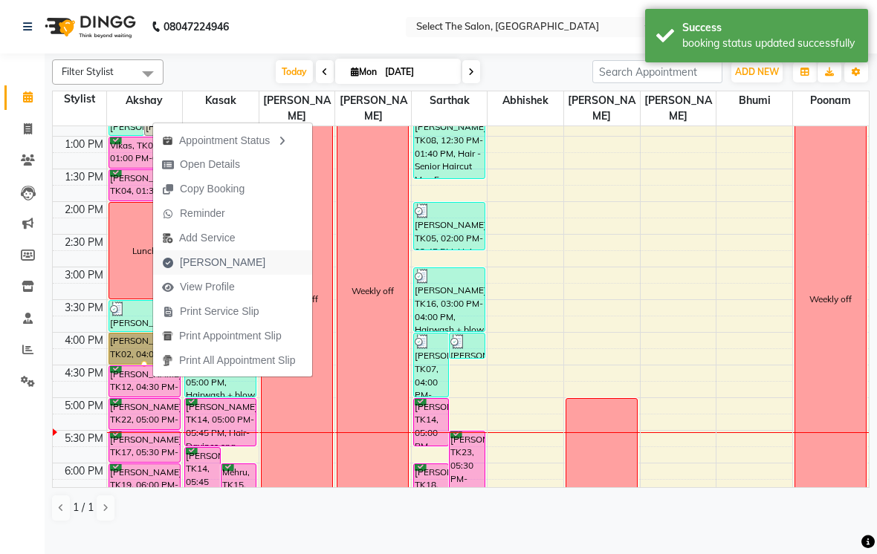
click at [236, 262] on span "[PERSON_NAME]" at bounding box center [213, 262] width 121 height 25
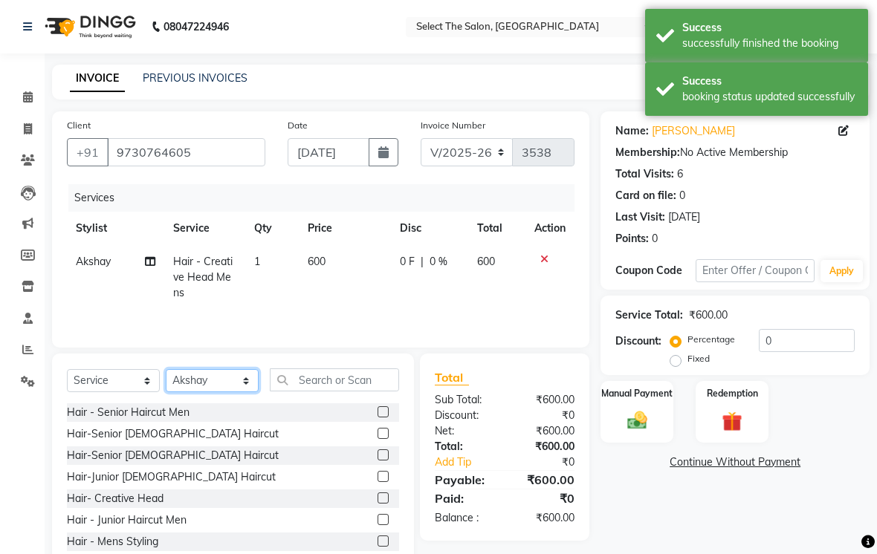
click at [194, 392] on select "Select Stylist [PERSON_NAME] [PERSON_NAME] Poonam Sachin [PERSON_NAME] [PERSON_…" at bounding box center [212, 380] width 93 height 23
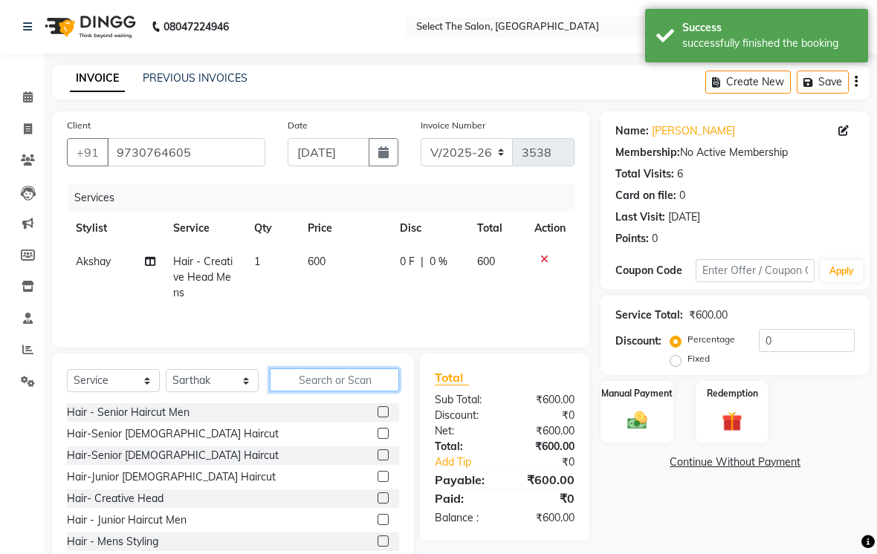
click at [334, 392] on input "text" at bounding box center [334, 380] width 129 height 23
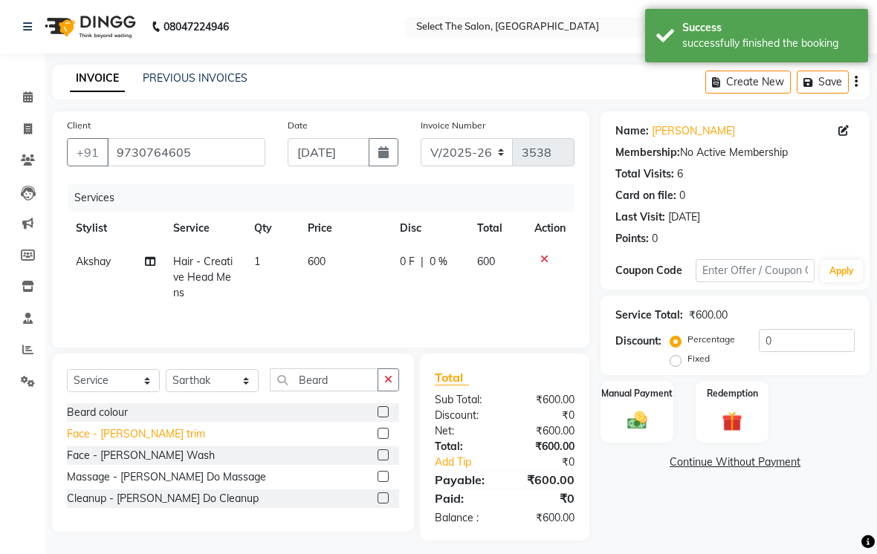
click at [129, 442] on div "Face - [PERSON_NAME] trim" at bounding box center [136, 435] width 138 height 16
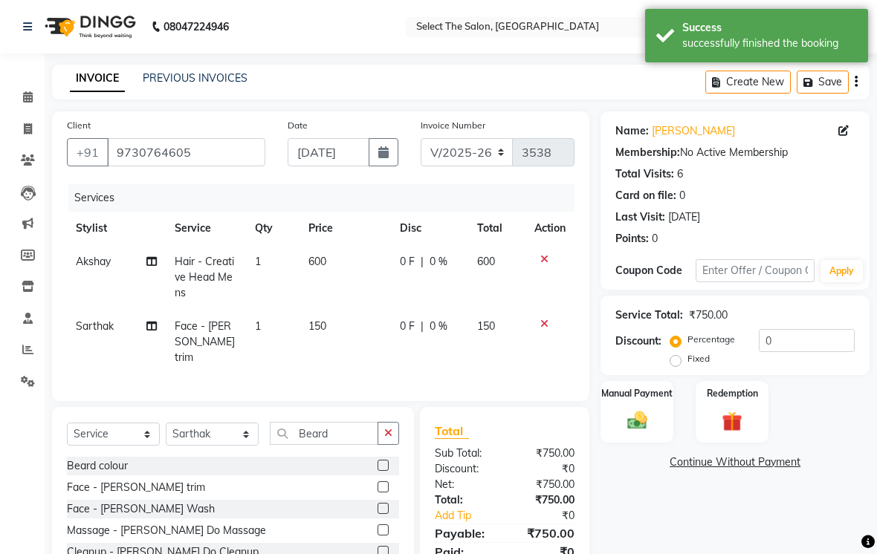
click at [341, 352] on td "150" at bounding box center [344, 342] width 91 height 65
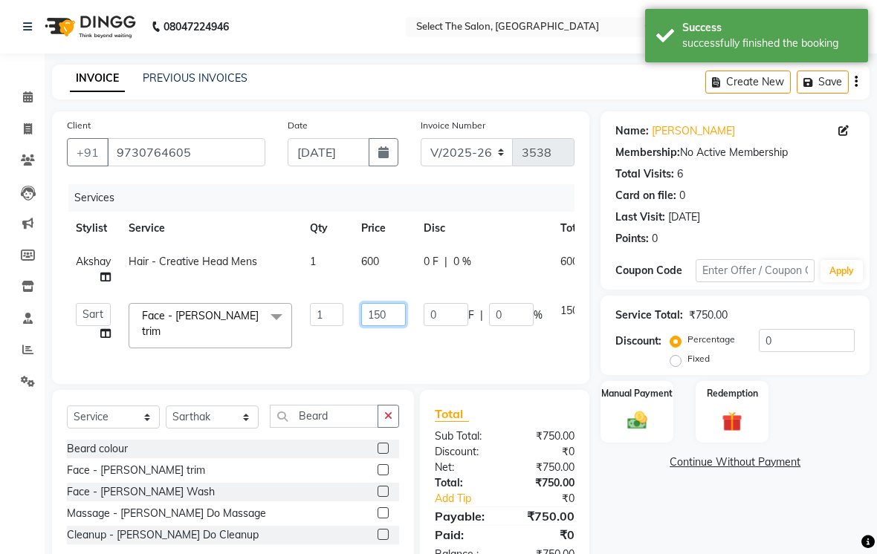
click at [395, 326] on input "150" at bounding box center [383, 314] width 45 height 23
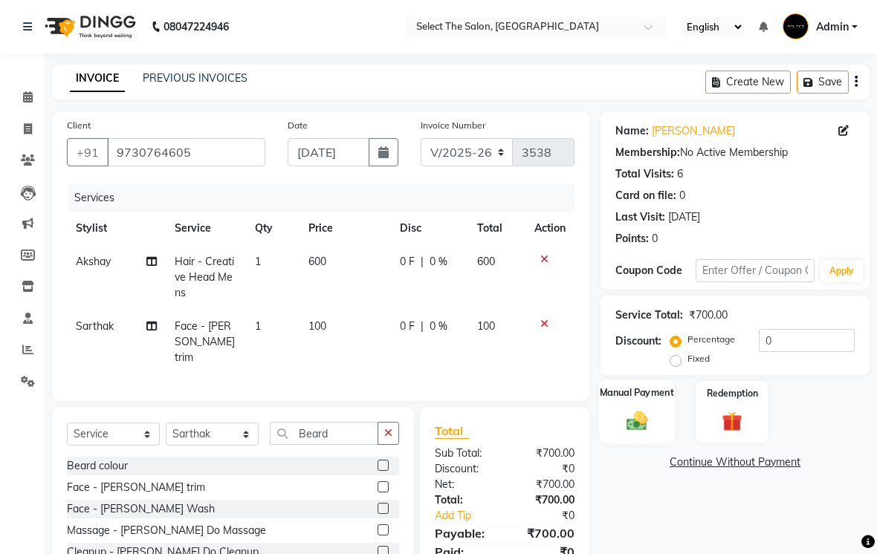
click at [666, 422] on div "Manual Payment" at bounding box center [637, 412] width 76 height 65
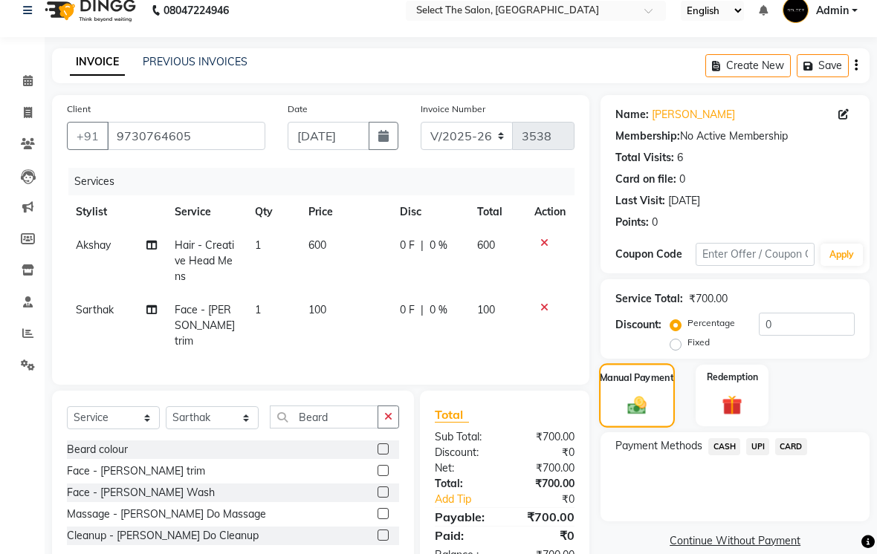
scroll to position [16, 0]
click at [726, 456] on span "CASH" at bounding box center [724, 446] width 32 height 17
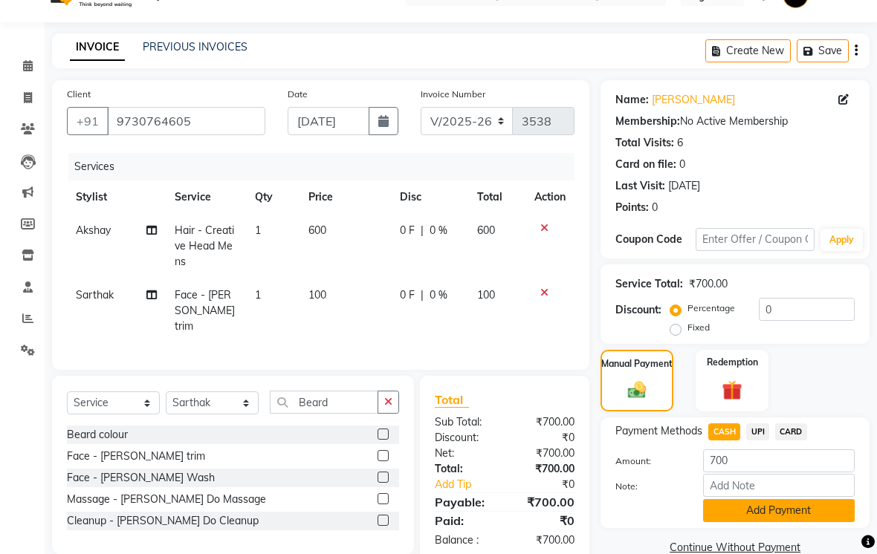
click at [764, 522] on button "Add Payment" at bounding box center [779, 510] width 152 height 23
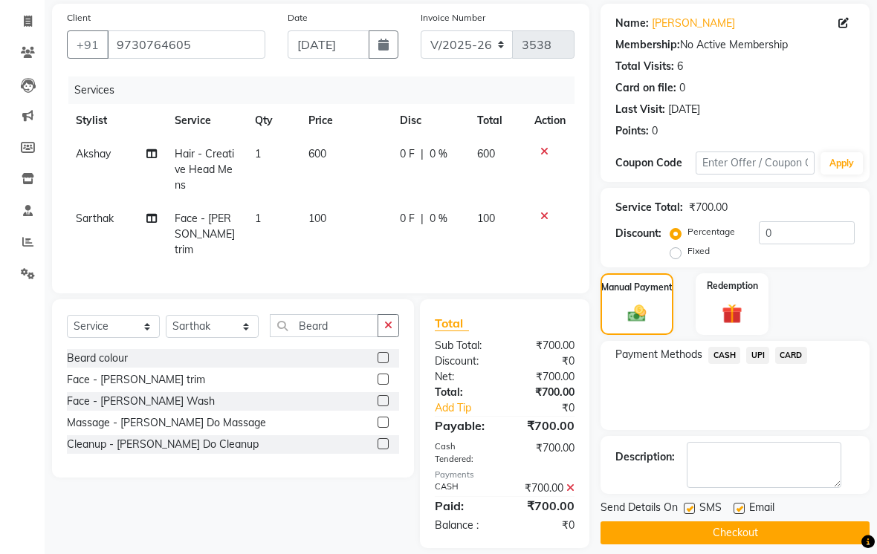
click at [687, 515] on label at bounding box center [689, 509] width 11 height 11
click at [687, 515] on input "checkbox" at bounding box center [689, 510] width 10 height 10
click at [733, 545] on button "Checkout" at bounding box center [734, 533] width 269 height 23
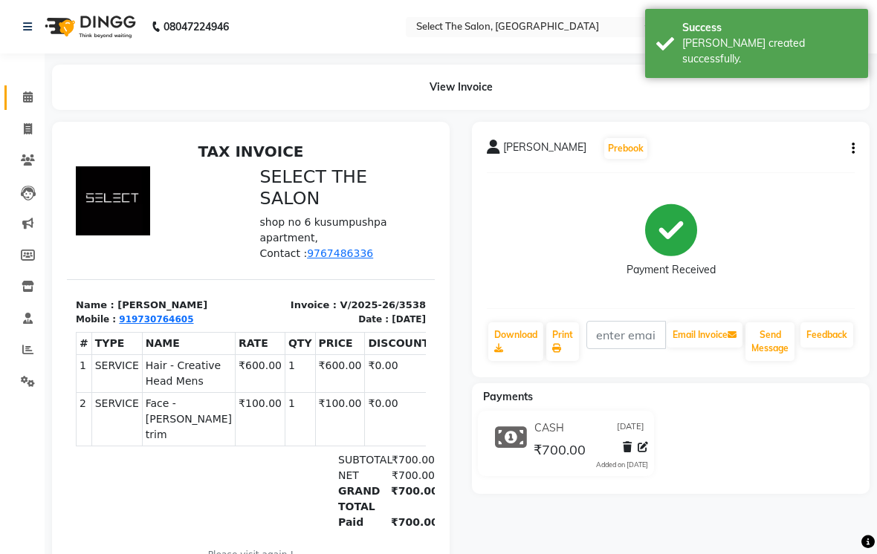
click at [30, 95] on icon at bounding box center [28, 96] width 10 height 11
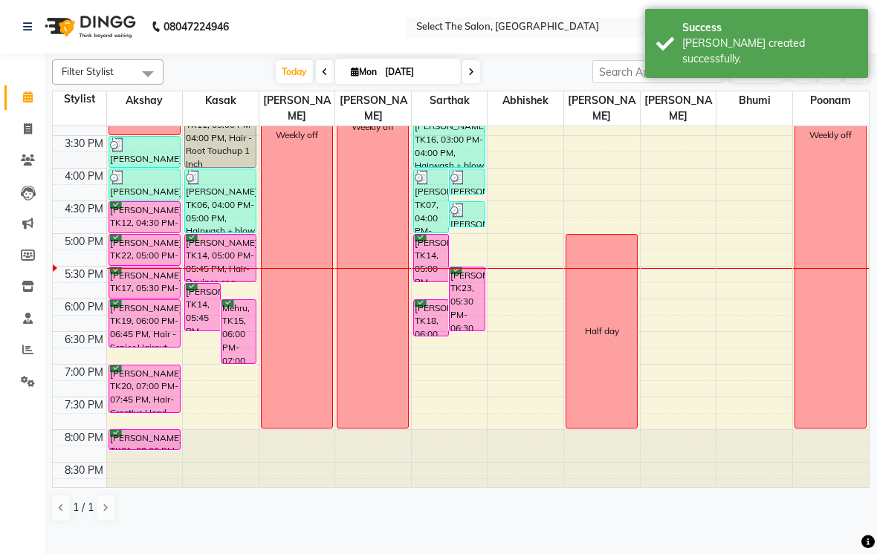
scroll to position [476, 0]
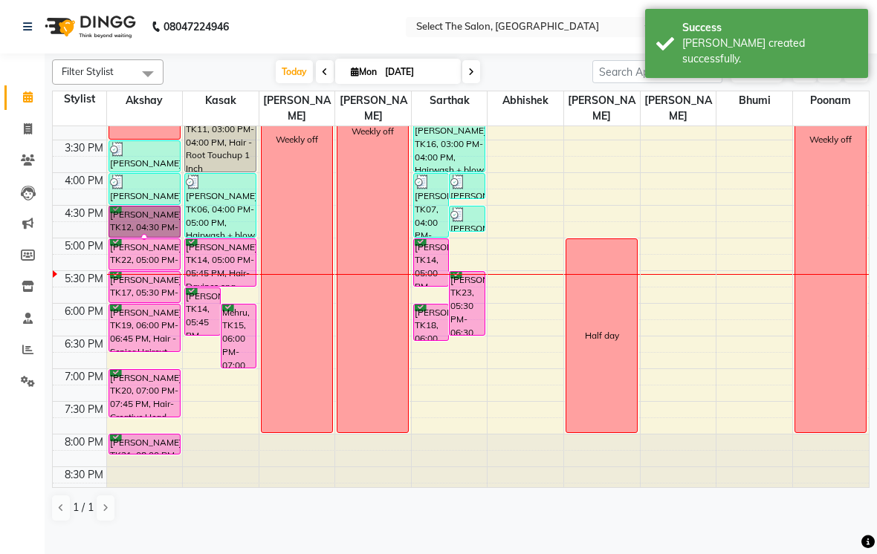
click at [141, 240] on div at bounding box center [144, 237] width 6 height 6
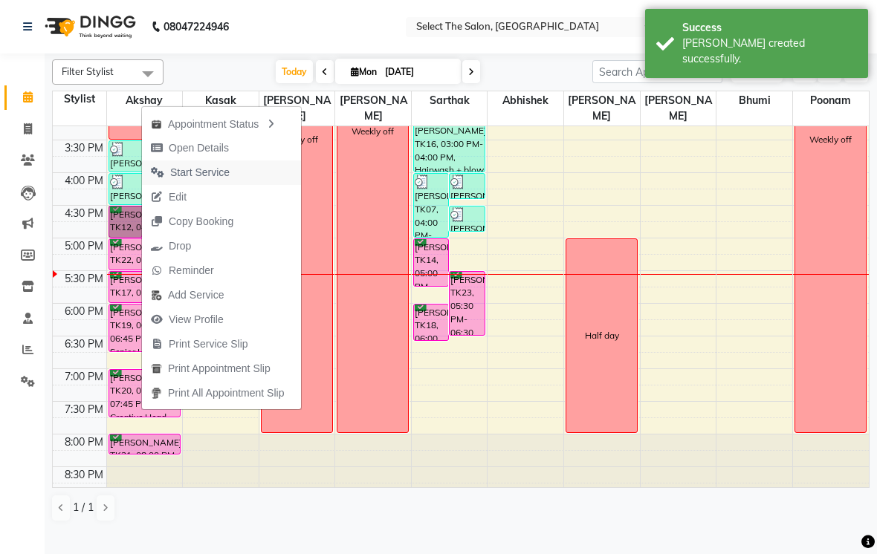
click at [244, 170] on button "Start Service" at bounding box center [221, 173] width 159 height 25
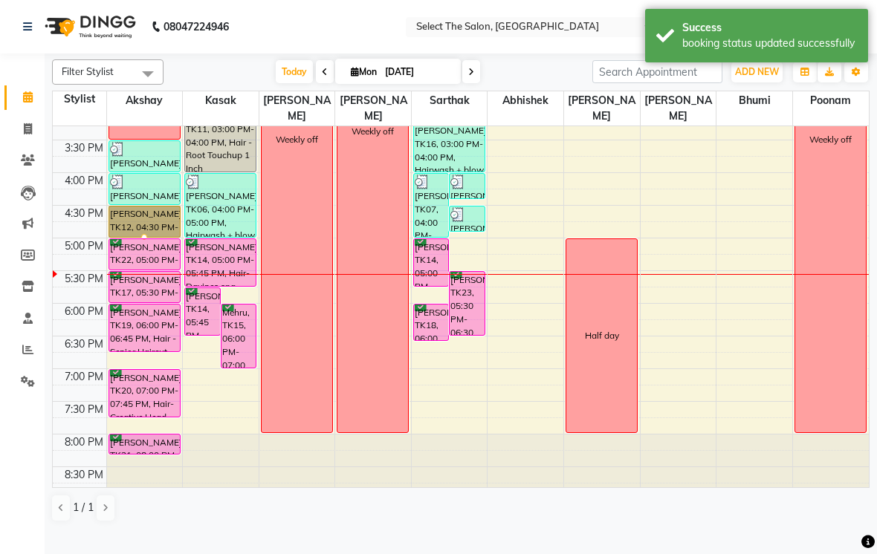
click at [145, 240] on div at bounding box center [144, 237] width 6 height 6
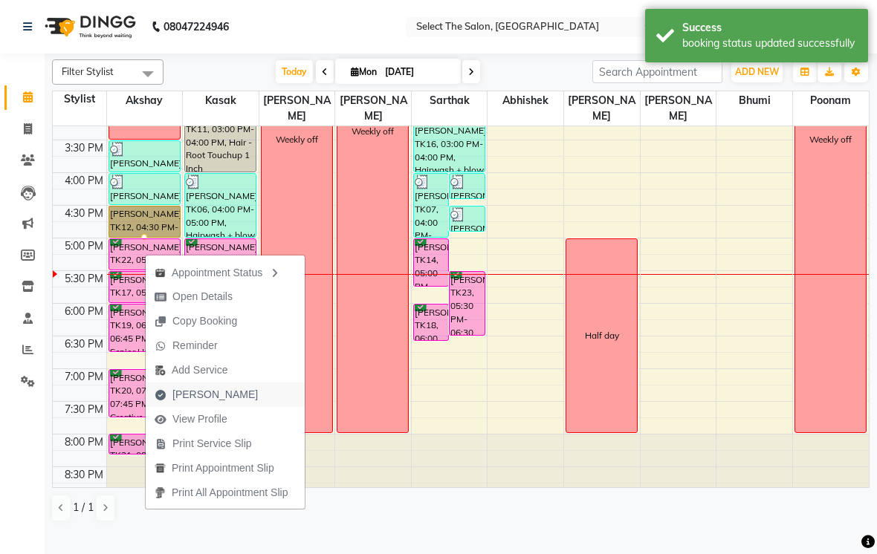
click at [238, 399] on button "[PERSON_NAME]" at bounding box center [225, 395] width 159 height 25
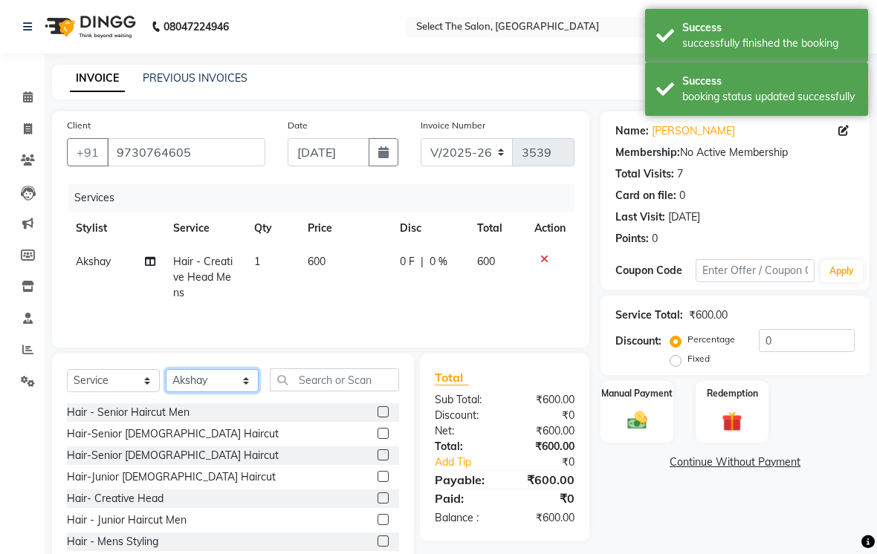
click at [234, 392] on select "Select Stylist [PERSON_NAME] [PERSON_NAME] Poonam Sachin [PERSON_NAME] [PERSON_…" at bounding box center [212, 380] width 93 height 23
click at [332, 392] on input "text" at bounding box center [334, 380] width 129 height 23
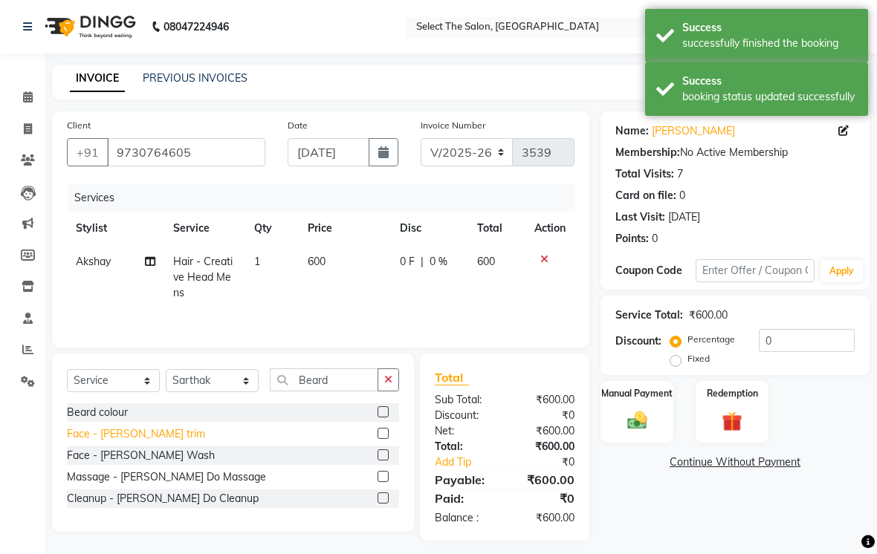
click at [132, 442] on div "Face - [PERSON_NAME] trim" at bounding box center [136, 435] width 138 height 16
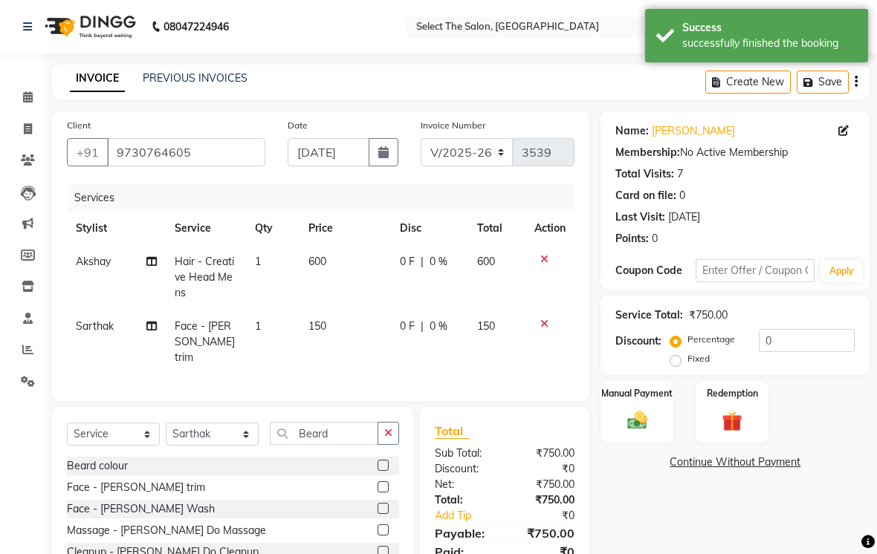
click at [331, 360] on td "150" at bounding box center [344, 342] width 91 height 65
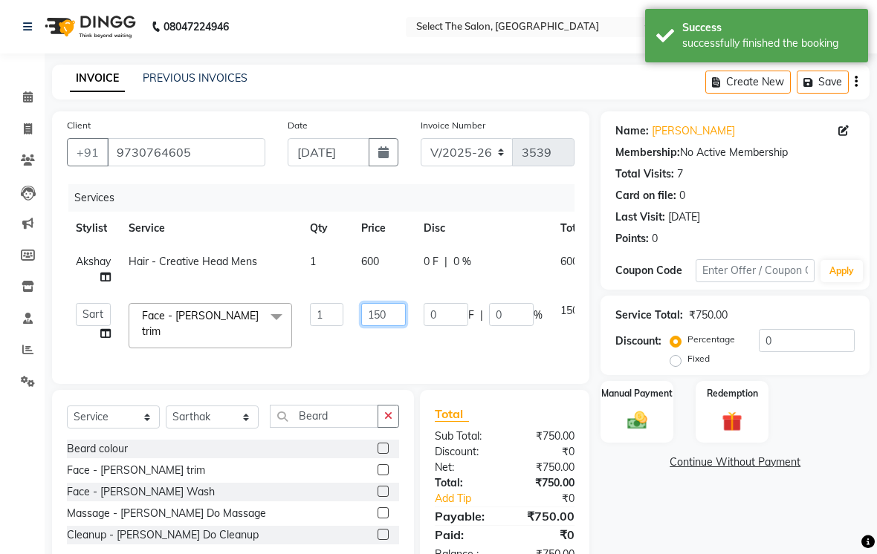
click at [397, 326] on input "150" at bounding box center [383, 314] width 45 height 23
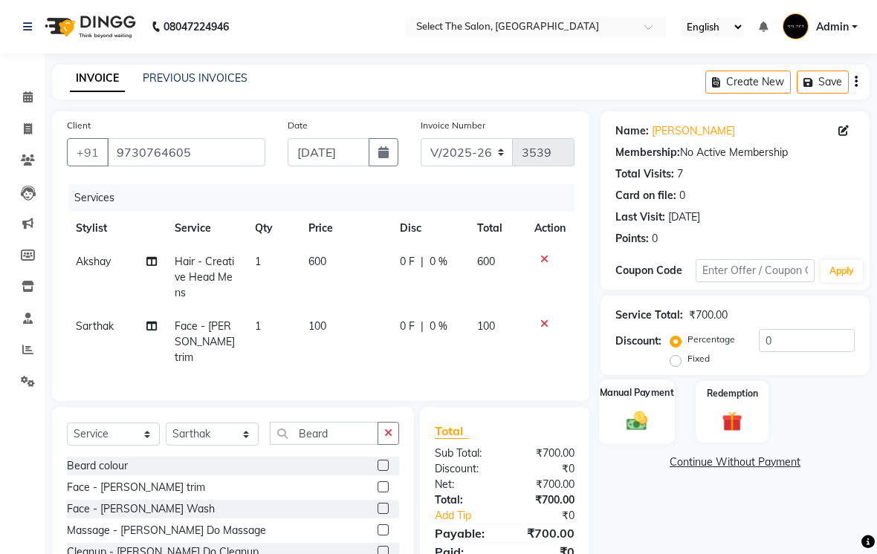
click at [636, 432] on img at bounding box center [637, 421] width 33 height 24
click at [753, 472] on span "UPI" at bounding box center [757, 463] width 23 height 17
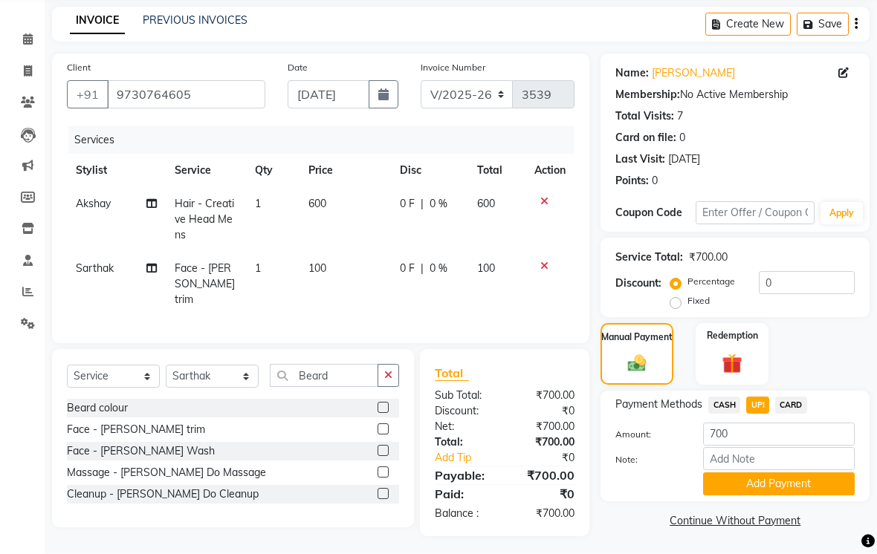
click at [783, 496] on button "Add Payment" at bounding box center [779, 484] width 152 height 23
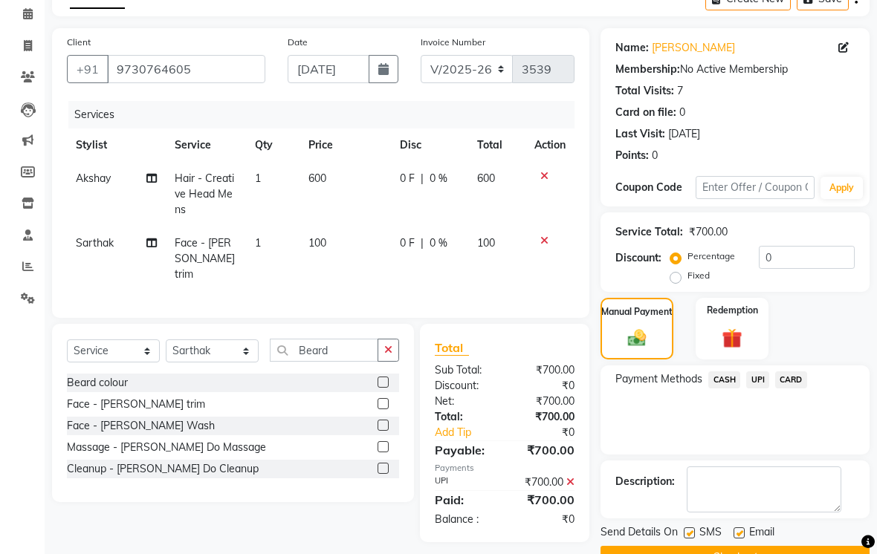
scroll to position [120, 0]
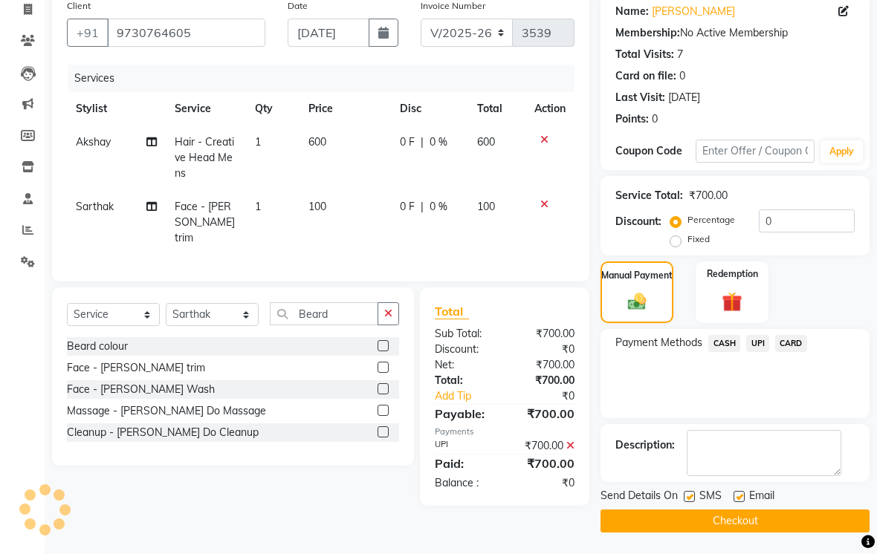
click at [685, 502] on label at bounding box center [689, 496] width 11 height 11
click at [685, 502] on input "checkbox" at bounding box center [689, 498] width 10 height 10
click at [742, 533] on button "Checkout" at bounding box center [734, 521] width 269 height 23
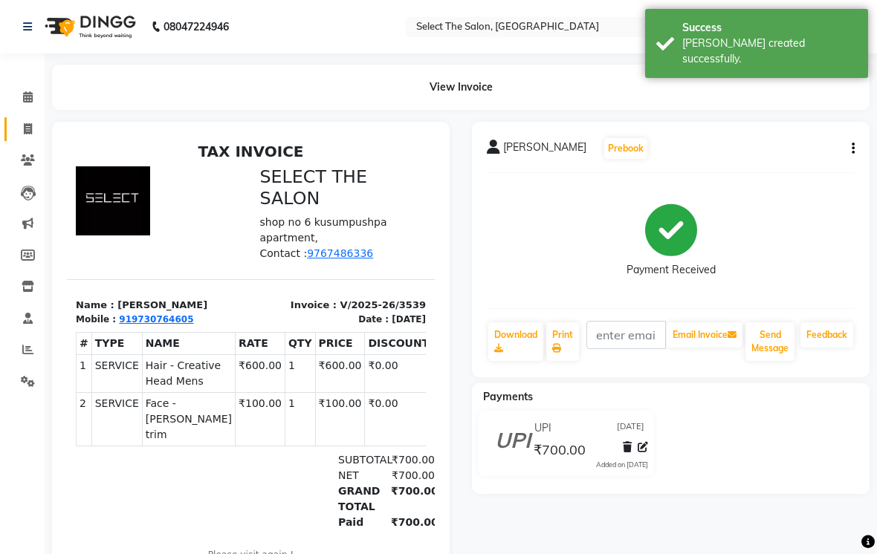
click at [39, 117] on link "Invoice" at bounding box center [22, 129] width 36 height 25
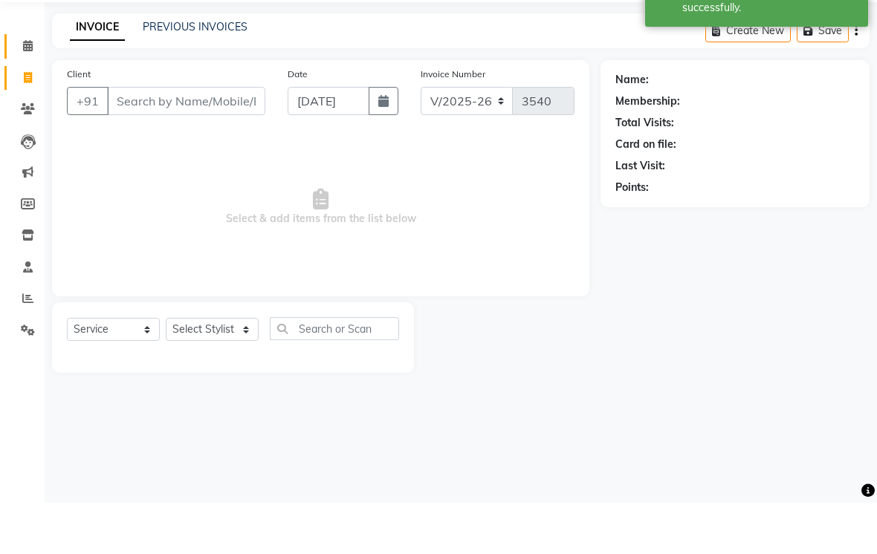
click at [34, 85] on link "Calendar" at bounding box center [22, 97] width 36 height 25
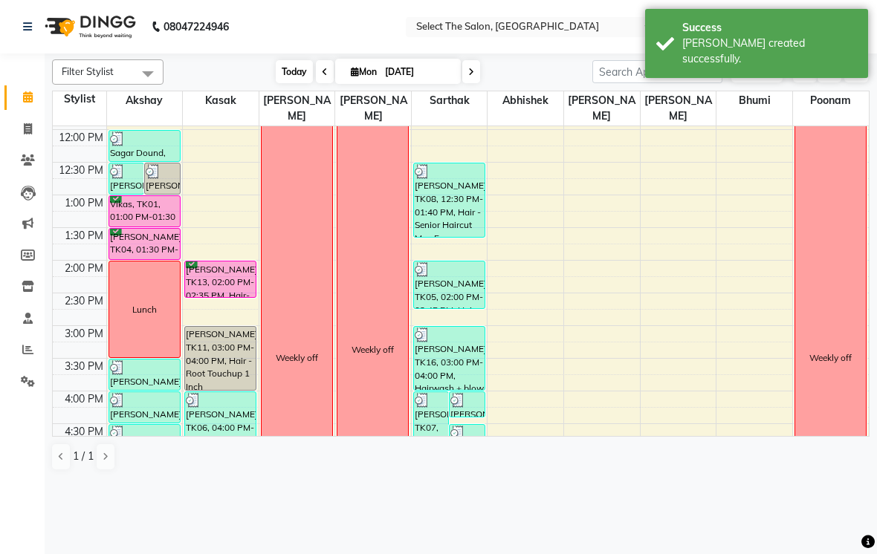
click at [288, 83] on span "Today" at bounding box center [294, 71] width 37 height 23
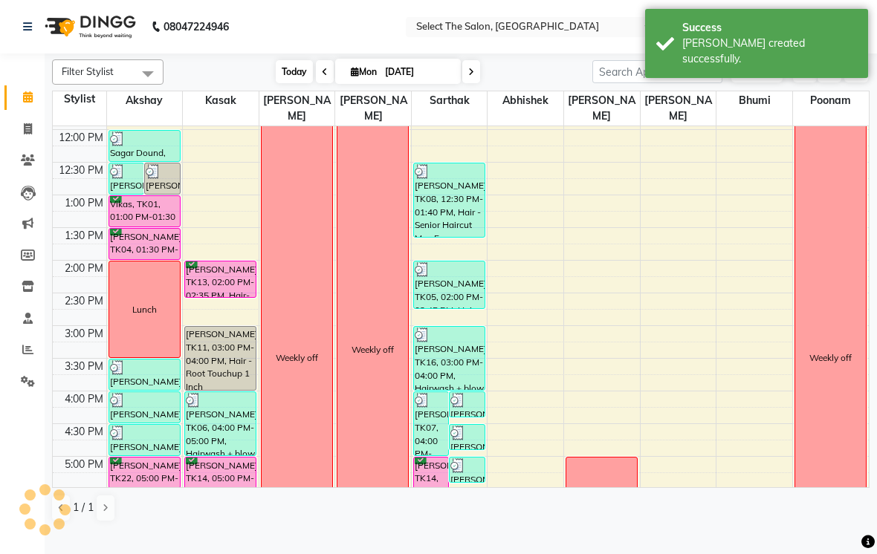
scroll to position [488, 0]
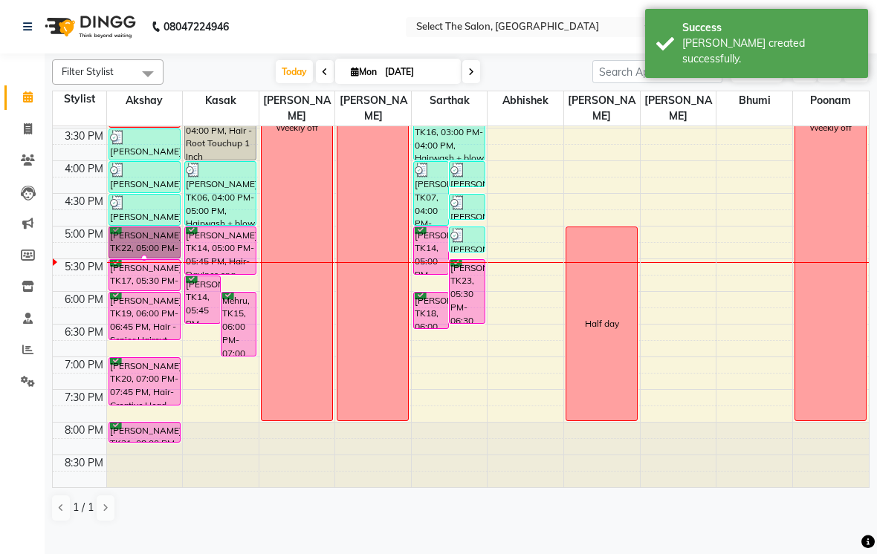
click at [147, 261] on div at bounding box center [144, 258] width 6 height 6
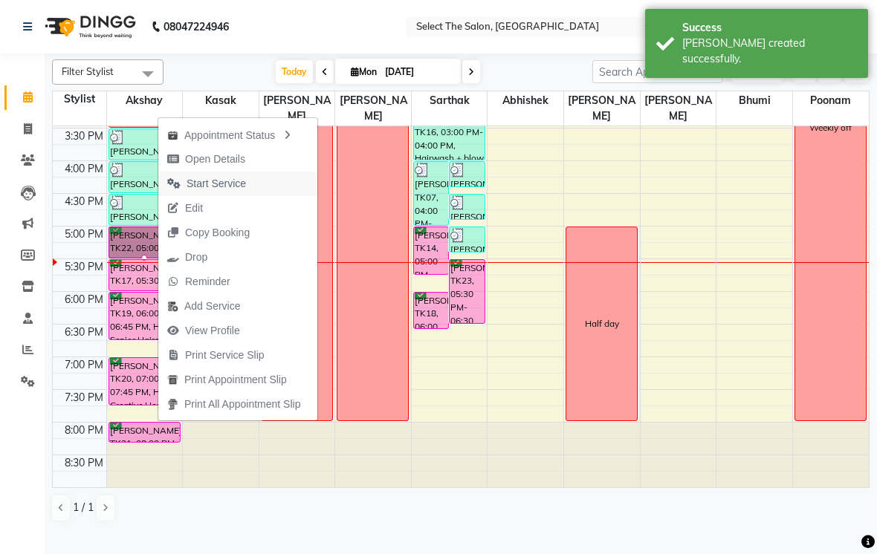
click at [257, 186] on button "Start Service" at bounding box center [237, 184] width 159 height 25
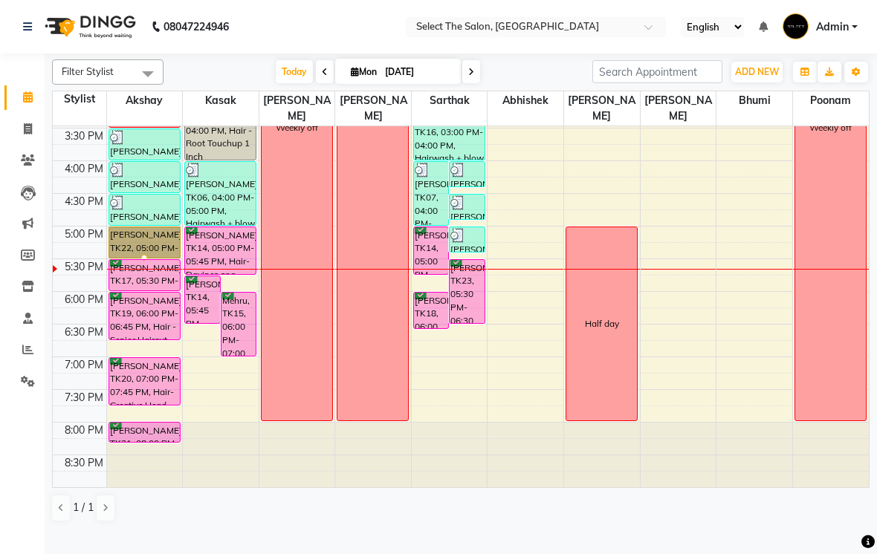
click at [144, 261] on div at bounding box center [144, 258] width 6 height 6
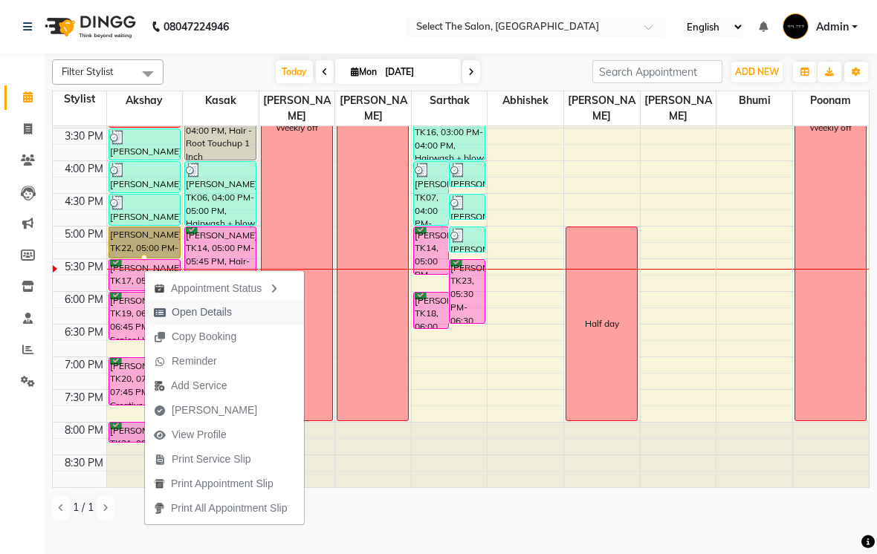
click at [222, 311] on span "Open Details" at bounding box center [202, 313] width 60 height 16
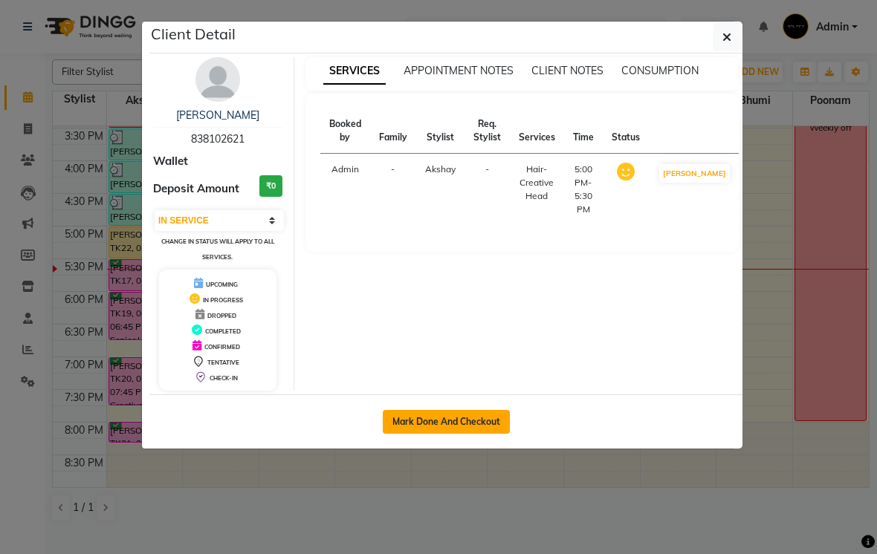
click at [468, 430] on button "Mark Done And Checkout" at bounding box center [446, 422] width 127 height 24
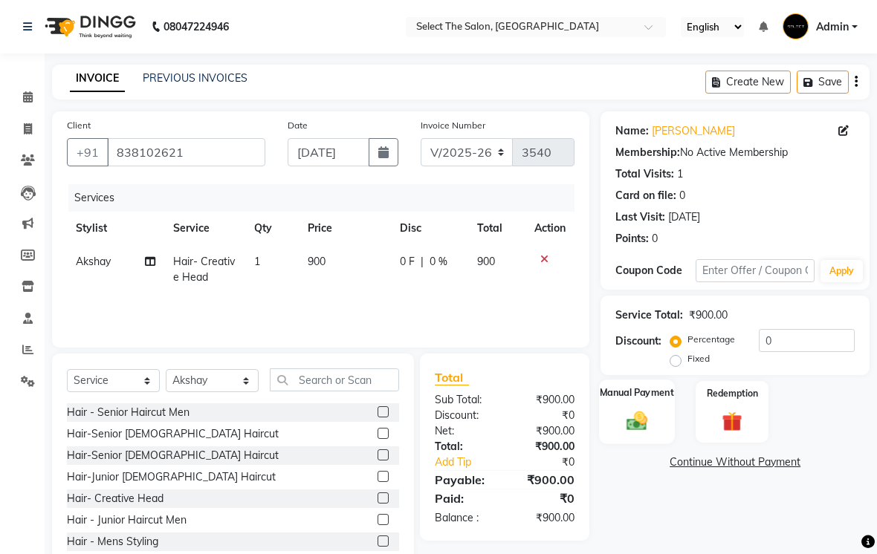
click at [642, 432] on img at bounding box center [637, 421] width 33 height 24
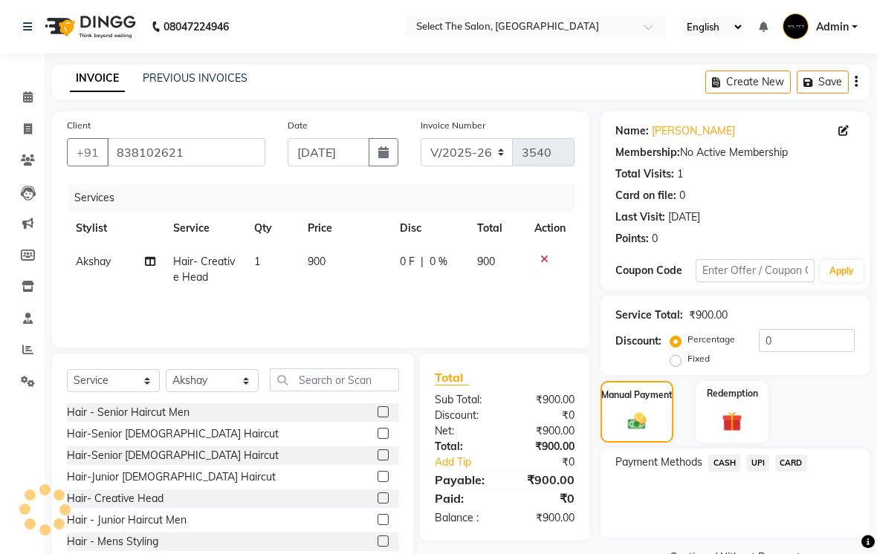
click at [759, 472] on span "UPI" at bounding box center [757, 463] width 23 height 17
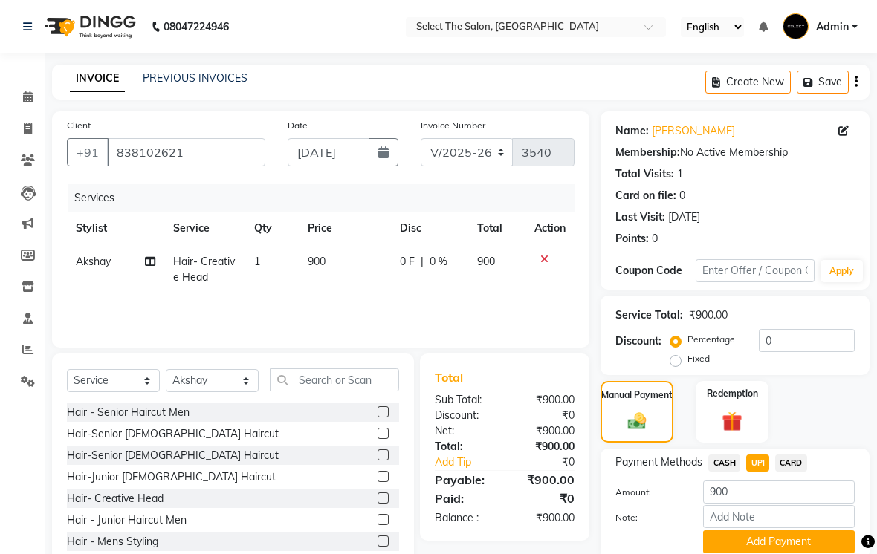
scroll to position [57, 0]
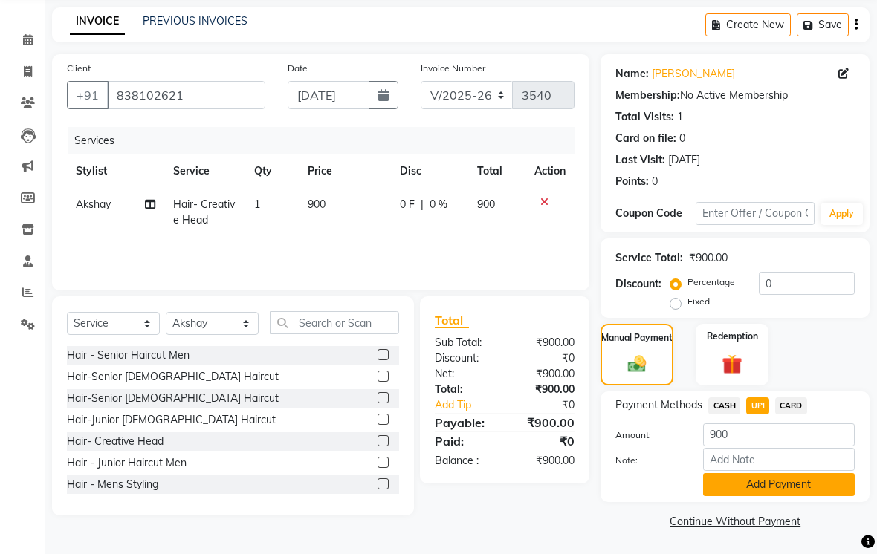
click at [818, 496] on button "Add Payment" at bounding box center [779, 484] width 152 height 23
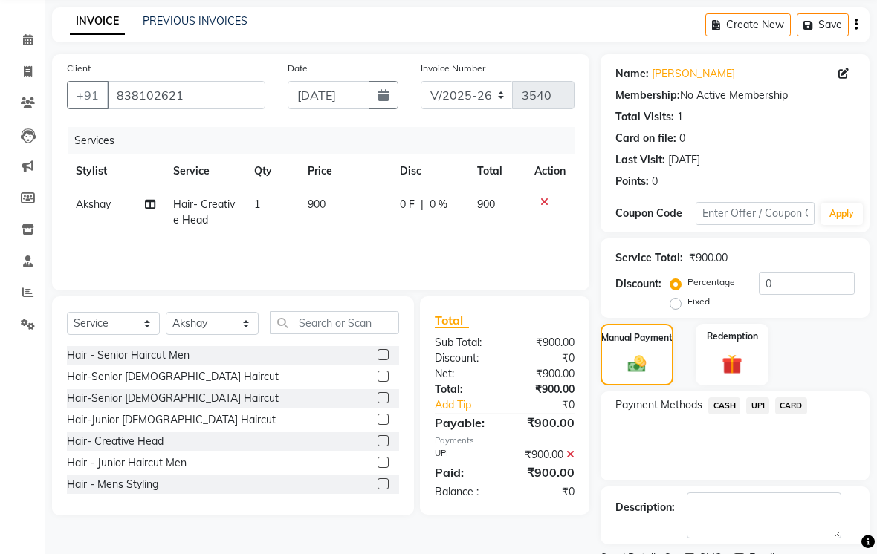
scroll to position [120, 0]
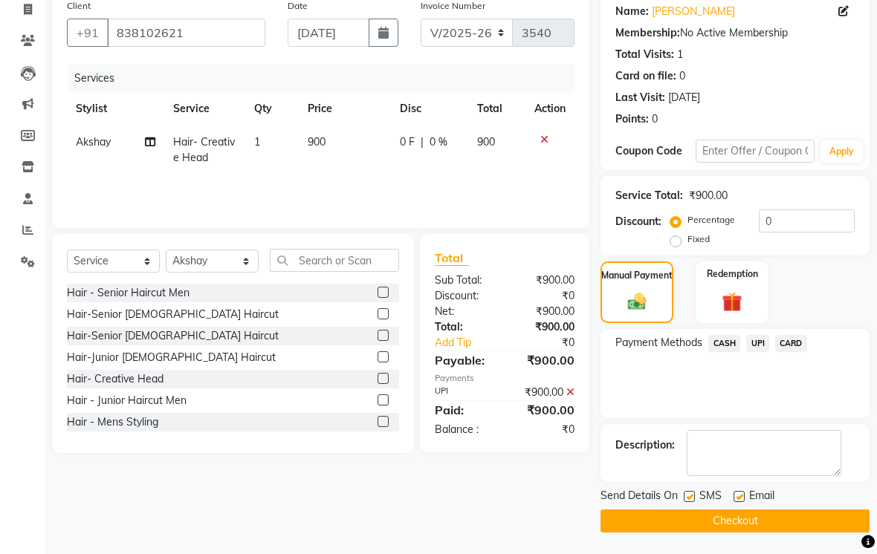
click at [699, 533] on button "Checkout" at bounding box center [734, 521] width 269 height 23
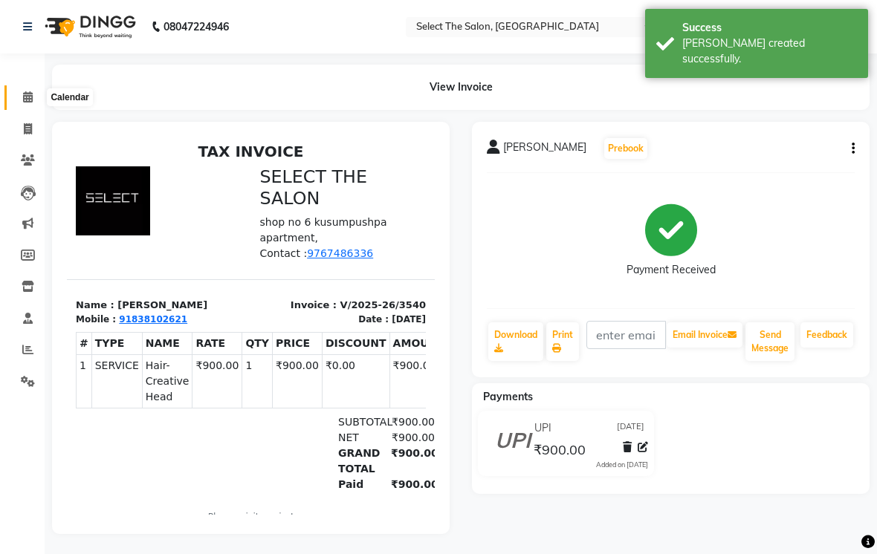
click at [27, 105] on span at bounding box center [28, 97] width 26 height 17
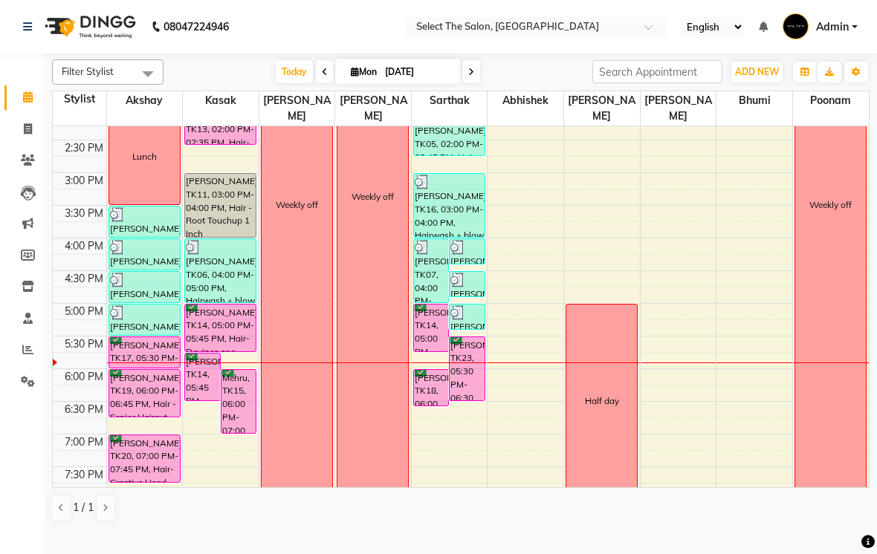
scroll to position [412, 0]
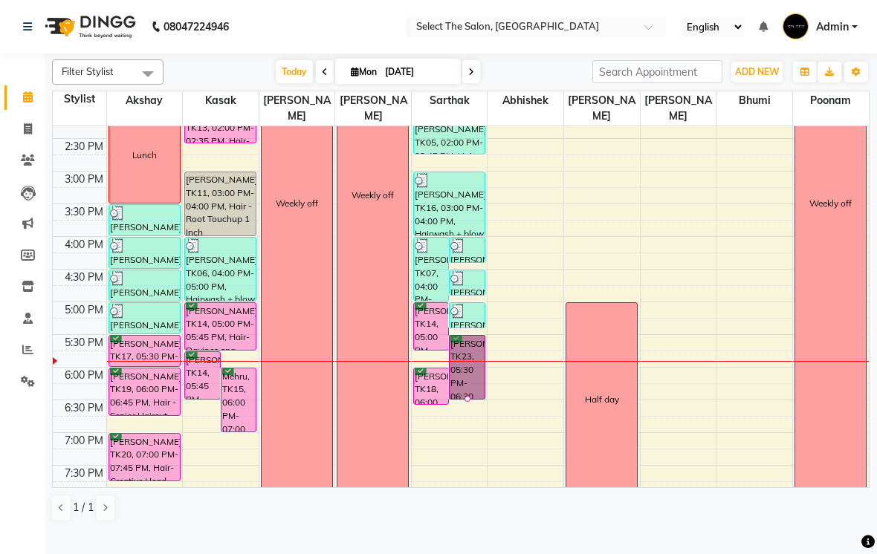
click at [470, 402] on div at bounding box center [467, 399] width 6 height 6
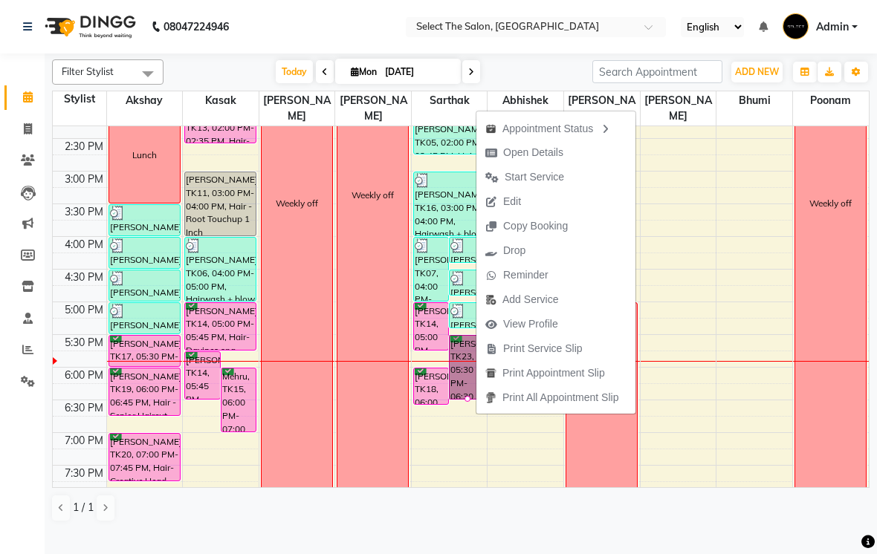
click at [586, 152] on button "Open Details" at bounding box center [555, 152] width 159 height 25
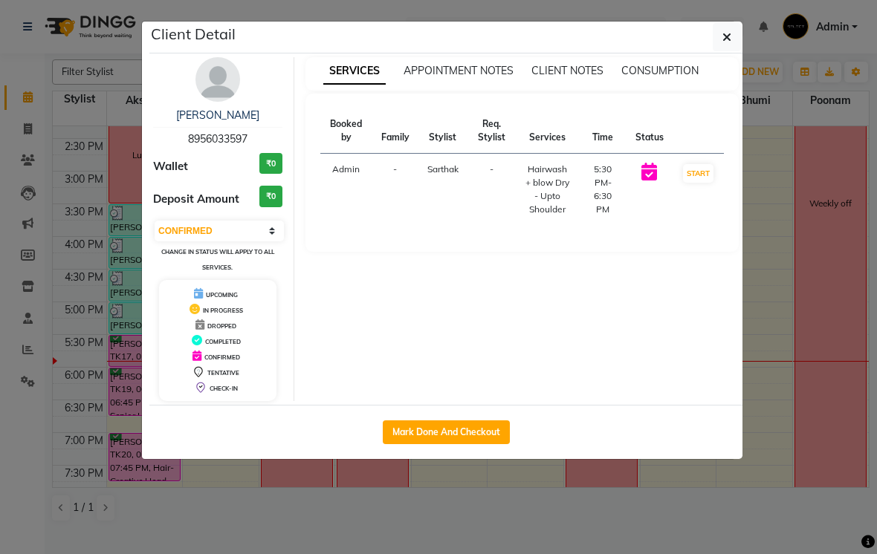
click at [459, 426] on button "Mark Done And Checkout" at bounding box center [446, 433] width 127 height 24
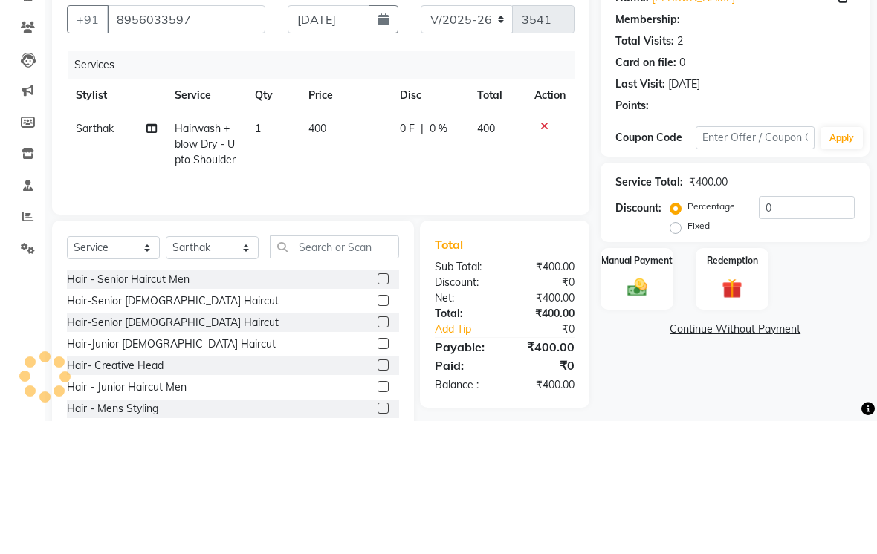
scroll to position [62, 0]
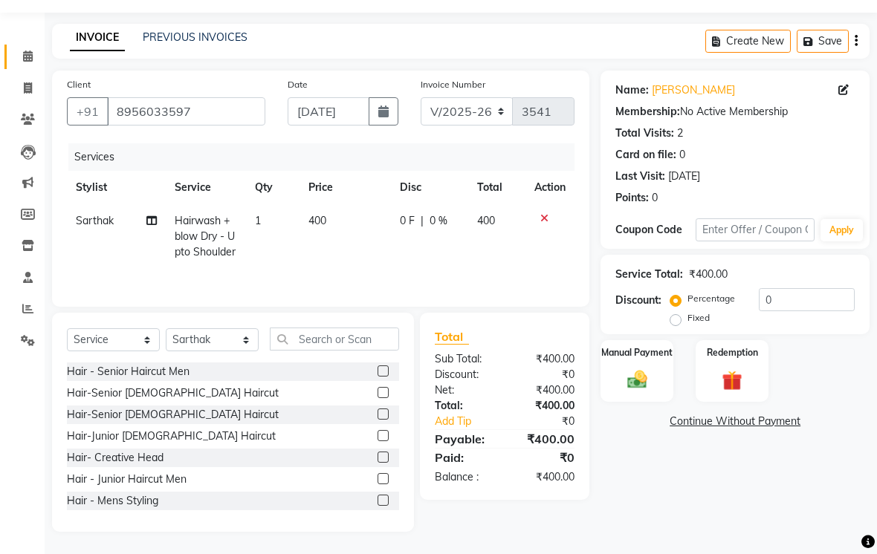
click at [494, 219] on span "400" at bounding box center [486, 220] width 18 height 13
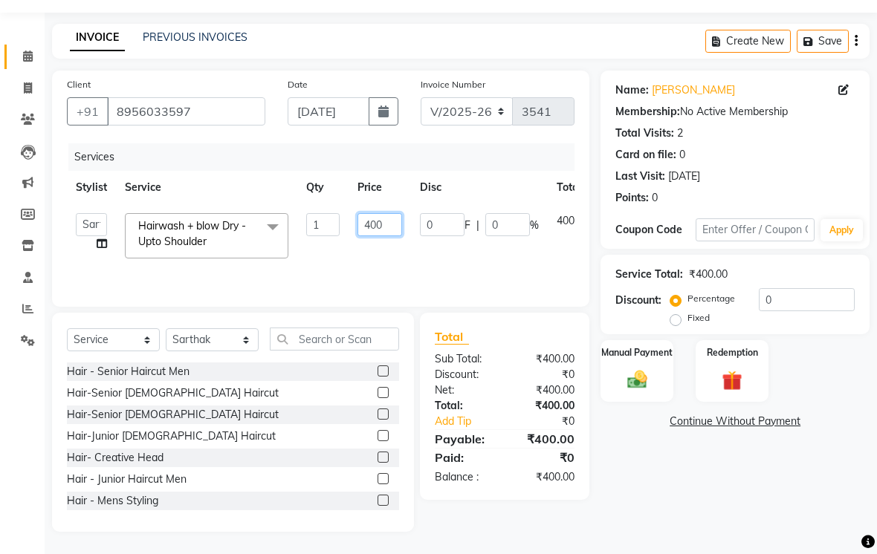
click at [398, 214] on input "400" at bounding box center [379, 224] width 45 height 23
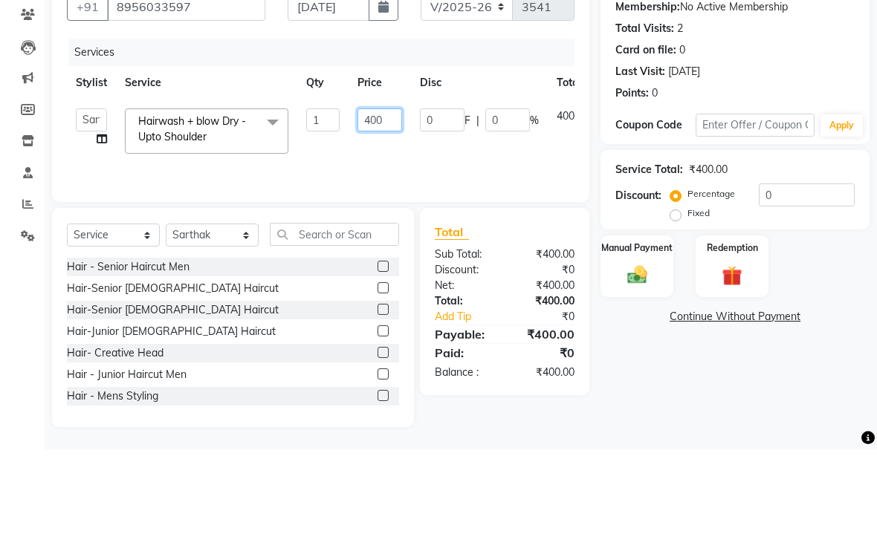
click at [389, 213] on input "400" at bounding box center [379, 224] width 45 height 23
click at [388, 213] on input "400" at bounding box center [379, 224] width 45 height 23
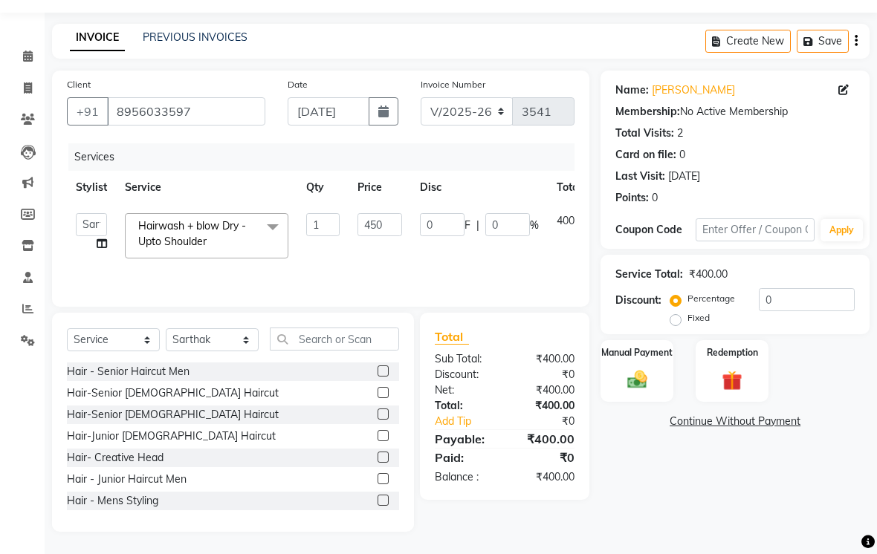
click at [476, 265] on tr "[PERSON_NAME] [PERSON_NAME] Poonam Sachin [PERSON_NAME] [PERSON_NAME] [PERSON_N…" at bounding box center [353, 235] width 573 height 63
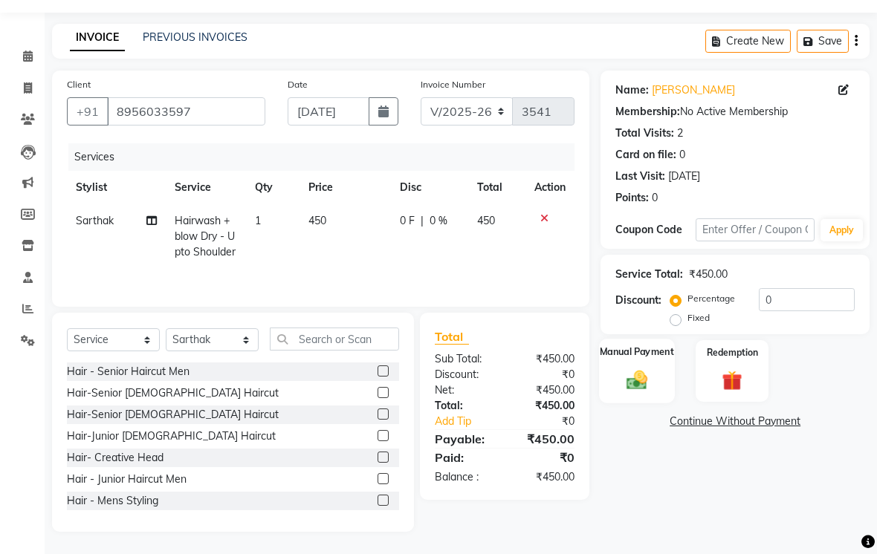
click at [633, 378] on img at bounding box center [637, 380] width 33 height 24
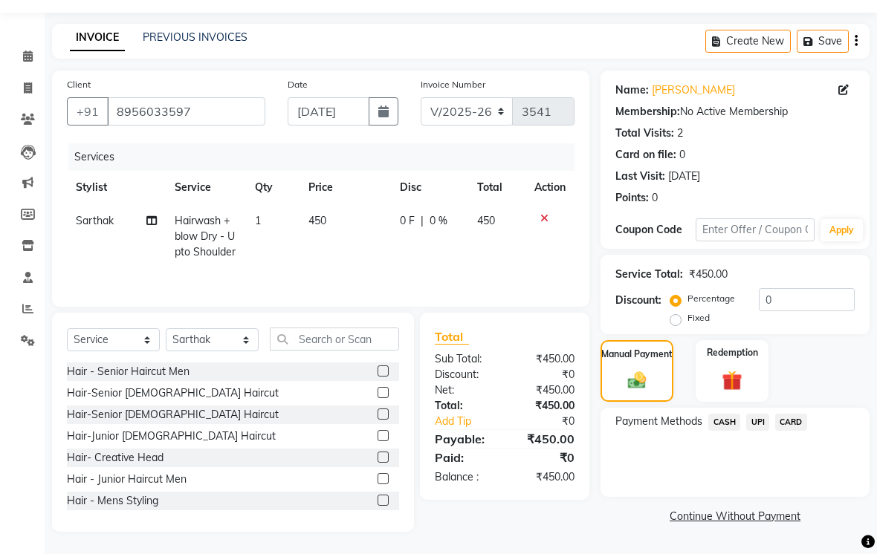
click at [723, 418] on span "CASH" at bounding box center [724, 422] width 32 height 17
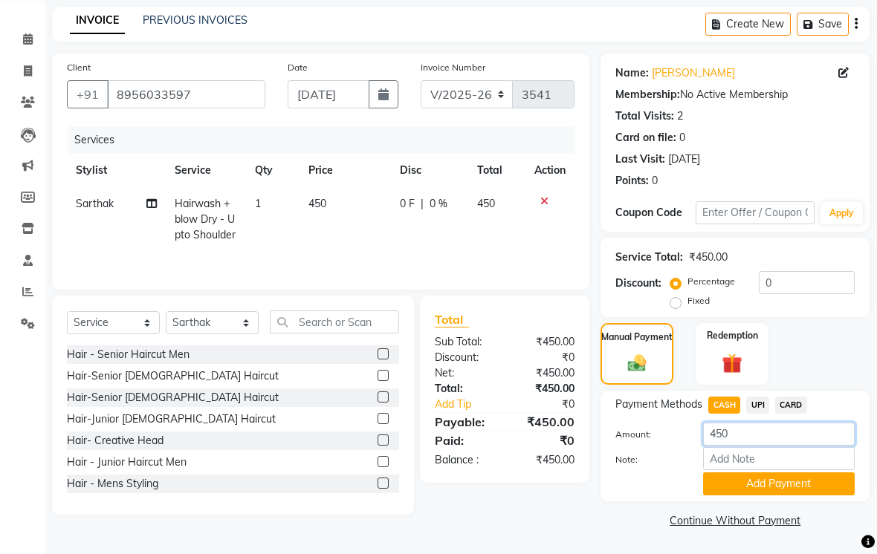
click at [756, 446] on input "450" at bounding box center [779, 434] width 152 height 23
click at [761, 414] on span "UPI" at bounding box center [757, 405] width 23 height 17
click at [764, 446] on input "450" at bounding box center [779, 434] width 152 height 23
click at [833, 385] on div "Manual Payment Redemption" at bounding box center [734, 354] width 291 height 62
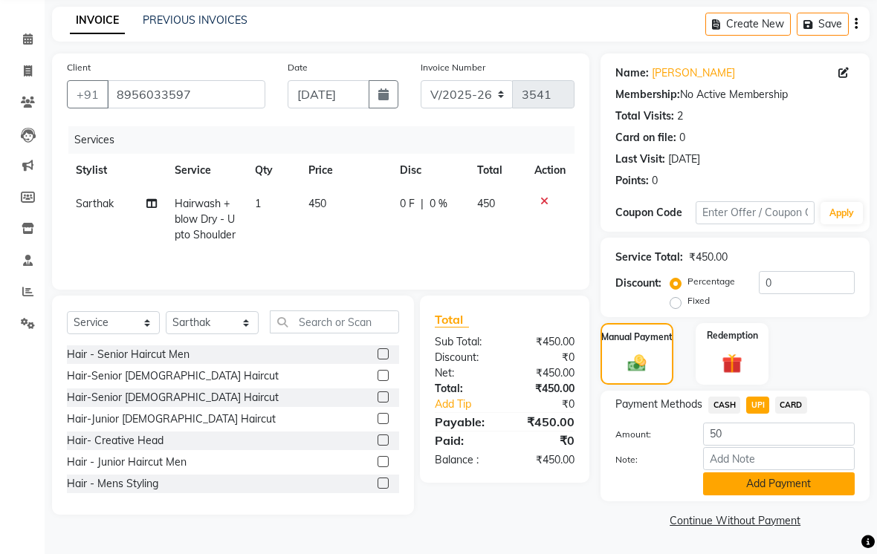
click at [800, 474] on button "Add Payment" at bounding box center [779, 484] width 152 height 23
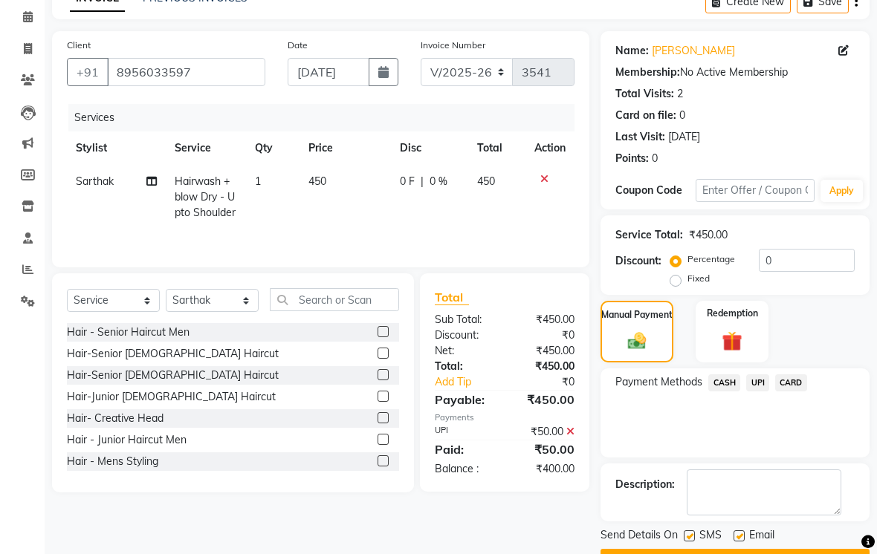
scroll to position [120, 0]
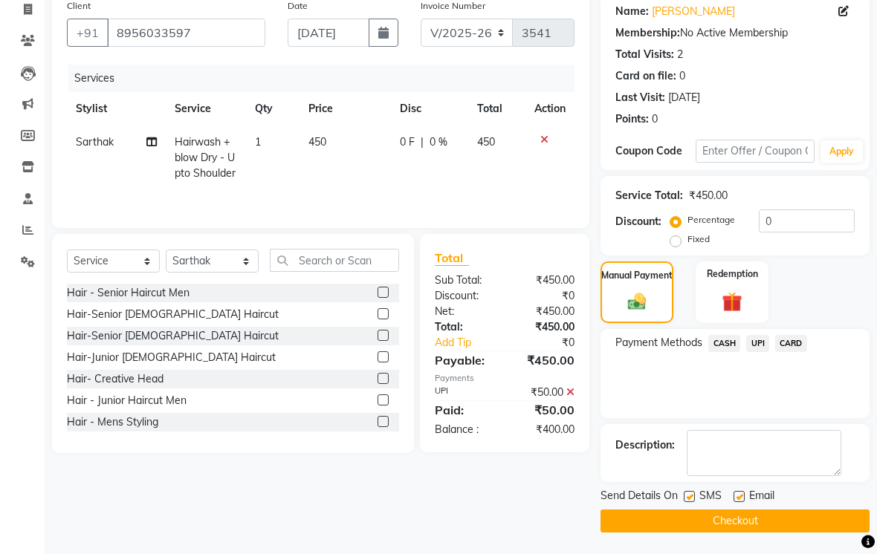
click at [693, 507] on div "SMS" at bounding box center [709, 497] width 50 height 19
click at [695, 502] on label at bounding box center [689, 496] width 11 height 11
click at [693, 502] on input "checkbox" at bounding box center [689, 498] width 10 height 10
click at [707, 532] on button "Checkout" at bounding box center [734, 521] width 269 height 23
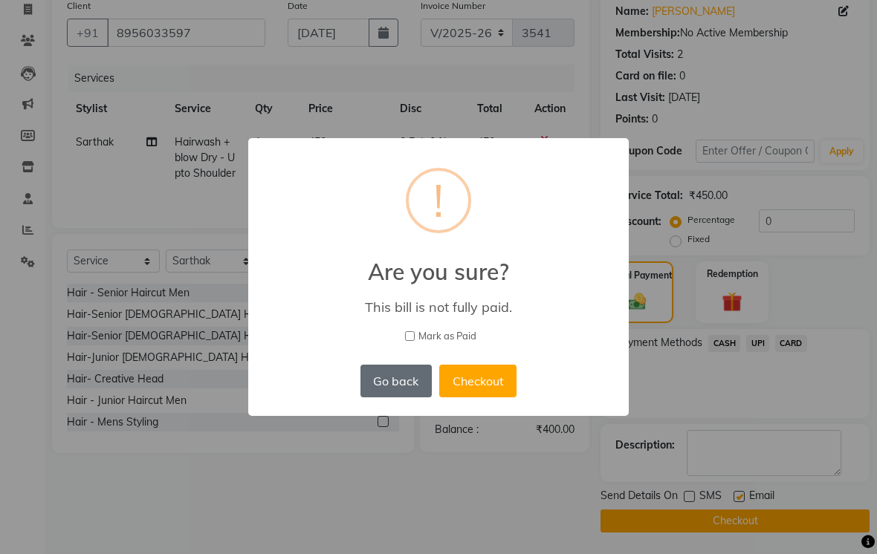
click at [403, 395] on button "Go back" at bounding box center [395, 381] width 71 height 33
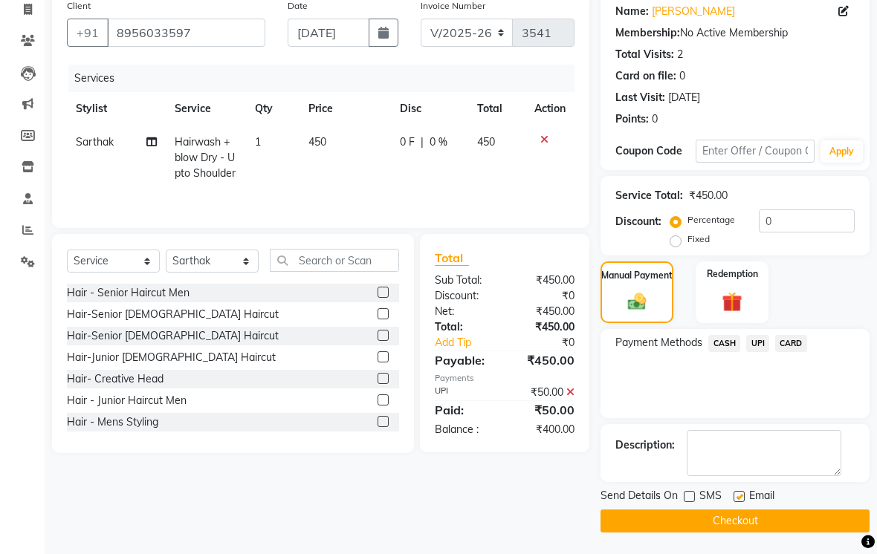
click at [750, 533] on button "Checkout" at bounding box center [734, 521] width 269 height 23
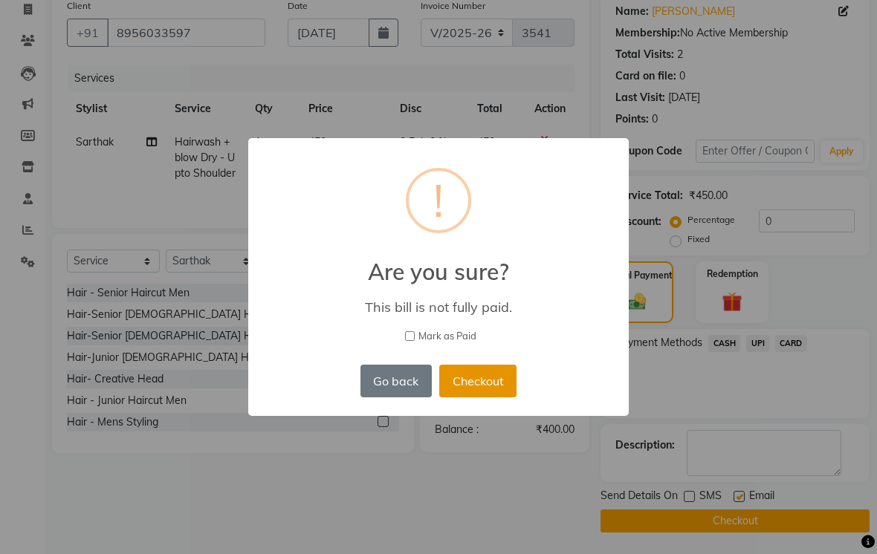
click at [483, 389] on button "Checkout" at bounding box center [477, 381] width 77 height 33
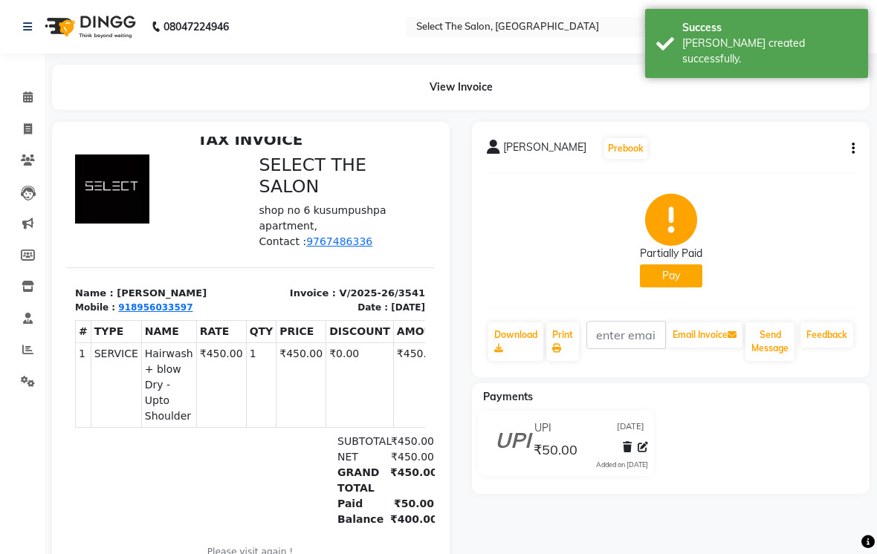
scroll to position [16, 0]
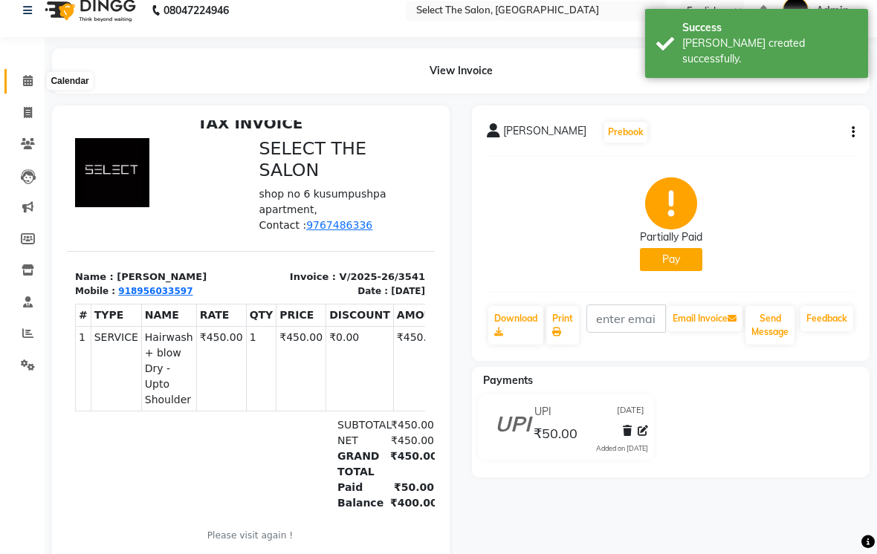
click at [26, 86] on icon at bounding box center [28, 80] width 10 height 11
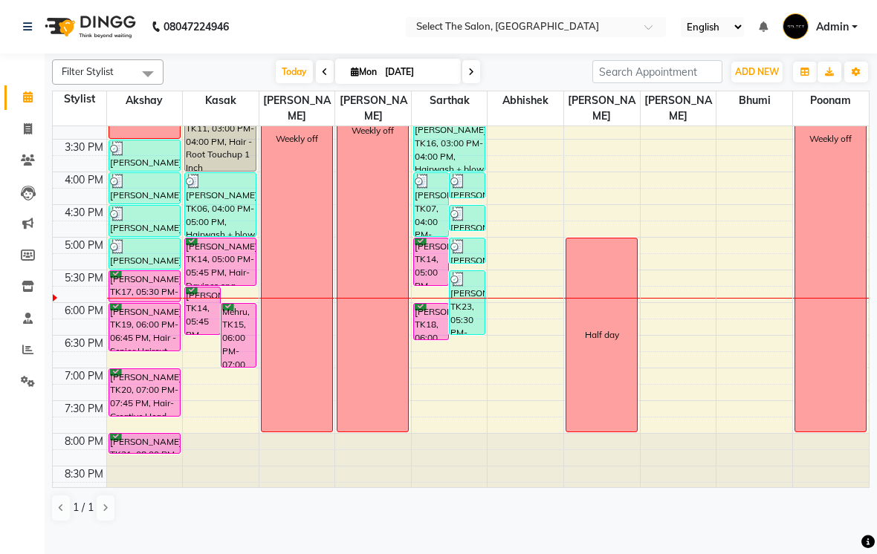
scroll to position [480, 0]
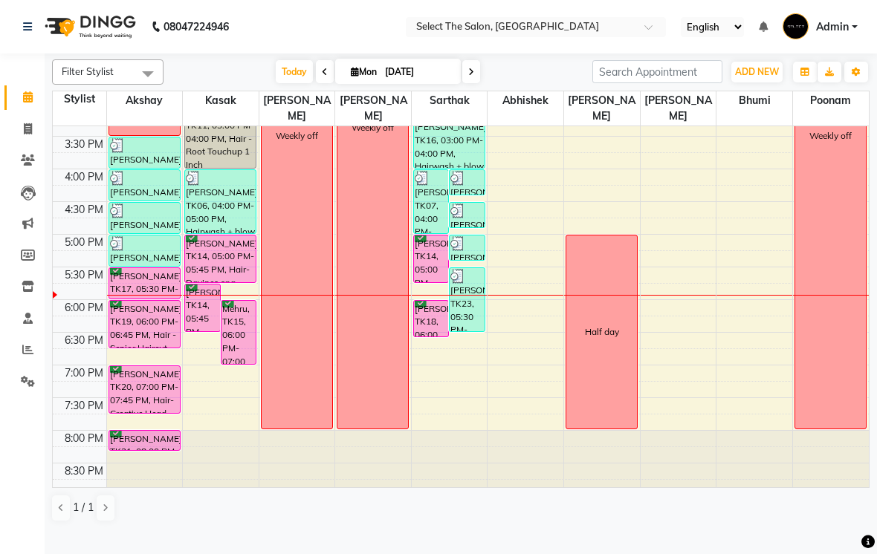
click at [858, 305] on div "Weekly off" at bounding box center [830, 136] width 71 height 586
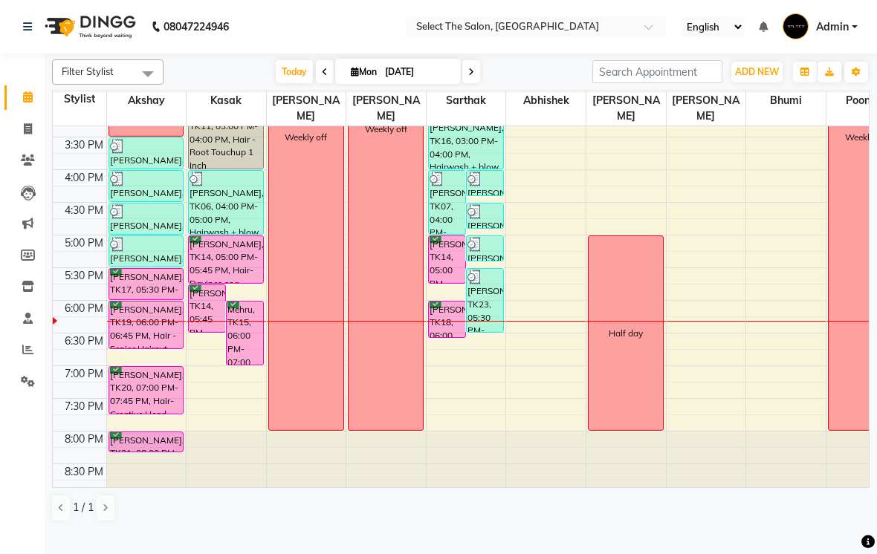
click at [157, 299] on div "[PERSON_NAME], TK17, 05:30 PM-06:00 PM, Hair - Creative Head Mens" at bounding box center [146, 284] width 74 height 30
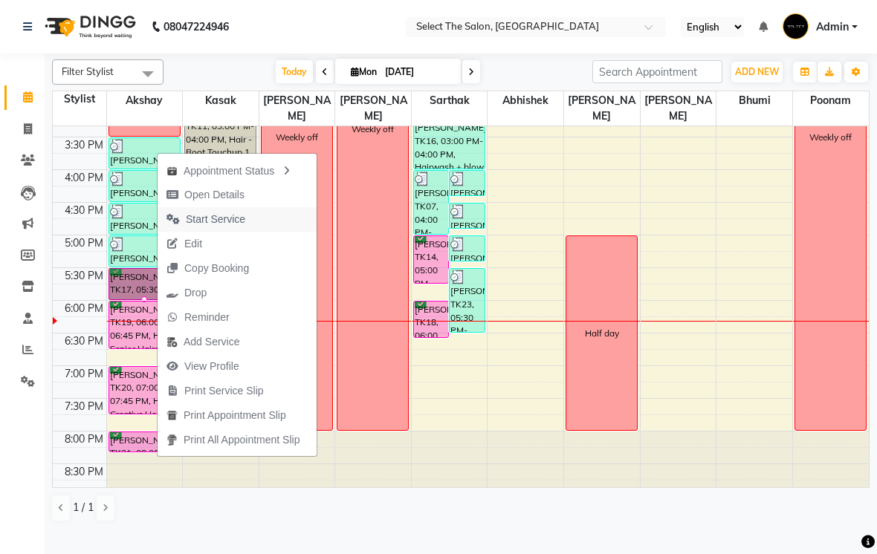
click at [262, 221] on button "Start Service" at bounding box center [237, 219] width 159 height 25
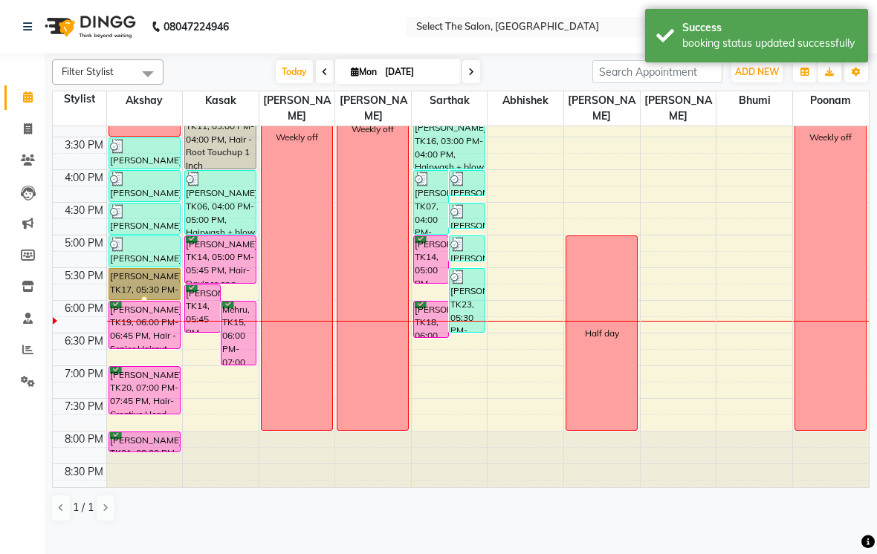
click at [137, 327] on div "[PERSON_NAME], TK19, 06:00 PM-06:45 PM, Hair - Senior Haircut Men" at bounding box center [144, 325] width 71 height 47
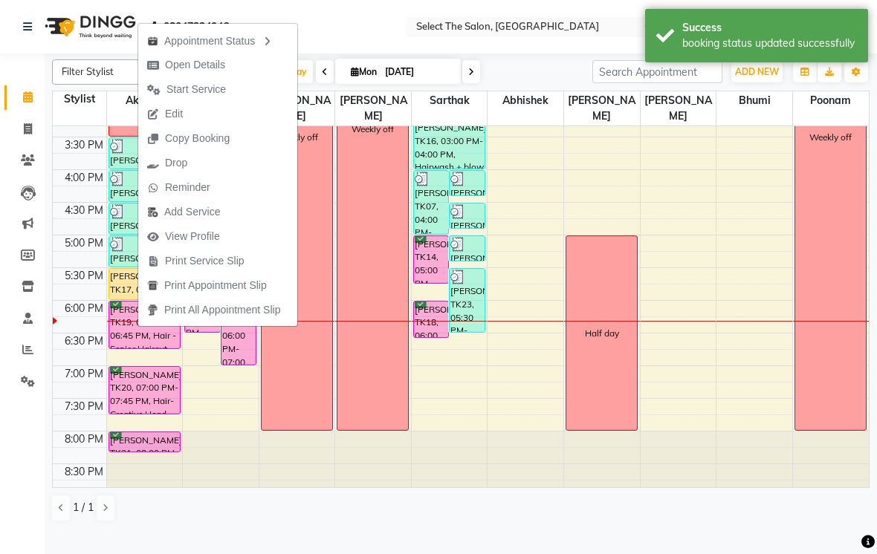
click at [91, 333] on td at bounding box center [80, 325] width 54 height 16
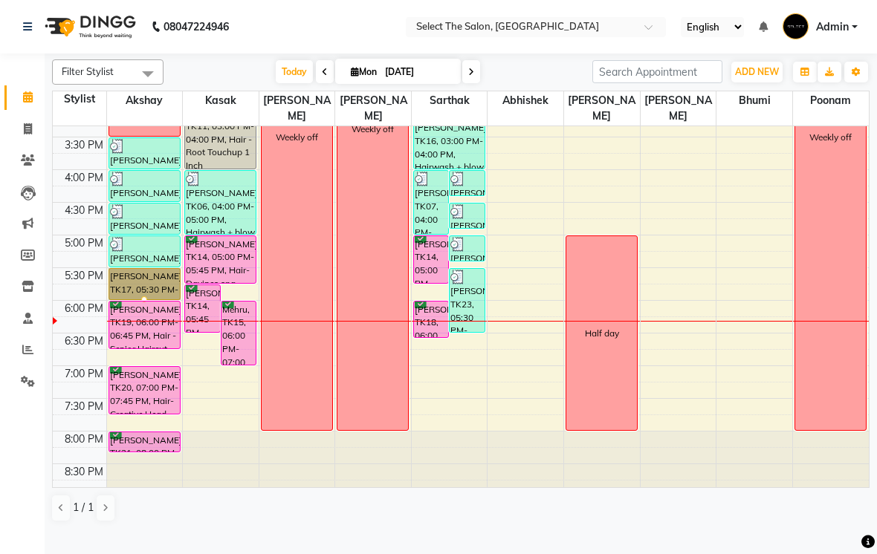
click at [147, 302] on div at bounding box center [144, 300] width 6 height 6
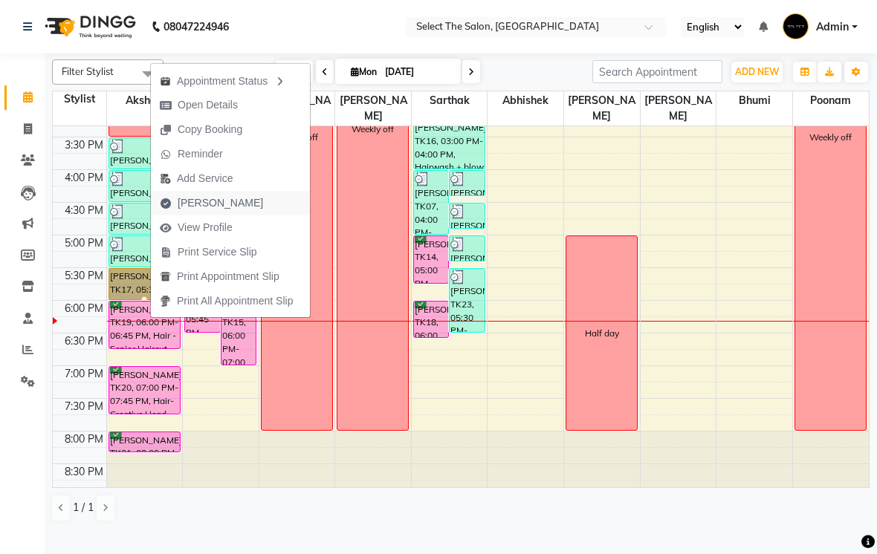
click at [254, 203] on button "[PERSON_NAME]" at bounding box center [230, 203] width 159 height 25
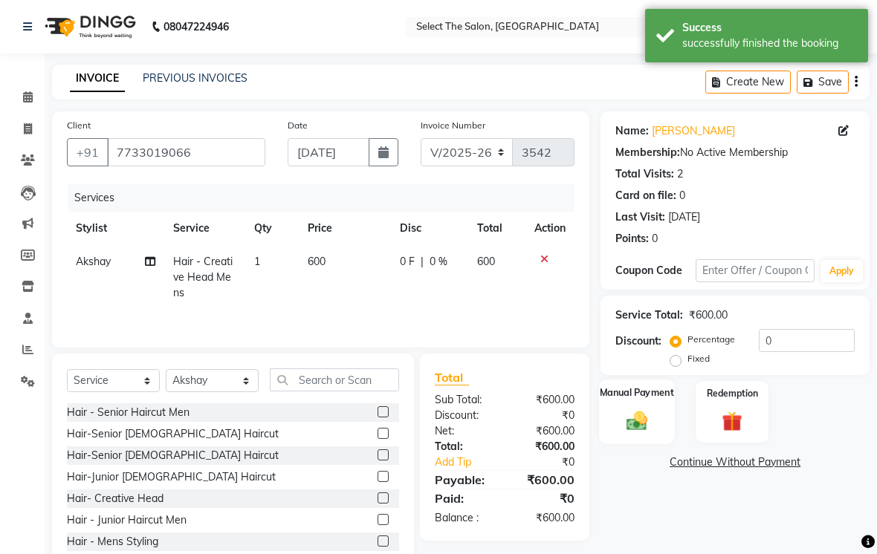
click at [635, 432] on img at bounding box center [637, 421] width 33 height 24
click at [735, 472] on span "CASH" at bounding box center [724, 463] width 32 height 17
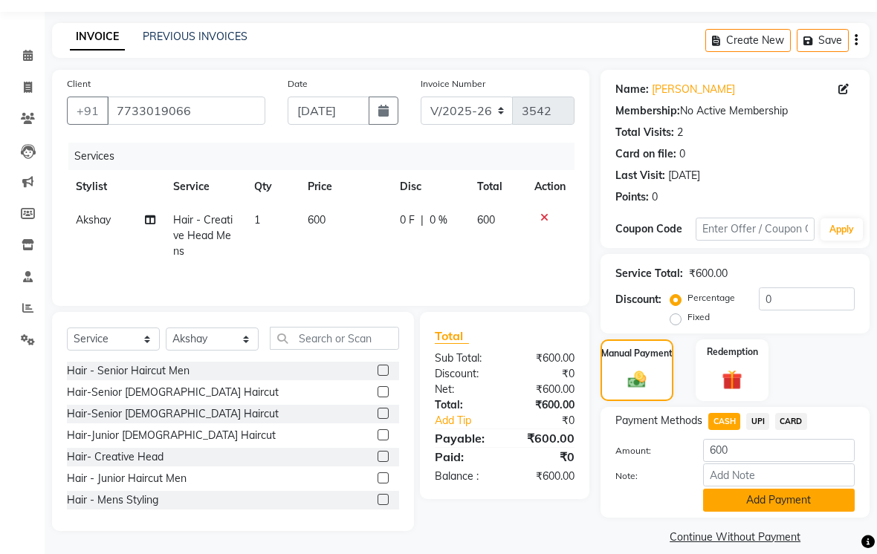
click at [781, 512] on button "Add Payment" at bounding box center [779, 500] width 152 height 23
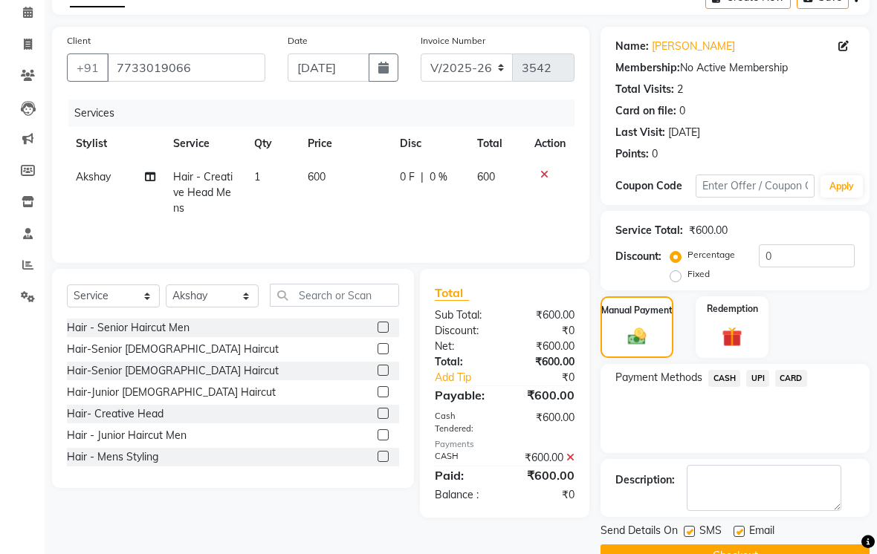
scroll to position [120, 0]
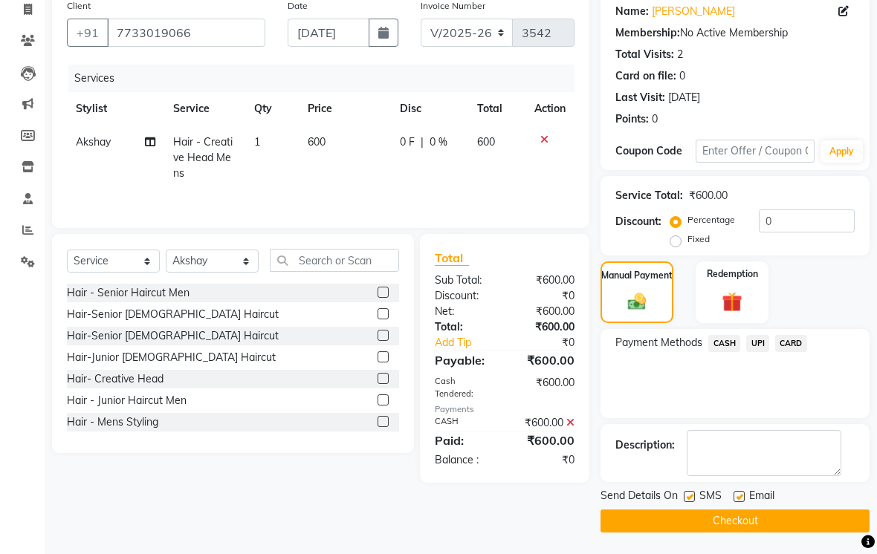
click at [693, 502] on label at bounding box center [689, 496] width 11 height 11
click at [693, 502] on input "checkbox" at bounding box center [689, 498] width 10 height 10
click at [741, 533] on button "Checkout" at bounding box center [734, 521] width 269 height 23
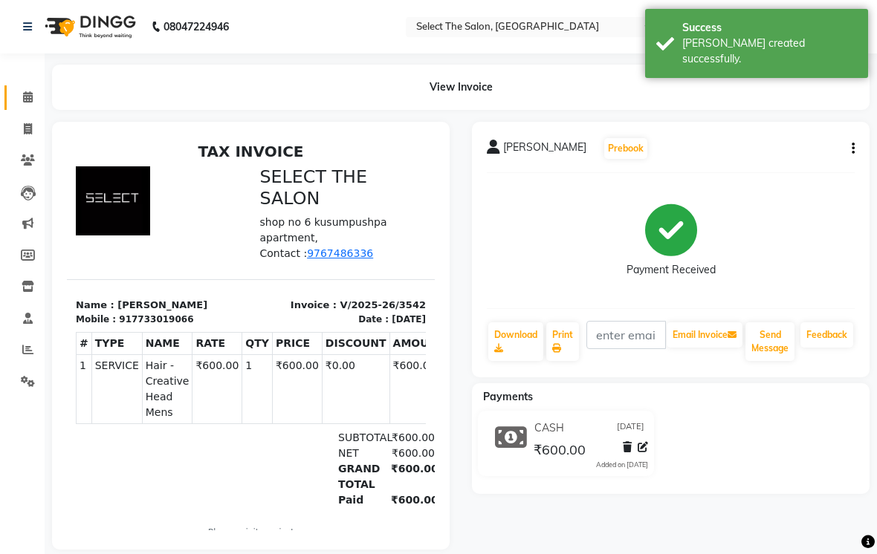
click at [17, 106] on link "Calendar" at bounding box center [22, 97] width 36 height 25
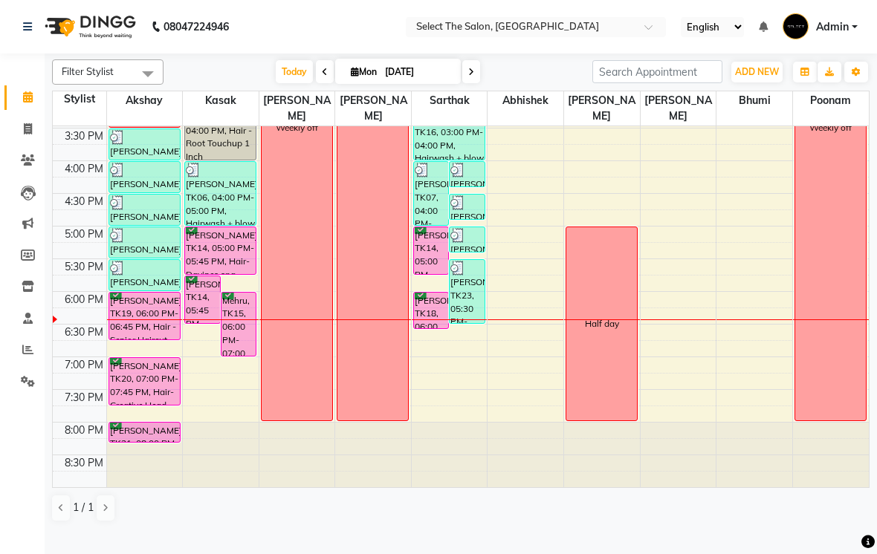
scroll to position [488, 0]
click at [479, 83] on span at bounding box center [471, 71] width 18 height 23
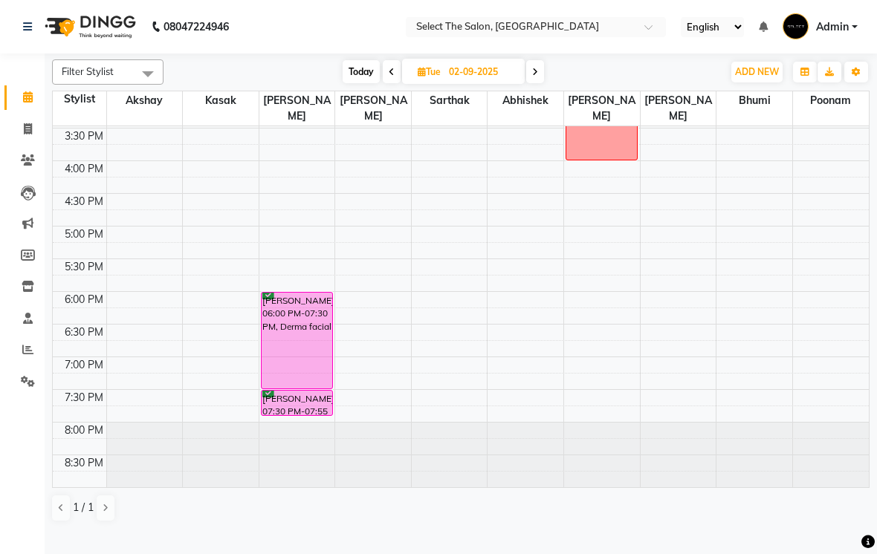
click at [356, 83] on span "Today" at bounding box center [361, 71] width 37 height 23
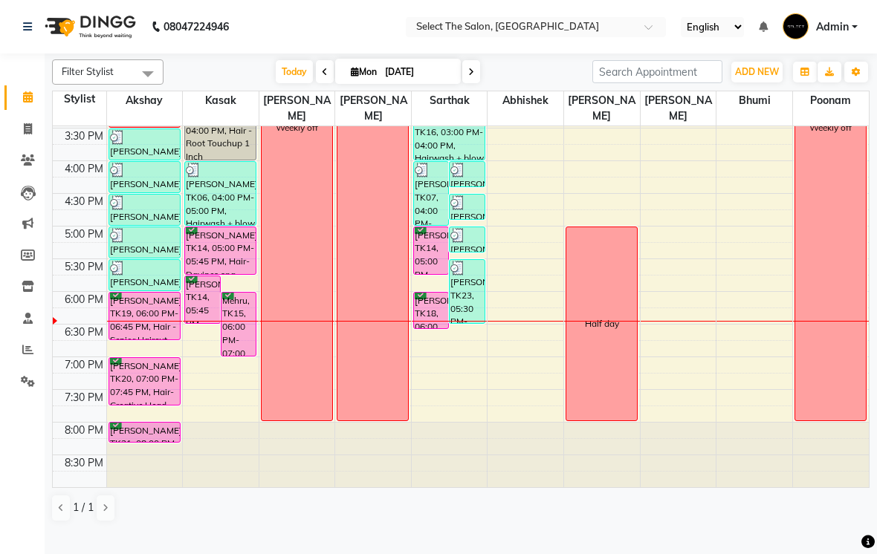
click at [454, 406] on td at bounding box center [487, 397] width 762 height 16
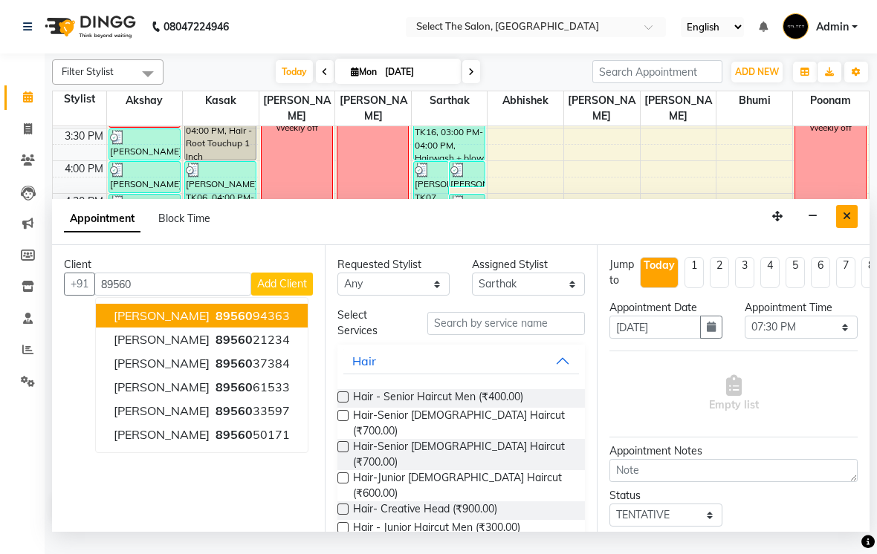
click at [854, 228] on button "Close" at bounding box center [847, 216] width 22 height 23
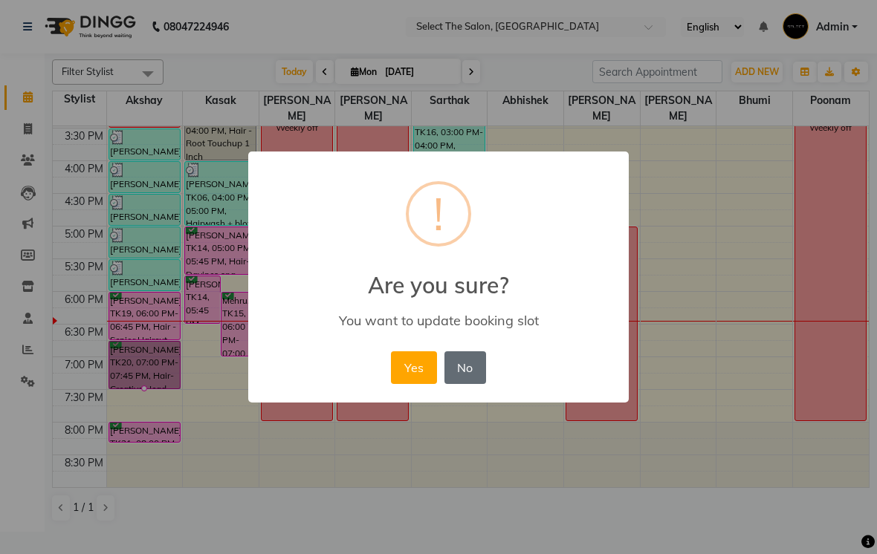
click at [462, 370] on button "No" at bounding box center [465, 367] width 42 height 33
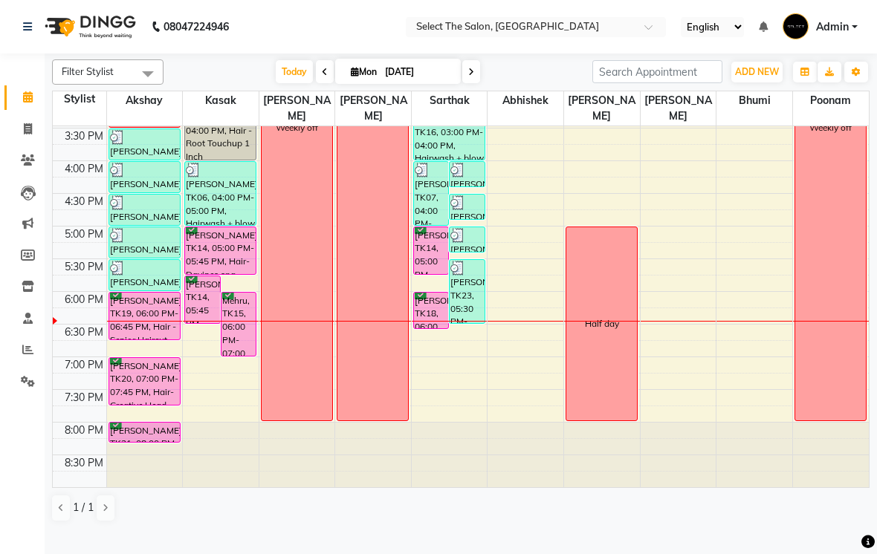
click at [101, 422] on td at bounding box center [80, 414] width 54 height 16
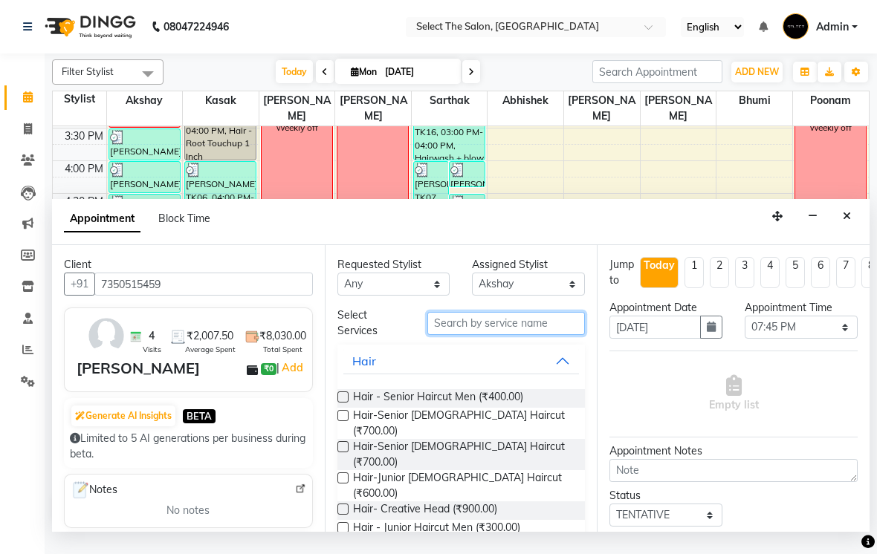
click at [537, 335] on input "text" at bounding box center [506, 323] width 158 height 23
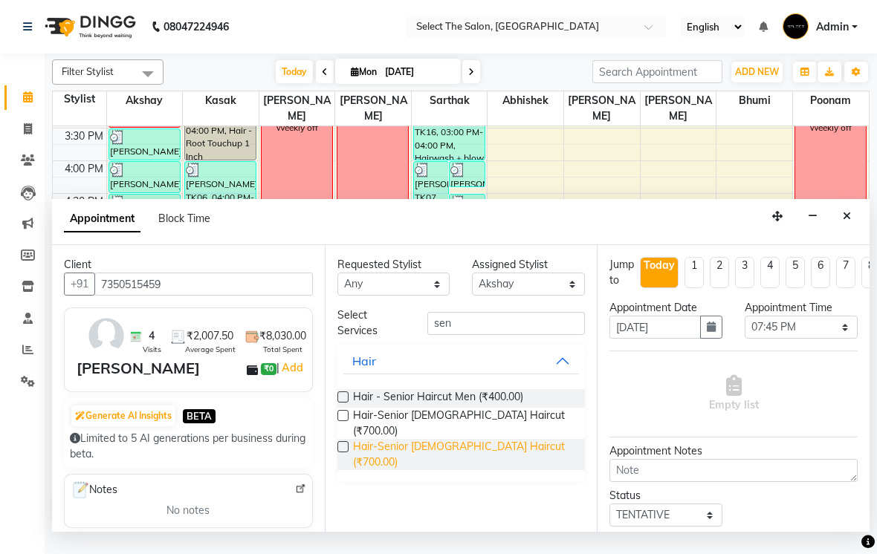
click at [512, 451] on span "Hair-Senior [DEMOGRAPHIC_DATA] Haircut (₹700.00)" at bounding box center [463, 454] width 221 height 31
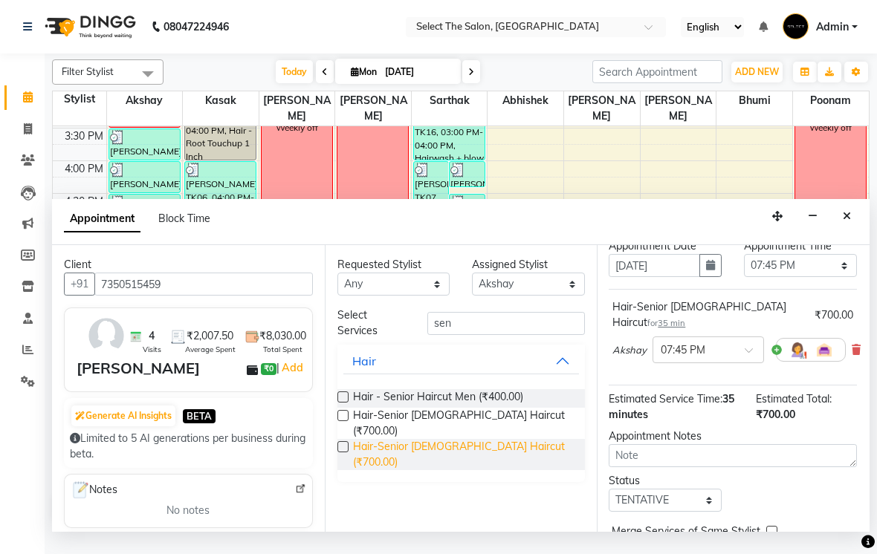
scroll to position [91, 1]
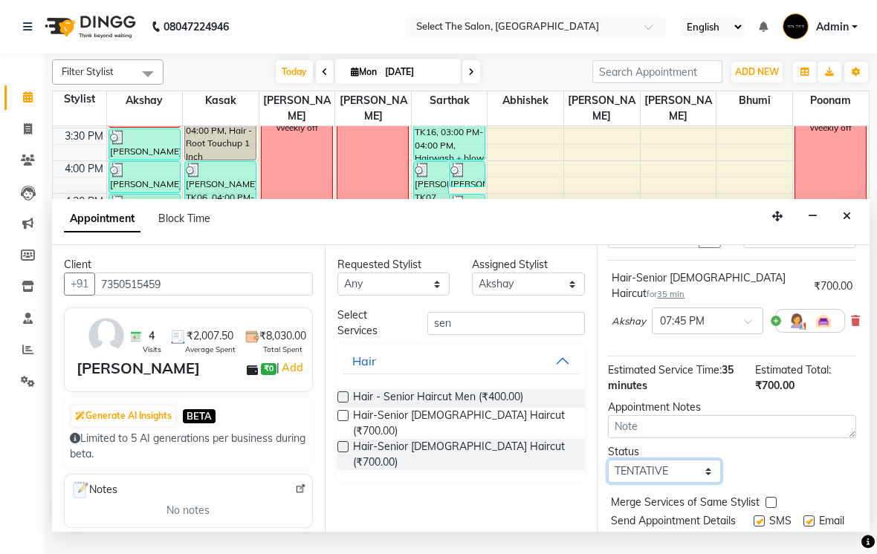
click at [700, 470] on select "Select TENTATIVE CONFIRM CHECK-IN UPCOMING" at bounding box center [664, 471] width 113 height 23
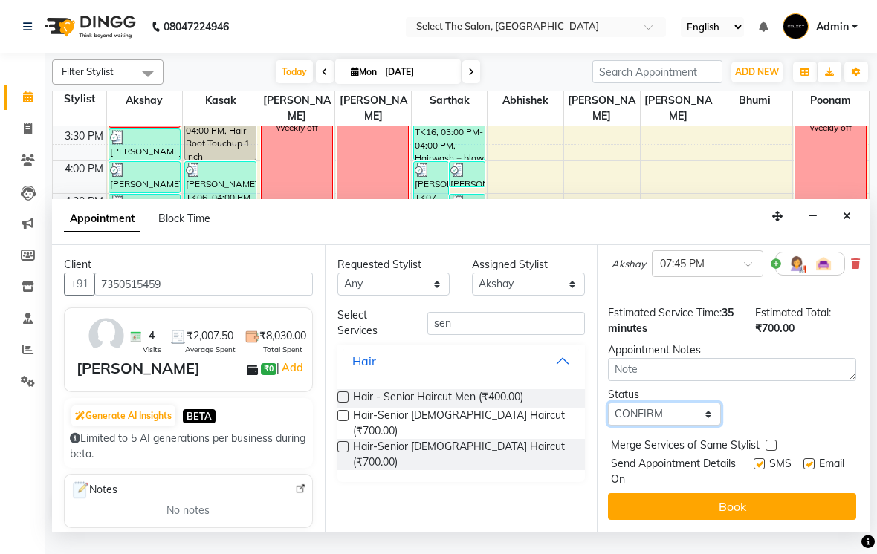
scroll to position [131, 1]
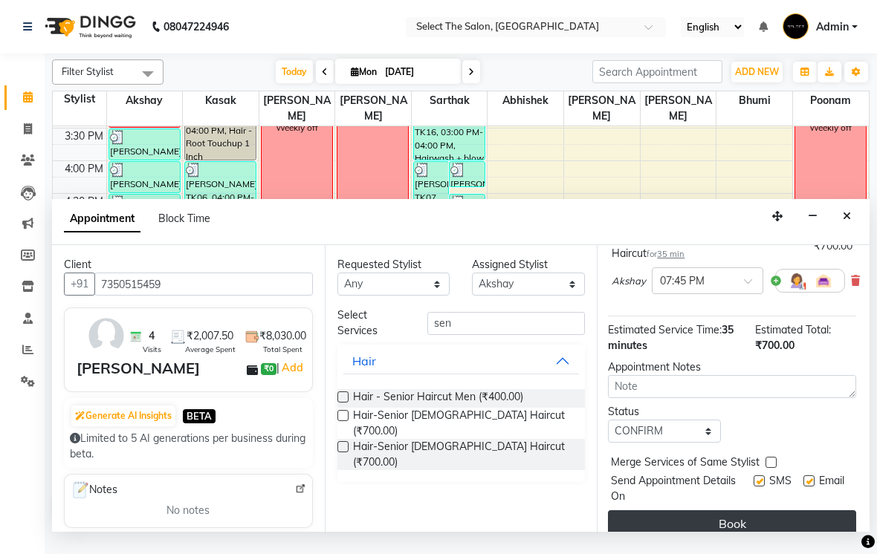
click at [745, 530] on button "Book" at bounding box center [732, 524] width 248 height 27
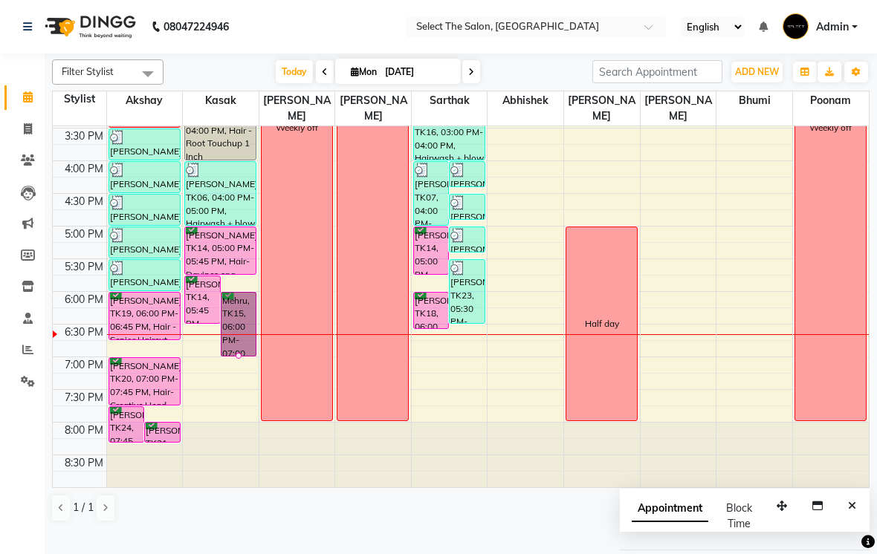
click at [236, 359] on div at bounding box center [239, 356] width 6 height 6
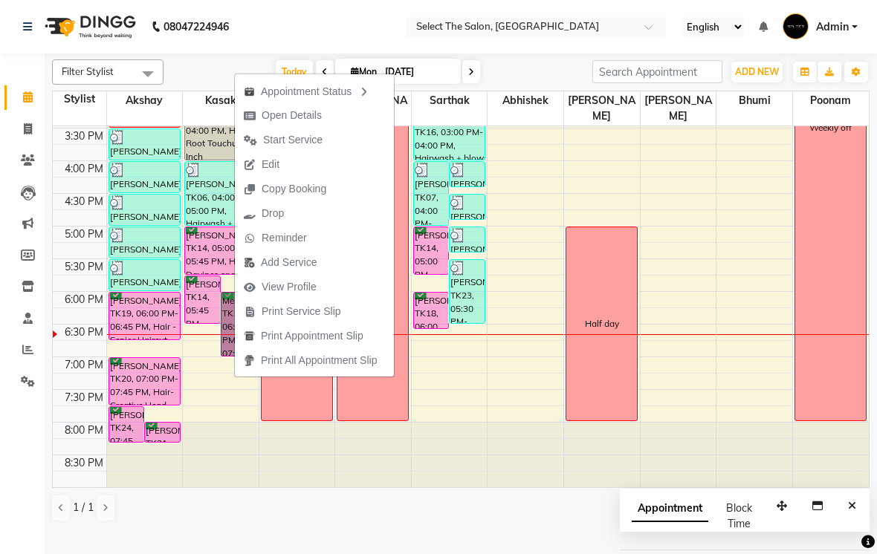
click at [300, 117] on span "Open Details" at bounding box center [292, 116] width 60 height 16
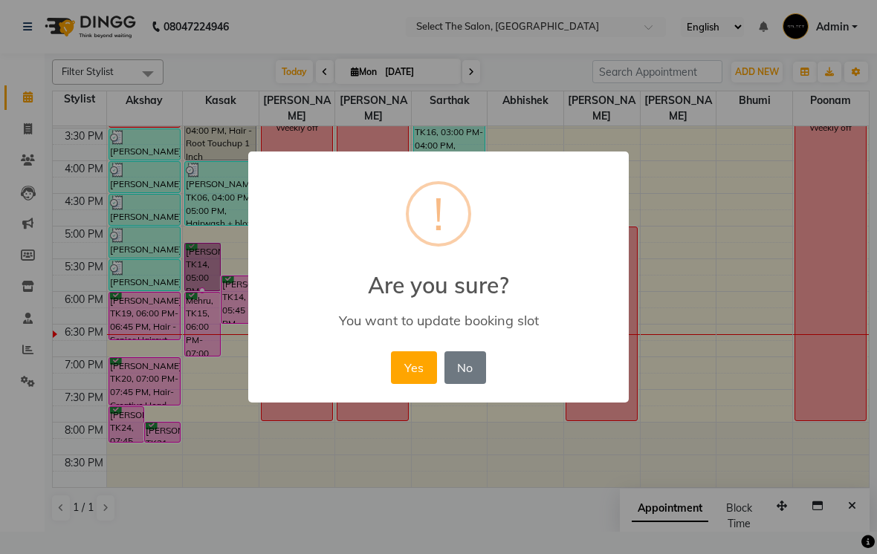
click at [461, 365] on button "No" at bounding box center [465, 367] width 42 height 33
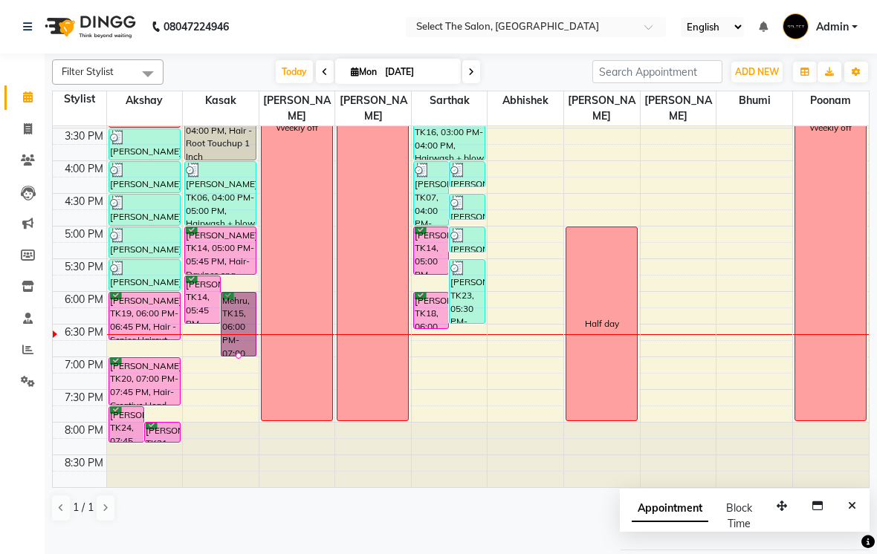
click at [236, 359] on div at bounding box center [239, 356] width 6 height 6
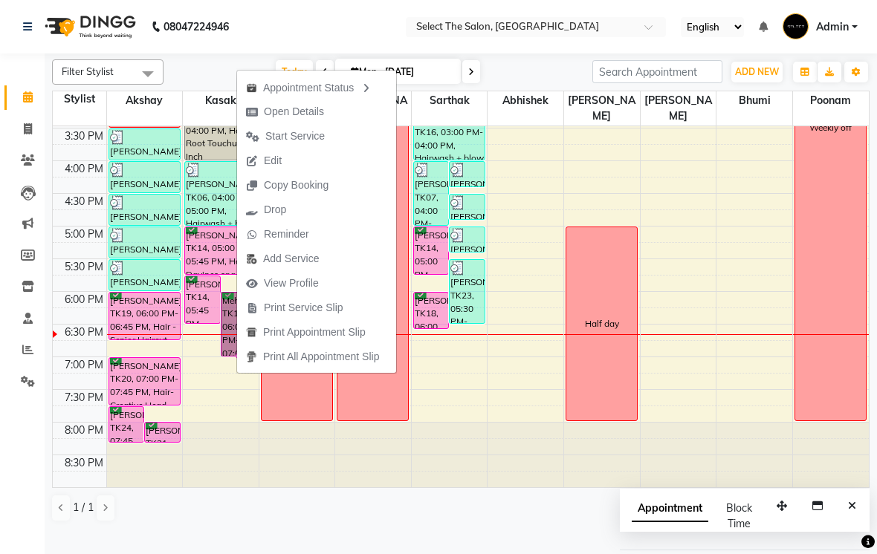
click at [320, 119] on span "Open Details" at bounding box center [294, 112] width 60 height 16
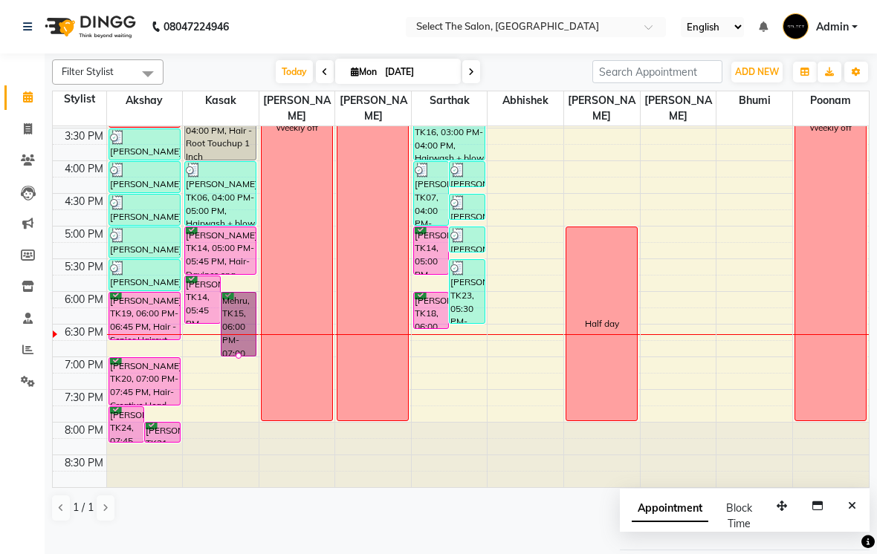
click at [242, 359] on div at bounding box center [239, 356] width 6 height 6
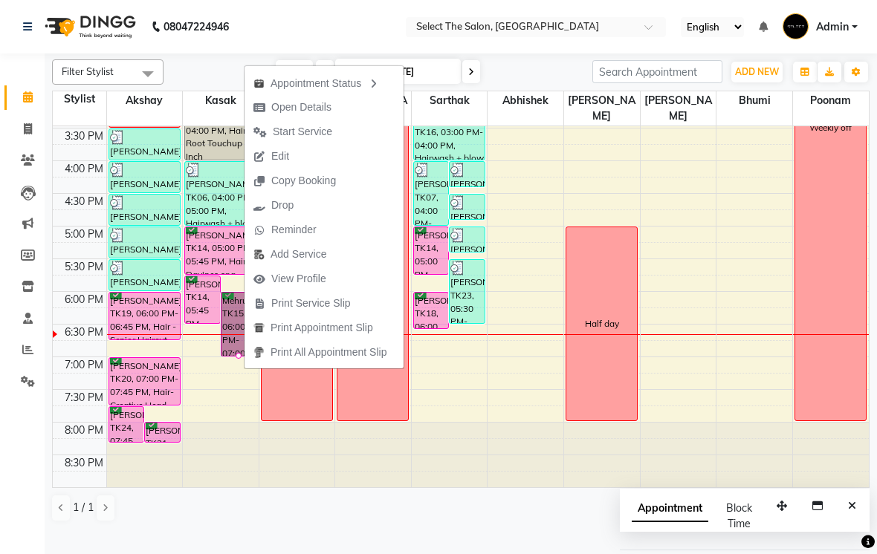
click at [336, 109] on span "Open Details" at bounding box center [292, 107] width 96 height 25
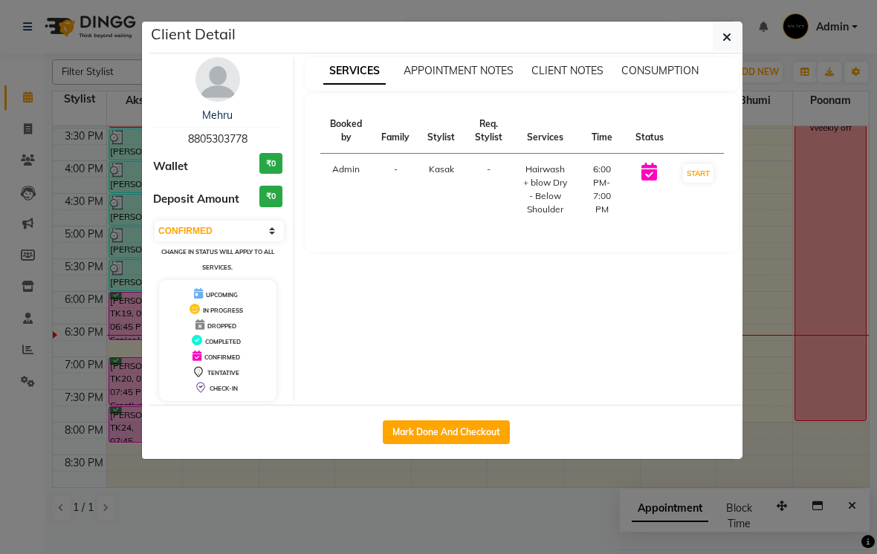
click at [448, 422] on button "Mark Done And Checkout" at bounding box center [446, 433] width 127 height 24
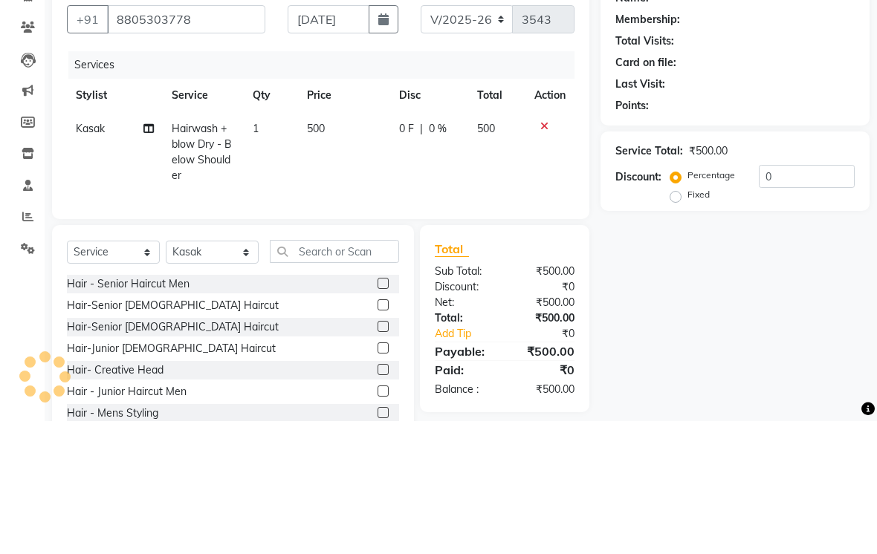
scroll to position [66, 0]
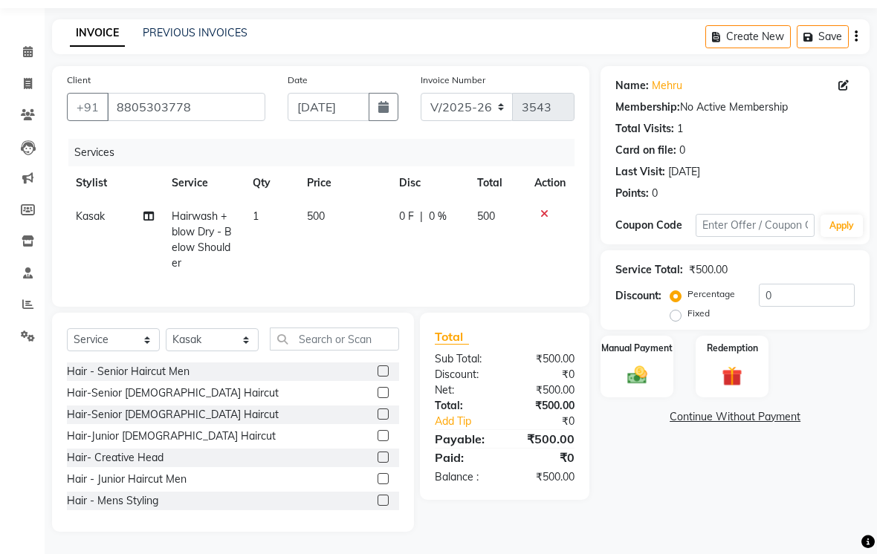
click at [340, 221] on td "500" at bounding box center [344, 240] width 92 height 80
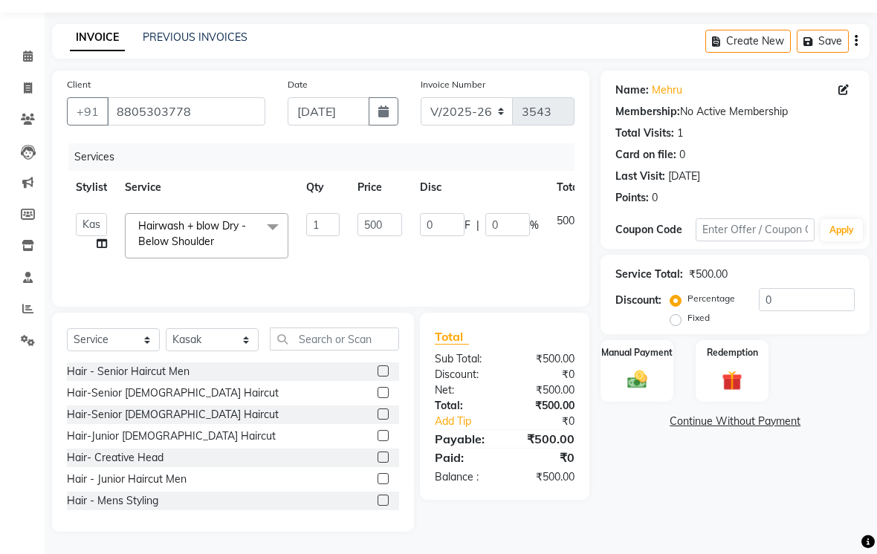
scroll to position [62, 0]
click at [384, 230] on input "500" at bounding box center [379, 224] width 45 height 23
click at [639, 373] on img at bounding box center [637, 380] width 33 height 24
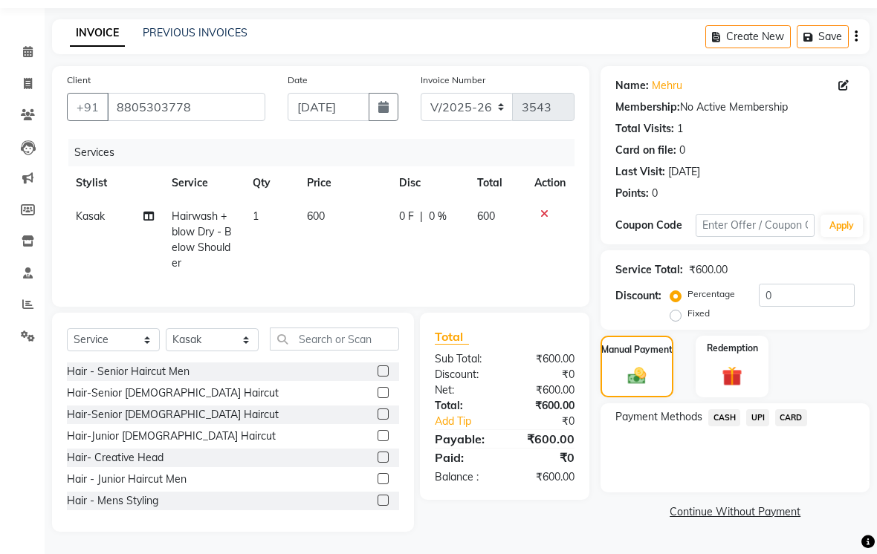
click at [726, 427] on span "CASH" at bounding box center [724, 417] width 32 height 17
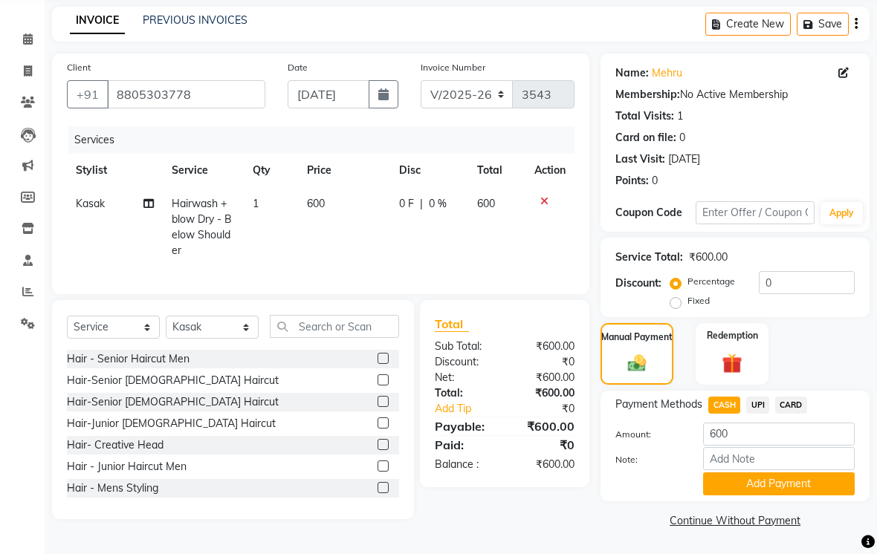
scroll to position [80, 0]
click at [803, 482] on button "Add Payment" at bounding box center [779, 484] width 152 height 23
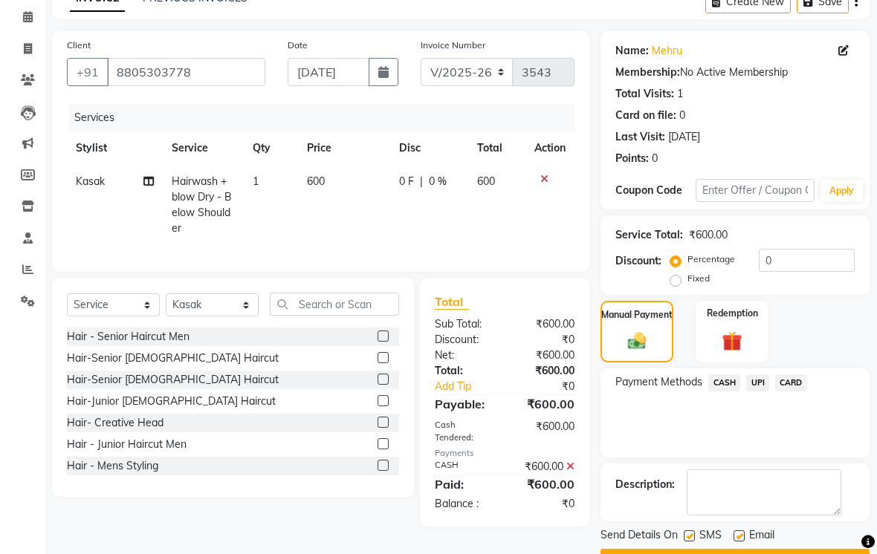
scroll to position [120, 0]
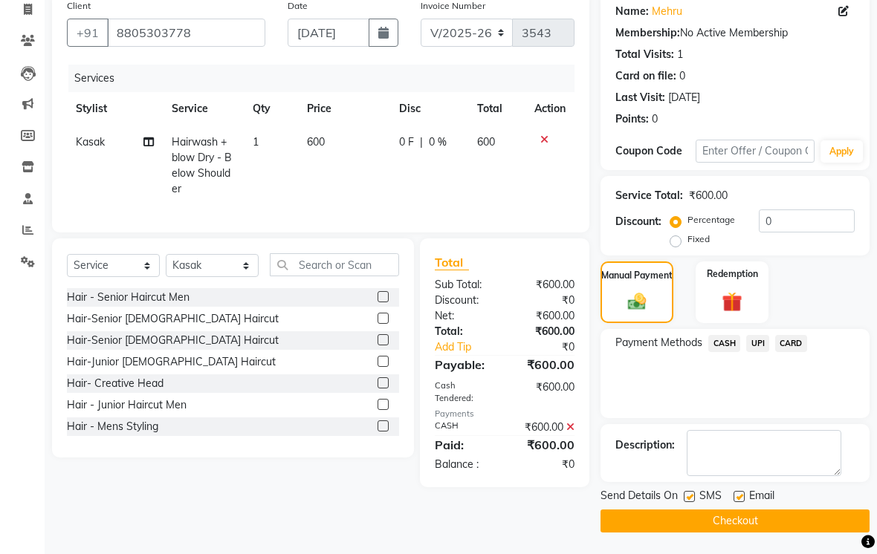
click at [777, 533] on button "Checkout" at bounding box center [734, 521] width 269 height 23
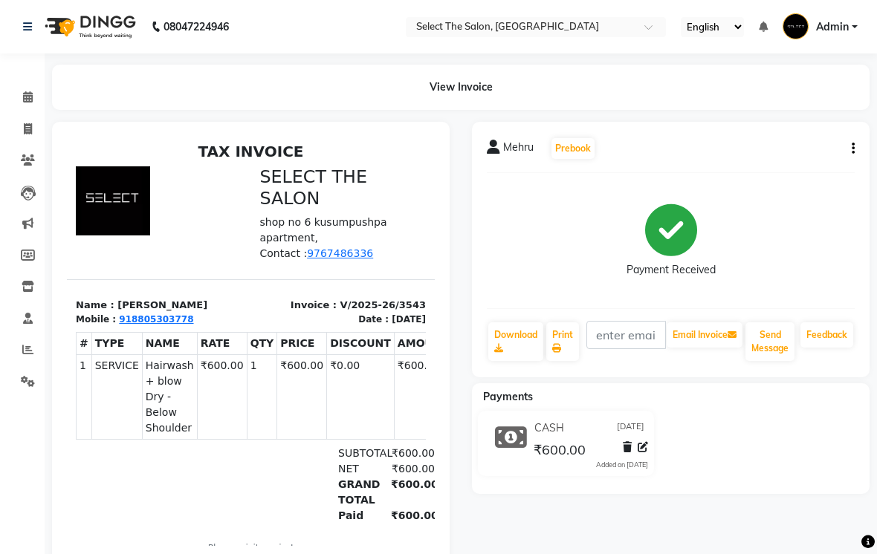
click at [30, 54] on nav "08047224946 Select Location × Select The Salon, Jehan Circle Gangapur Road Nash…" at bounding box center [438, 27] width 877 height 54
click at [36, 98] on span at bounding box center [28, 97] width 26 height 17
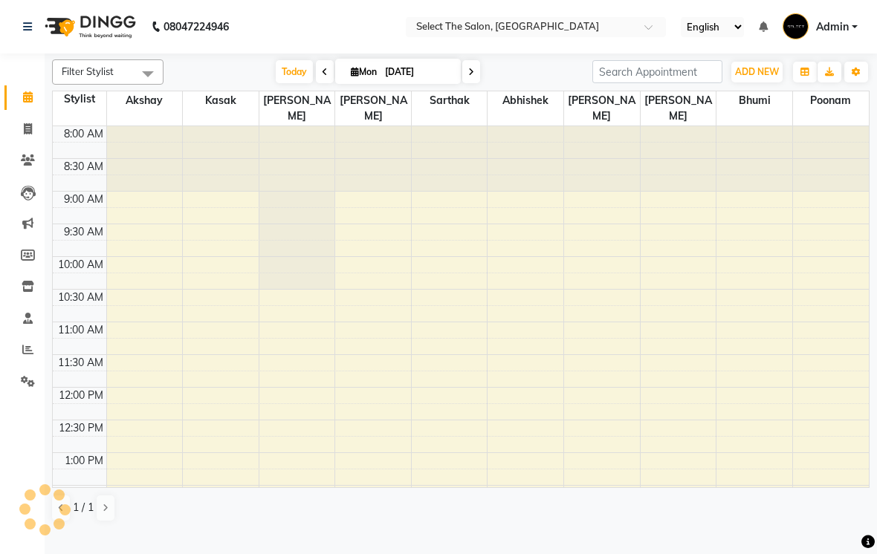
click at [681, 37] on select "English ENGLISH Español العربية मराठी हिंदी ગુજરાતી தமிழ் 中文" at bounding box center [712, 27] width 63 height 20
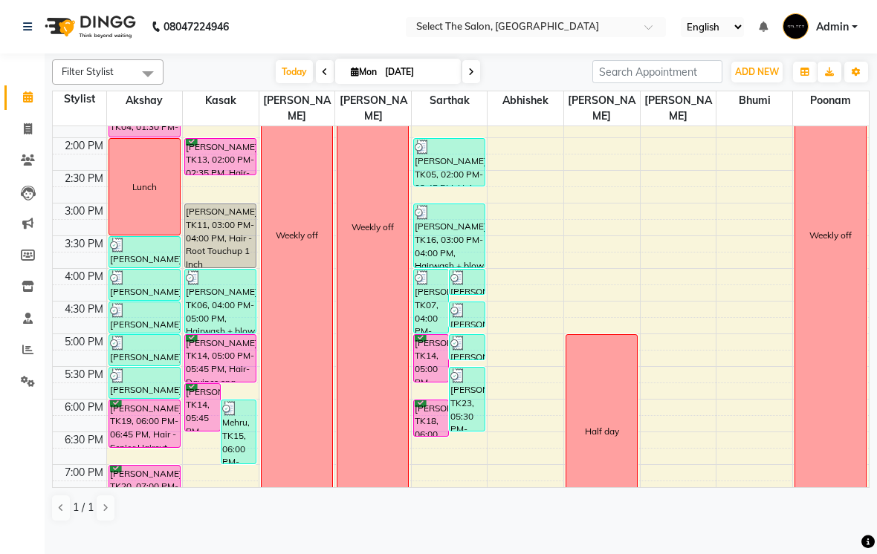
scroll to position [378, 0]
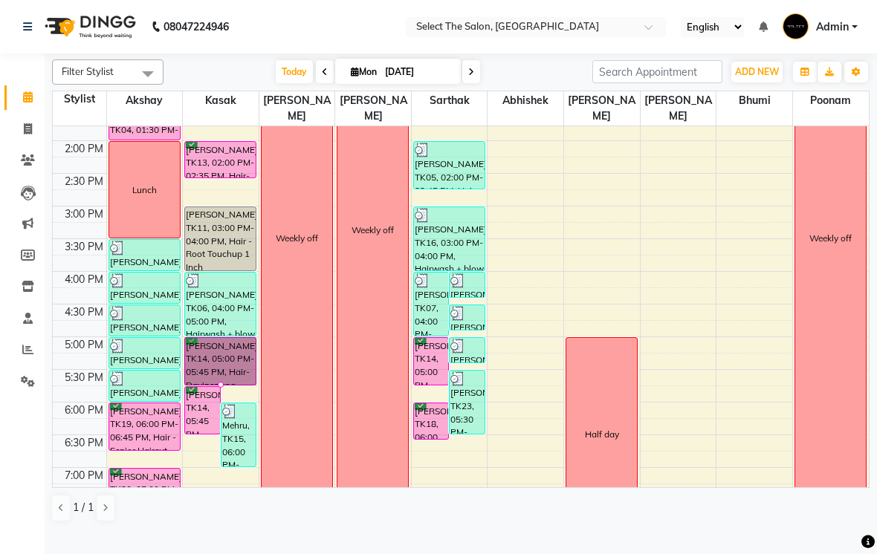
click at [222, 388] on div at bounding box center [221, 385] width 6 height 6
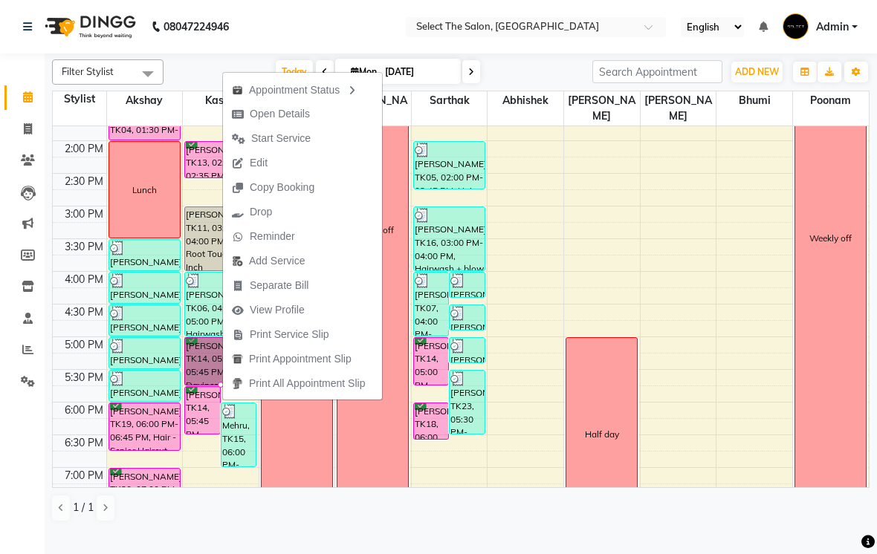
click at [318, 104] on span "Open Details" at bounding box center [271, 114] width 96 height 25
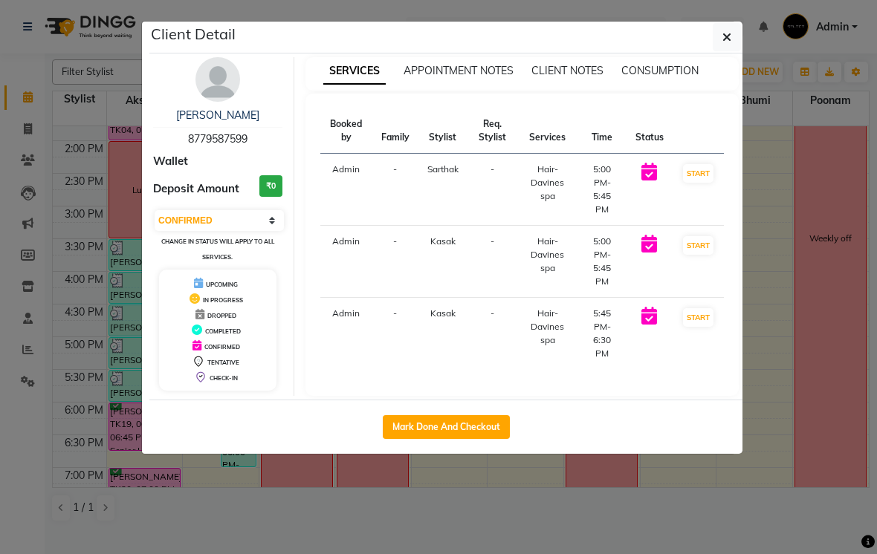
click at [439, 416] on button "Mark Done And Checkout" at bounding box center [446, 427] width 127 height 24
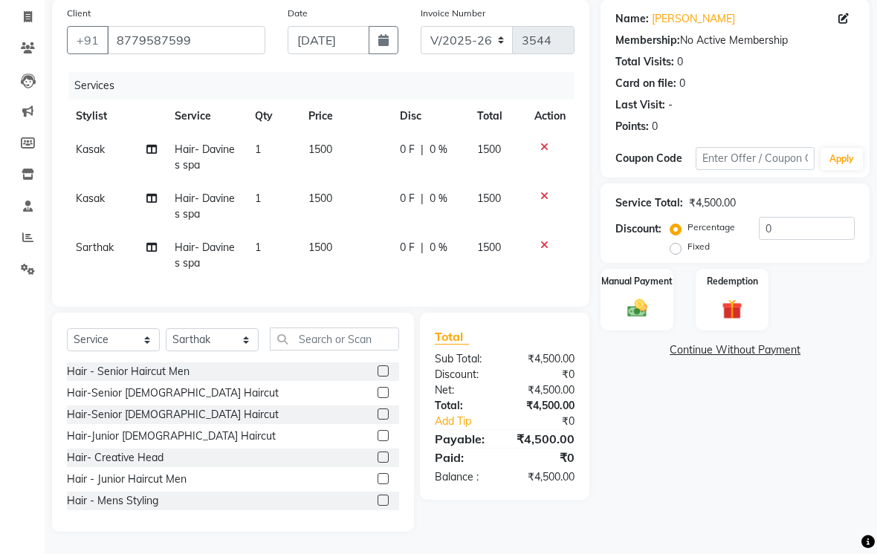
click at [540, 152] on icon at bounding box center [544, 147] width 8 height 10
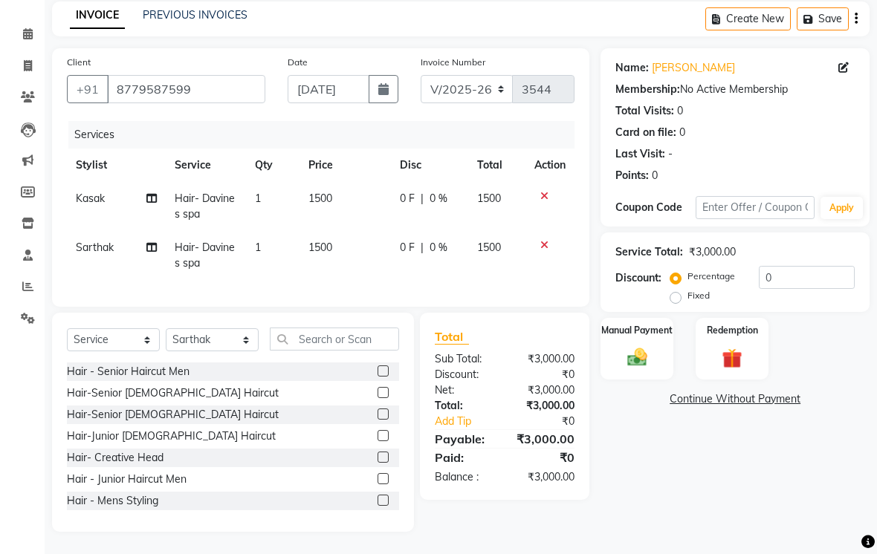
scroll to position [84, 0]
click at [337, 207] on td "1500" at bounding box center [344, 206] width 91 height 49
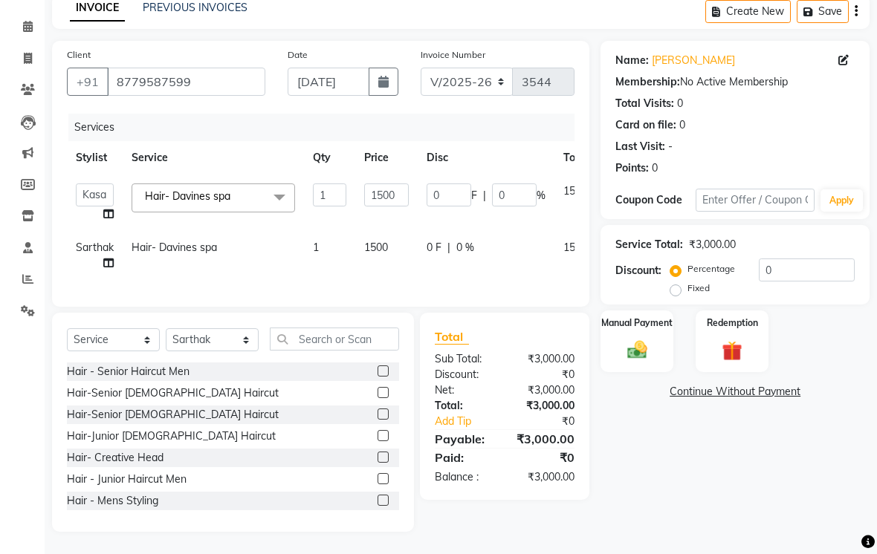
click at [237, 203] on link "x" at bounding box center [233, 195] width 7 height 13
click at [197, 202] on span "Select" at bounding box center [213, 197] width 163 height 26
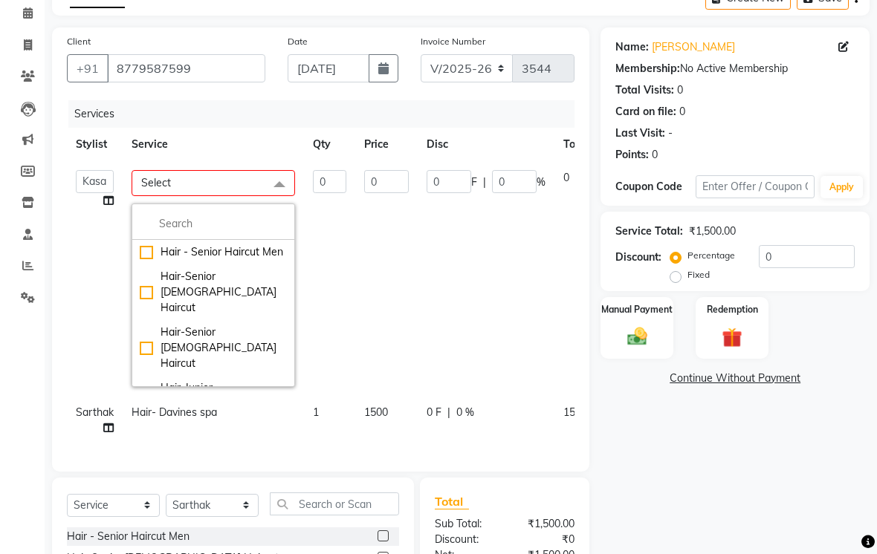
click at [203, 232] on input "multiselect-search" at bounding box center [213, 224] width 147 height 16
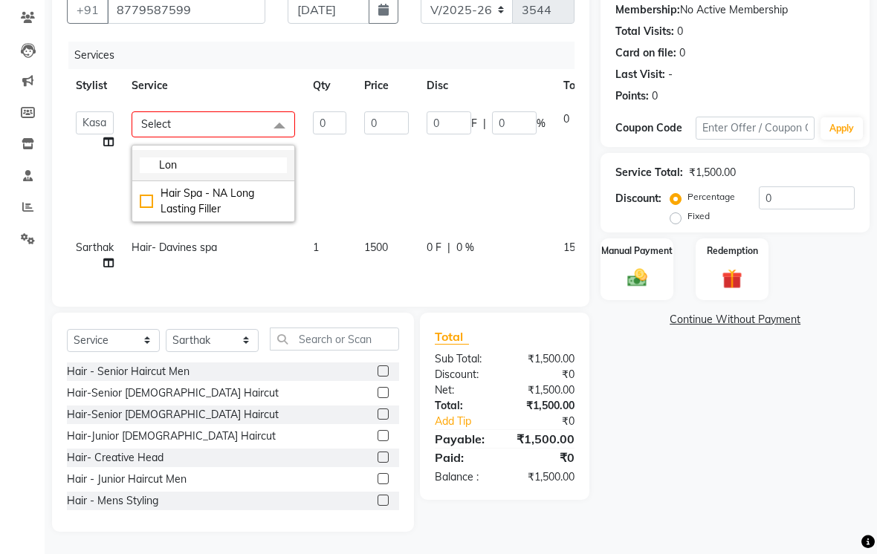
scroll to position [163, 0]
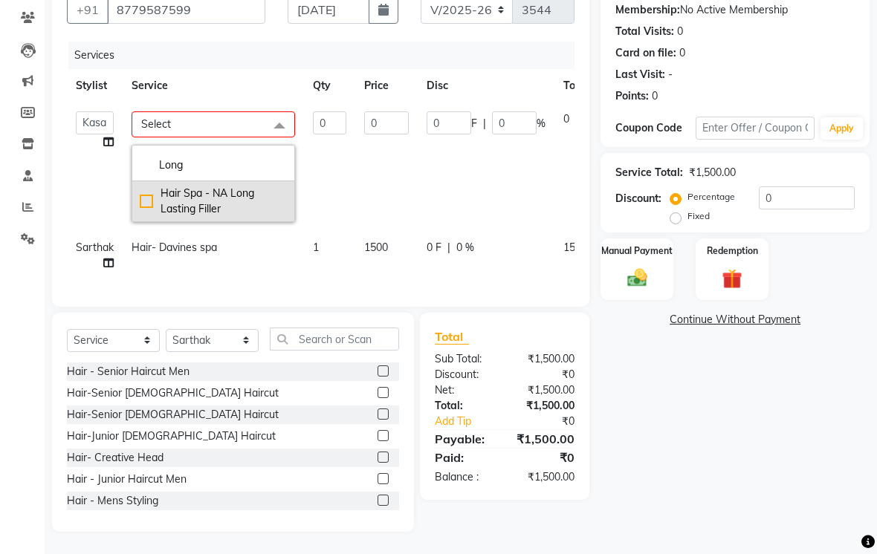
click at [161, 192] on div "Hair Spa - NA Long Lasting Filler" at bounding box center [213, 201] width 147 height 31
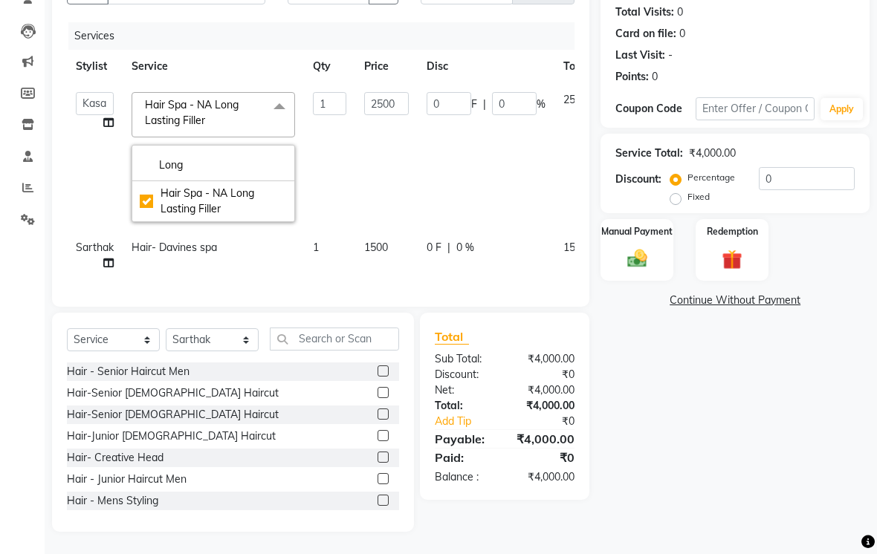
click at [191, 254] on span "Hair- Davines spa" at bounding box center [174, 247] width 85 height 13
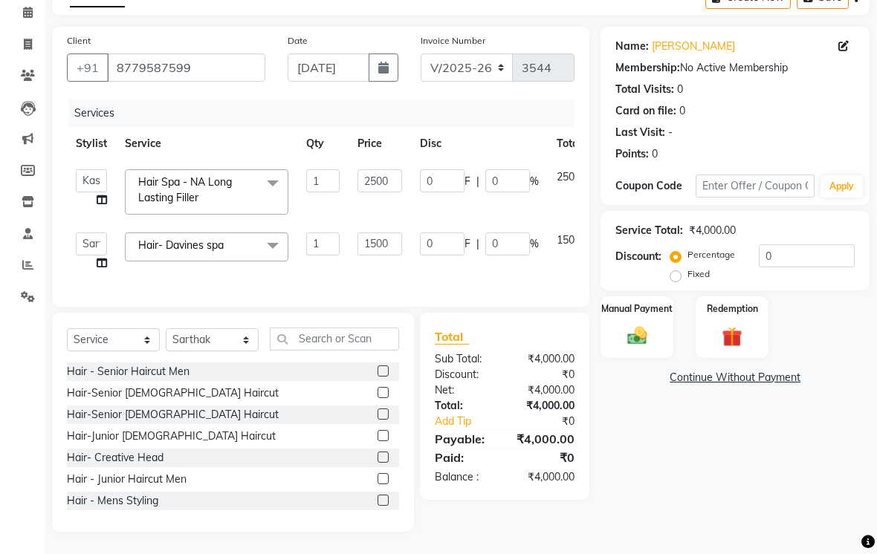
scroll to position [105, 0]
click at [177, 239] on span "Hair- Davines spa" at bounding box center [180, 245] width 85 height 13
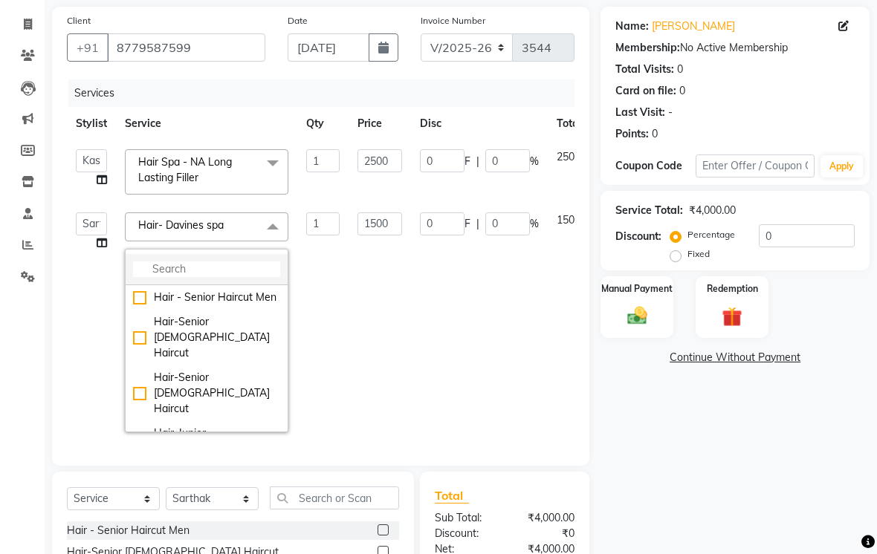
click at [152, 276] on li at bounding box center [207, 269] width 162 height 31
click at [164, 277] on input "multiselect-search" at bounding box center [206, 270] width 147 height 16
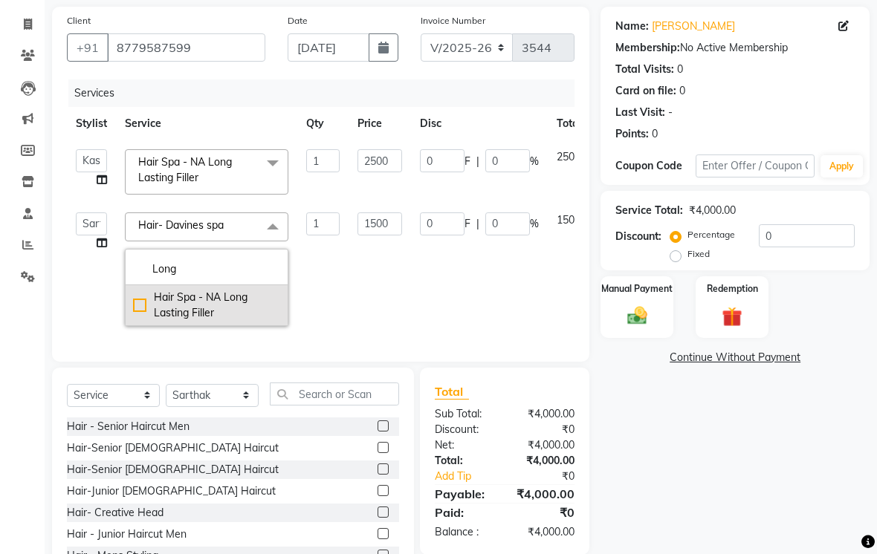
click at [159, 315] on div "Hair Spa - NA Long Lasting Filler" at bounding box center [206, 305] width 147 height 31
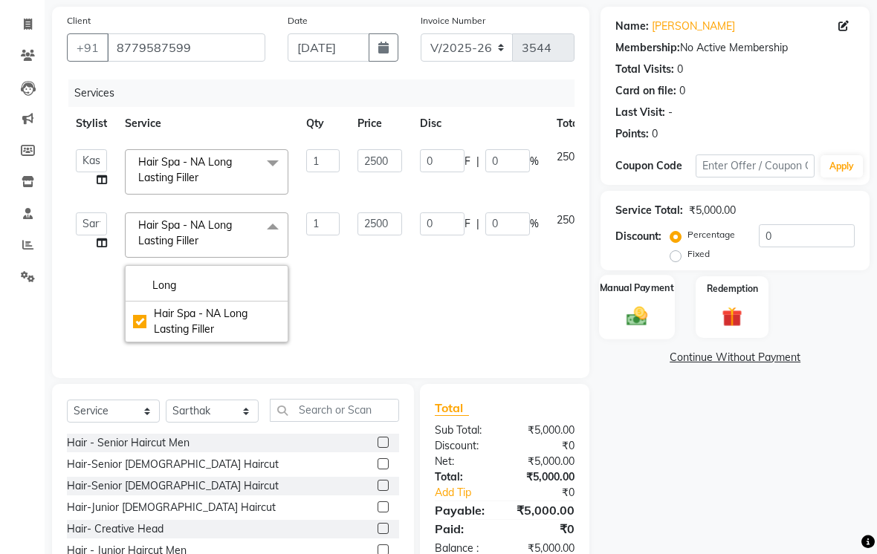
click at [623, 328] on img at bounding box center [637, 316] width 33 height 24
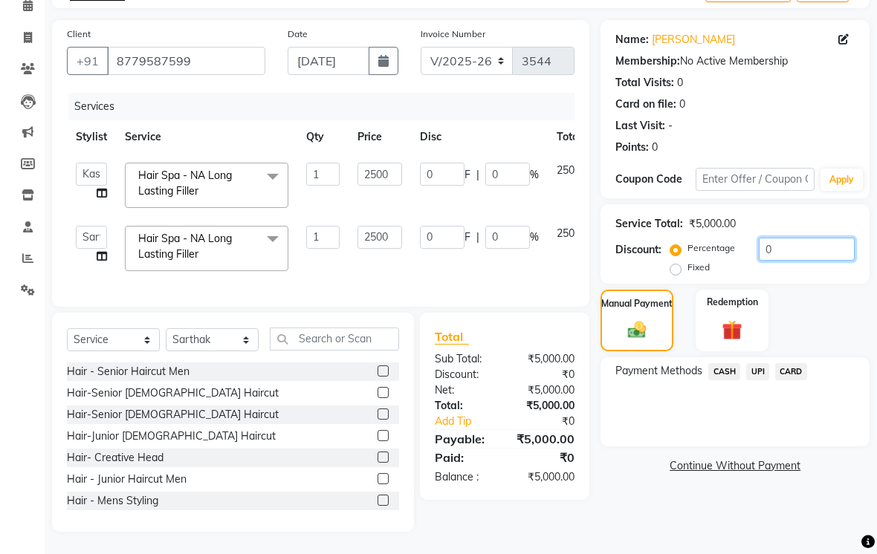
click at [806, 245] on input "0" at bounding box center [807, 249] width 96 height 23
click at [775, 443] on div "Payment Methods CASH UPI CARD" at bounding box center [734, 401] width 269 height 89
click at [727, 380] on span "CASH" at bounding box center [724, 371] width 32 height 17
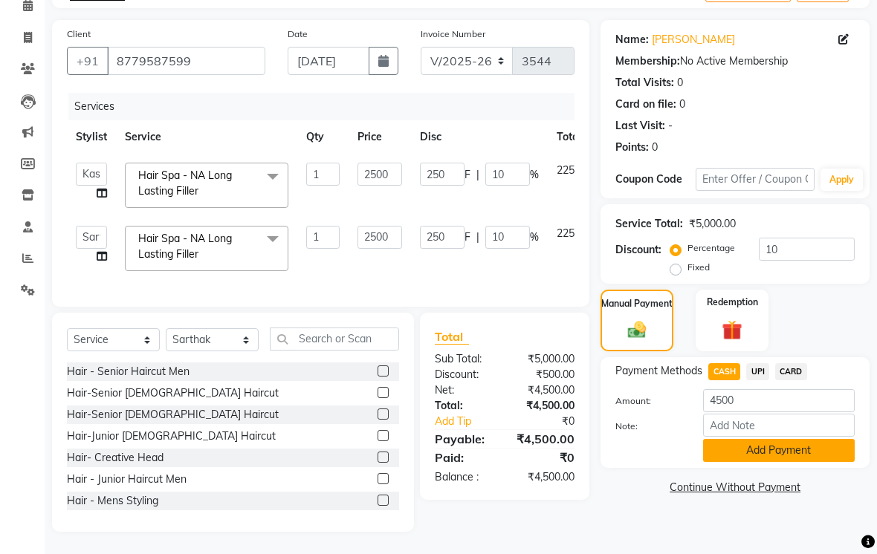
click at [768, 456] on button "Add Payment" at bounding box center [779, 450] width 152 height 23
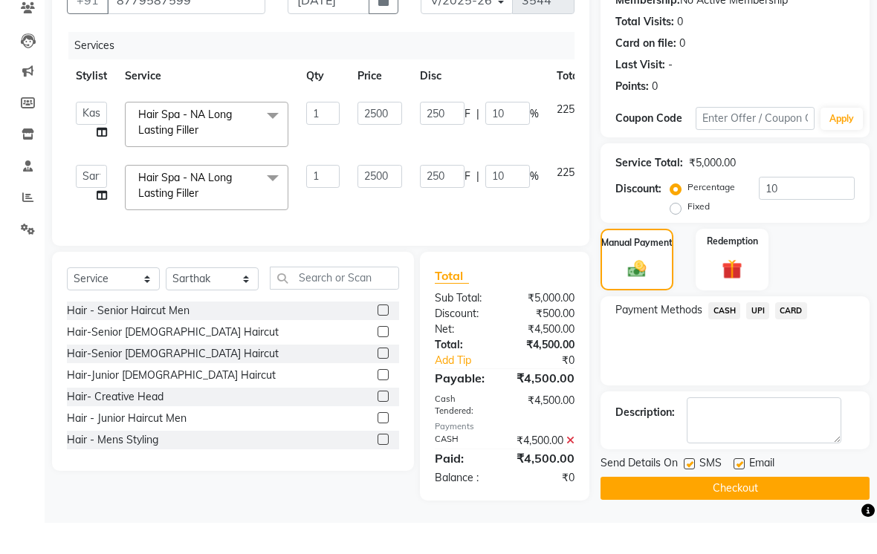
scroll to position [132, 0]
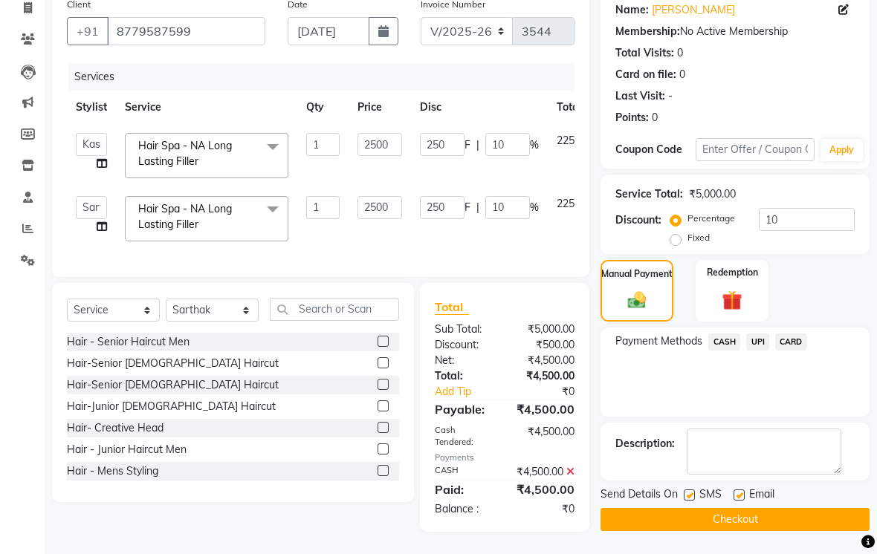
click at [794, 531] on button "Checkout" at bounding box center [734, 519] width 269 height 23
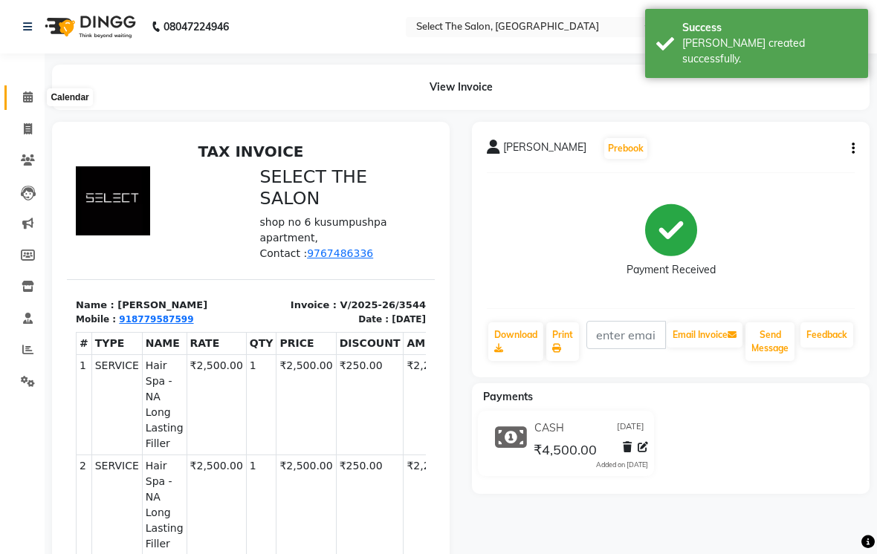
click at [27, 103] on icon at bounding box center [28, 96] width 10 height 11
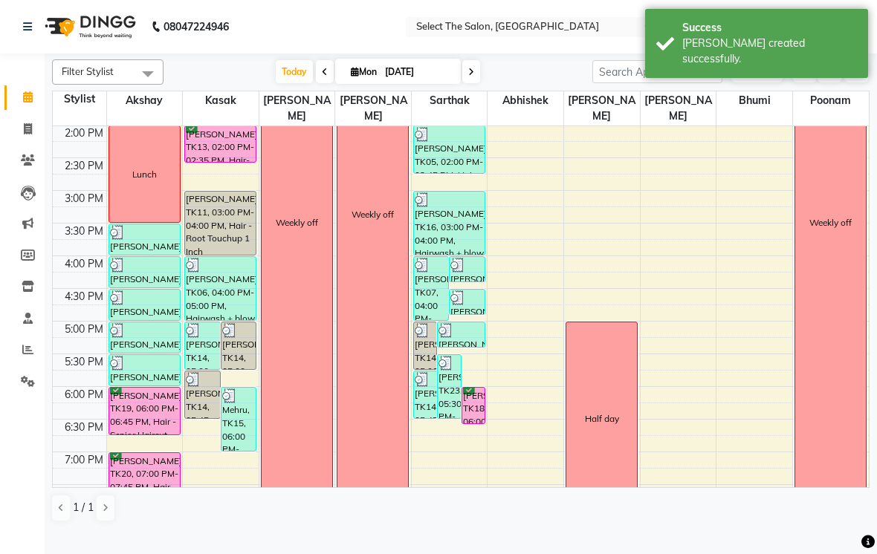
scroll to position [392, 0]
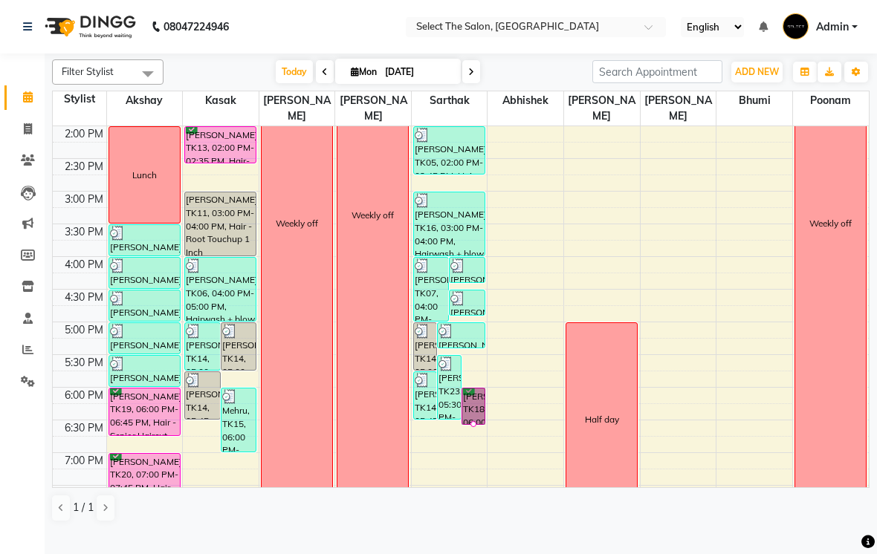
click at [475, 427] on div at bounding box center [473, 424] width 6 height 6
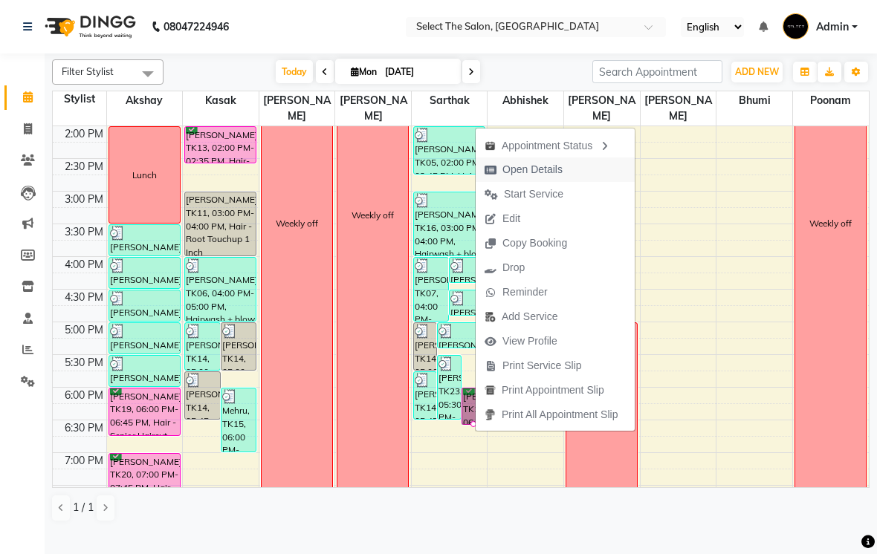
click at [568, 174] on span "Open Details" at bounding box center [524, 170] width 96 height 25
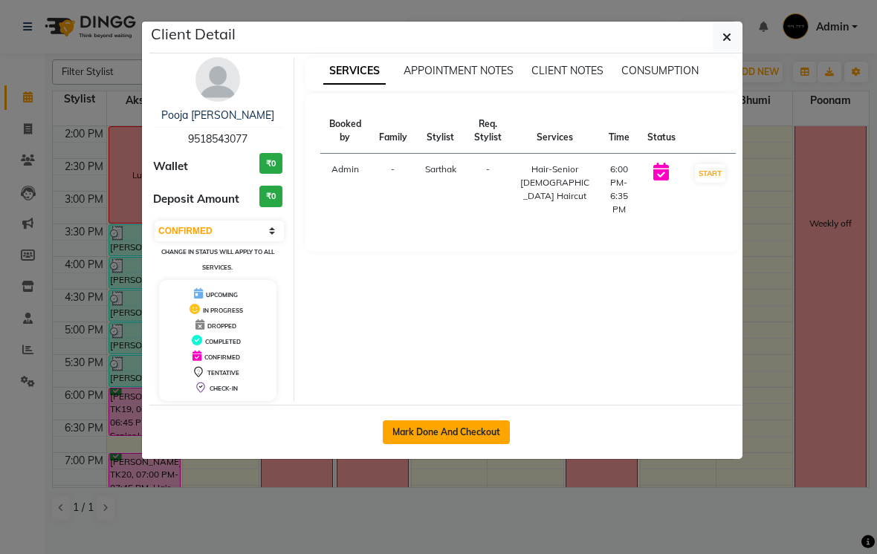
click at [478, 428] on button "Mark Done And Checkout" at bounding box center [446, 433] width 127 height 24
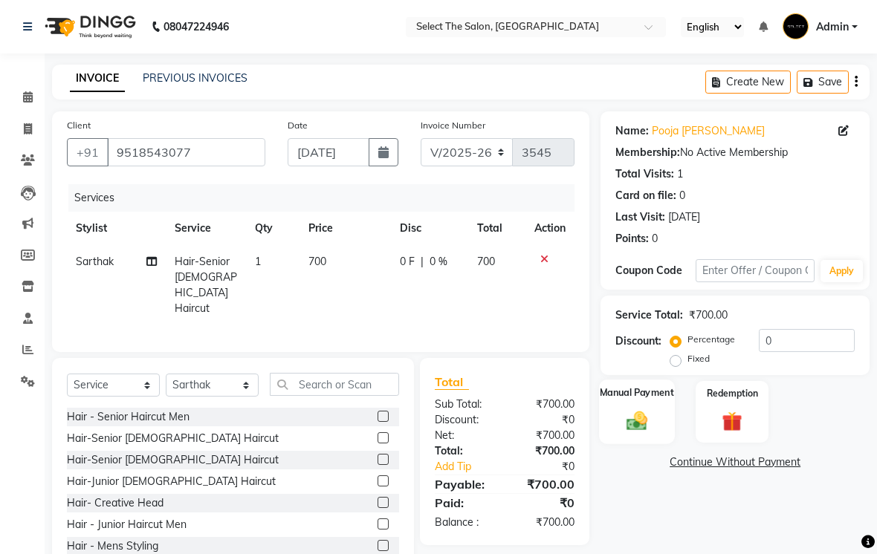
click at [636, 430] on img at bounding box center [637, 421] width 33 height 24
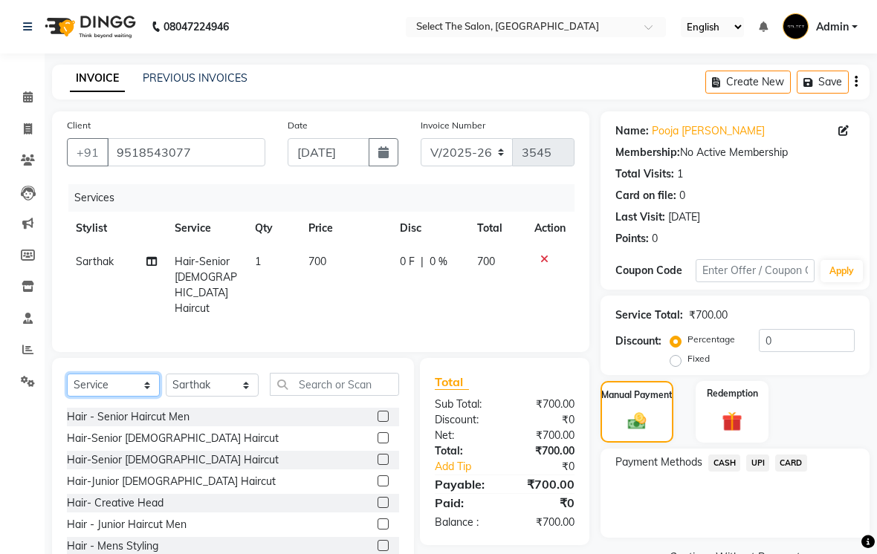
click at [145, 397] on select "Select Service Product Membership Package Voucher Prepaid Gift Card" at bounding box center [113, 385] width 93 height 23
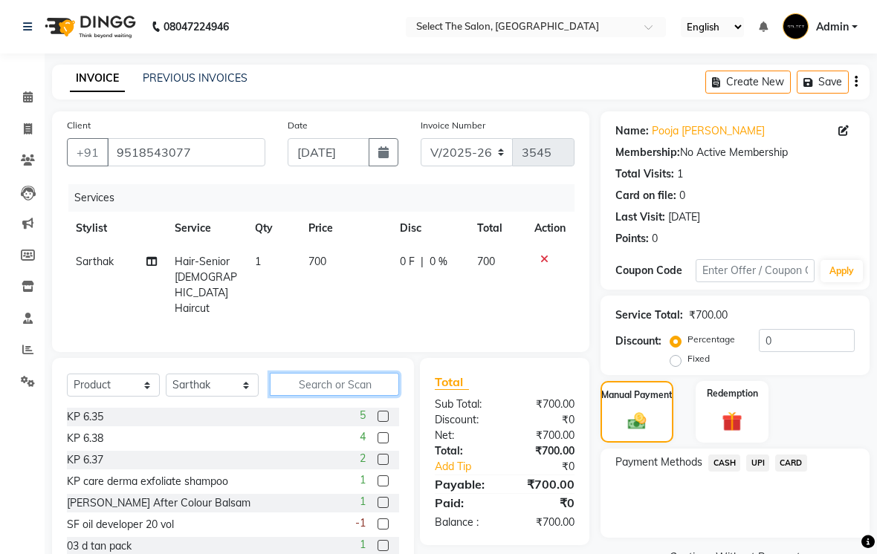
click at [315, 392] on input "text" at bounding box center [334, 384] width 129 height 23
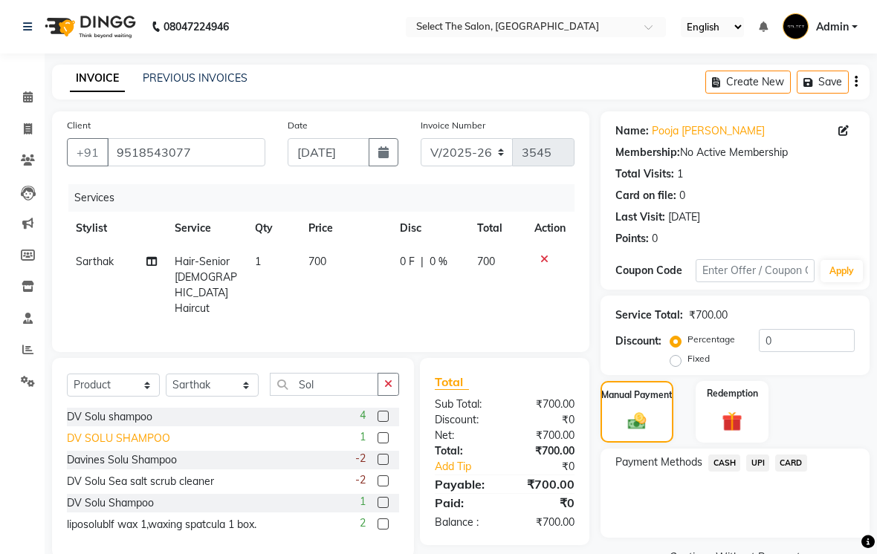
click at [97, 447] on div "DV SOLU SHAMPOO" at bounding box center [118, 439] width 103 height 16
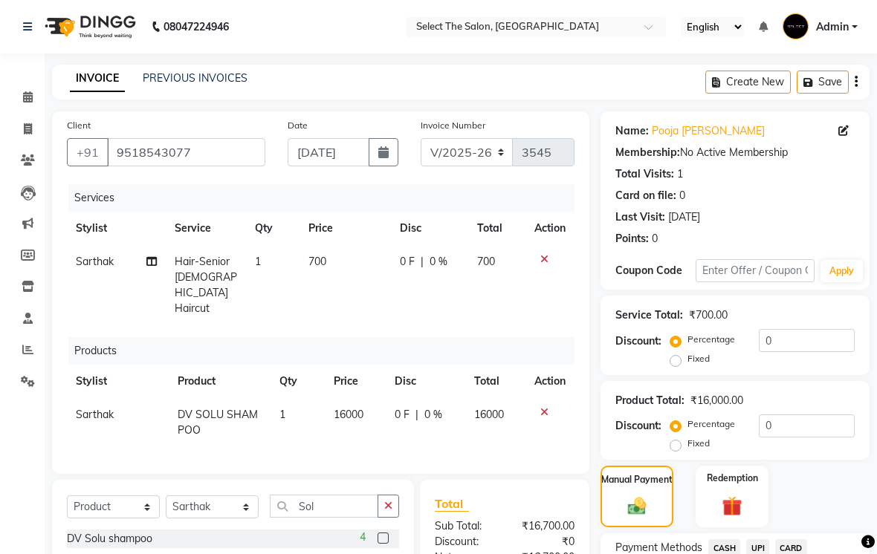
click at [540, 416] on icon at bounding box center [544, 412] width 8 height 10
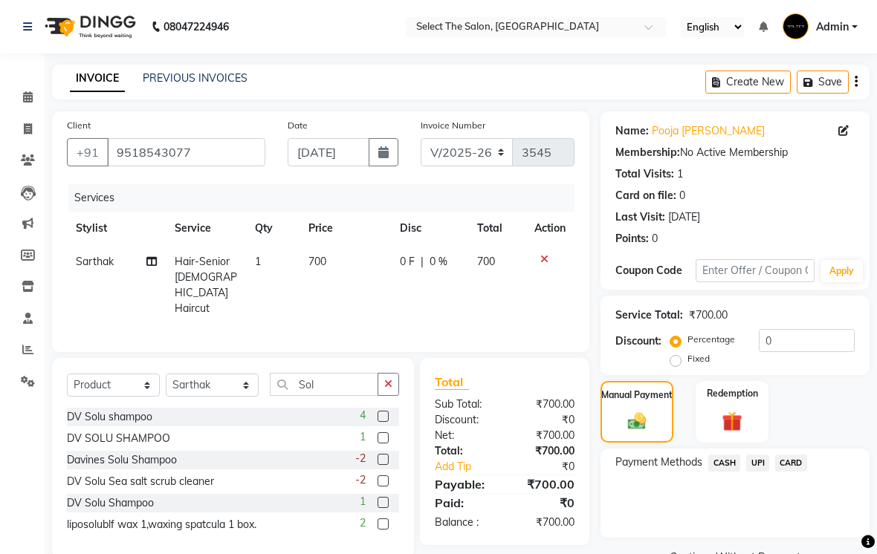
click at [380, 422] on label at bounding box center [383, 416] width 11 height 11
click at [380, 422] on input "checkbox" at bounding box center [383, 417] width 10 height 10
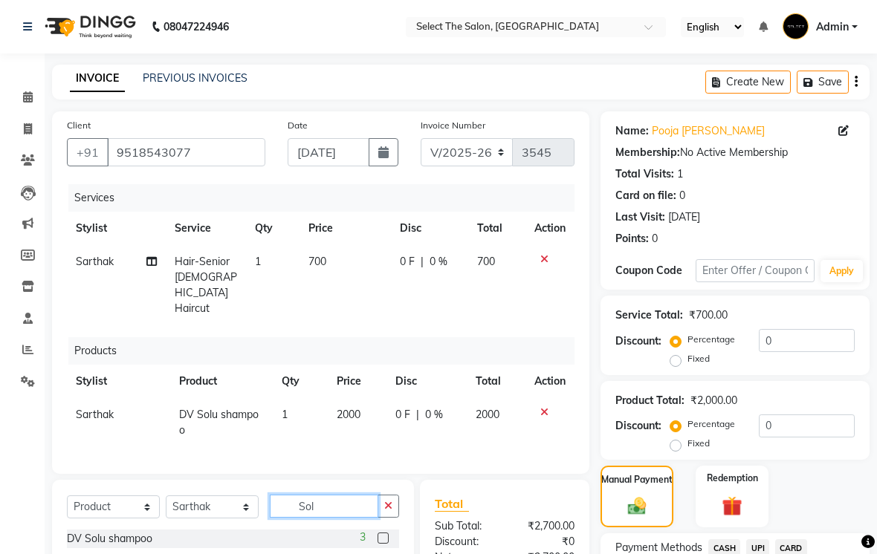
click at [349, 507] on input "Sol" at bounding box center [324, 506] width 108 height 23
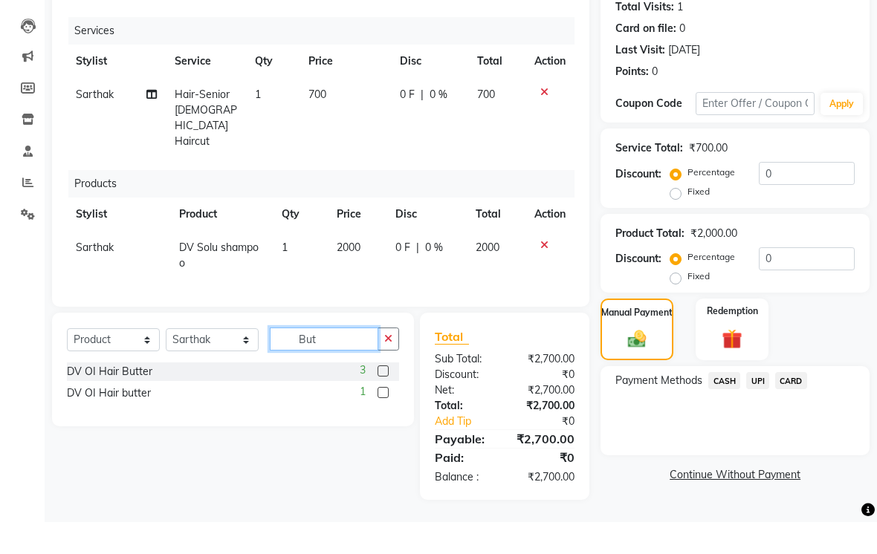
scroll to position [144, 0]
click at [147, 396] on div "DV OI Hair Butter" at bounding box center [109, 404] width 85 height 16
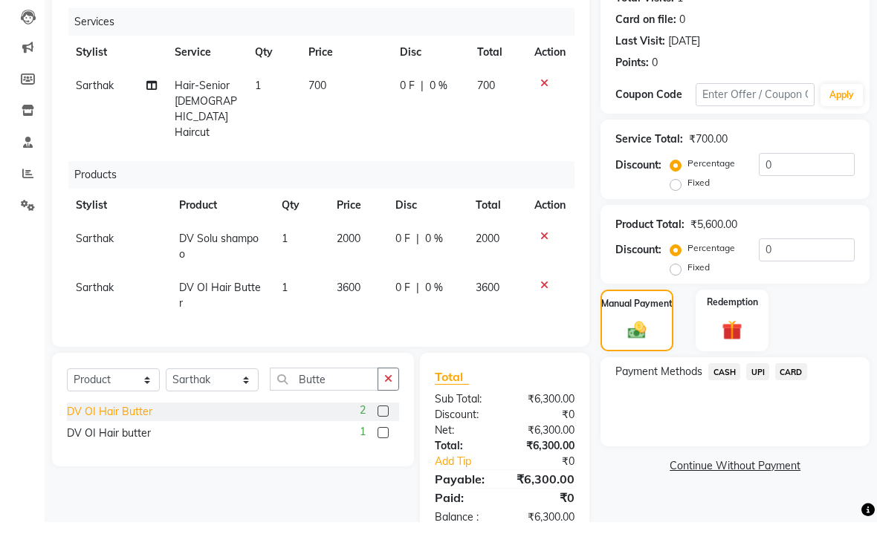
scroll to position [174, 0]
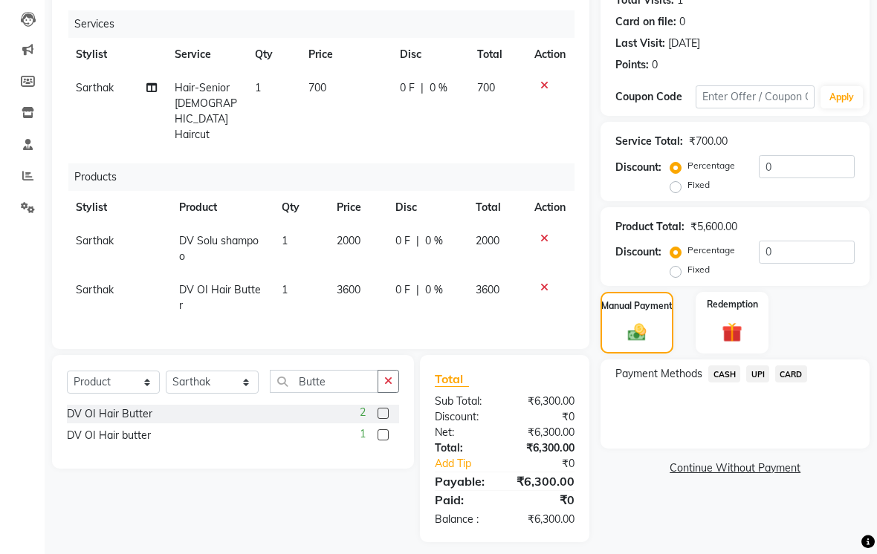
click at [766, 383] on span "UPI" at bounding box center [757, 374] width 23 height 17
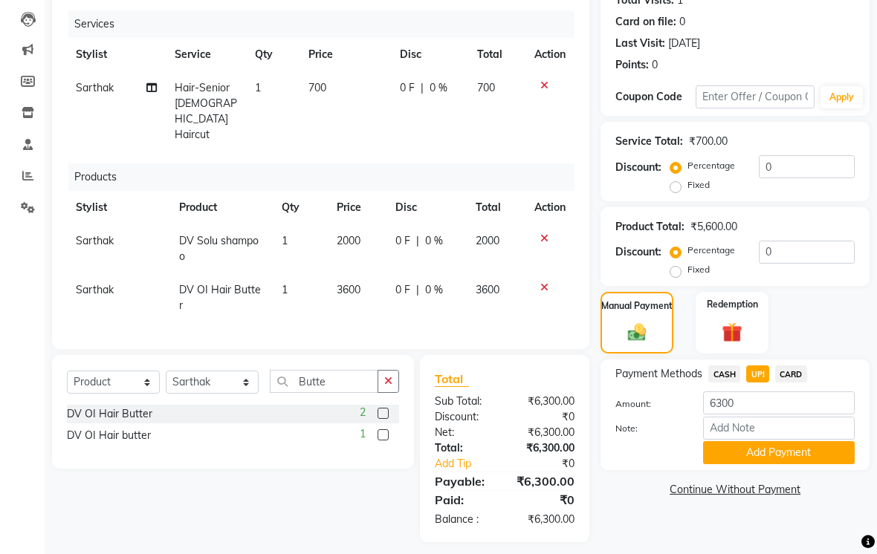
click at [690, 276] on label "Fixed" at bounding box center [698, 269] width 22 height 13
click at [684, 275] on input "Fixed" at bounding box center [678, 270] width 10 height 10
click at [806, 264] on input "0" at bounding box center [807, 252] width 96 height 23
click at [710, 257] on label "Percentage" at bounding box center [711, 250] width 48 height 13
click at [684, 256] on input "Percentage" at bounding box center [678, 250] width 10 height 10
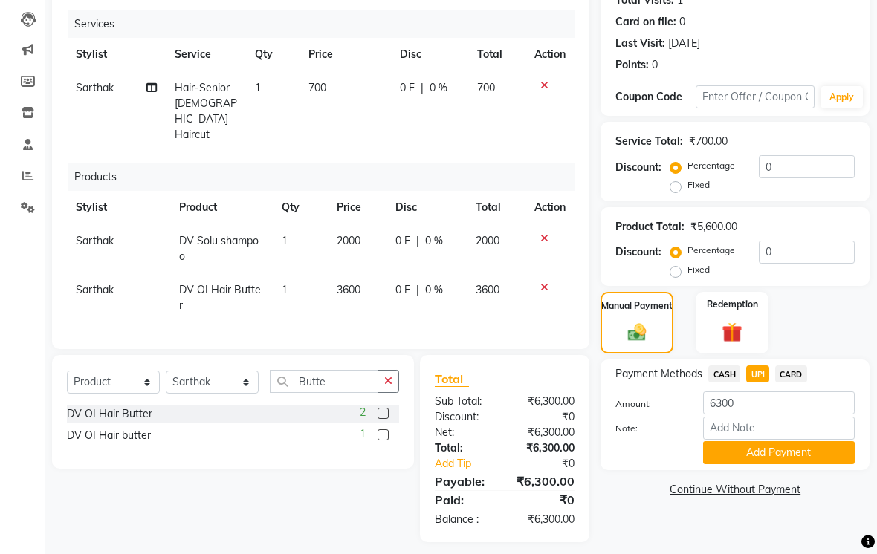
click at [707, 257] on label "Percentage" at bounding box center [711, 250] width 48 height 13
click at [684, 256] on input "Percentage" at bounding box center [678, 250] width 10 height 10
click at [801, 264] on input "0" at bounding box center [807, 252] width 96 height 23
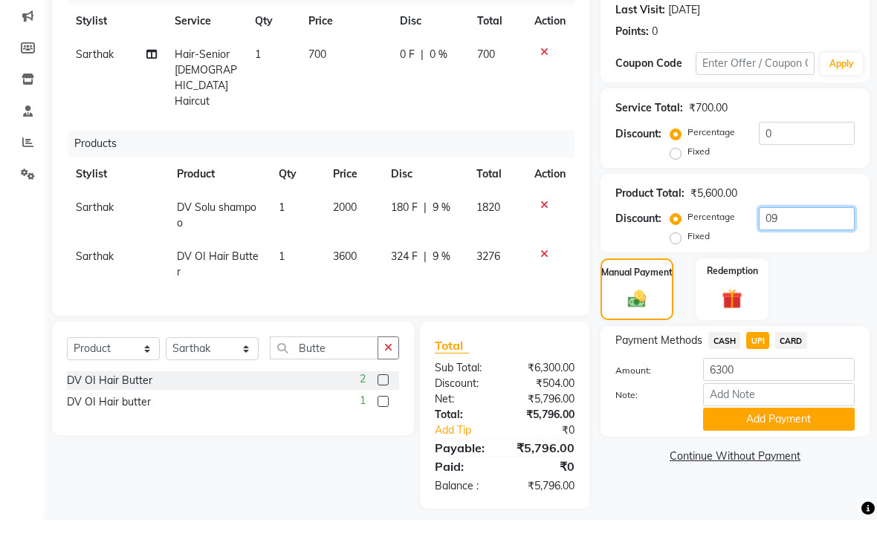
scroll to position [189, 0]
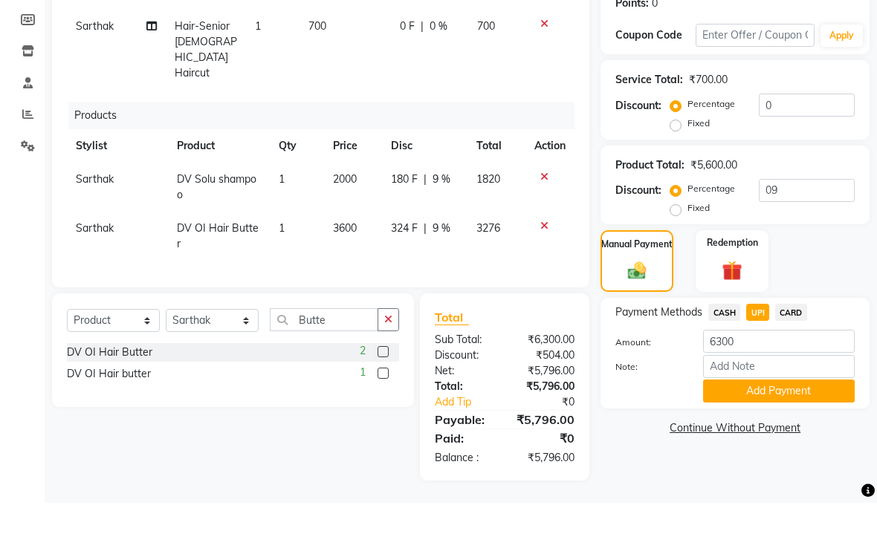
click at [723, 355] on span "CASH" at bounding box center [724, 363] width 32 height 17
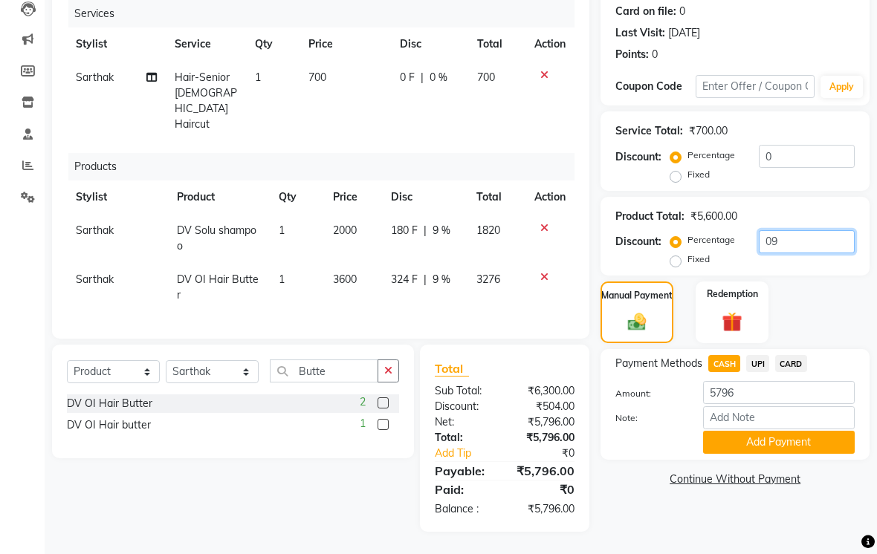
click at [816, 253] on input "09" at bounding box center [807, 241] width 96 height 23
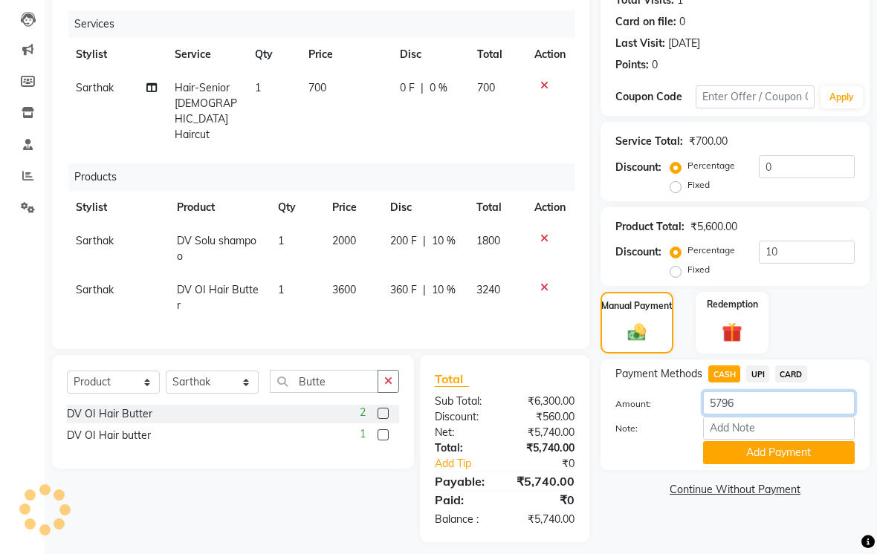
click at [759, 415] on input "5796" at bounding box center [779, 403] width 152 height 23
click at [749, 383] on span "UPI" at bounding box center [757, 374] width 23 height 17
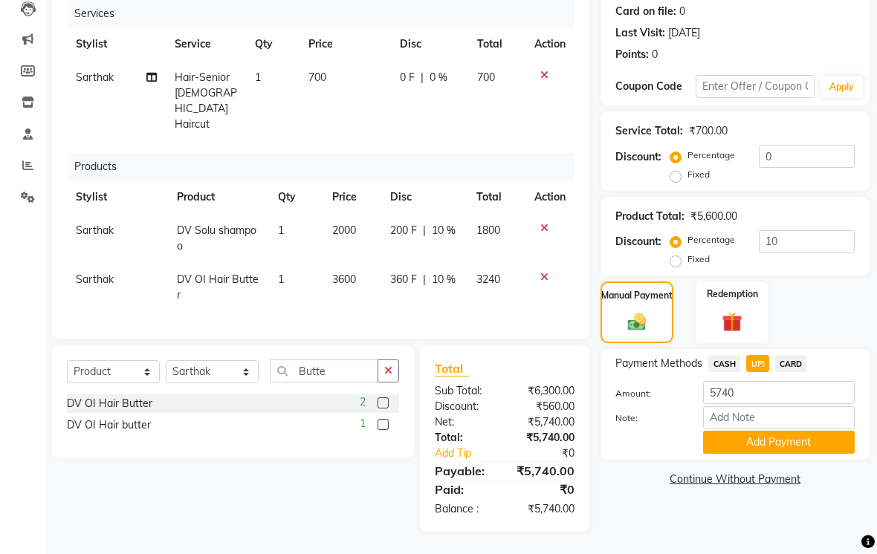
click at [804, 324] on div "Manual Payment Redemption" at bounding box center [734, 313] width 291 height 62
click at [332, 89] on td "700" at bounding box center [344, 101] width 91 height 80
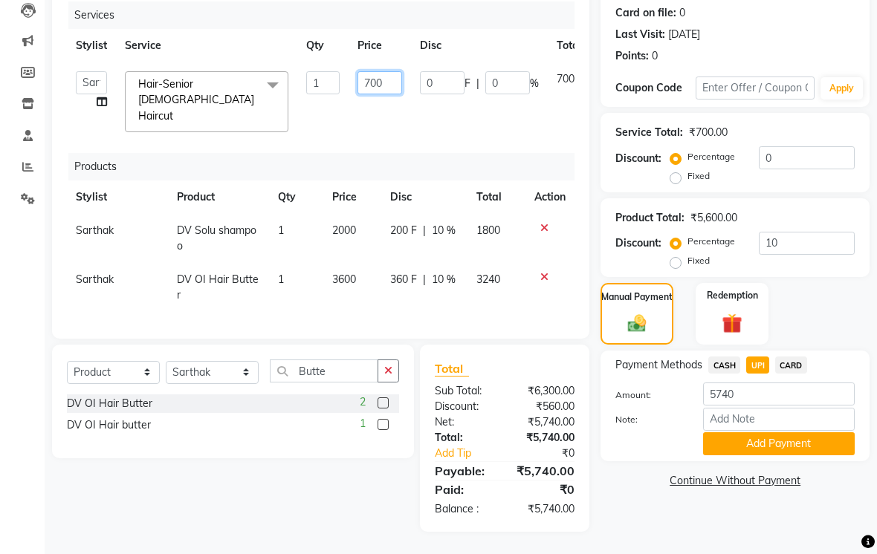
click at [396, 94] on input "700" at bounding box center [379, 82] width 45 height 23
click at [541, 306] on td at bounding box center [549, 287] width 49 height 49
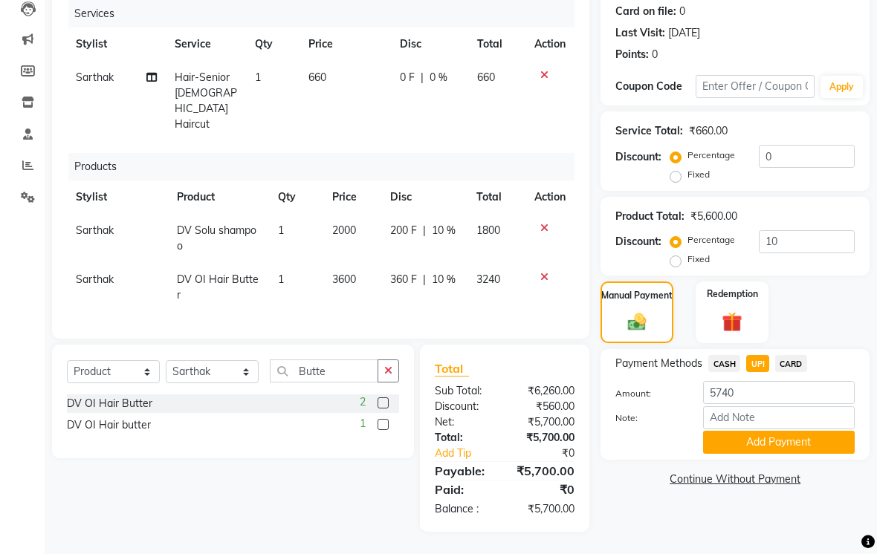
scroll to position [189, 0]
click at [794, 454] on button "Add Payment" at bounding box center [779, 442] width 152 height 23
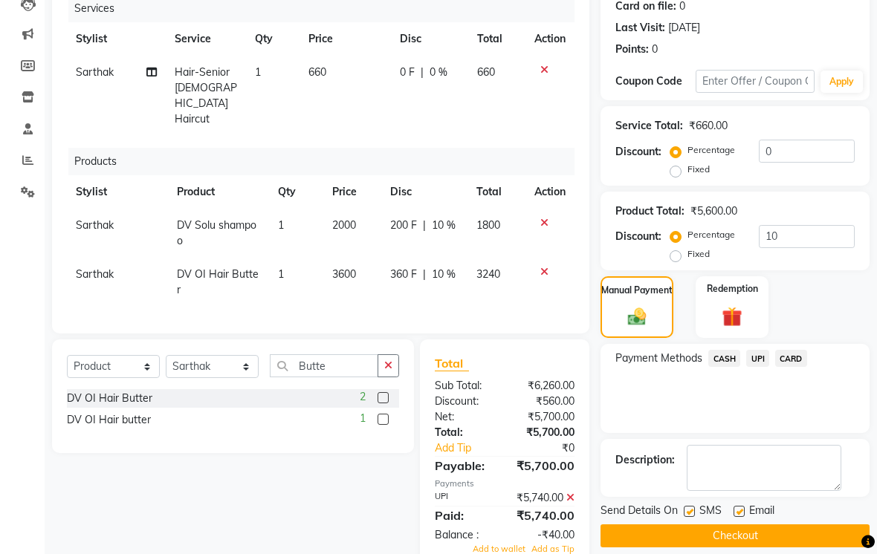
scroll to position [224, 0]
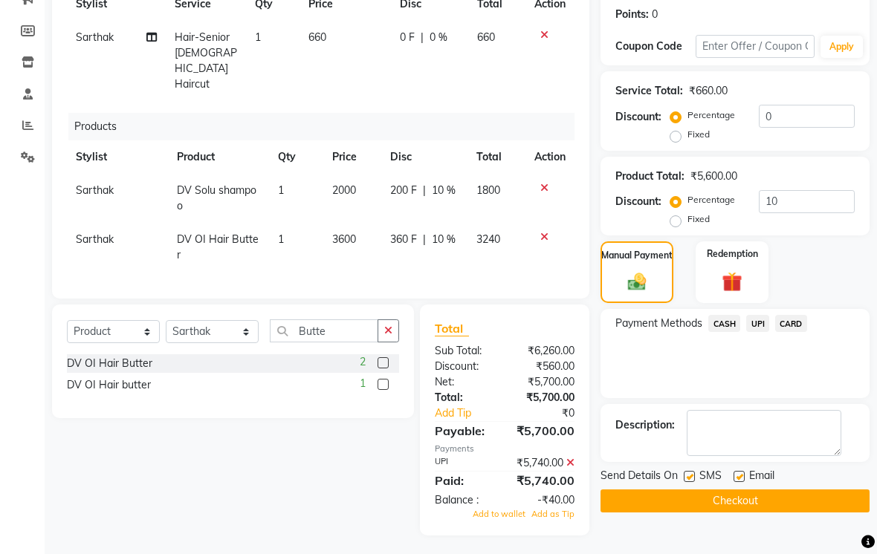
click at [725, 332] on span "CASH" at bounding box center [724, 323] width 32 height 17
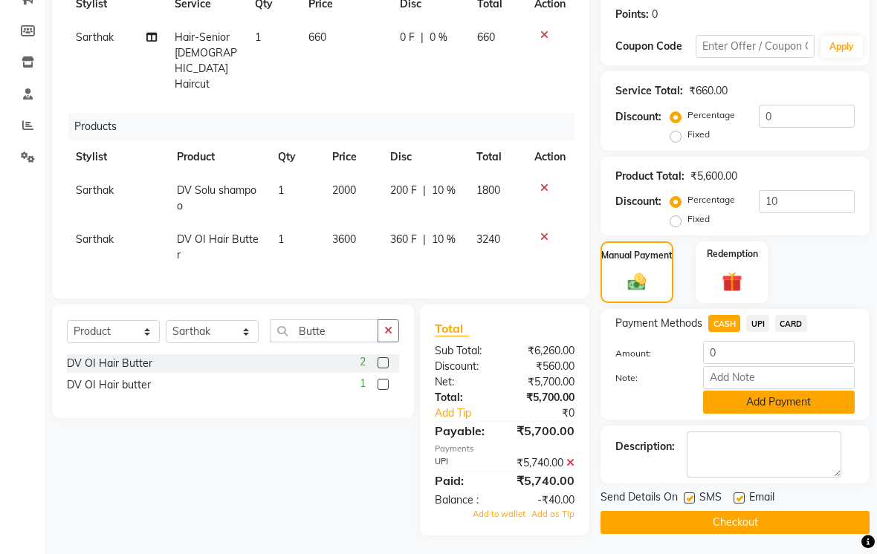
click at [798, 414] on button "Add Payment" at bounding box center [779, 402] width 152 height 23
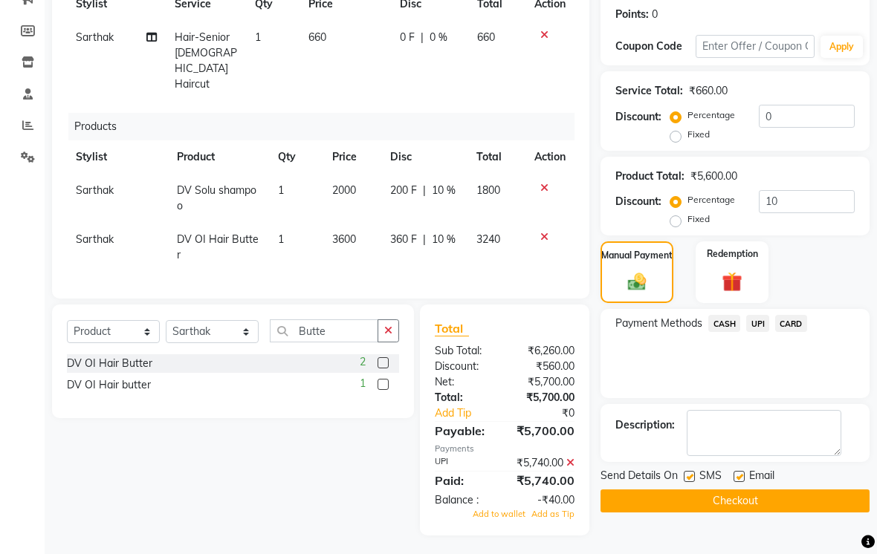
click at [736, 513] on button "Checkout" at bounding box center [734, 501] width 269 height 23
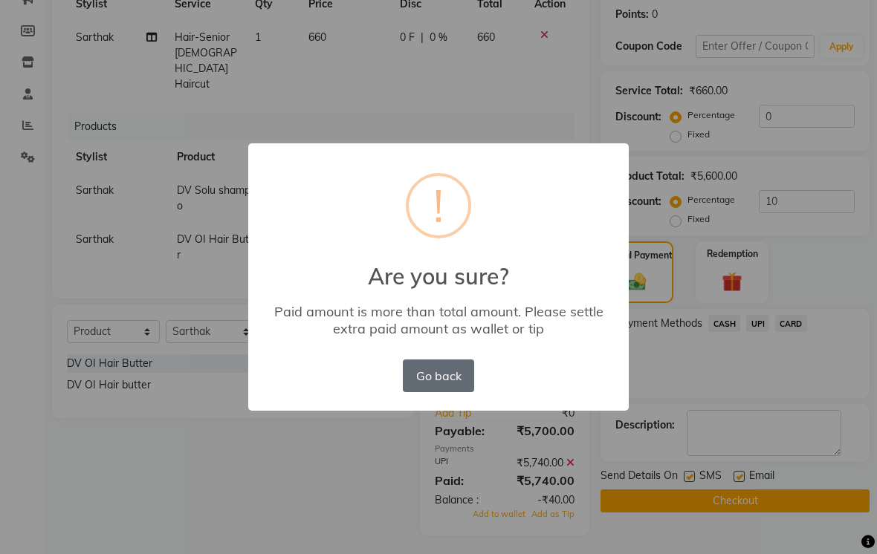
click at [452, 392] on button "Go back" at bounding box center [438, 376] width 71 height 33
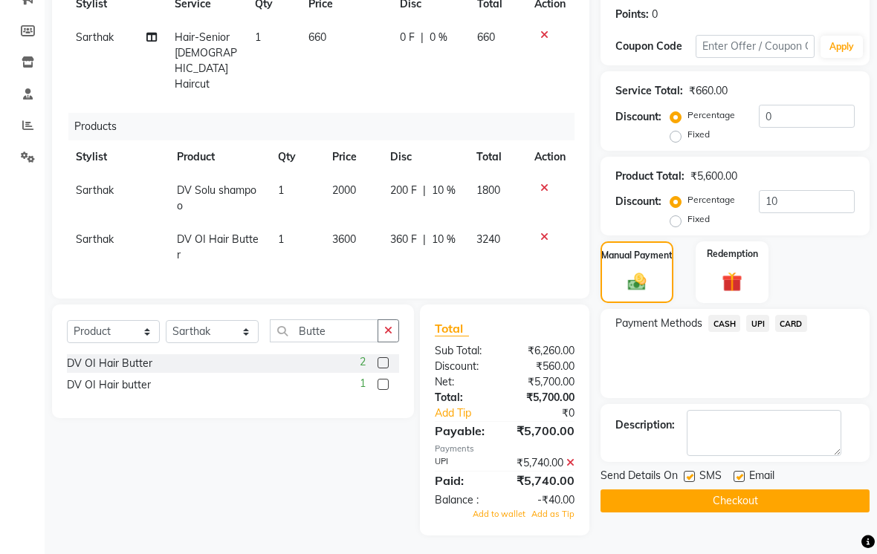
click at [727, 332] on span "CASH" at bounding box center [724, 323] width 32 height 17
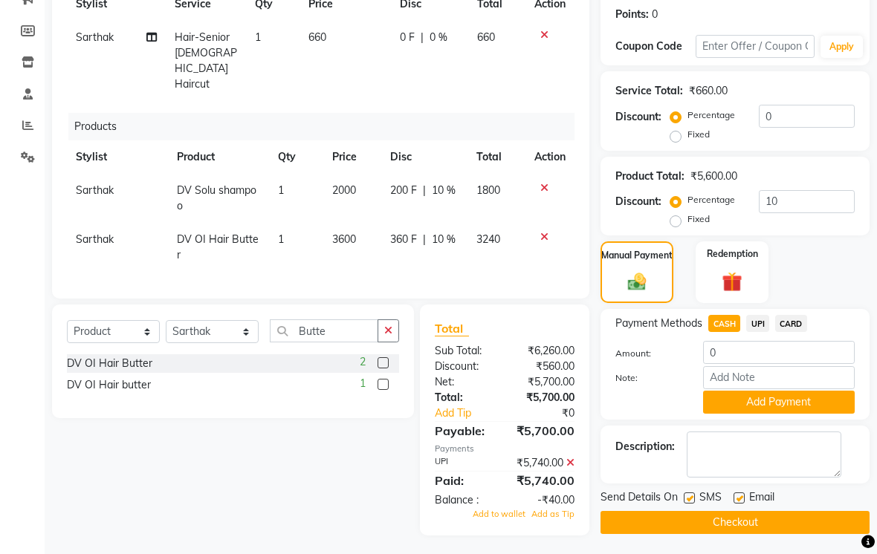
click at [568, 470] on span at bounding box center [570, 462] width 8 height 13
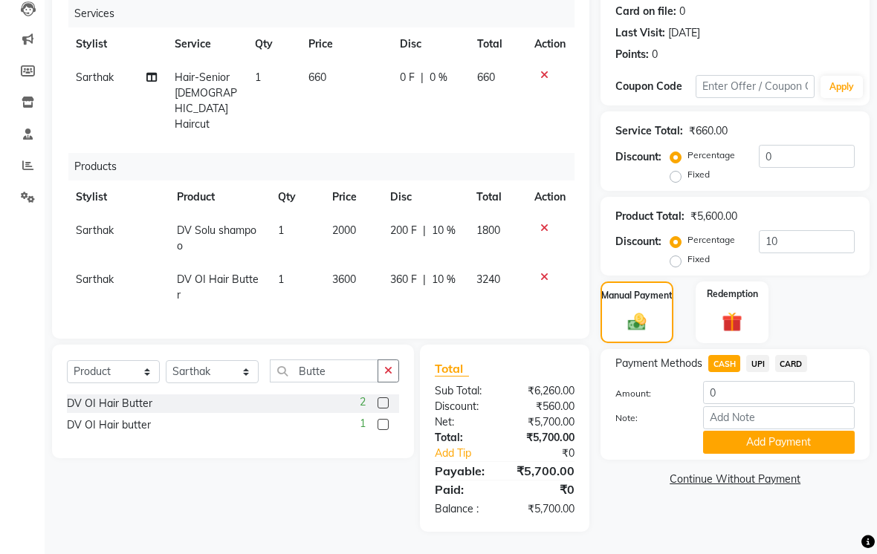
scroll to position [166, 0]
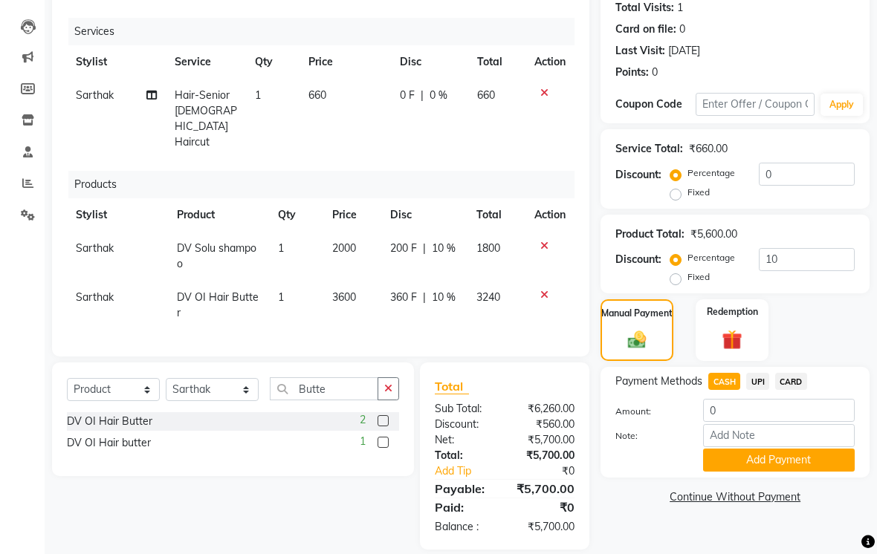
click at [566, 479] on div "₹0" at bounding box center [552, 472] width 68 height 16
click at [800, 271] on input "10" at bounding box center [807, 259] width 96 height 23
click at [658, 354] on div "Manual Payment" at bounding box center [637, 330] width 76 height 65
click at [773, 422] on input "0" at bounding box center [779, 410] width 152 height 23
click at [775, 472] on button "Add Payment" at bounding box center [779, 460] width 152 height 23
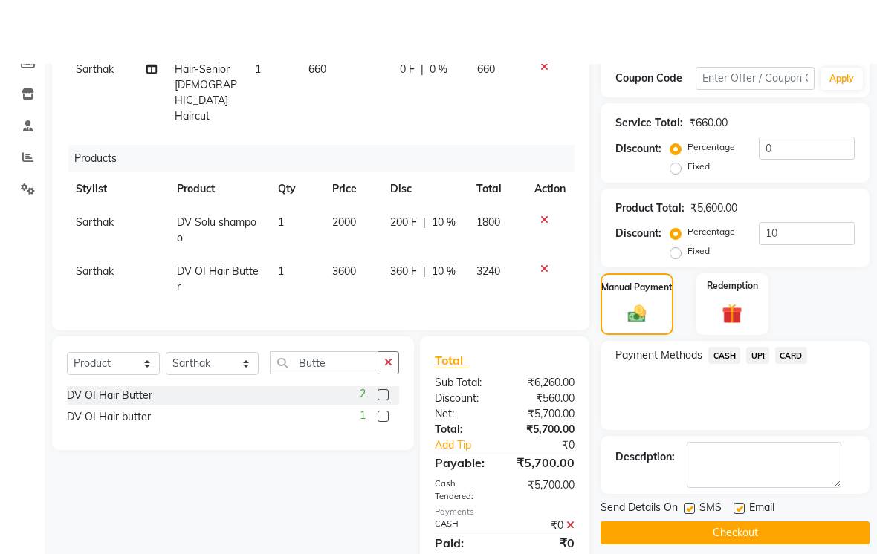
scroll to position [257, 0]
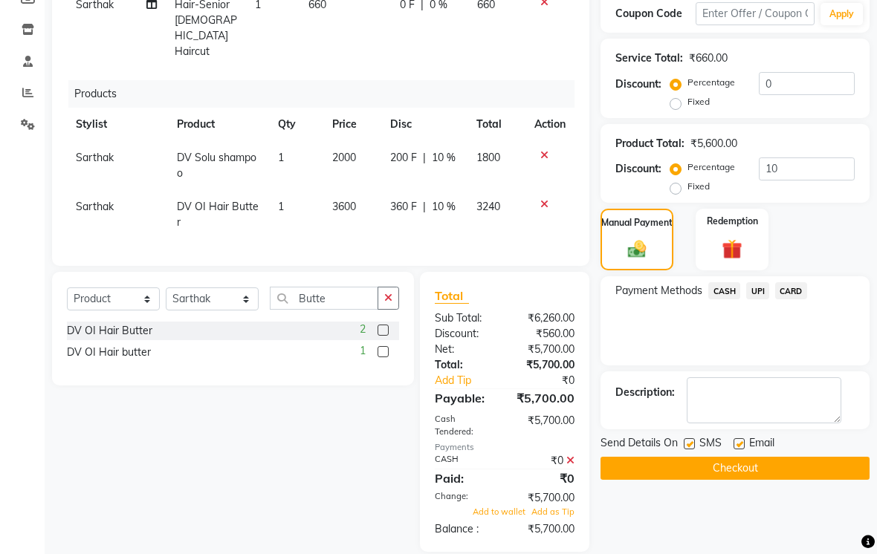
click at [568, 466] on icon at bounding box center [570, 461] width 8 height 10
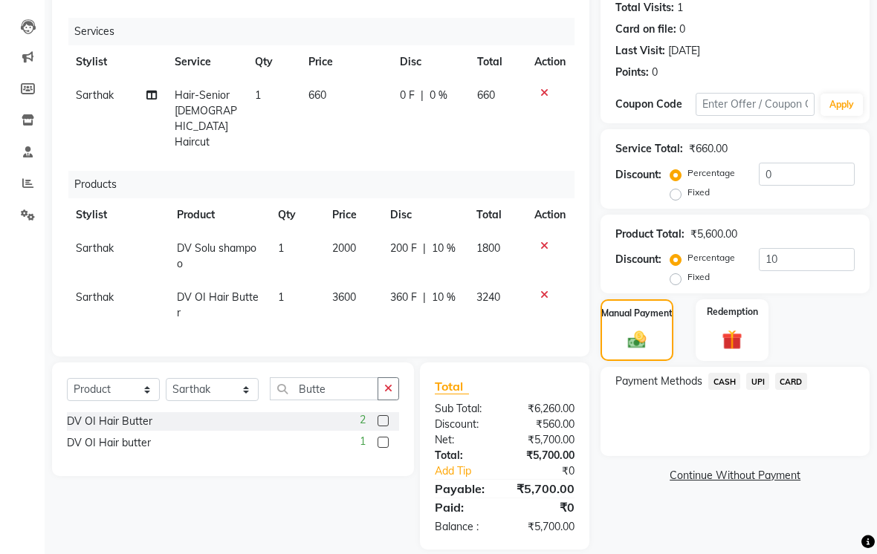
click at [567, 464] on div "₹5,700.00" at bounding box center [545, 456] width 81 height 16
click at [730, 390] on span "CASH" at bounding box center [724, 381] width 32 height 17
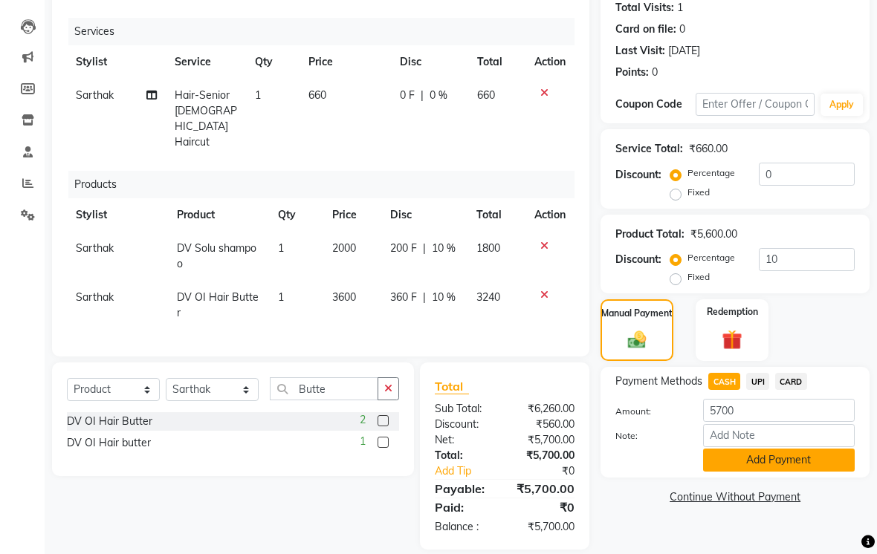
click at [788, 472] on button "Add Payment" at bounding box center [779, 460] width 152 height 23
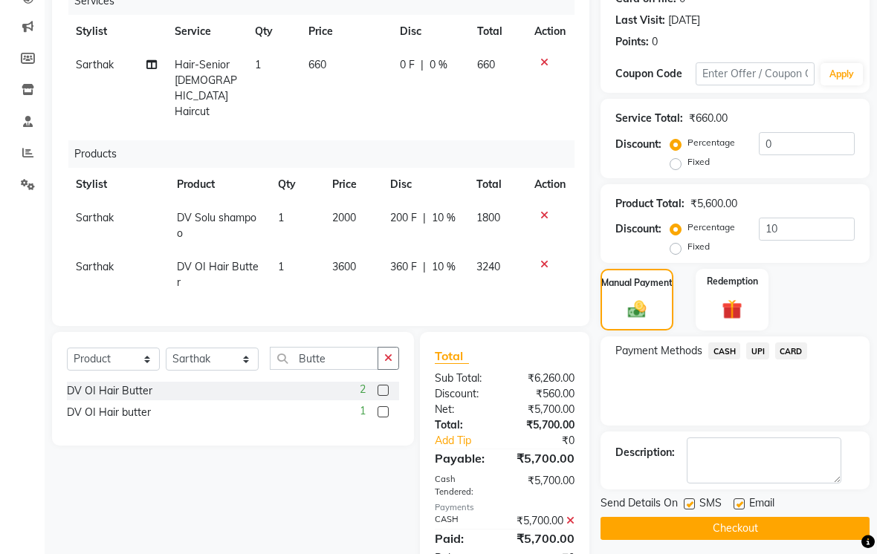
scroll to position [242, 0]
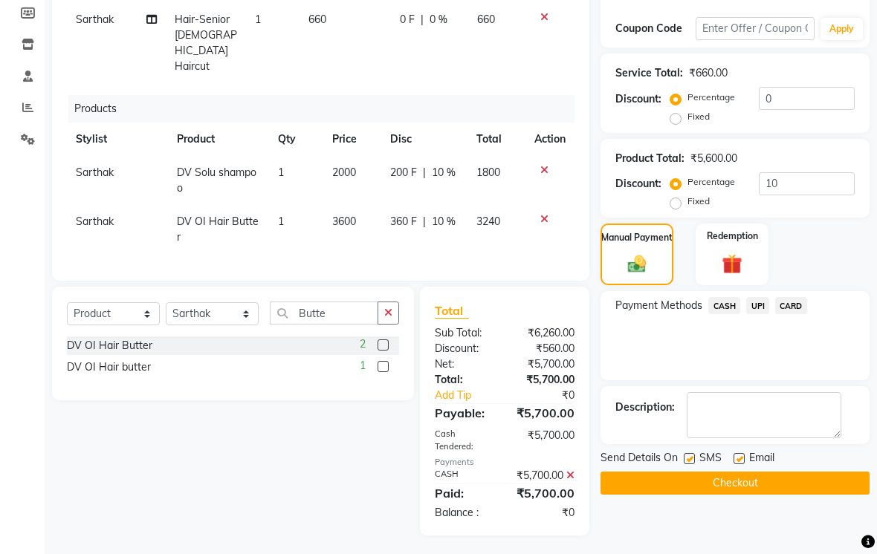
click at [693, 464] on label at bounding box center [689, 458] width 11 height 11
click at [693, 464] on input "checkbox" at bounding box center [689, 460] width 10 height 10
click at [731, 495] on button "Checkout" at bounding box center [734, 483] width 269 height 23
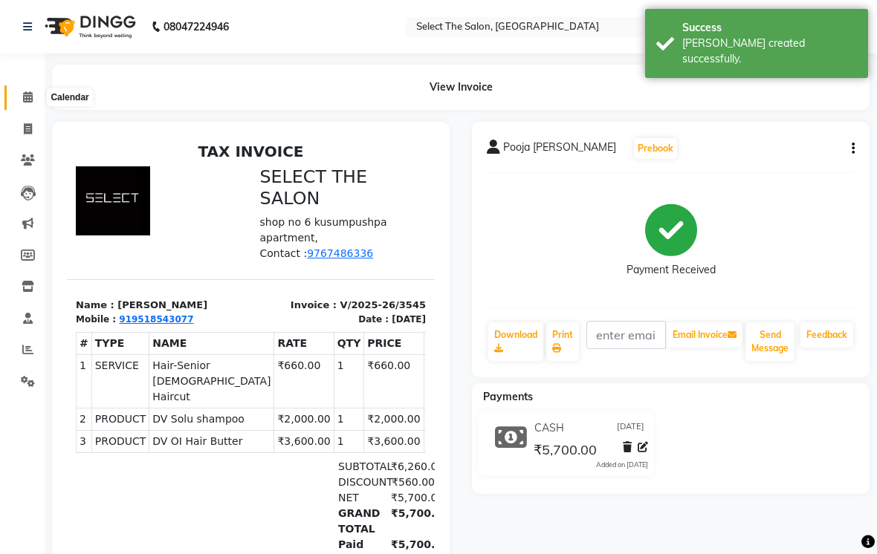
click at [23, 96] on icon at bounding box center [28, 96] width 10 height 11
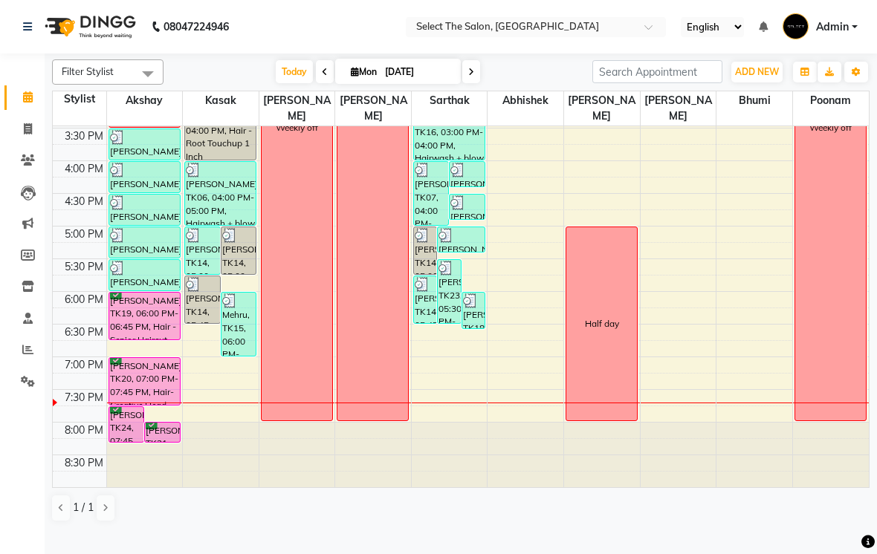
scroll to position [488, 0]
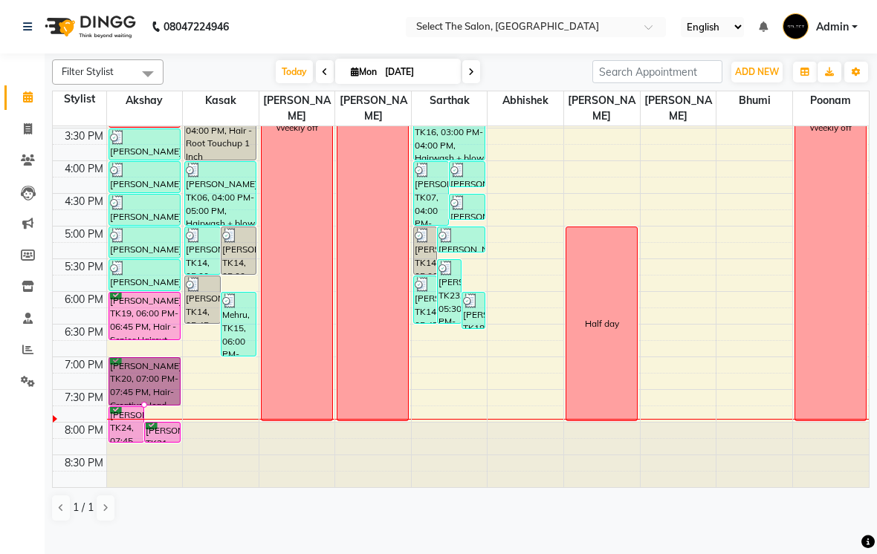
click at [141, 408] on div at bounding box center [144, 405] width 6 height 6
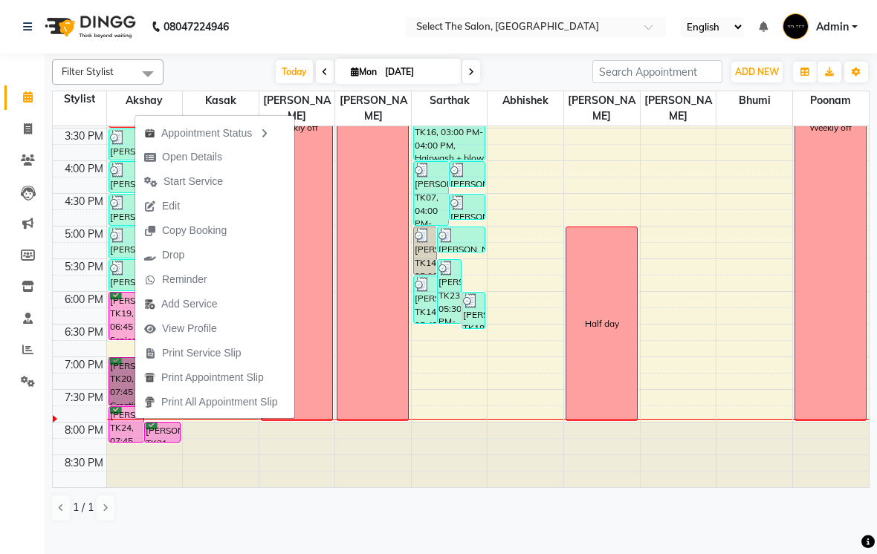
click at [251, 164] on button "Open Details" at bounding box center [214, 157] width 159 height 25
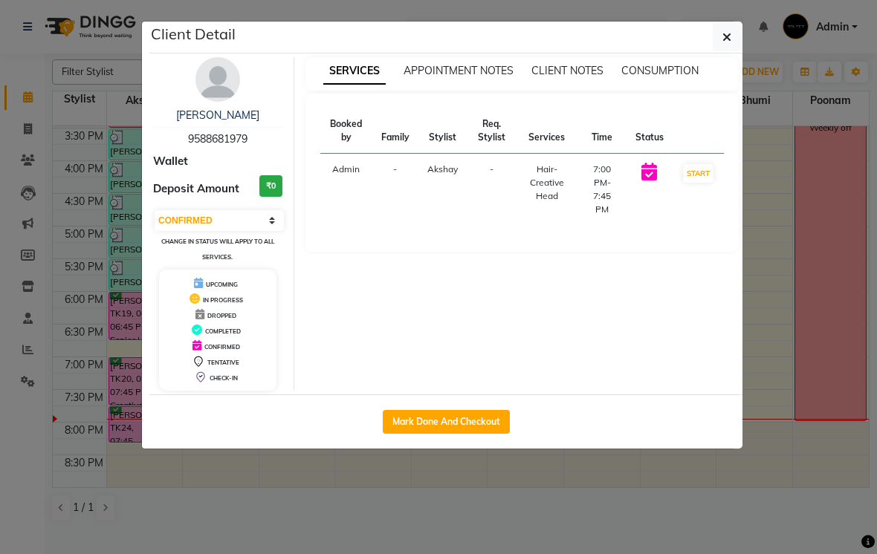
click at [441, 412] on button "Mark Done And Checkout" at bounding box center [446, 422] width 127 height 24
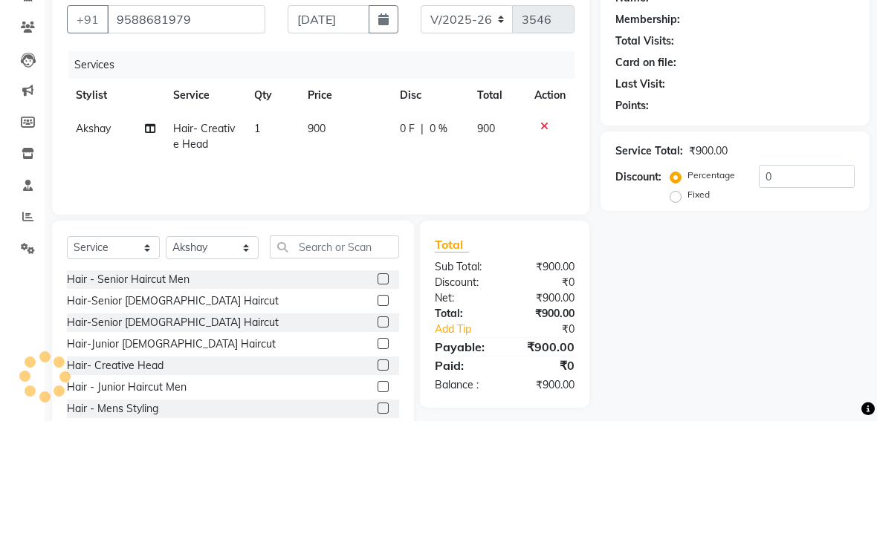
scroll to position [62, 0]
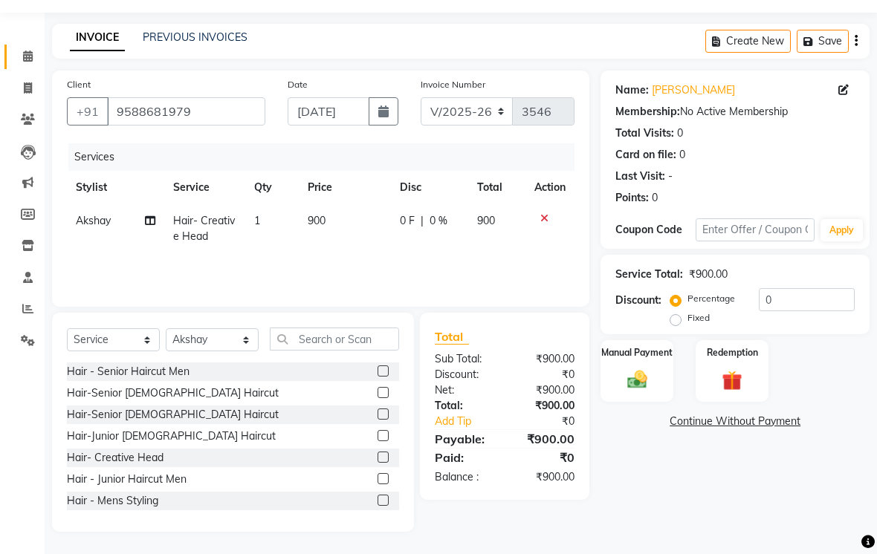
click at [480, 280] on div "Services Stylist Service Qty Price Disc Total Action Akshay Hair- Creative Head…" at bounding box center [321, 217] width 508 height 149
click at [644, 361] on div "Manual Payment" at bounding box center [636, 371] width 73 height 62
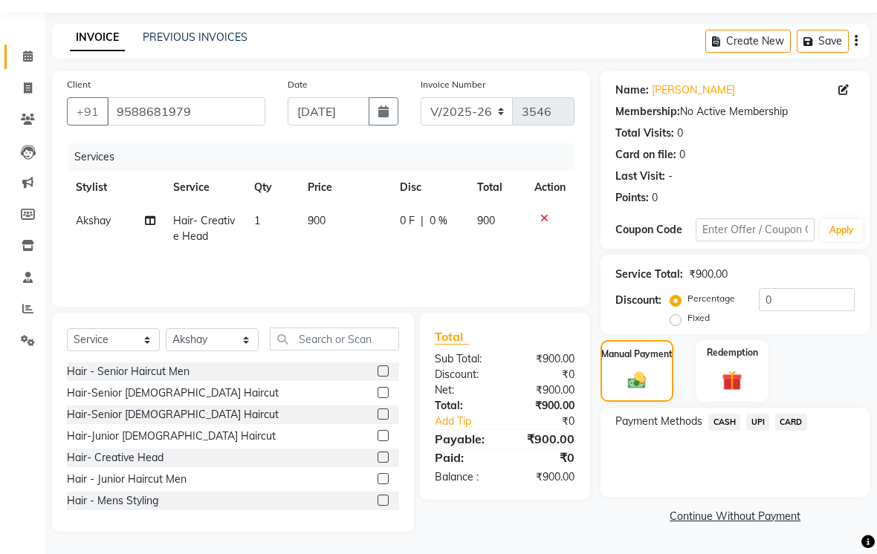
click at [759, 417] on span "UPI" at bounding box center [757, 422] width 23 height 17
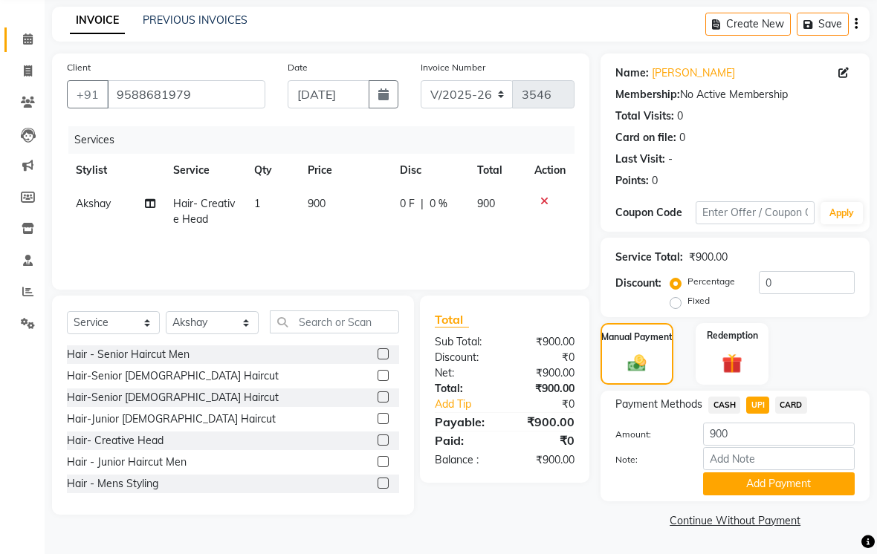
scroll to position [80, 0]
click at [778, 478] on button "Add Payment" at bounding box center [779, 484] width 152 height 23
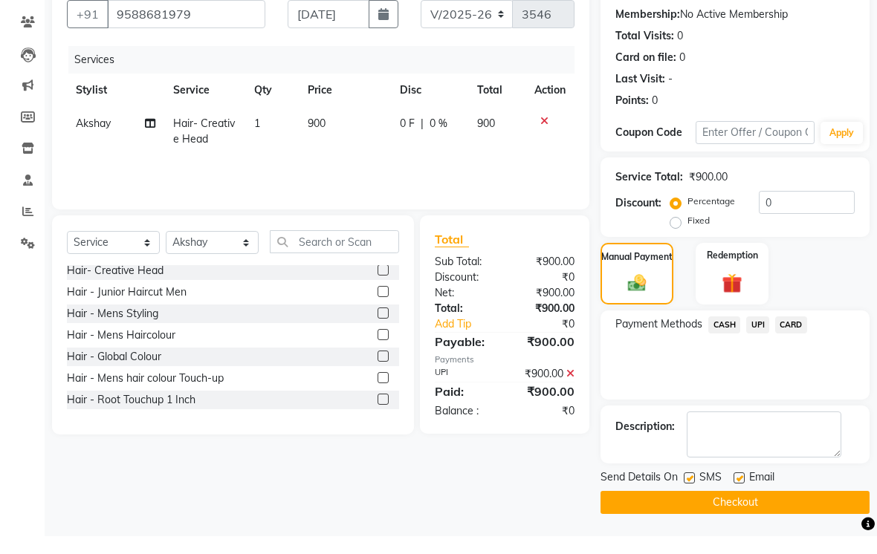
scroll to position [120, 0]
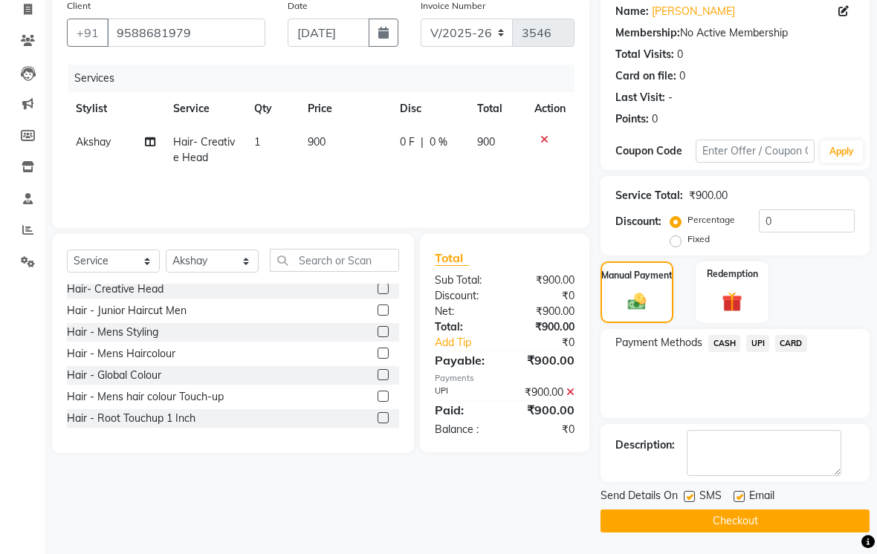
click at [687, 502] on label at bounding box center [689, 496] width 11 height 11
click at [687, 502] on input "checkbox" at bounding box center [689, 498] width 10 height 10
click at [713, 533] on button "Checkout" at bounding box center [734, 521] width 269 height 23
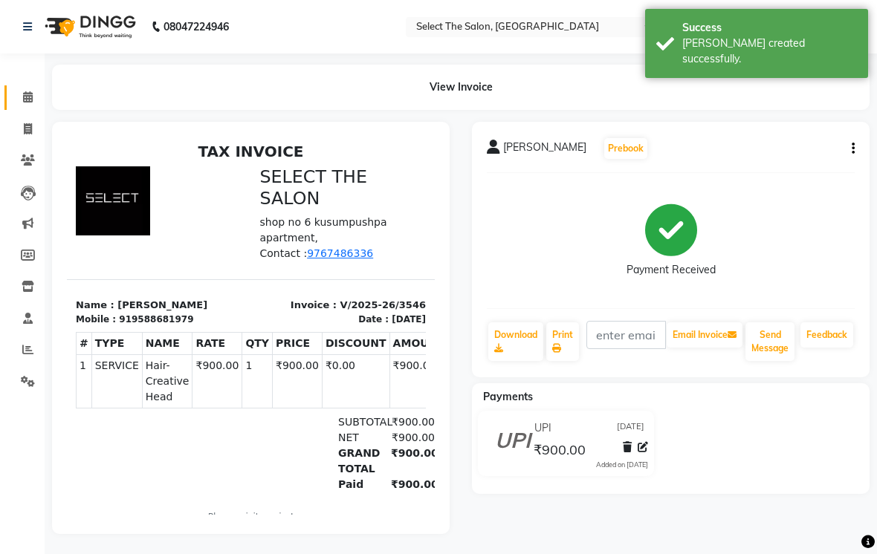
click at [27, 86] on link "Calendar" at bounding box center [22, 97] width 36 height 25
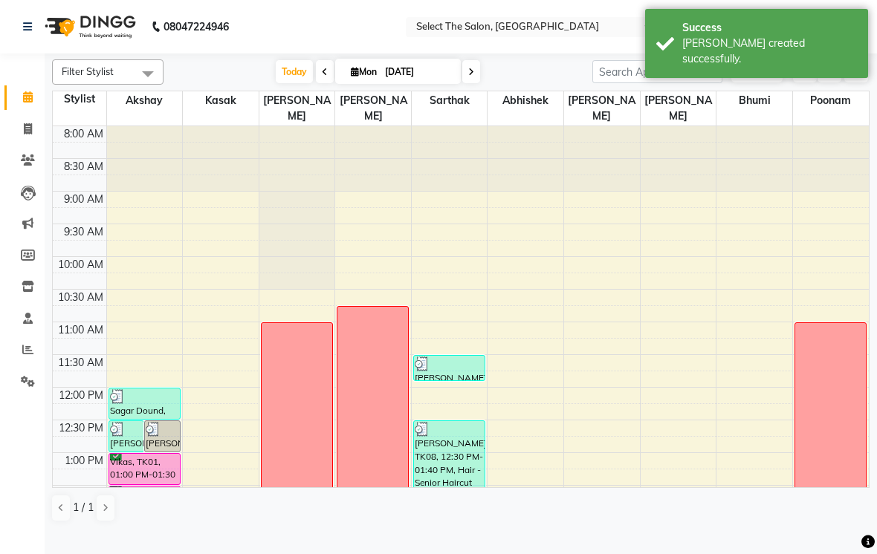
click at [475, 83] on span at bounding box center [471, 71] width 18 height 23
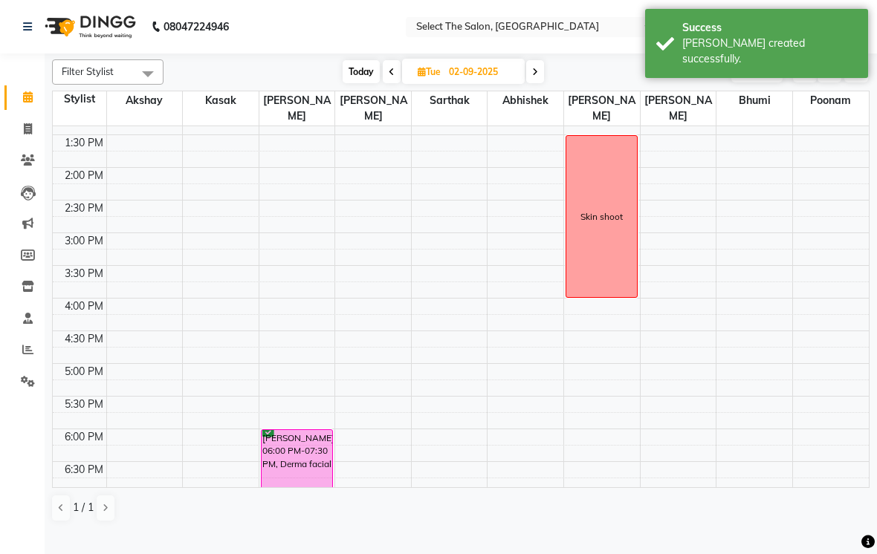
scroll to position [350, 0]
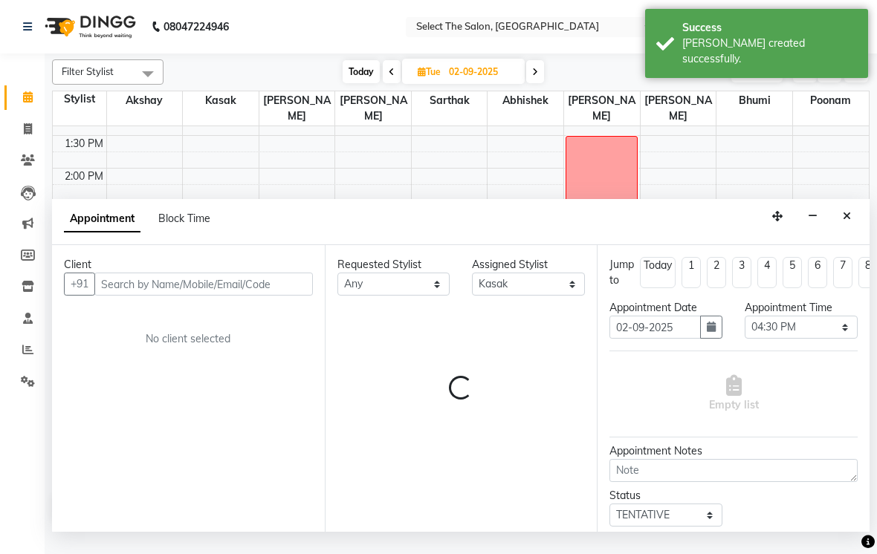
click at [131, 296] on input "text" at bounding box center [203, 284] width 218 height 23
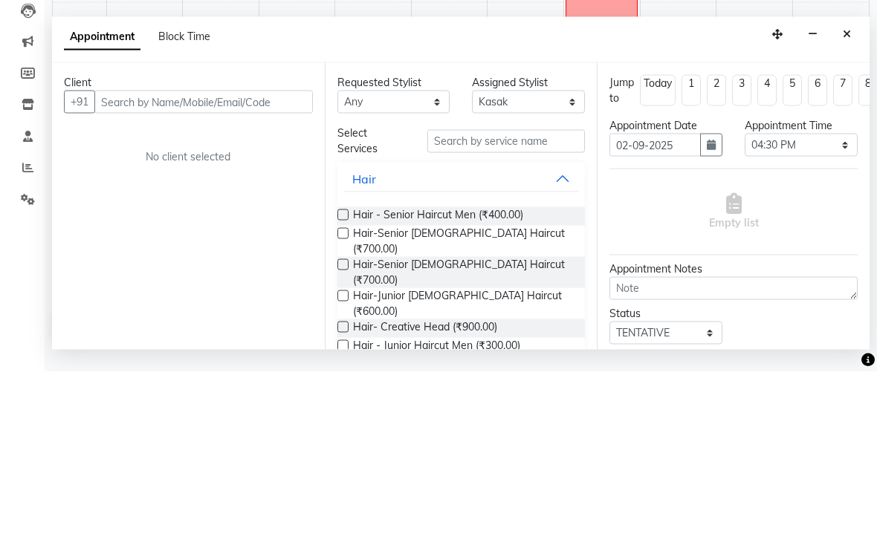
click at [298, 245] on div "Client +91 No client selected" at bounding box center [188, 388] width 273 height 287
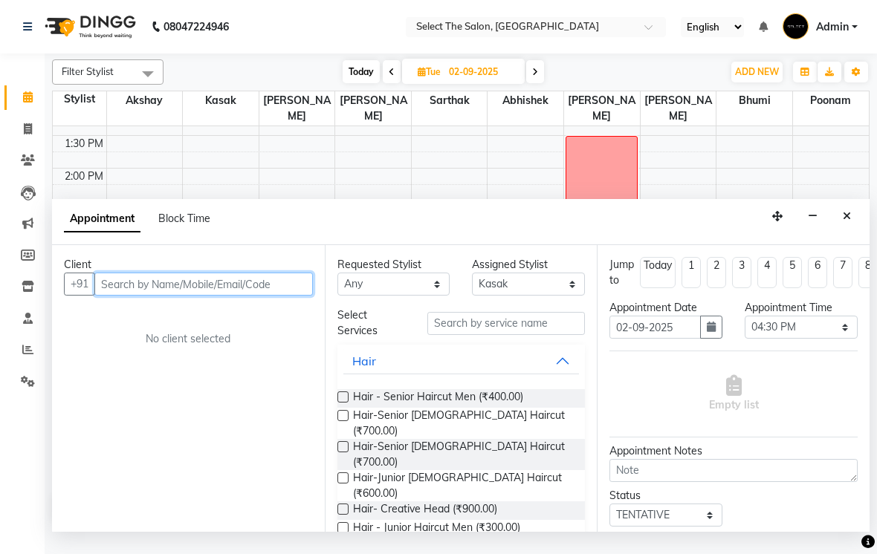
click at [129, 296] on input "text" at bounding box center [203, 284] width 218 height 23
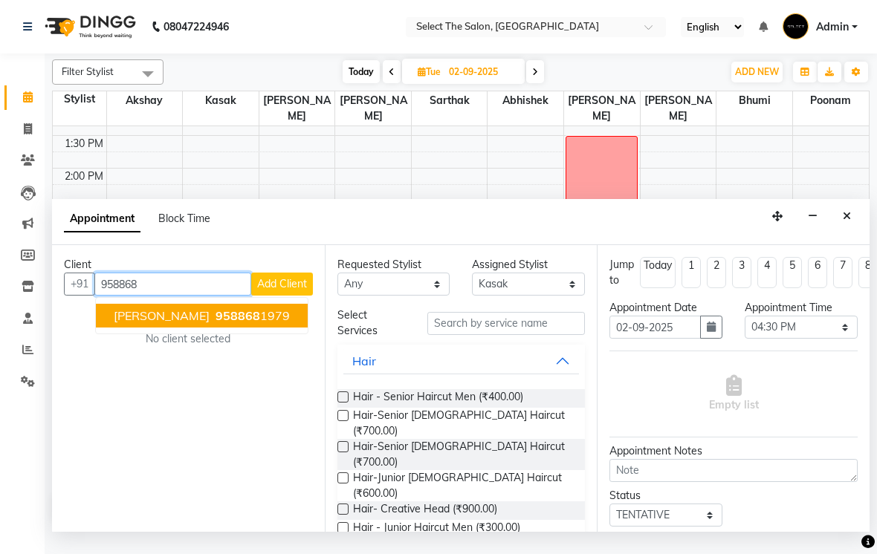
click at [257, 325] on button "[PERSON_NAME] 958868 1979" at bounding box center [202, 316] width 212 height 24
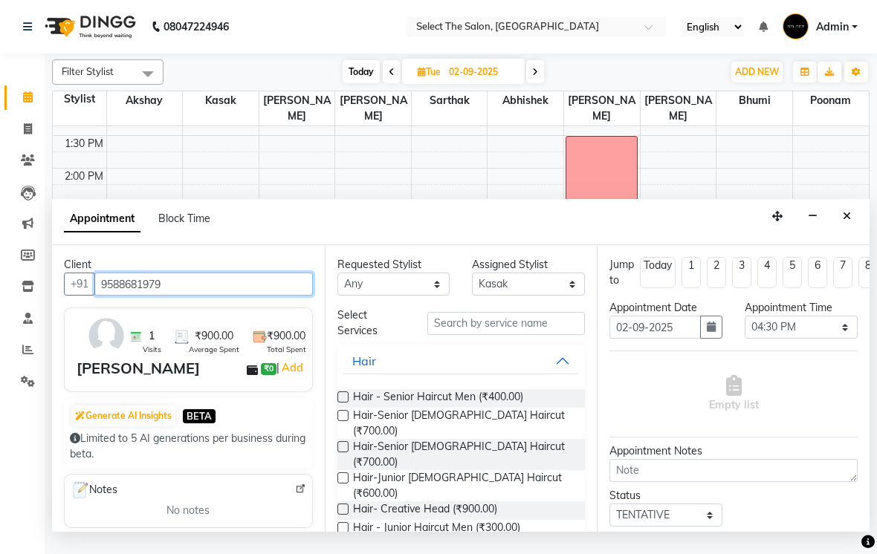
scroll to position [0, 0]
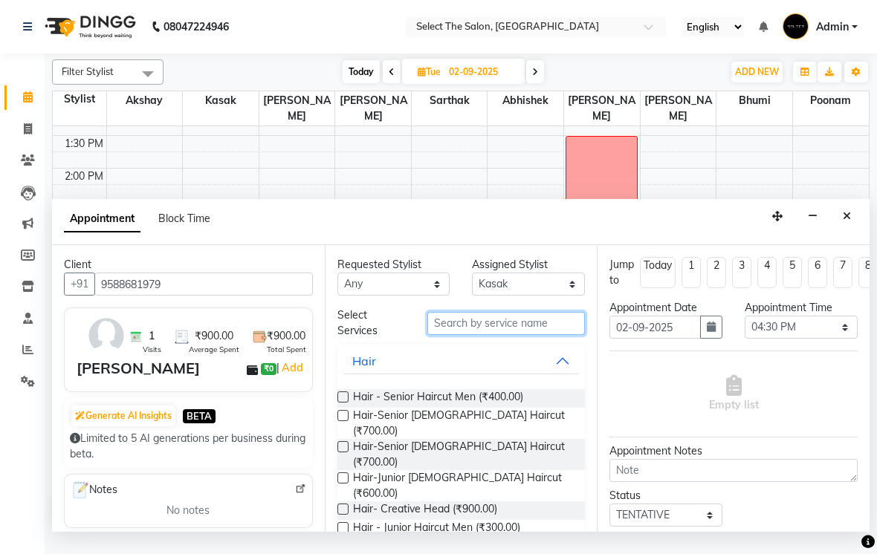
click at [538, 335] on input "text" at bounding box center [506, 323] width 158 height 23
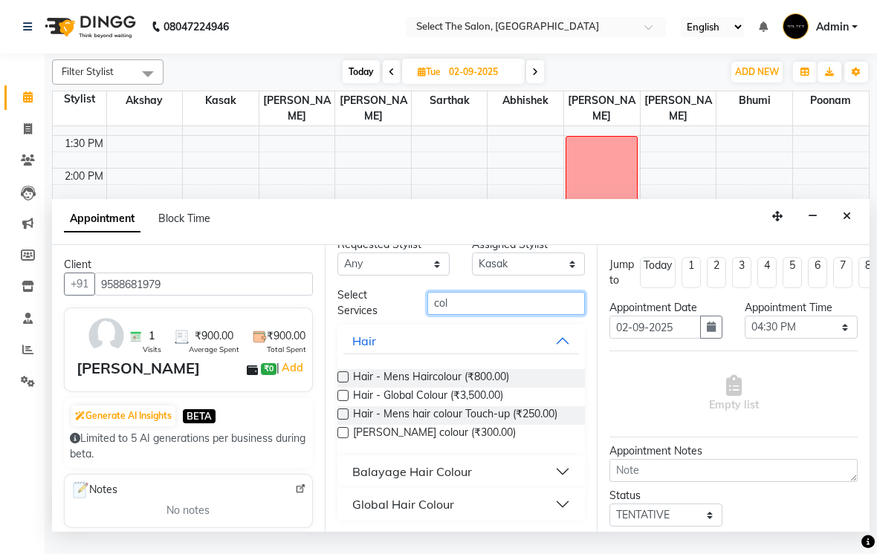
scroll to position [19, 0]
click at [557, 478] on button "Balayage Hair Colour" at bounding box center [461, 472] width 236 height 27
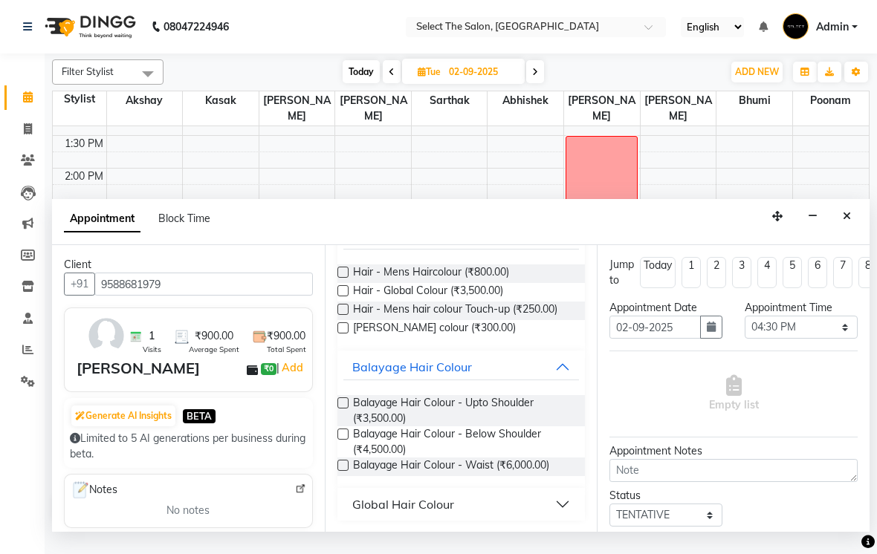
scroll to position [124, 0]
click at [360, 452] on span "Balayage Hair Colour - Below Shoulder (₹4,500.00)" at bounding box center [463, 442] width 221 height 31
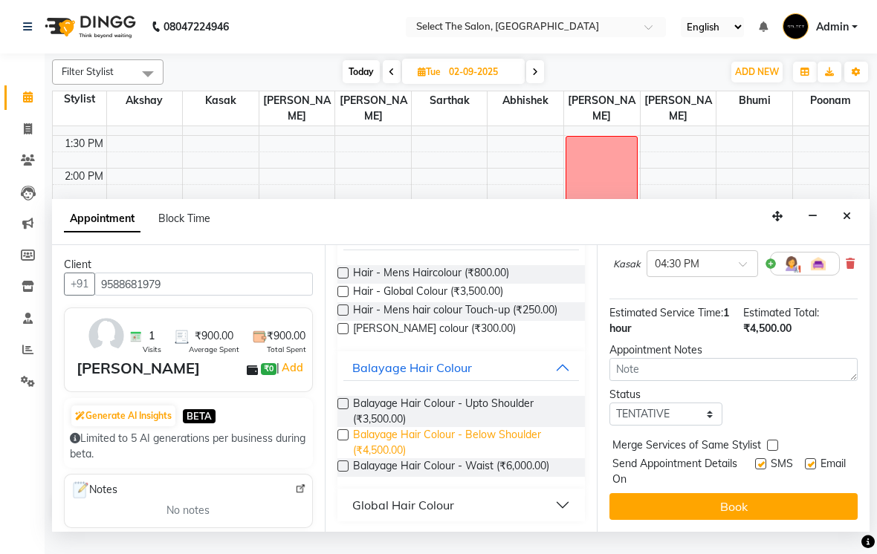
scroll to position [147, -1]
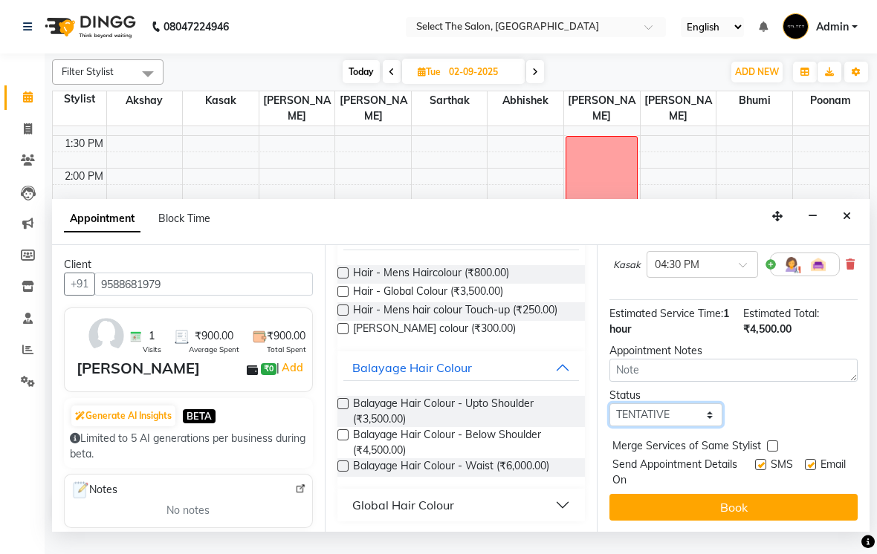
click at [701, 427] on select "Select TENTATIVE CONFIRM UPCOMING" at bounding box center [665, 415] width 113 height 23
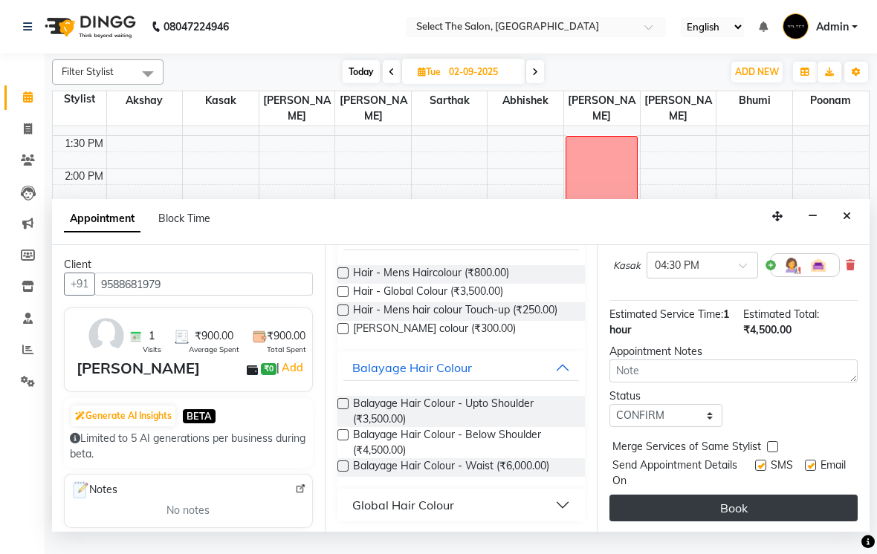
click at [751, 521] on button "Book" at bounding box center [733, 508] width 248 height 27
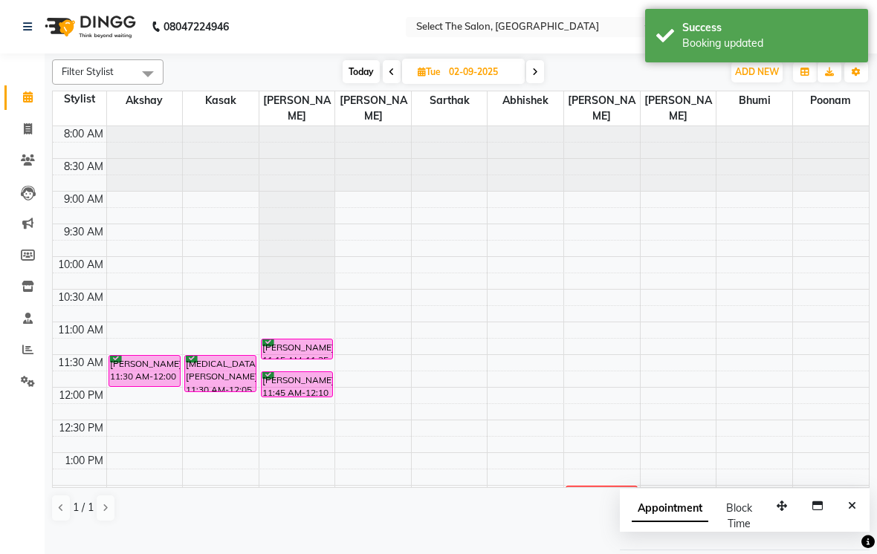
scroll to position [0, 0]
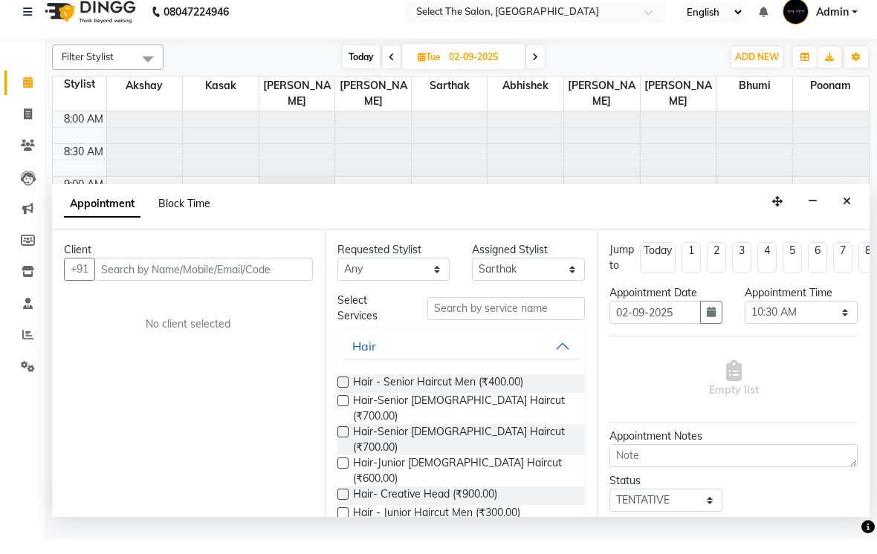
click at [176, 216] on span "Block Time" at bounding box center [184, 218] width 52 height 13
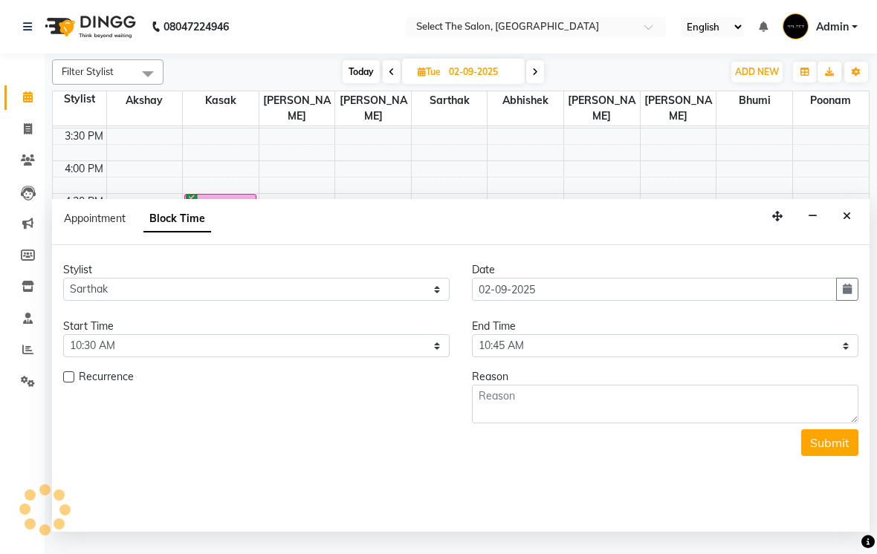
scroll to position [488, 0]
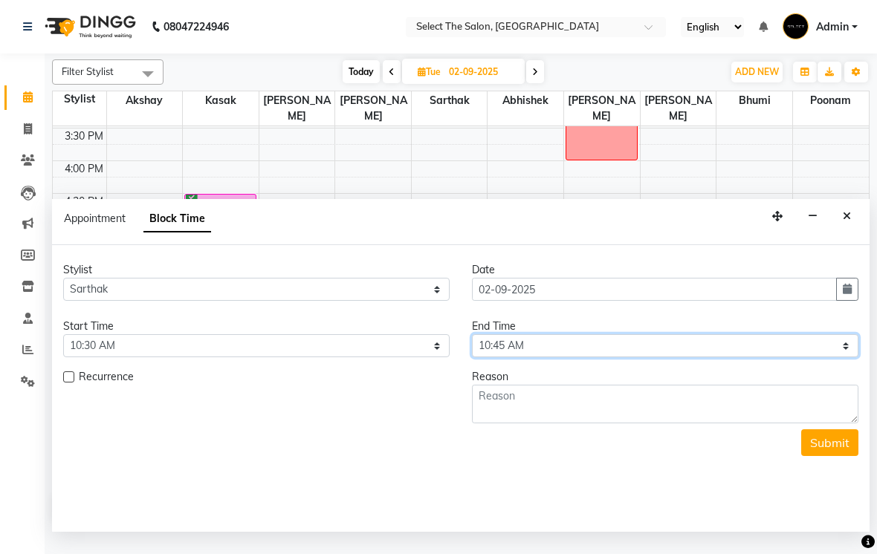
click at [652, 357] on select "Select 09:00 AM 09:15 AM 09:30 AM 09:45 AM 10:00 AM 10:15 AM 10:30 AM 10:45 AM …" at bounding box center [665, 345] width 386 height 23
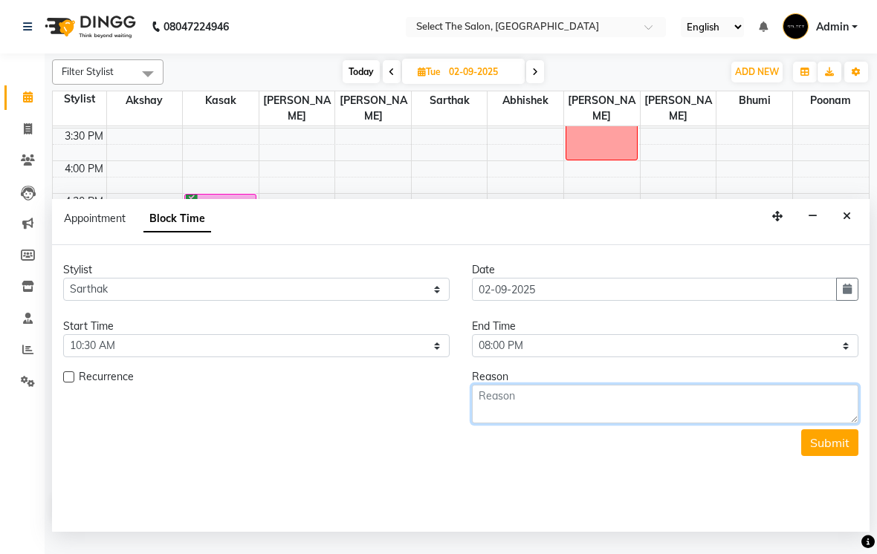
click at [636, 414] on textarea at bounding box center [665, 404] width 386 height 39
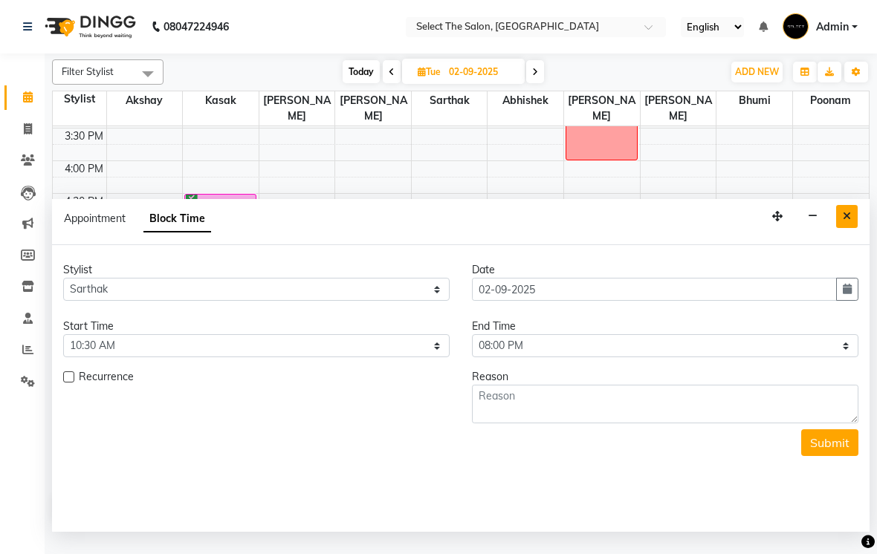
click at [840, 228] on button "Close" at bounding box center [847, 216] width 22 height 23
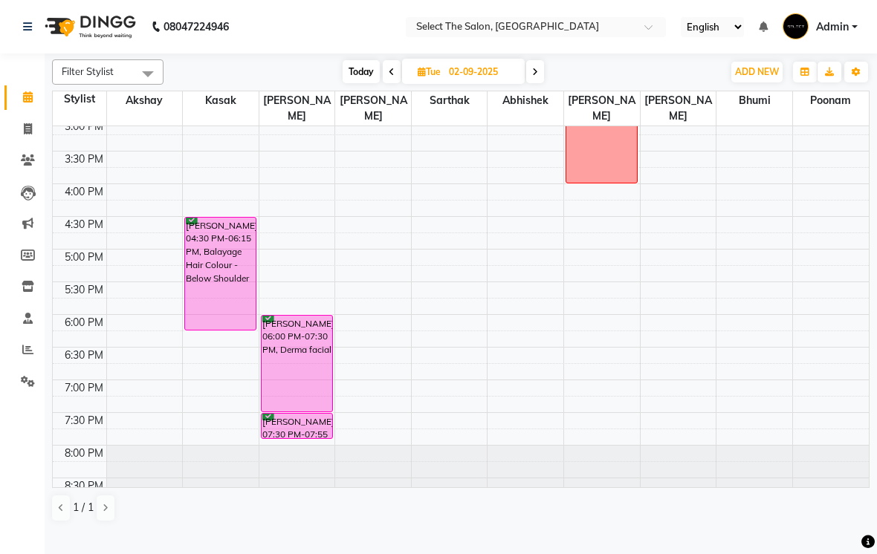
click at [394, 83] on span at bounding box center [392, 71] width 18 height 23
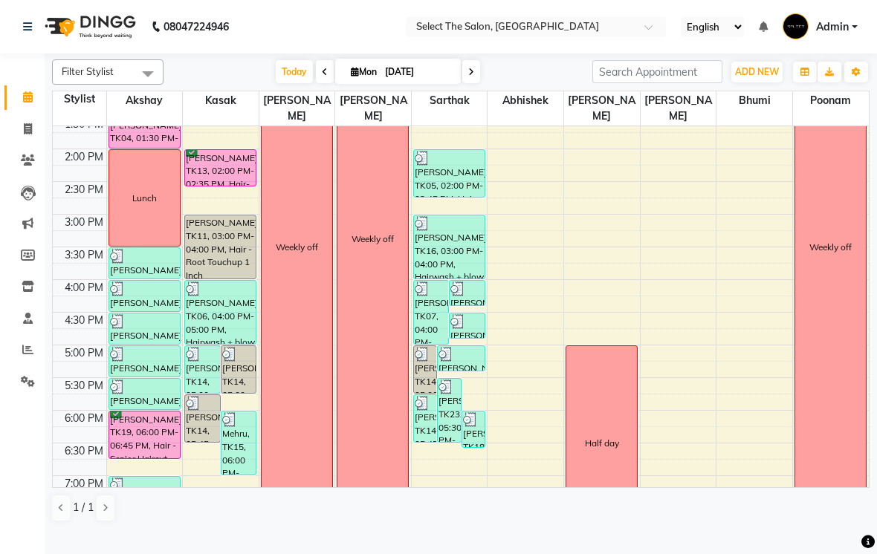
scroll to position [368, 0]
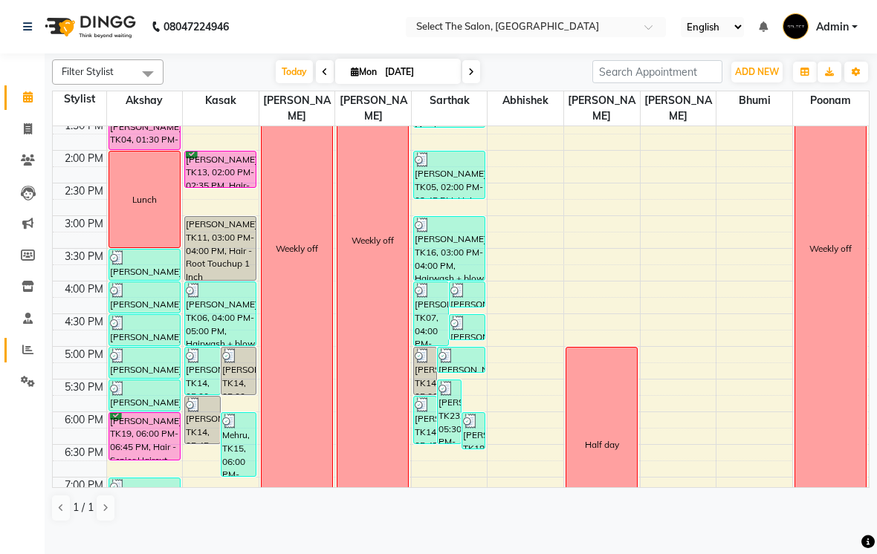
click at [24, 350] on icon at bounding box center [27, 349] width 11 height 11
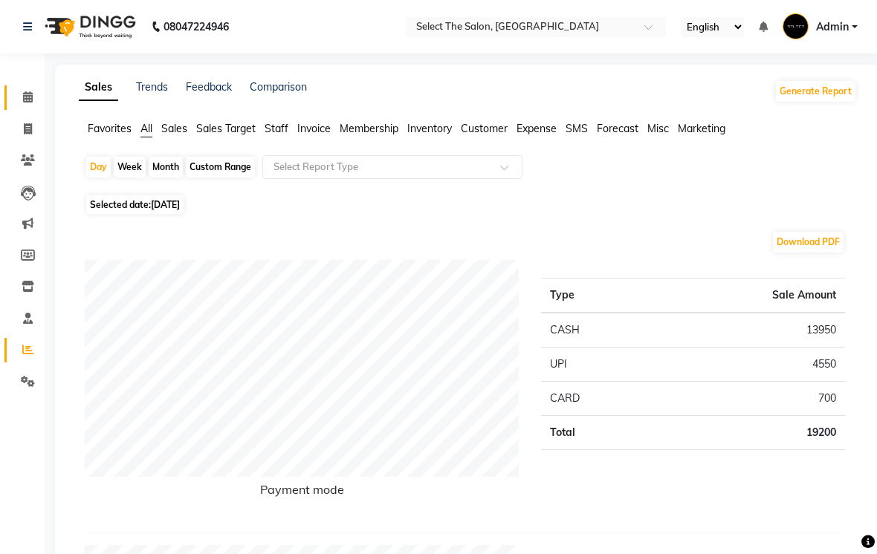
click at [18, 92] on span at bounding box center [28, 97] width 26 height 17
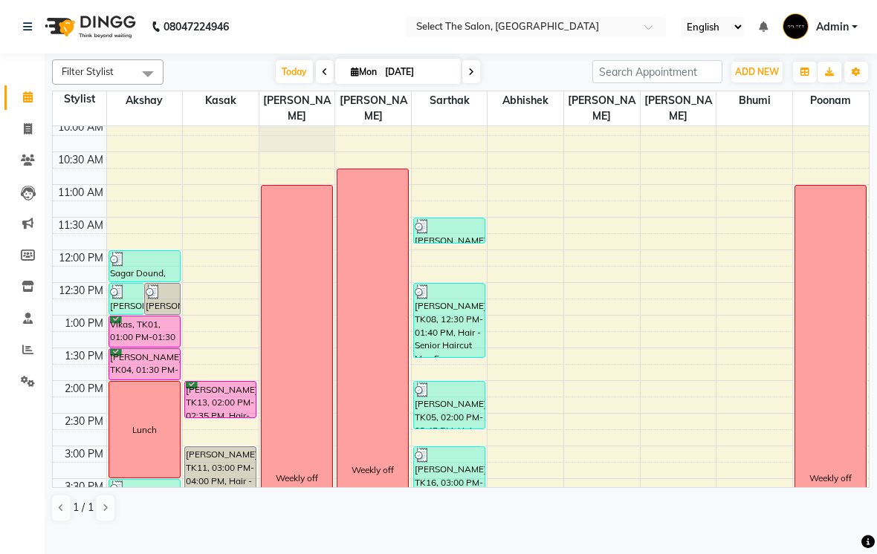
scroll to position [139, 0]
